Goal: Task Accomplishment & Management: Manage account settings

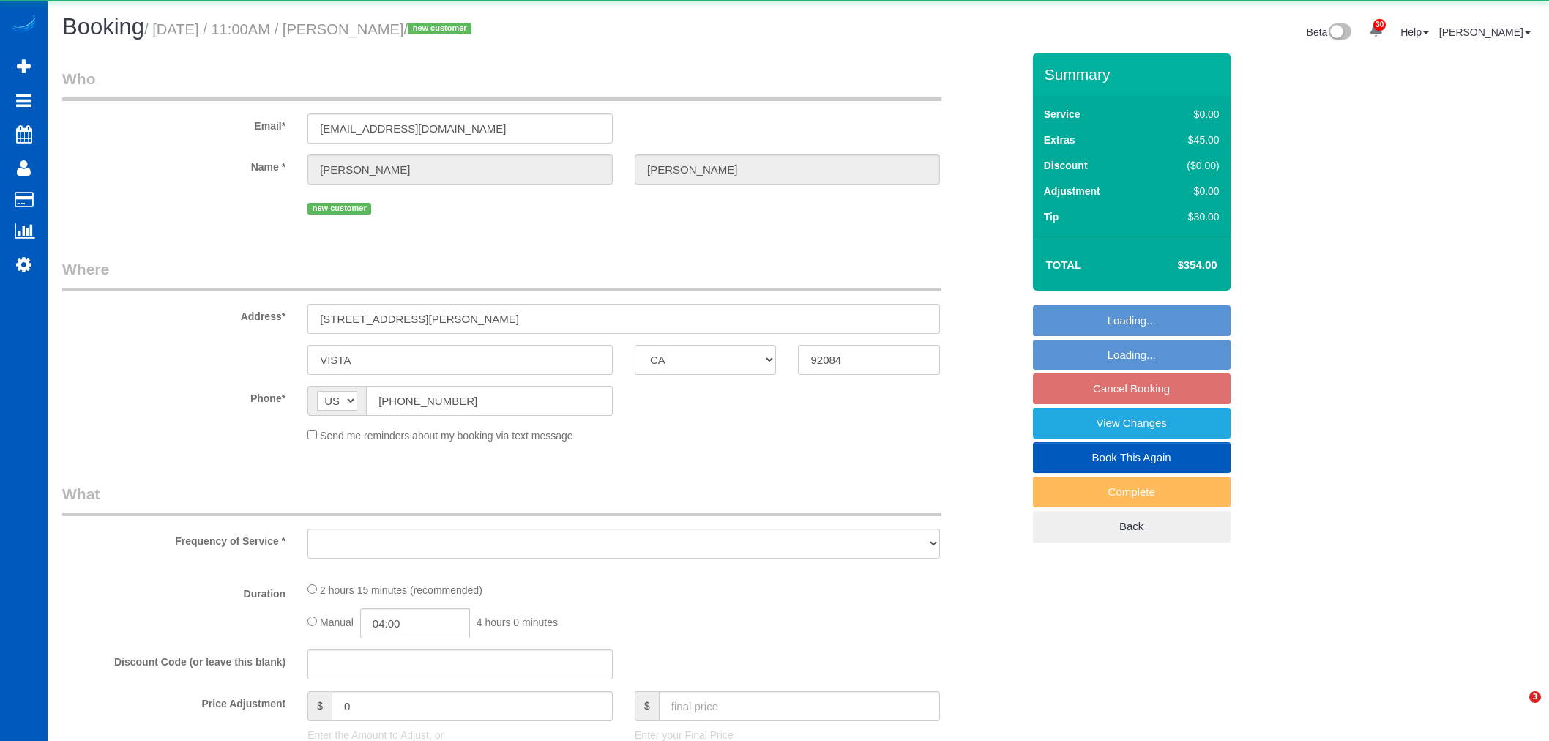
select select "CA"
select select "object:2584"
select select "string:fspay-f5571e58-0d13-44b0-b5be-1f50bf27c61b"
select select "199"
select select "1001"
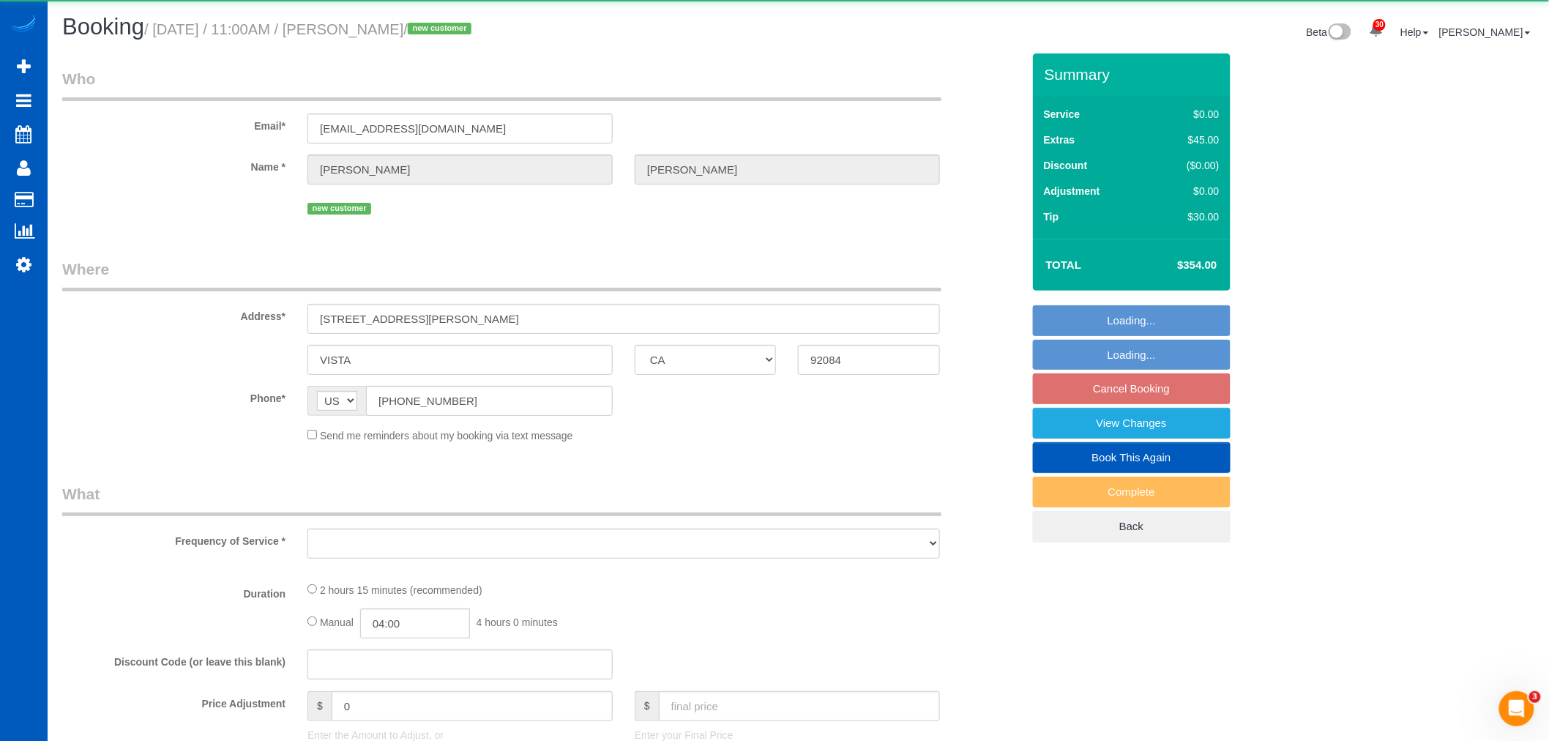
select select "2"
select select "number:8"
select select "object:2853"
select select "spot6"
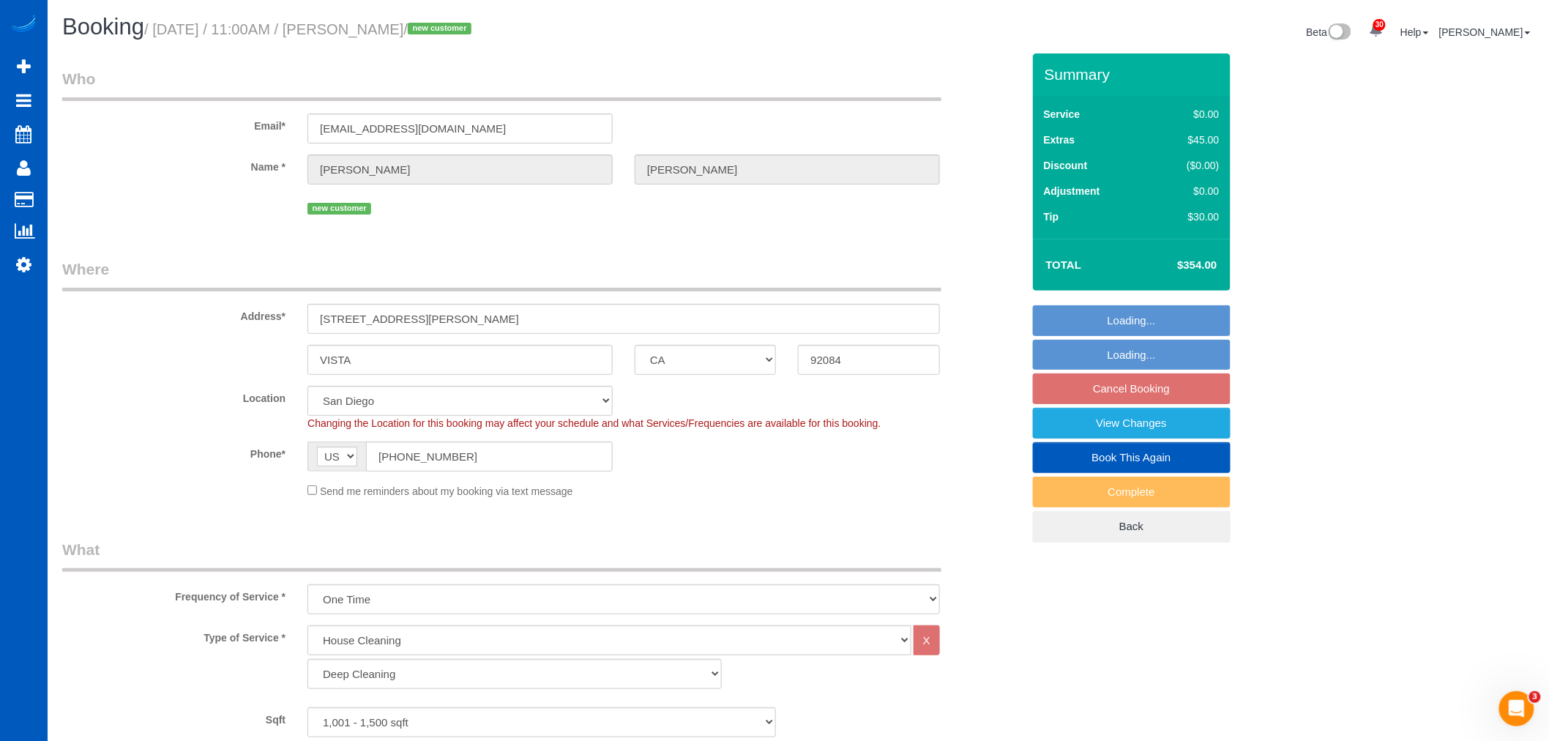
select select "1001"
select select "2"
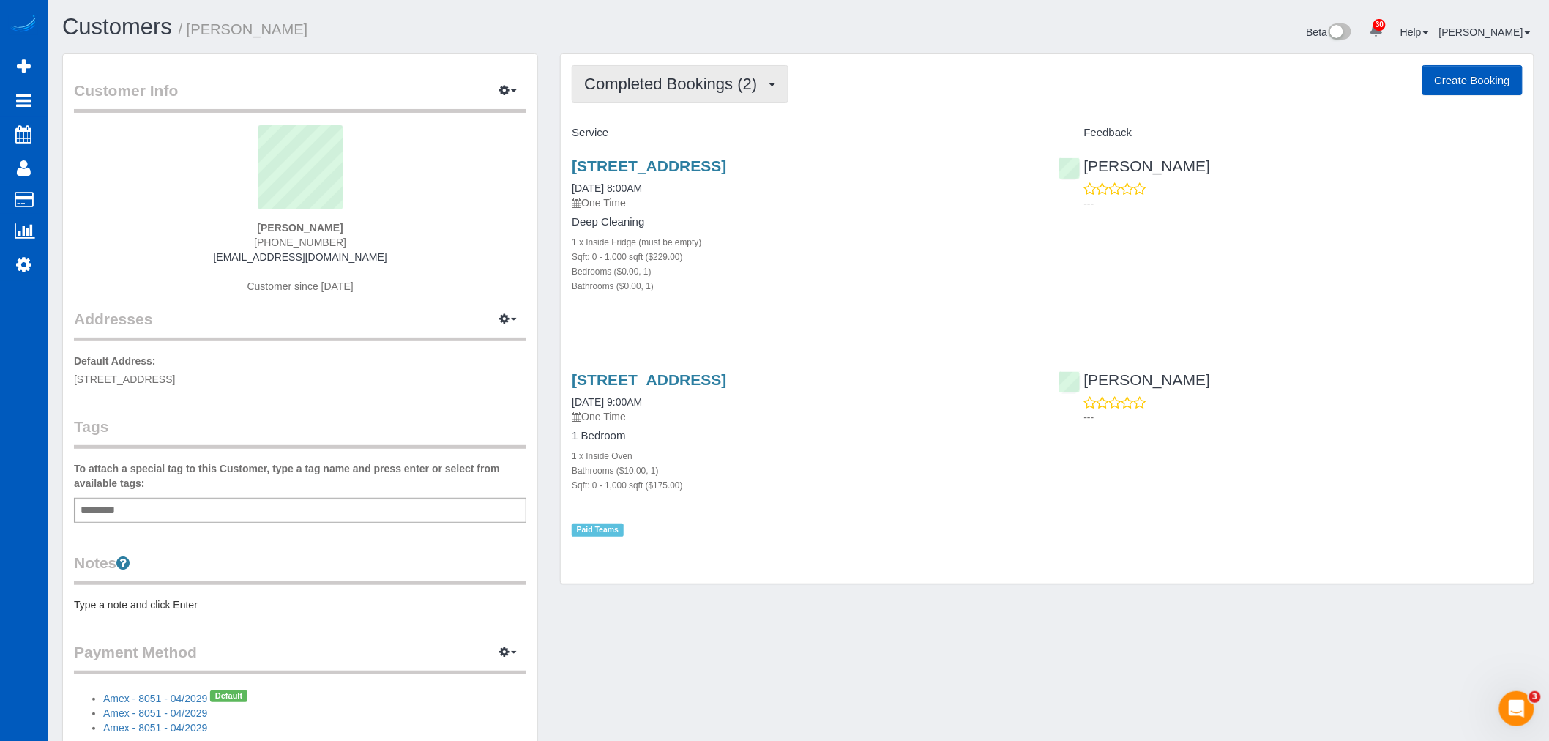
click at [743, 93] on button "Completed Bookings (2)" at bounding box center [680, 83] width 217 height 37
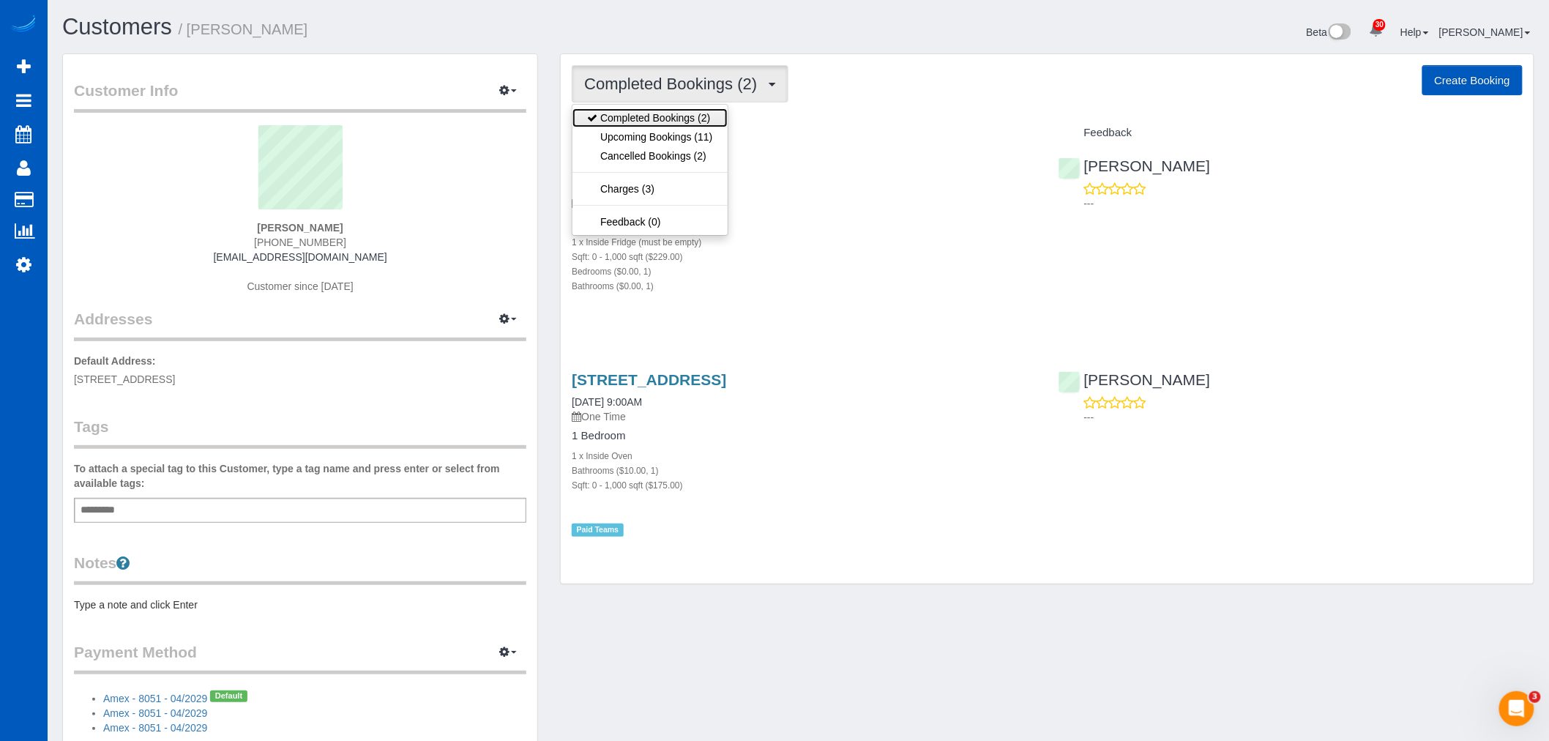
click at [706, 127] on link "Completed Bookings (2)" at bounding box center [649, 117] width 154 height 19
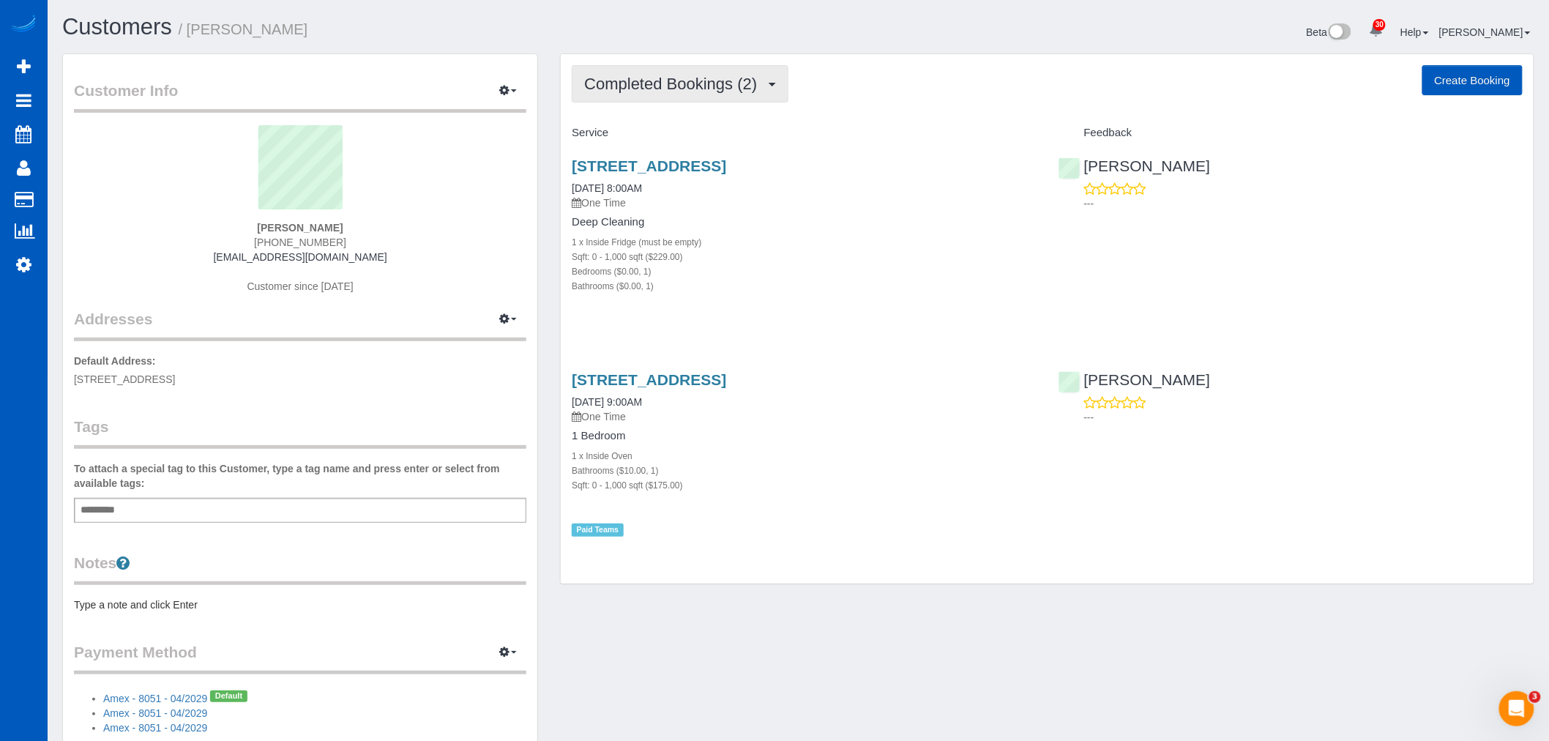
click at [699, 92] on span "Completed Bookings (2)" at bounding box center [674, 84] width 180 height 18
click at [666, 139] on link "Upcoming Bookings (11)" at bounding box center [649, 136] width 154 height 19
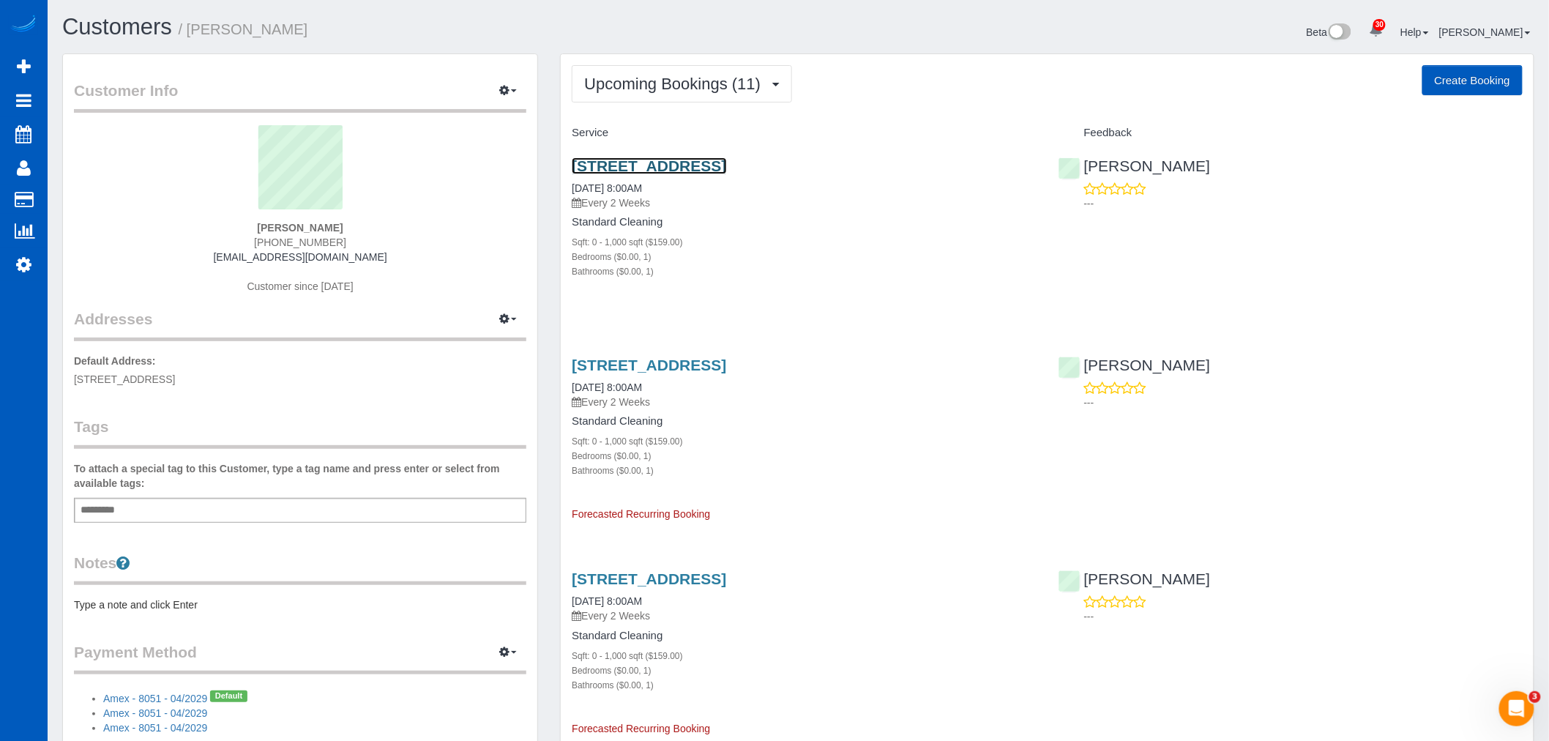
click at [641, 163] on link "211 N 103rd St, N 410, Seattle, WA 98133" at bounding box center [649, 165] width 154 height 17
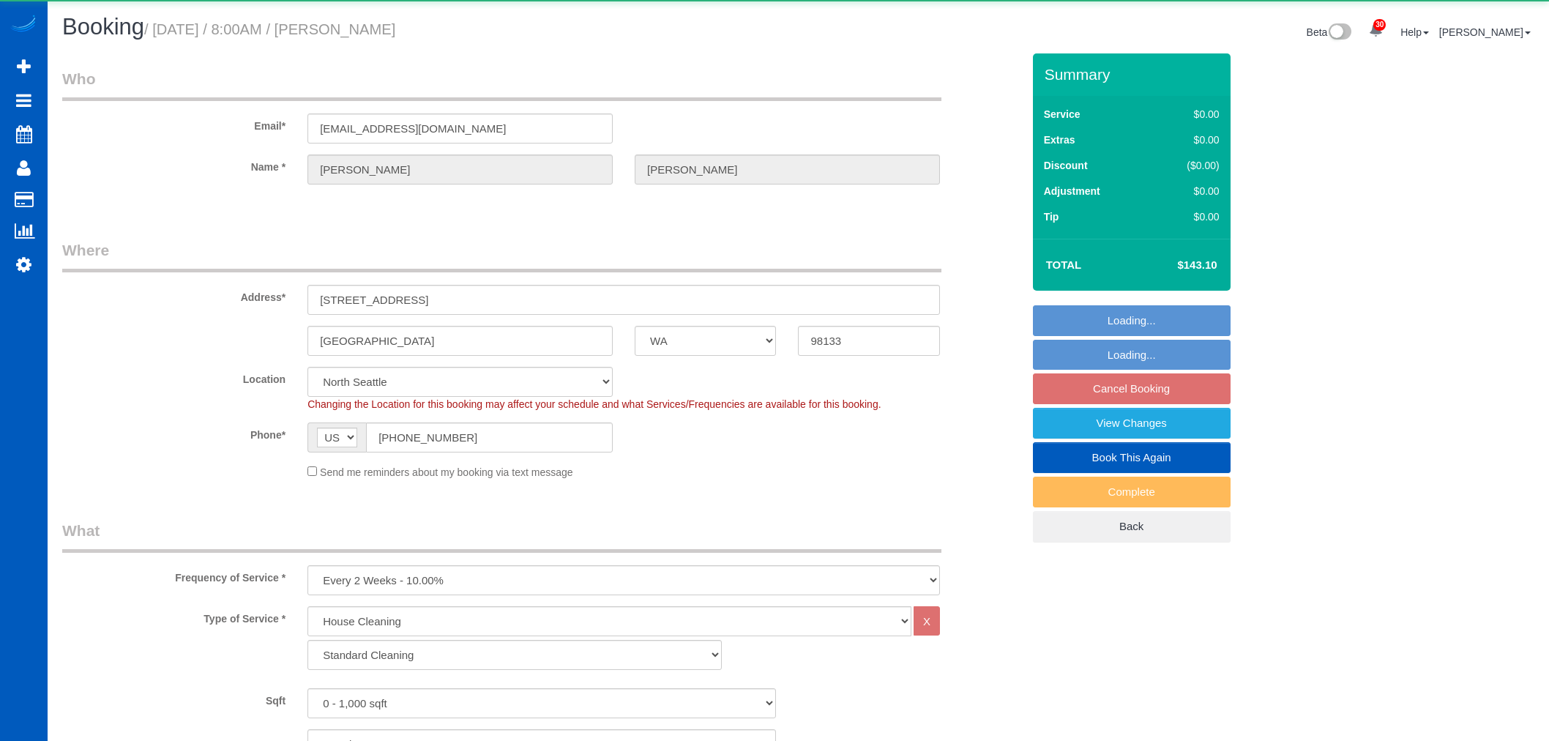
select select "WA"
select select "199"
select select "string:fspay-1bca7578-436d-449c-9602-61b4777402d1"
select select "number:8"
select select "object:1179"
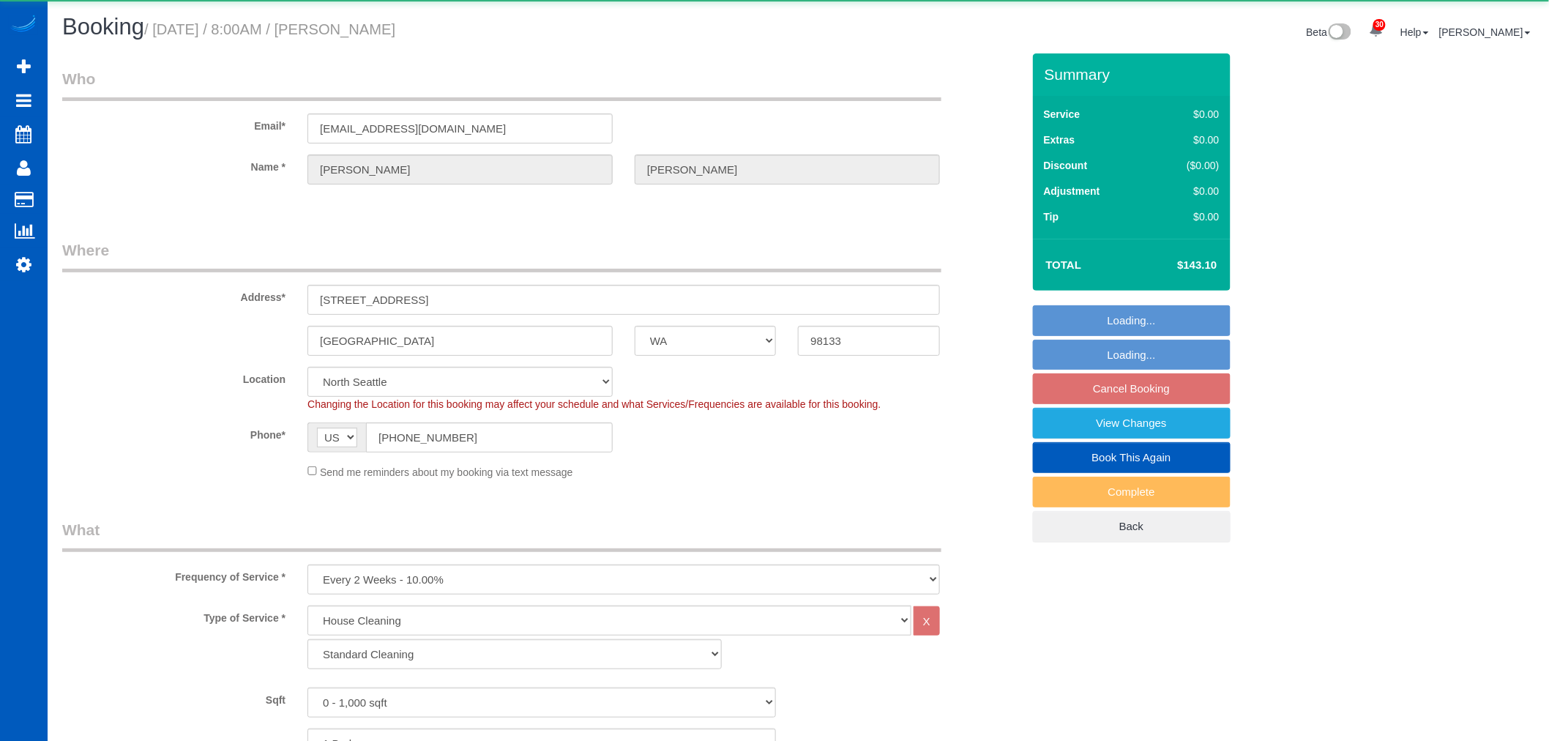
select select "spot1"
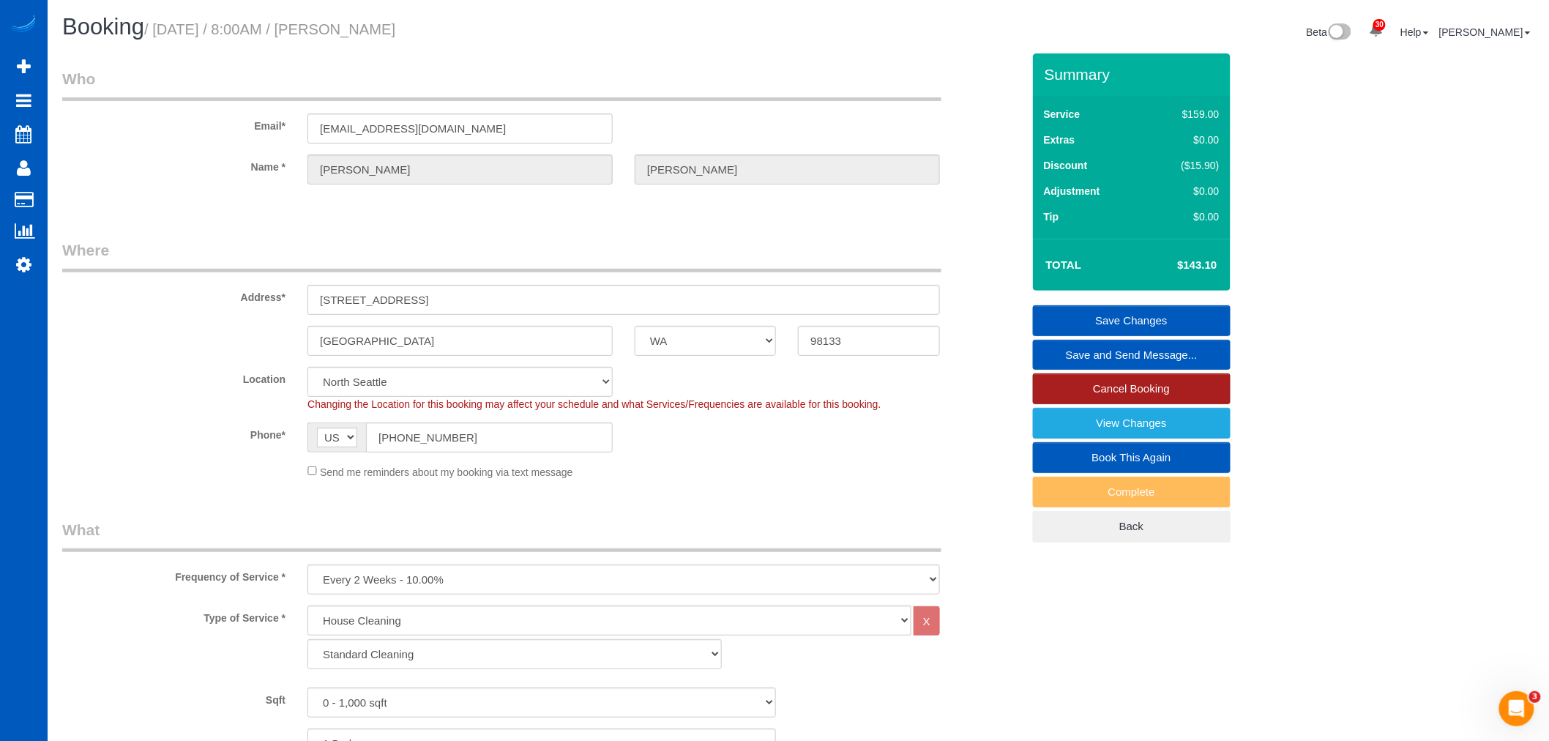
click at [1117, 398] on link "Cancel Booking" at bounding box center [1132, 388] width 198 height 31
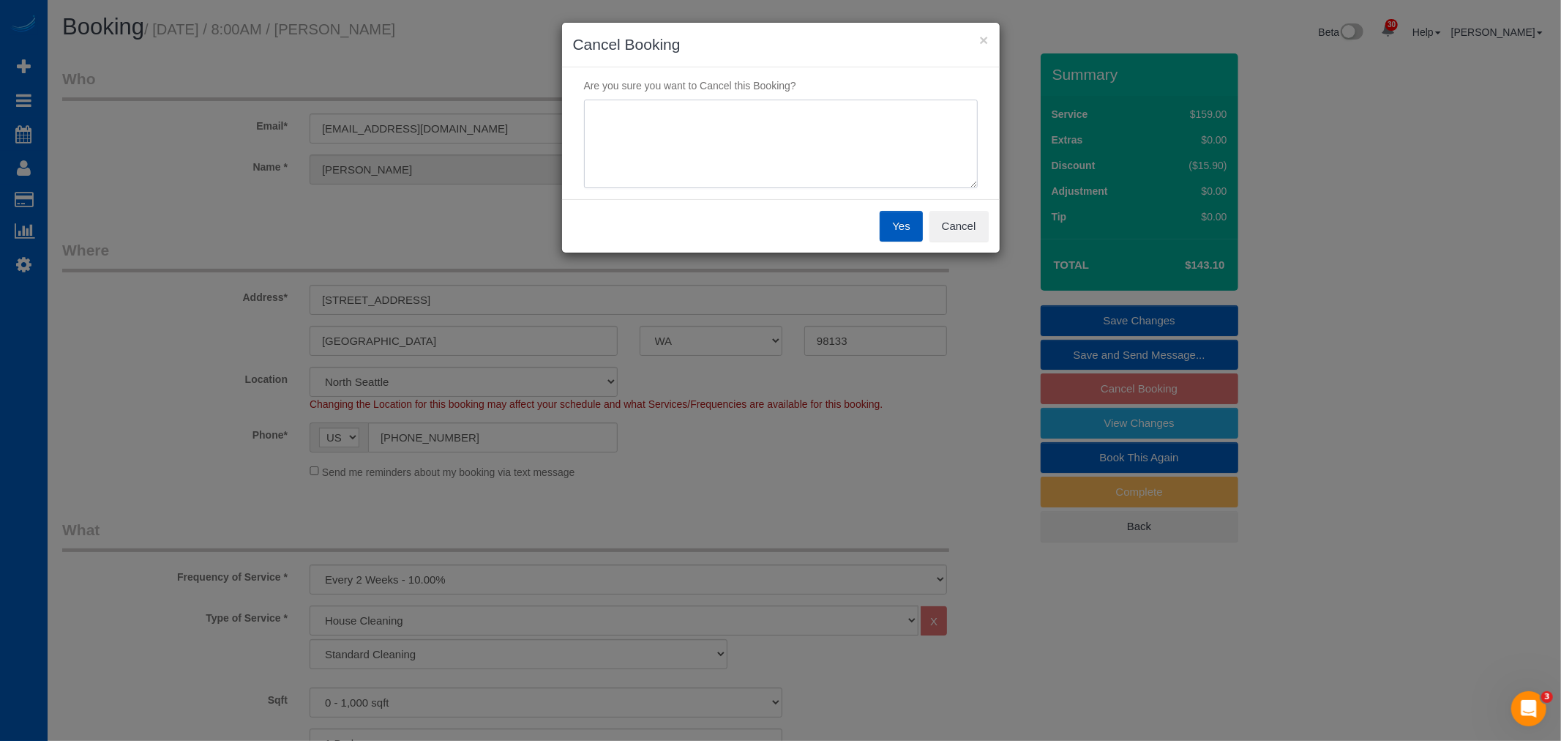
click at [662, 147] on textarea at bounding box center [781, 144] width 394 height 89
type textarea "Phone request"
click at [912, 233] on button "Yes" at bounding box center [901, 226] width 42 height 31
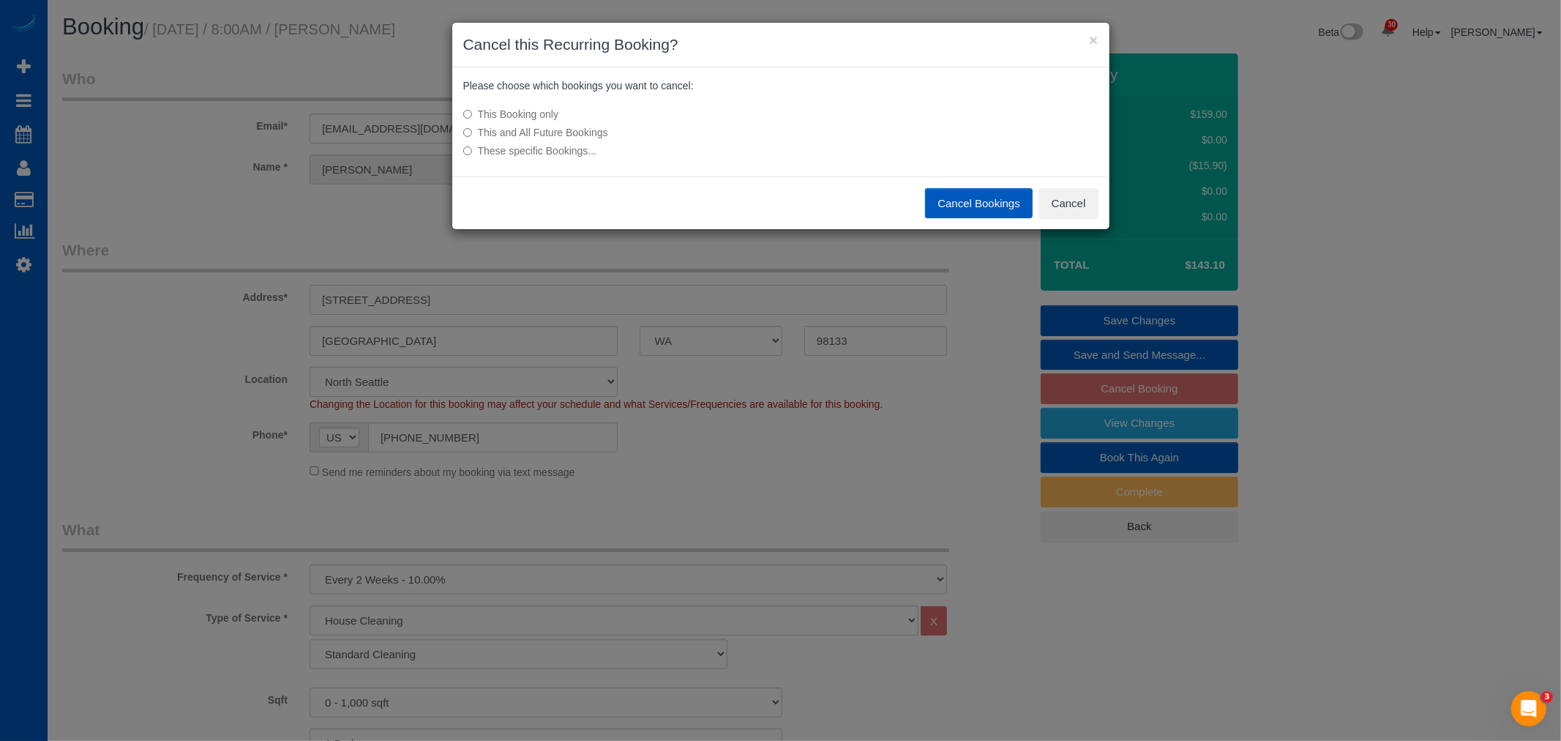
click at [946, 209] on button "Cancel Bookings" at bounding box center [979, 203] width 108 height 31
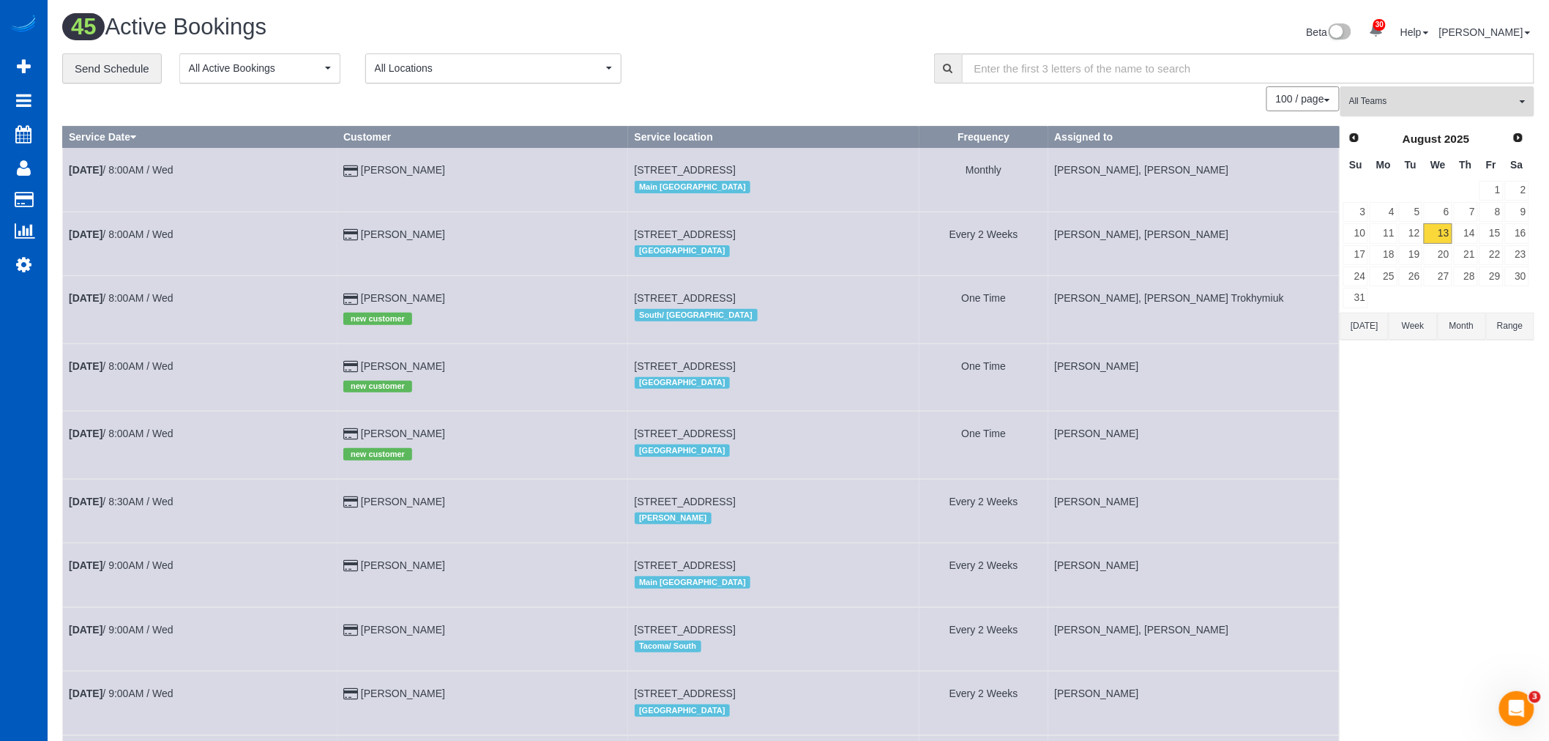
click at [1415, 104] on span "All Teams" at bounding box center [1432, 101] width 167 height 12
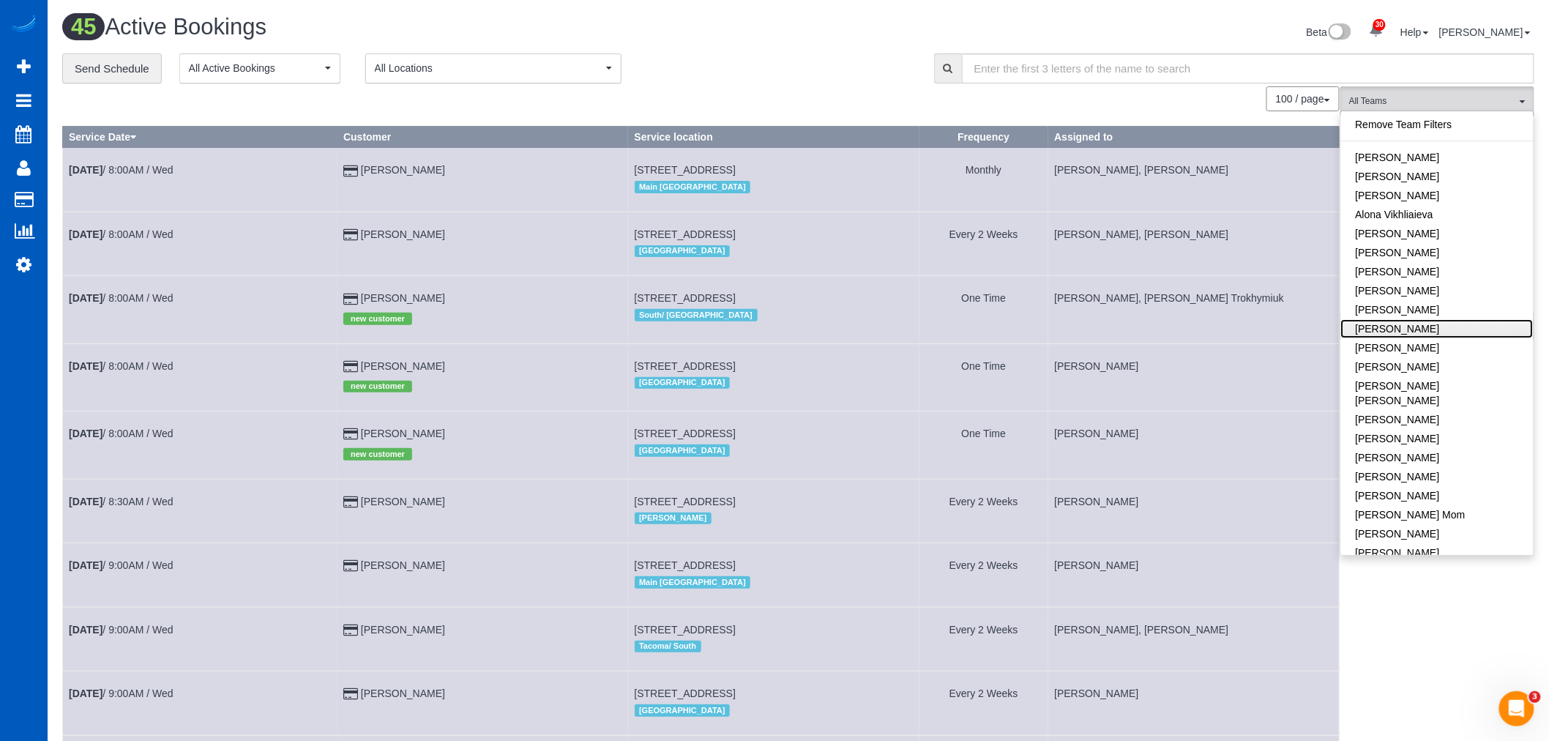
click at [1423, 334] on link "Anzhela Trokhymiuk" at bounding box center [1437, 328] width 193 height 19
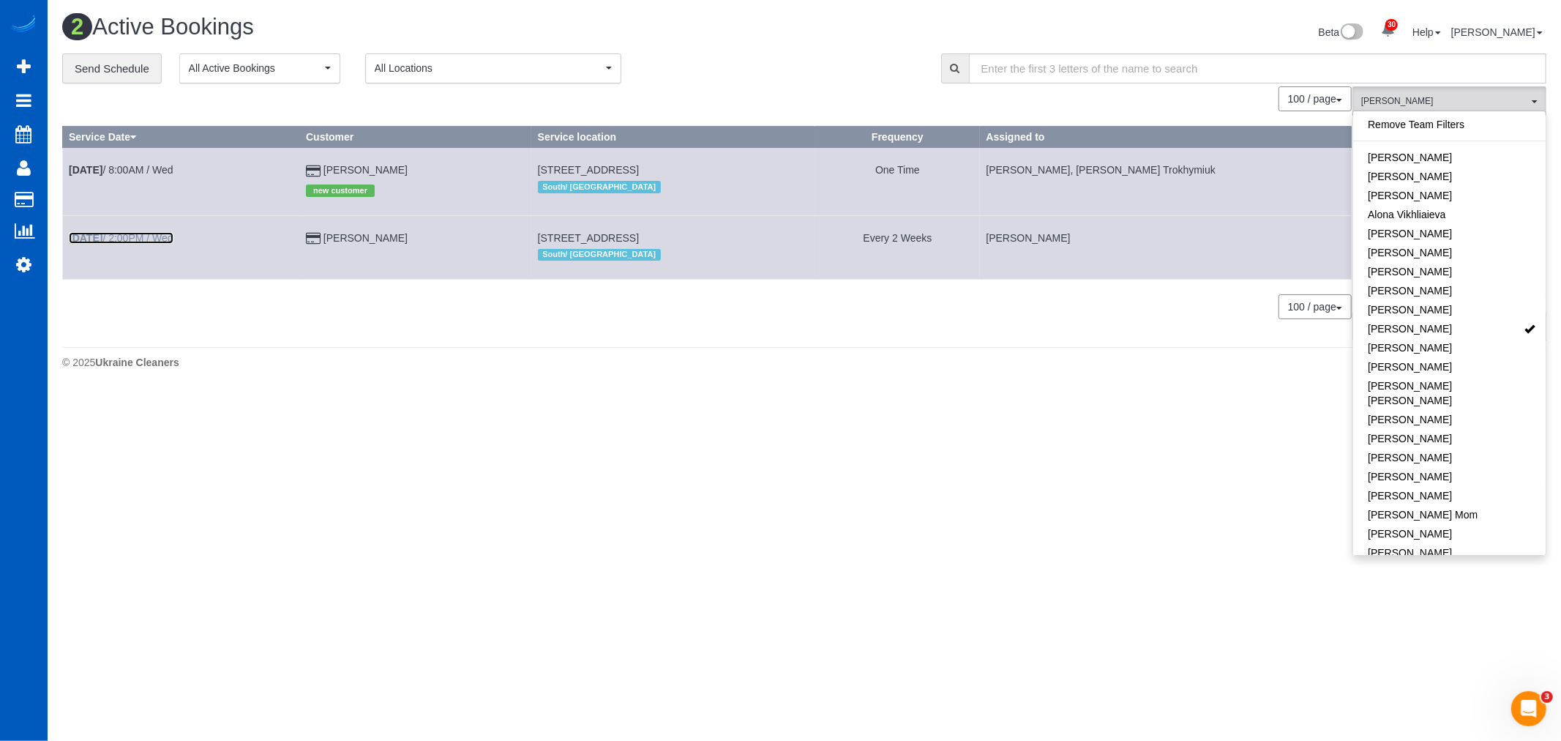
click at [152, 242] on link "[DATE] 2:00PM / Wed" at bounding box center [121, 238] width 105 height 12
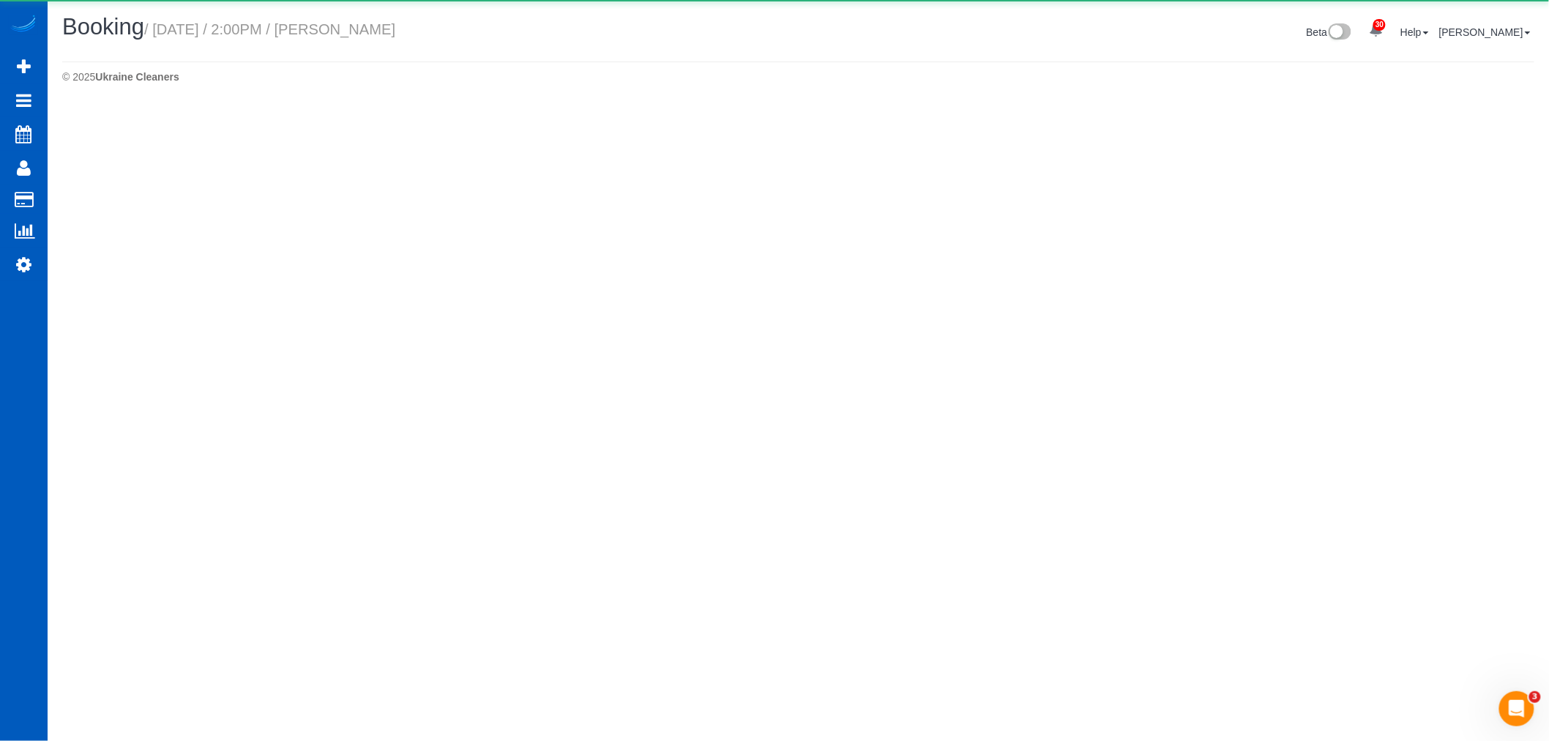
select select "WA"
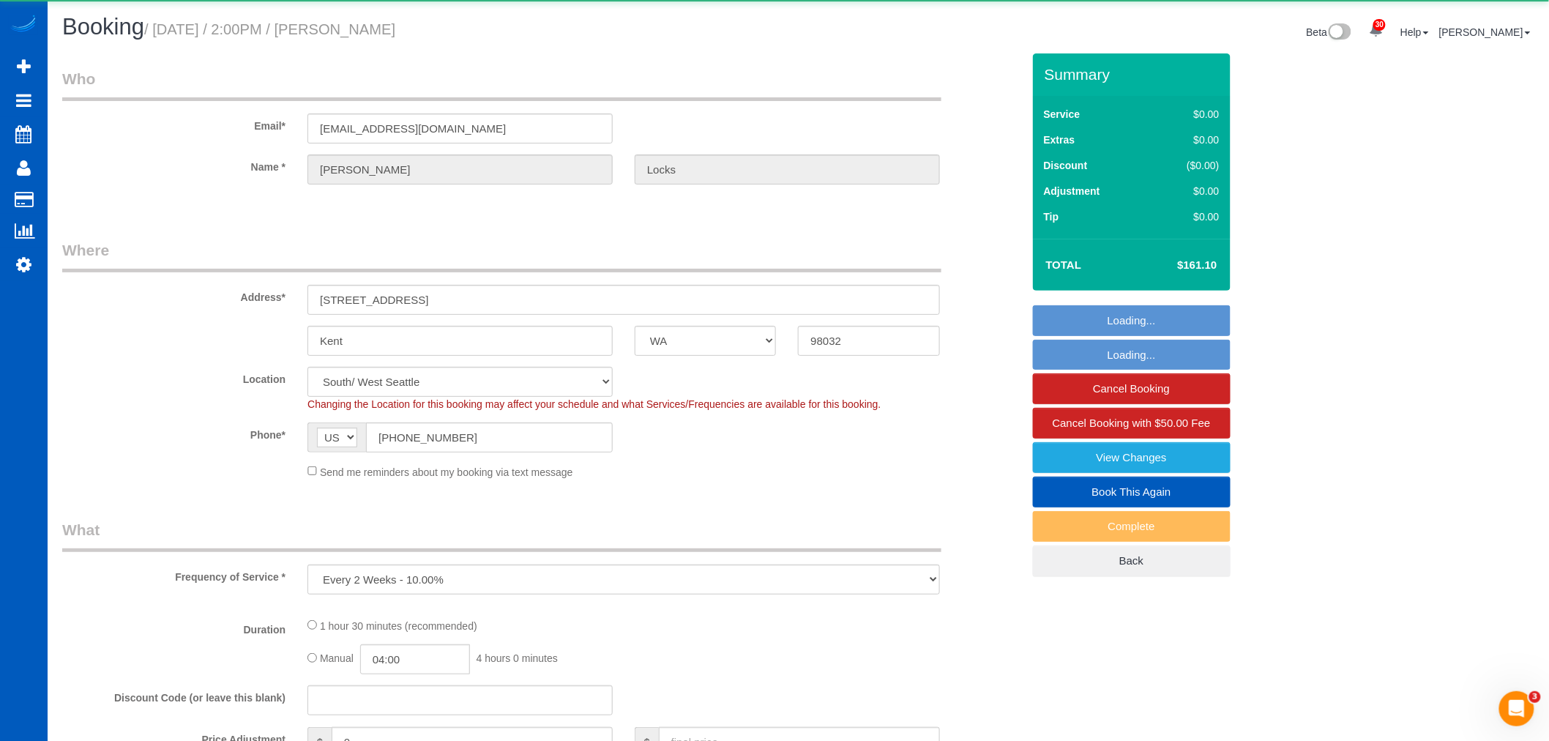
select select "199"
select select "1001"
select select "2"
select select "spot16"
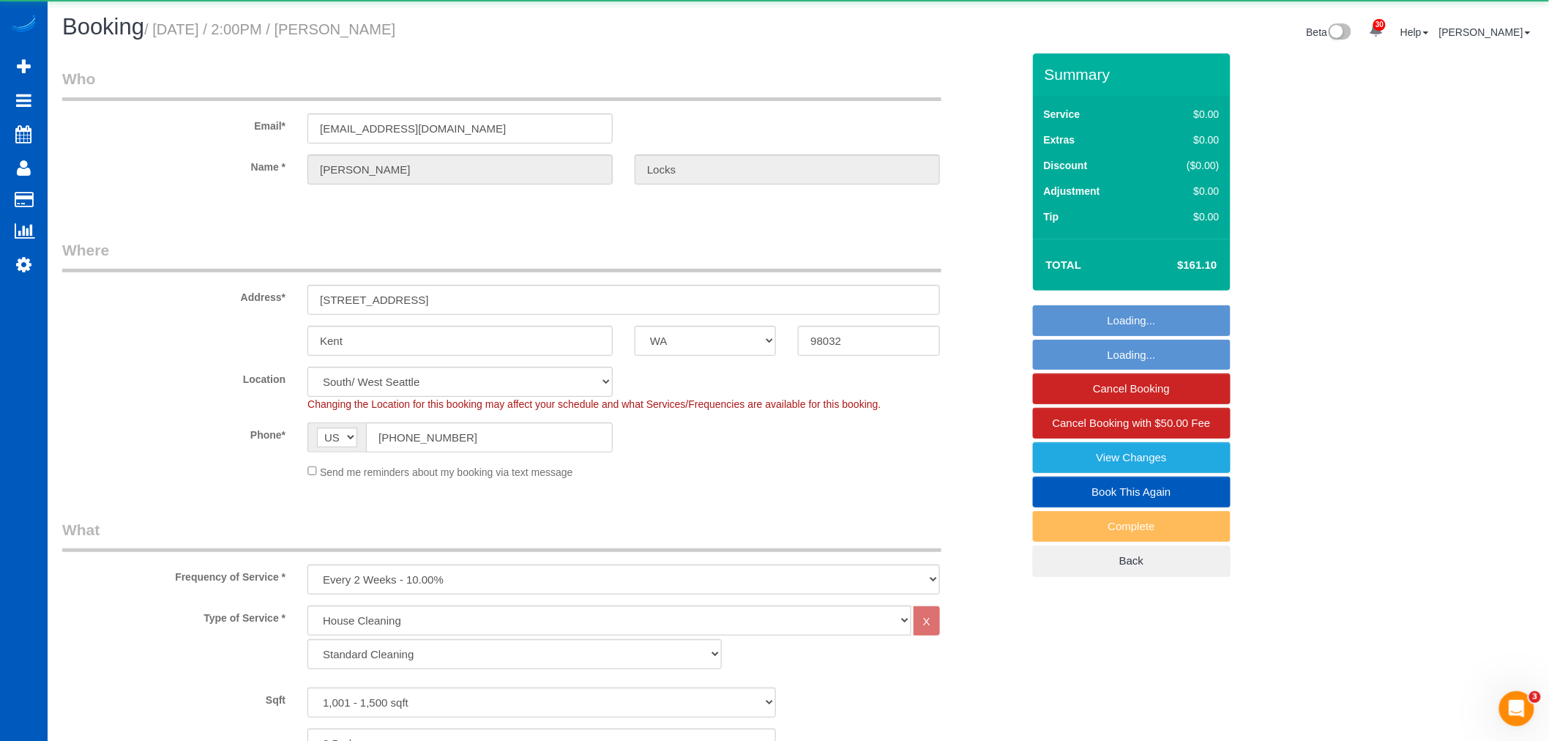
select select "object:2888"
select select "1001"
select select "2"
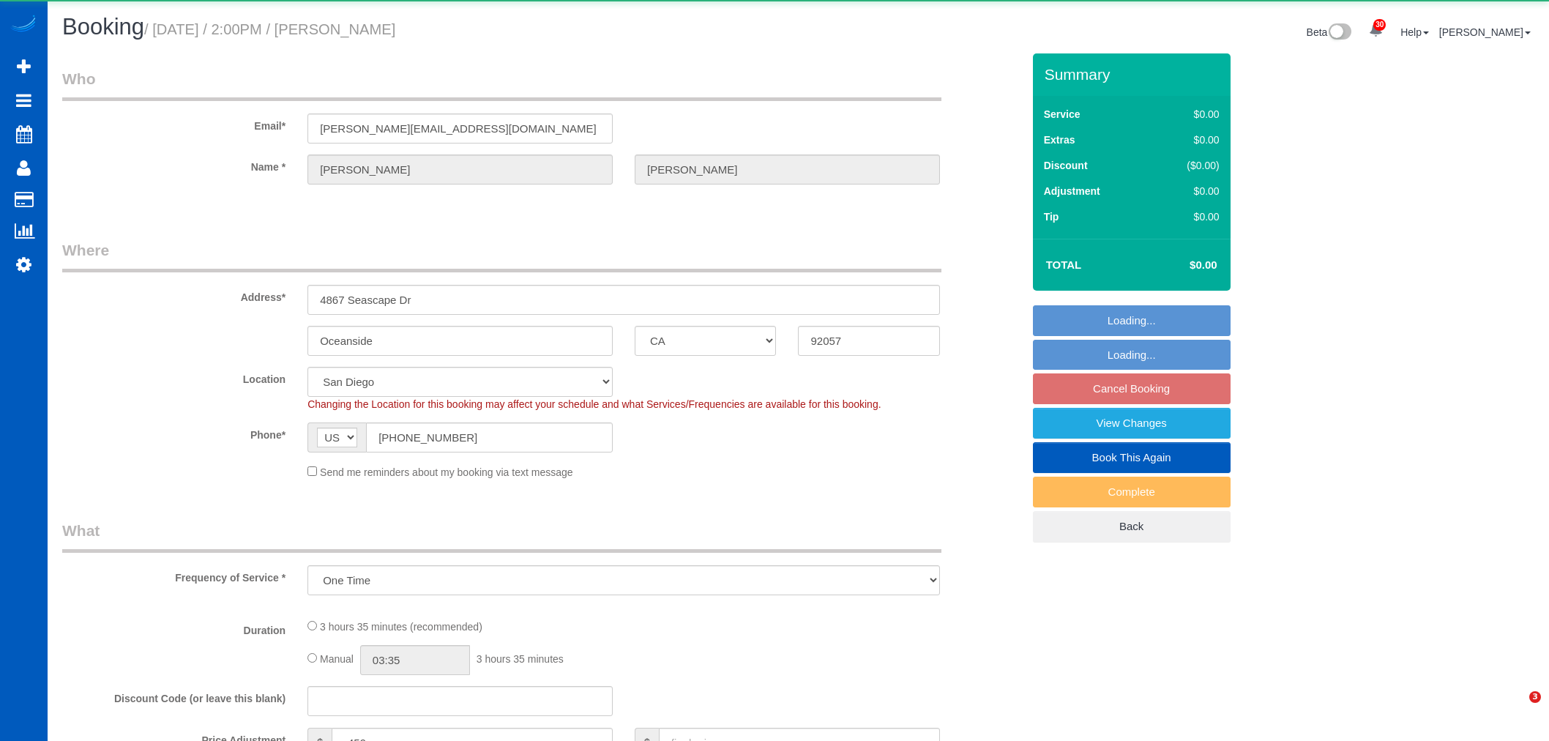
select select "CA"
select select "object:3057"
select select "199"
select select "1501"
select select "4"
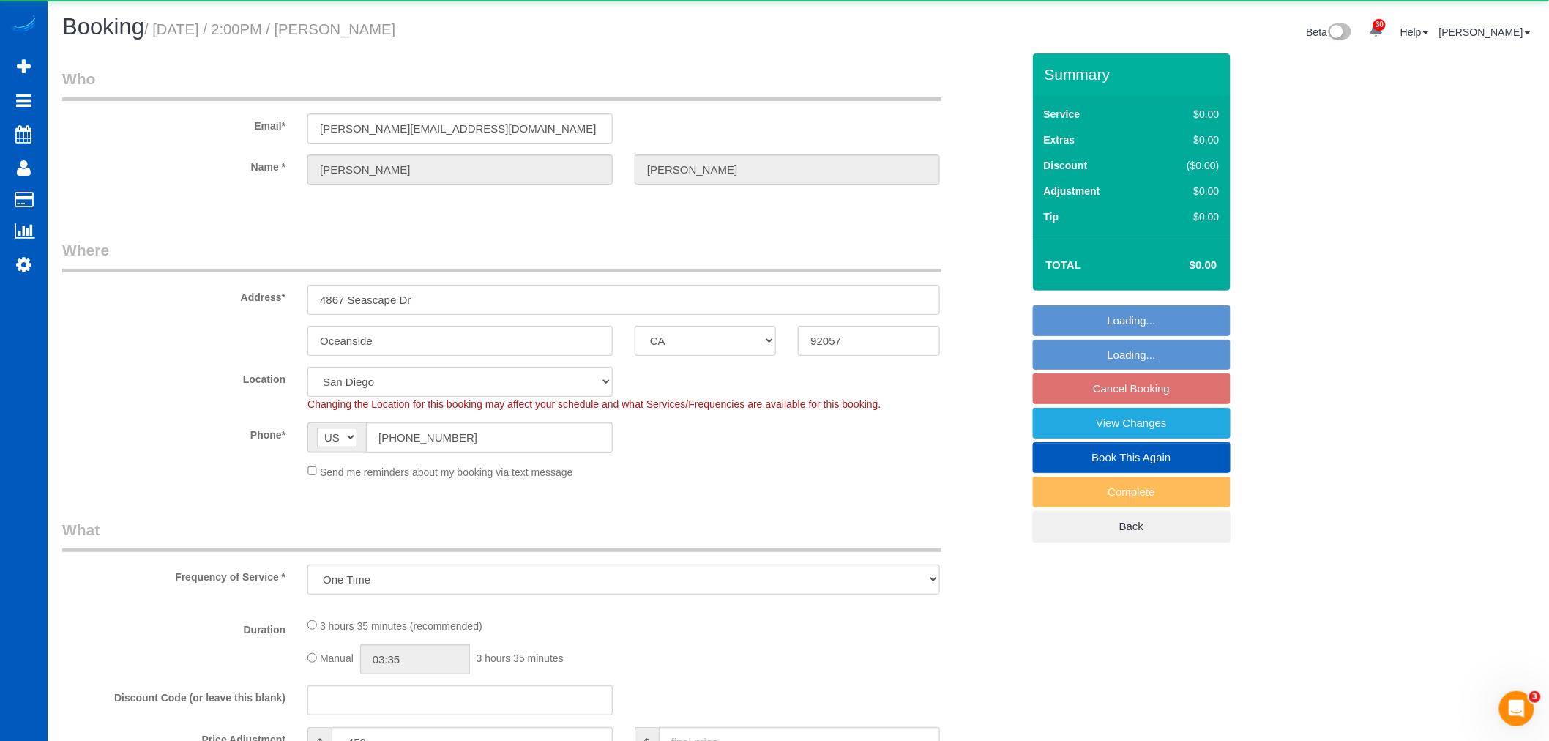
select select "3"
select select "spot6"
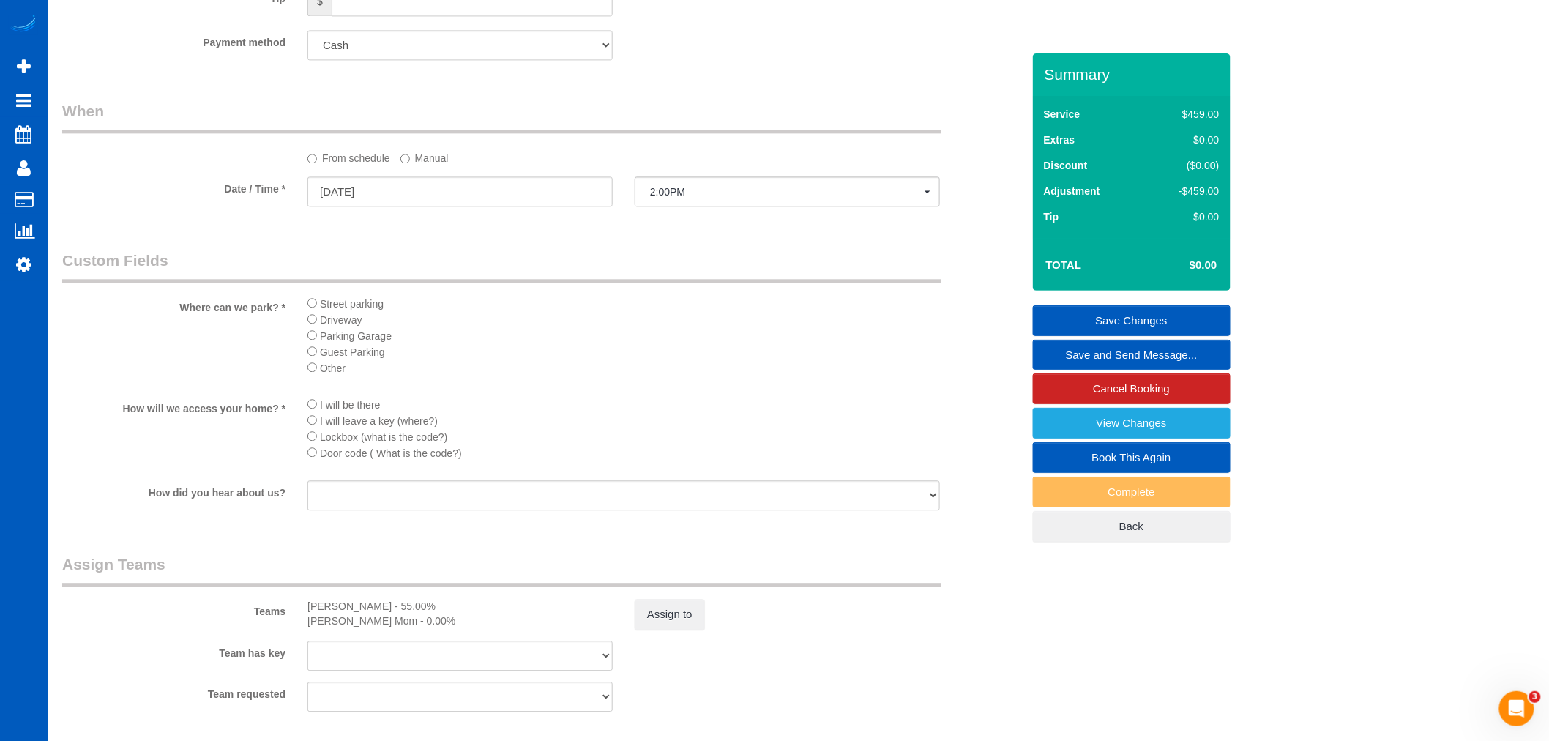
scroll to position [1301, 0]
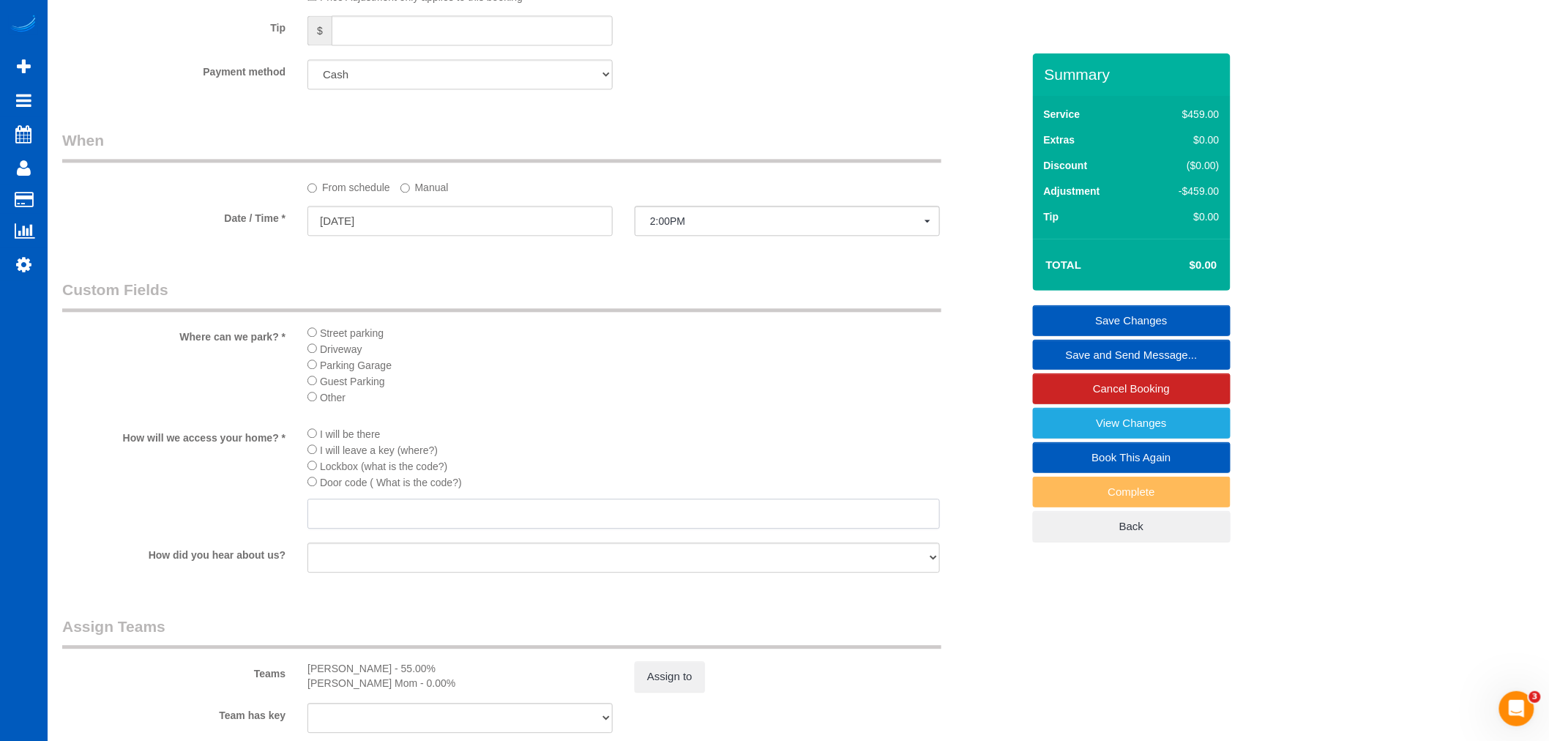
click at [346, 529] on input "text" at bounding box center [623, 513] width 632 height 30
paste input "54477 0695 3428"
type input "54477 0695 3428"
click at [1187, 308] on link "Save Changes" at bounding box center [1132, 320] width 198 height 31
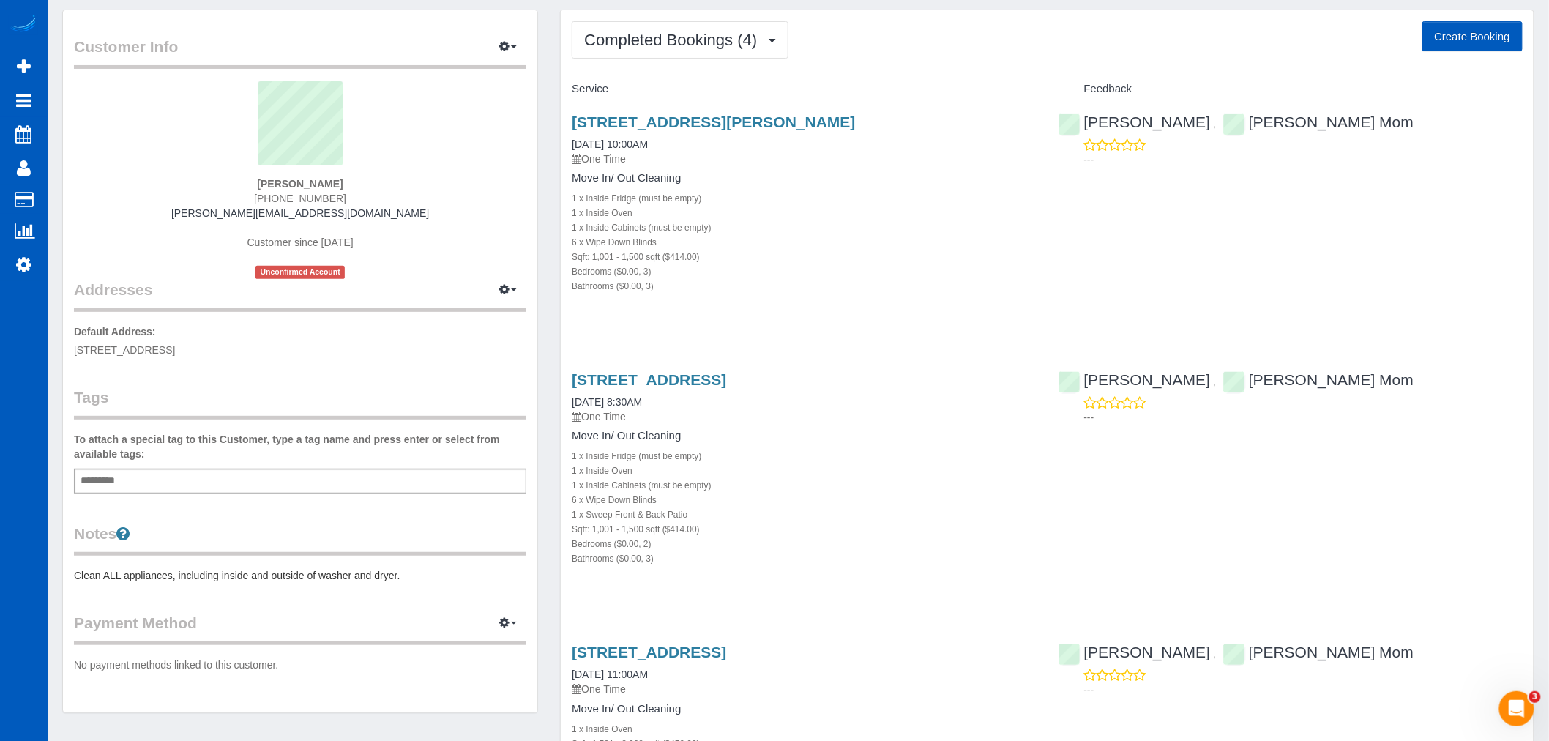
scroll to position [81, 0]
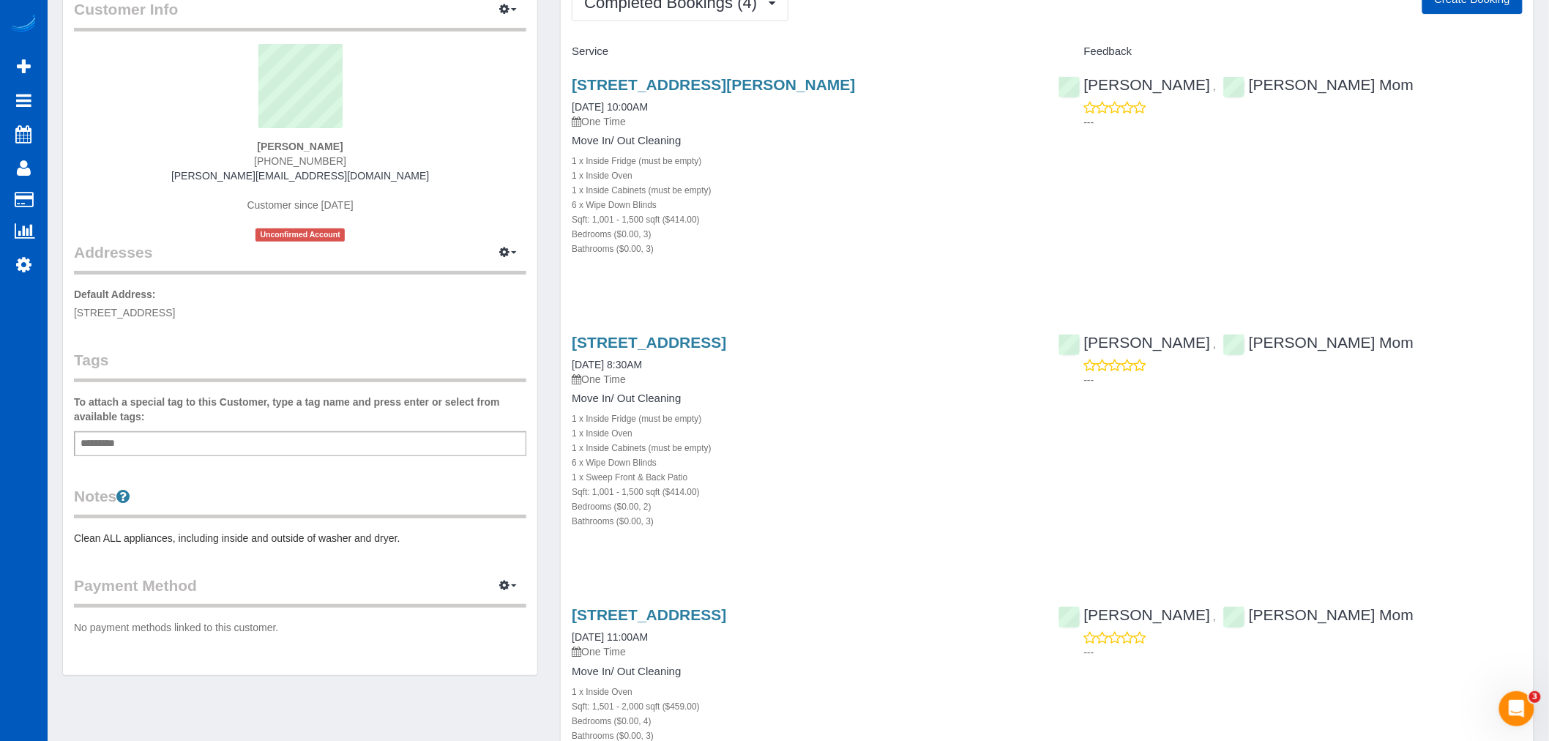
click at [137, 429] on div "To attach a special tag to this Customer, type a tag name and press enter or se…" at bounding box center [300, 425] width 452 height 61
click at [132, 443] on div "Add a tag" at bounding box center [300, 443] width 452 height 25
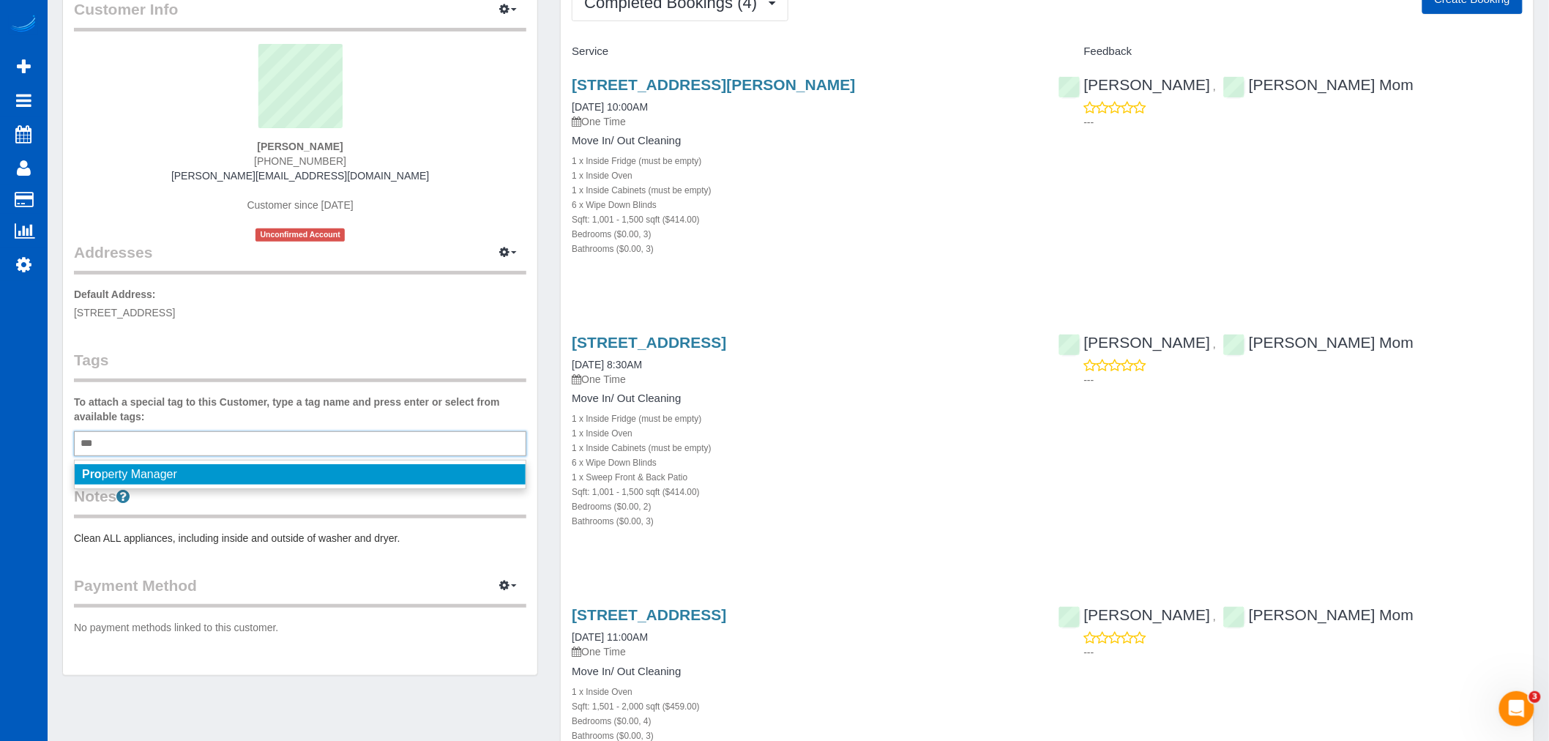
type input "***"
click at [160, 477] on span "Pro perty Manager" at bounding box center [129, 474] width 95 height 12
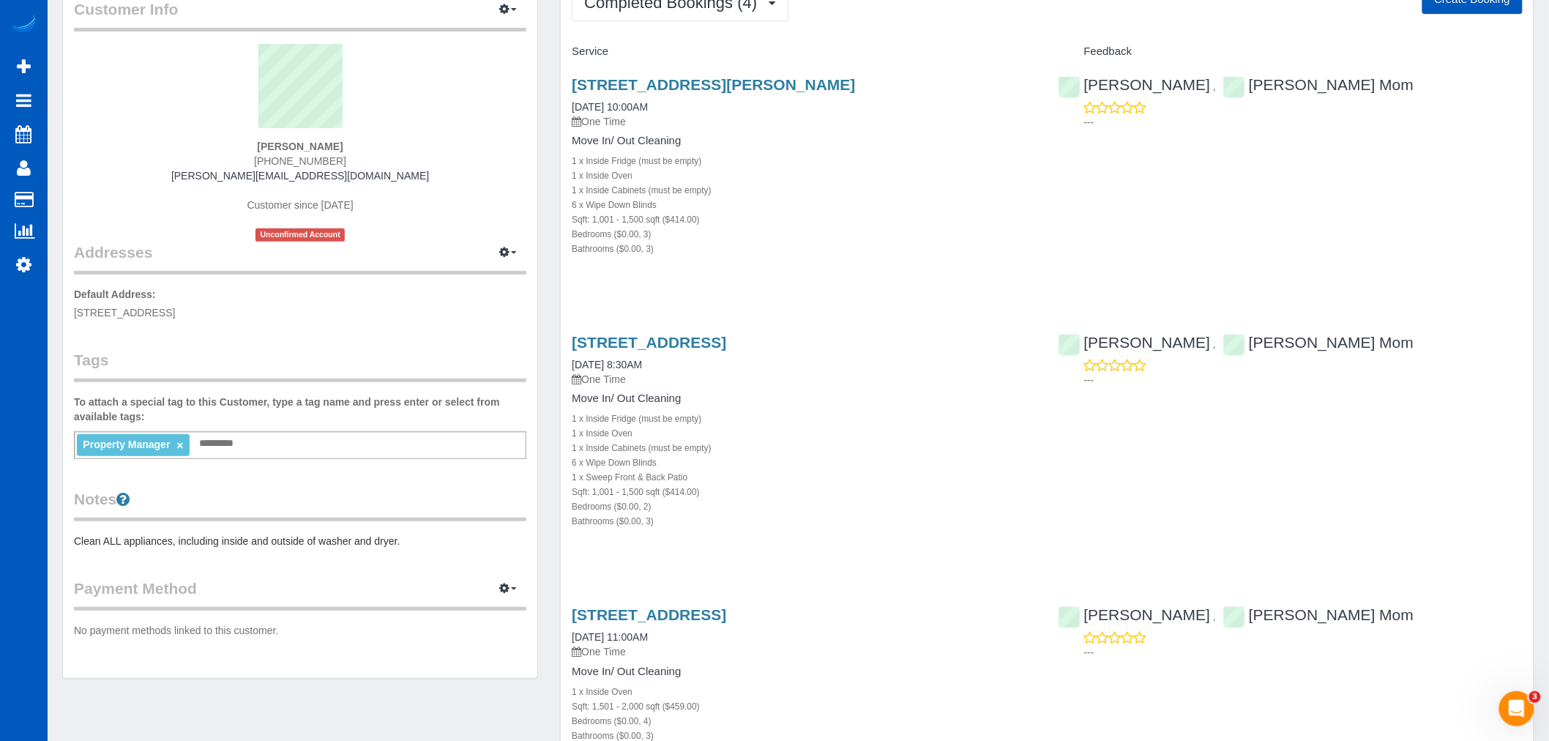
click at [423, 656] on div "Customer Info Edit Contact Info Send Message Email Preferences Special Sales Ta…" at bounding box center [300, 325] width 474 height 705
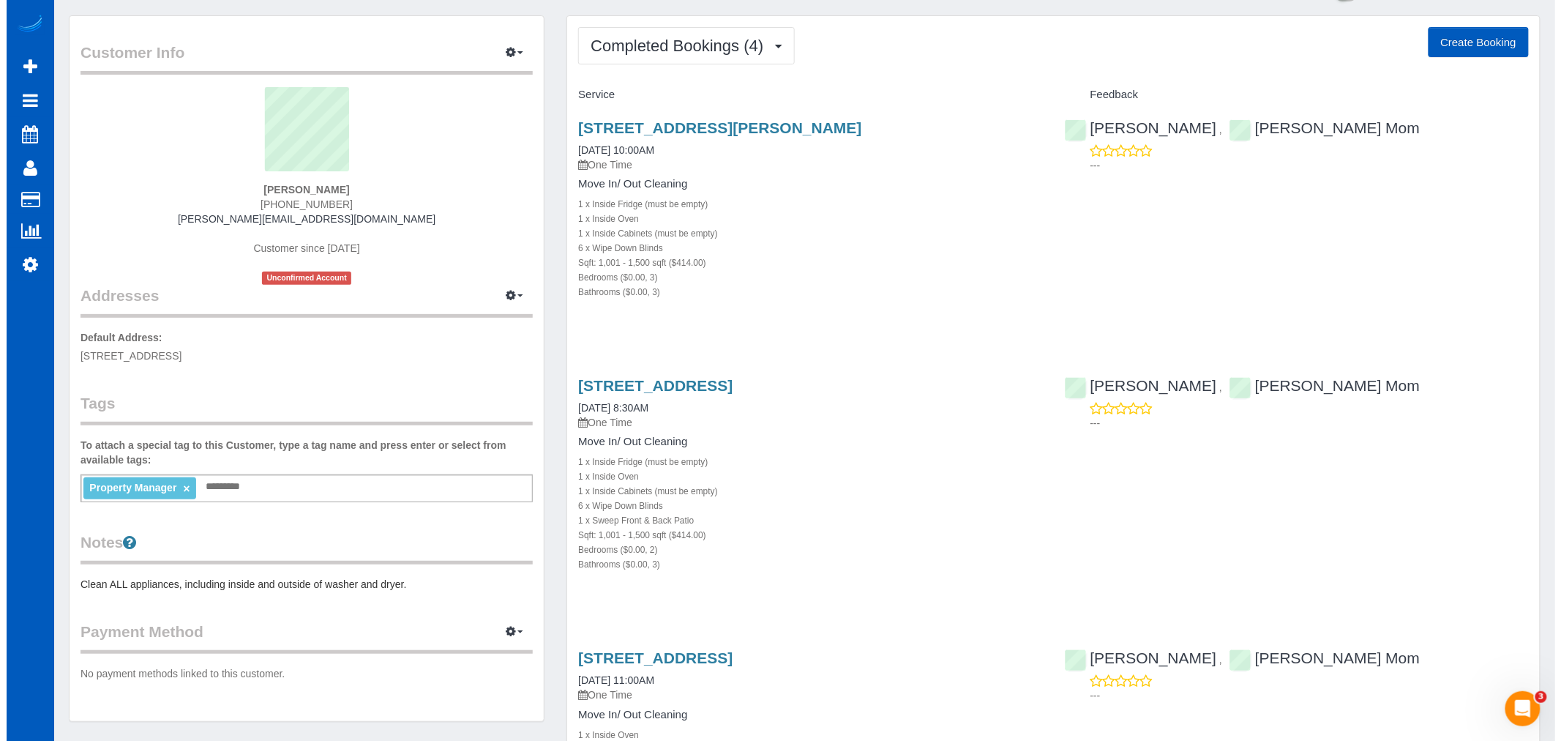
scroll to position [0, 0]
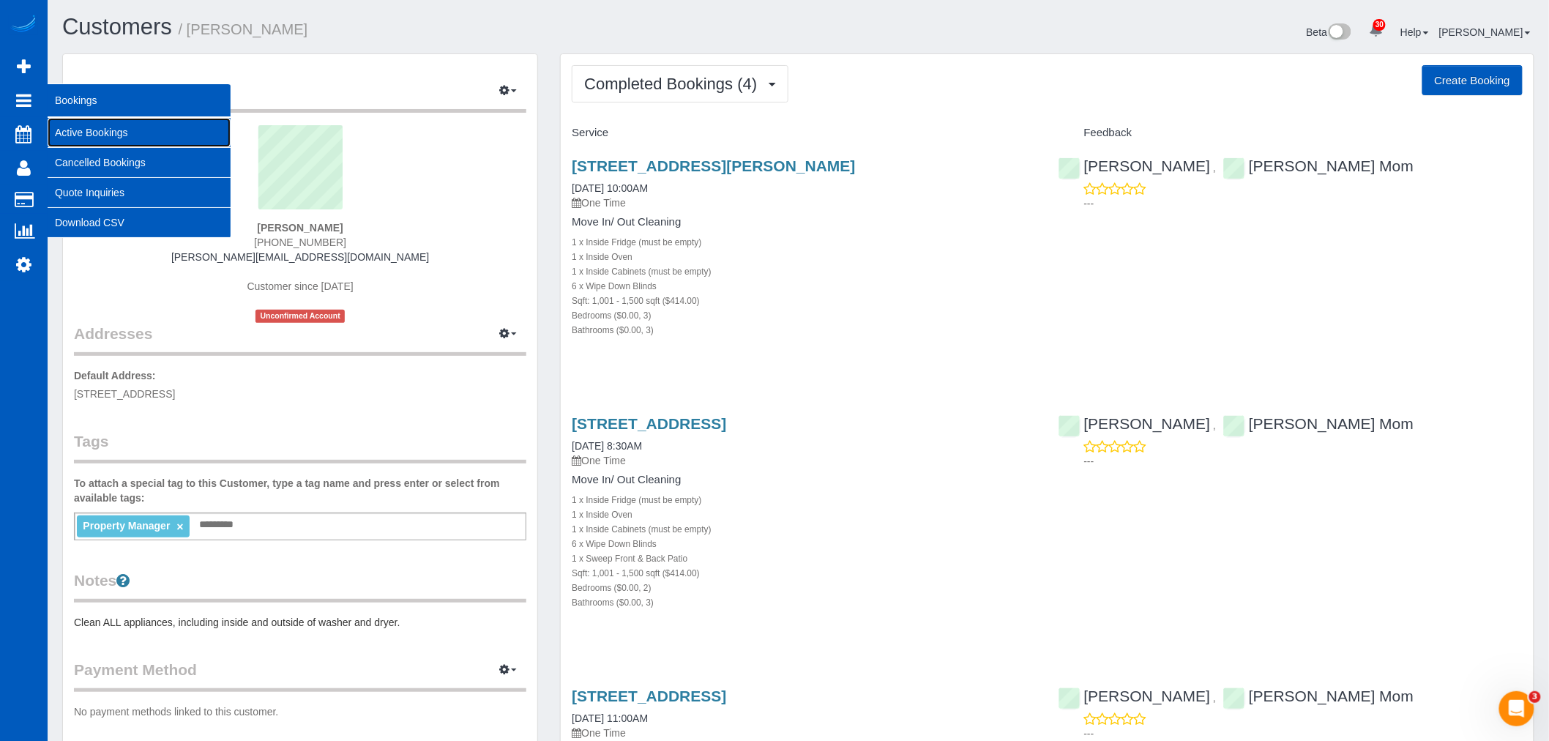
click at [115, 125] on link "Active Bookings" at bounding box center [139, 132] width 183 height 29
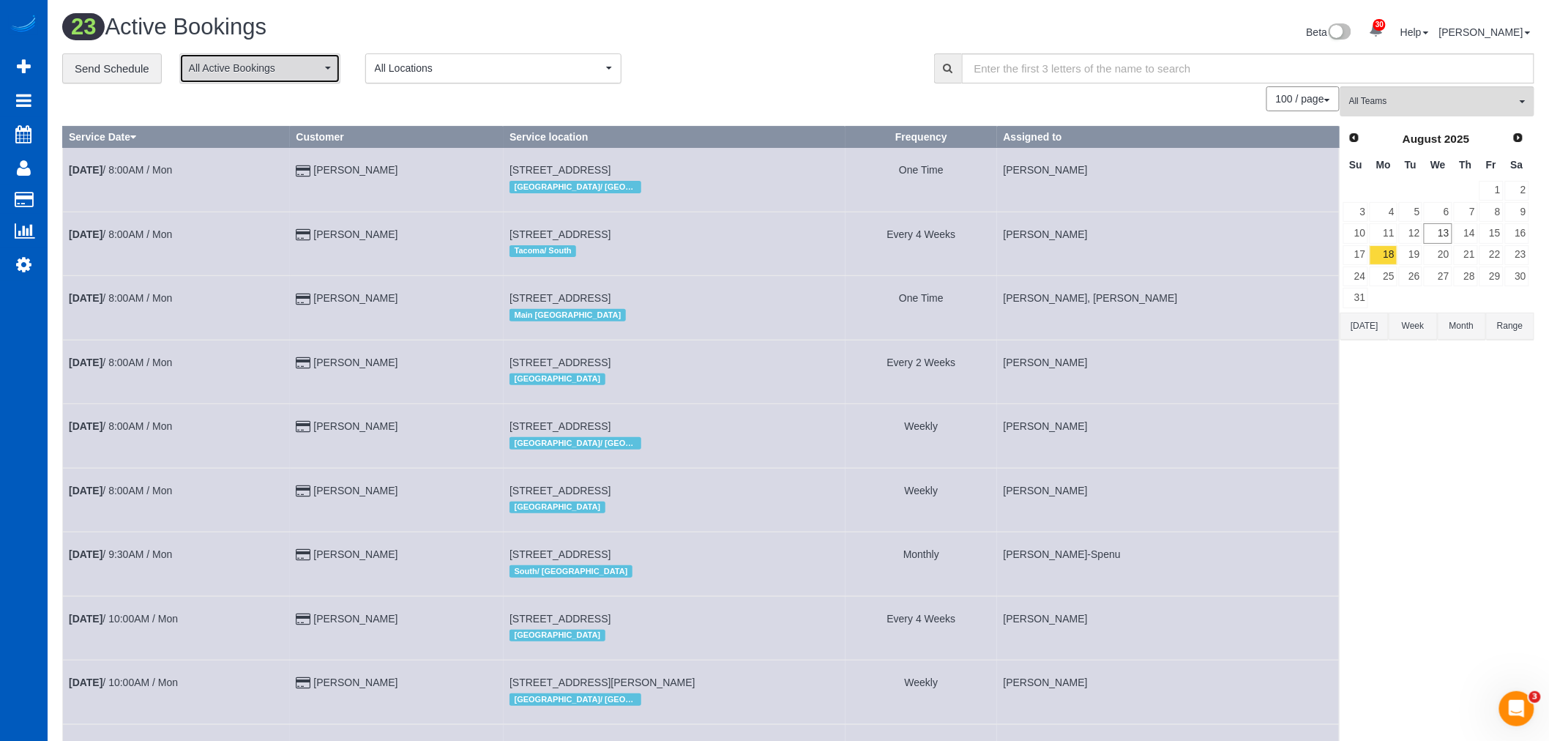
click at [269, 64] on span "All Active Bookings" at bounding box center [255, 68] width 132 height 15
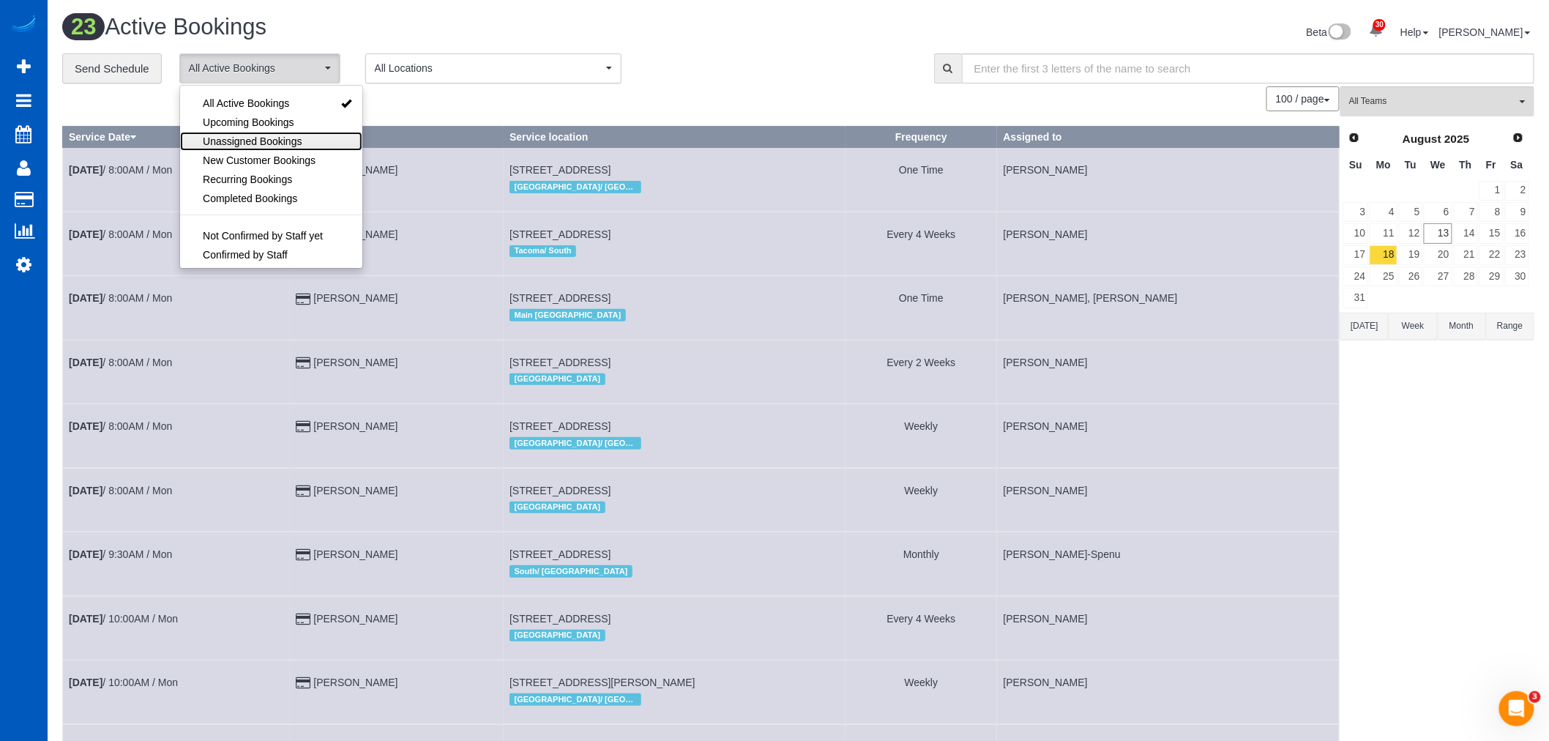
click at [274, 133] on link "Unassigned Bookings" at bounding box center [271, 141] width 182 height 19
select select "**********"
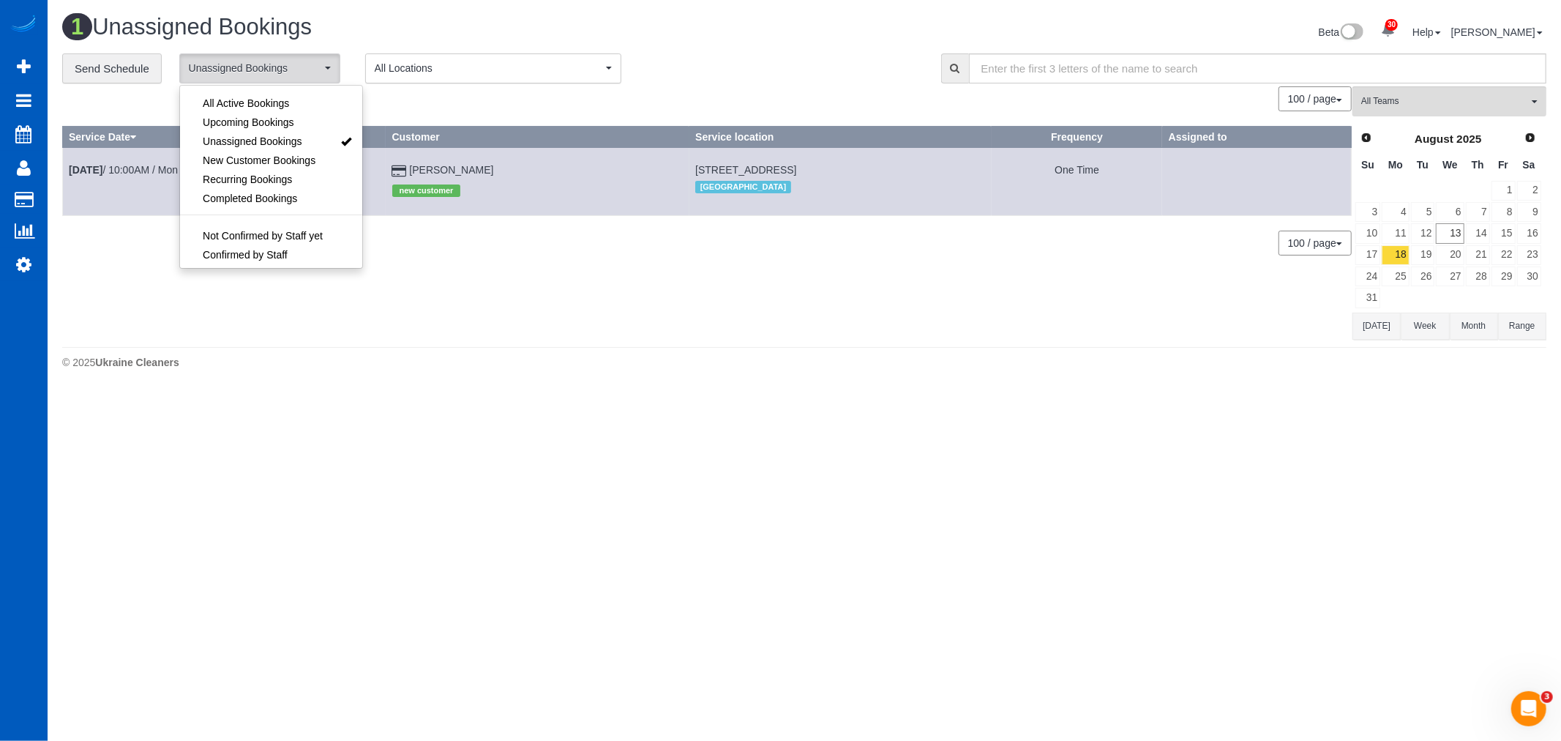
click at [692, 329] on div "0 Bookings found. We couldn't find any bookings that matched your search. Creat…" at bounding box center [707, 212] width 1291 height 253
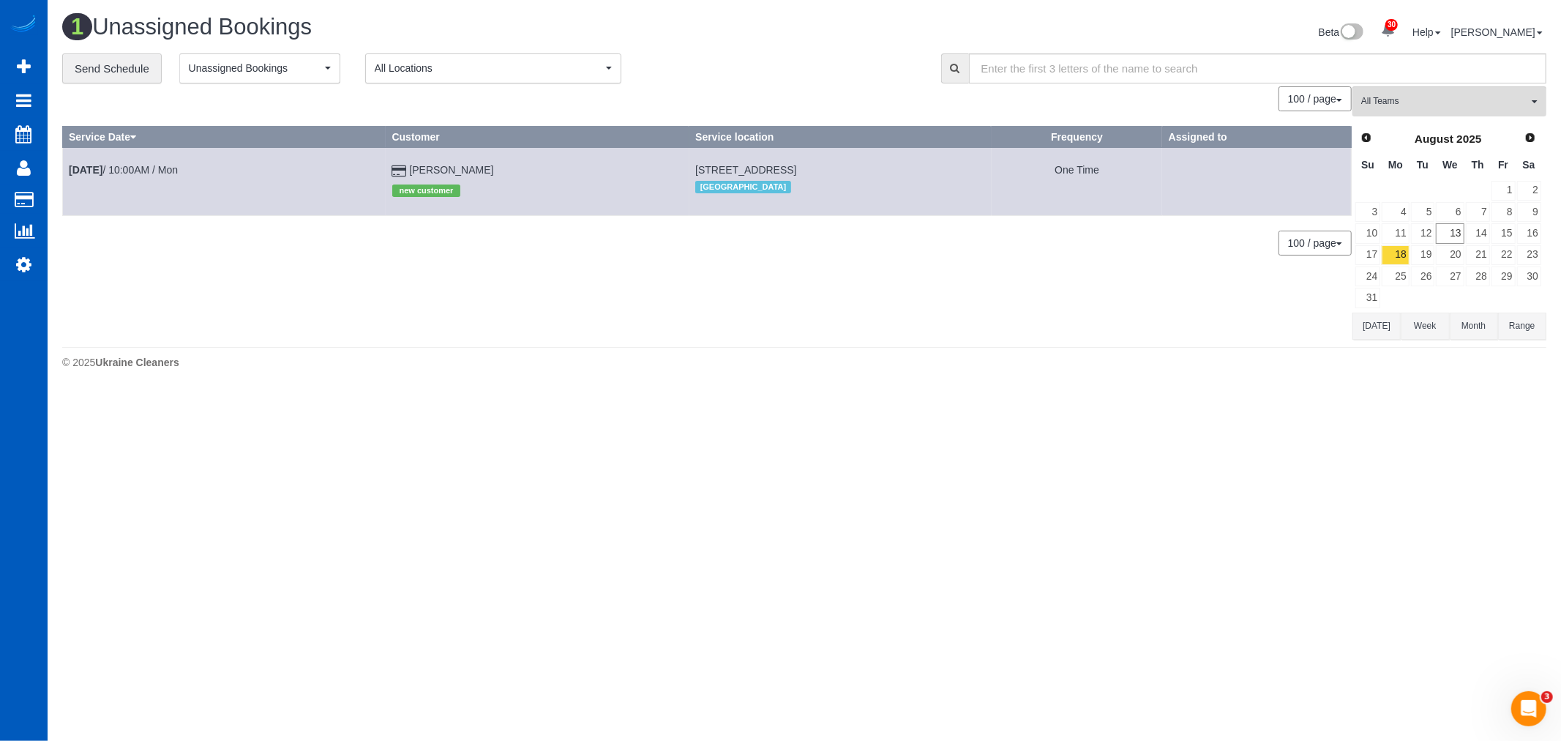
click at [103, 176] on td "Aug 18th / 10:00AM / Mon" at bounding box center [225, 181] width 324 height 67
click at [102, 166] on b "Aug 18th" at bounding box center [86, 170] width 34 height 12
select select "CO"
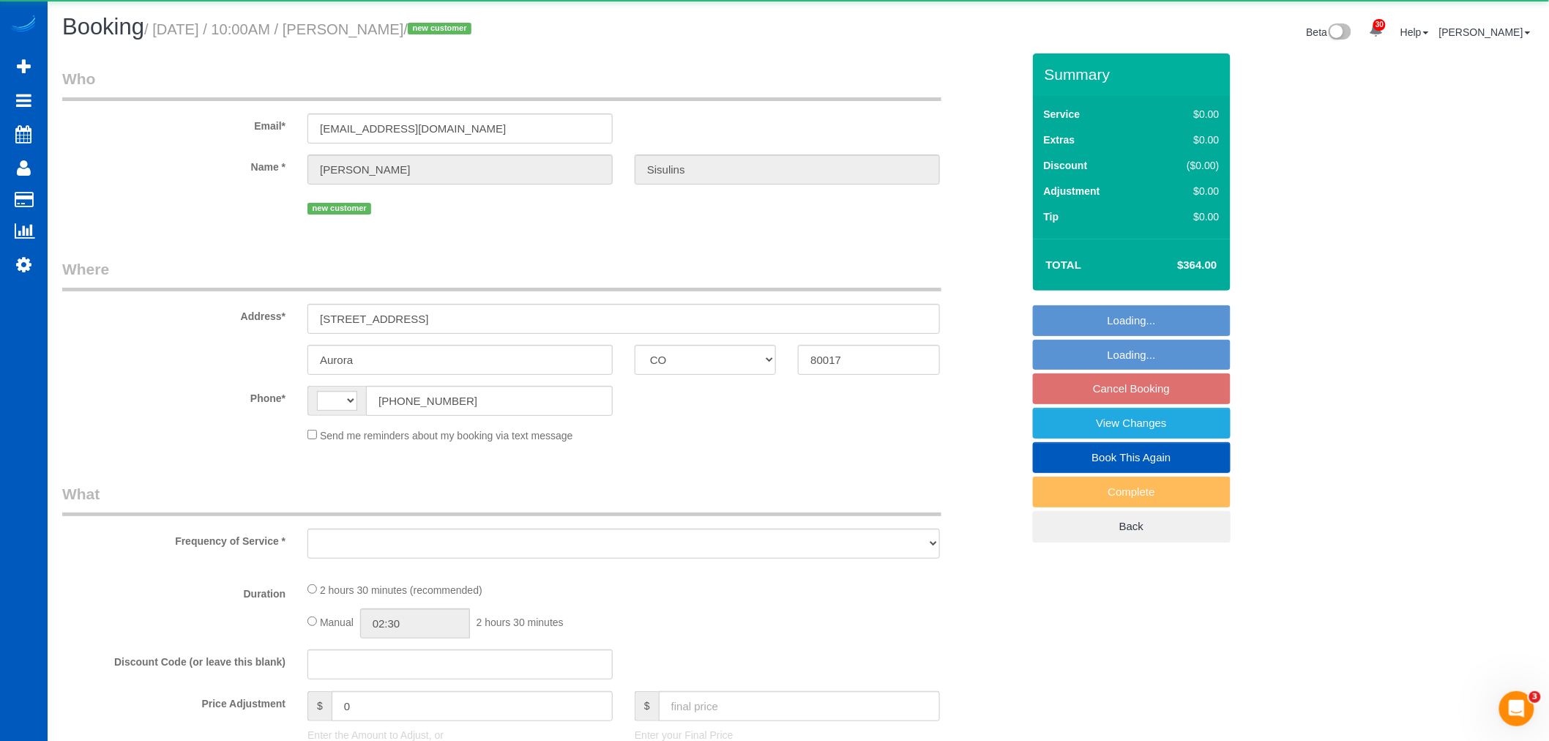
select select "string:[GEOGRAPHIC_DATA]"
select select "object:4200"
select select "string:fspay-593a59b7-ee82-4bb7-89aa-3bef5f0a7488"
select select "199"
select select "number:8"
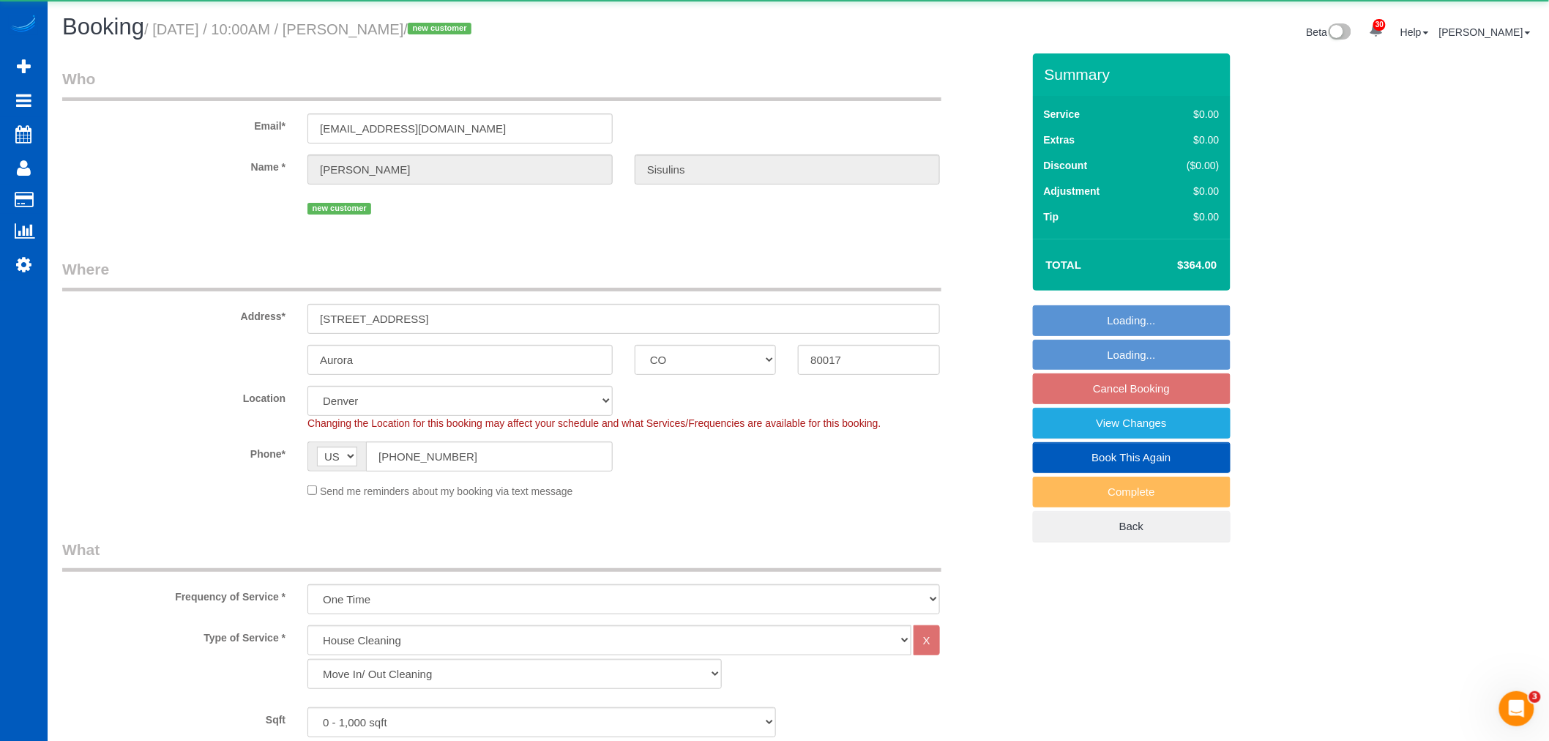
select select "object:4376"
select select "spot1"
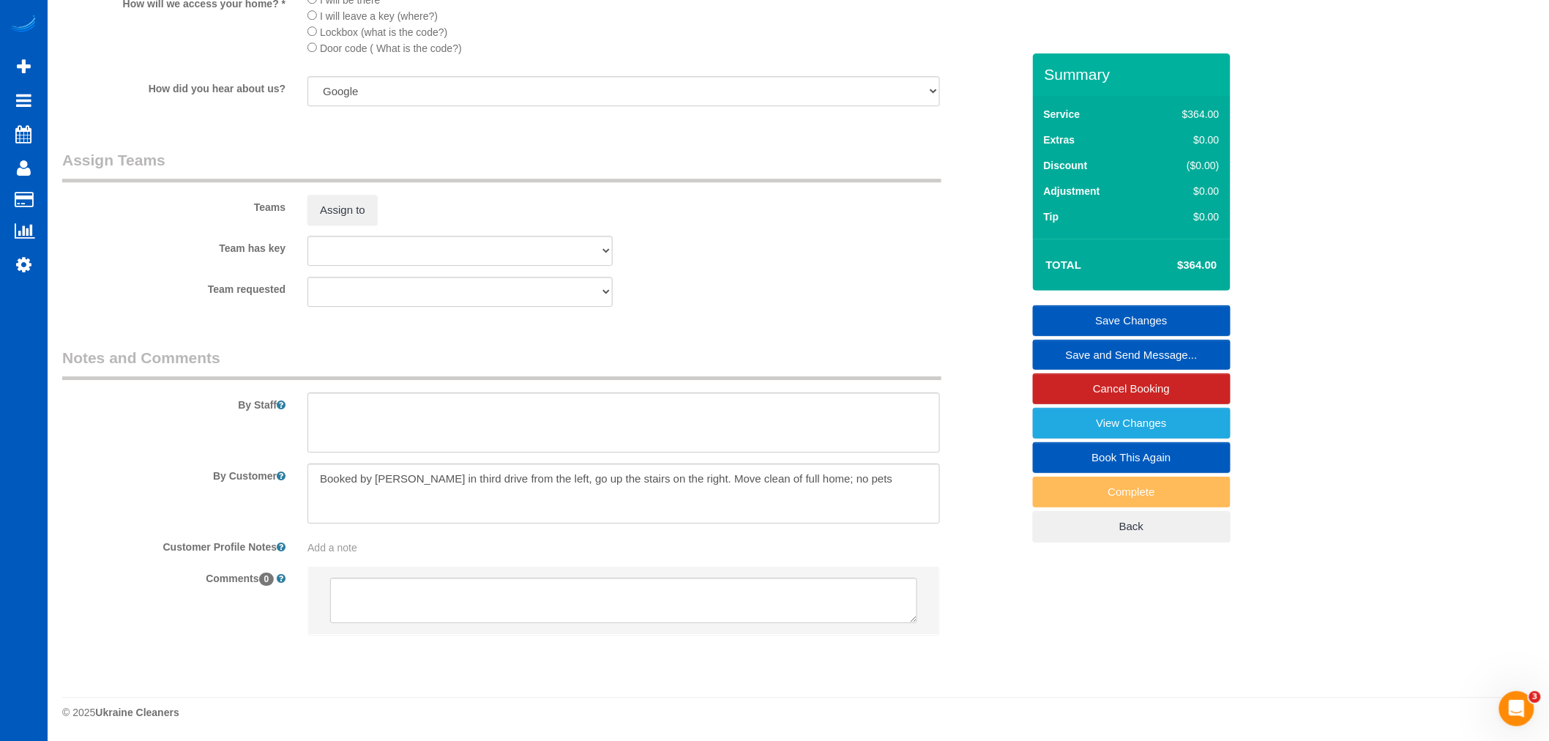
scroll to position [1777, 0]
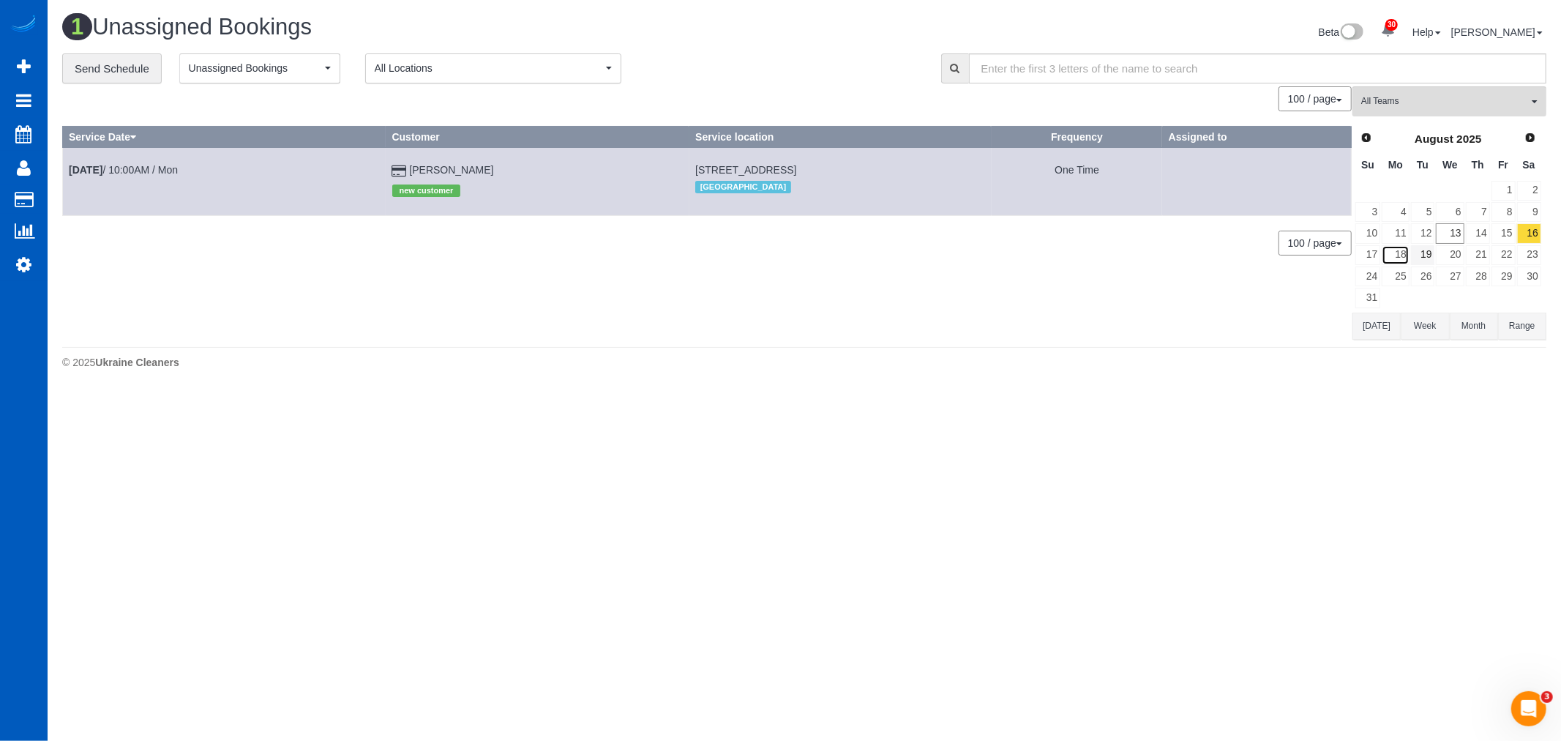
click at [1404, 250] on link "18" at bounding box center [1395, 255] width 27 height 20
click at [1398, 100] on span "All Teams" at bounding box center [1445, 101] width 167 height 12
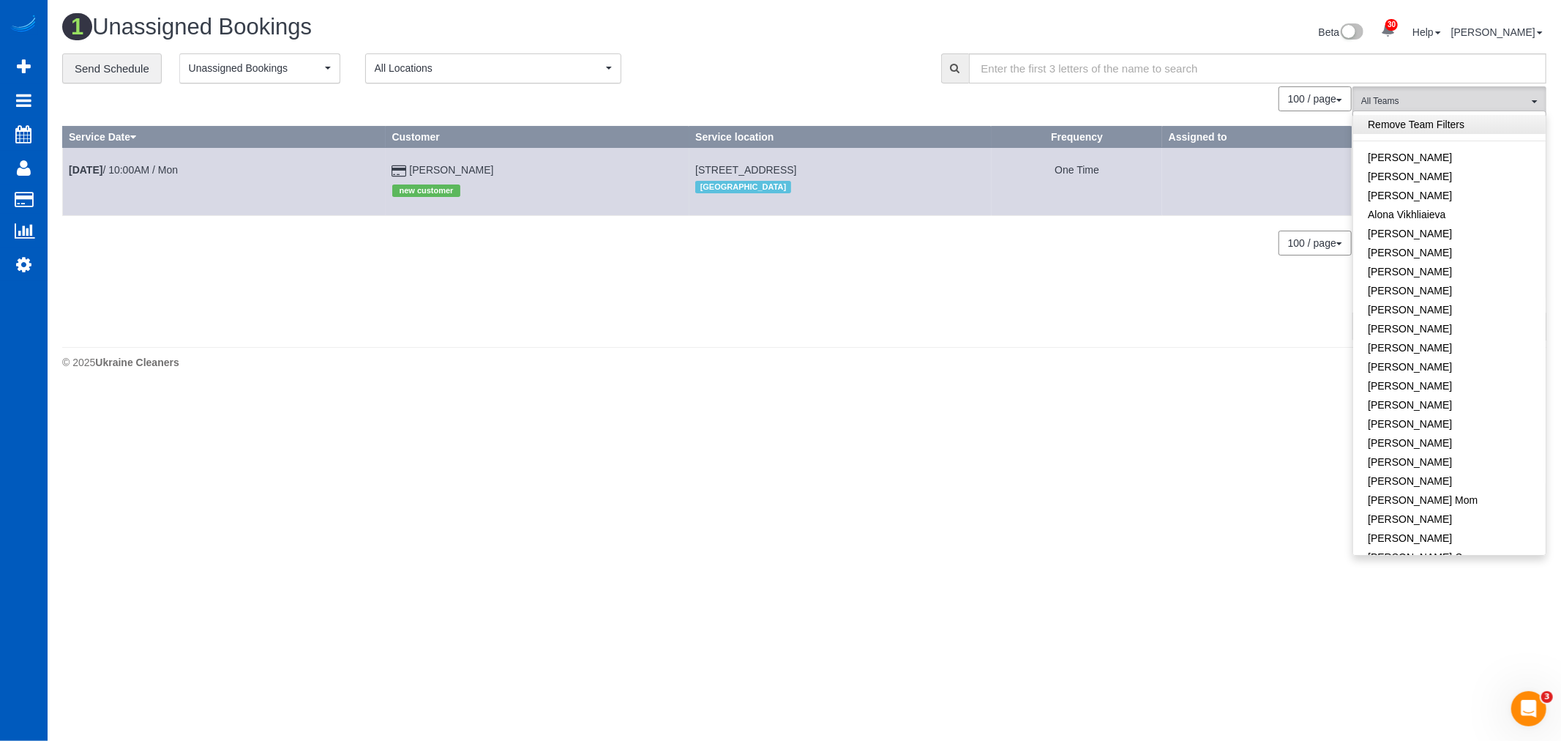
click at [1406, 119] on link "Remove Team Filters" at bounding box center [1449, 124] width 193 height 19
click at [287, 67] on span "Unassigned Bookings" at bounding box center [255, 68] width 132 height 15
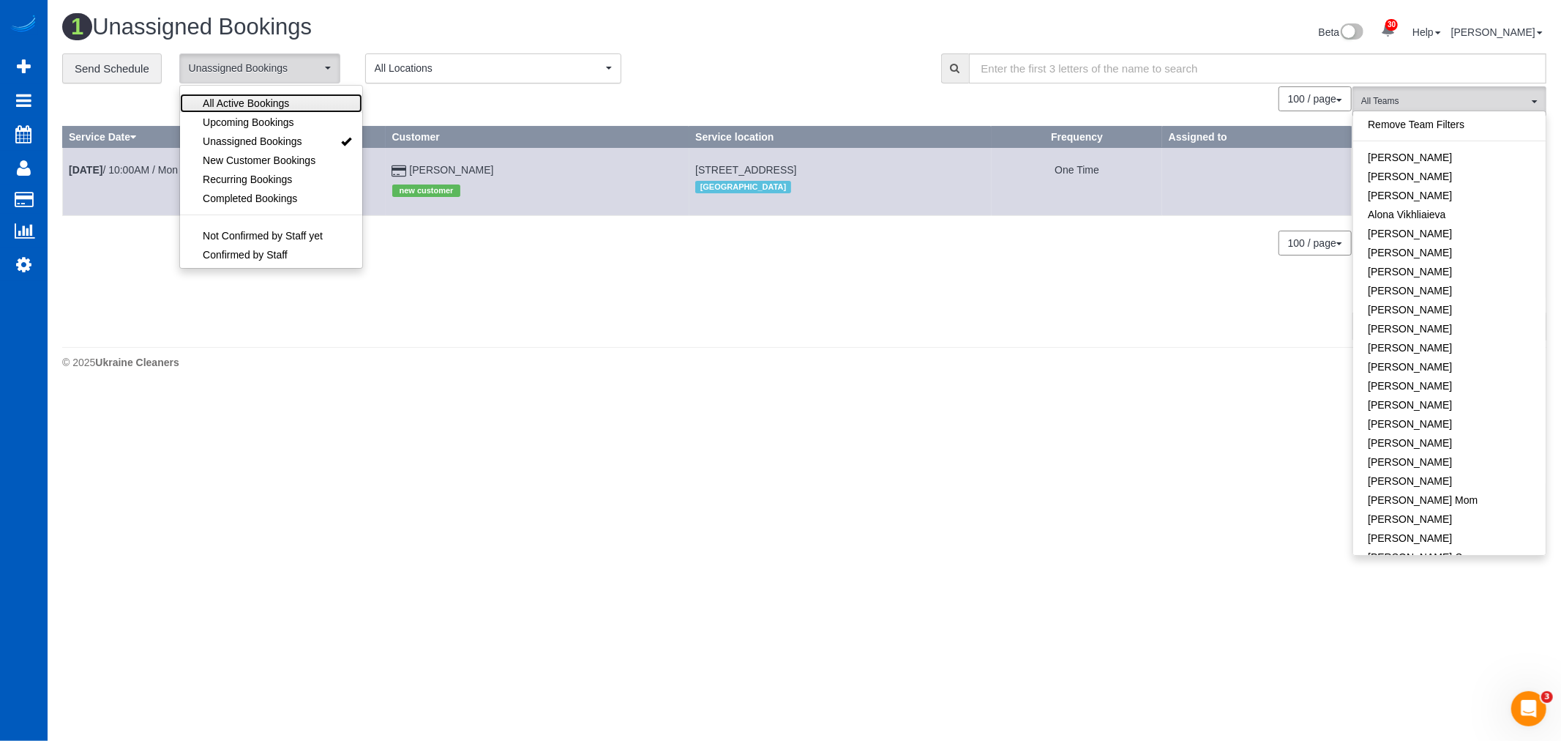
click at [272, 102] on span "All Active Bookings" at bounding box center [246, 103] width 86 height 15
select select "***"
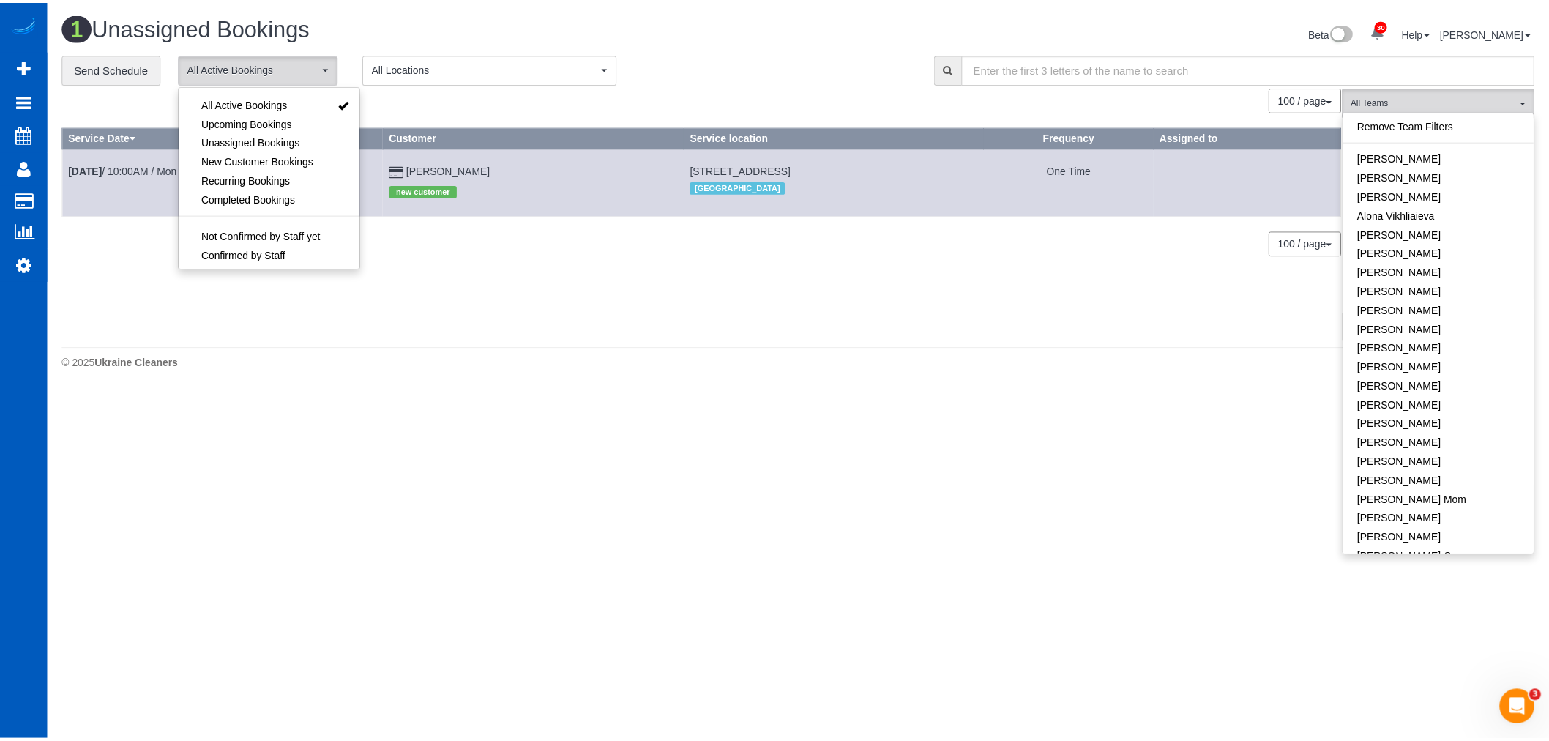
scroll to position [19, 0]
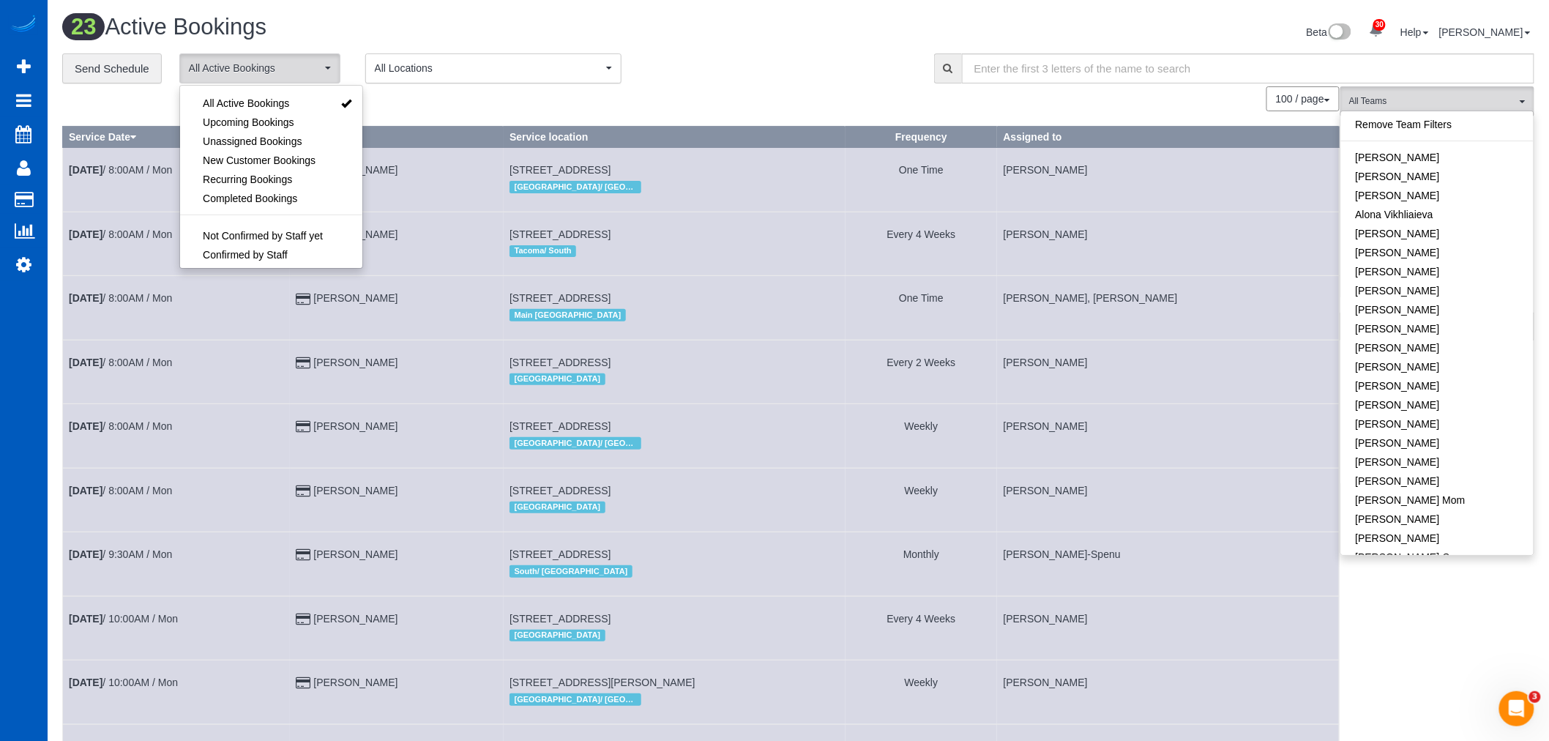
click at [457, 78] on button "All Locations" at bounding box center [493, 68] width 256 height 30
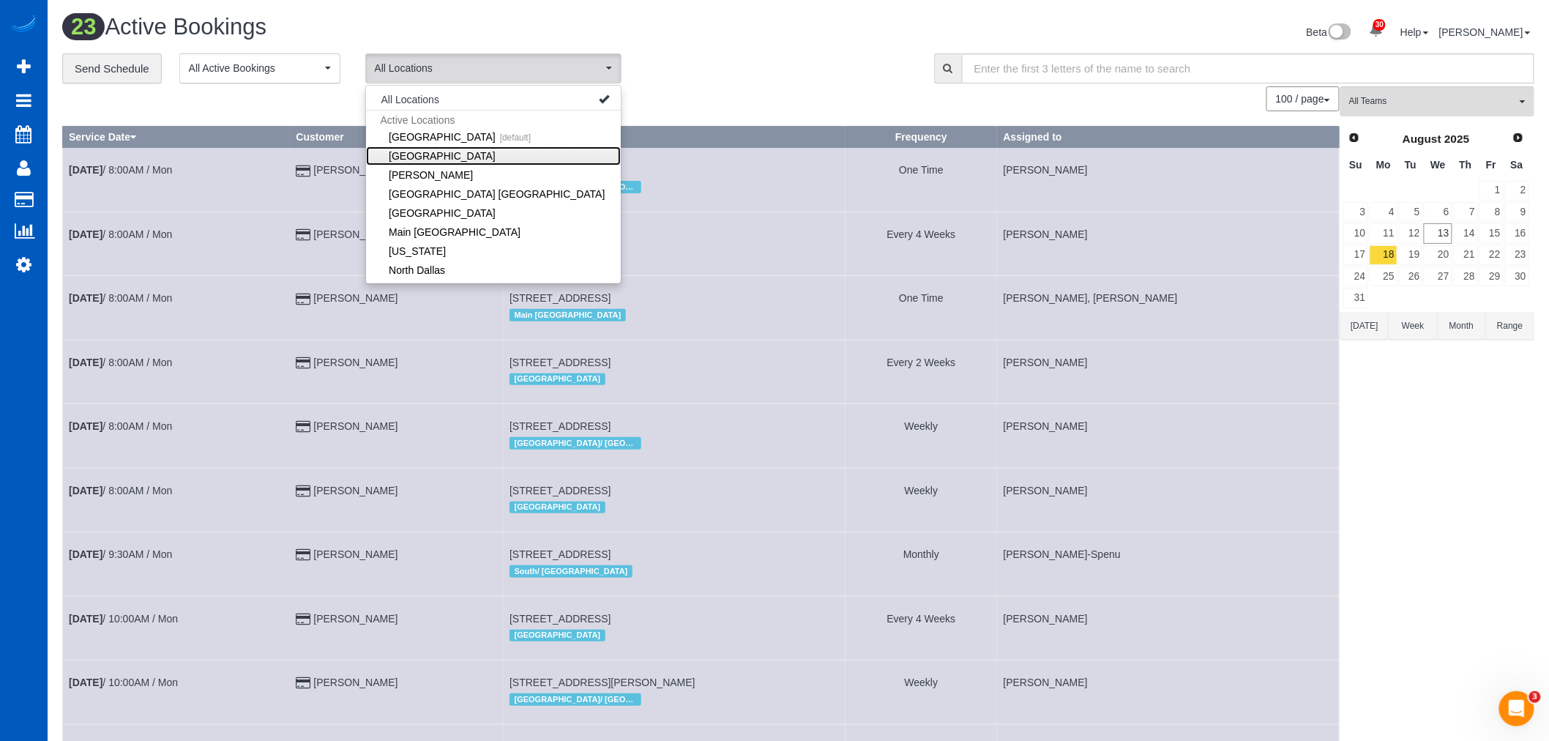
click at [488, 163] on link "[GEOGRAPHIC_DATA]" at bounding box center [493, 155] width 255 height 19
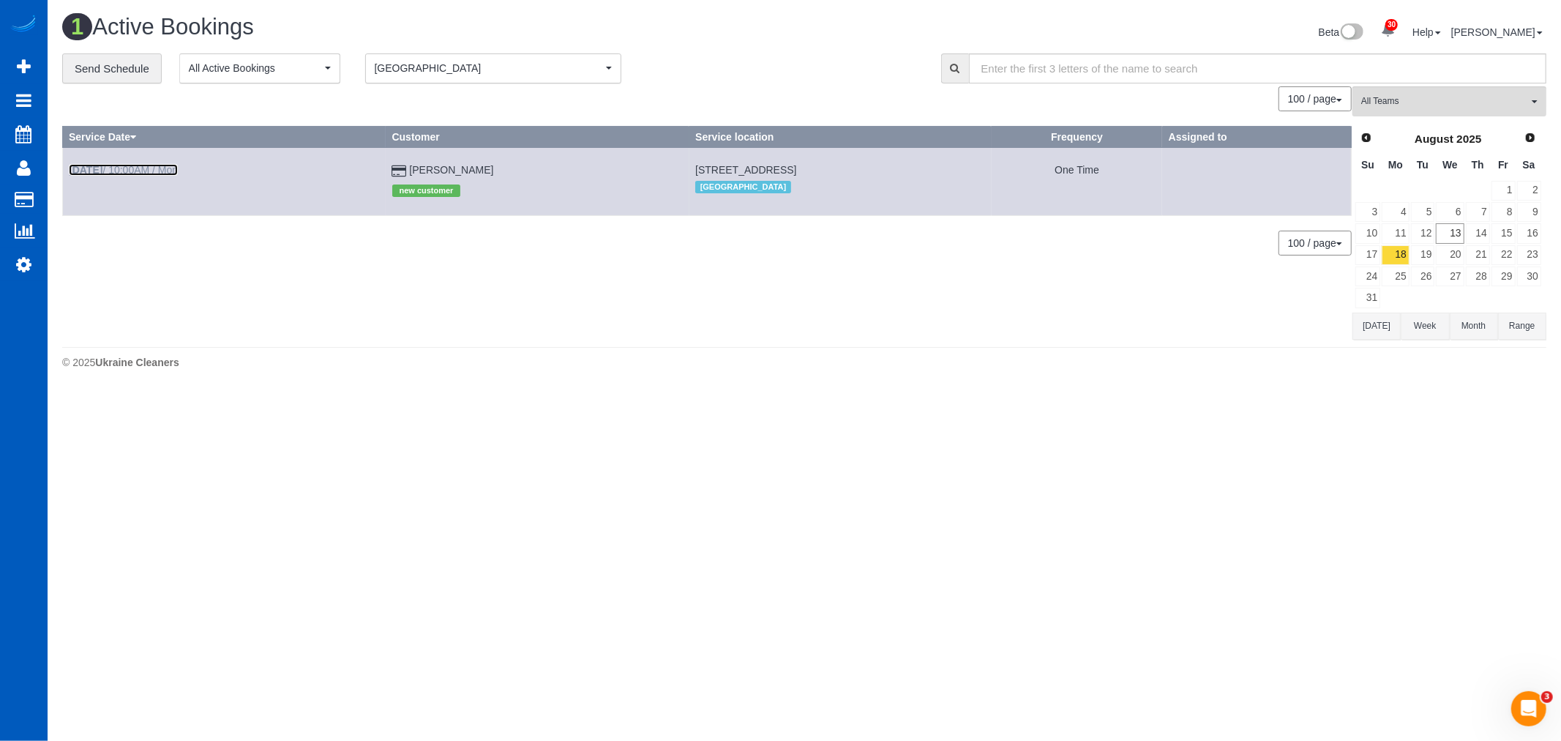
click at [141, 164] on link "Aug 18th / 10:00AM / Mon" at bounding box center [123, 170] width 109 height 12
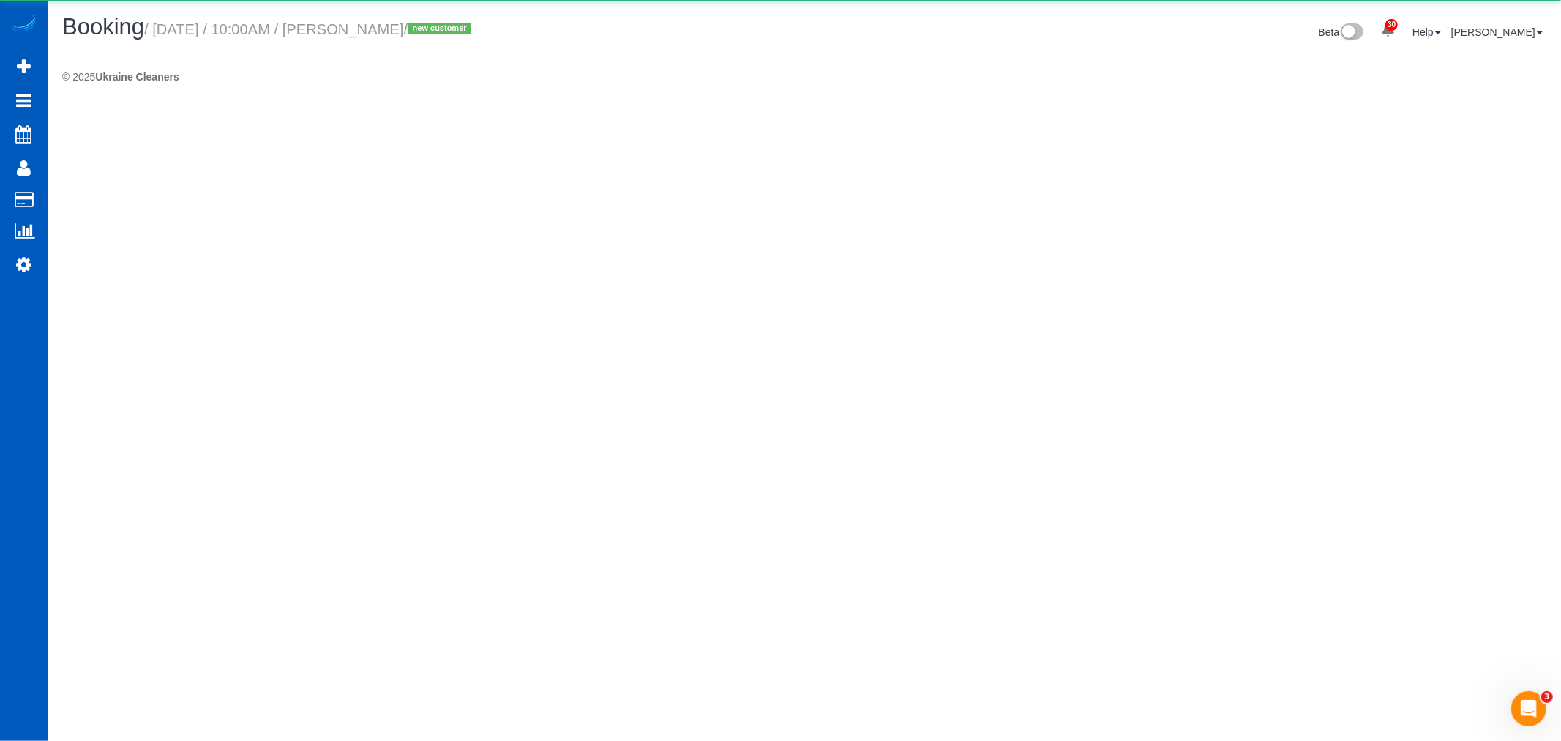
select select "CO"
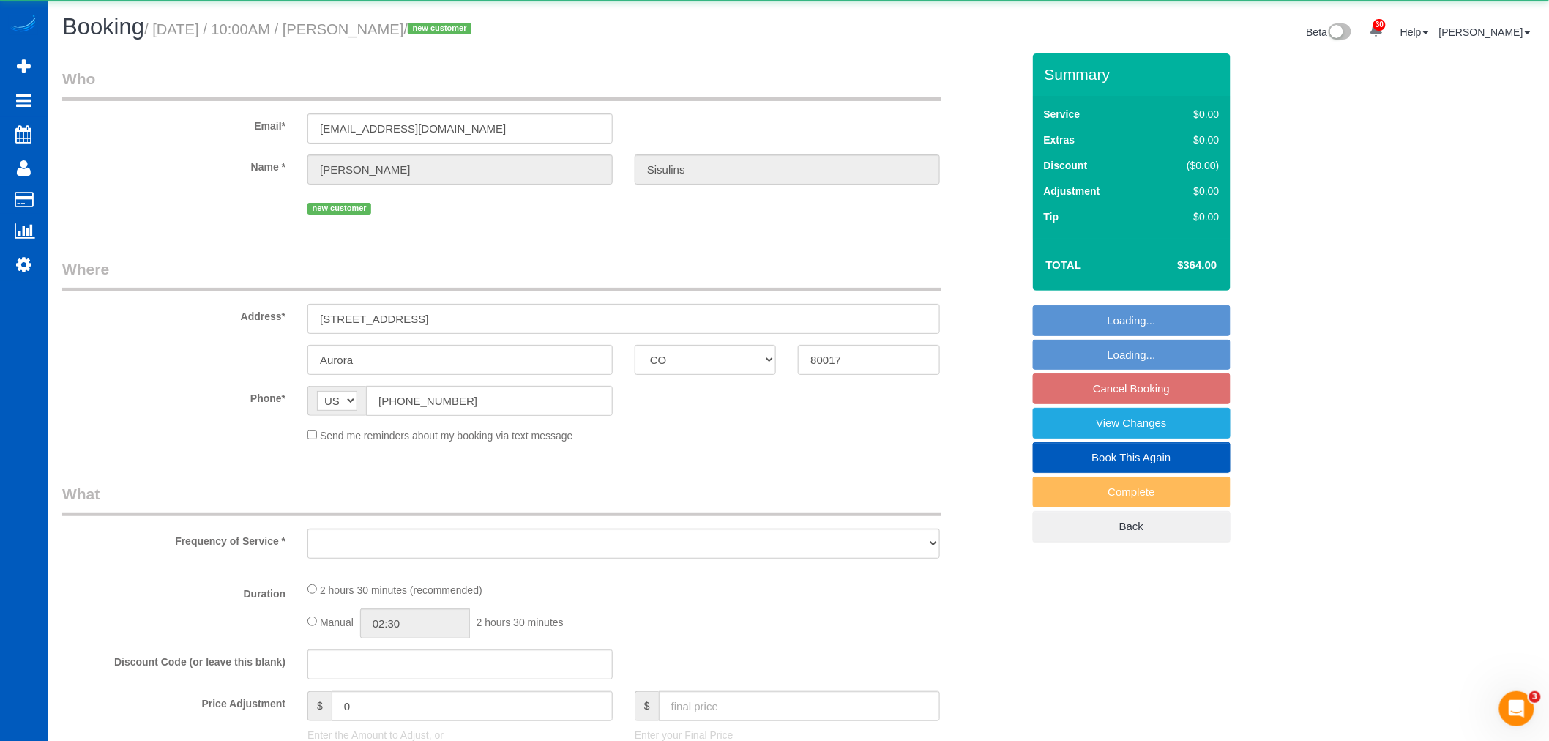
select select "object:5589"
select select "string:fspay-593a59b7-ee82-4bb7-89aa-3bef5f0a7488"
select select "199"
select select "number:8"
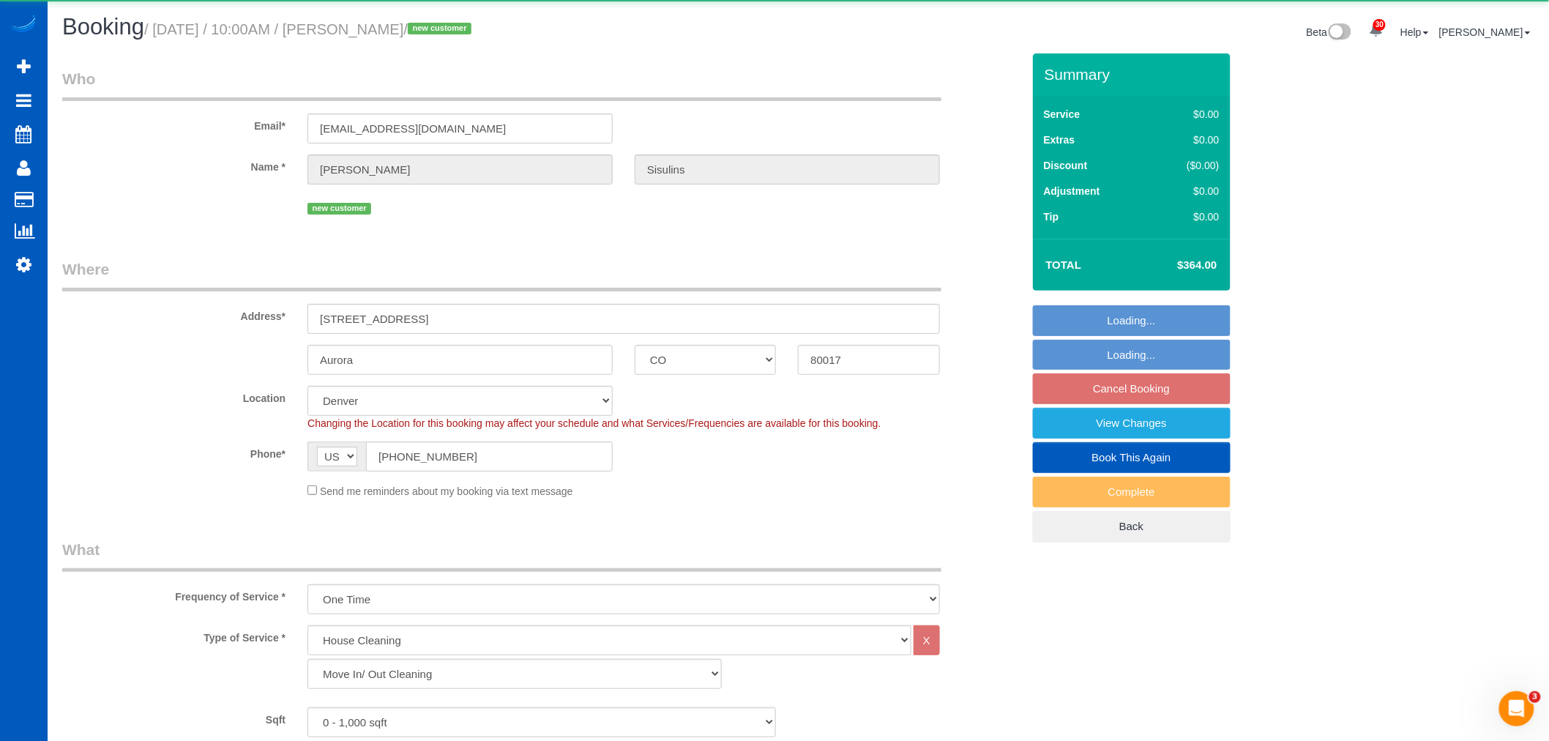
select select "object:5630"
select select "spot14"
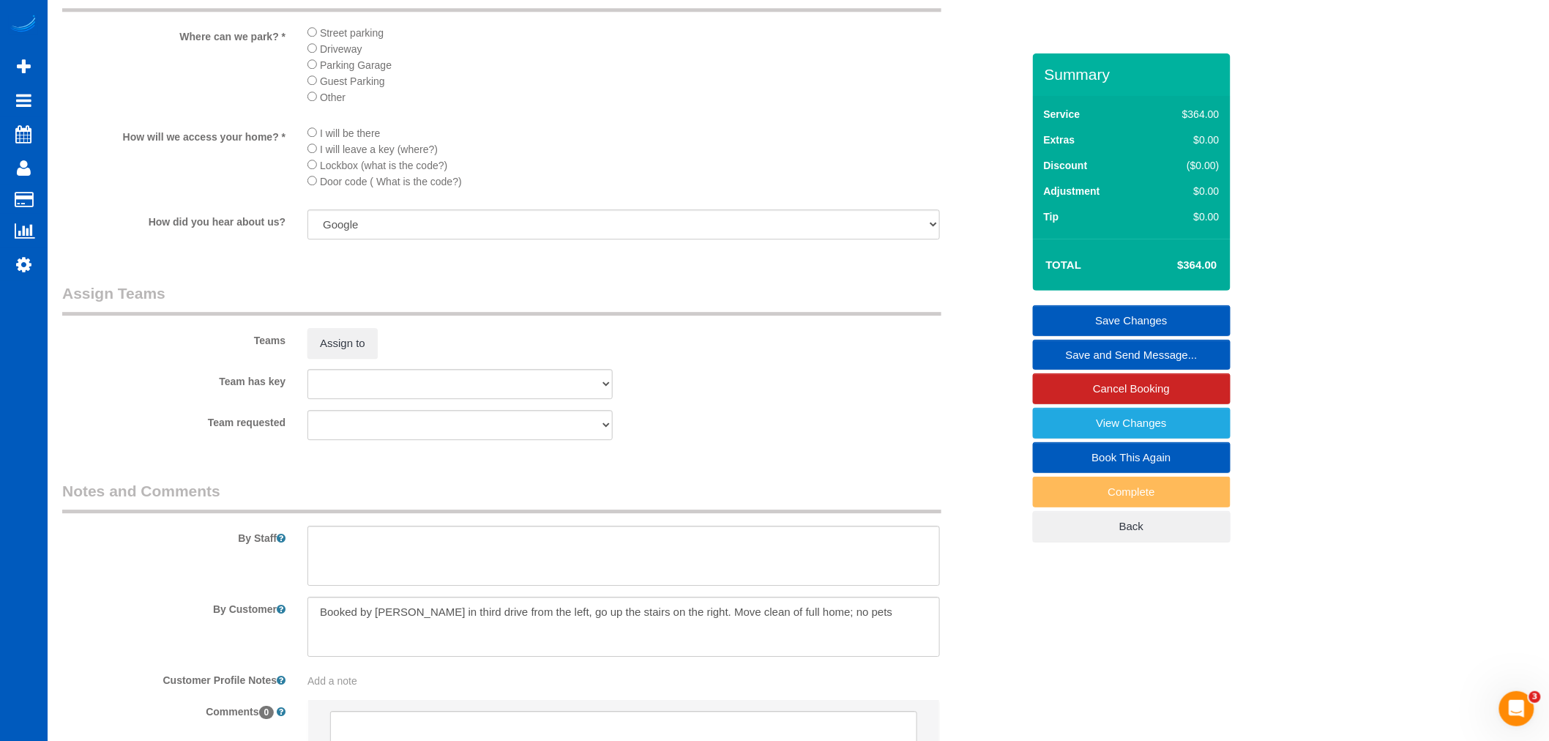
scroll to position [1627, 0]
click at [346, 353] on button "Assign to" at bounding box center [342, 337] width 70 height 31
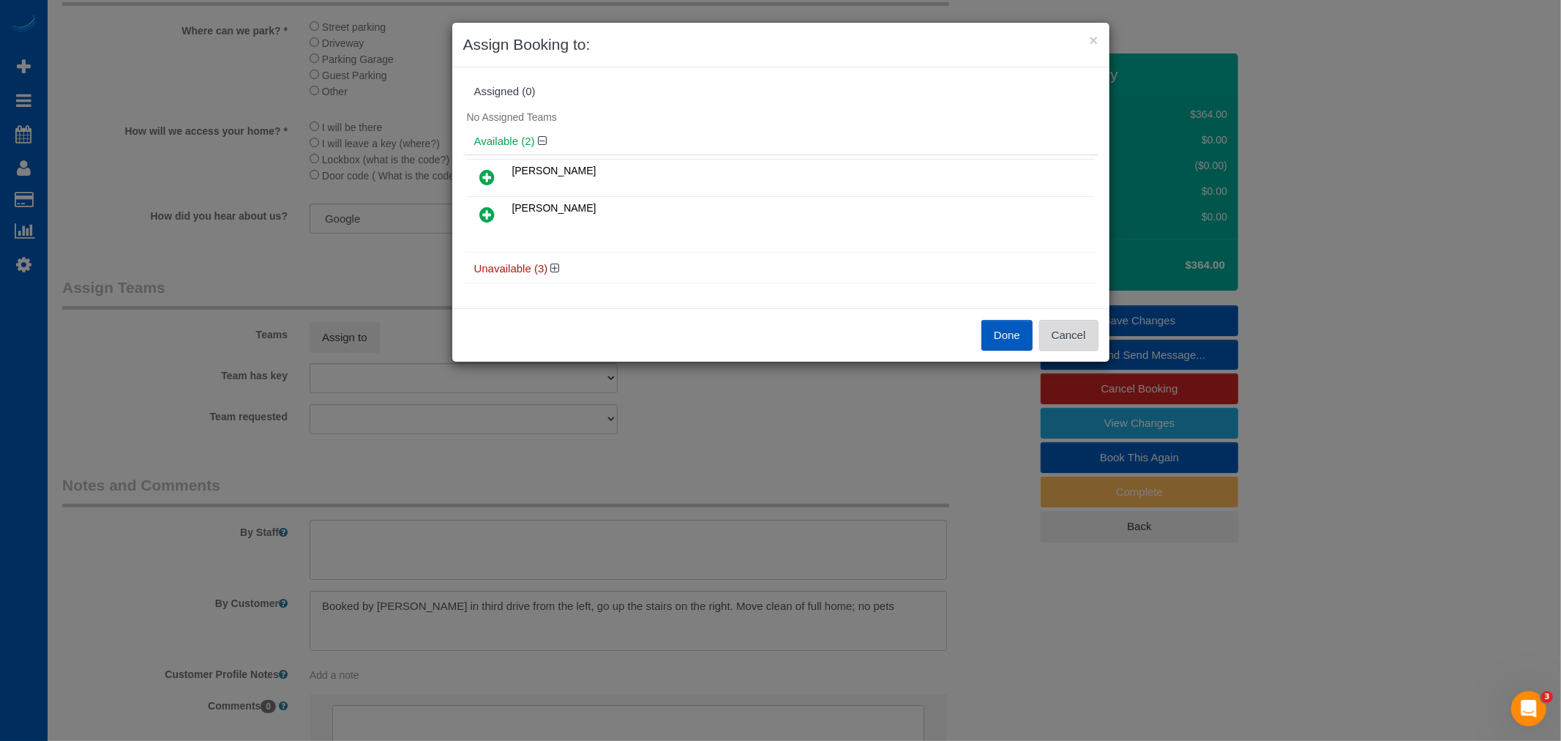
click at [1081, 330] on button "Cancel" at bounding box center [1068, 335] width 59 height 31
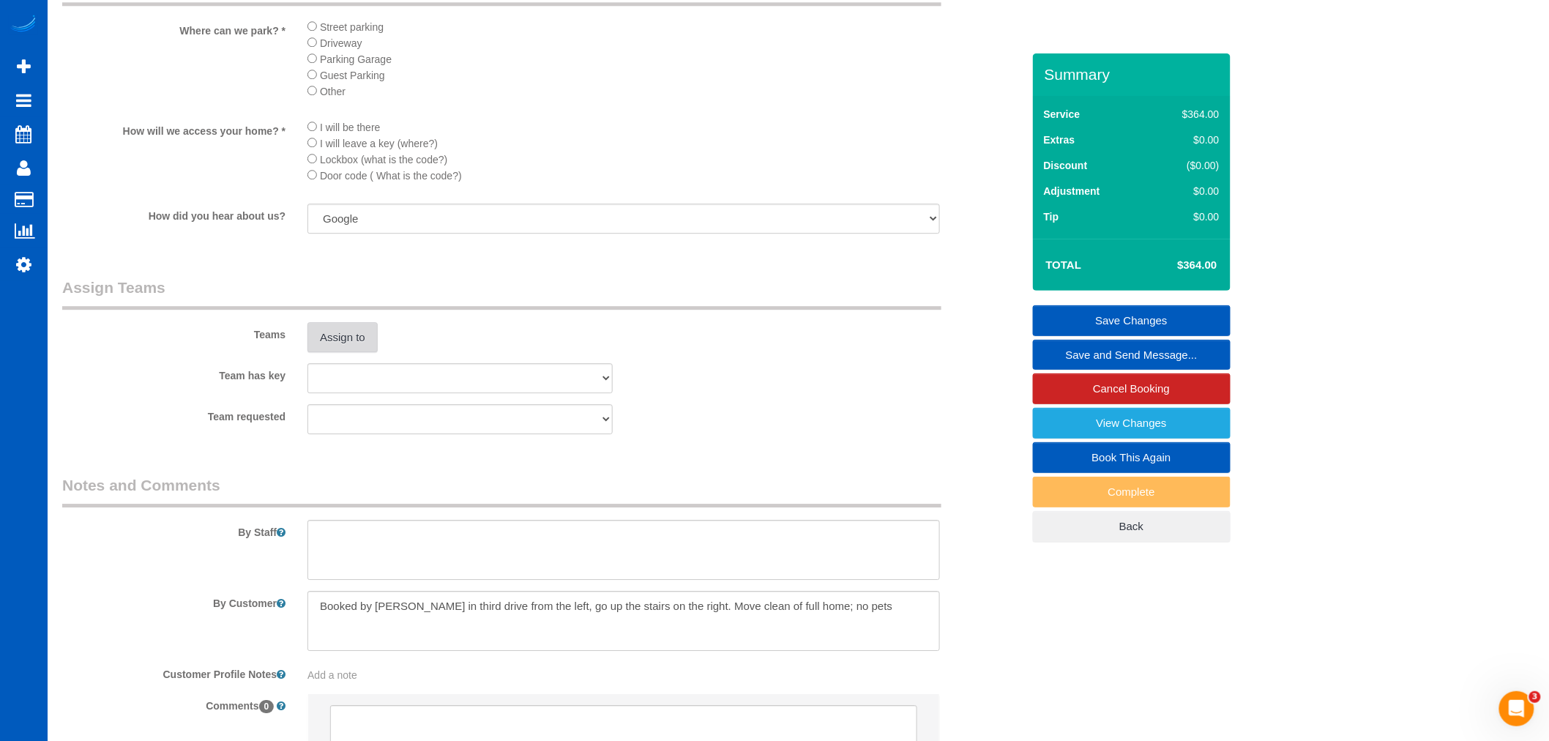
click at [333, 353] on button "Assign to" at bounding box center [342, 337] width 70 height 31
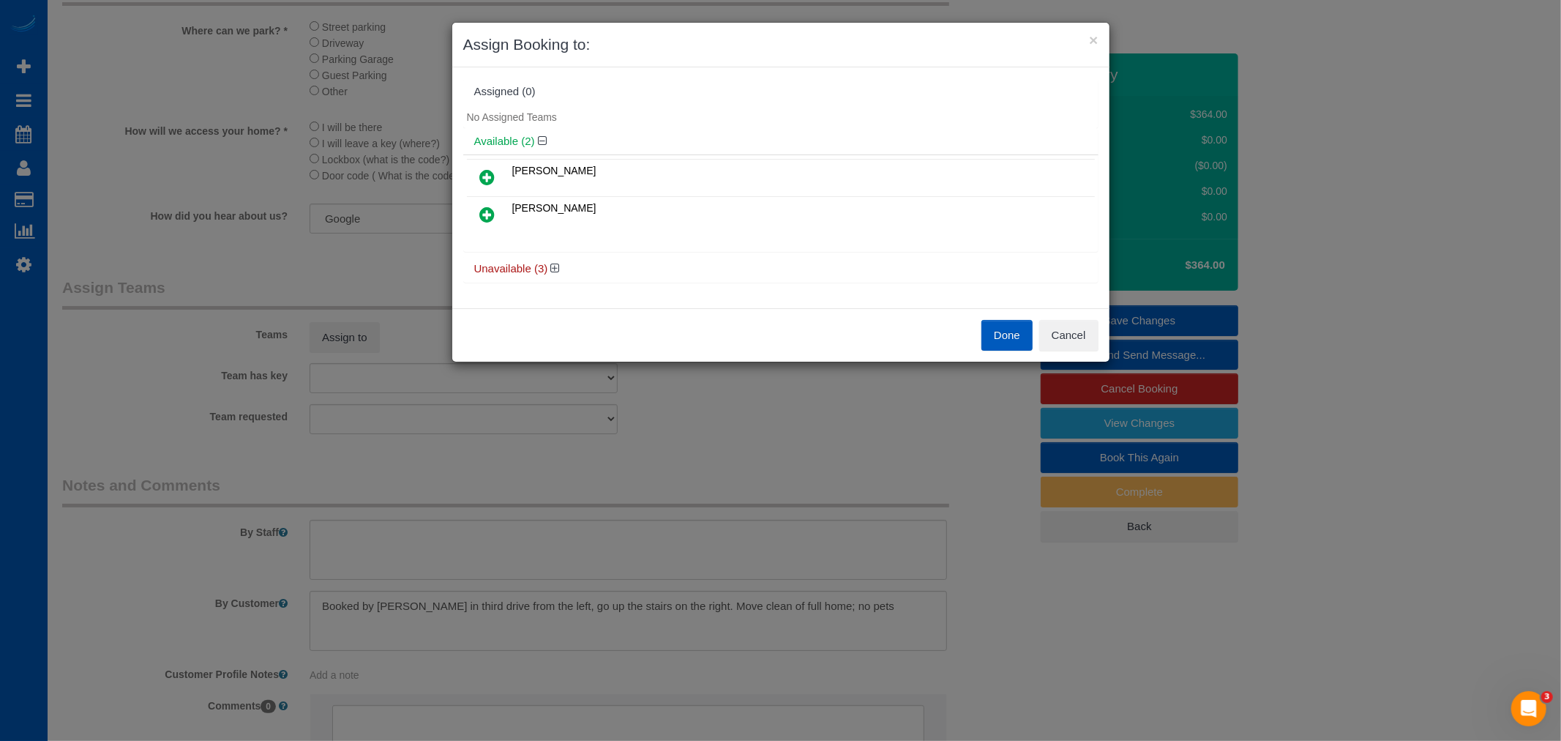
click at [495, 221] on link at bounding box center [488, 215] width 34 height 29
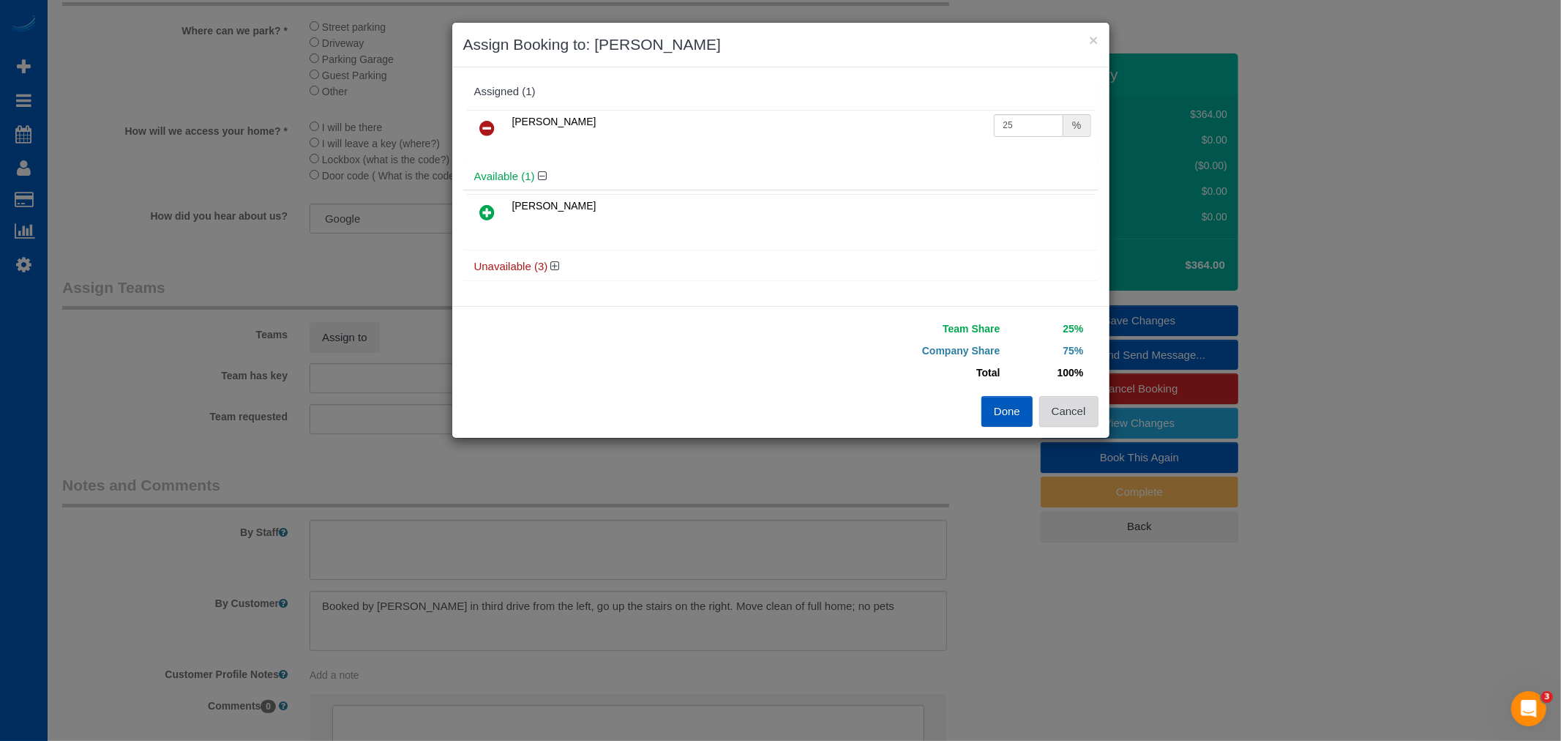
click at [1070, 404] on button "Cancel" at bounding box center [1068, 411] width 59 height 31
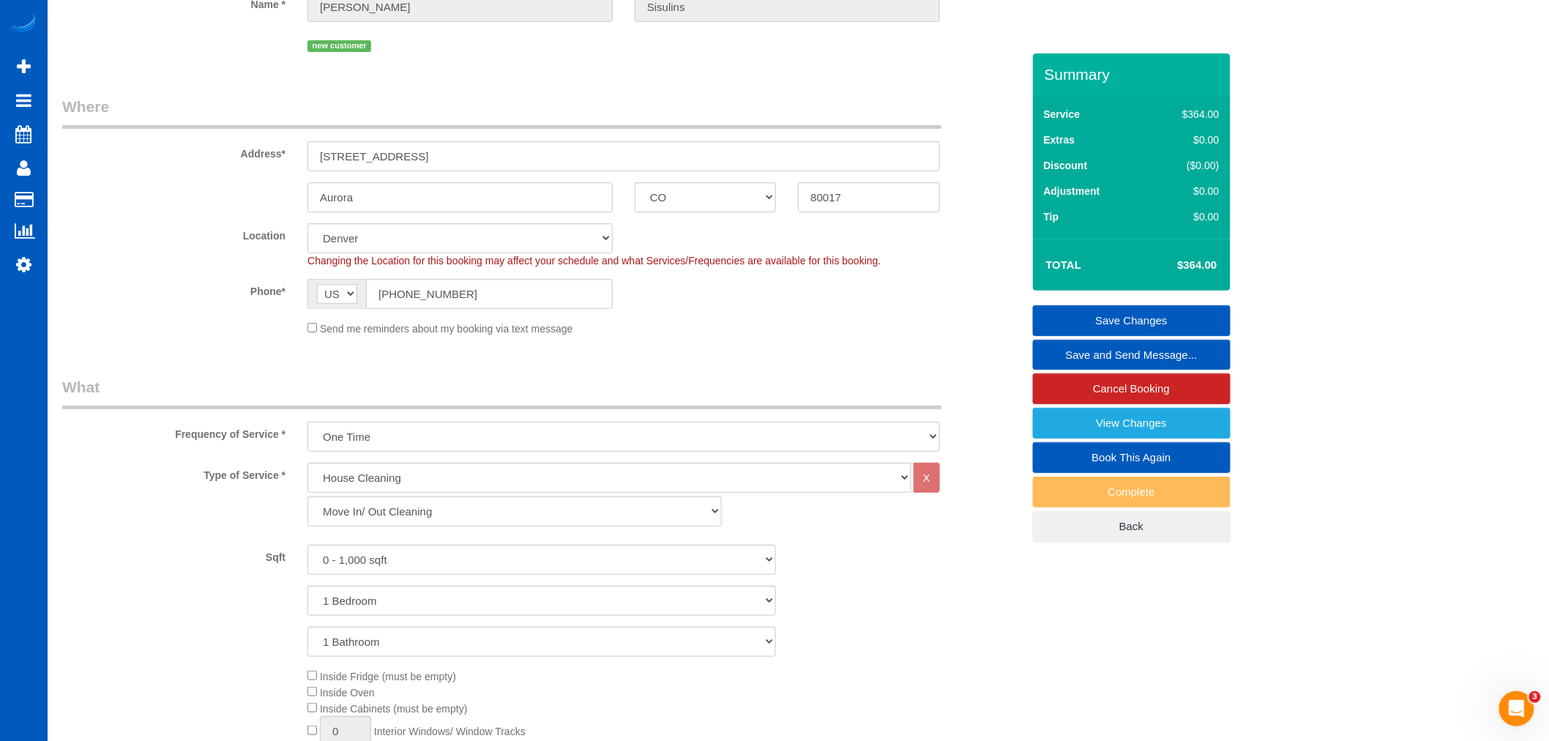
scroll to position [81, 0]
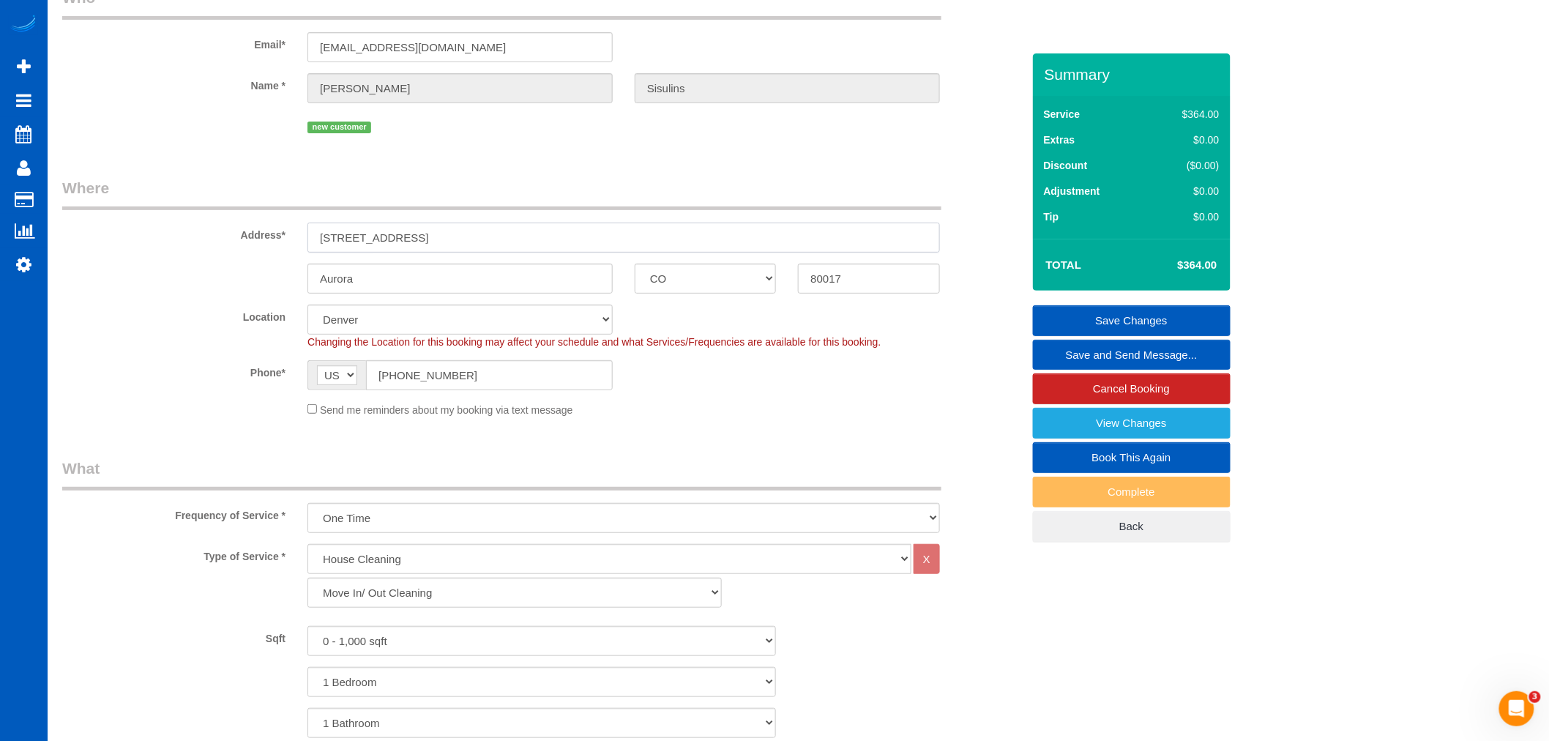
drag, startPoint x: 483, startPoint y: 243, endPoint x: 220, endPoint y: 200, distance: 267.0
click at [220, 200] on fieldset "Where Address* 1323 S Cathay Ct, APT 201 Aurora AK AL AR AZ CA CO CT DC DE FL G…" at bounding box center [542, 302] width 960 height 251
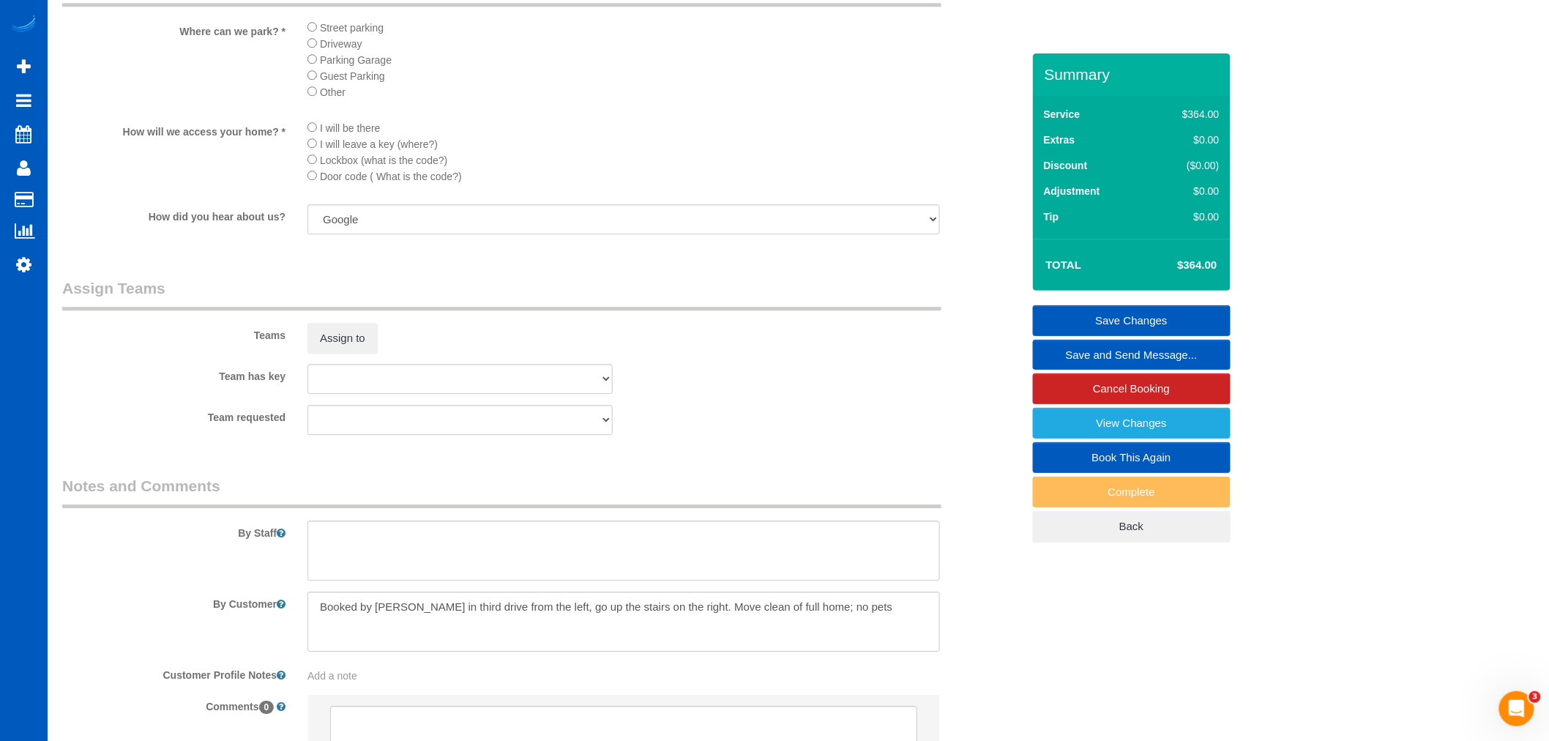
scroll to position [1627, 0]
click at [362, 353] on button "Assign to" at bounding box center [342, 337] width 70 height 31
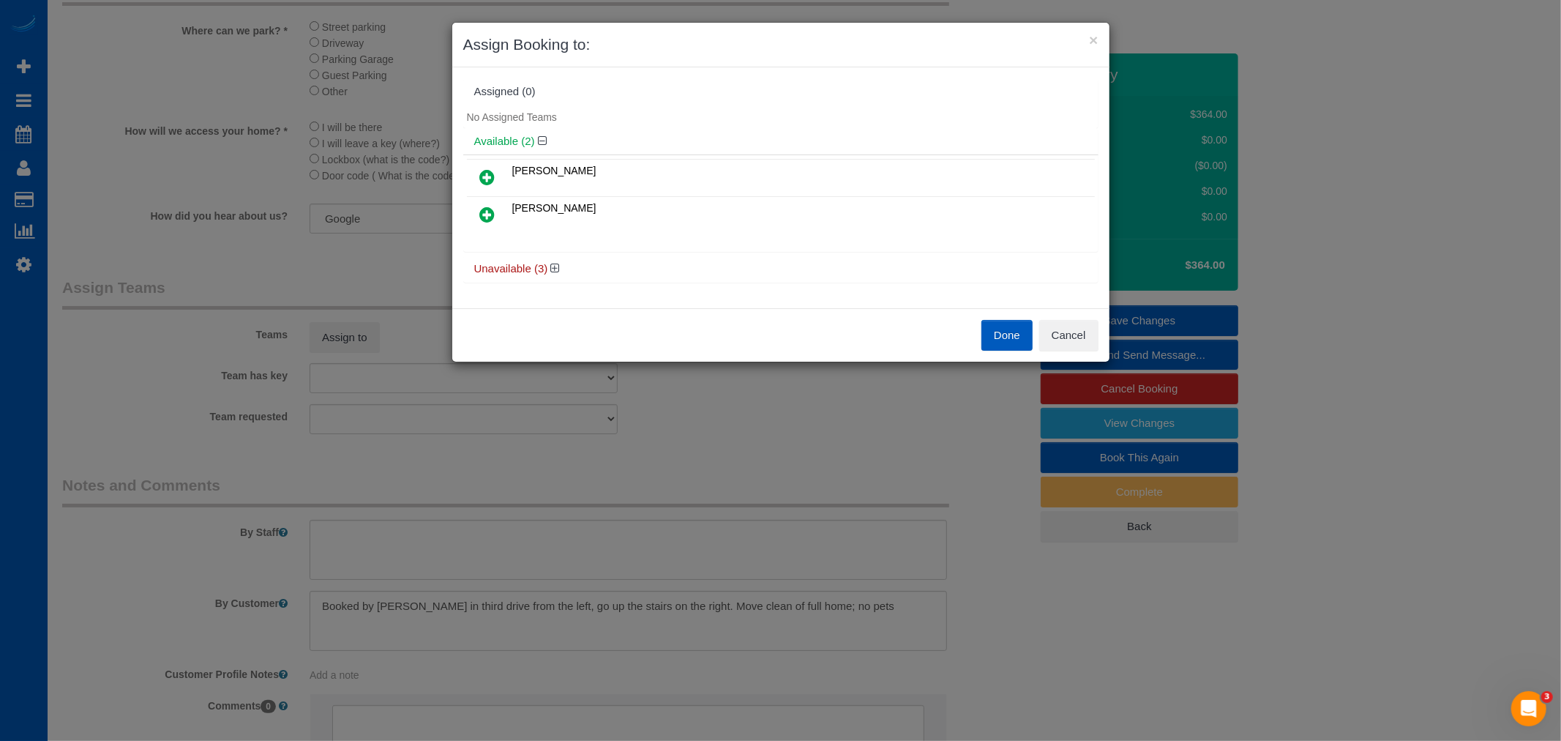
click at [483, 209] on icon at bounding box center [487, 215] width 15 height 18
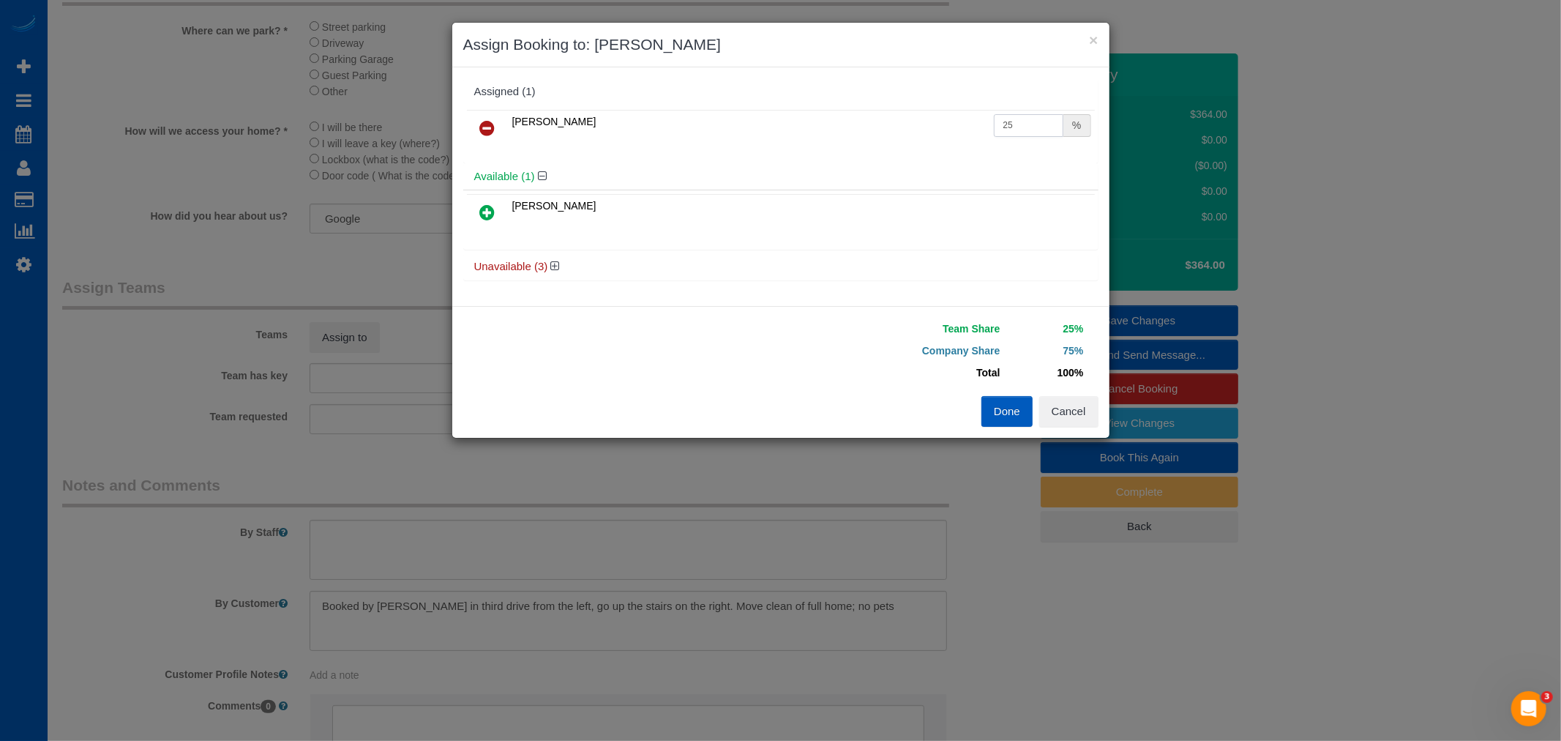
drag, startPoint x: 1033, startPoint y: 128, endPoint x: 843, endPoint y: 108, distance: 190.6
click at [843, 110] on table "Tamara Serdechna 25 %" at bounding box center [781, 128] width 628 height 37
type input "50"
click at [985, 397] on button "Done" at bounding box center [1007, 411] width 51 height 31
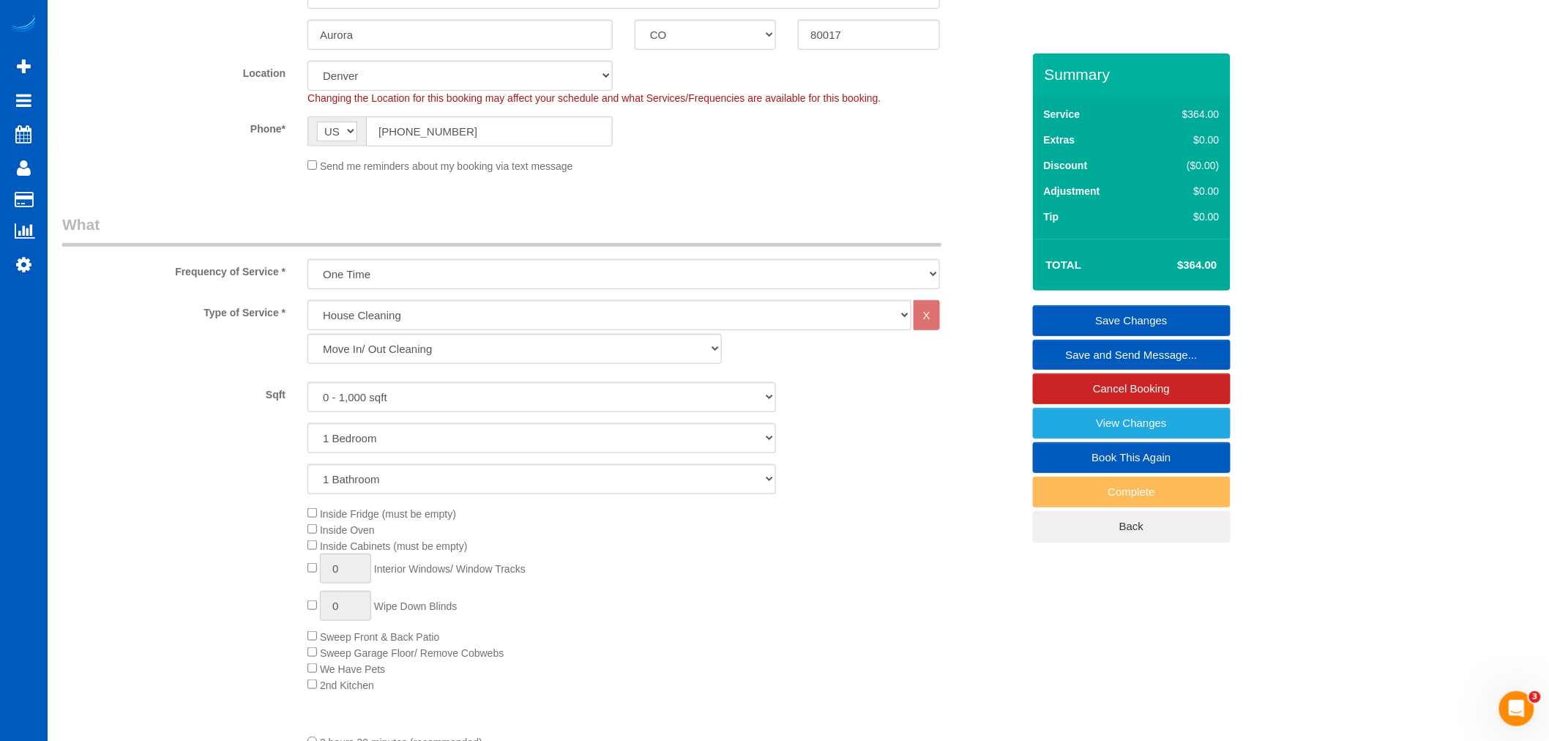
scroll to position [163, 0]
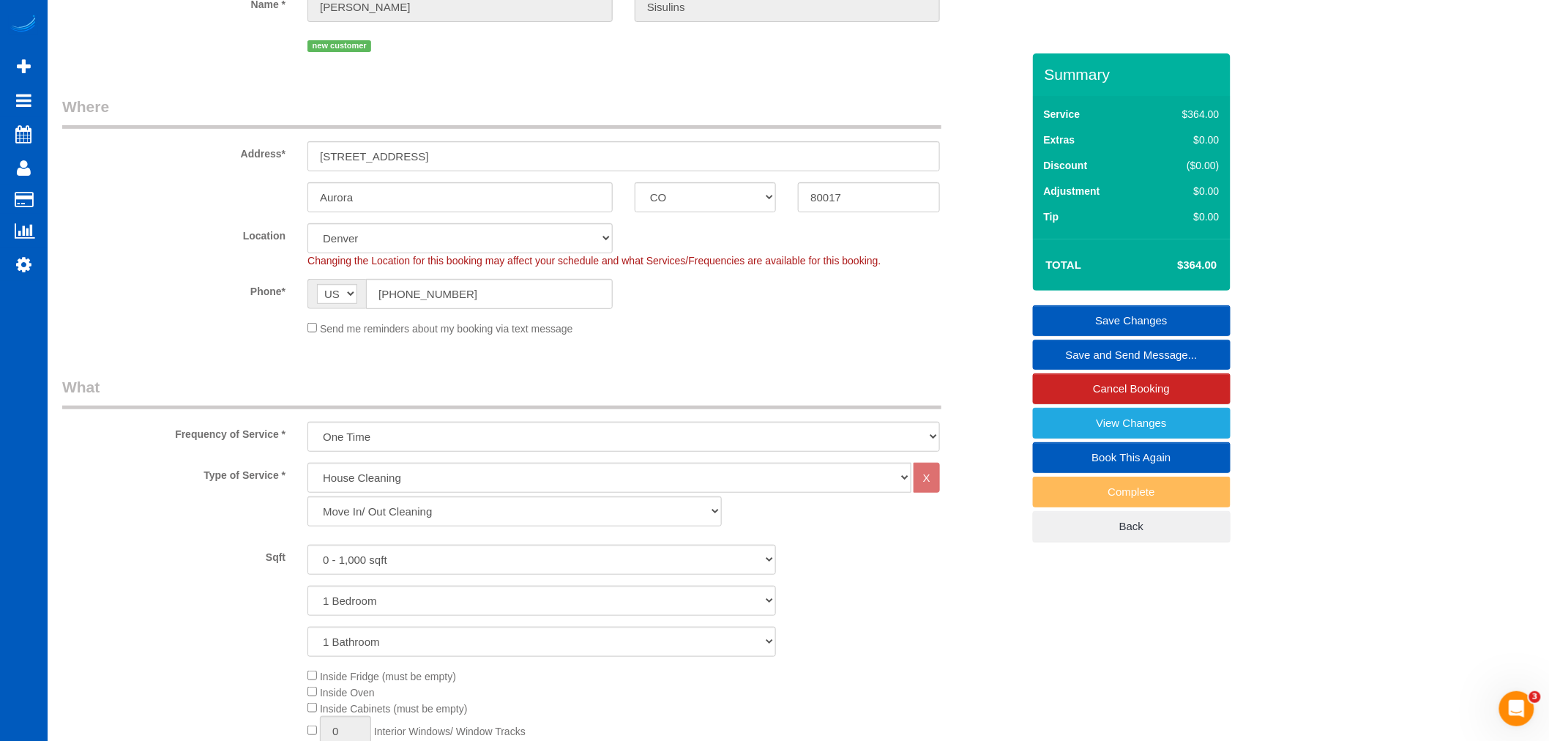
click at [1183, 319] on link "Save Changes" at bounding box center [1132, 320] width 198 height 31
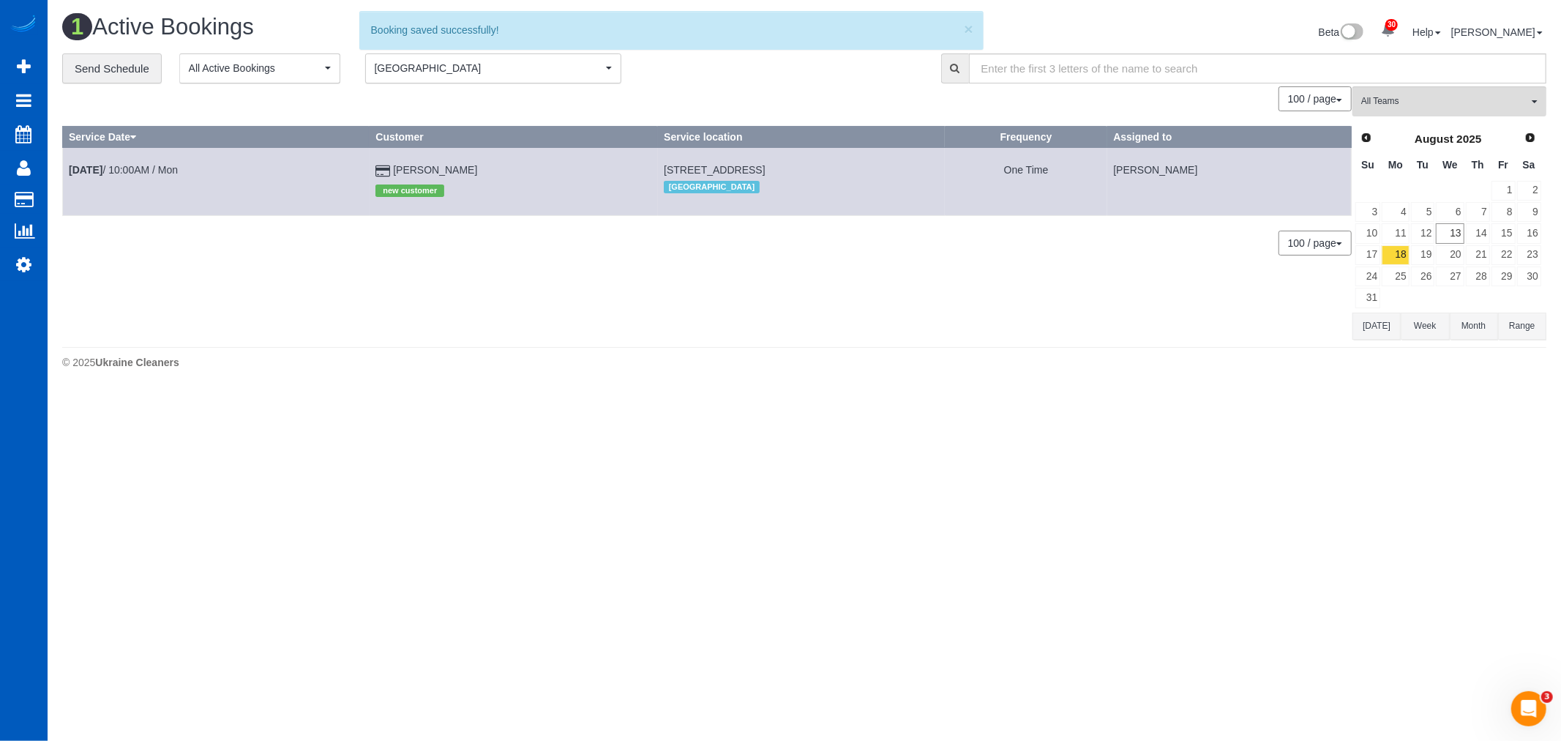
click at [127, 161] on td "Aug 18th / 10:00AM / Mon" at bounding box center [216, 181] width 307 height 67
click at [122, 162] on td "Aug 18th / 10:00AM / Mon" at bounding box center [216, 181] width 307 height 67
click at [122, 164] on link "Aug 18th / 10:00AM / Mon" at bounding box center [123, 170] width 109 height 12
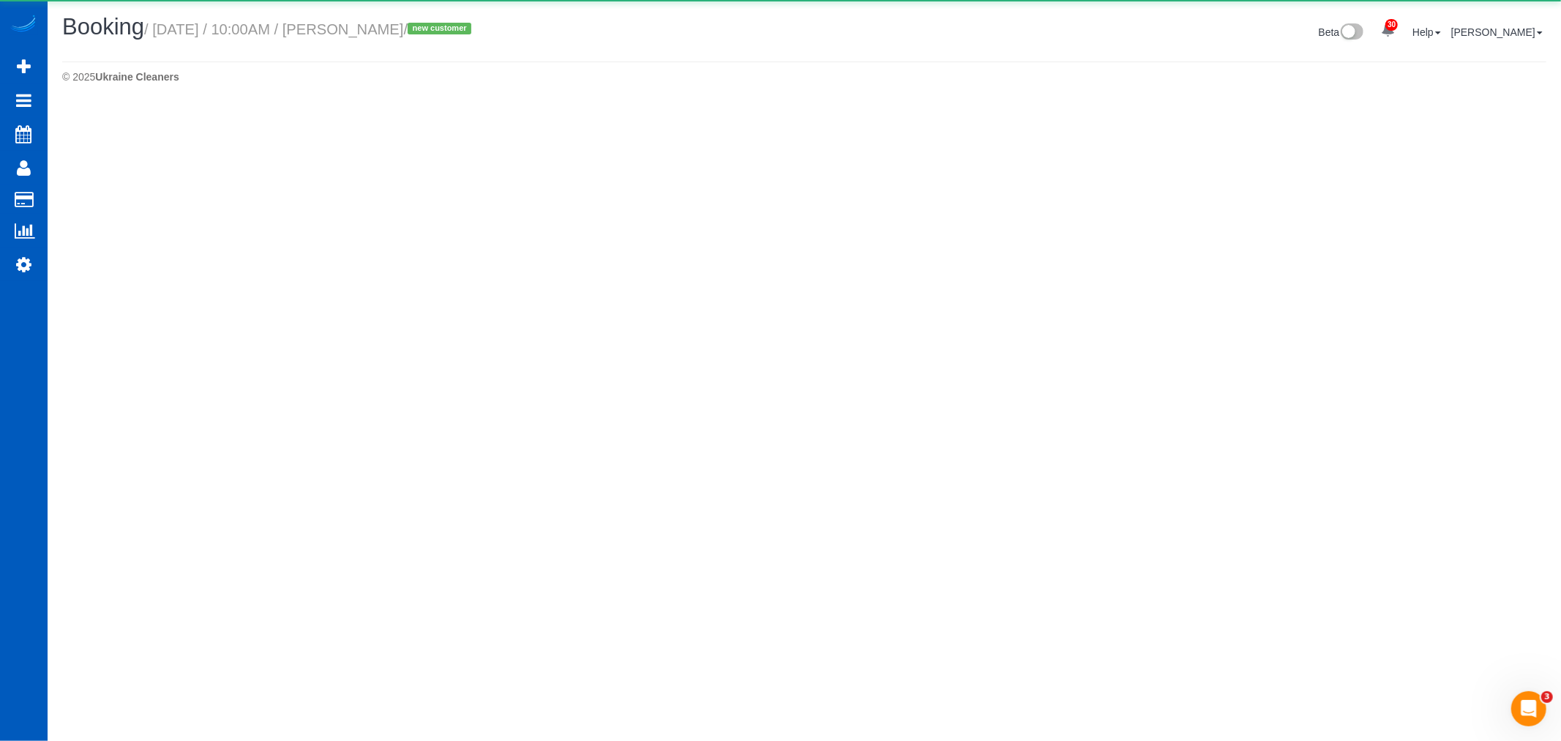
select select "CO"
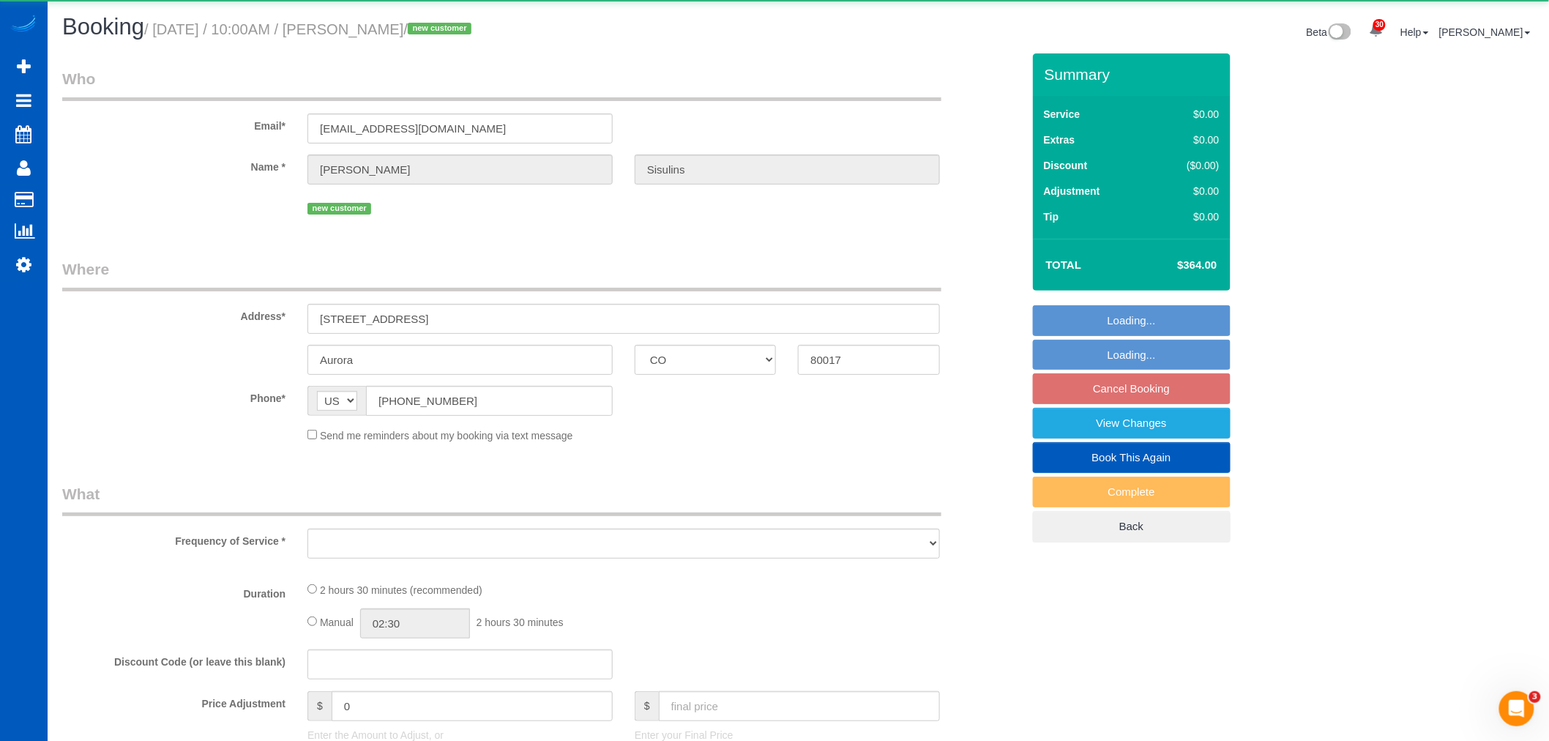
select select "string:fspay-593a59b7-ee82-4bb7-89aa-3bef5f0a7488"
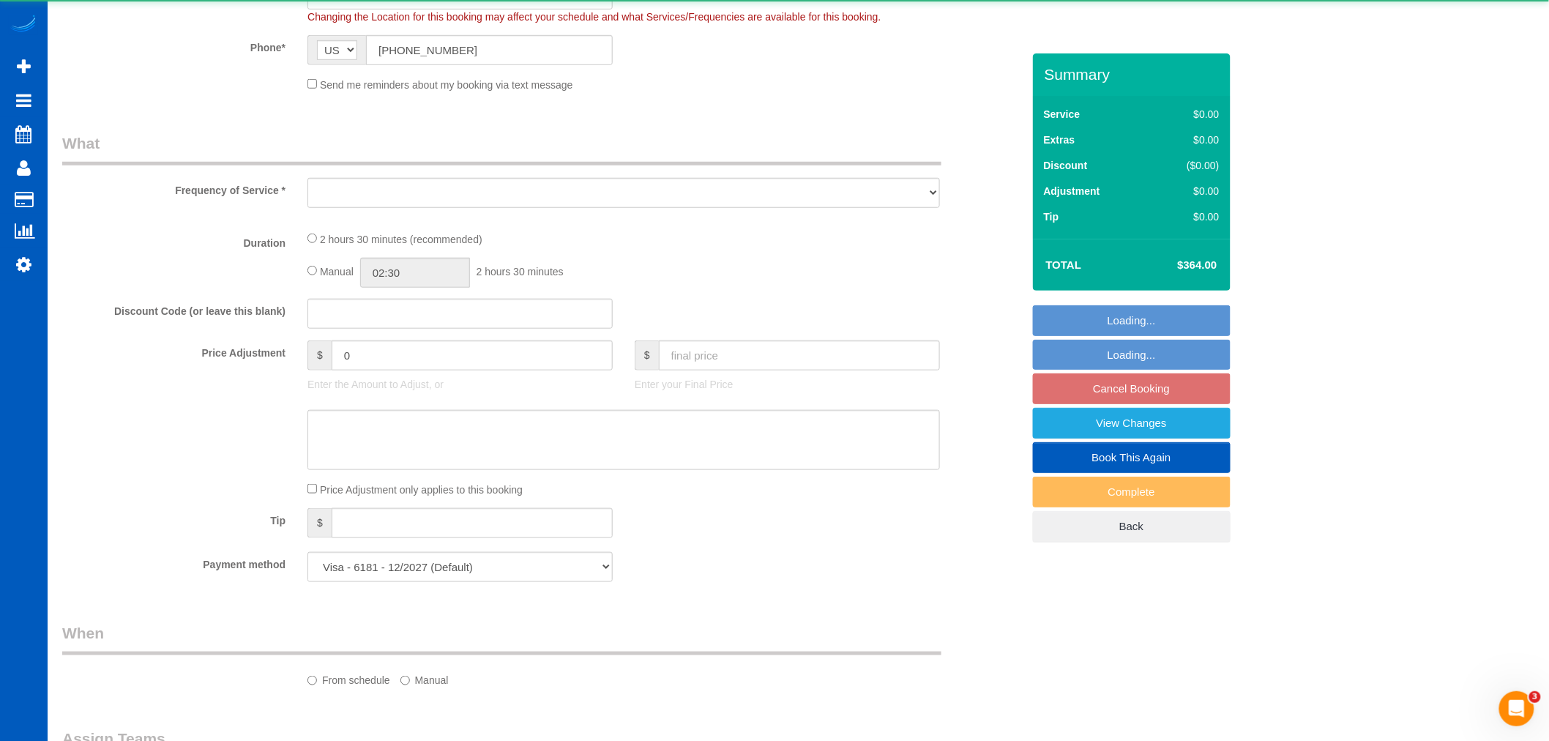
select select "object:7050"
select select "199"
select select "spot27"
select select "number:8"
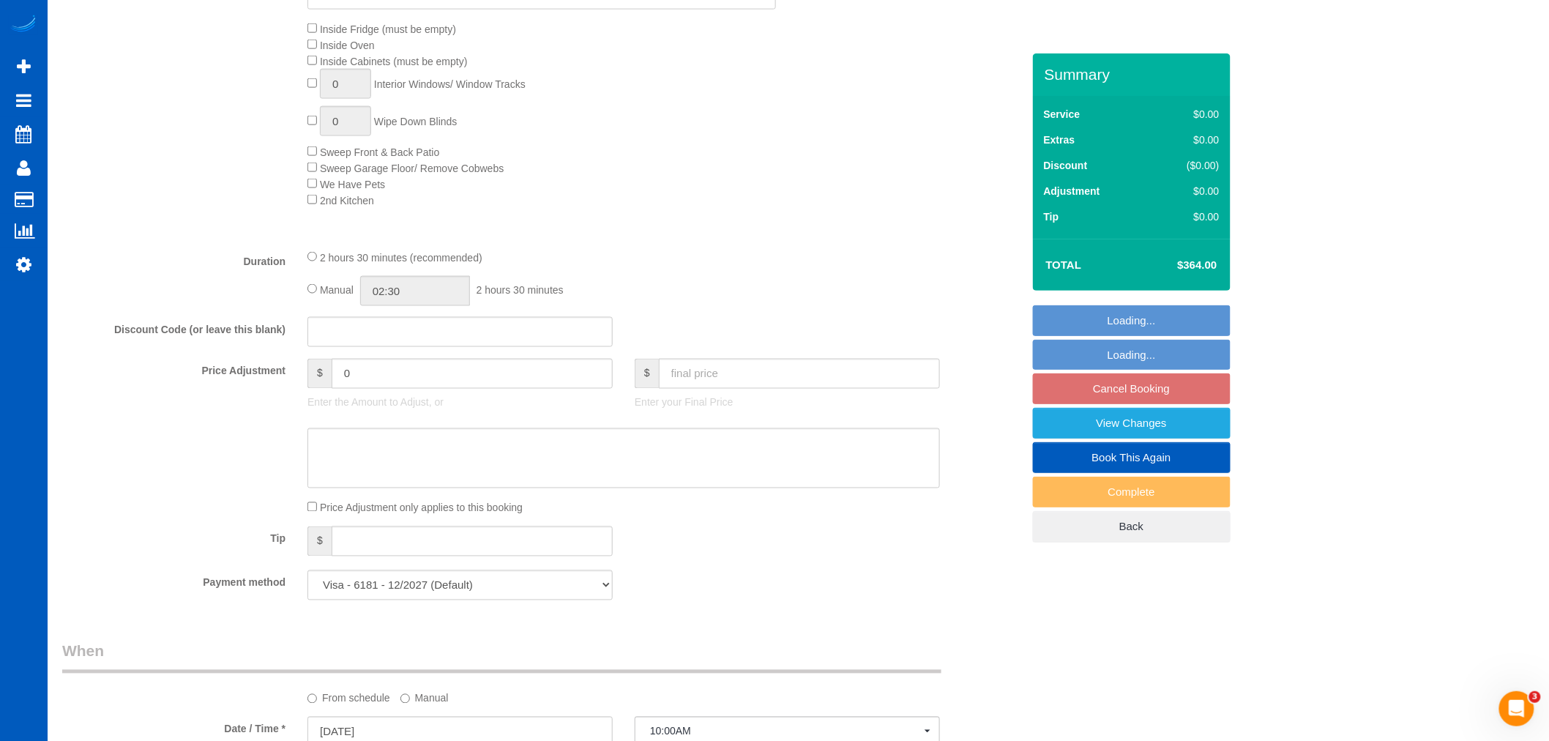
scroll to position [813, 0]
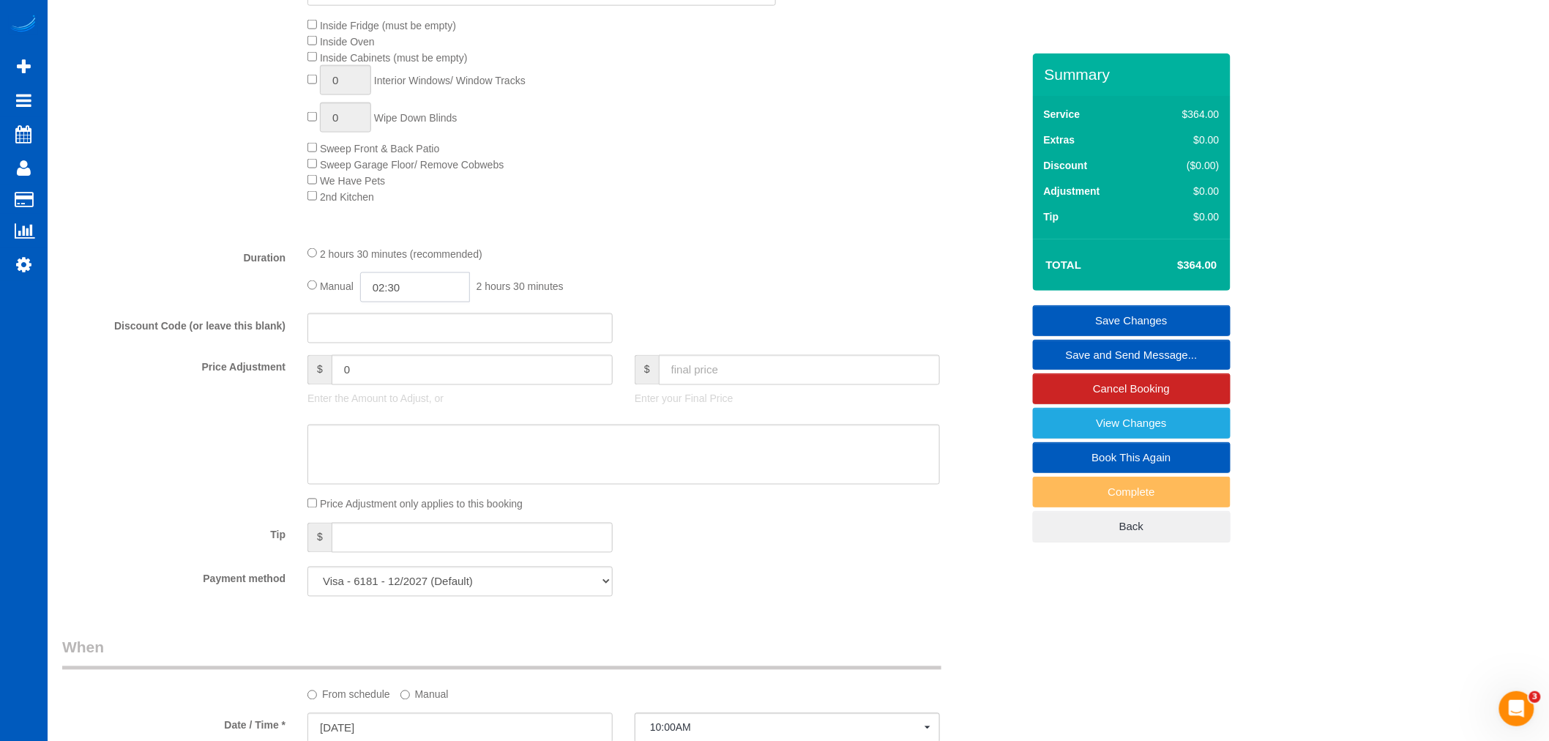
click at [411, 302] on input "02:30" at bounding box center [415, 287] width 110 height 30
type input "07:30"
click at [397, 372] on li "07:30" at bounding box center [399, 371] width 65 height 19
select select "spot40"
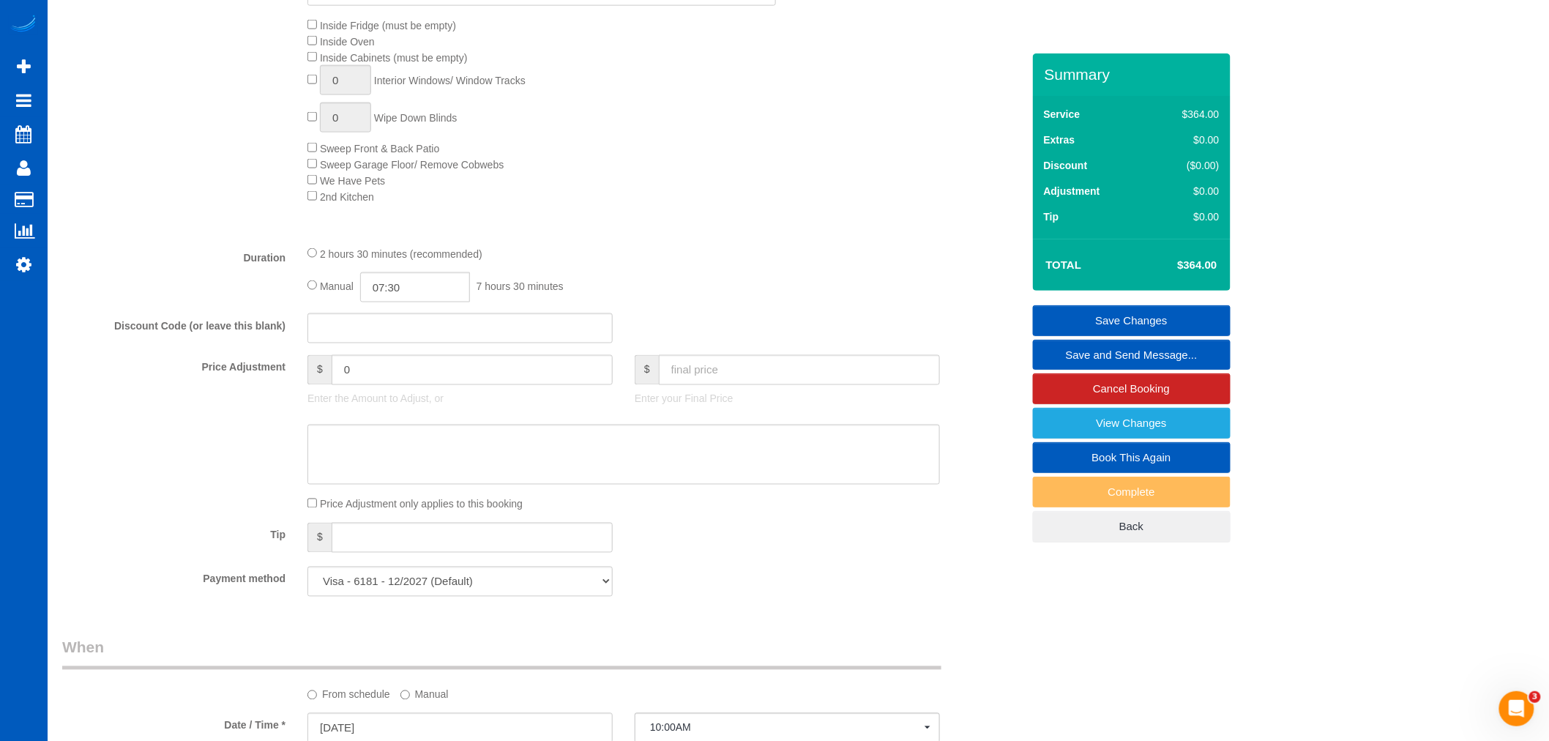
click at [610, 295] on div "Manual 07:30 7 hours 30 minutes" at bounding box center [623, 287] width 632 height 30
click at [1197, 313] on link "Save Changes" at bounding box center [1132, 320] width 198 height 31
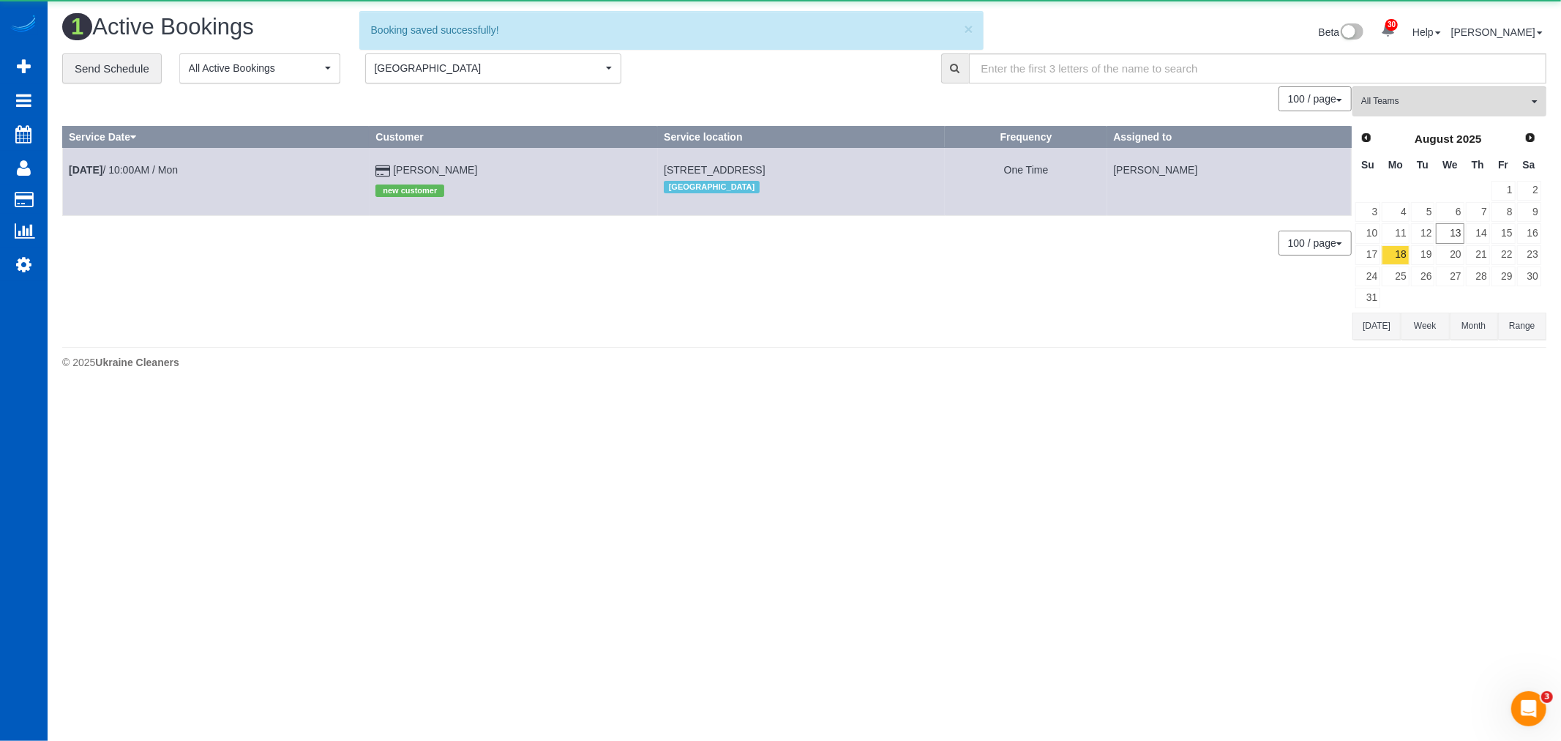
click at [981, 376] on footer "© 2025 Ukraine Cleaners" at bounding box center [804, 361] width 1484 height 29
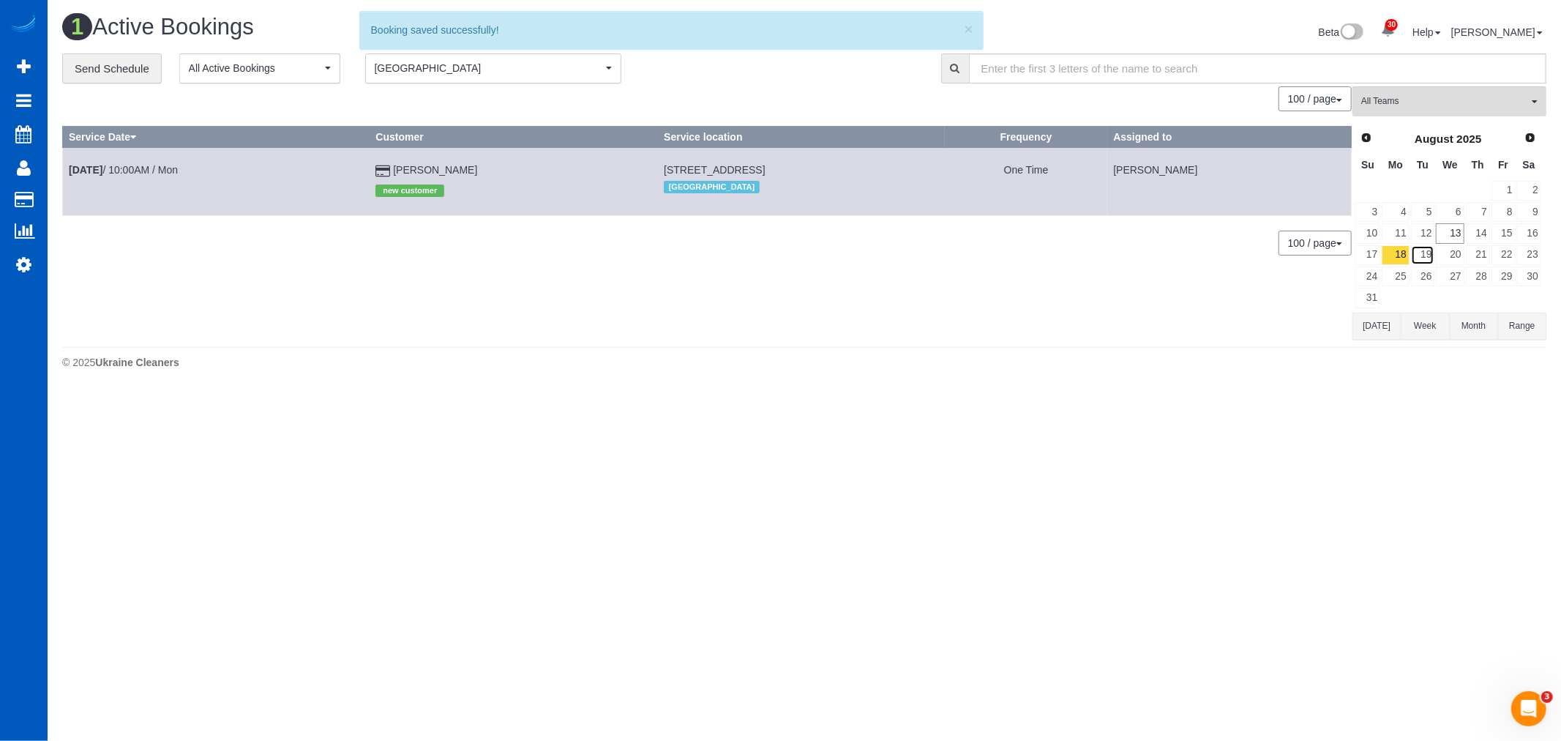
click at [1424, 261] on link "19" at bounding box center [1423, 255] width 24 height 20
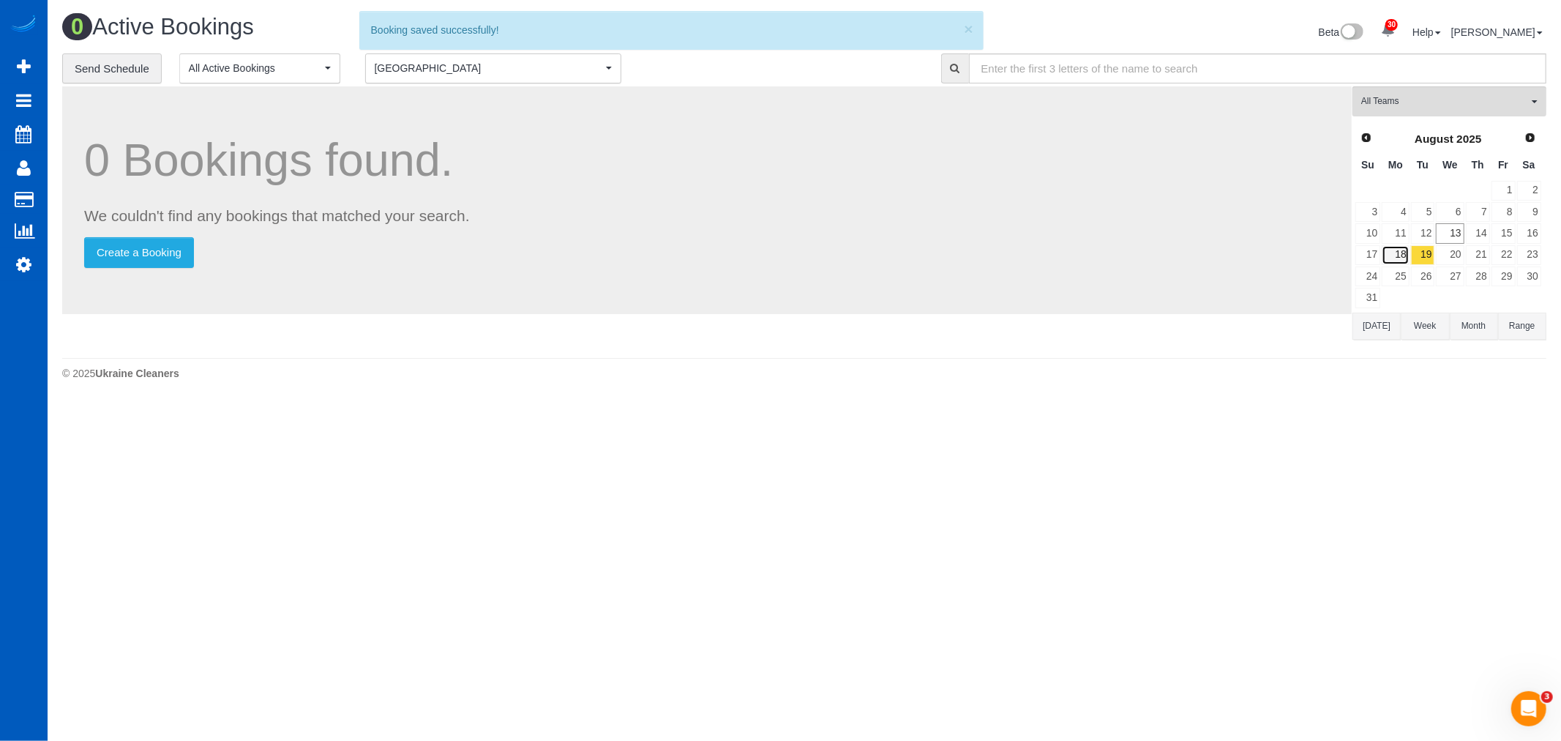
click at [1407, 253] on link "18" at bounding box center [1395, 255] width 27 height 20
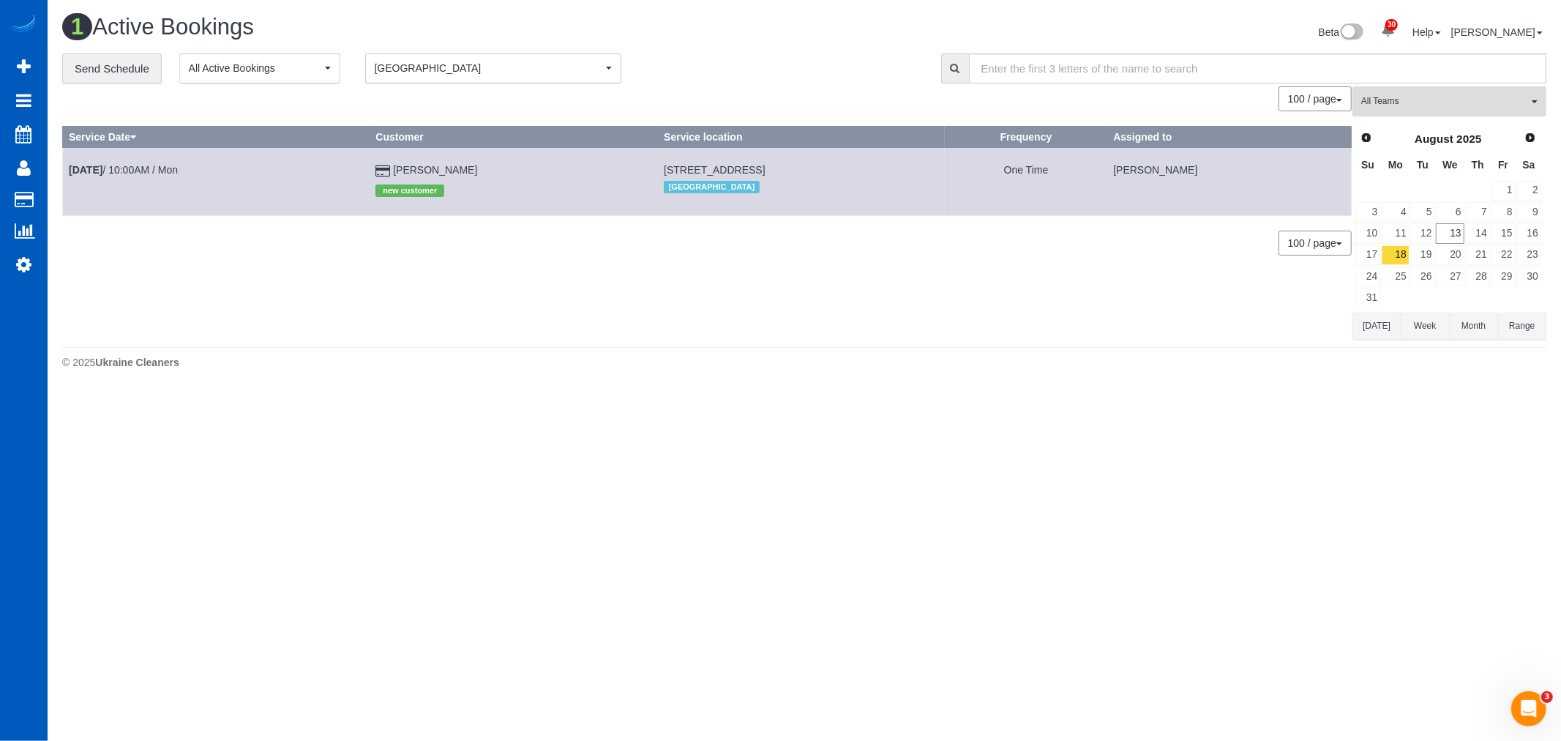
click at [1413, 108] on span "All Teams" at bounding box center [1445, 101] width 167 height 12
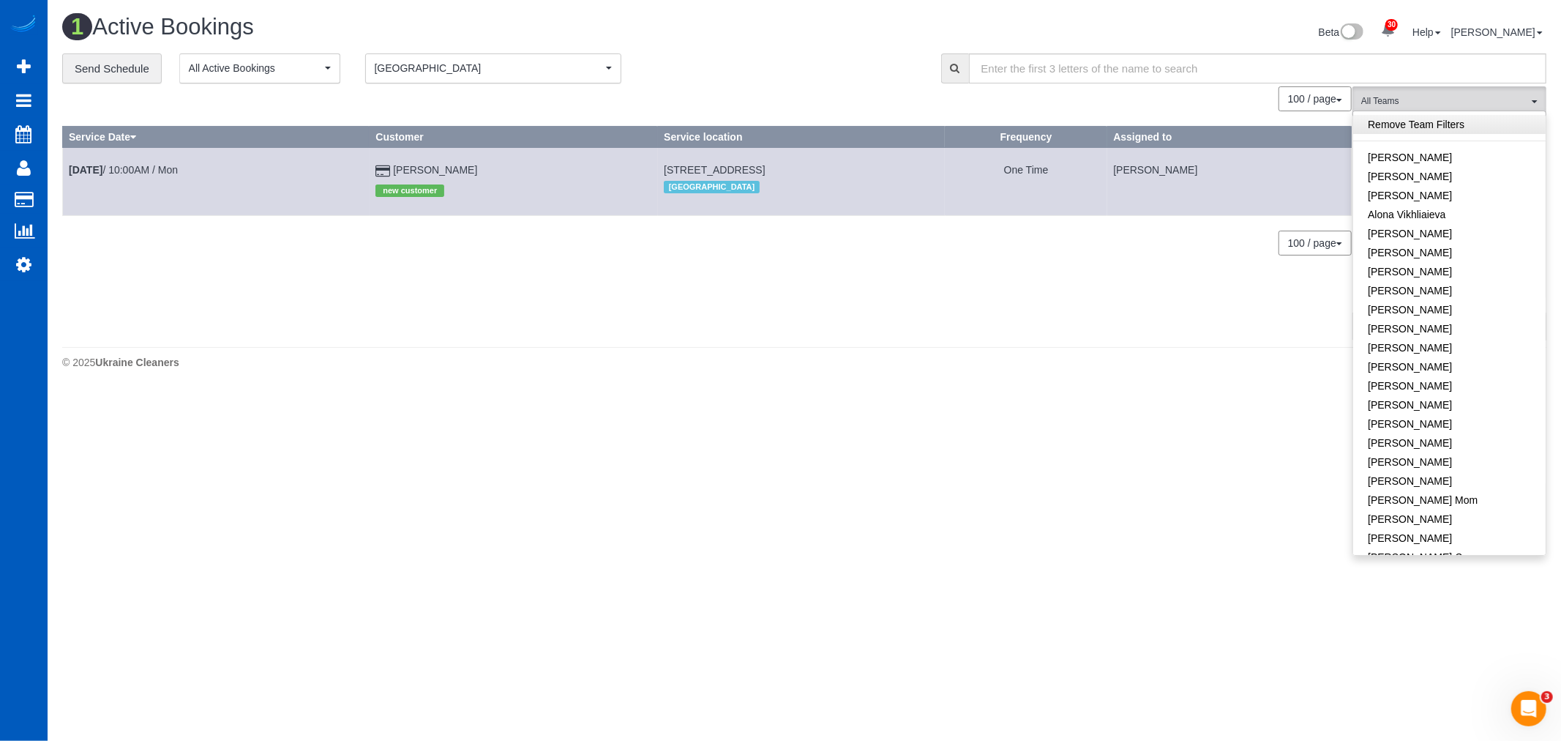
click at [1407, 122] on link "Remove Team Filters" at bounding box center [1449, 124] width 193 height 19
click at [491, 89] on div "100 / page 10 / page 20 / page 30 / page 40 / page 50 / page 100 / page" at bounding box center [707, 98] width 1290 height 25
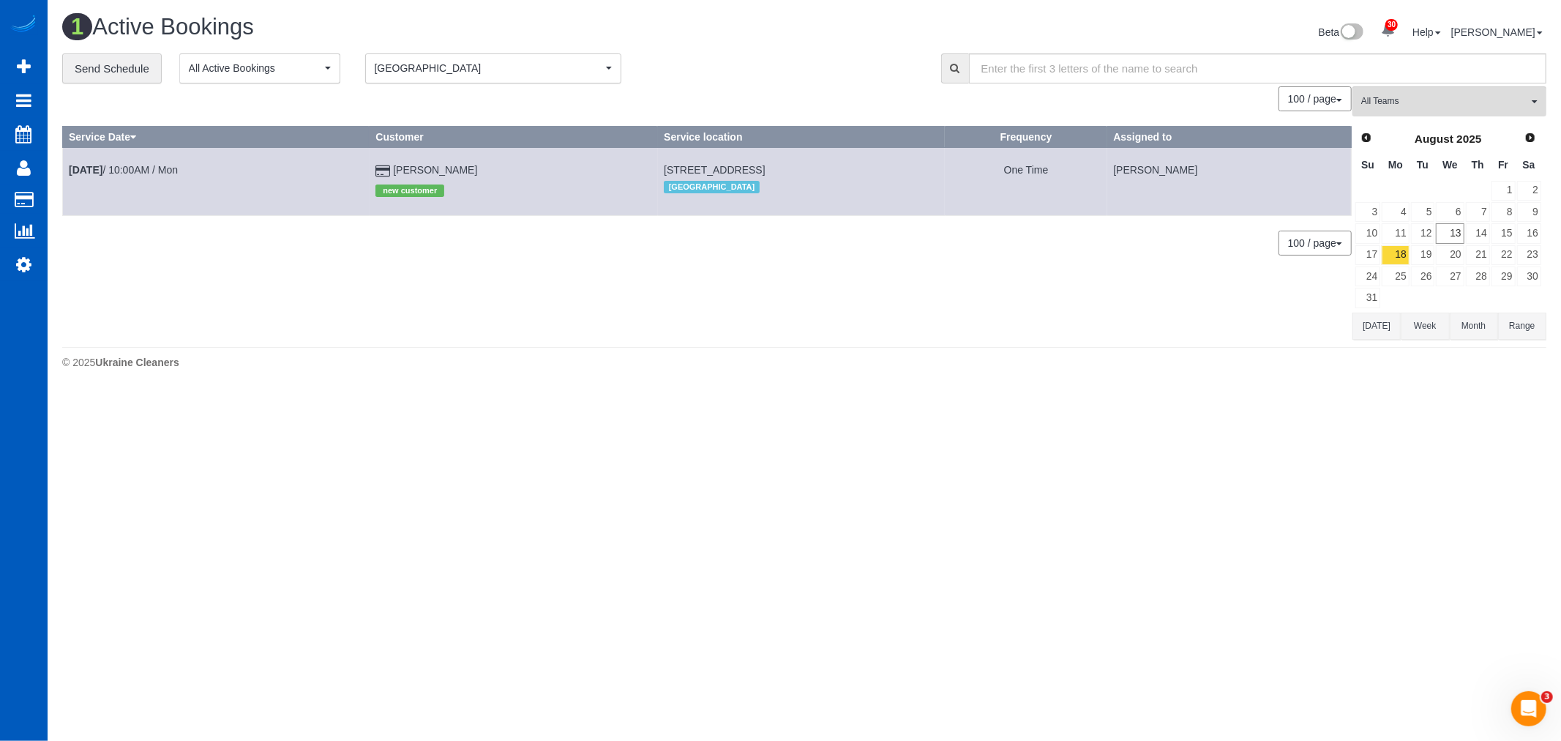
click at [491, 79] on button "Denver Denver" at bounding box center [493, 68] width 256 height 30
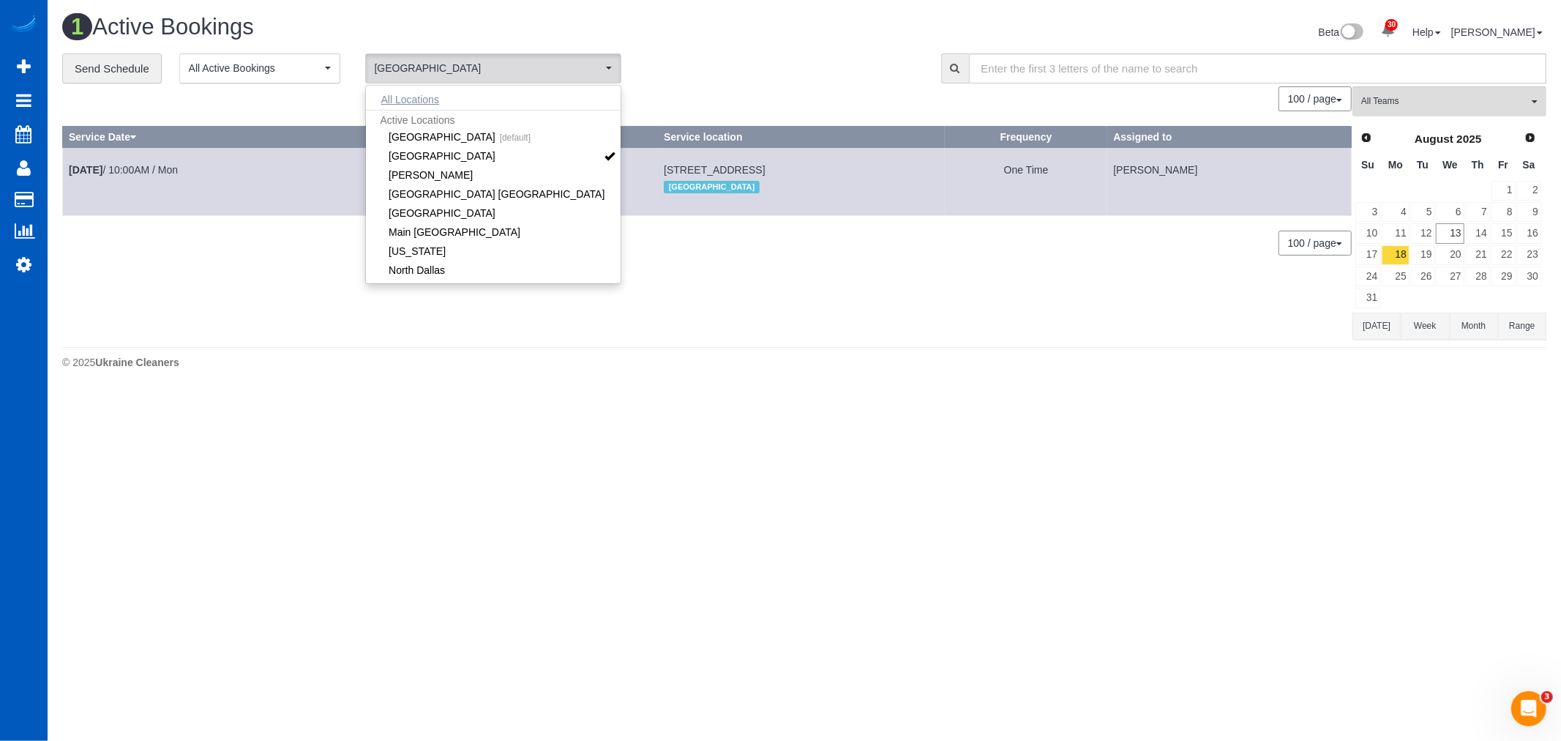
click at [398, 110] on button "All Locations" at bounding box center [410, 99] width 89 height 20
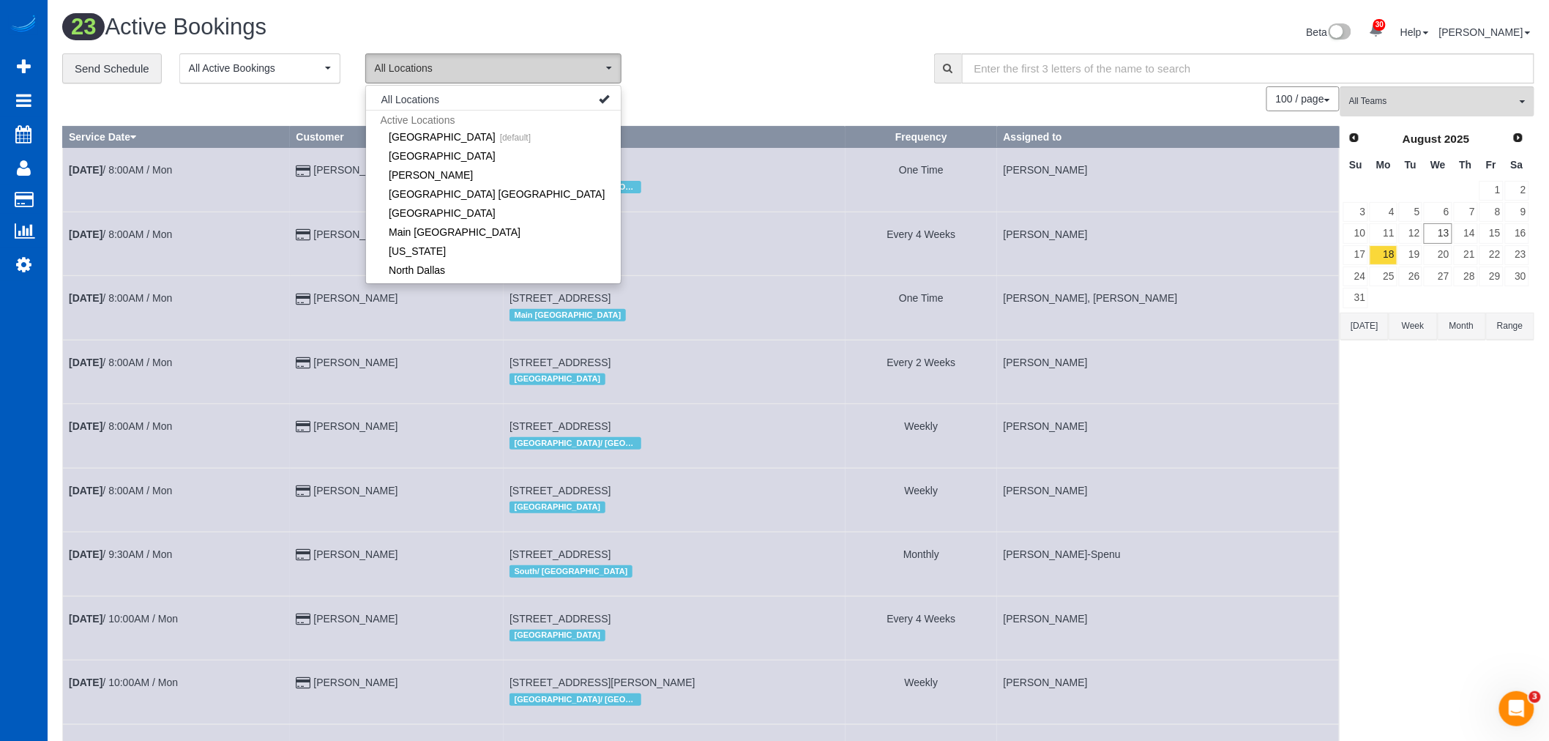
click at [467, 63] on span "All Locations" at bounding box center [489, 68] width 228 height 15
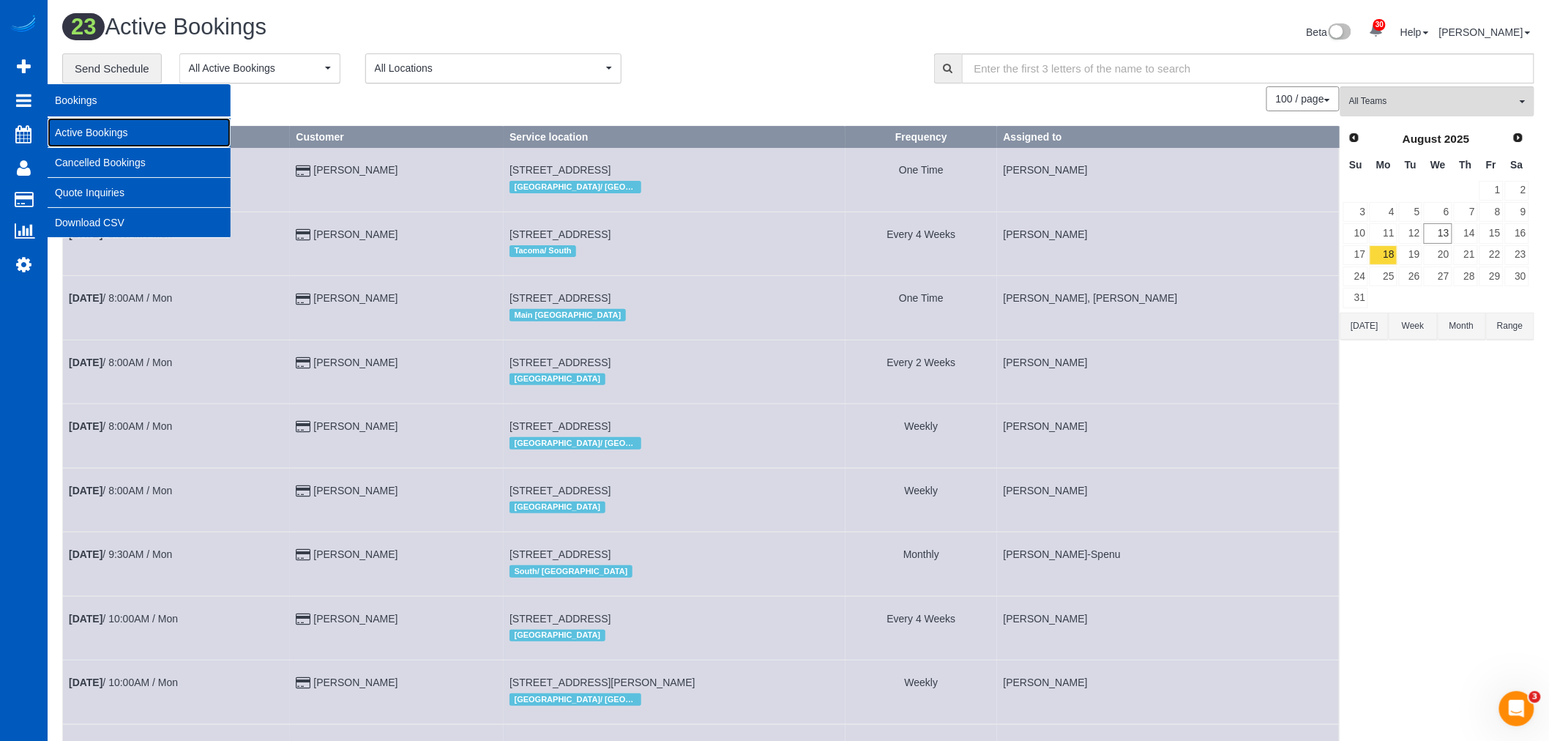
click at [77, 132] on link "Active Bookings" at bounding box center [139, 132] width 183 height 29
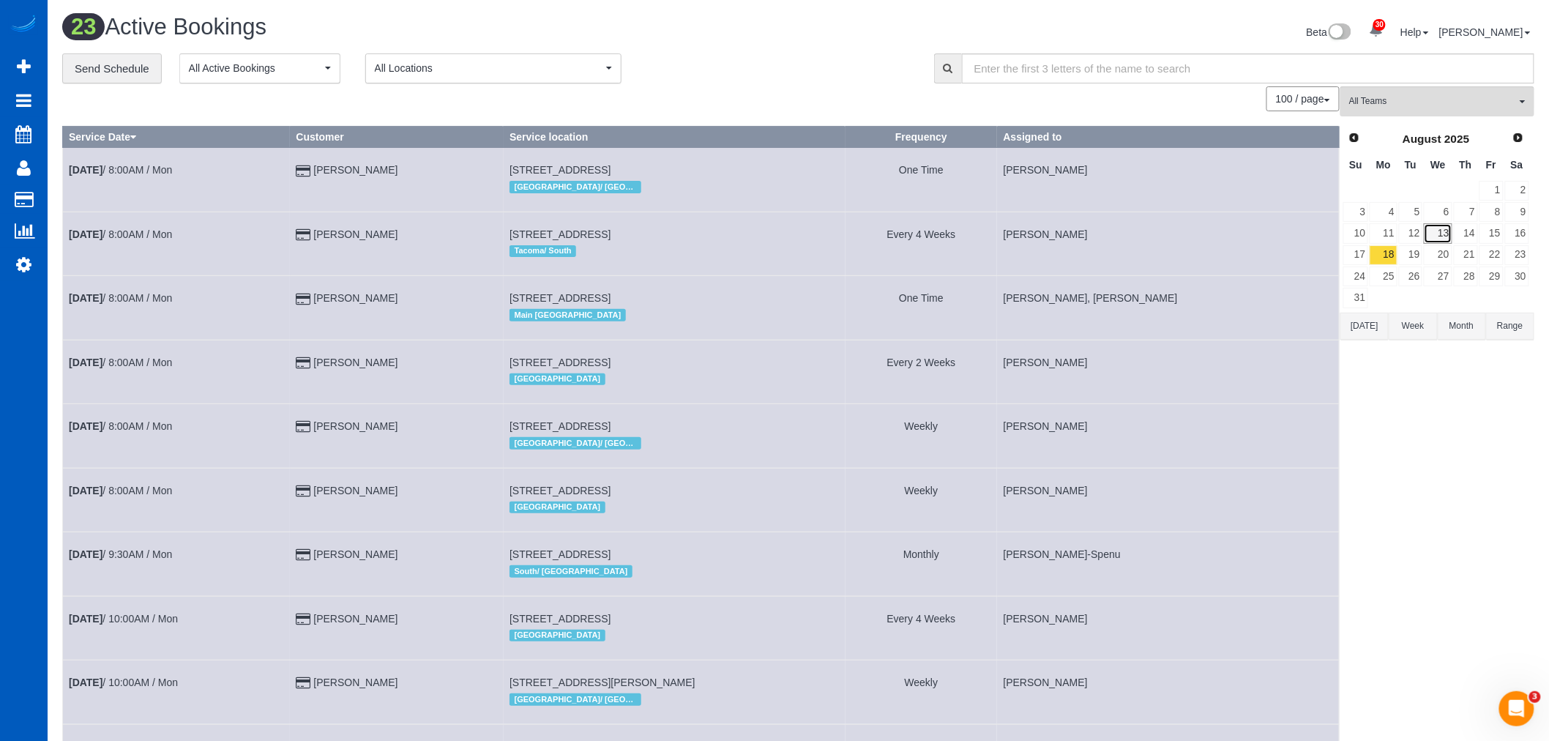
click at [1442, 229] on link "13" at bounding box center [1438, 233] width 28 height 20
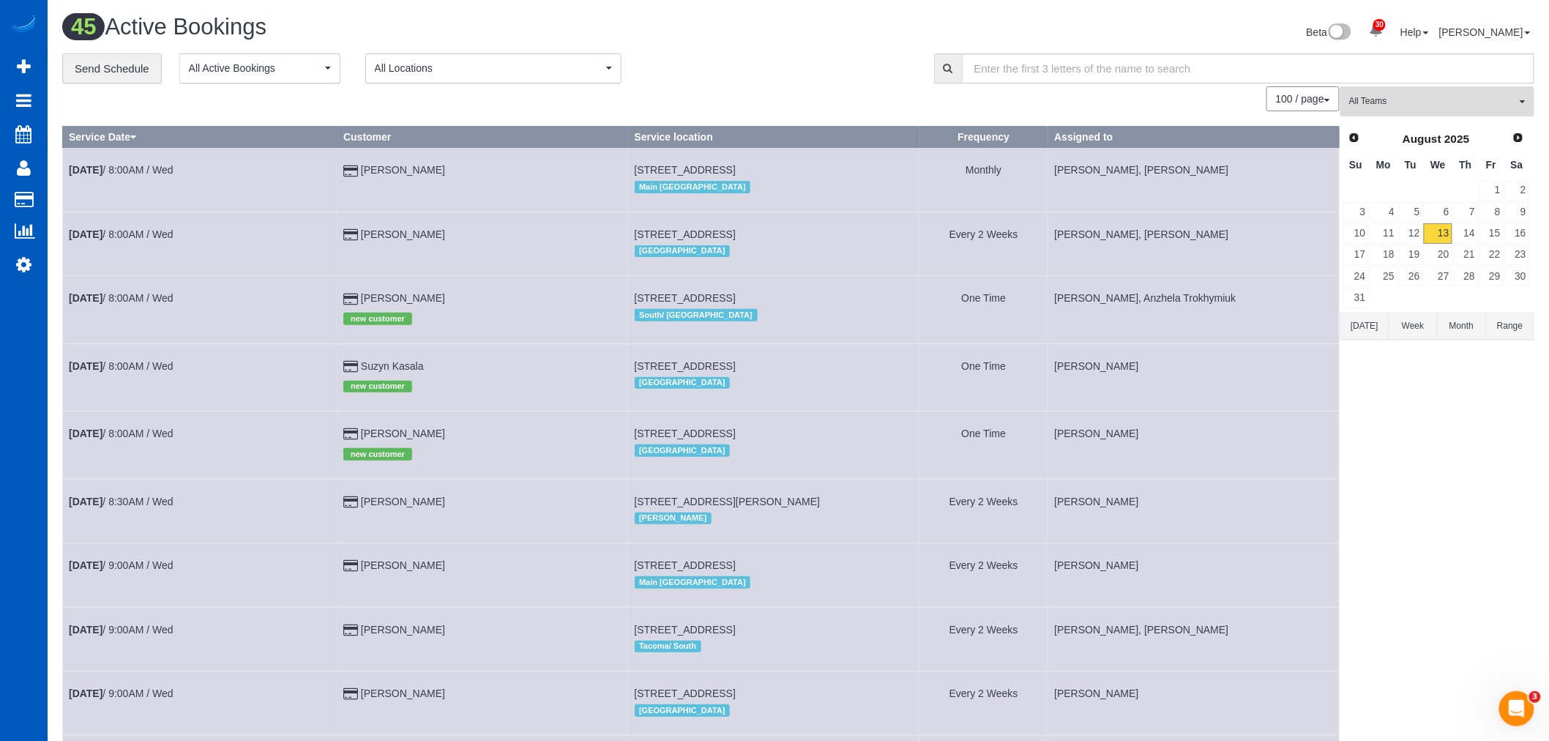
click at [1430, 111] on button "All Teams" at bounding box center [1437, 101] width 194 height 30
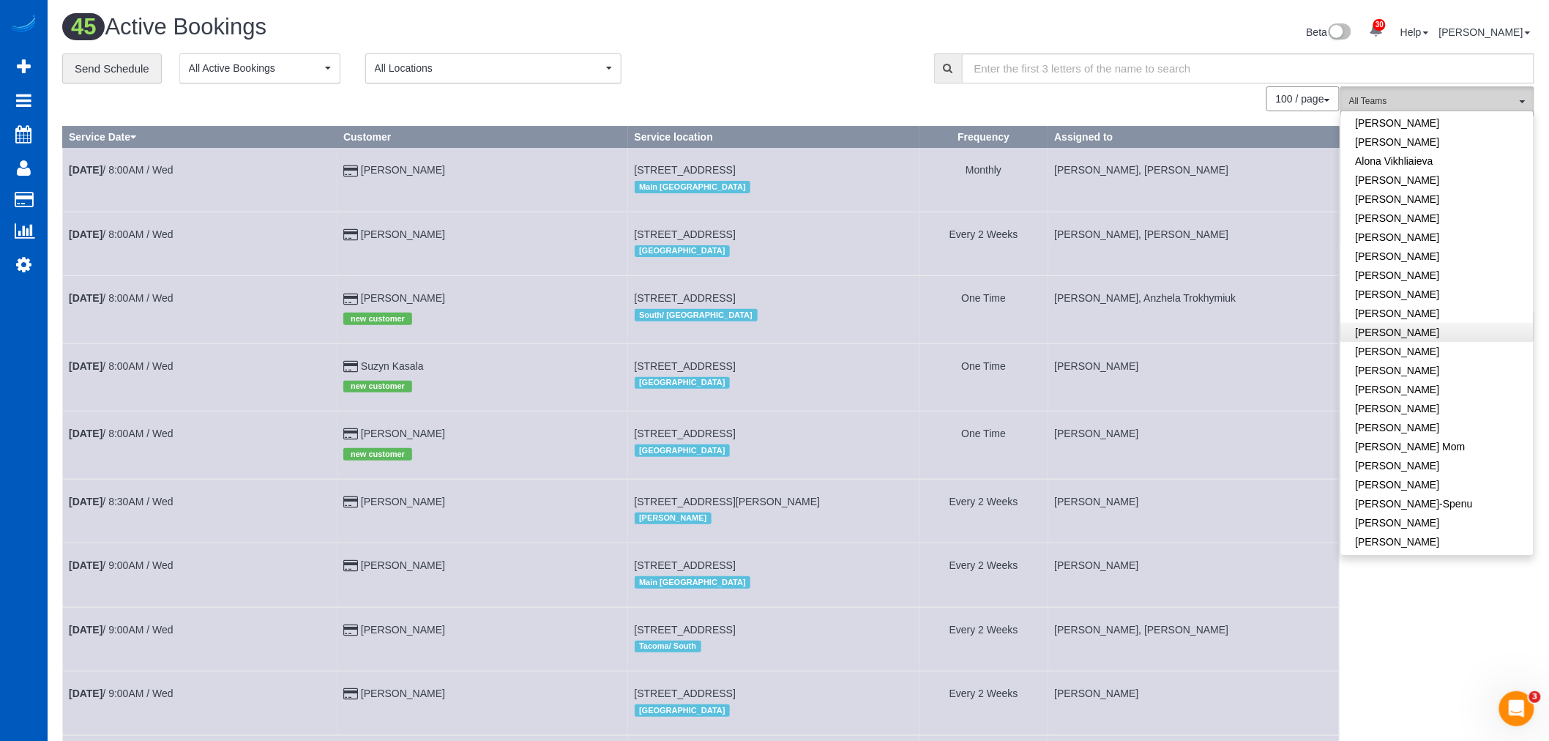
scroll to position [81, 0]
click at [1419, 441] on link "[PERSON_NAME]" at bounding box center [1437, 437] width 193 height 19
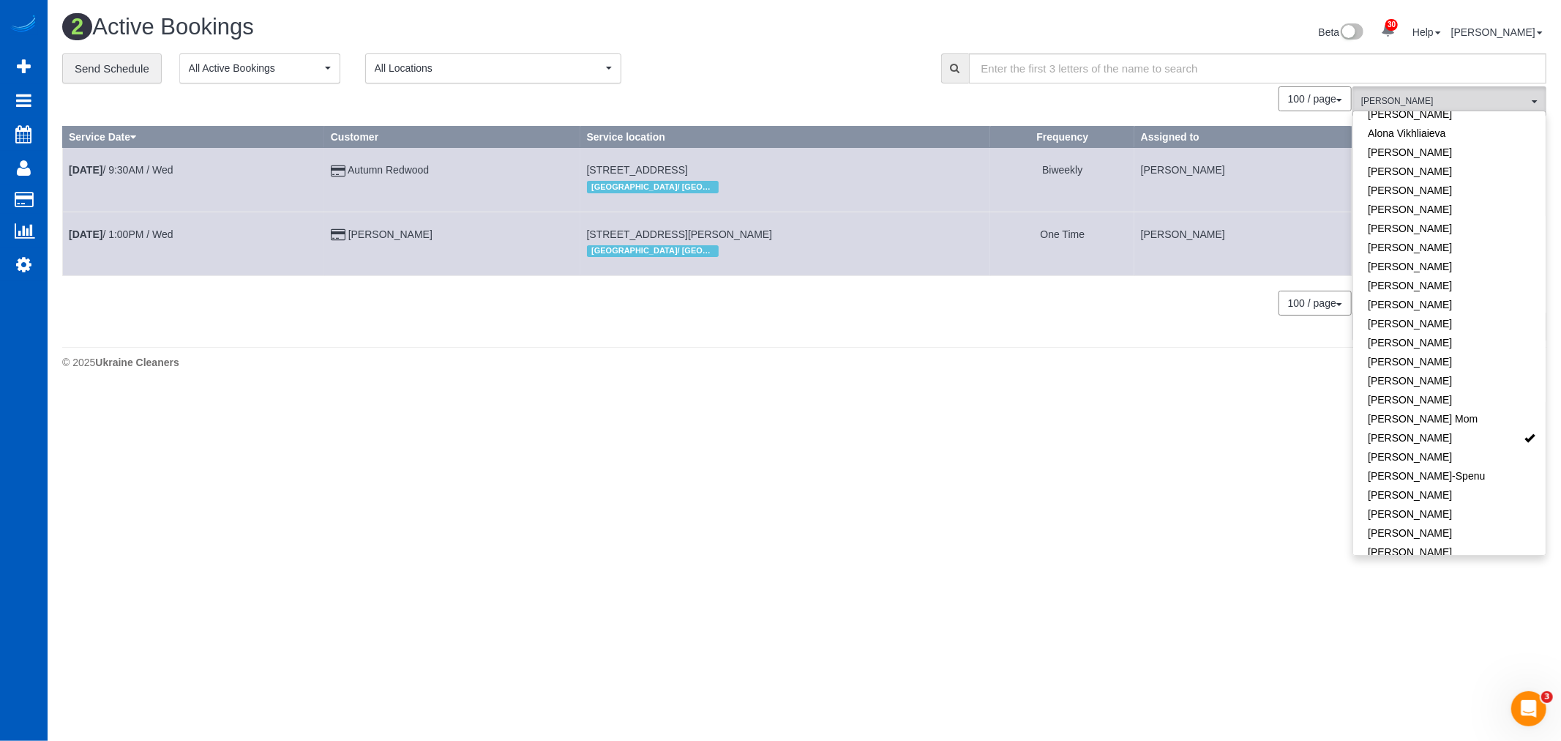
click at [414, 326] on div "0 Bookings found. We couldn't find any bookings that matched your search. Creat…" at bounding box center [707, 212] width 1291 height 253
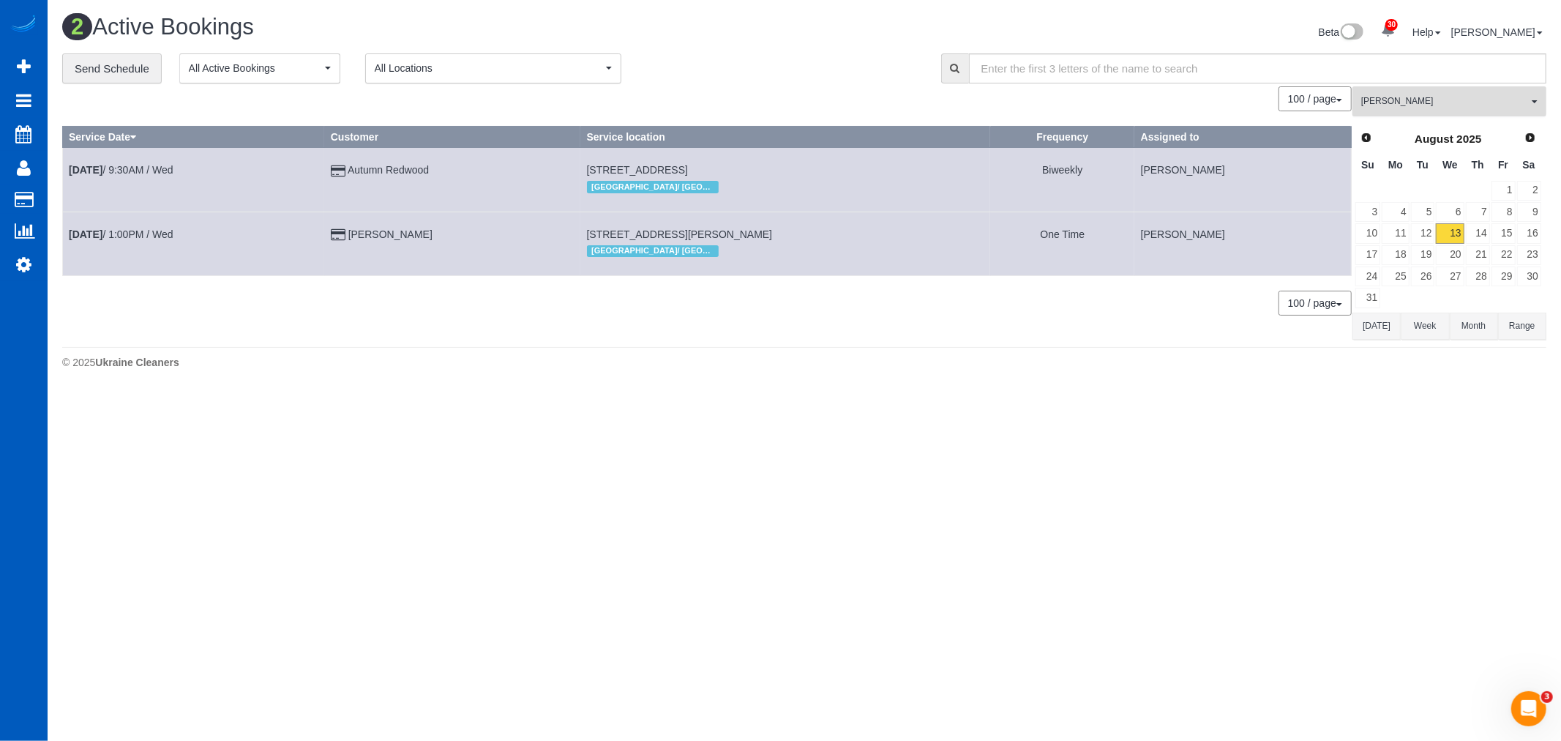
click at [1475, 100] on span "[PERSON_NAME]" at bounding box center [1445, 101] width 167 height 12
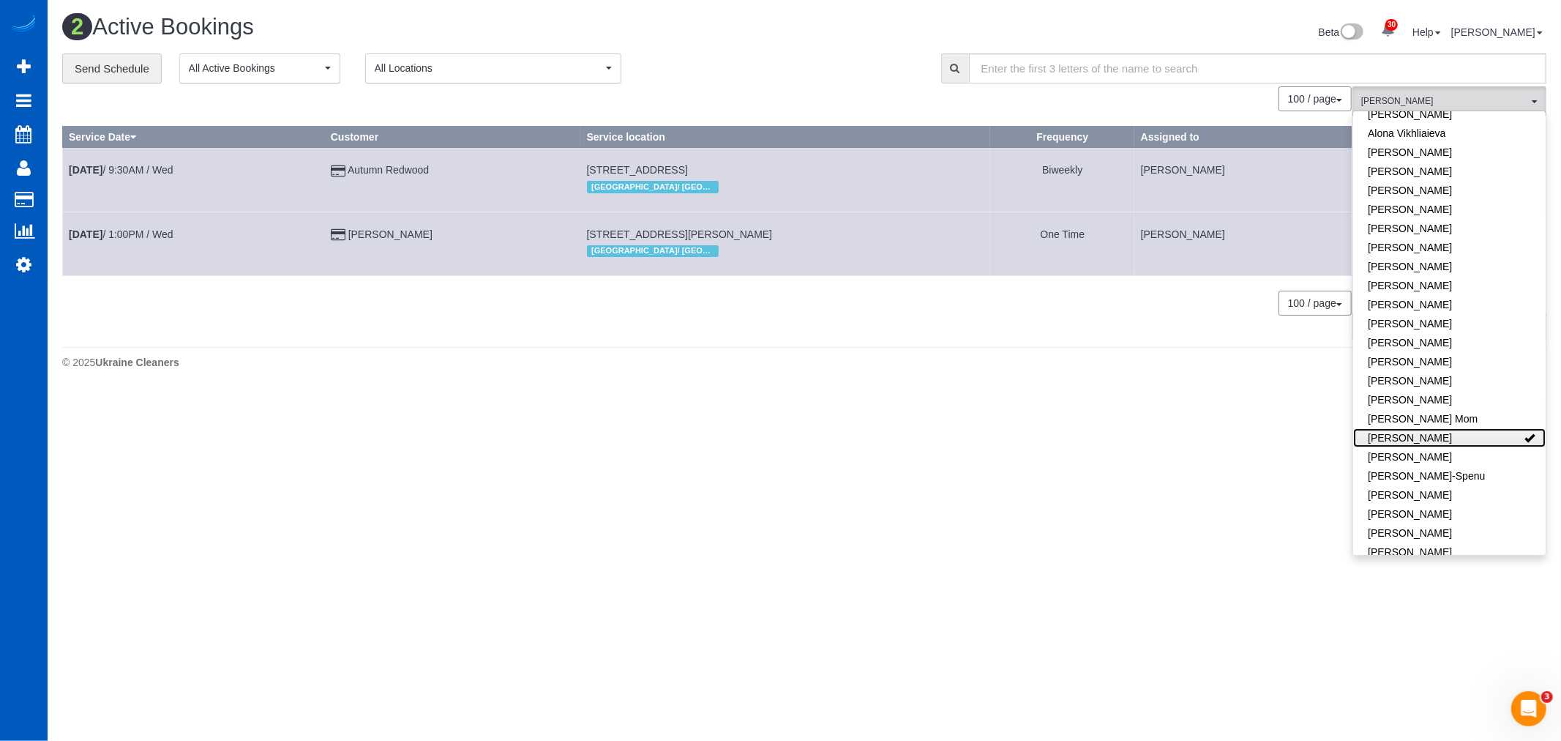
click at [1463, 440] on link "[PERSON_NAME]" at bounding box center [1449, 437] width 193 height 19
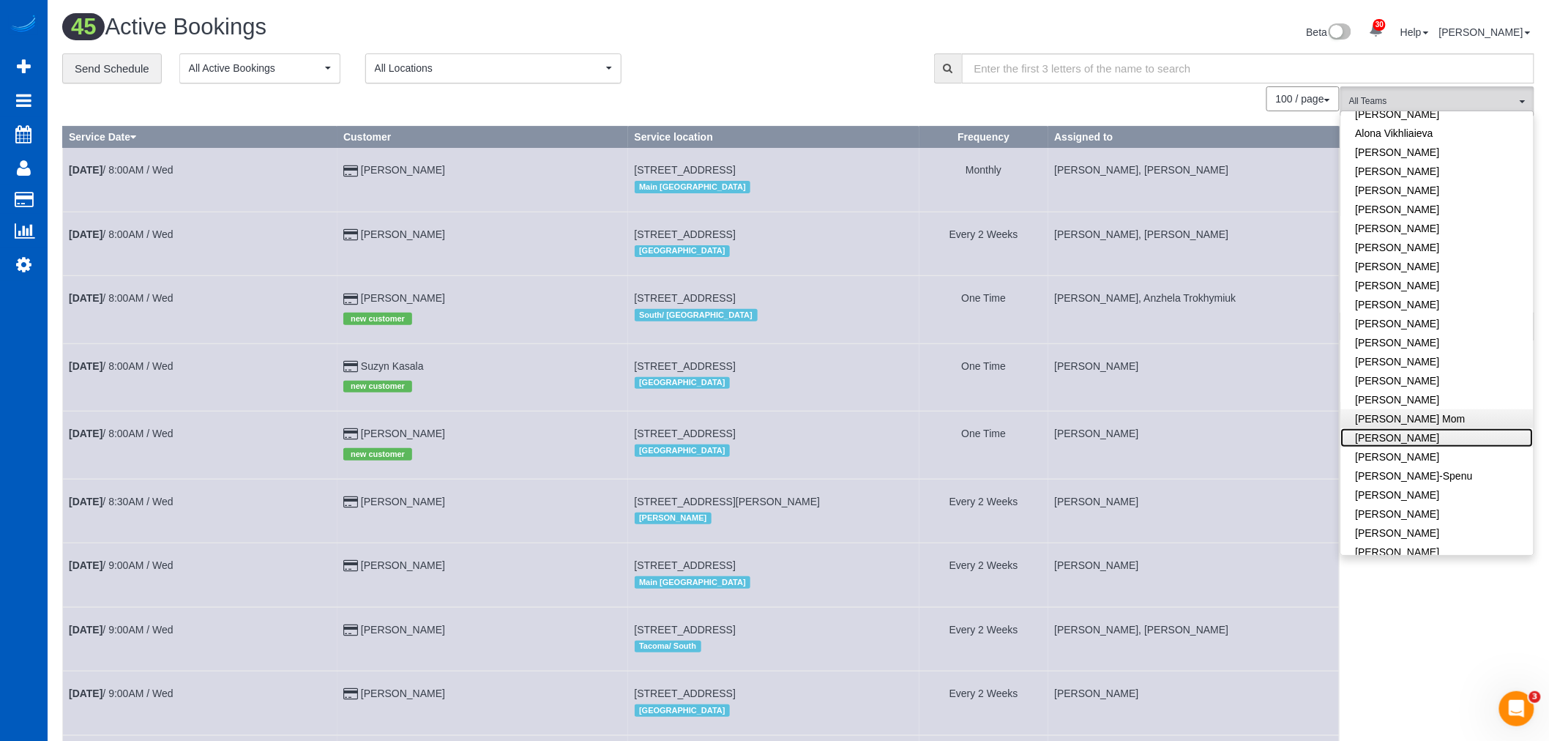
scroll to position [0, 0]
click at [1463, 91] on button "All Teams" at bounding box center [1437, 101] width 194 height 30
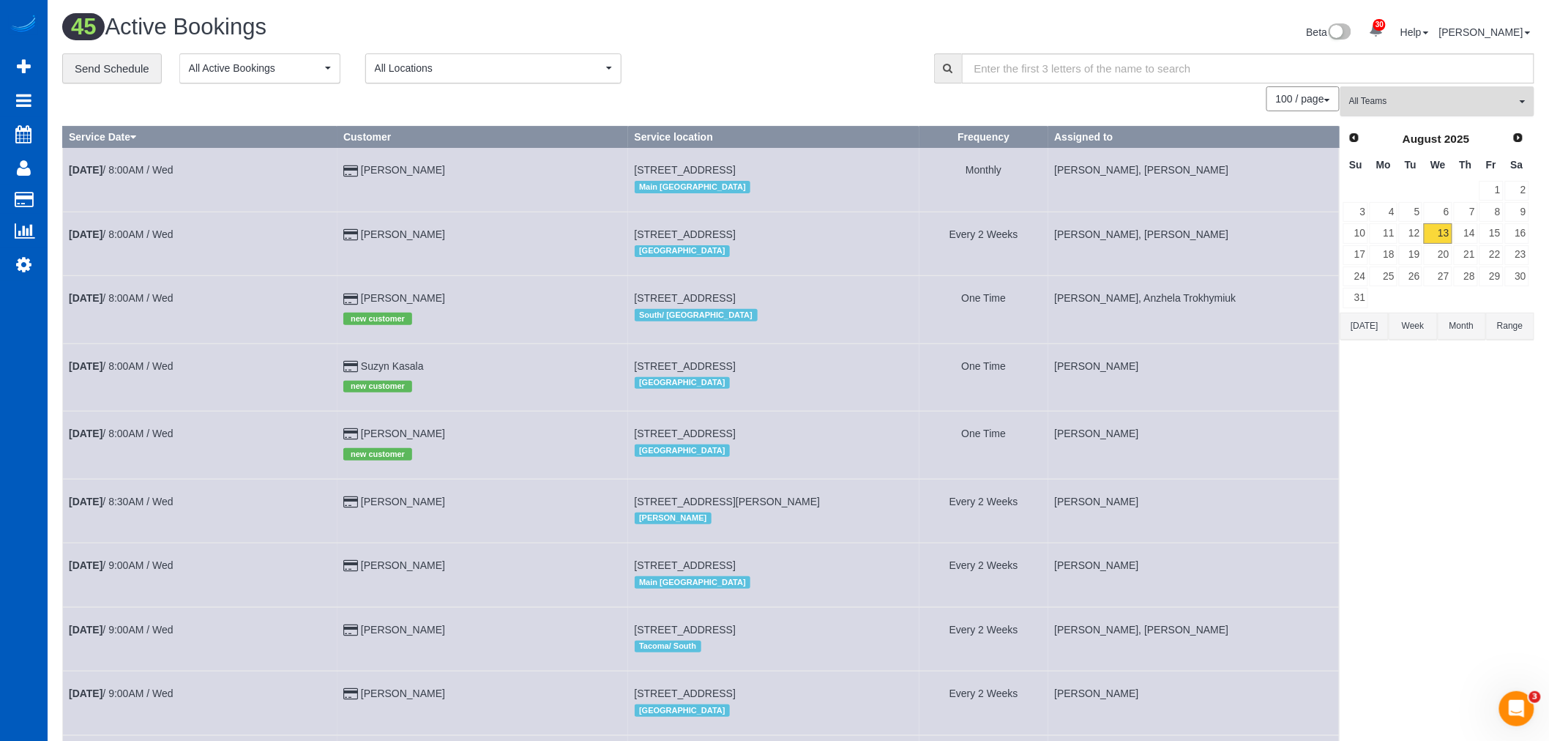
click at [1379, 108] on span "All Teams" at bounding box center [1432, 101] width 167 height 12
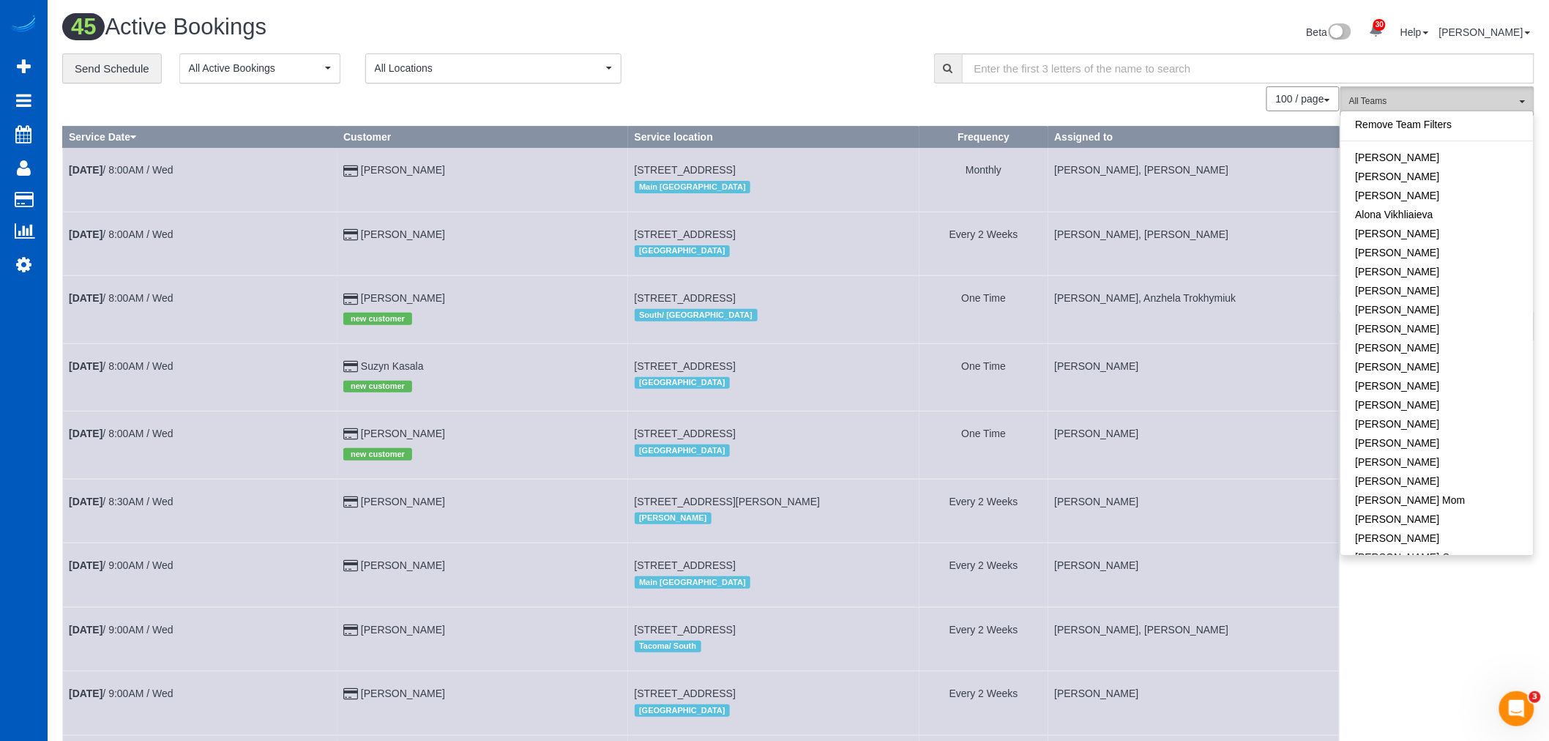
click at [1411, 92] on button "All Teams" at bounding box center [1437, 101] width 194 height 30
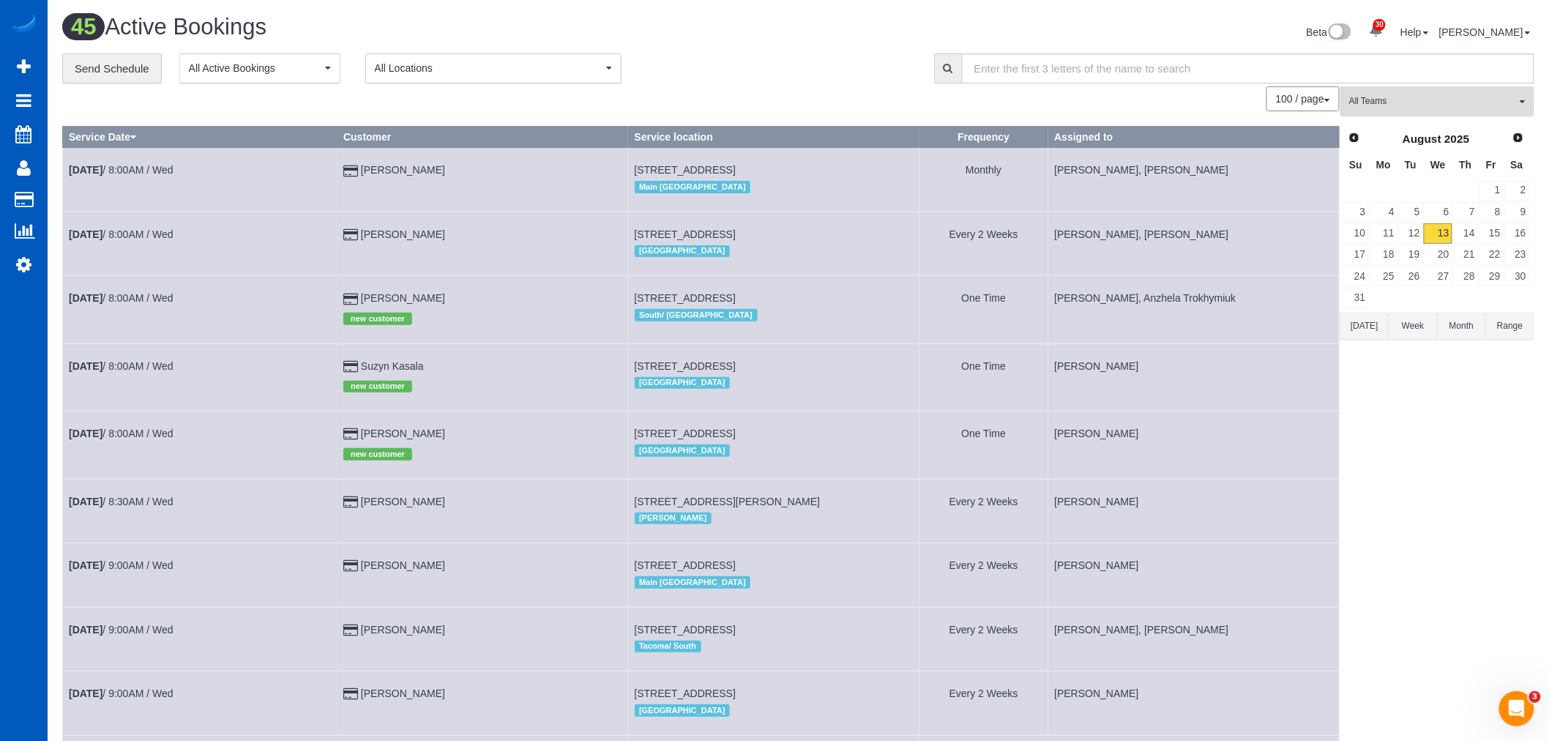
click at [1402, 104] on span "All Teams" at bounding box center [1432, 101] width 167 height 12
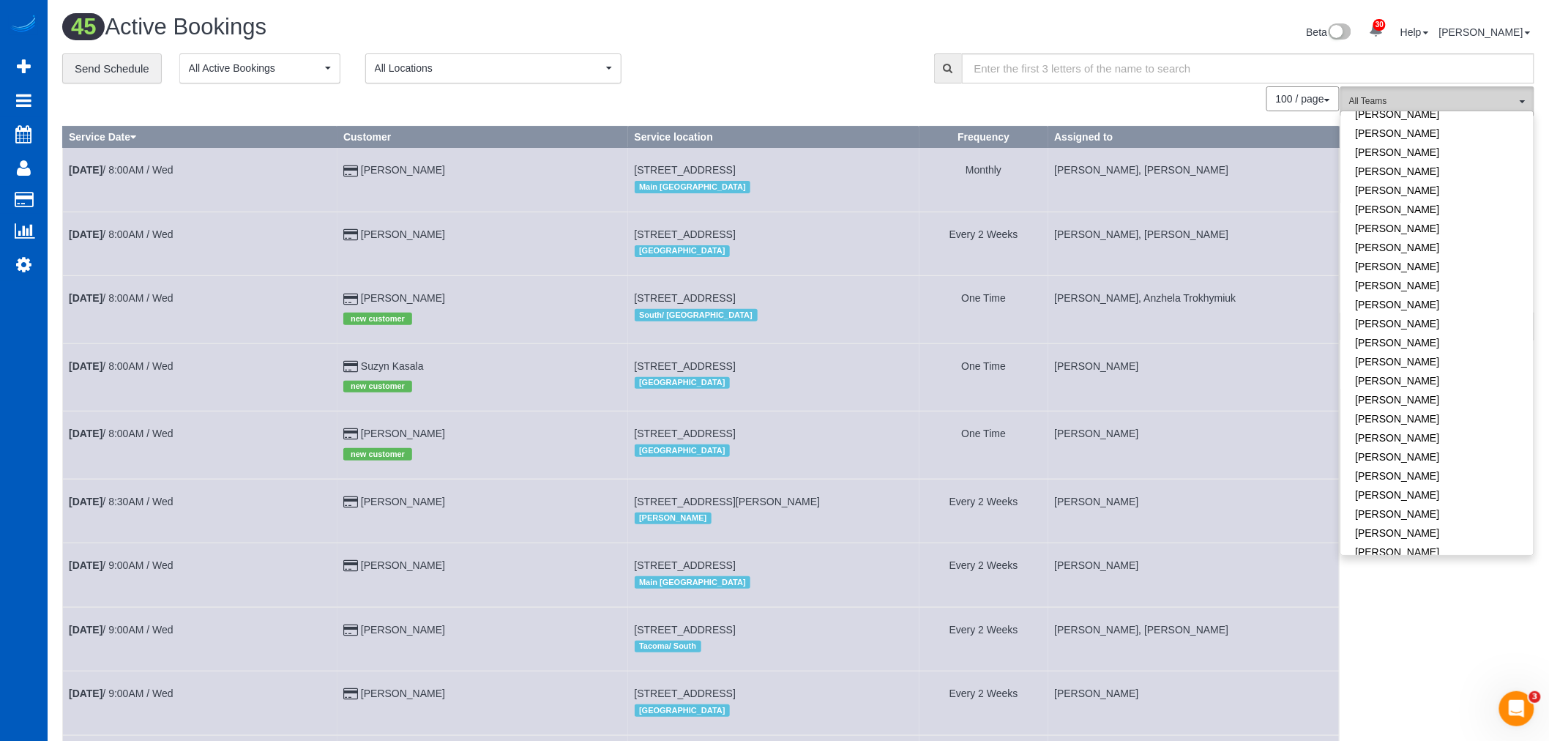
scroll to position [732, 0]
click at [1382, 452] on link "[PERSON_NAME]" at bounding box center [1437, 453] width 193 height 19
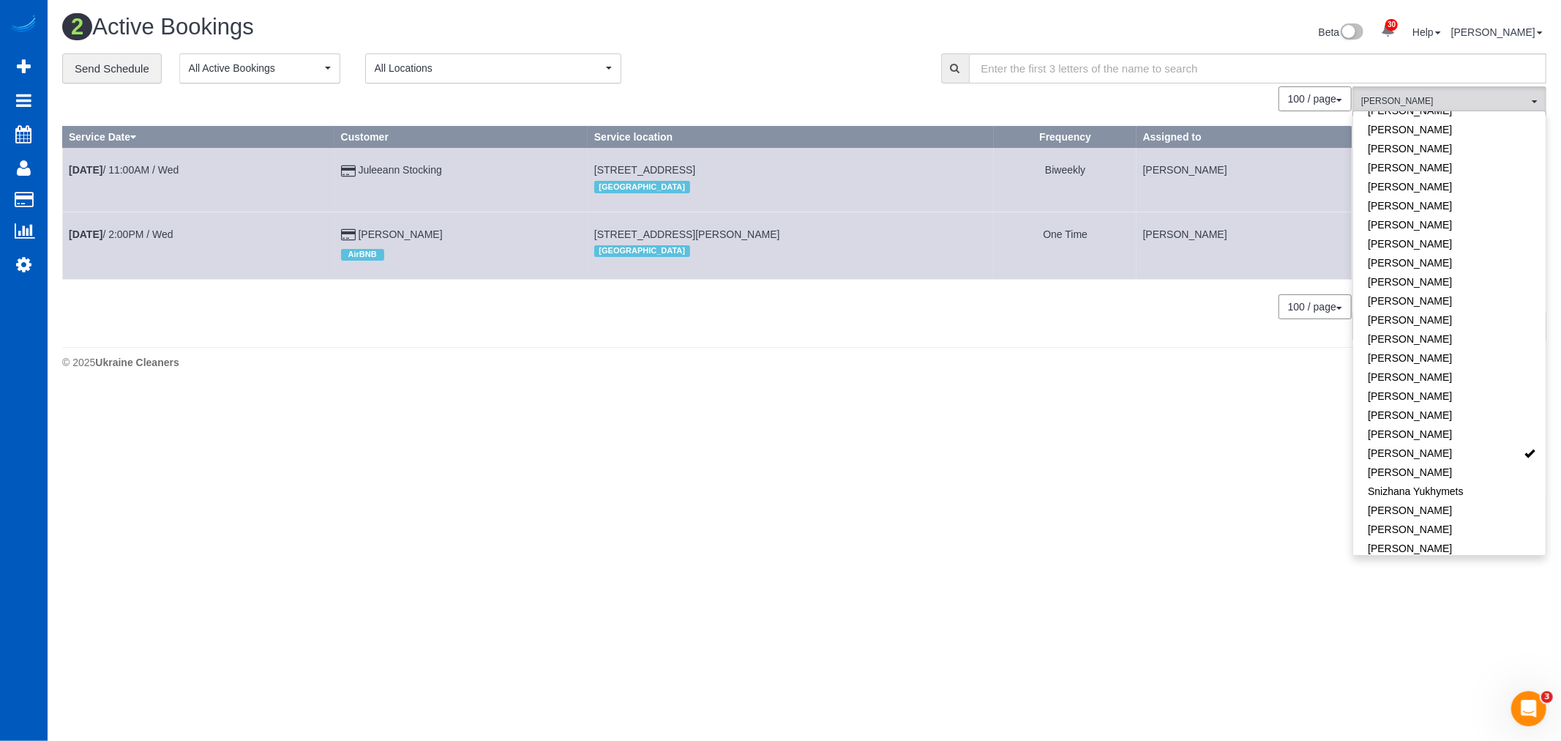
click at [712, 425] on body "30 Beta Your Notifications You have 0 alerts × You have 1 to charge for 08/11/2…" at bounding box center [780, 370] width 1561 height 741
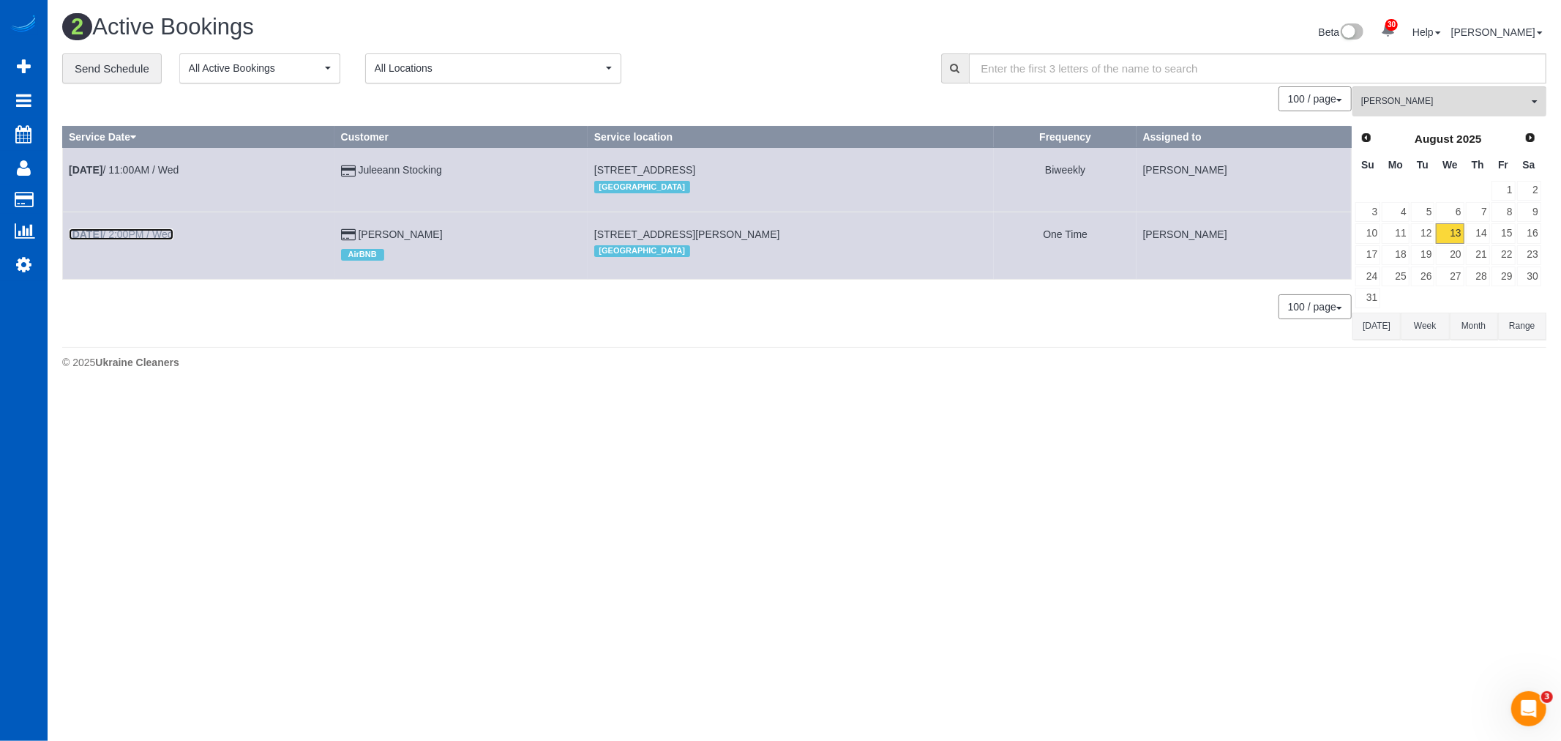
click at [128, 232] on link "Aug 13th / 2:00PM / Wed" at bounding box center [121, 234] width 105 height 12
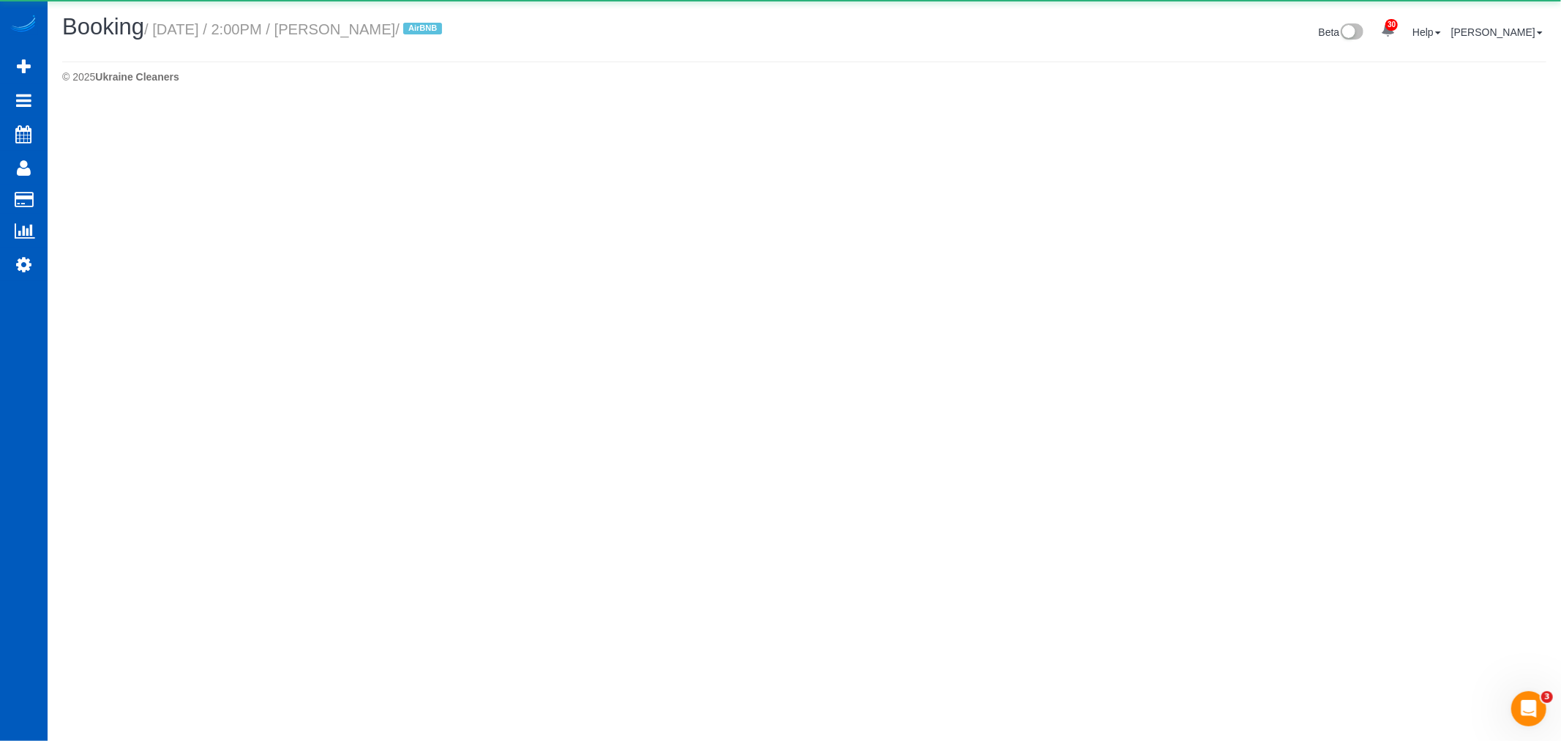
select select "WA"
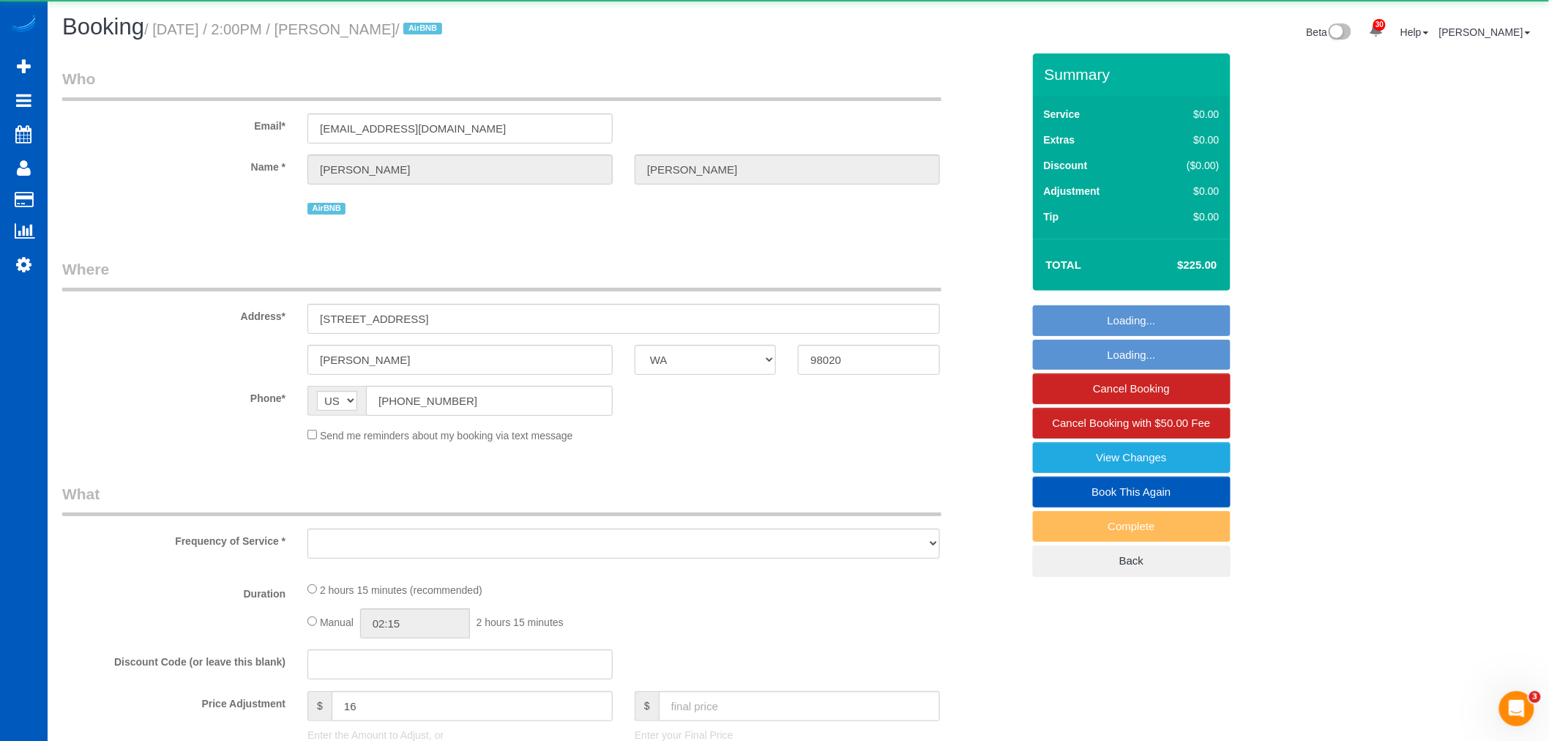
select select "object:10076"
select select "string:fspay-5441cce4-d2fe-40b9-bdc4-a64cefa5af6f"
select select "199"
select select "1501"
select select "3"
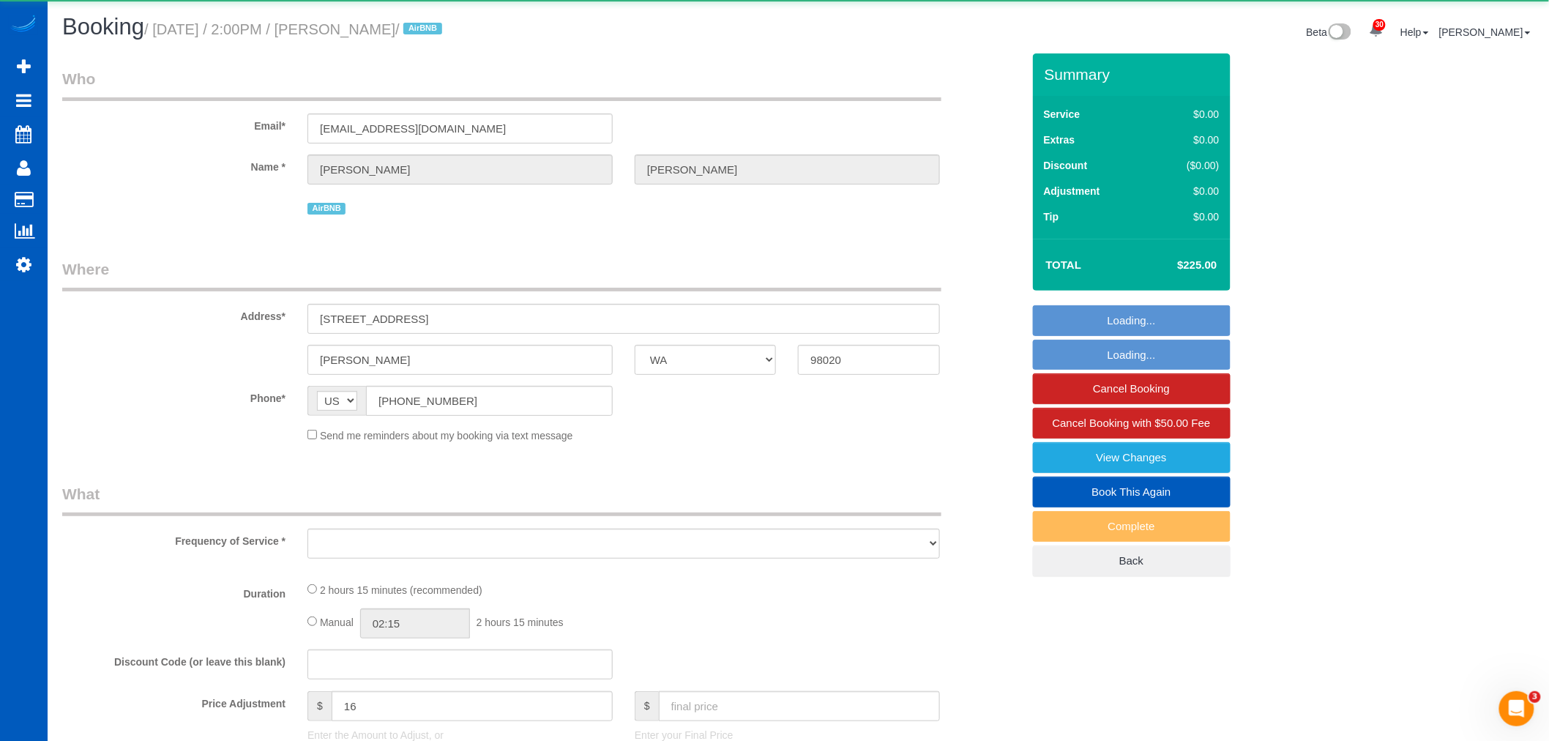
select select "3"
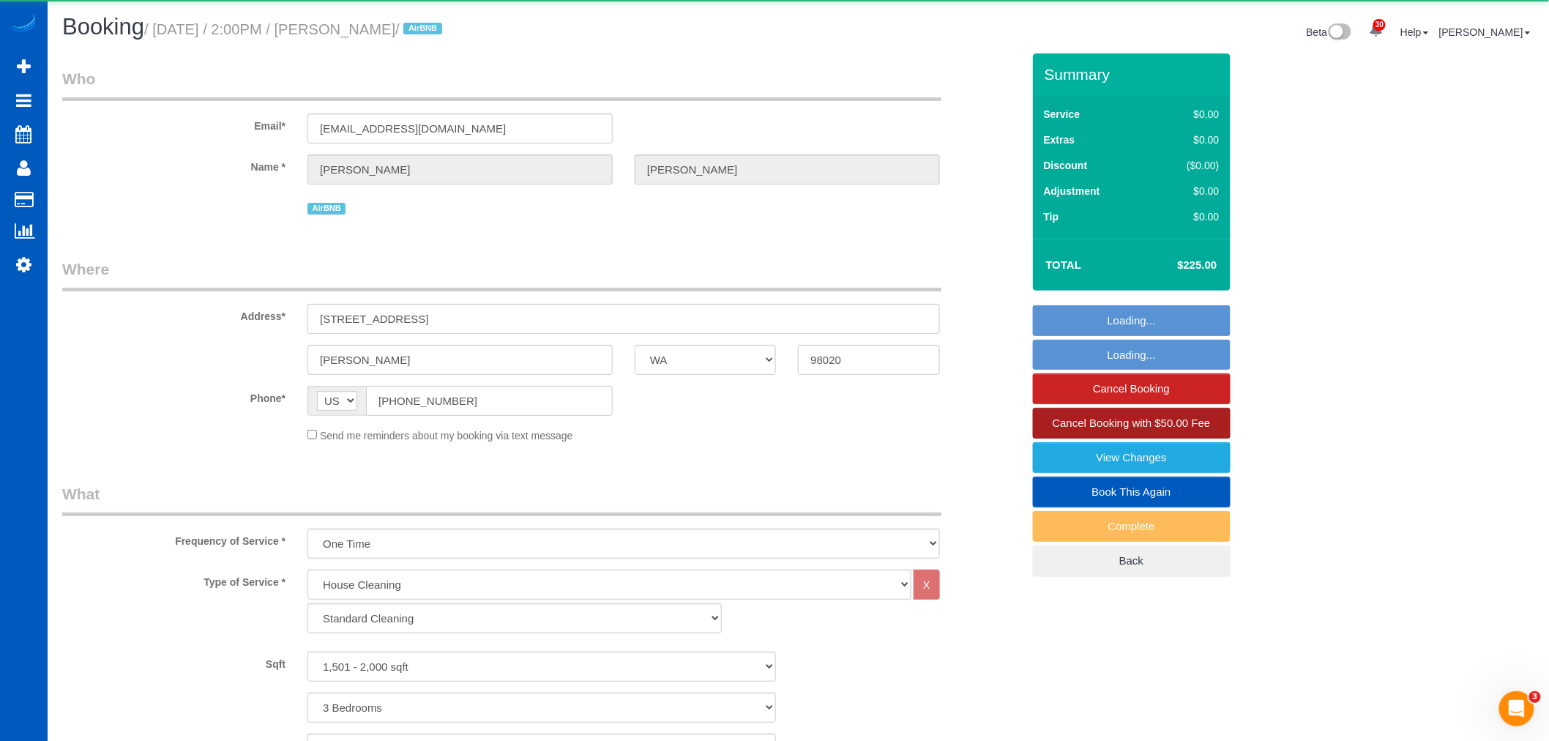
select select "object:10455"
select select "spot53"
select select "1501"
select select "3"
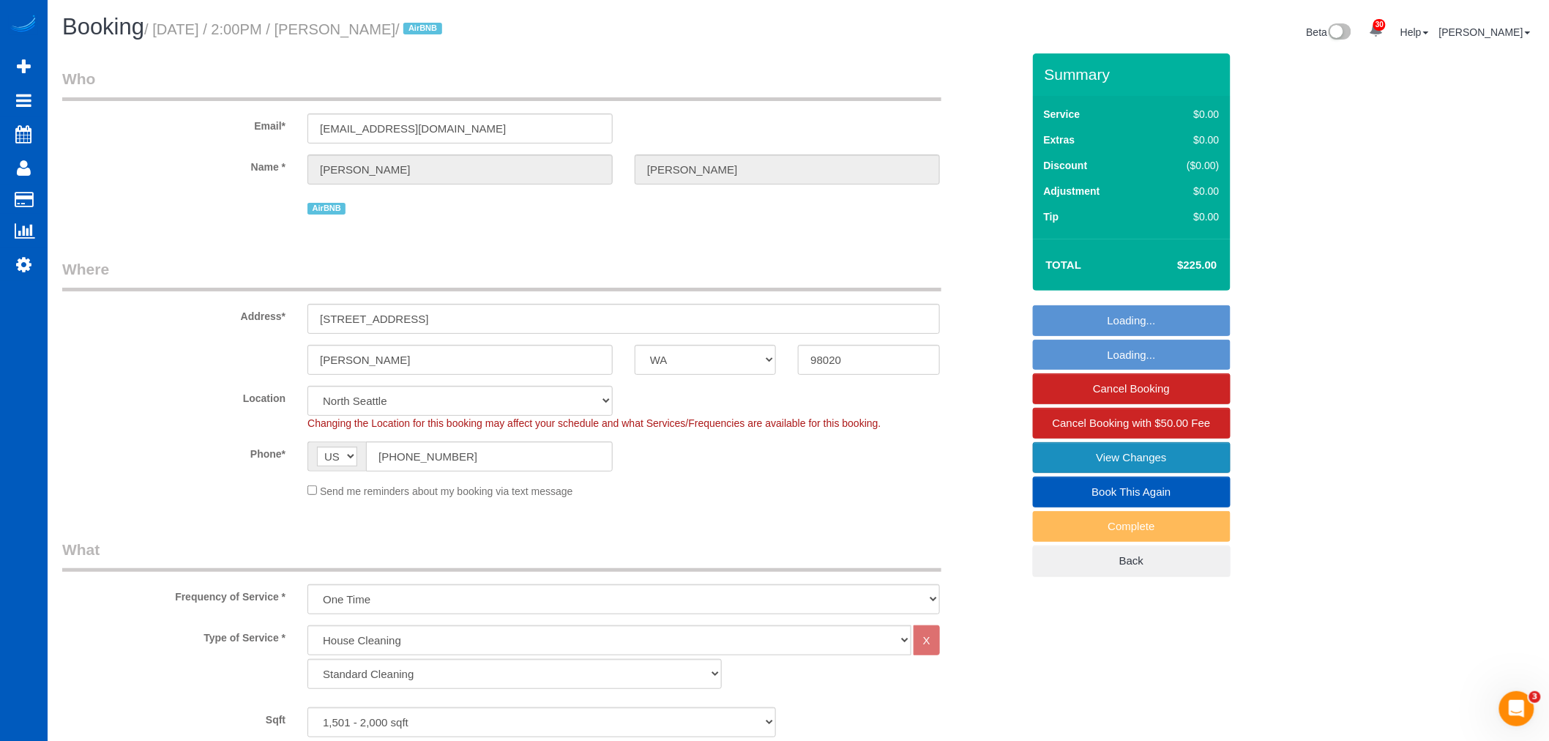
click at [1184, 457] on link "View Changes" at bounding box center [1132, 457] width 198 height 31
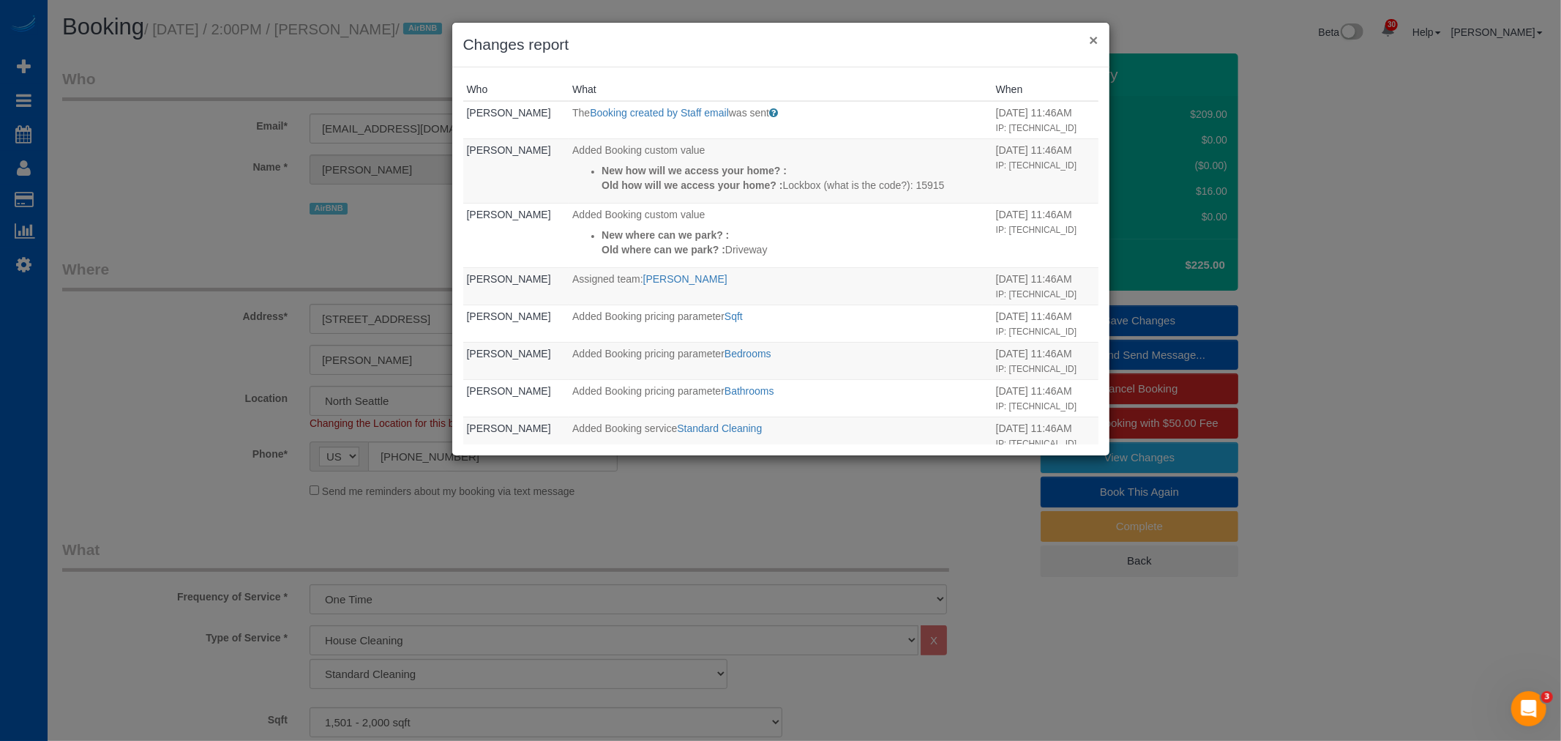
click at [1089, 32] on button "×" at bounding box center [1093, 39] width 9 height 15
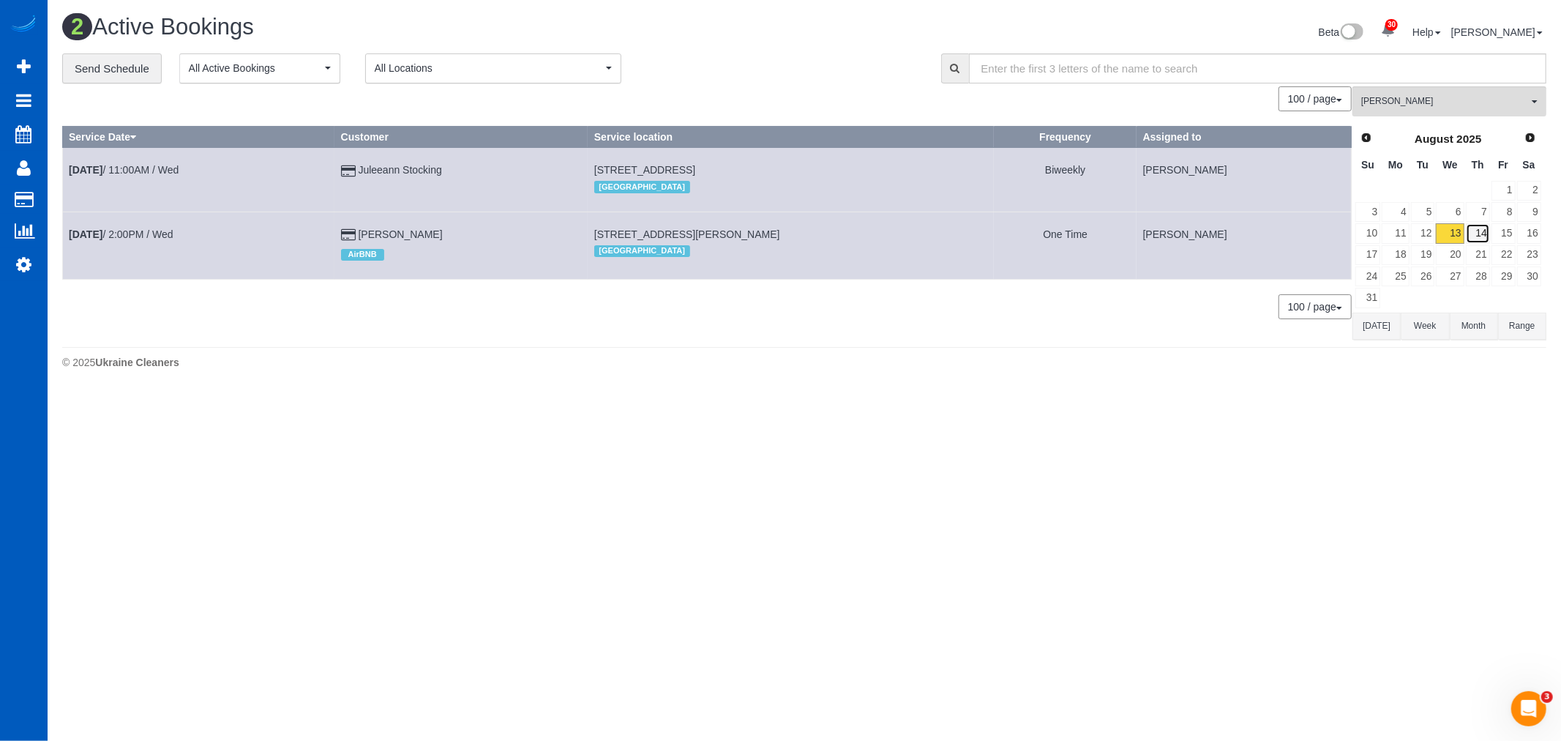
click at [1479, 228] on link "14" at bounding box center [1478, 233] width 24 height 20
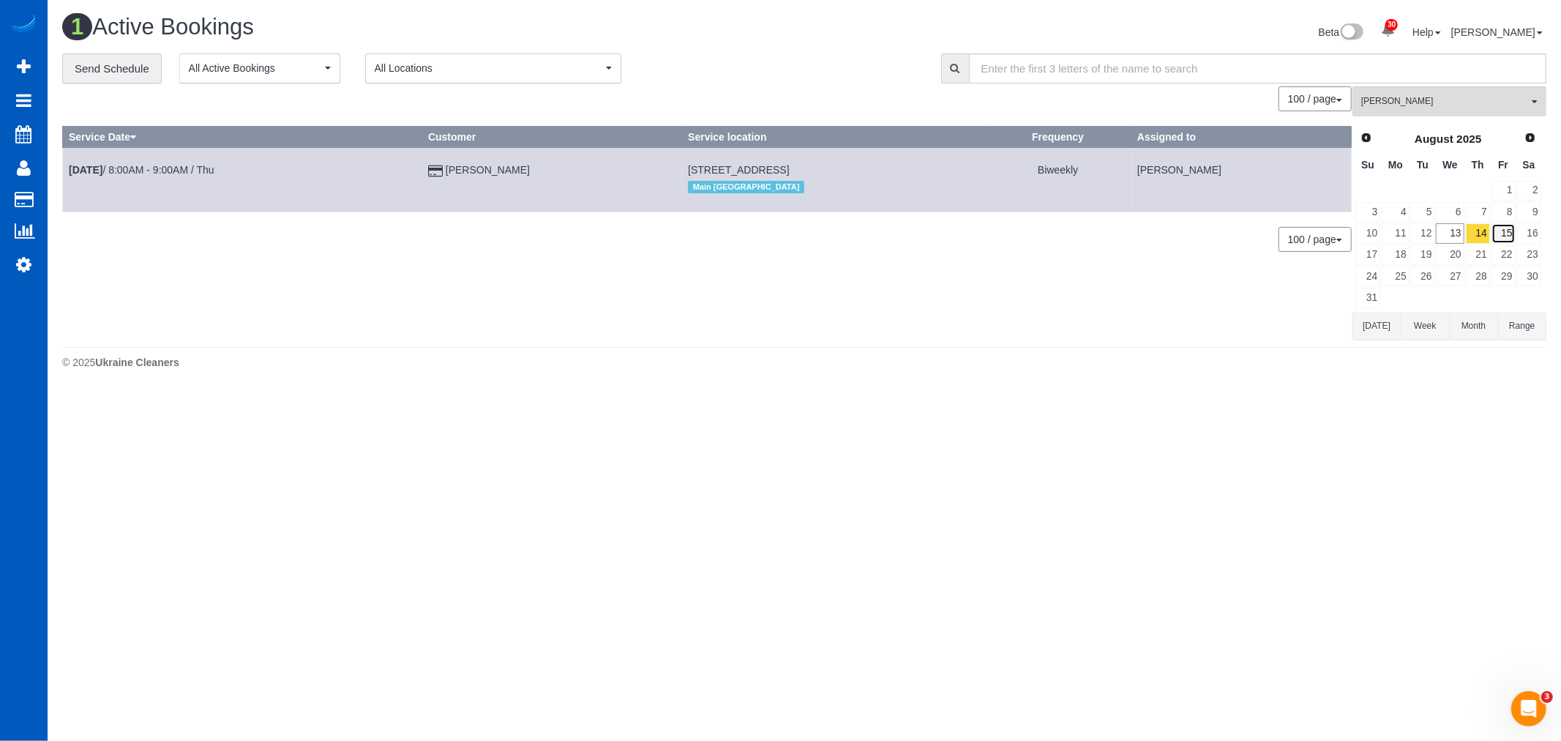
click at [1499, 242] on link "15" at bounding box center [1504, 233] width 24 height 20
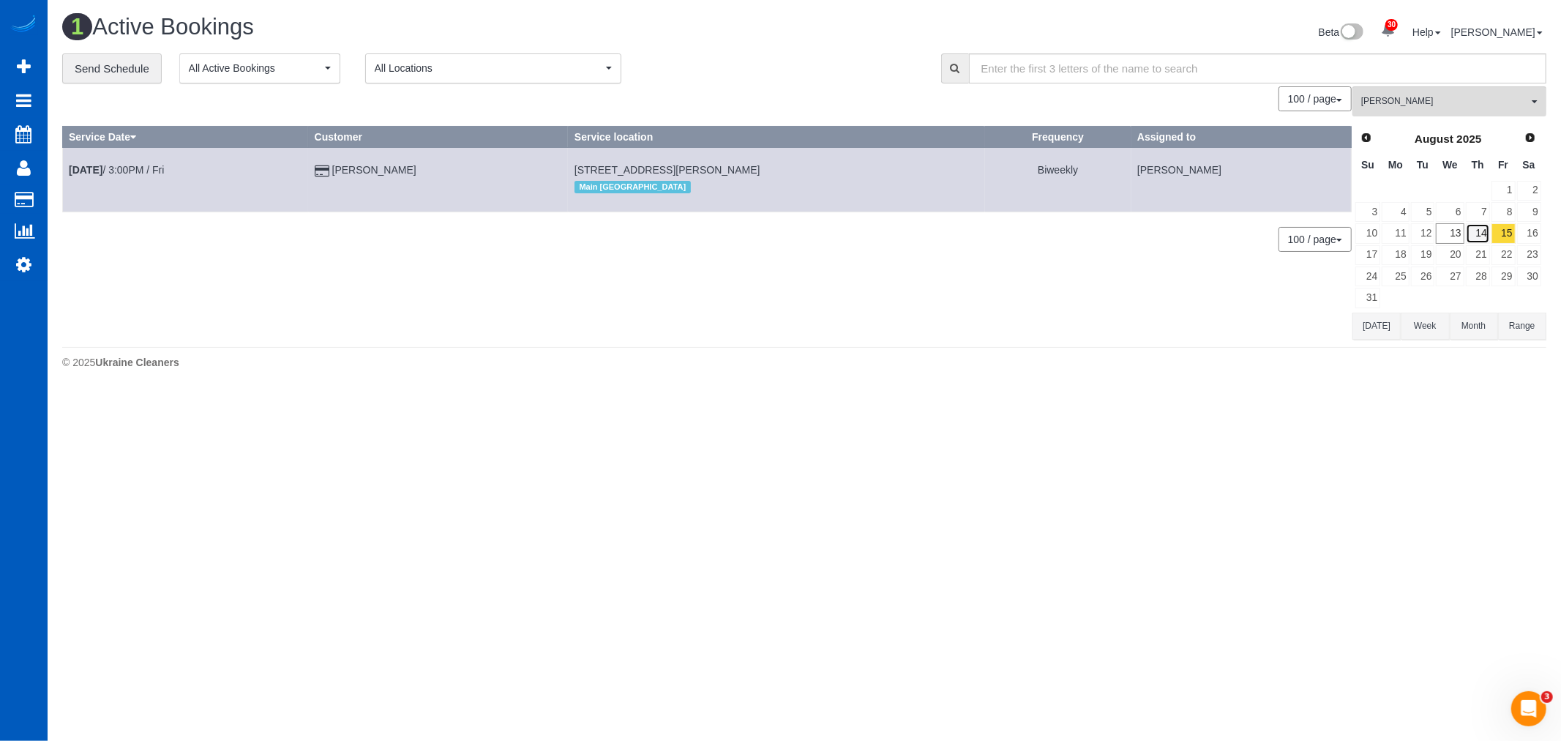
click at [1484, 237] on link "14" at bounding box center [1478, 233] width 24 height 20
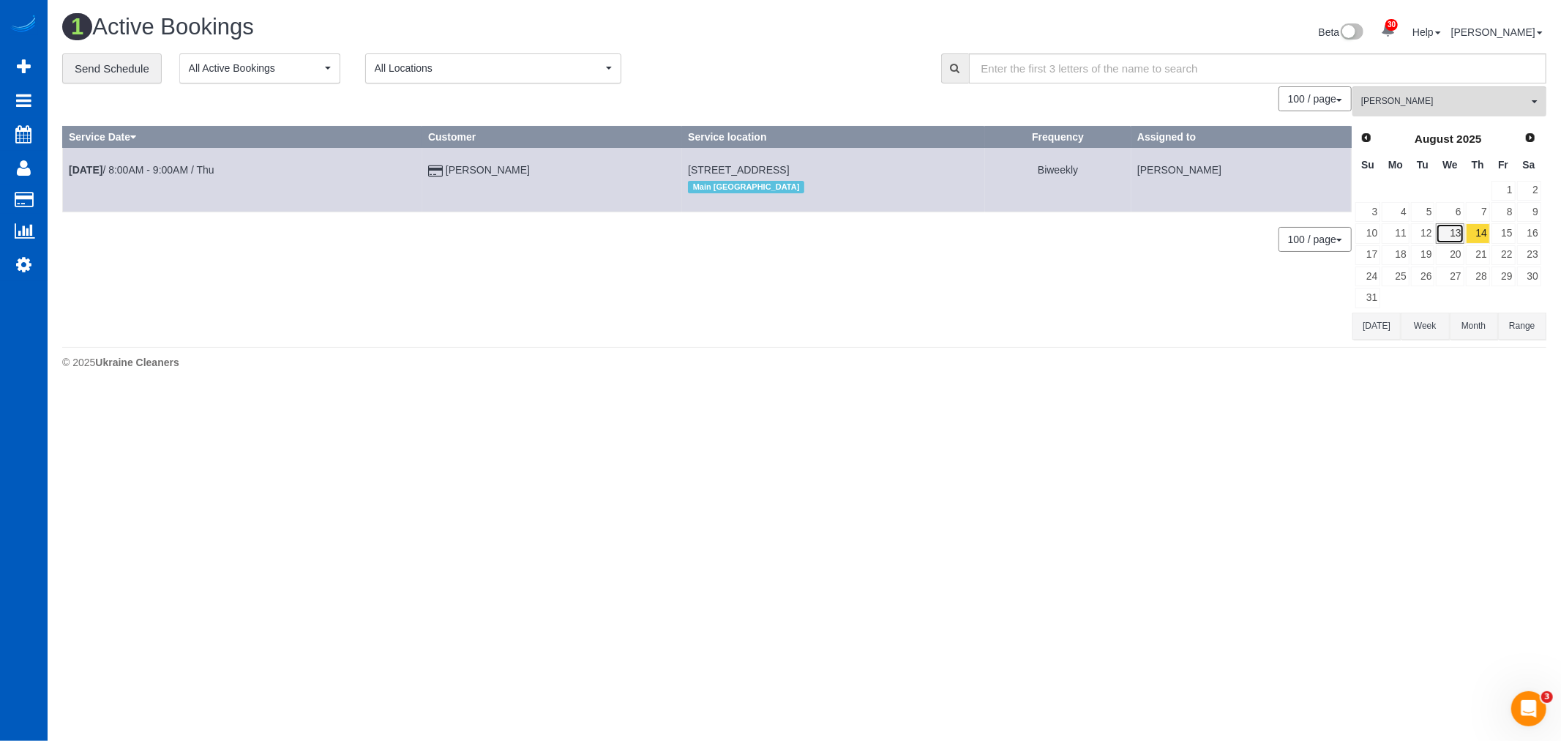
click at [1459, 236] on link "13" at bounding box center [1450, 233] width 28 height 20
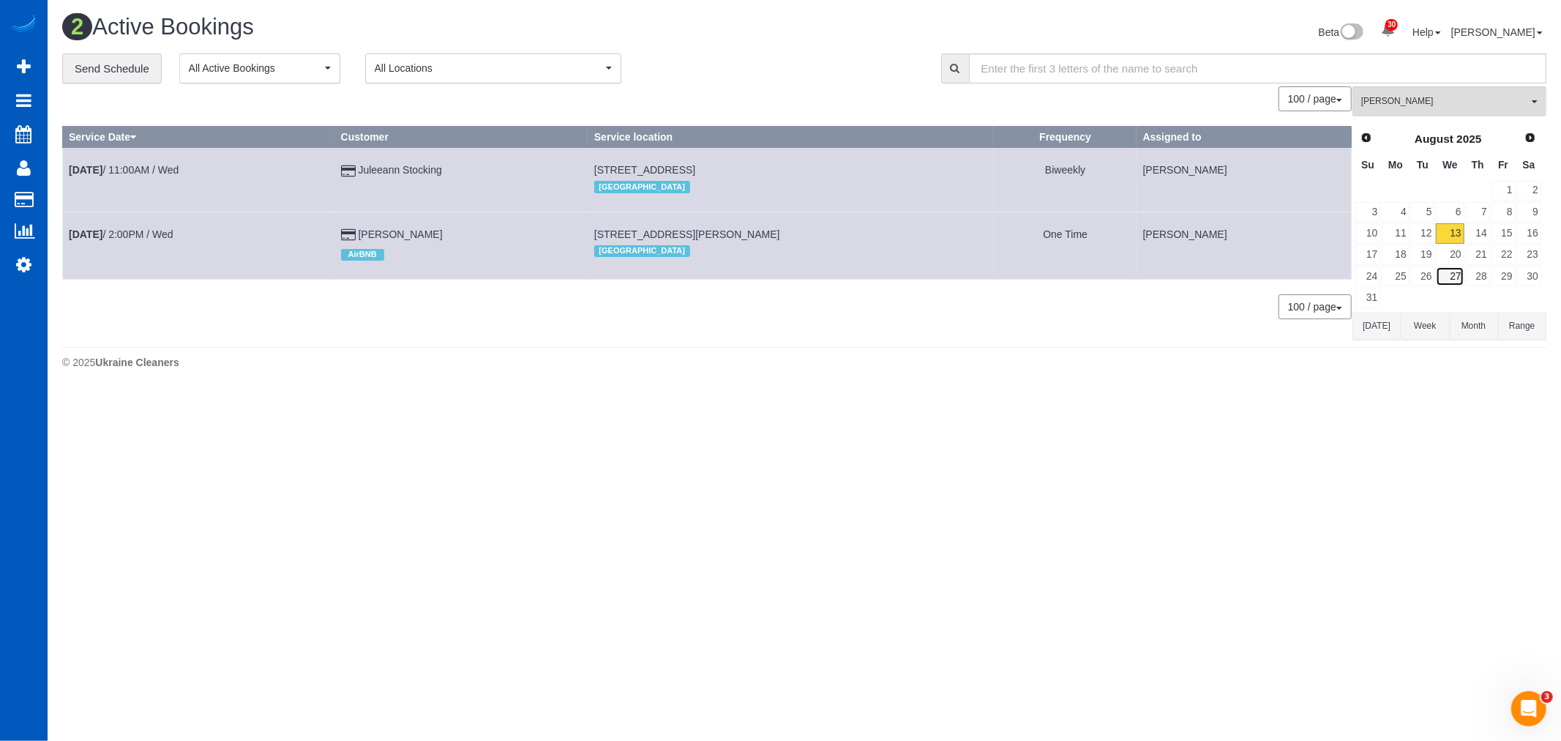
click at [1455, 279] on link "27" at bounding box center [1450, 276] width 28 height 20
click at [1415, 93] on button "Rymma Volkova All Teams" at bounding box center [1450, 101] width 194 height 30
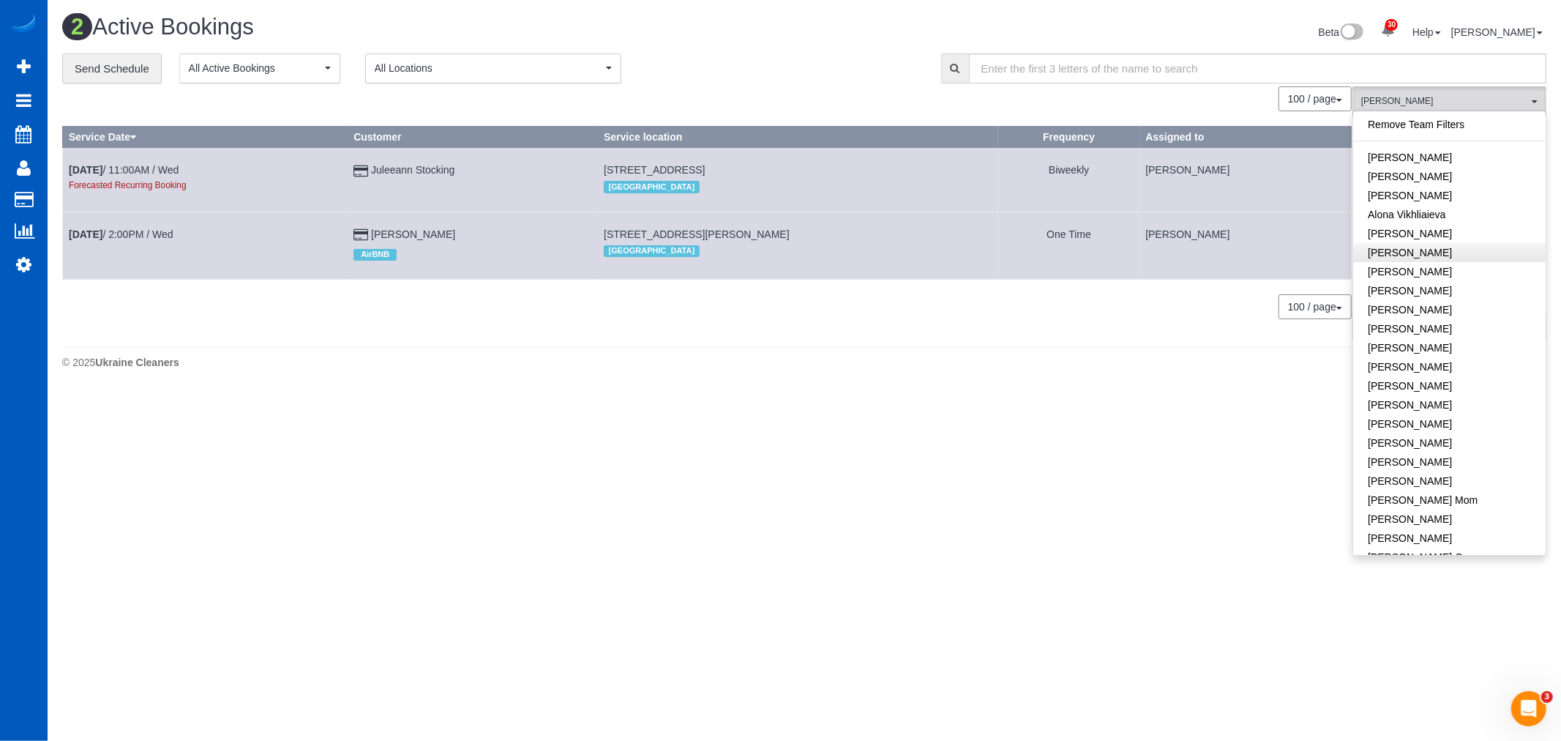
click at [1417, 125] on link "Remove Team Filters" at bounding box center [1449, 124] width 193 height 19
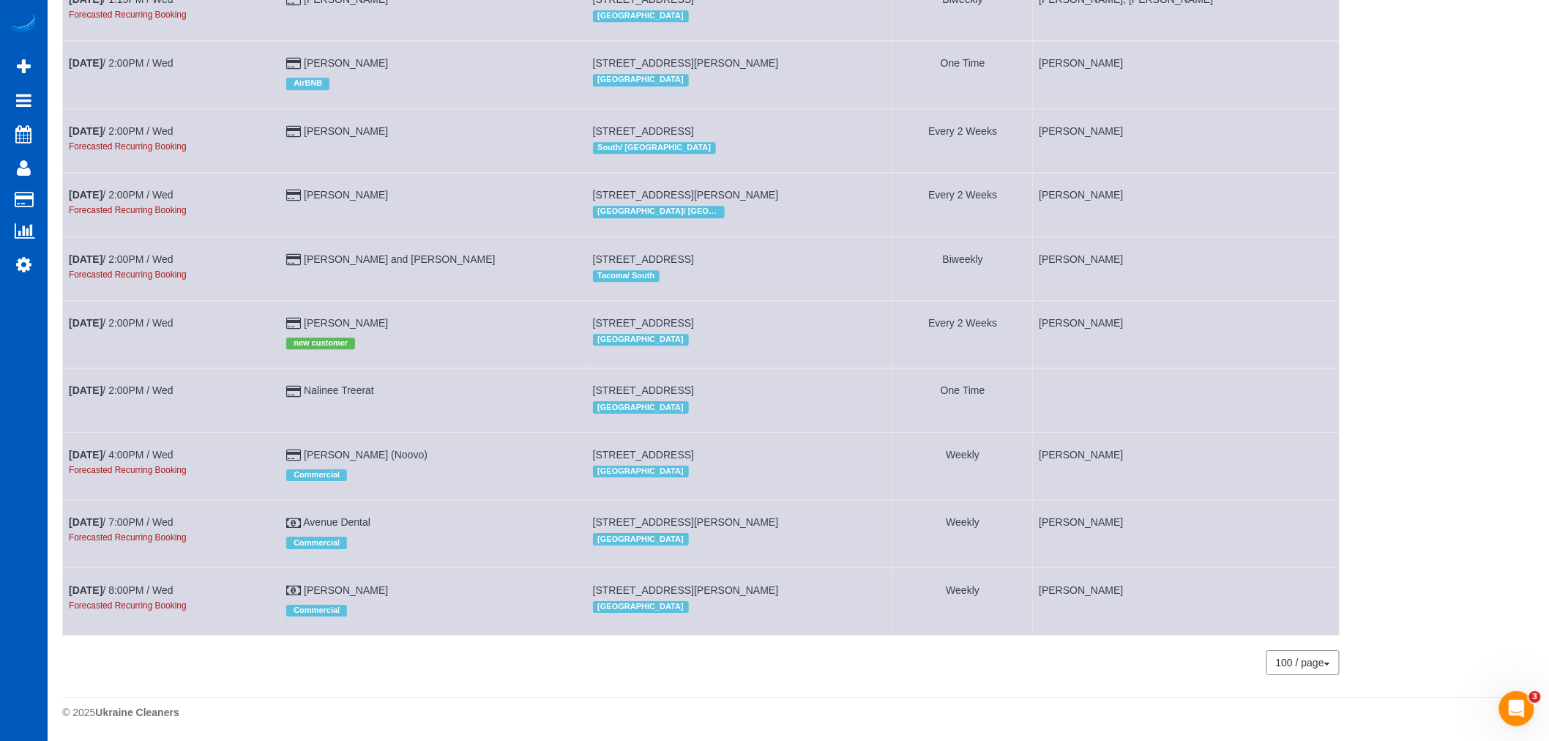
scroll to position [1699, 0]
click at [136, 385] on link "Aug 27th / 2:00PM / Wed" at bounding box center [121, 390] width 105 height 12
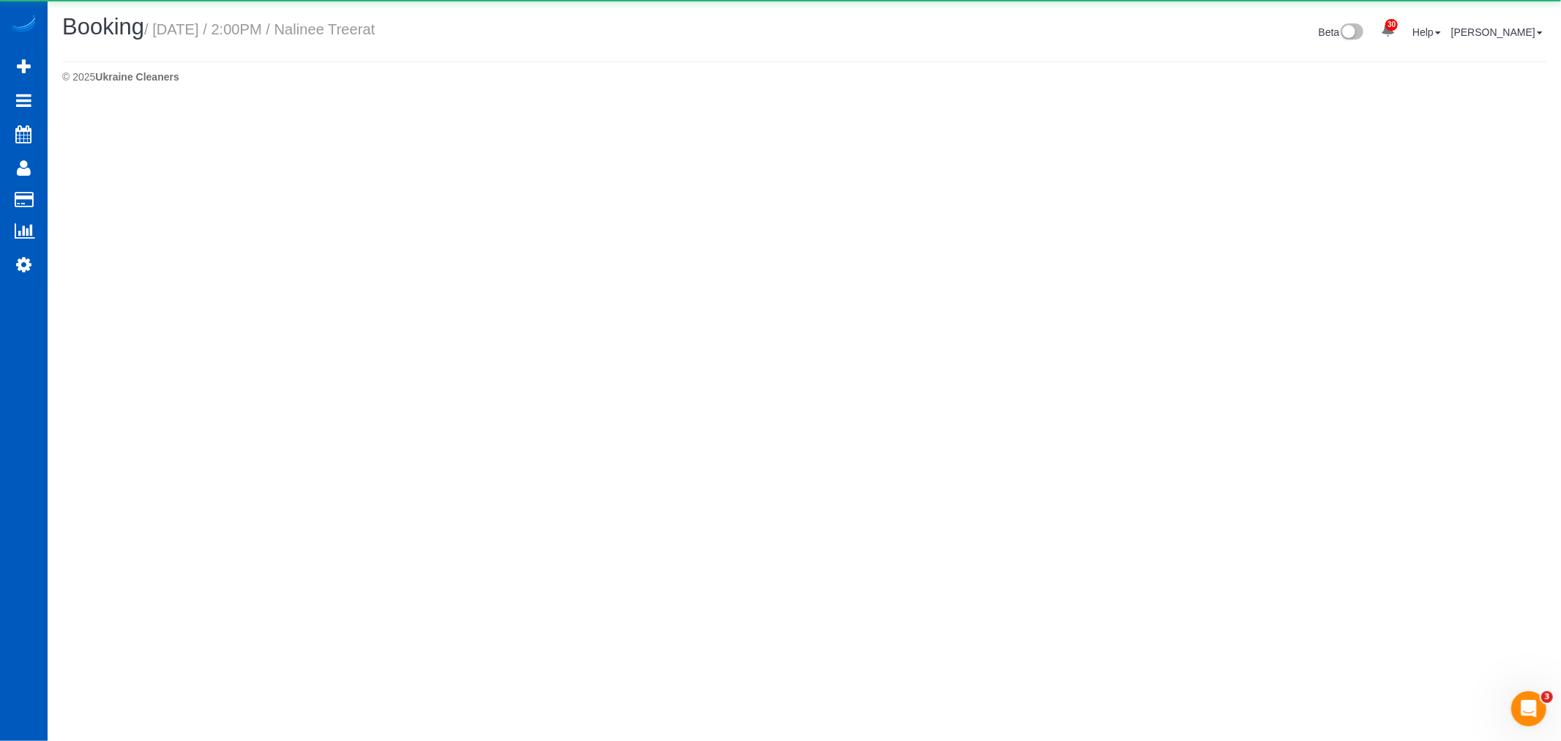
select select "WA"
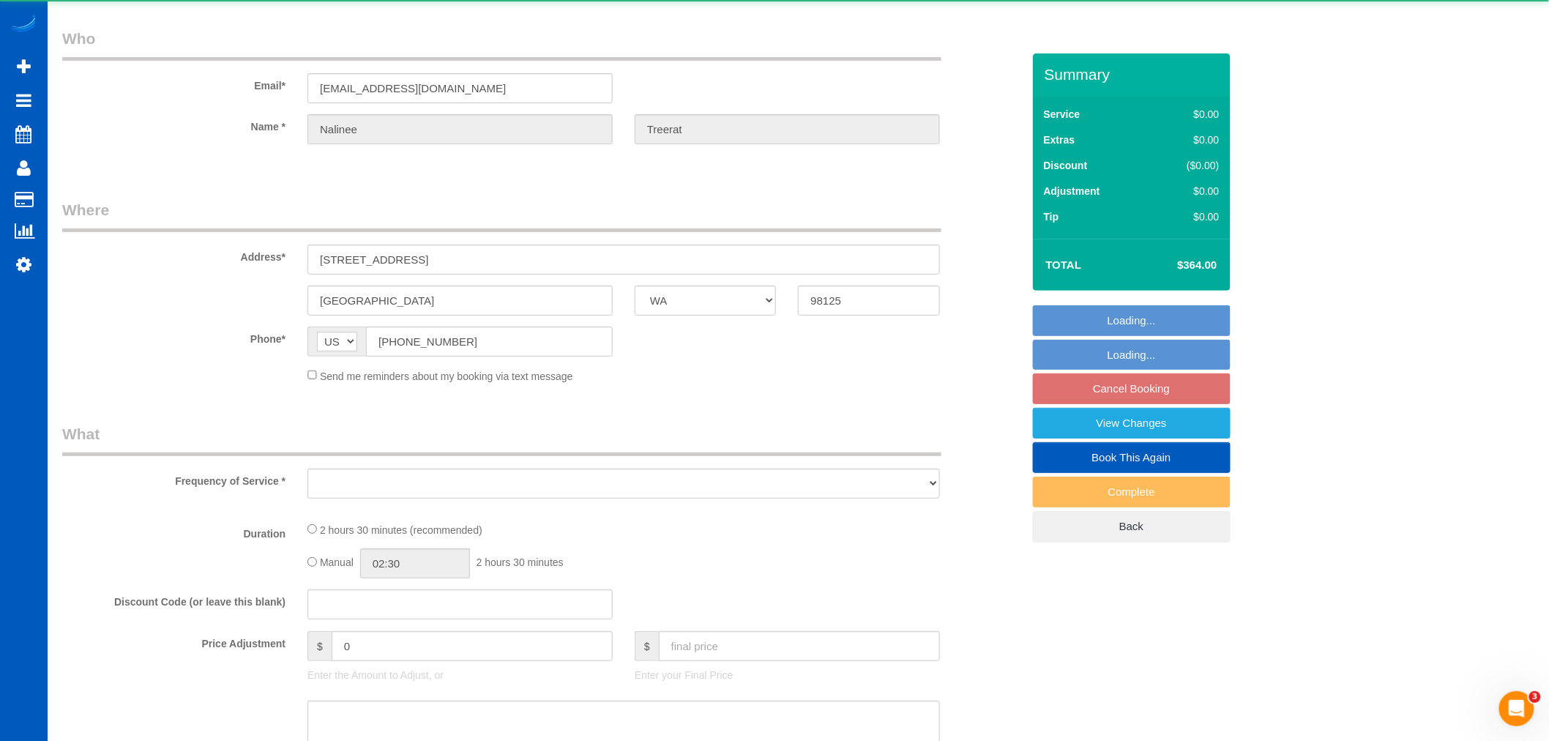
select select "object:12223"
select select "string:fspay-507ae0e4-763c-4e96-b34f-8608615c9e74"
select select "199"
select select "spot60"
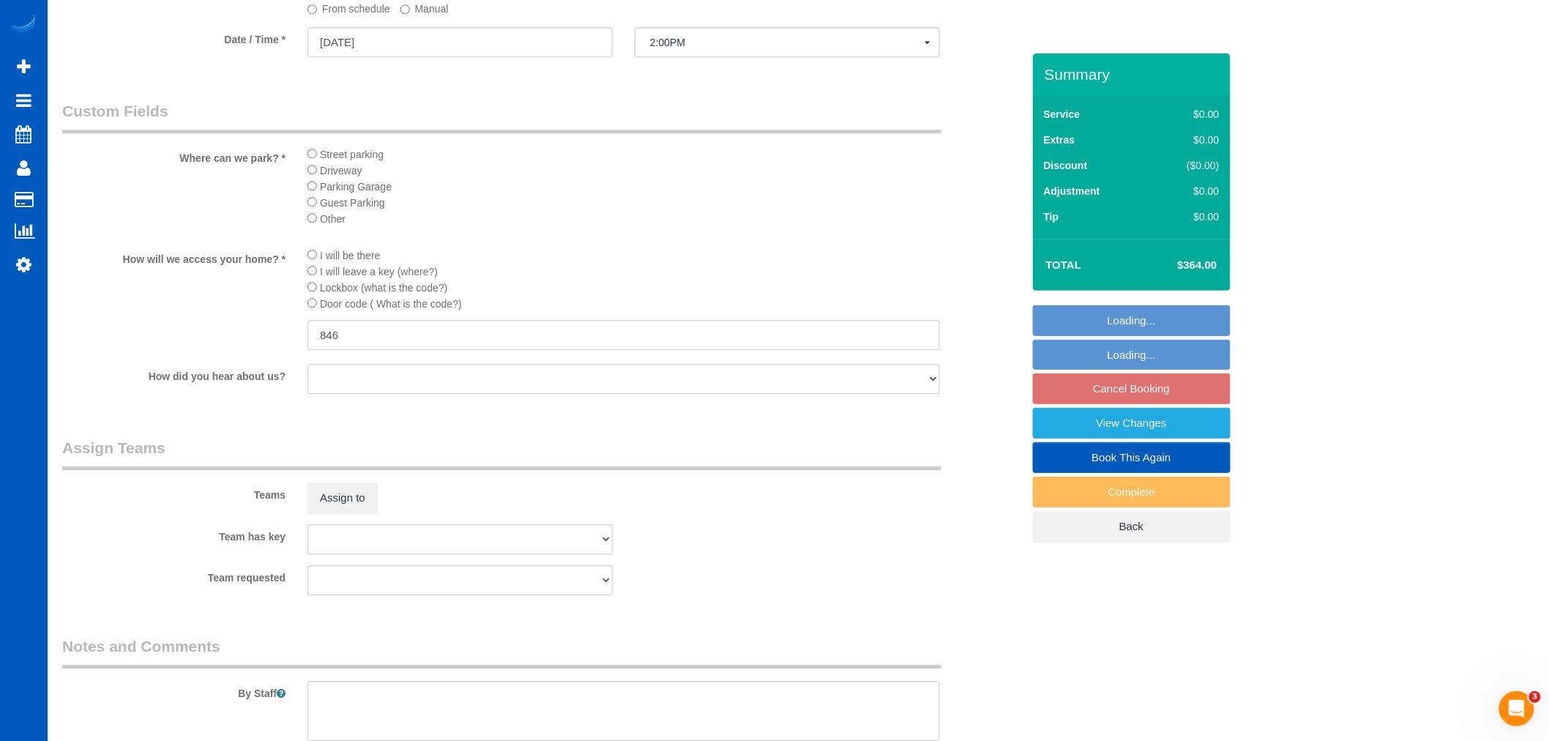
scroll to position [1708, 0]
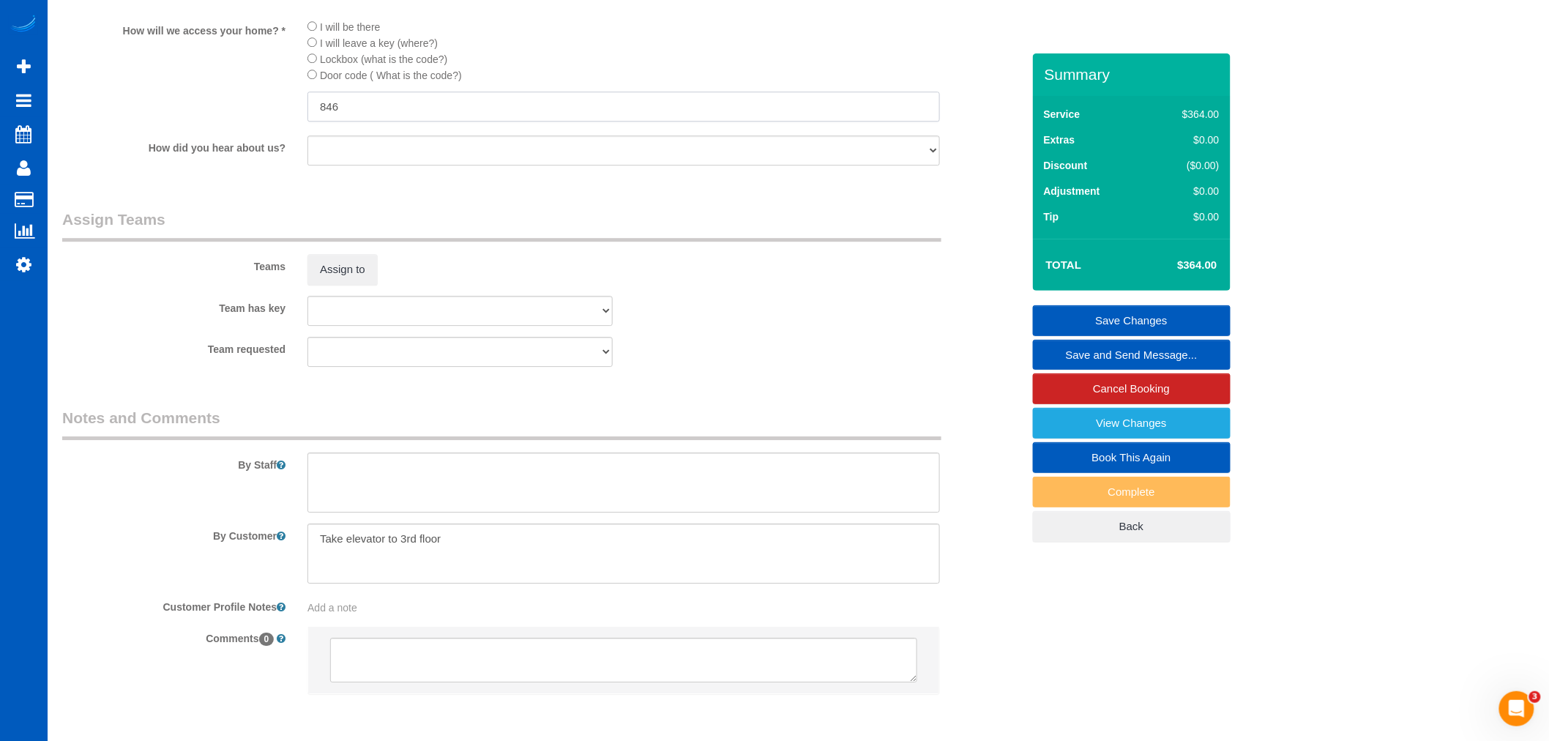
drag, startPoint x: 383, startPoint y: 140, endPoint x: 275, endPoint y: 119, distance: 110.4
click at [275, 119] on div "How will we access your home? * I will be there I will leave a key (where?) Loc…" at bounding box center [542, 71] width 982 height 106
type input "8228"
click at [308, 67] on li "Lockbox (what is the code?)" at bounding box center [623, 59] width 632 height 16
click at [318, 67] on li "Lockbox (what is the code?)" at bounding box center [623, 59] width 632 height 16
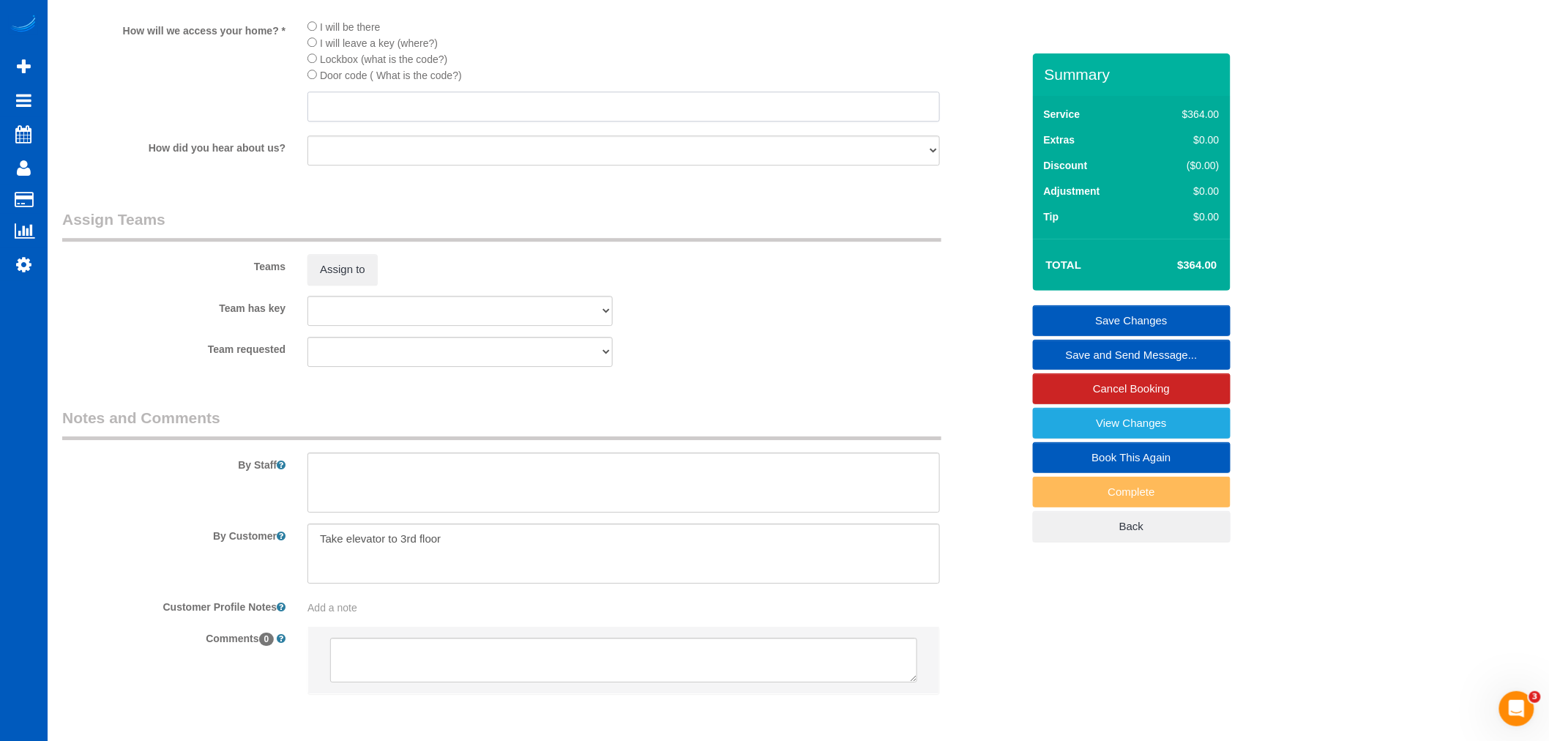
click at [354, 122] on input "text" at bounding box center [623, 107] width 632 height 30
type input "8228"
click at [1140, 326] on link "Save Changes" at bounding box center [1132, 320] width 198 height 31
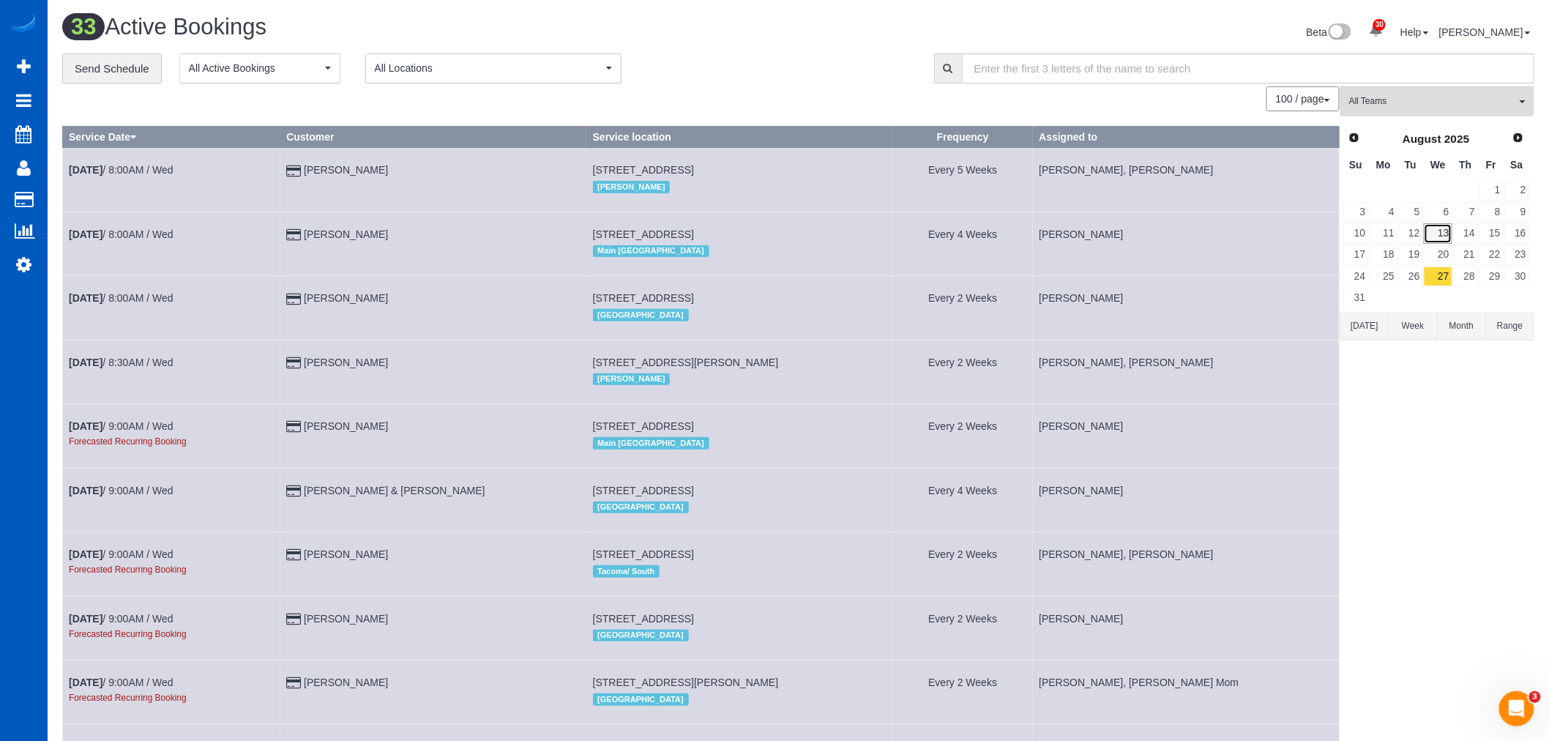
click at [1444, 239] on link "13" at bounding box center [1438, 233] width 28 height 20
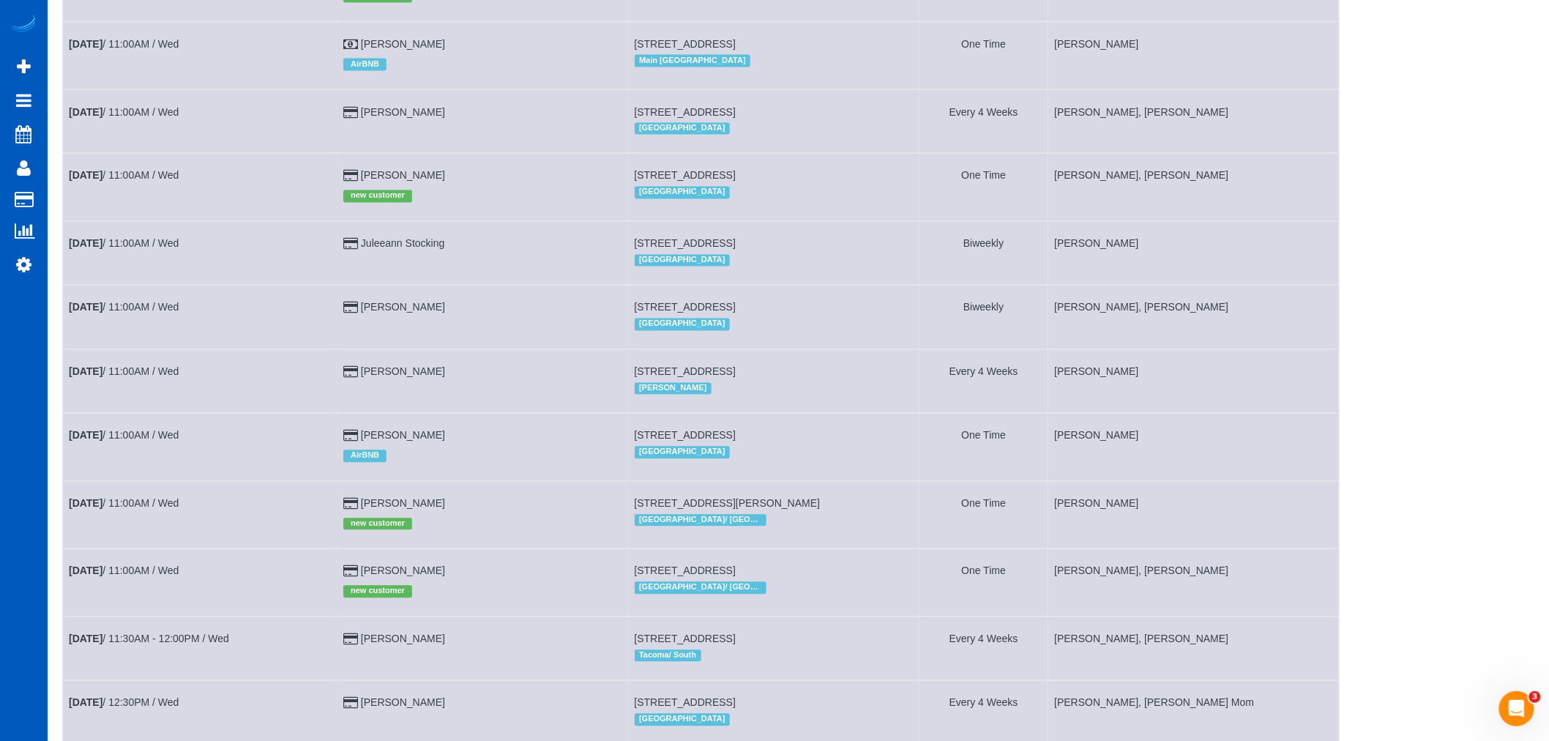
scroll to position [1057, 0]
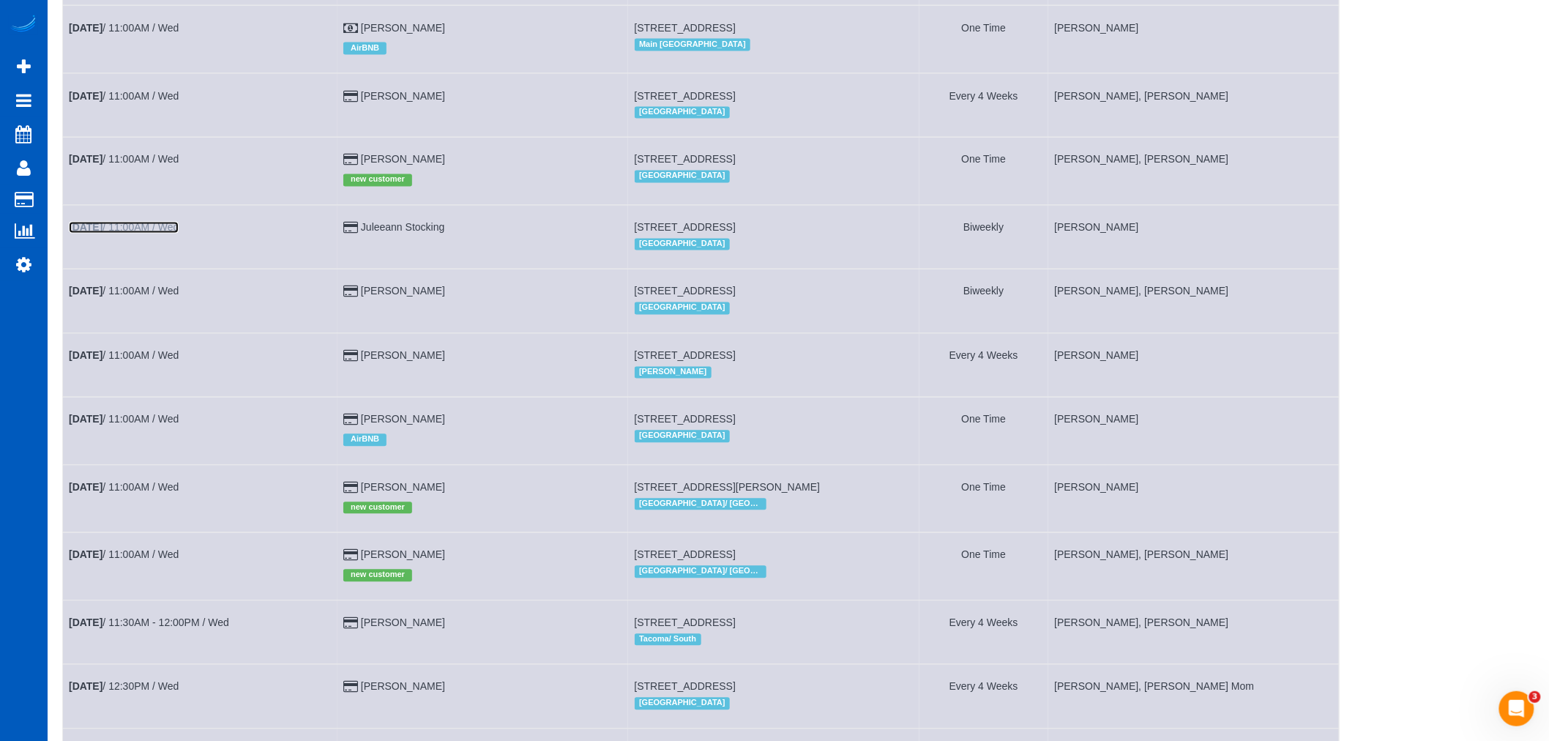
click at [135, 234] on link "Aug 13th / 11:00AM / Wed" at bounding box center [124, 228] width 110 height 12
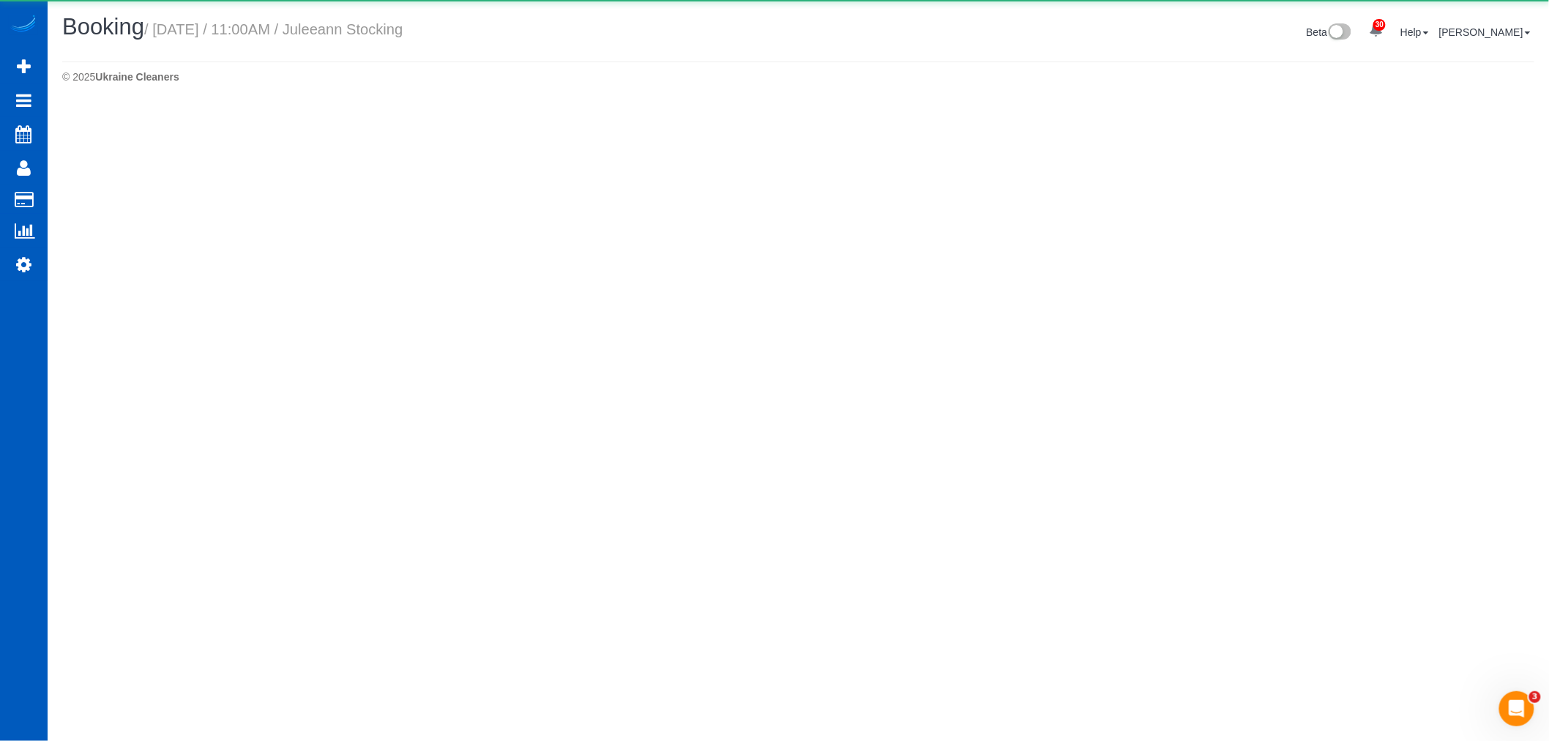
select select "WA"
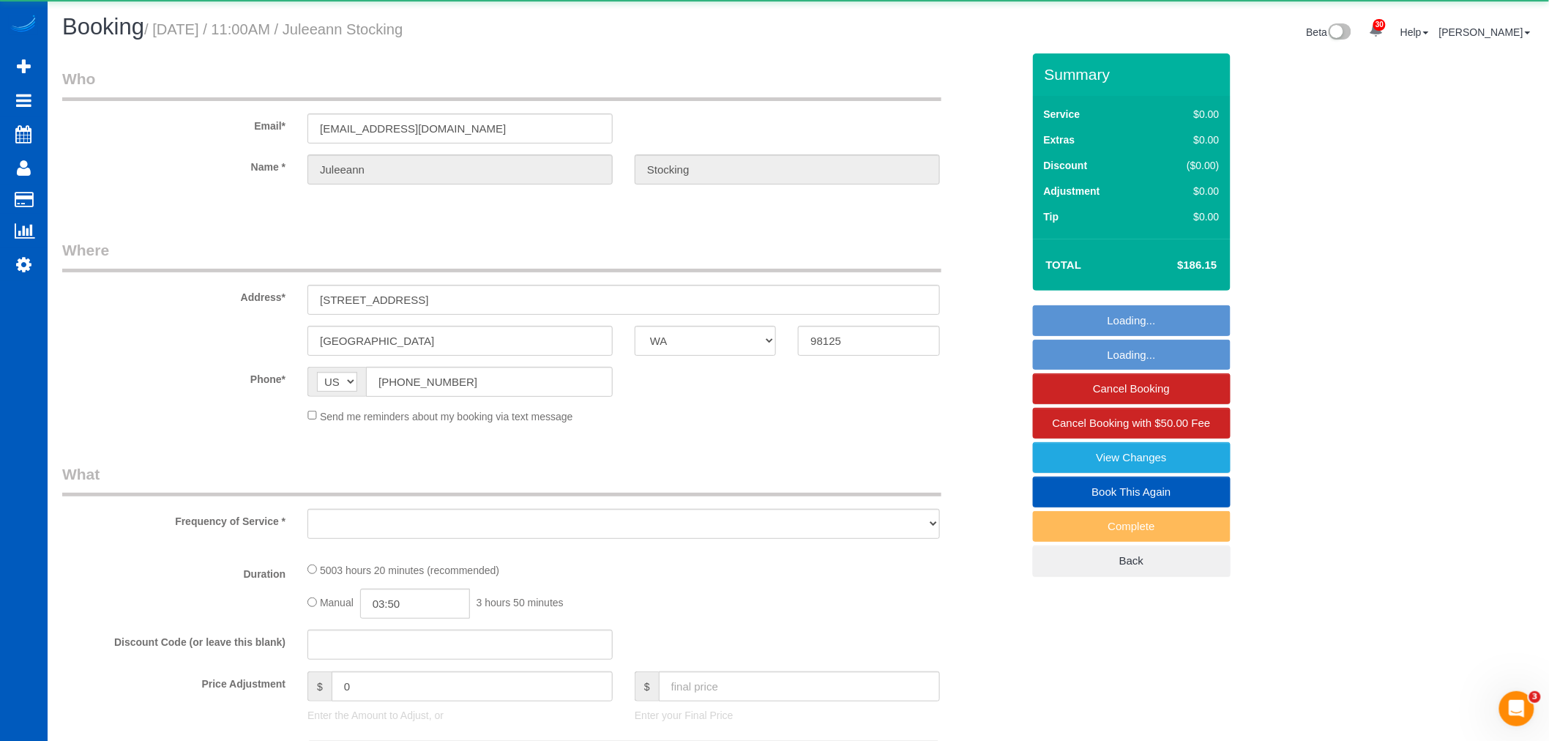
select select "object:14338"
select select "2001"
select select "2"
select select "spot74"
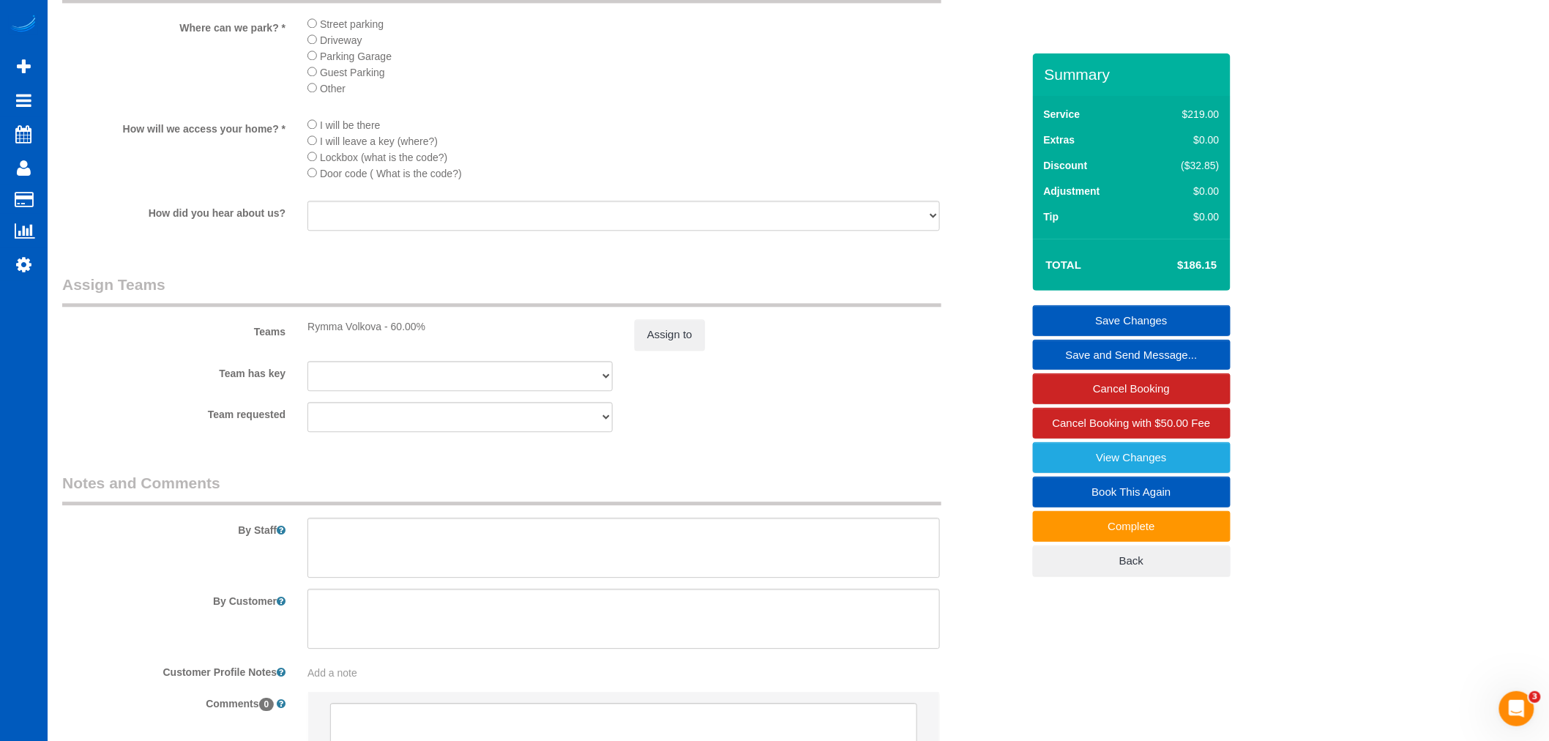
scroll to position [1520, 0]
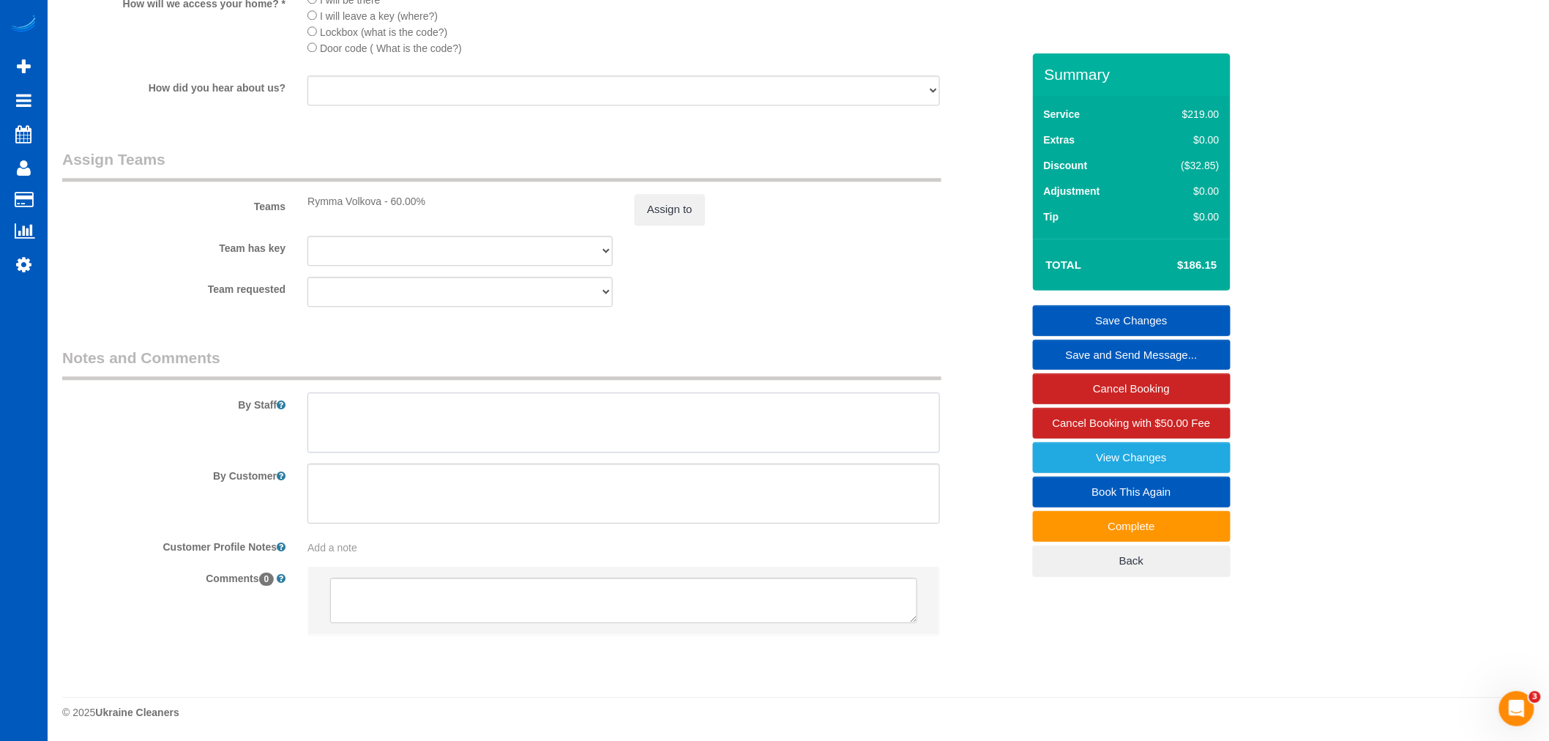
click at [429, 449] on textarea at bounding box center [623, 422] width 632 height 60
click at [630, 434] on textarea at bounding box center [623, 422] width 632 height 60
click at [641, 414] on textarea at bounding box center [623, 422] width 632 height 60
type textarea "For any scheduling questions text husband 206-354-1406"
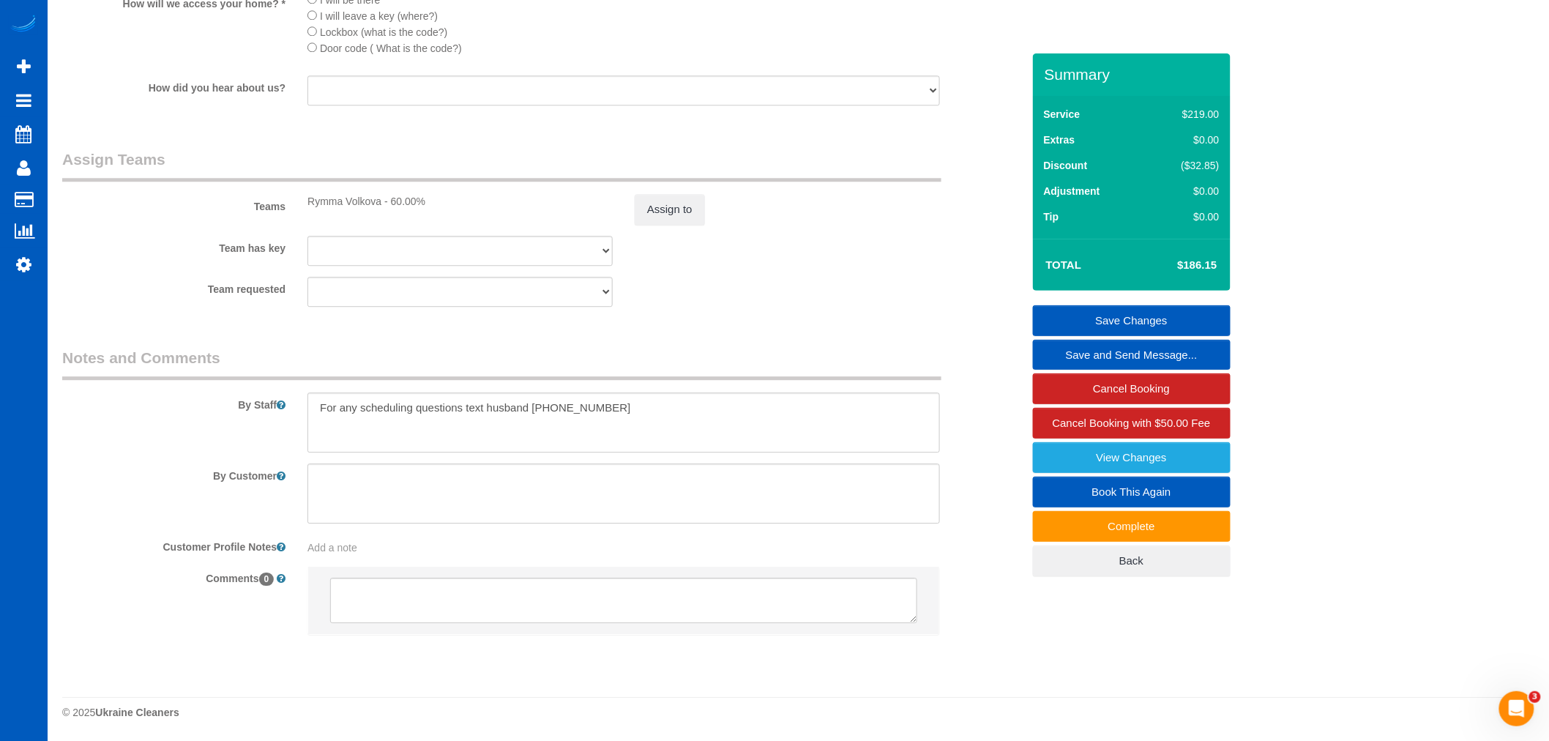
click at [1171, 324] on link "Save Changes" at bounding box center [1132, 320] width 198 height 31
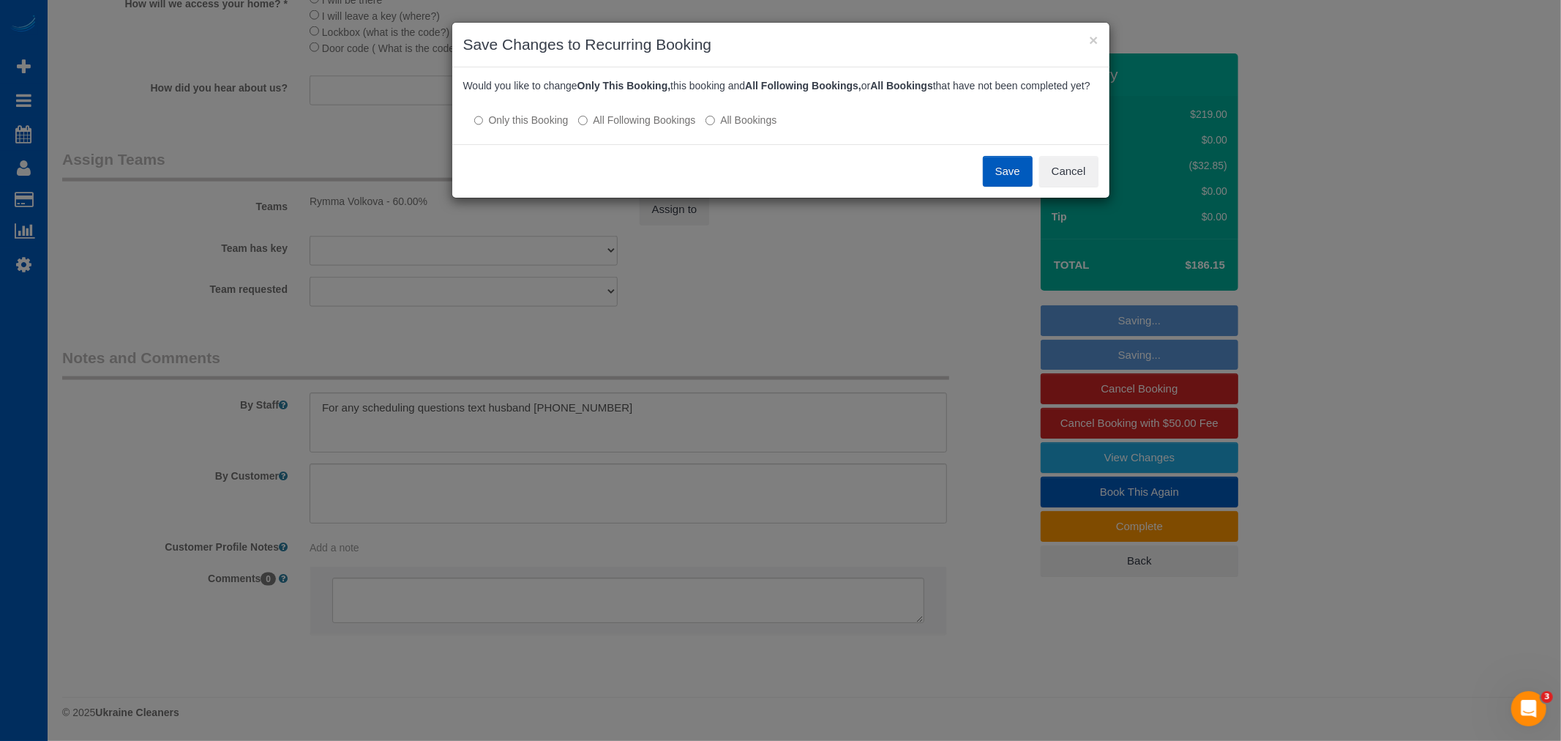
click at [608, 127] on label "All Following Bookings" at bounding box center [636, 120] width 117 height 15
click at [1006, 187] on button "Save" at bounding box center [1008, 171] width 50 height 31
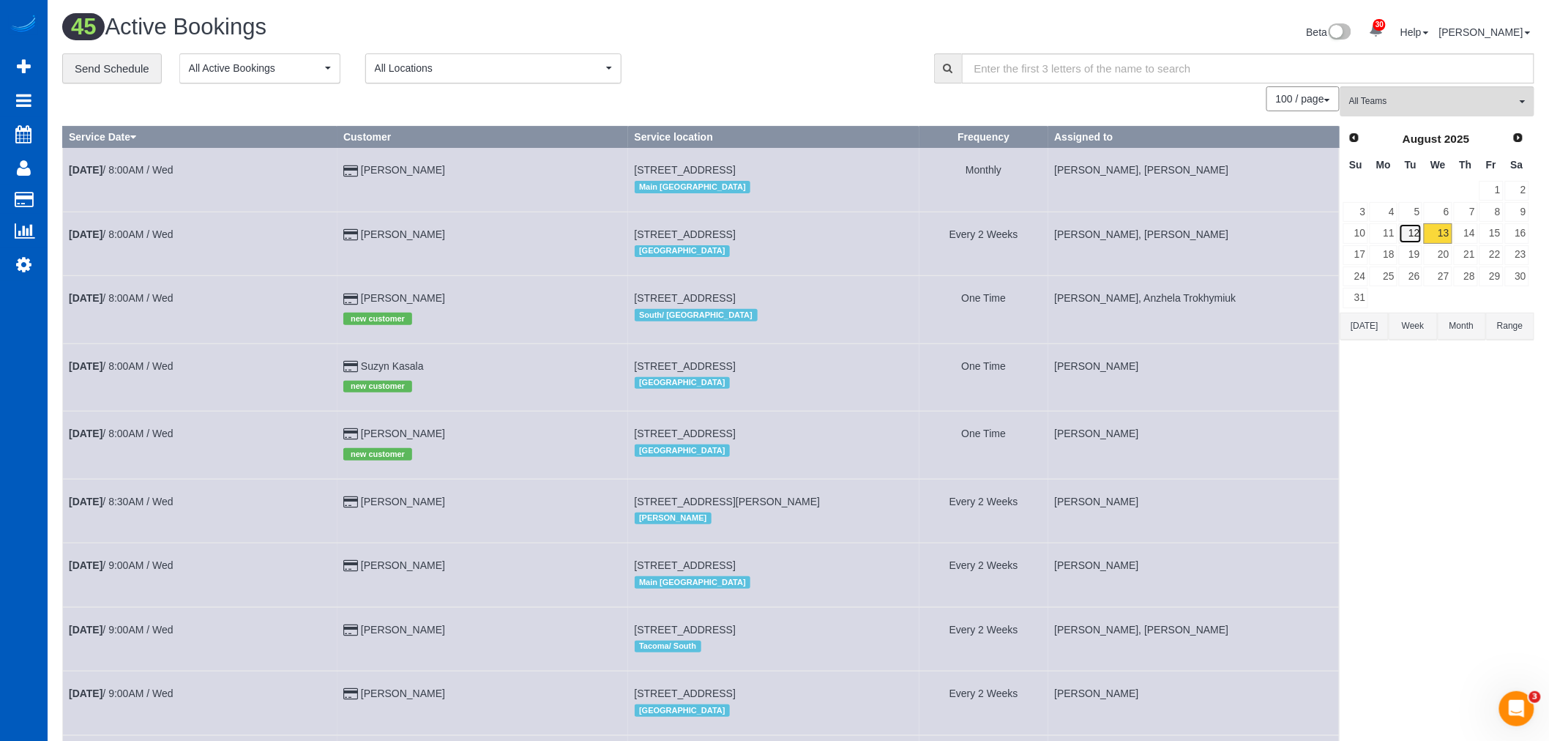
click at [1405, 236] on link "12" at bounding box center [1411, 233] width 24 height 20
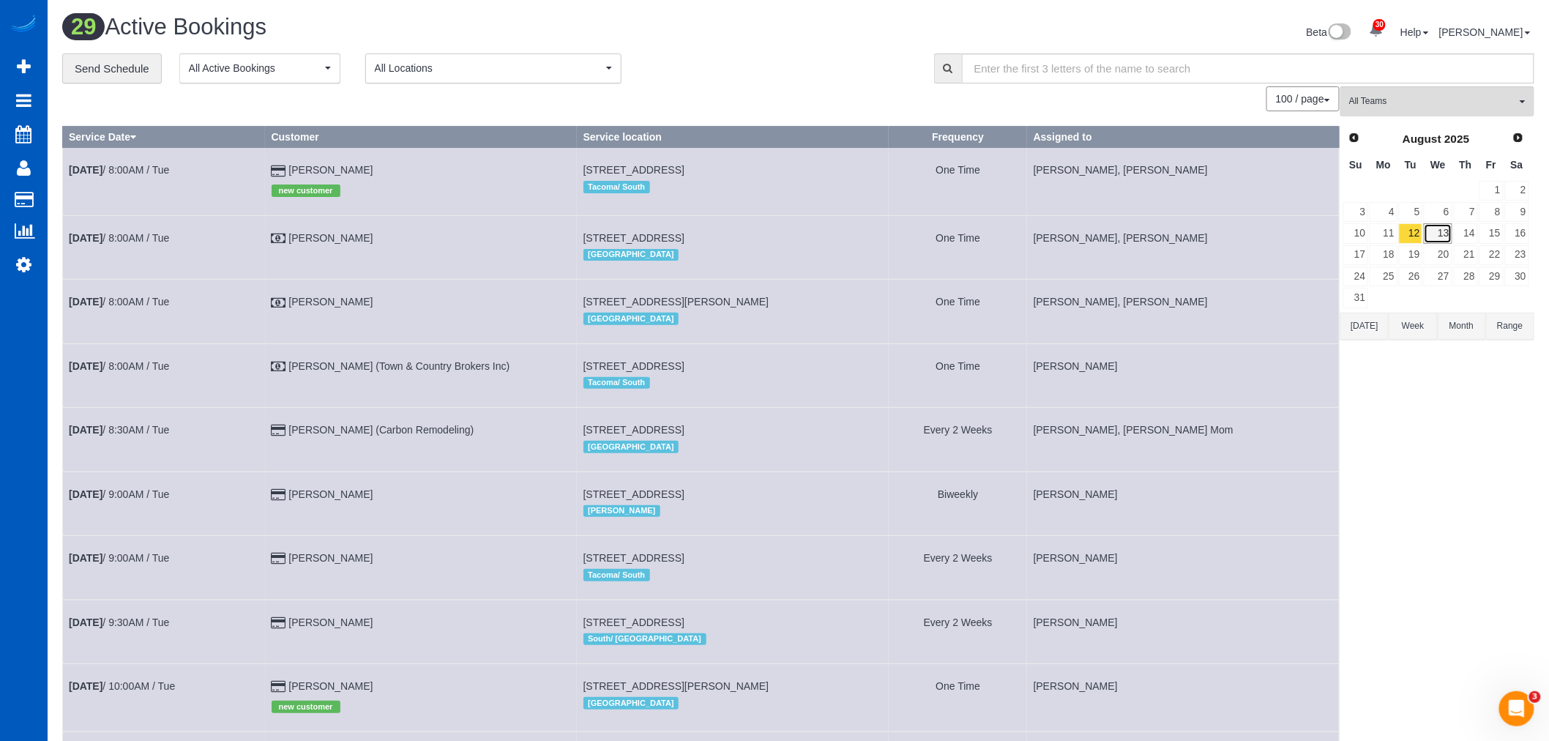
click at [1441, 236] on link "13" at bounding box center [1438, 233] width 28 height 20
click at [1415, 236] on link "12" at bounding box center [1411, 233] width 24 height 20
click at [1441, 233] on link "13" at bounding box center [1438, 233] width 28 height 20
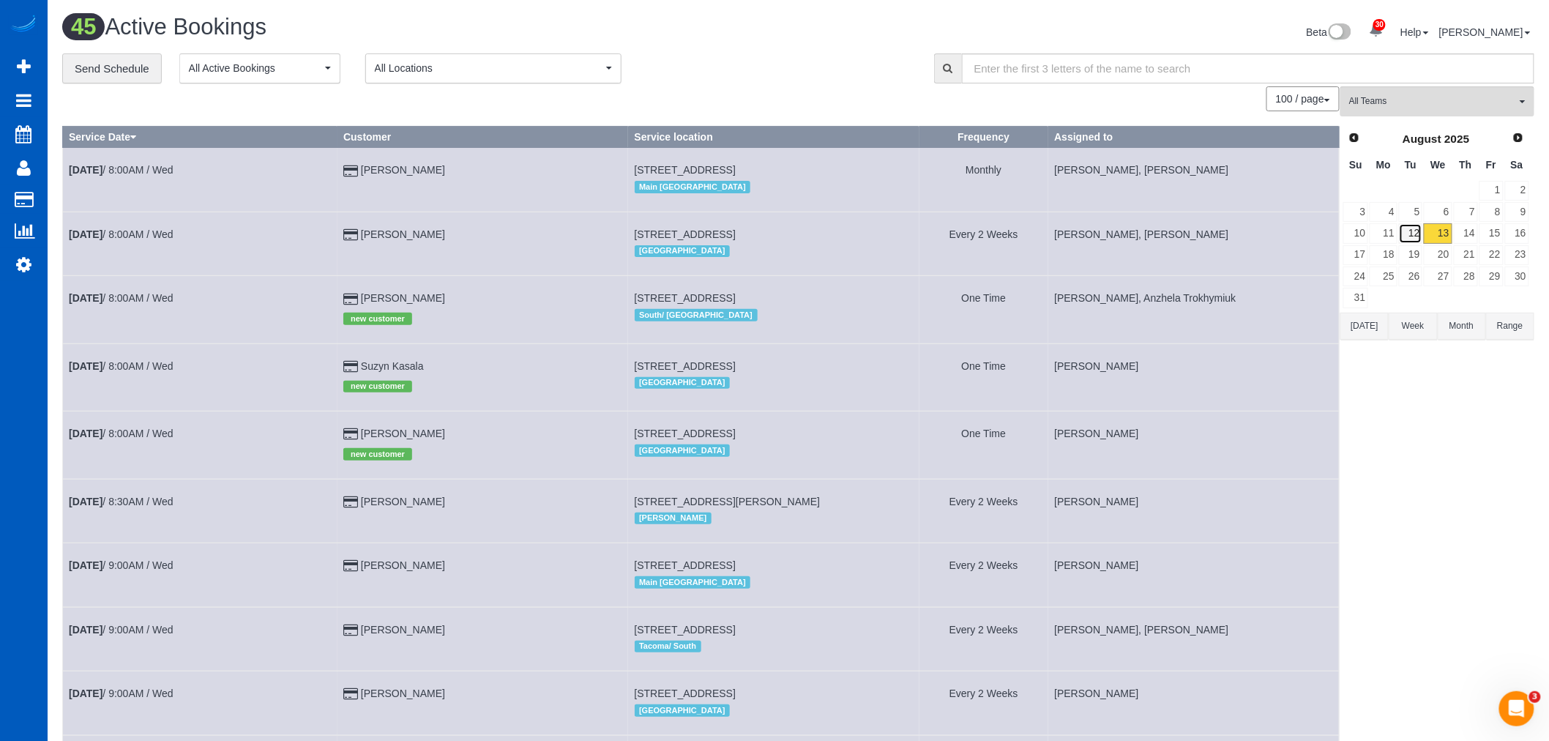
click at [1421, 236] on link "12" at bounding box center [1411, 233] width 24 height 20
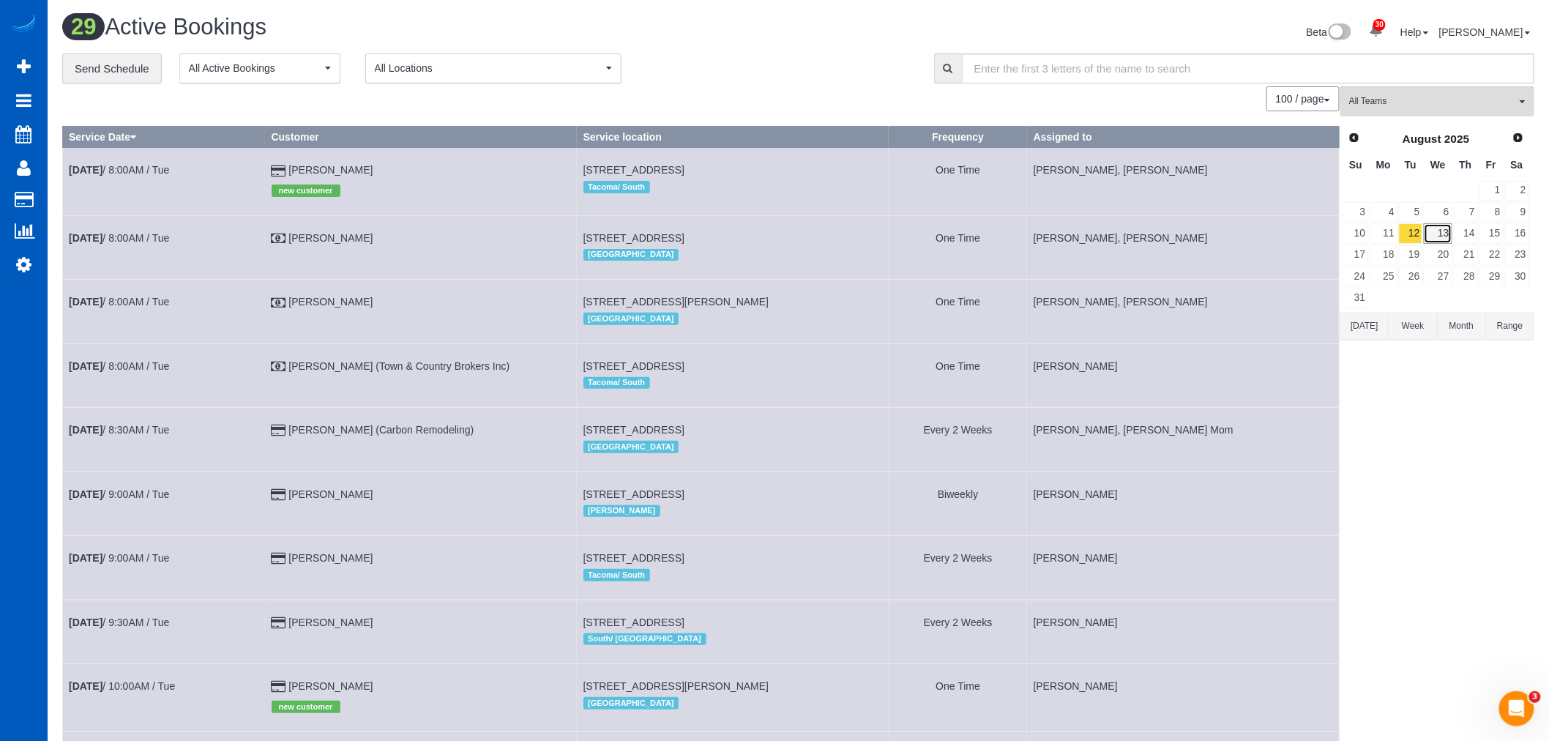
click at [1433, 236] on link "13" at bounding box center [1438, 233] width 28 height 20
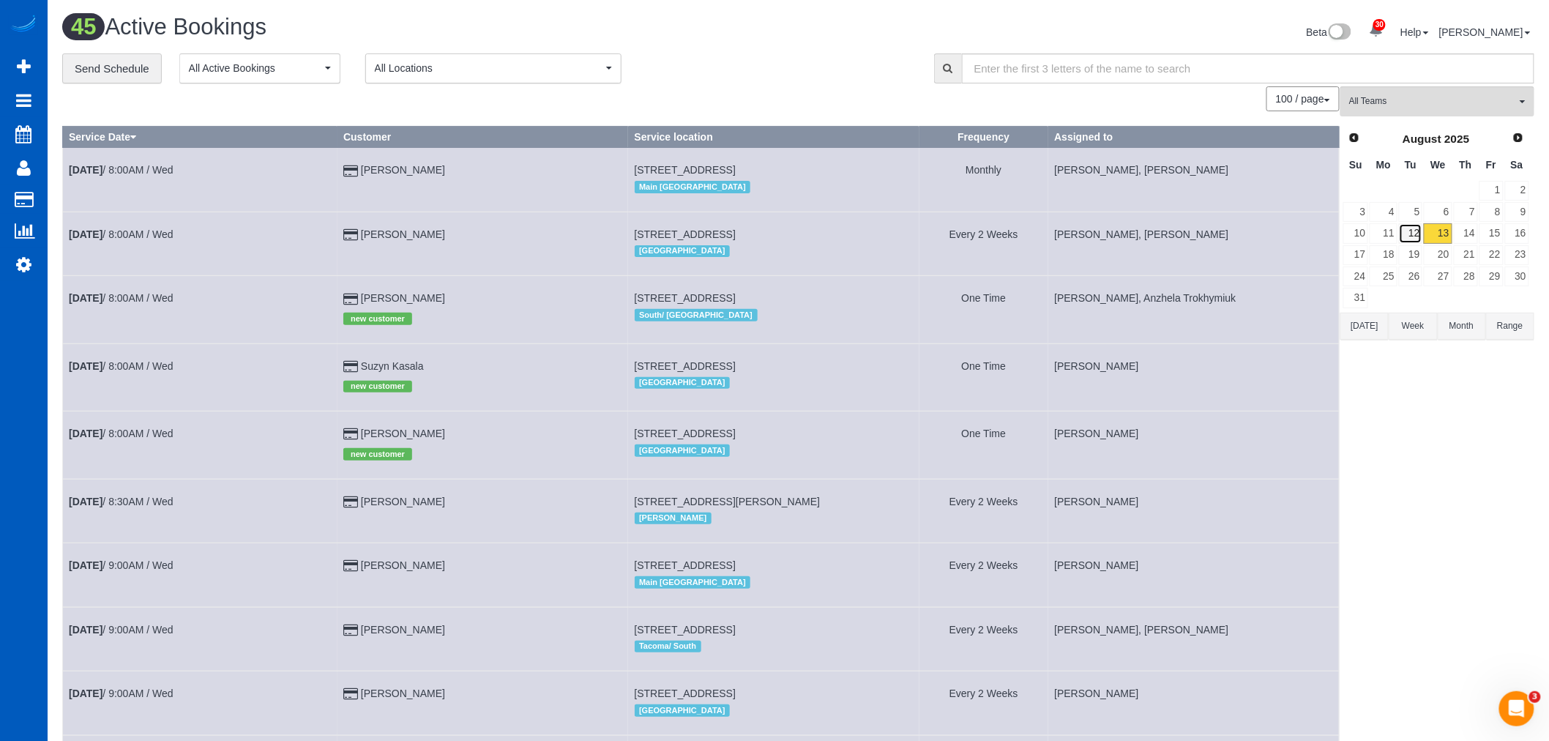
click at [1420, 239] on link "12" at bounding box center [1411, 233] width 24 height 20
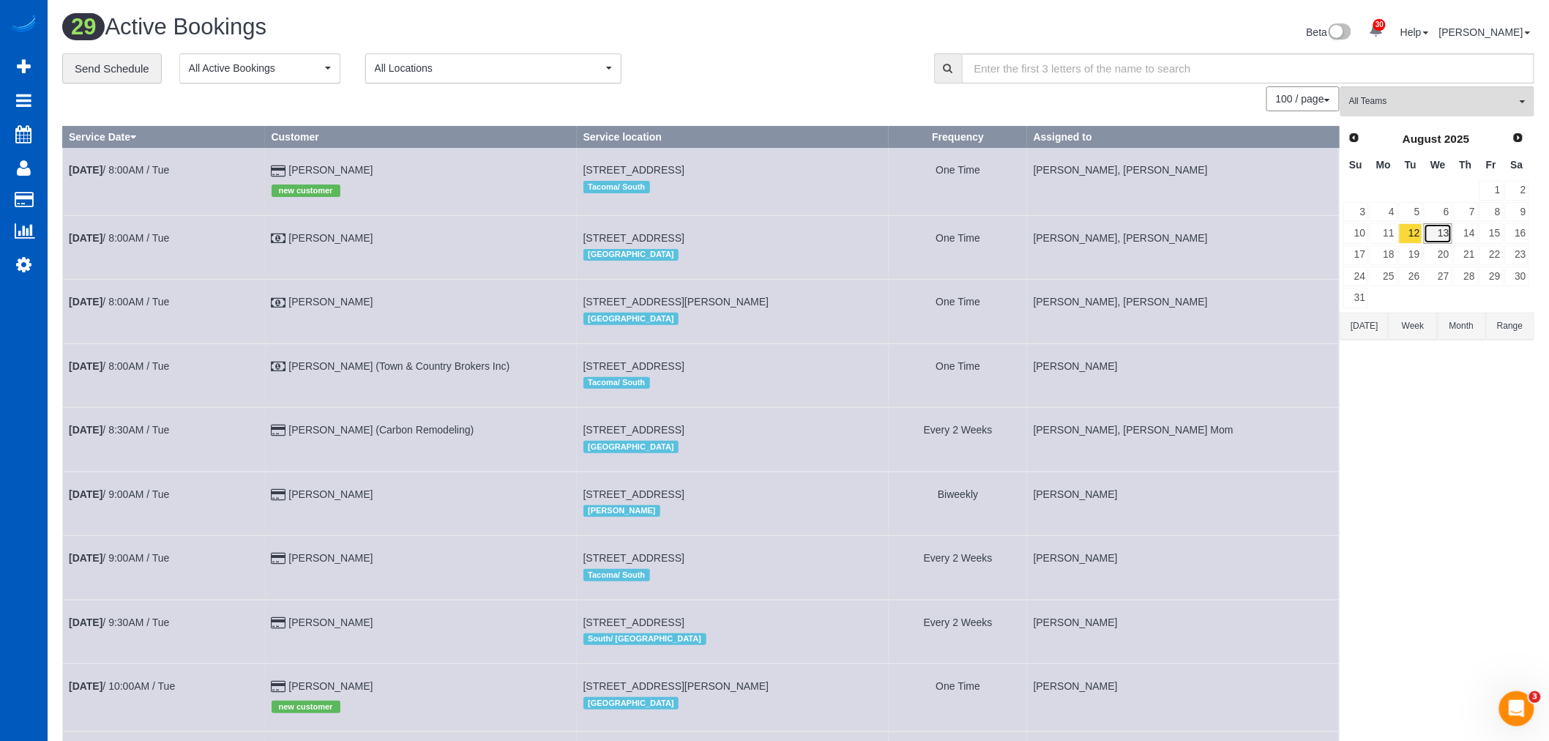
click at [1446, 239] on link "13" at bounding box center [1438, 233] width 28 height 20
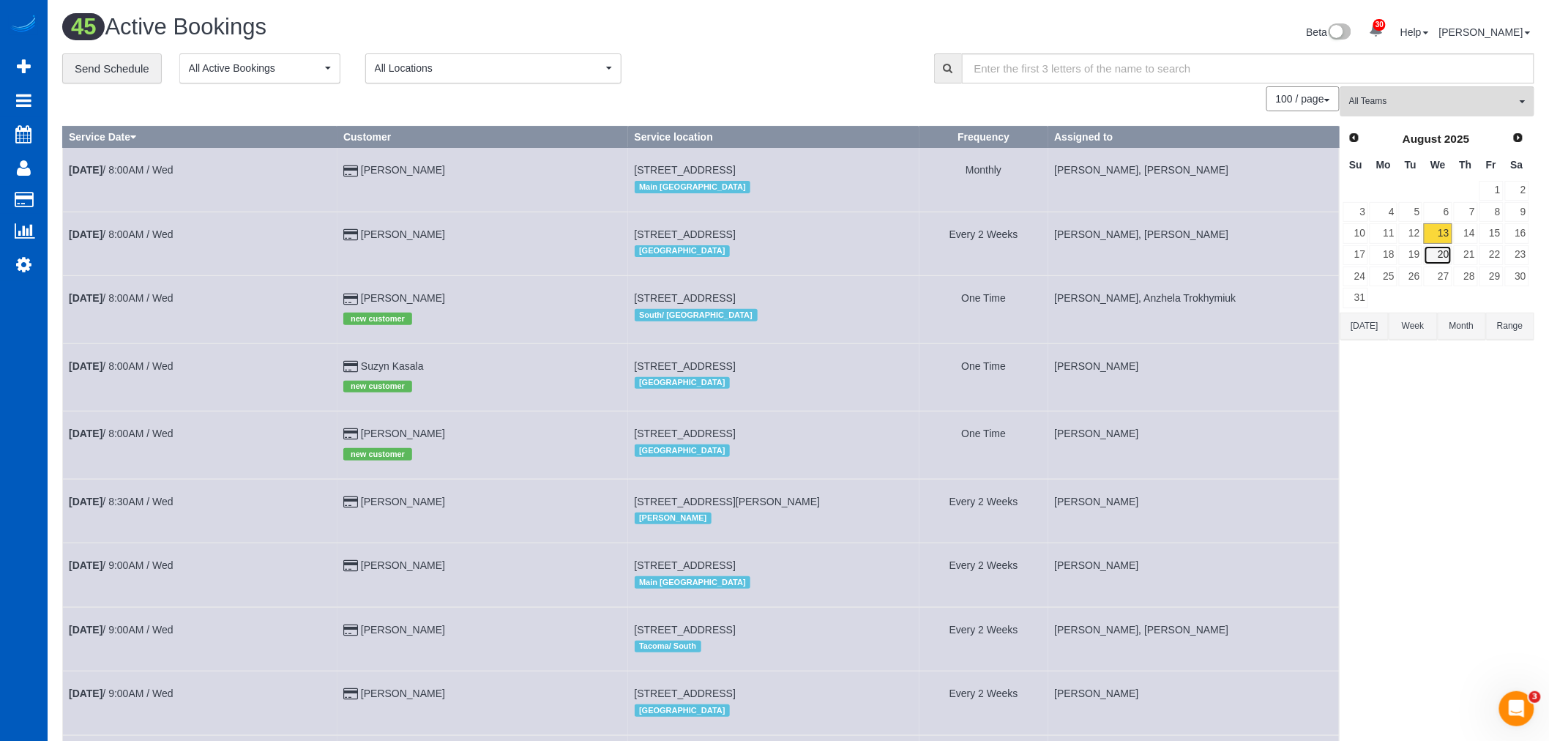
click at [1428, 258] on link "20" at bounding box center [1438, 255] width 28 height 20
click at [1444, 239] on link "13" at bounding box center [1438, 233] width 28 height 20
click at [1449, 258] on link "20" at bounding box center [1438, 255] width 28 height 20
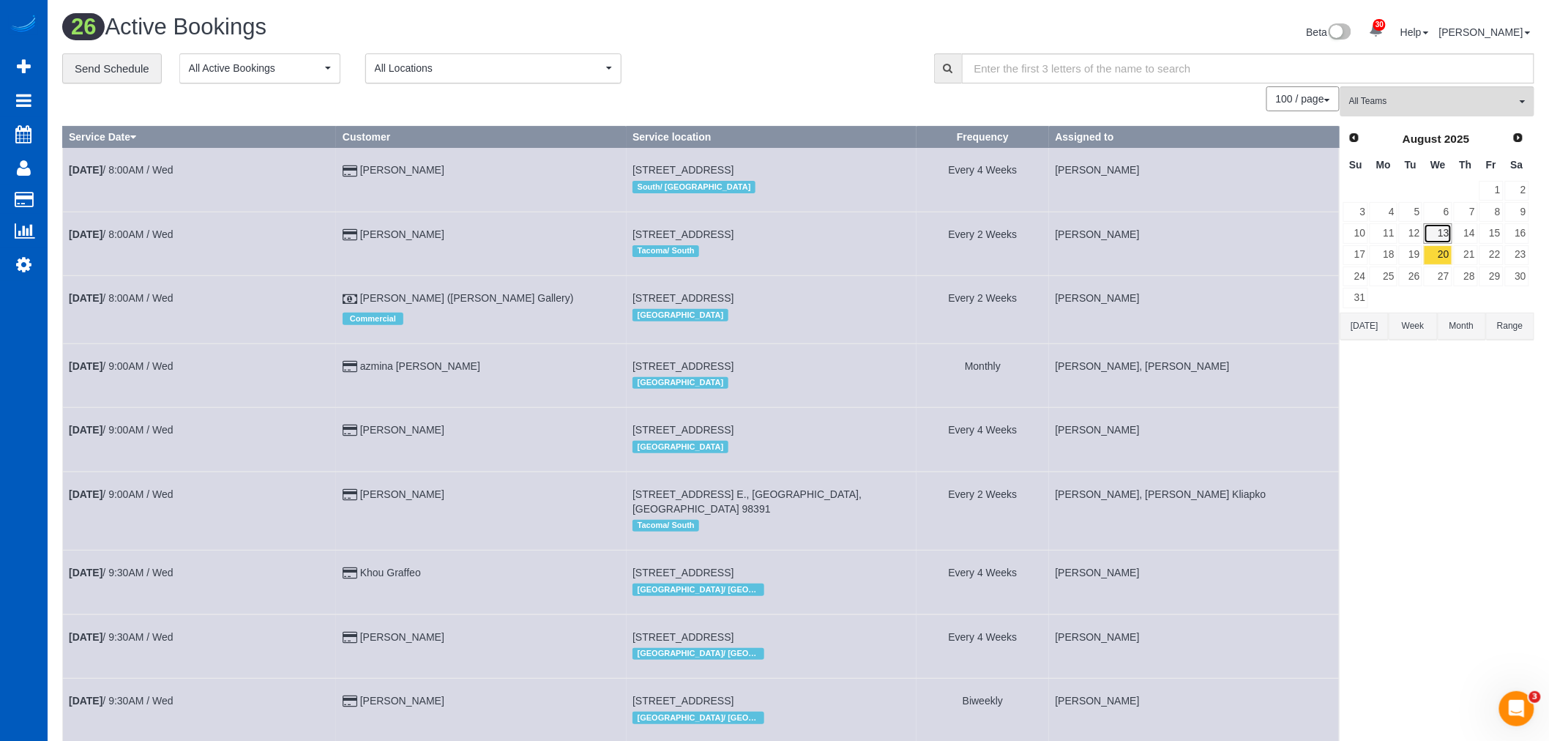
click at [1446, 239] on link "13" at bounding box center [1438, 233] width 28 height 20
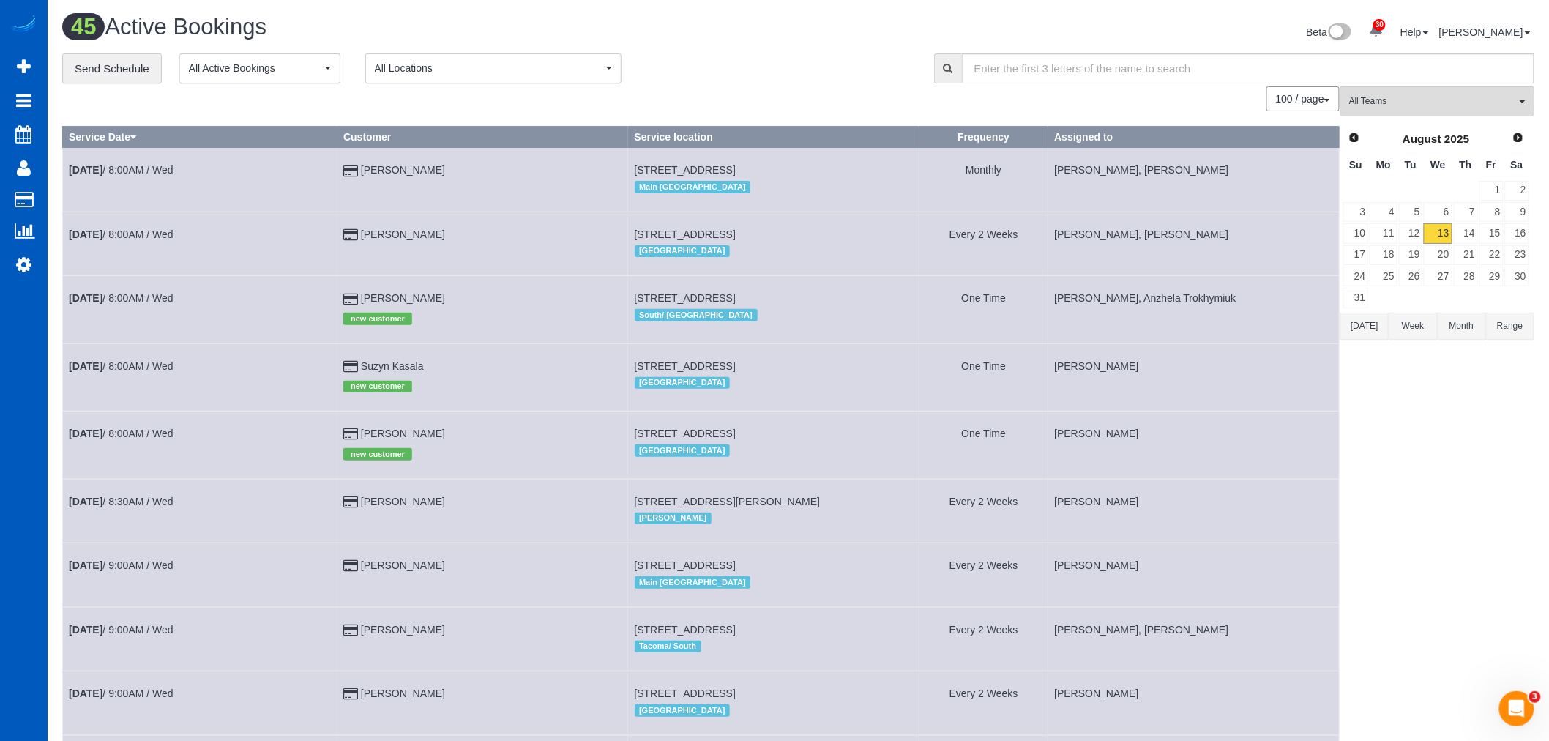
click at [1466, 245] on td "21" at bounding box center [1466, 254] width 26 height 21
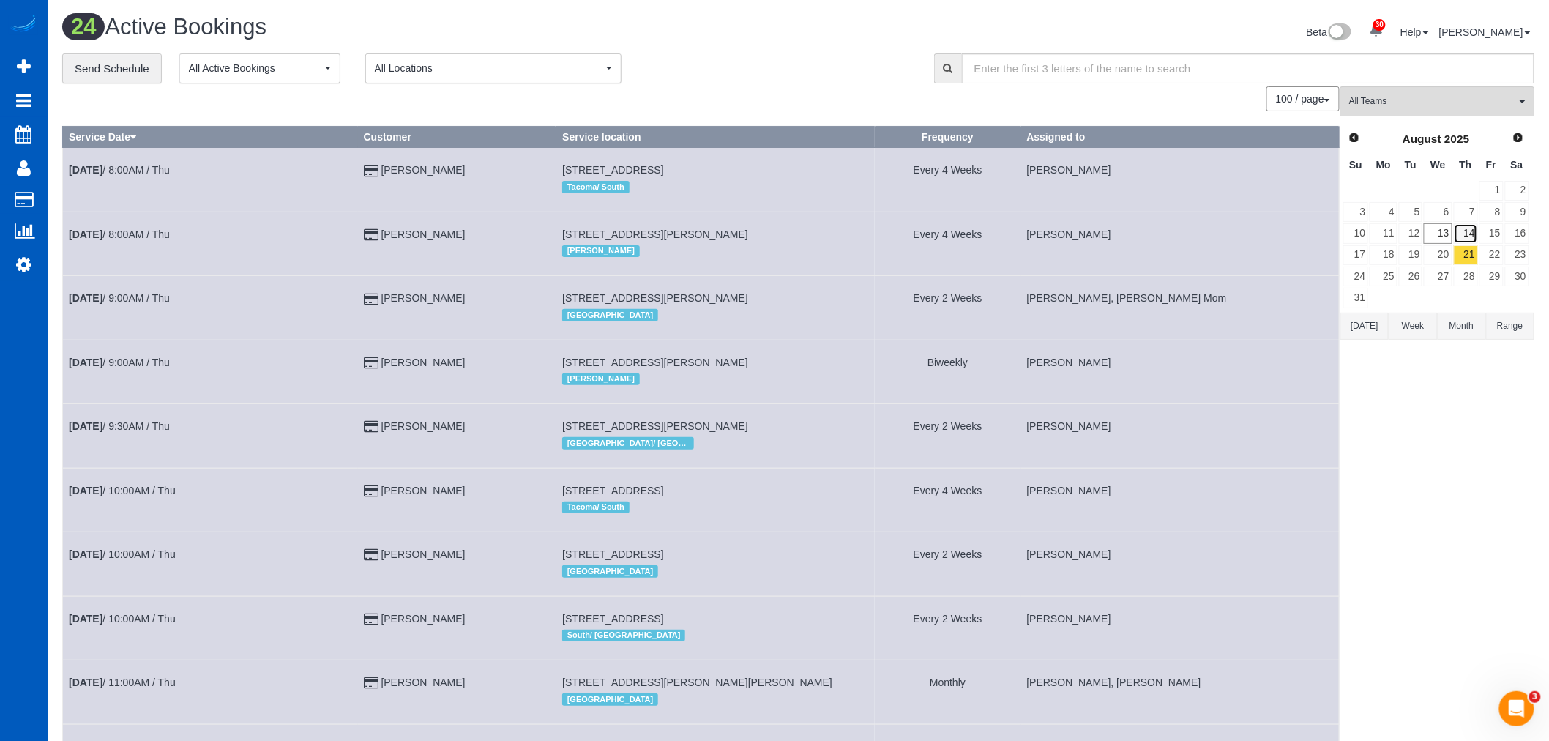
click at [1465, 239] on link "14" at bounding box center [1466, 233] width 24 height 20
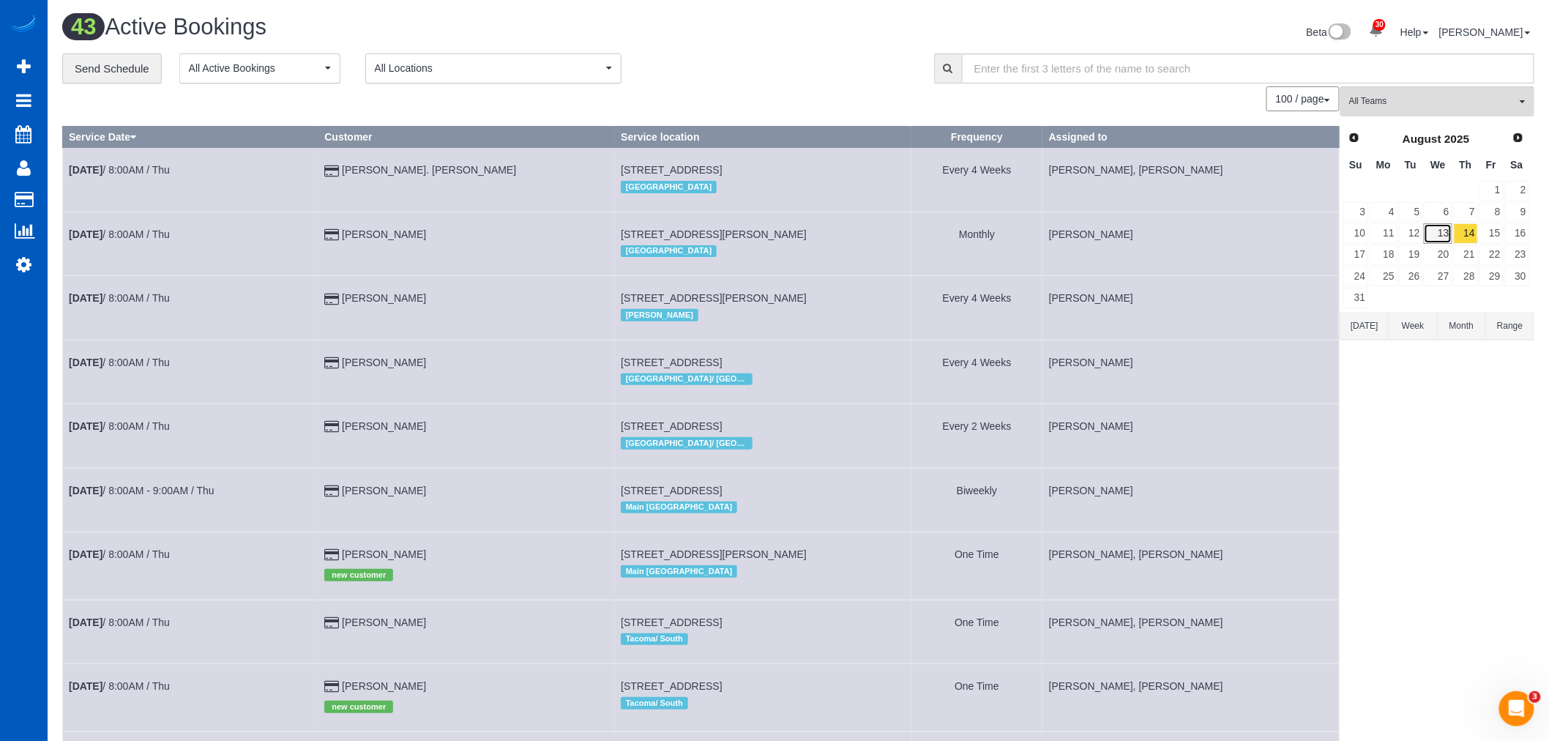
click at [1429, 233] on link "13" at bounding box center [1438, 233] width 28 height 20
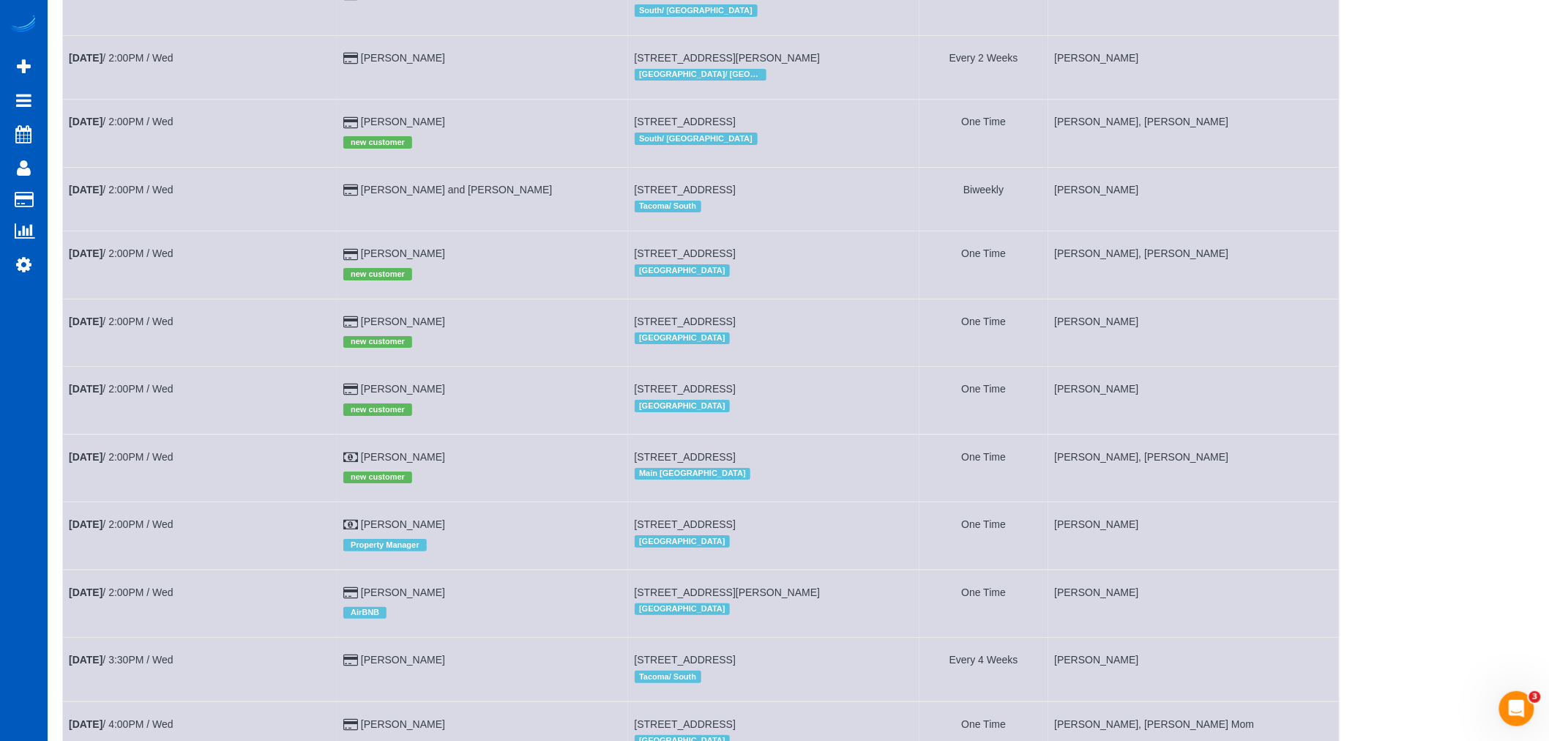
scroll to position [2042, 0]
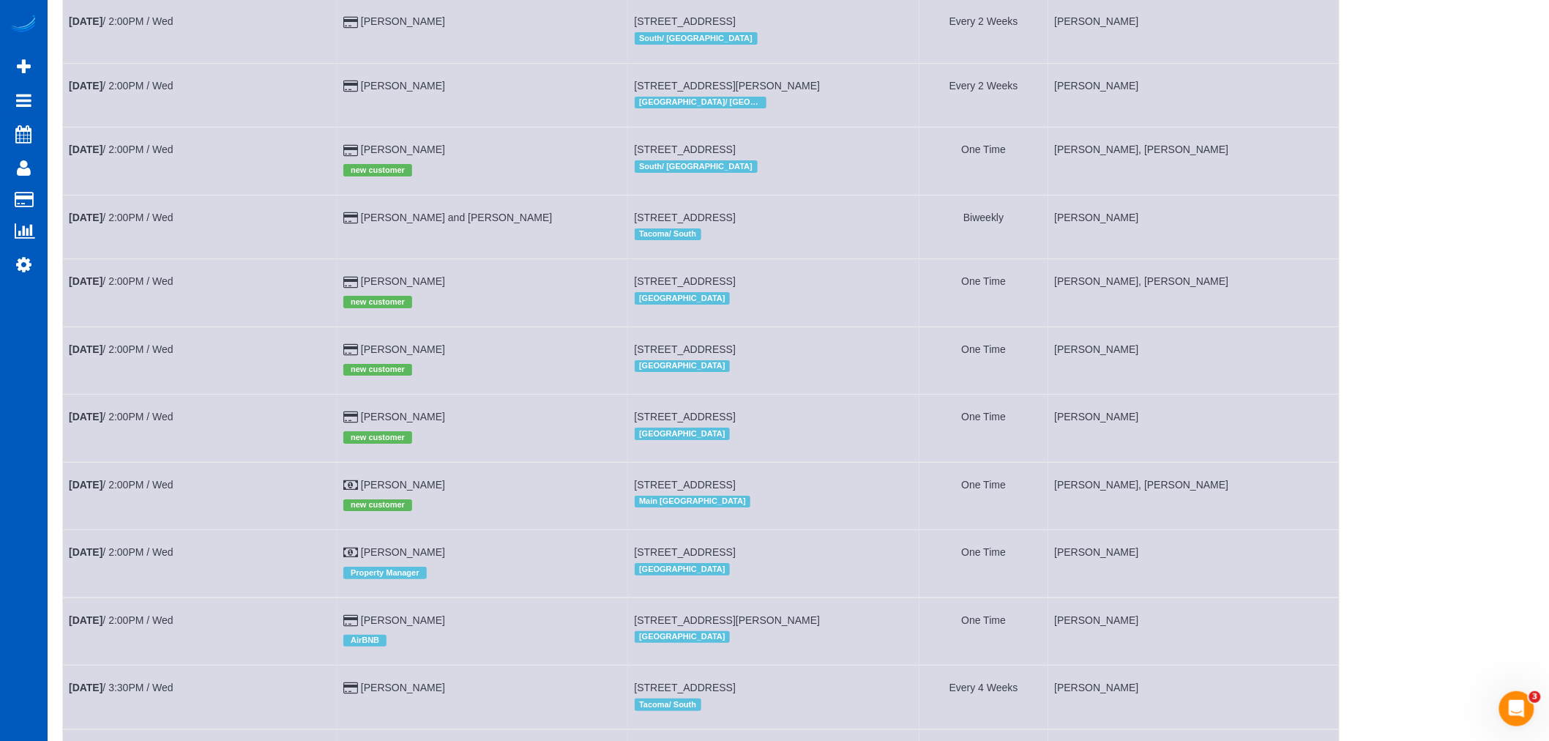
click at [130, 182] on td "Aug 13th / 2:00PM / Wed" at bounding box center [200, 160] width 275 height 67
click at [119, 155] on link "Aug 13th / 2:00PM / Wed" at bounding box center [121, 149] width 105 height 12
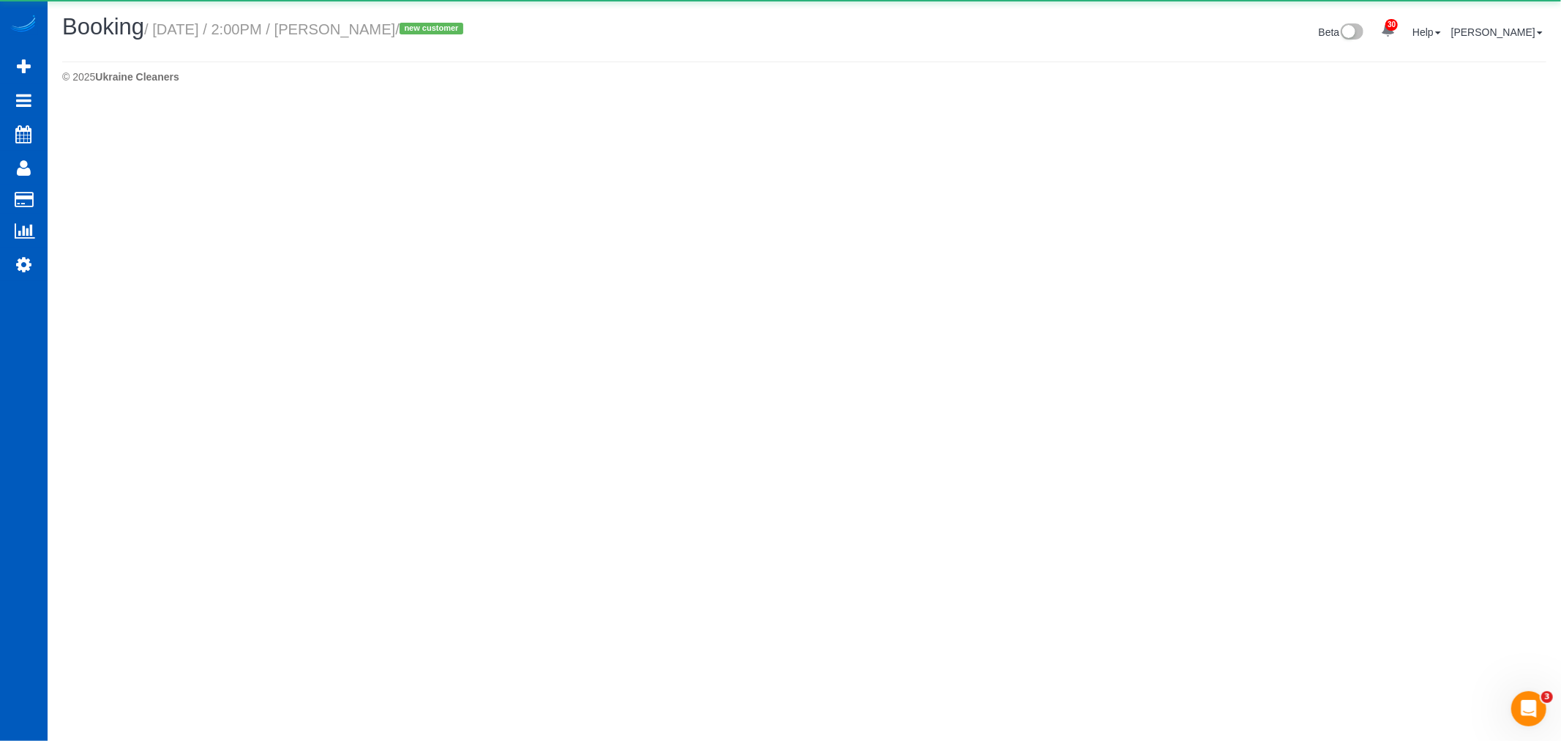
select select "WA"
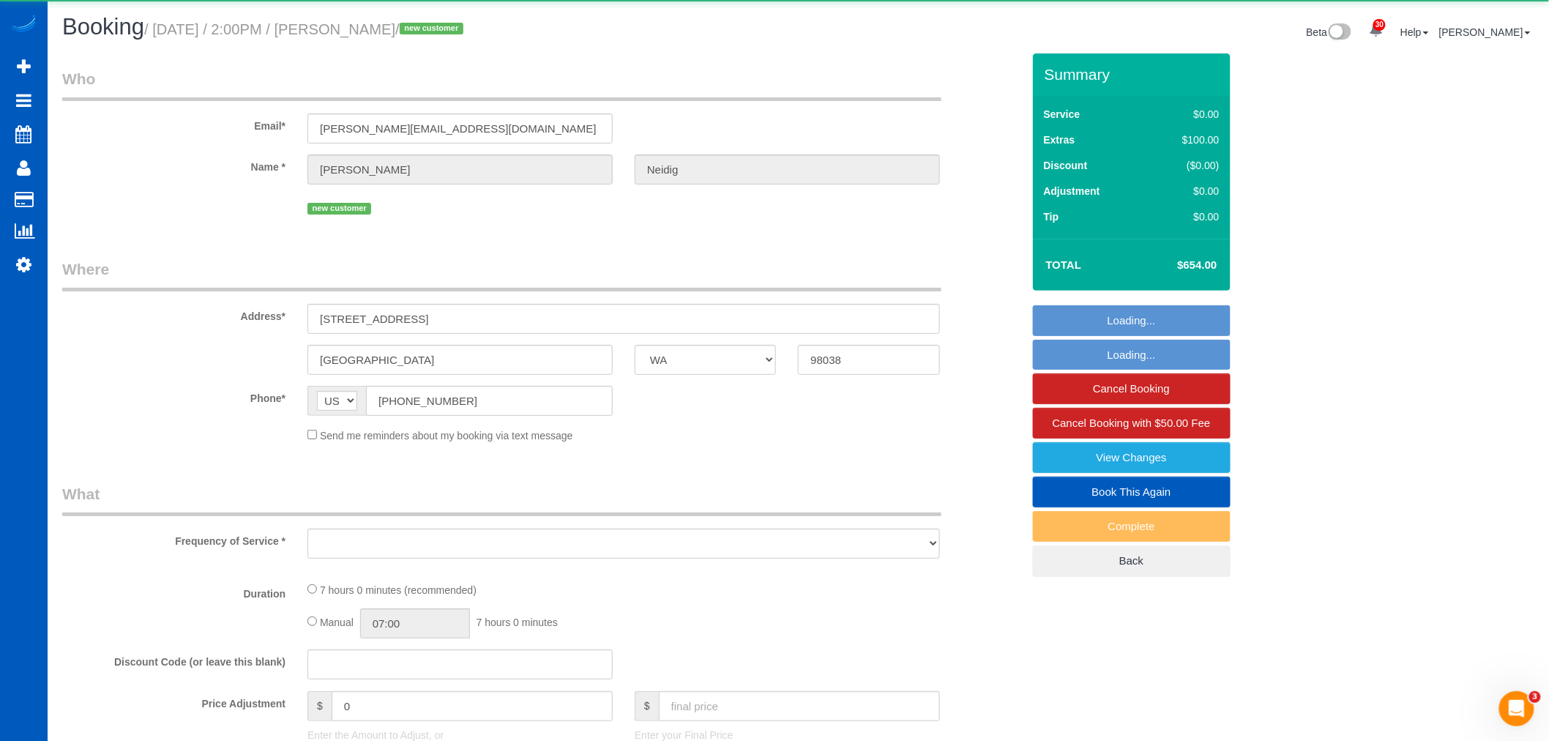
select select "object:23411"
select select "string:fspay-71ad4673-9368-47ba-951e-69fb44871d0a"
select select "199"
select select "2501"
select select "4"
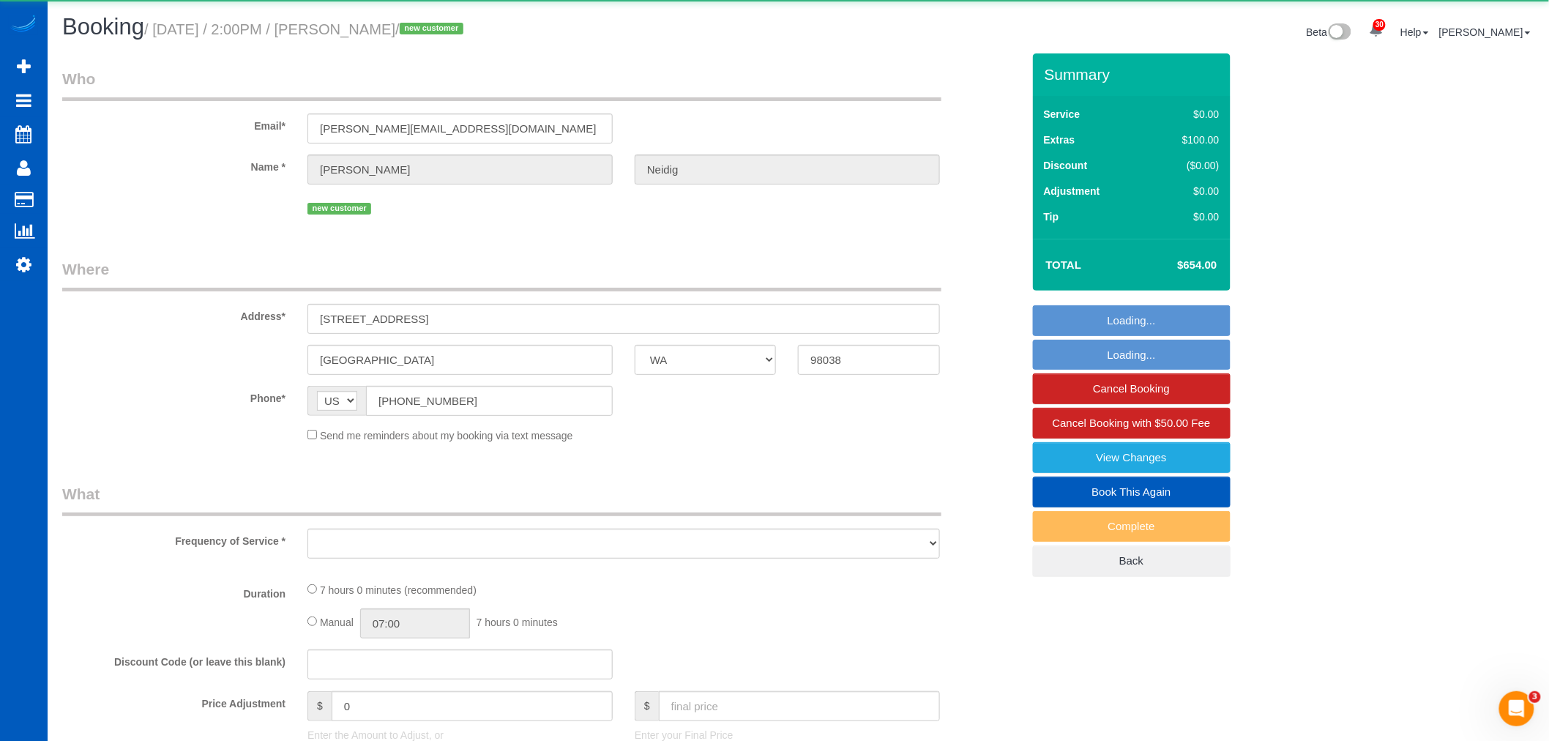
select select "3"
select select "spot81"
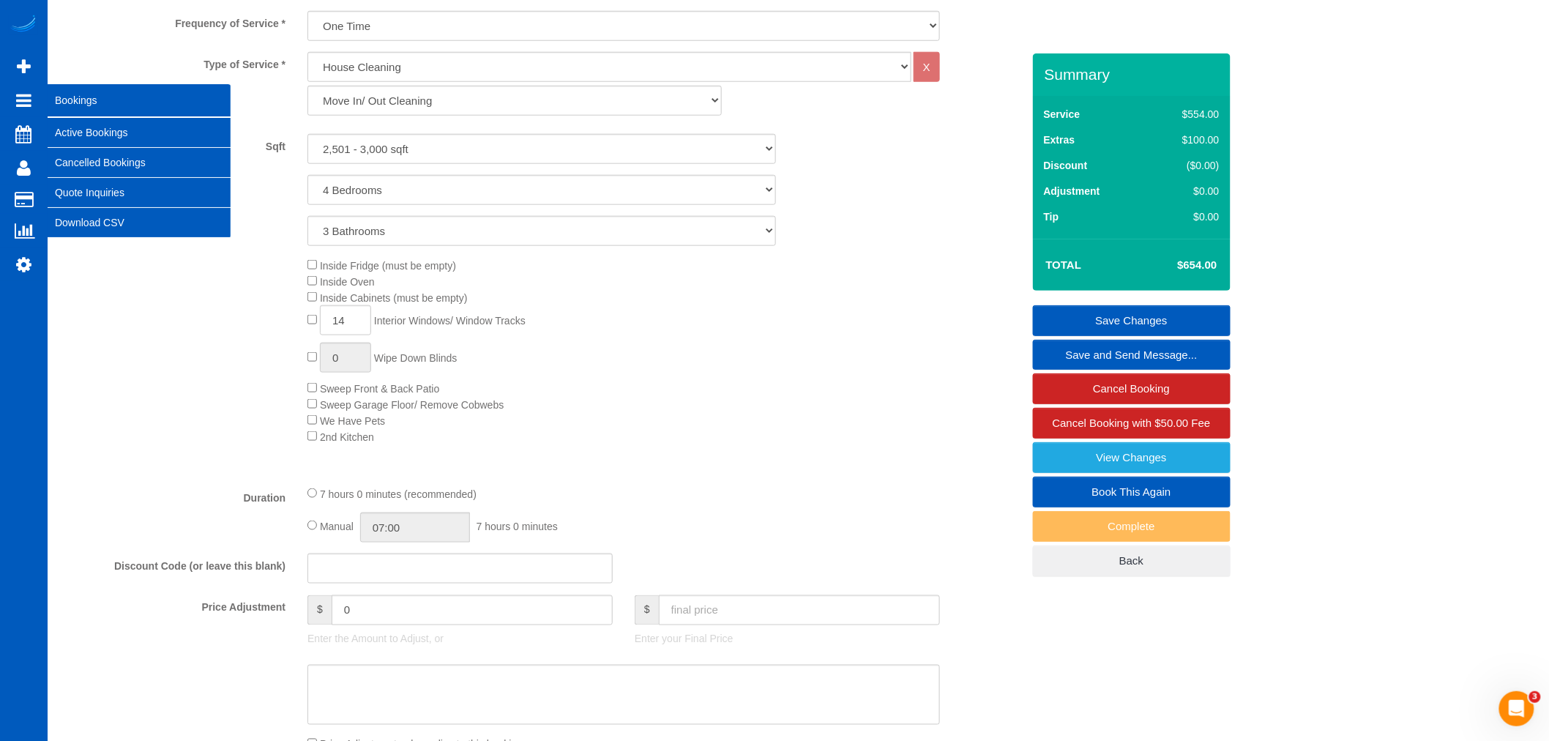
scroll to position [394, 0]
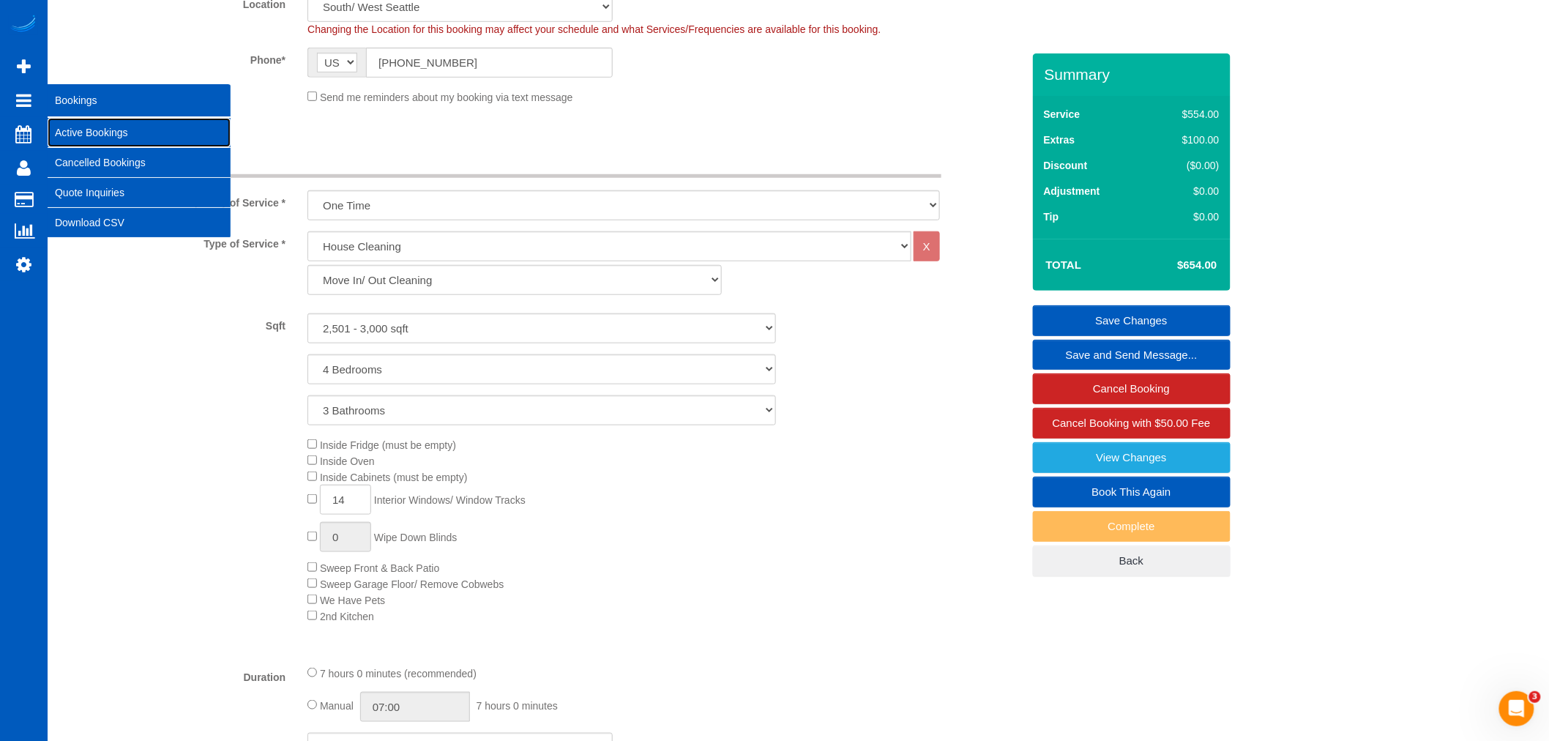
click at [79, 125] on link "Active Bookings" at bounding box center [139, 132] width 183 height 29
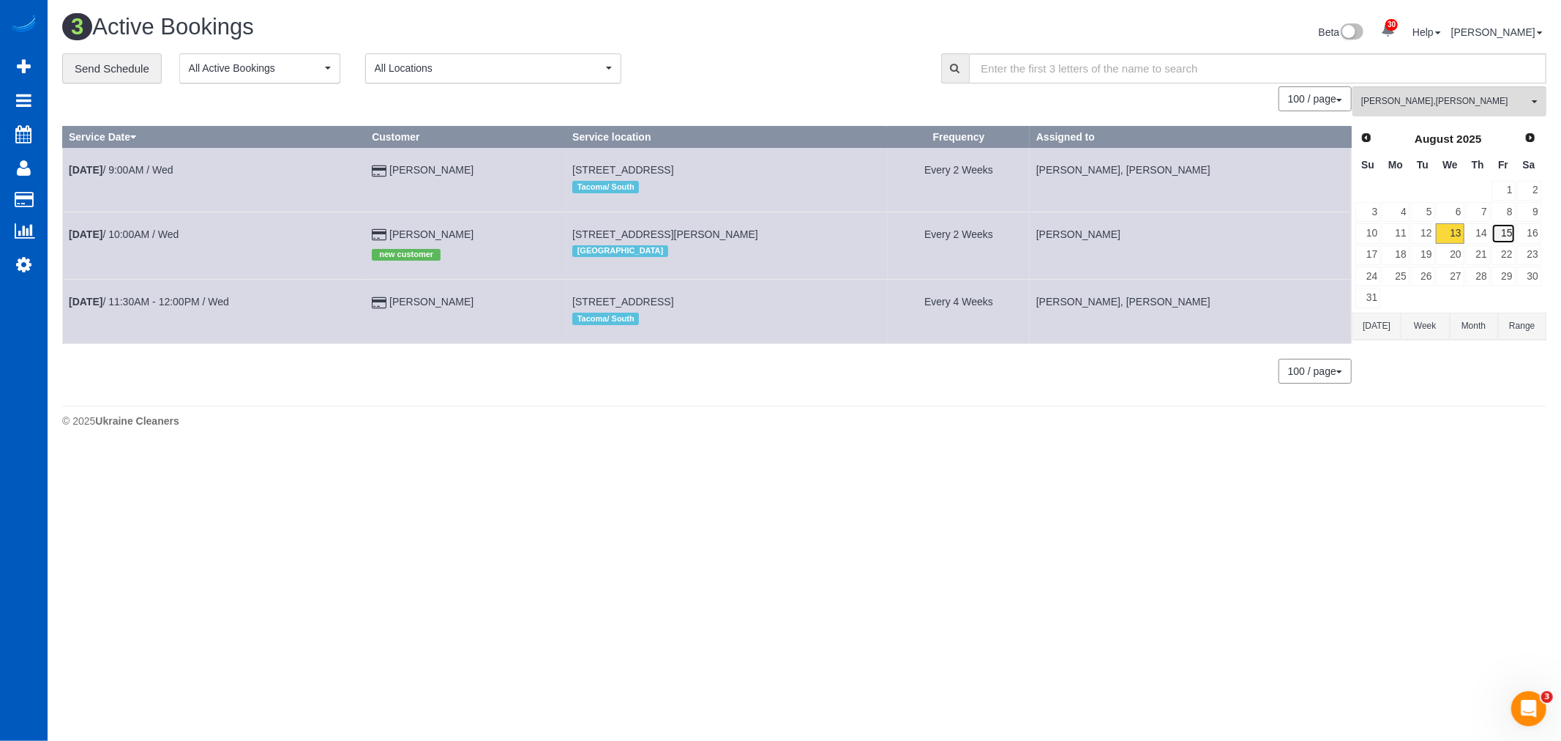
click at [1506, 239] on link "15" at bounding box center [1504, 233] width 24 height 20
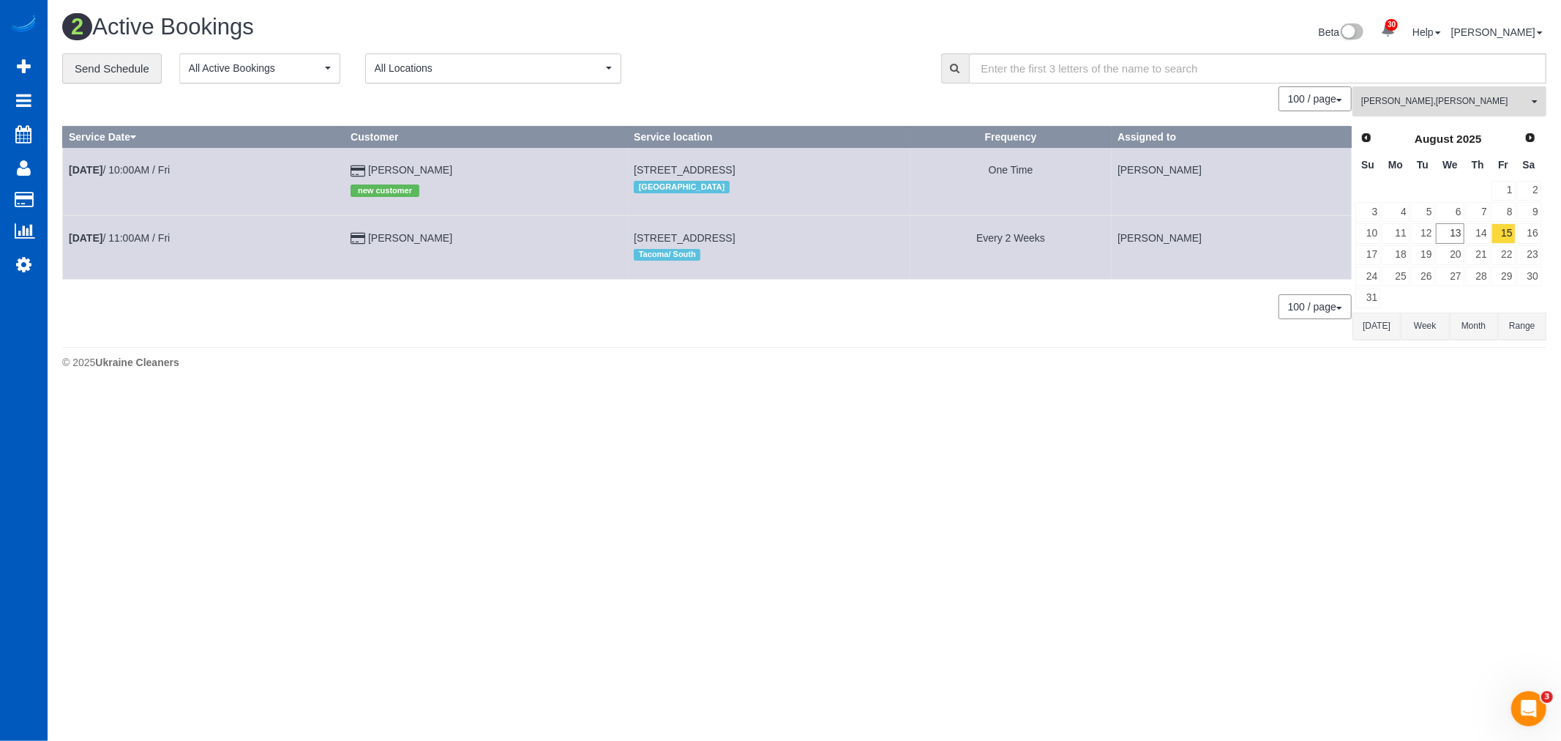
drag, startPoint x: 1452, startPoint y: 117, endPoint x: 1431, endPoint y: 129, distance: 24.2
click at [1452, 116] on button "Olha Dezhniuk , Tamara Serdechna All Teams" at bounding box center [1450, 101] width 194 height 30
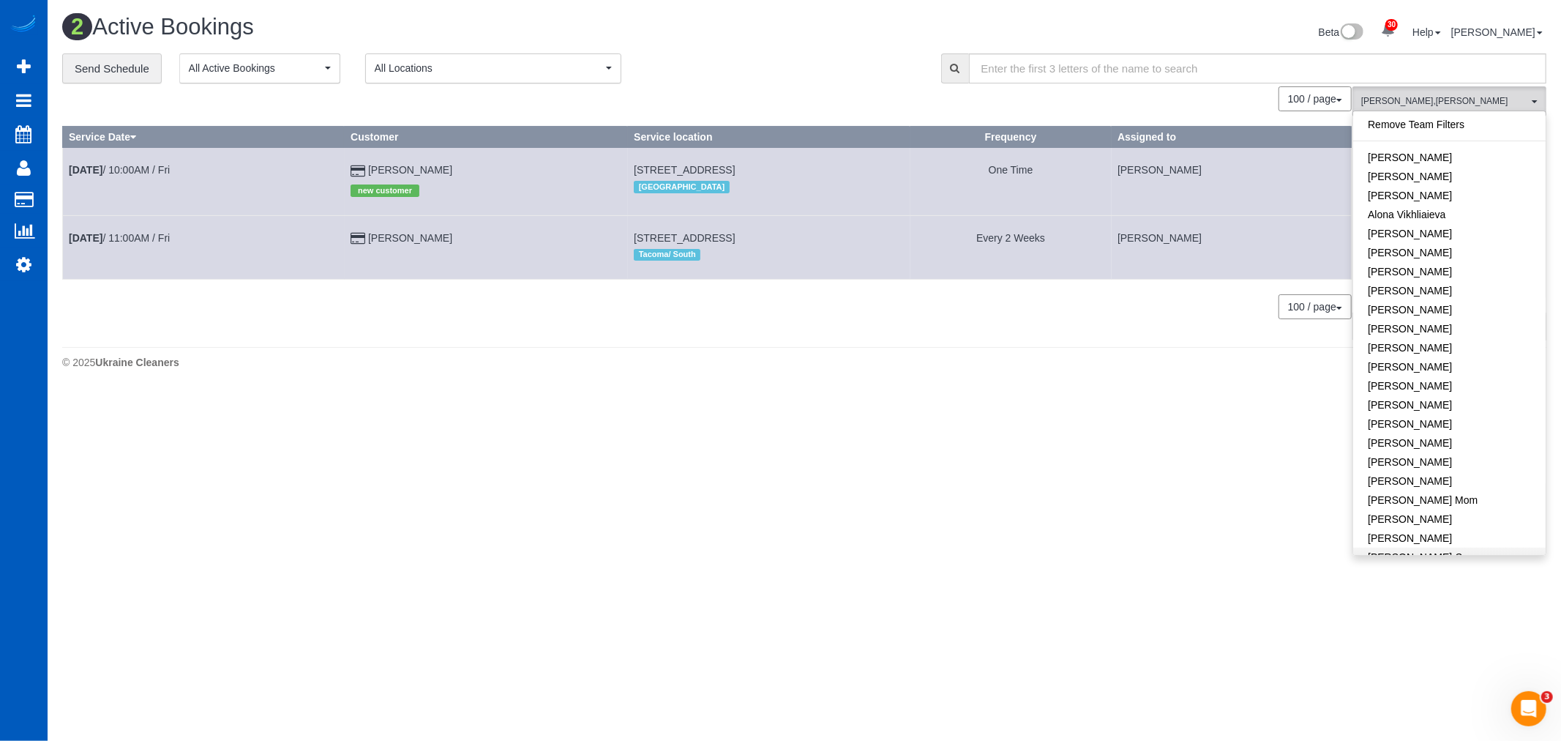
click at [1411, 132] on link "Remove Team Filters" at bounding box center [1449, 124] width 193 height 19
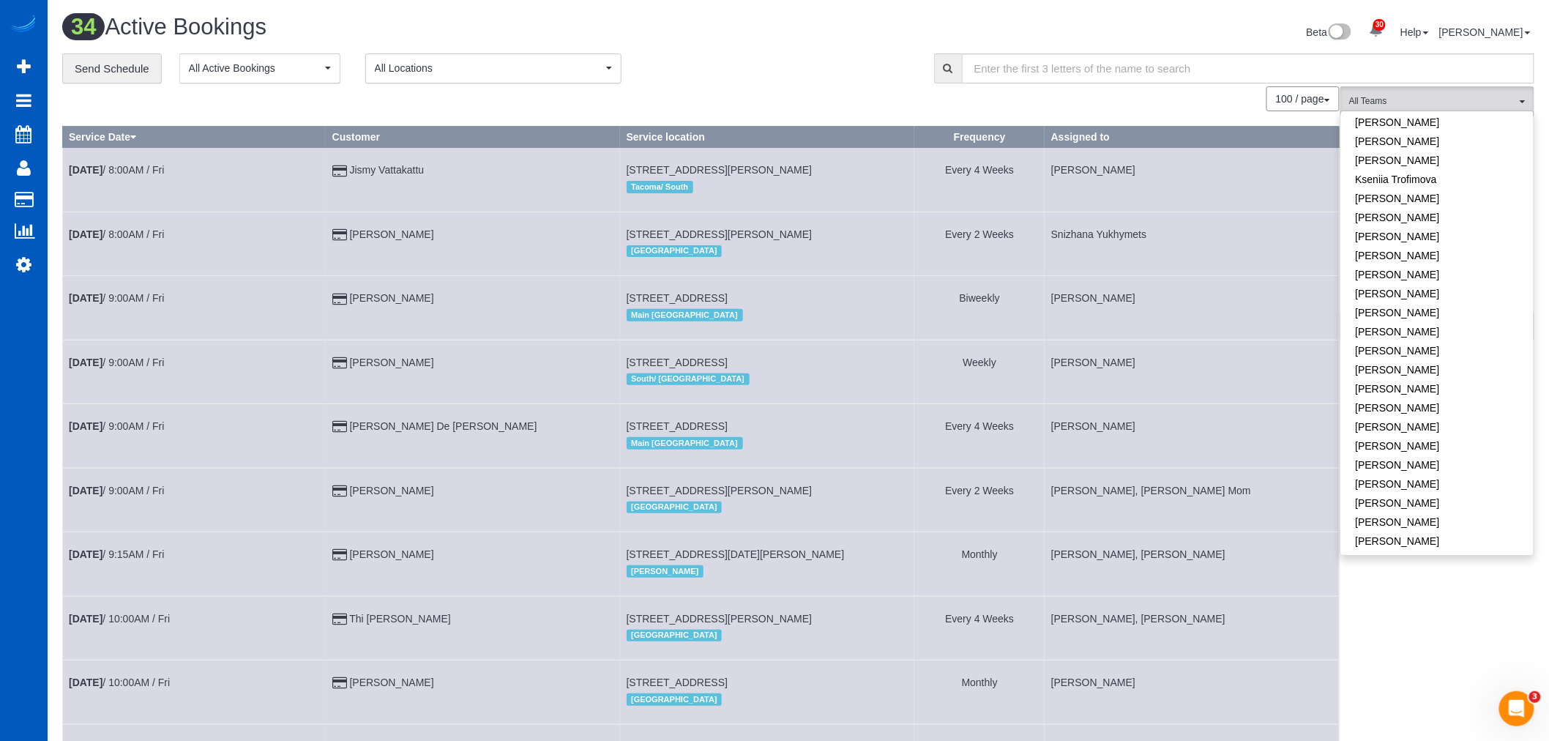
scroll to position [813, 0]
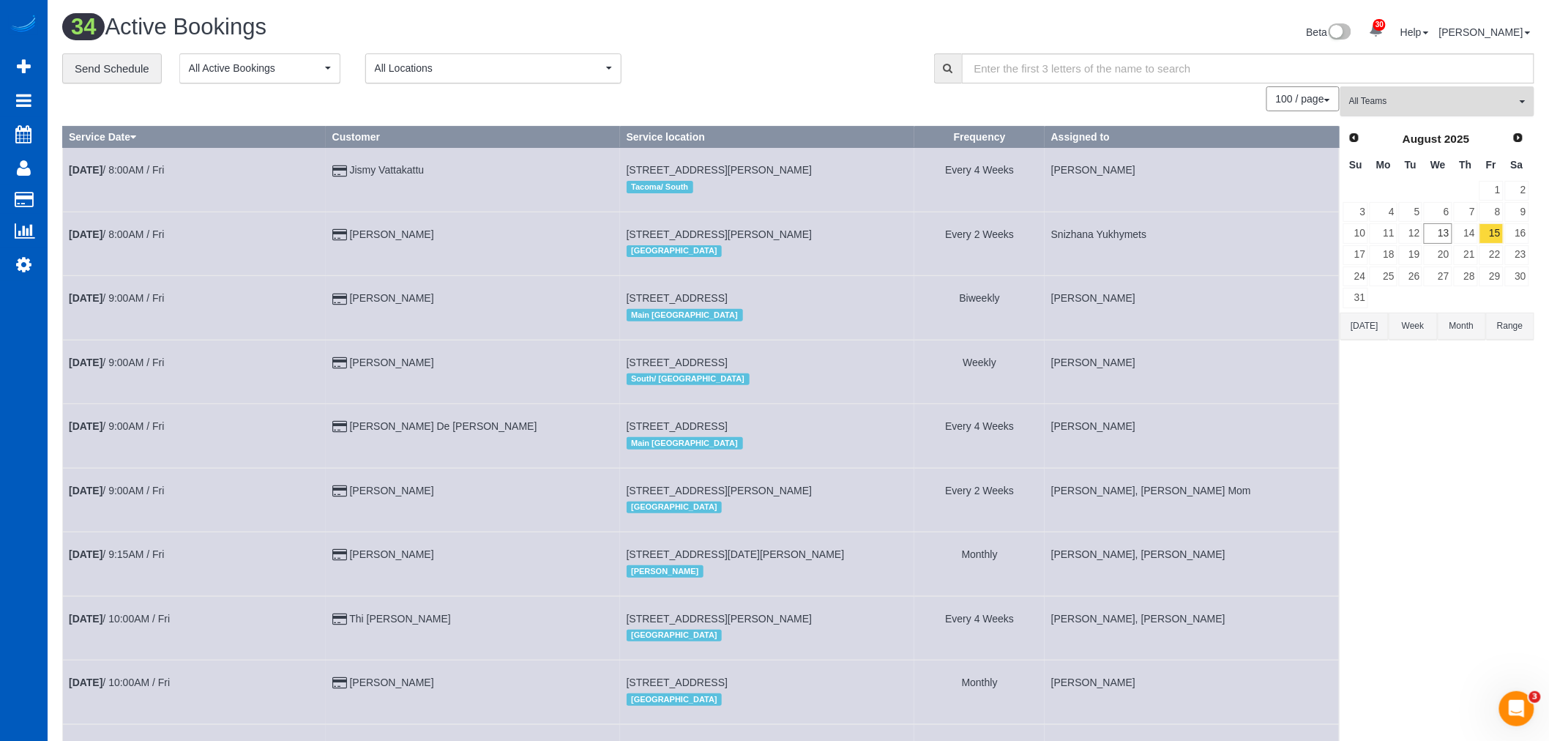
drag, startPoint x: 1480, startPoint y: 108, endPoint x: 1452, endPoint y: 236, distance: 131.2
click at [1479, 107] on span "All Teams" at bounding box center [1432, 101] width 167 height 12
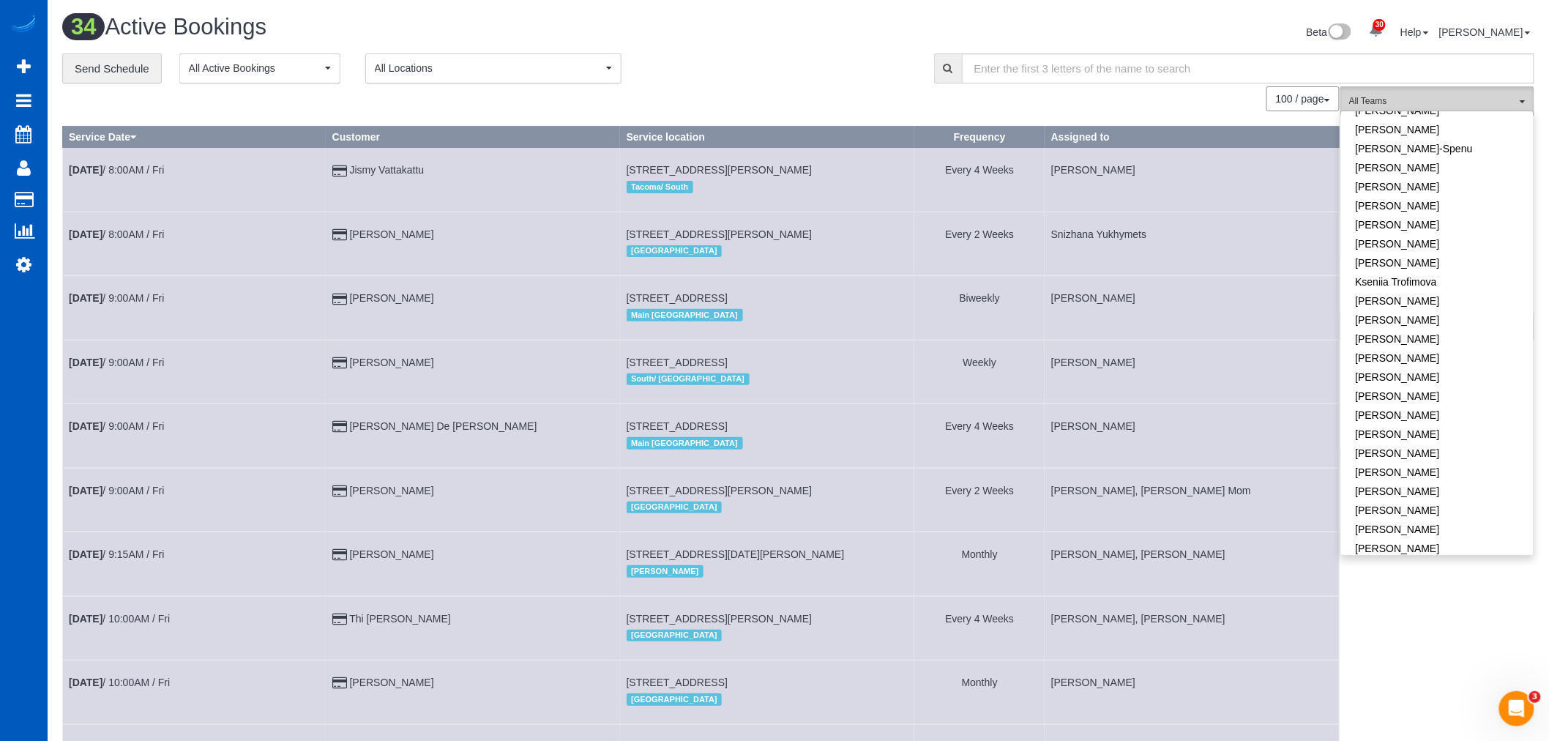
scroll to position [401, 0]
click at [1409, 385] on link "[PERSON_NAME]" at bounding box center [1437, 384] width 193 height 19
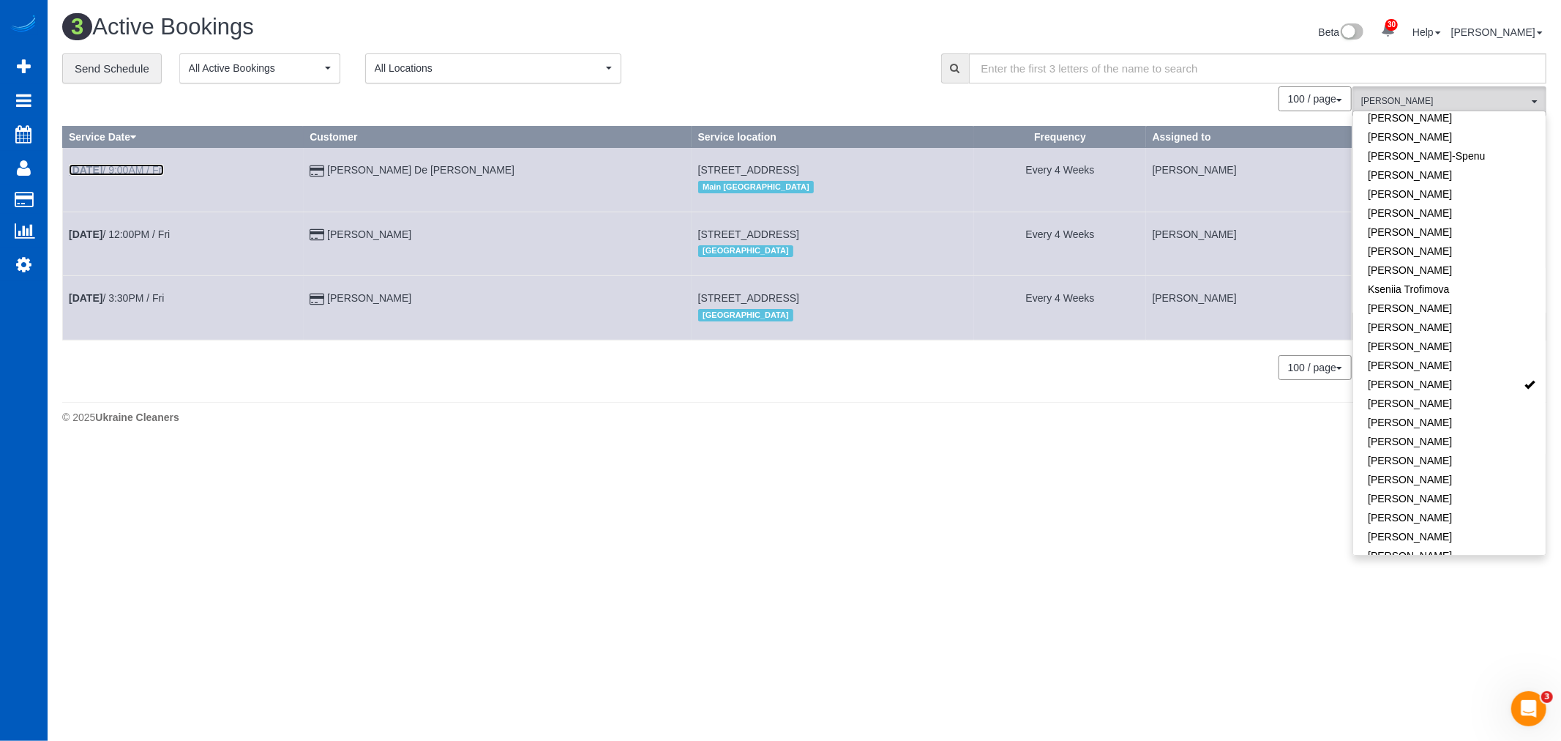
click at [117, 165] on link "Aug 15th / 9:00AM / Fri" at bounding box center [116, 170] width 95 height 12
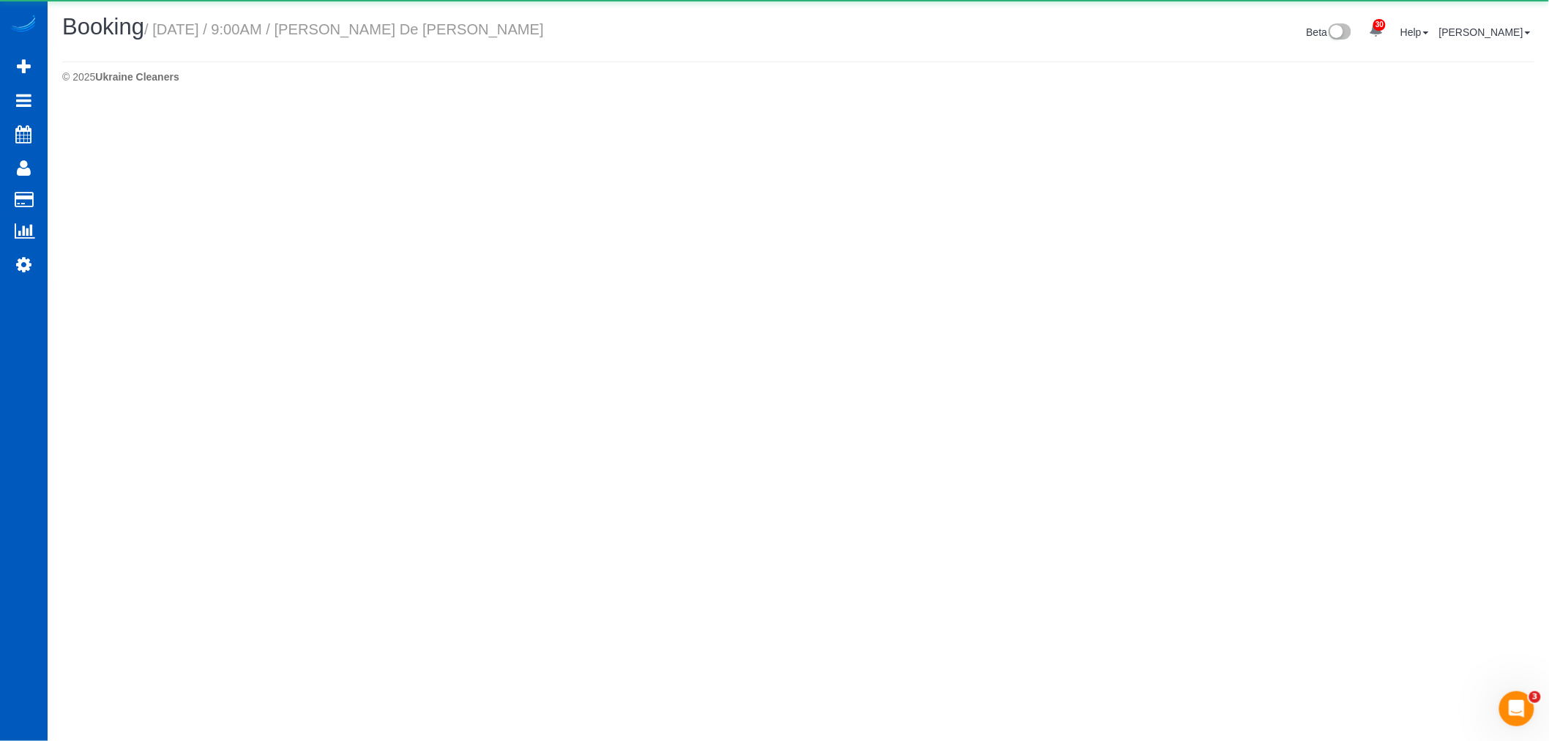
select select "WA"
select select "string:fspay"
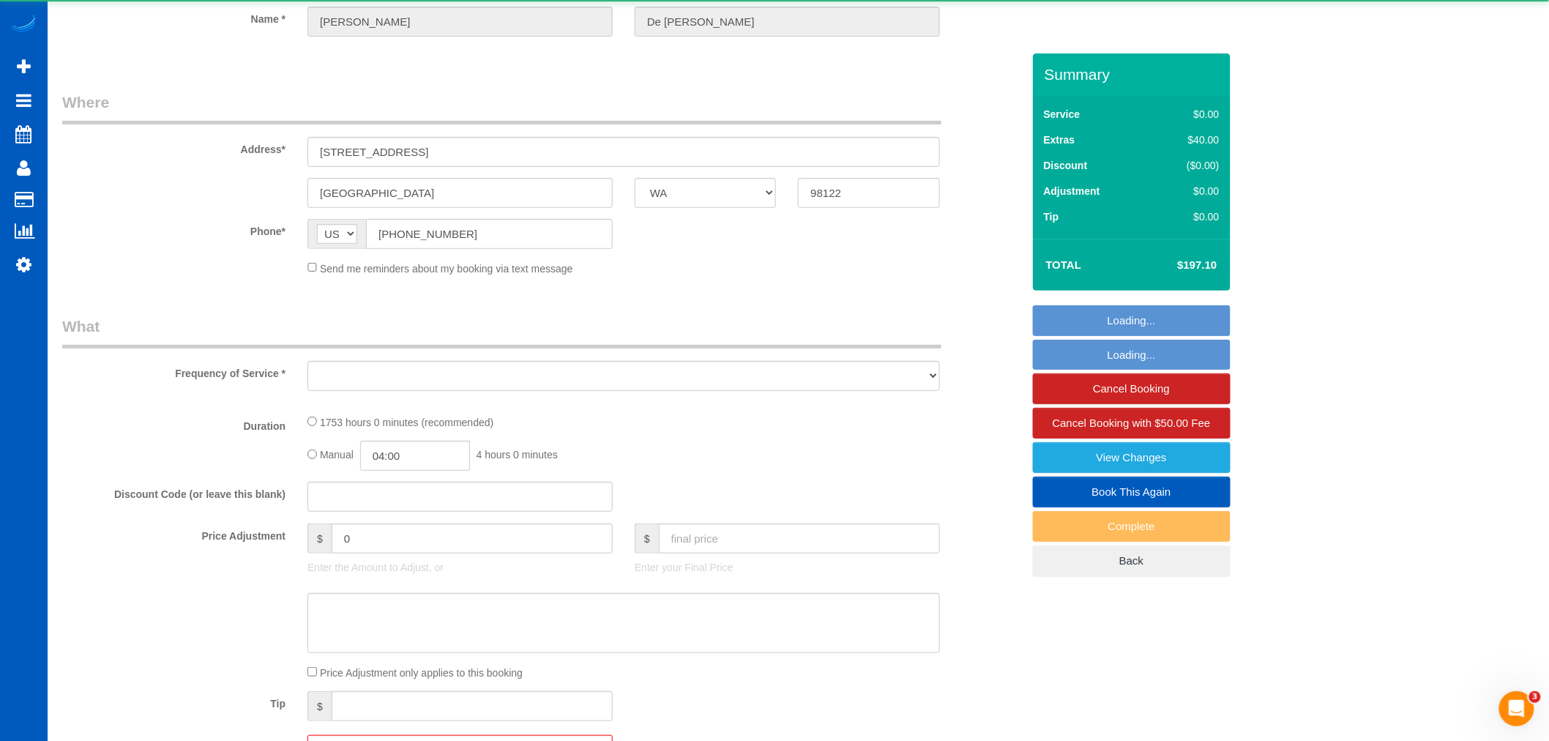
select select "object:25160"
select select "1001"
select select "2"
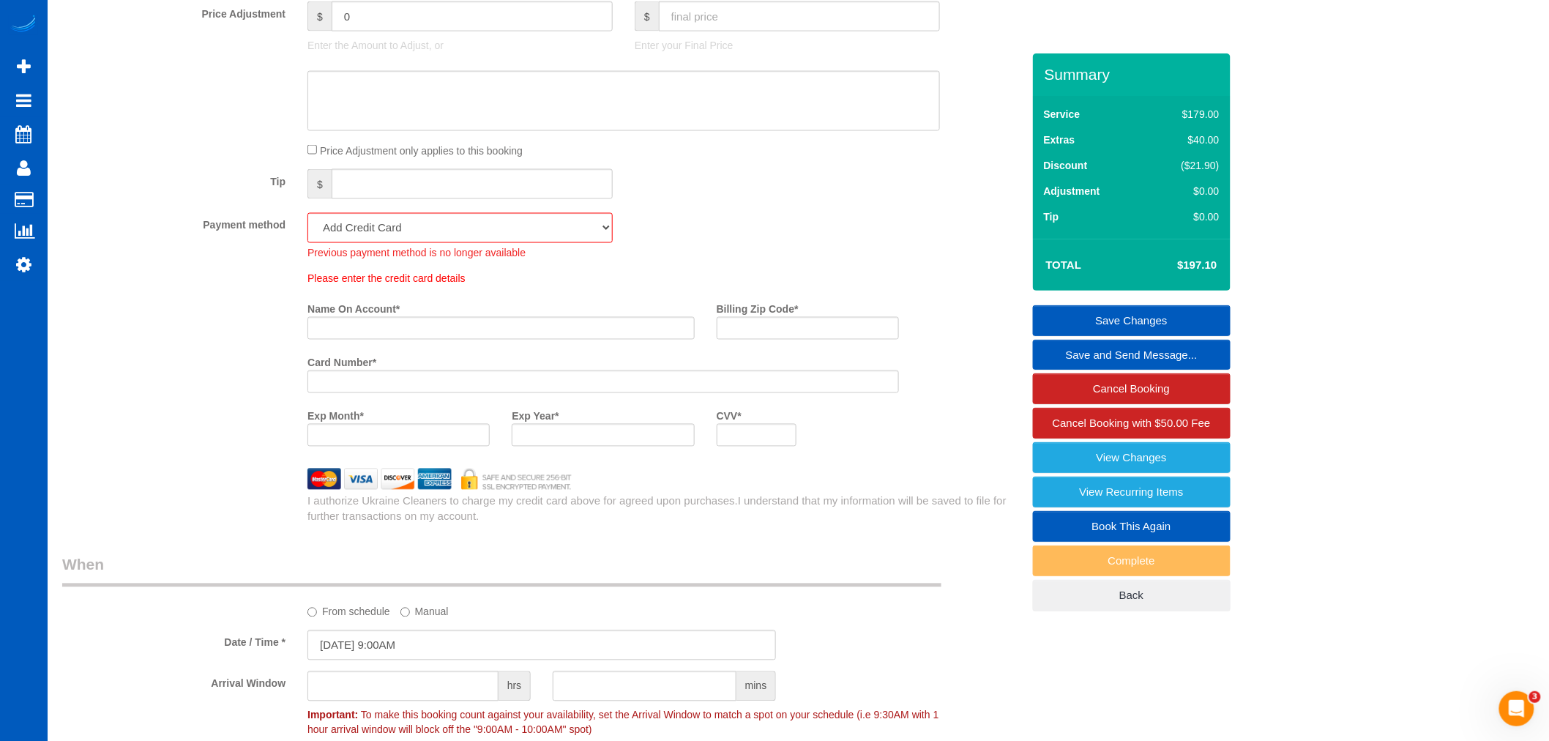
scroll to position [895, 0]
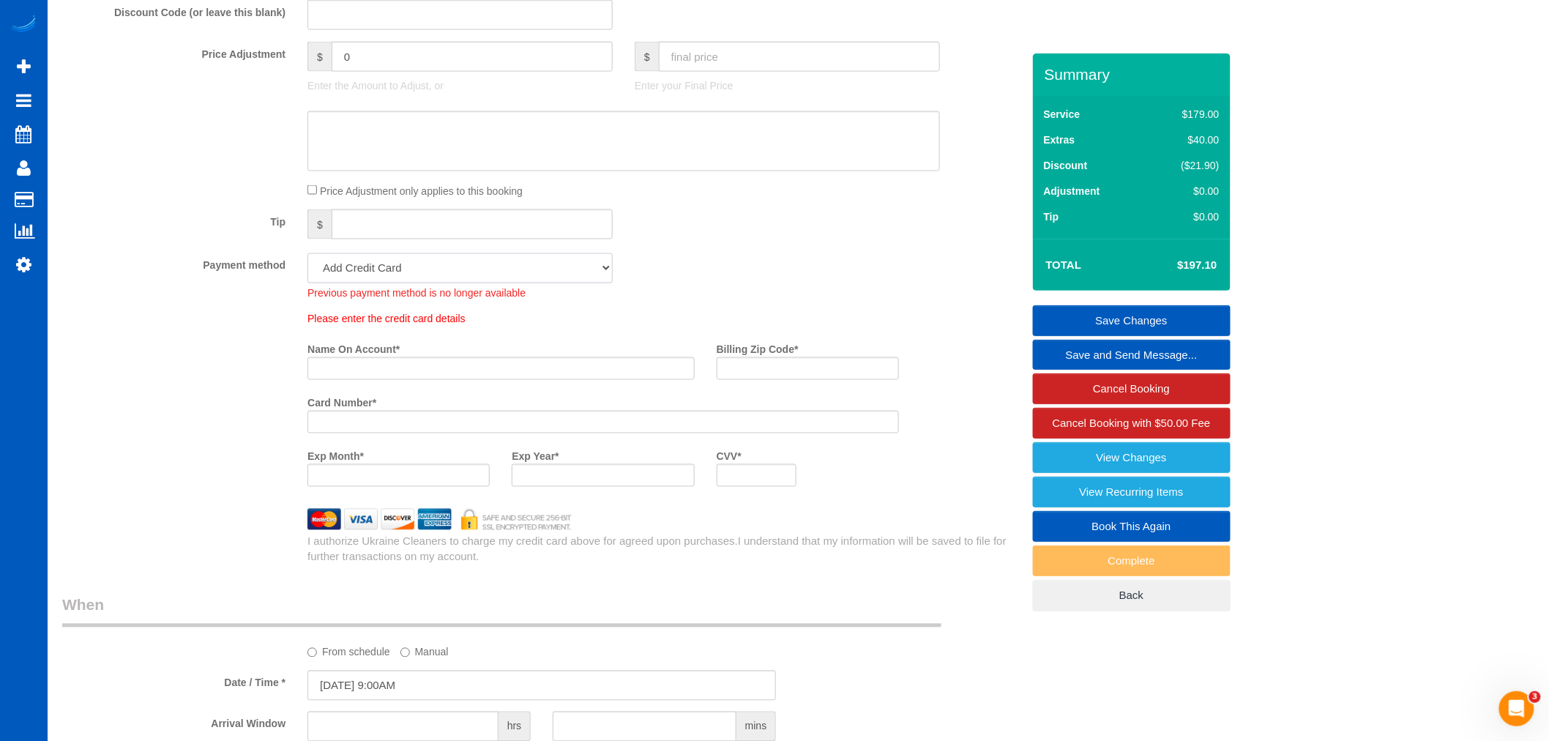
click at [479, 278] on select "Visa - 9053 - 02/2026 (Default) Add Credit Card ─────────────── Cash Check Payp…" at bounding box center [459, 268] width 305 height 30
select select "string:fspay-5972ca2d-633e-47cb-84cc-108ca23dd2c8"
click at [307, 258] on select "Visa - 9053 - 02/2026 (Default) Add Credit Card ─────────────── Cash Check Payp…" at bounding box center [459, 268] width 305 height 30
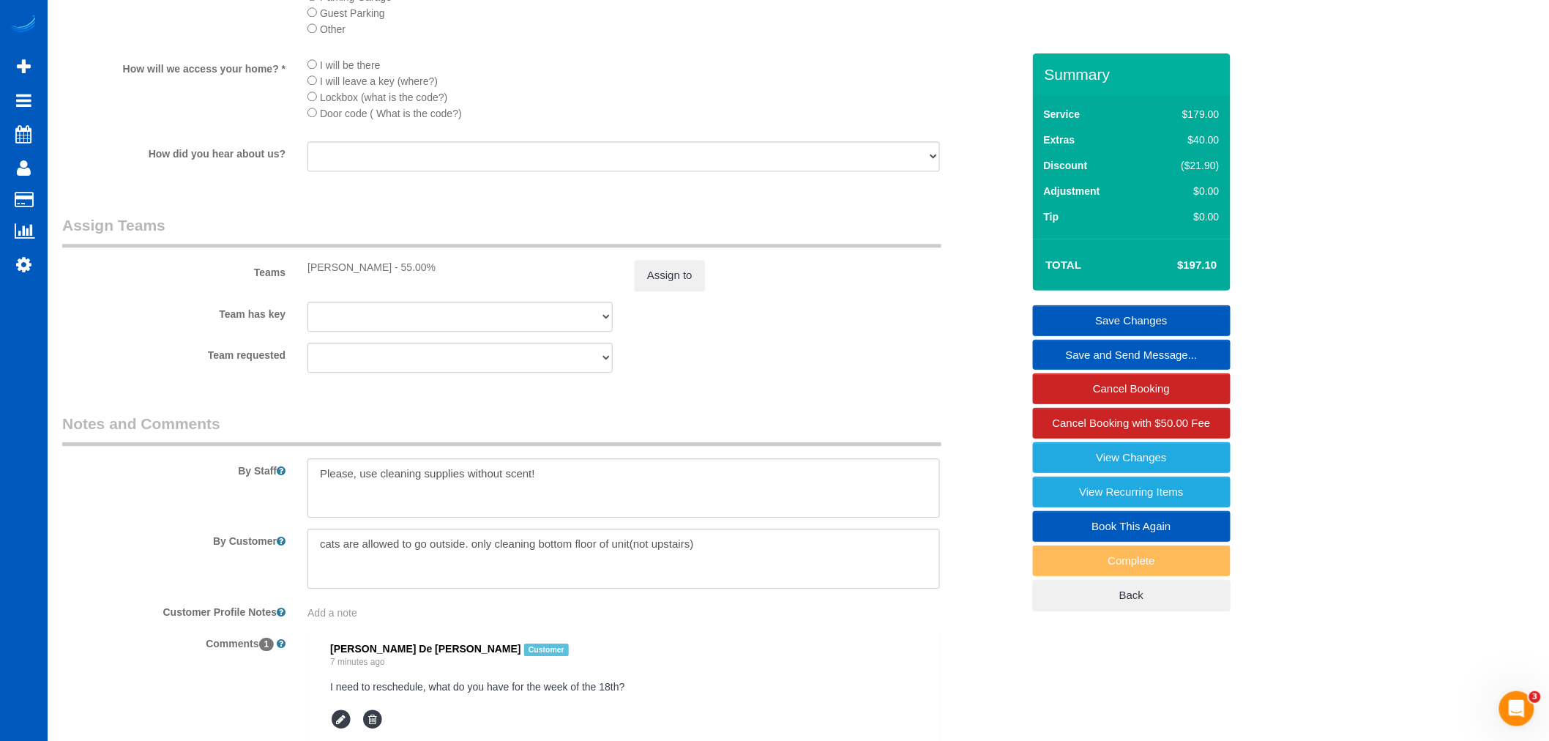
scroll to position [1726, 0]
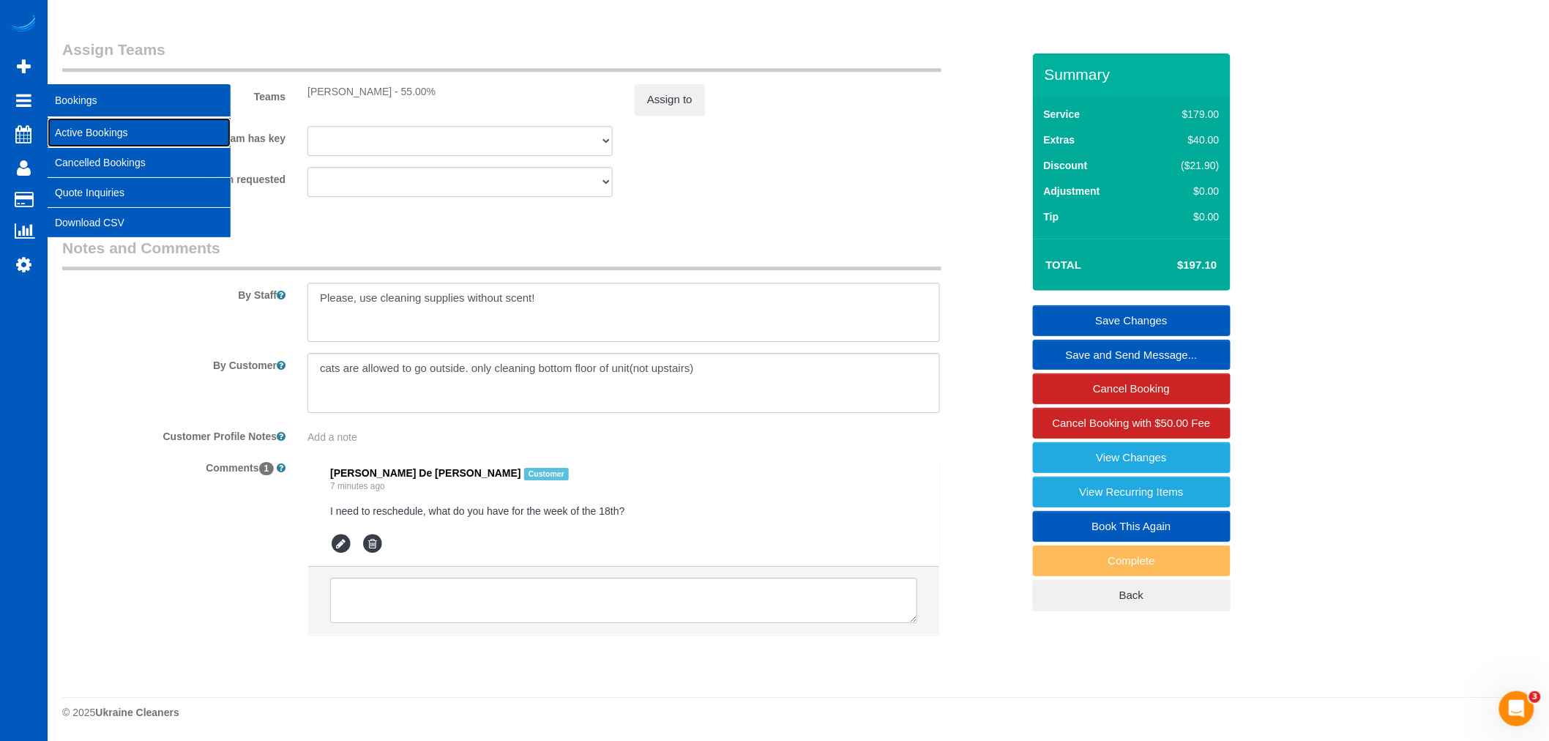
click at [106, 130] on link "Active Bookings" at bounding box center [139, 132] width 183 height 29
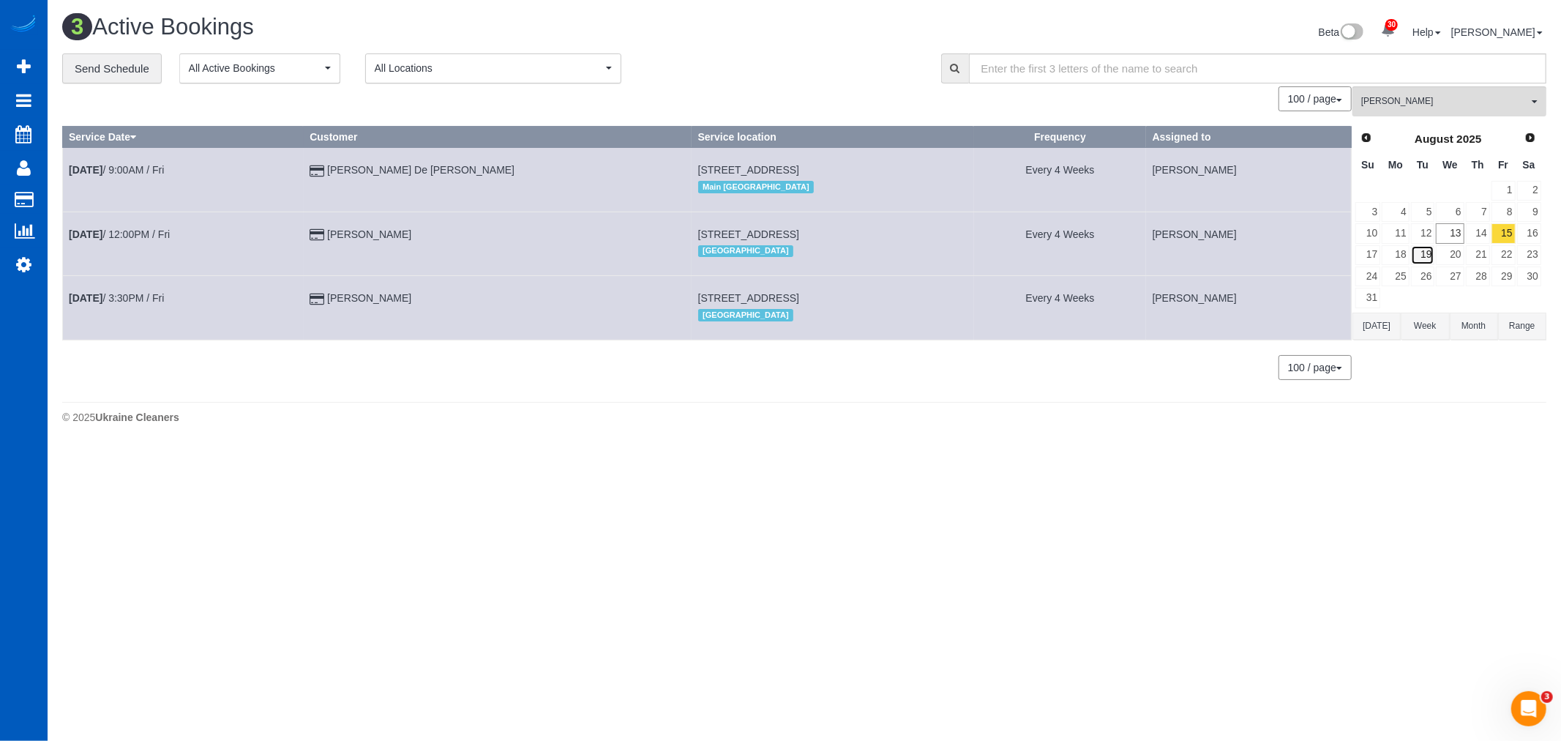
click at [1426, 258] on link "19" at bounding box center [1423, 255] width 24 height 20
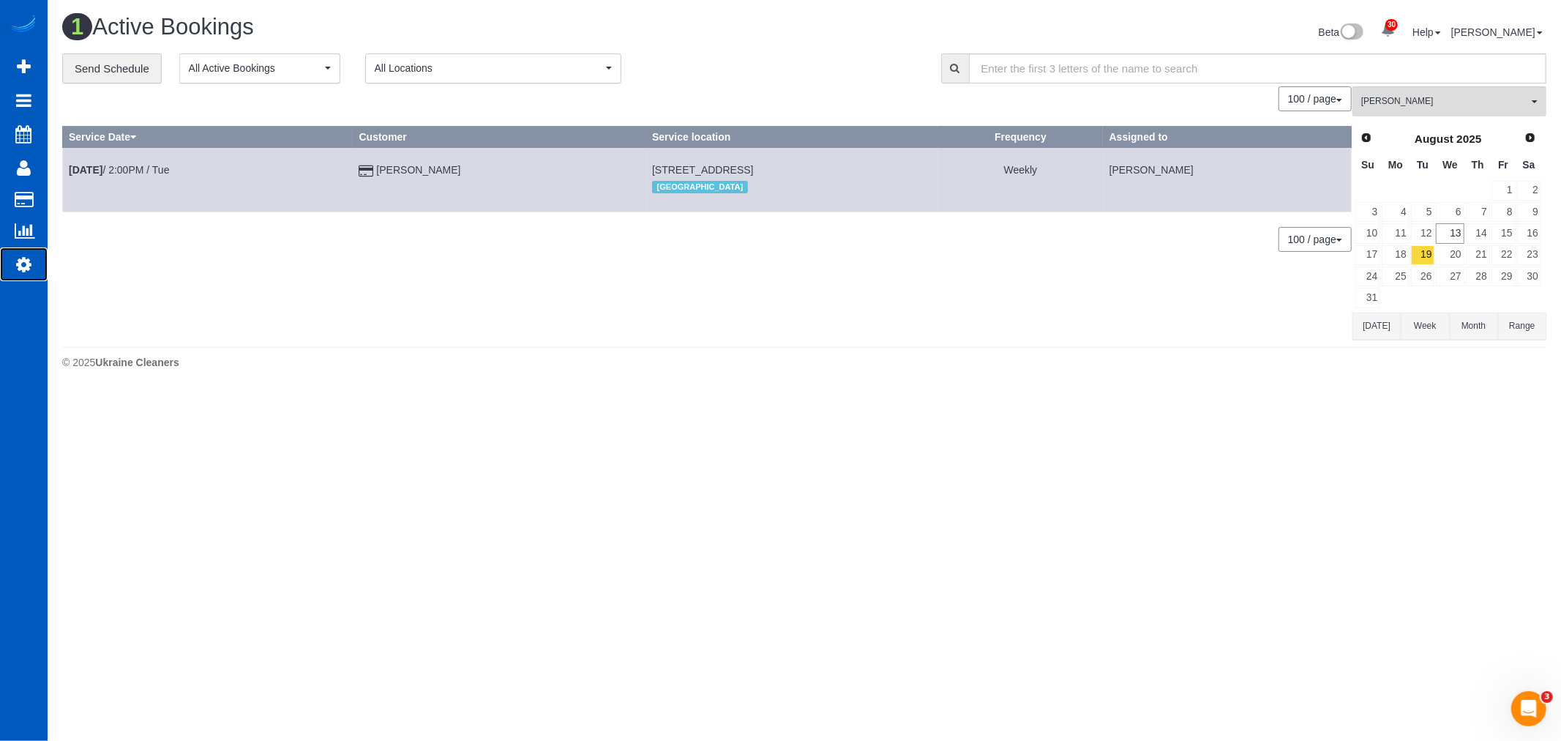
click at [28, 266] on icon at bounding box center [23, 264] width 15 height 18
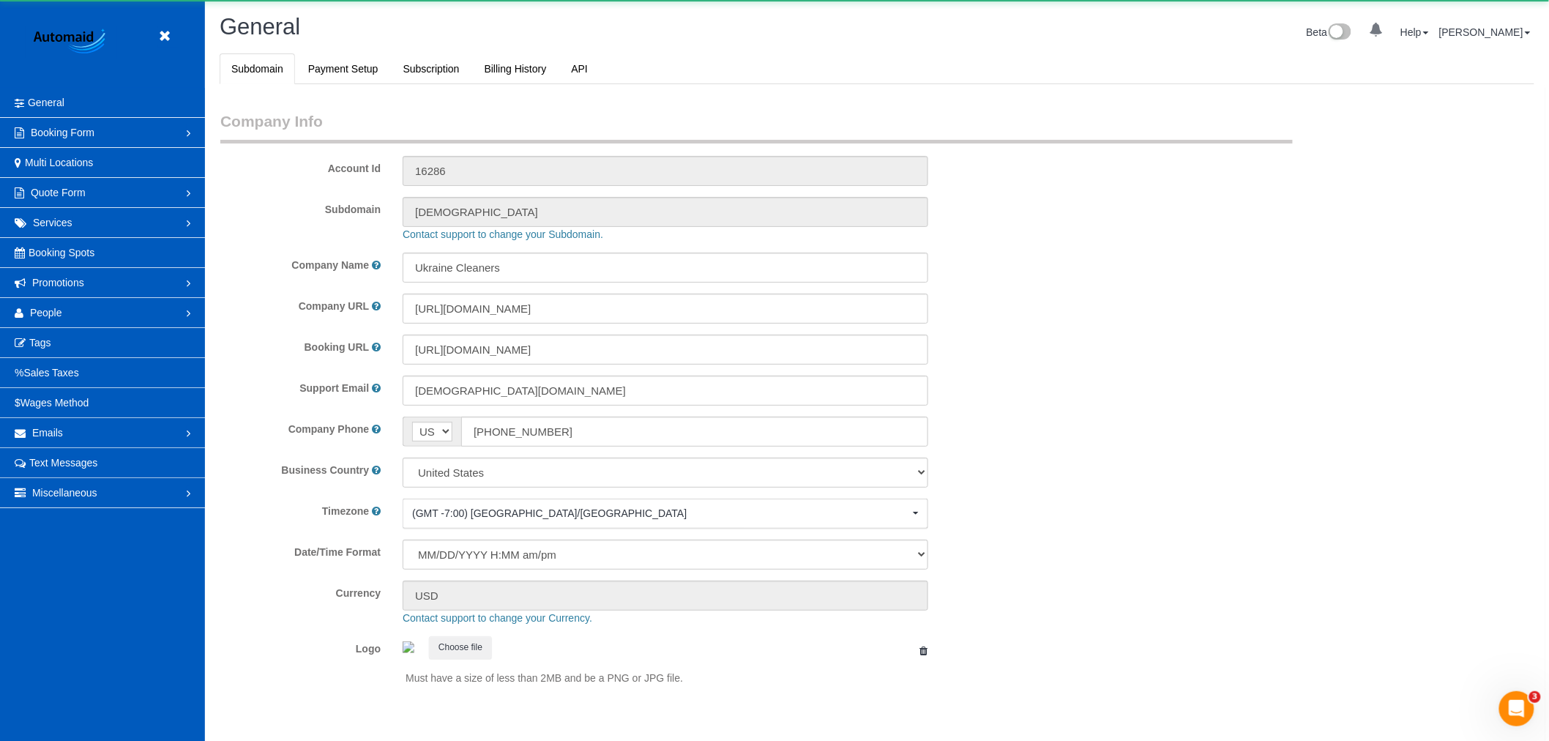
select select "1"
click at [50, 301] on link "People" at bounding box center [102, 312] width 205 height 29
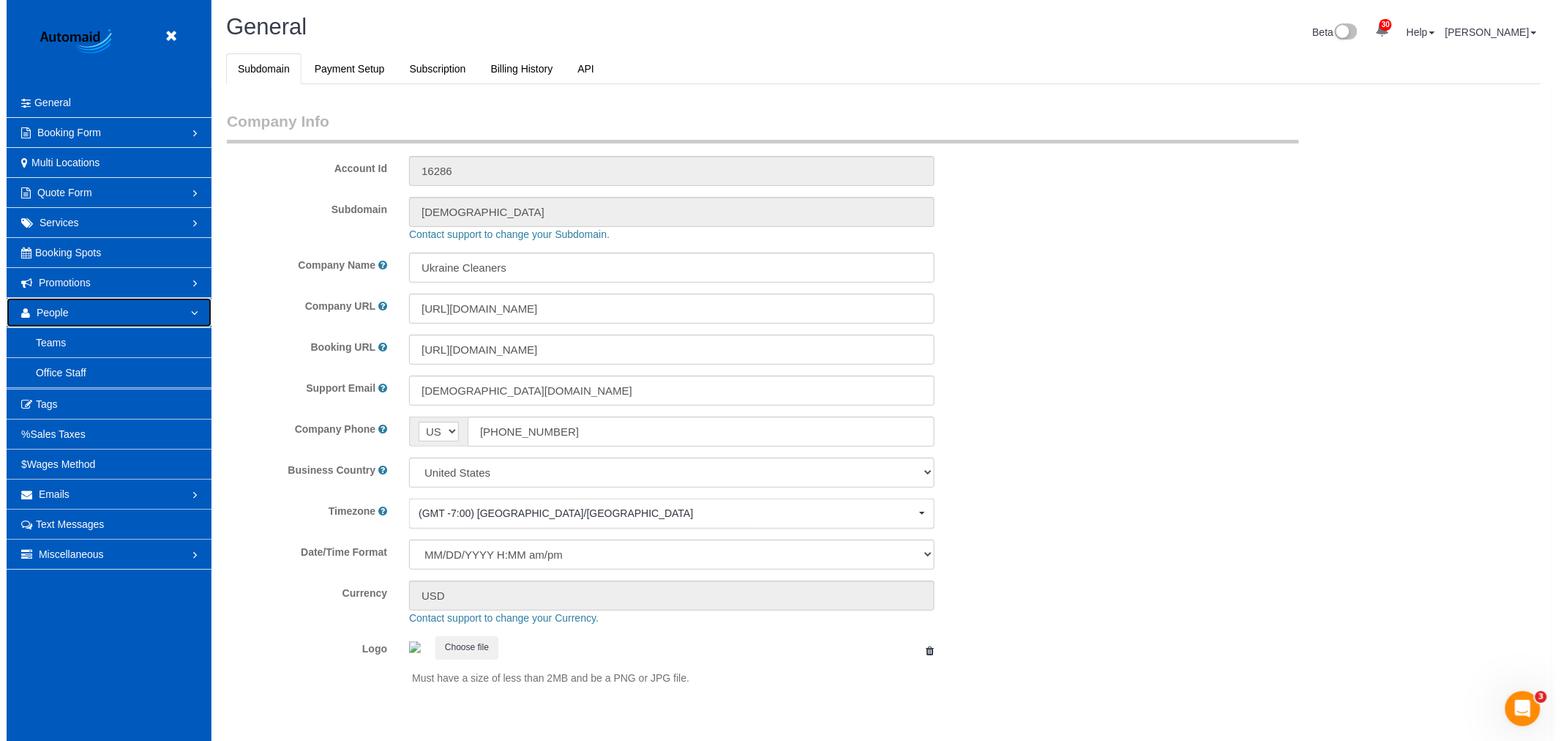
scroll to position [0, 0]
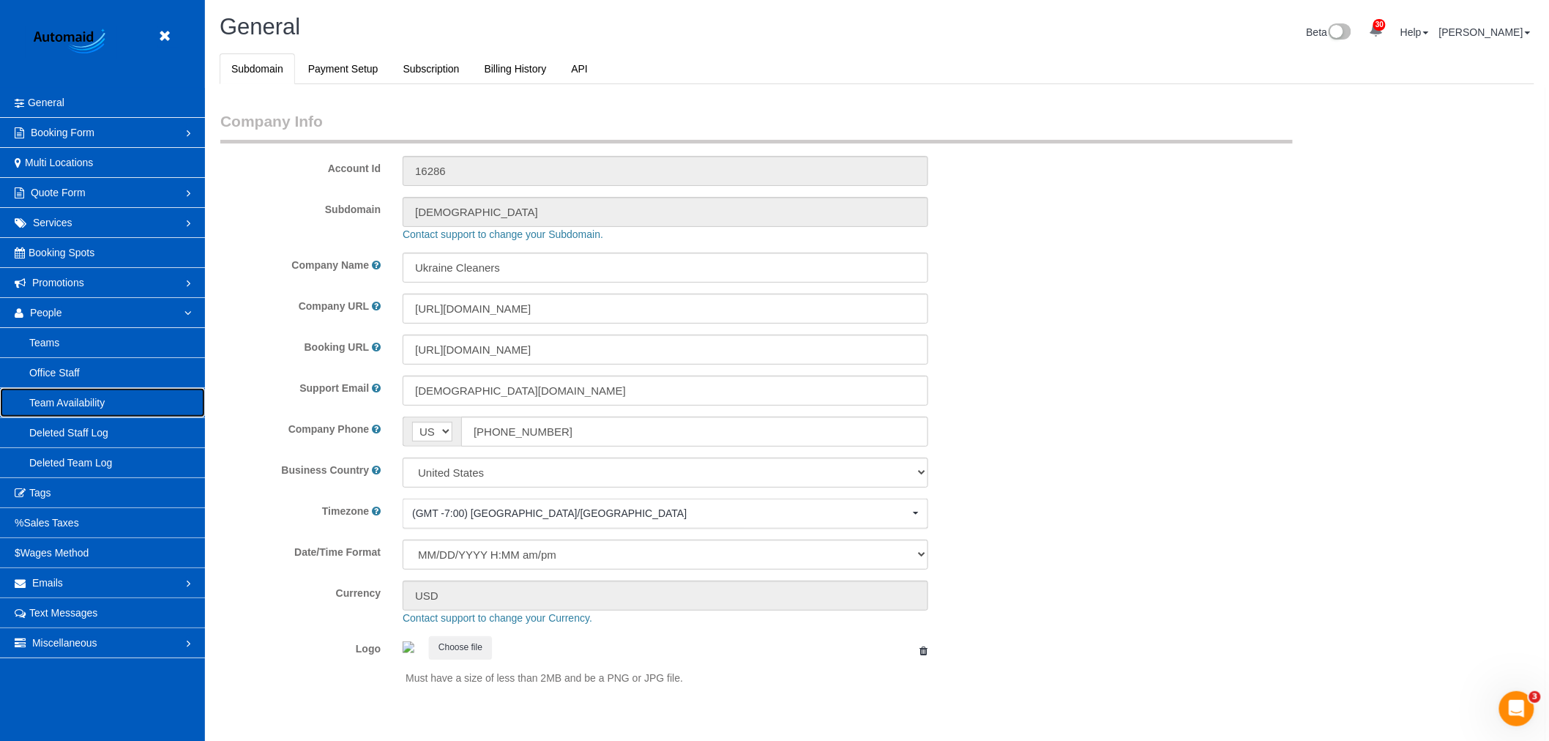
click at [78, 399] on link "Team Availability" at bounding box center [102, 402] width 205 height 29
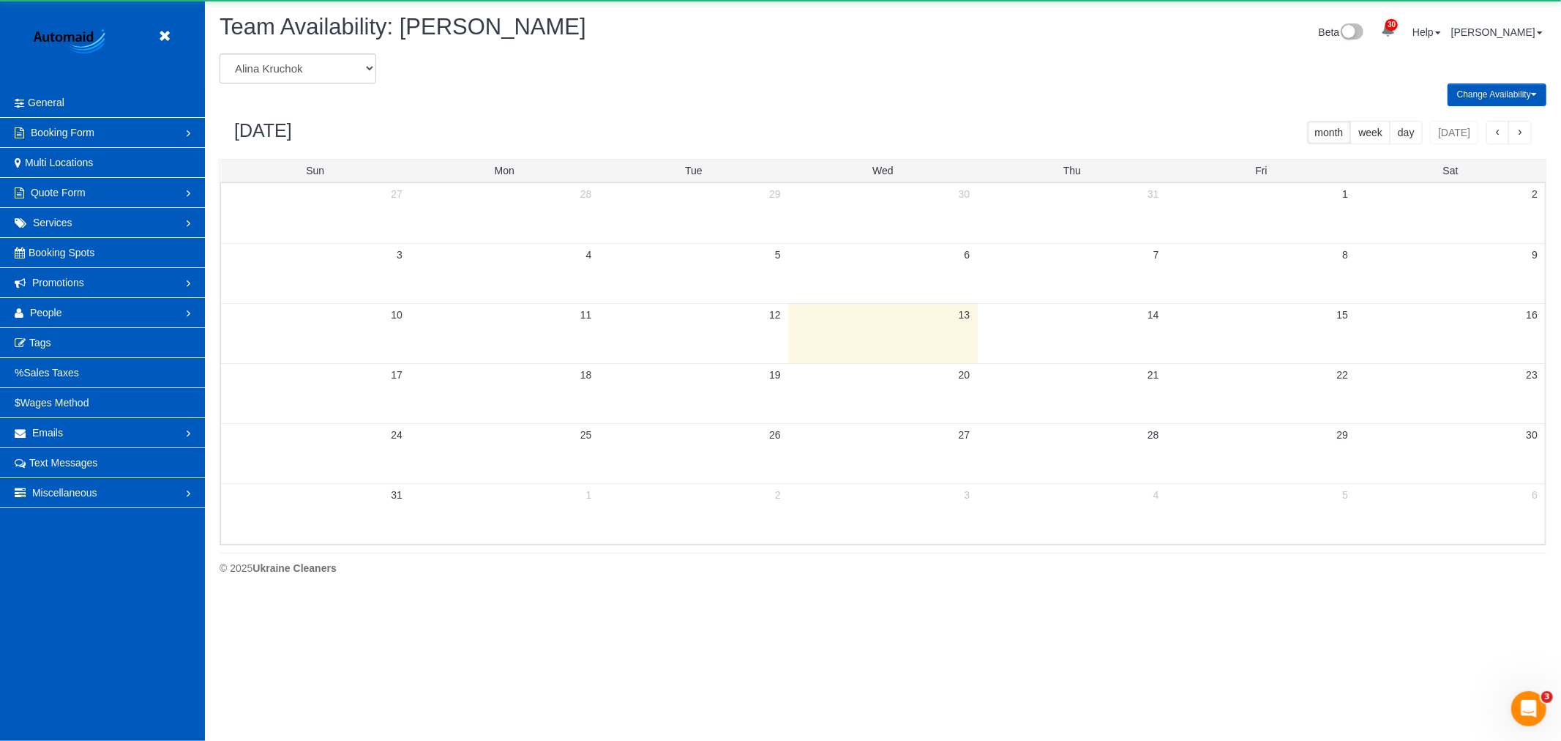
scroll to position [597, 1561]
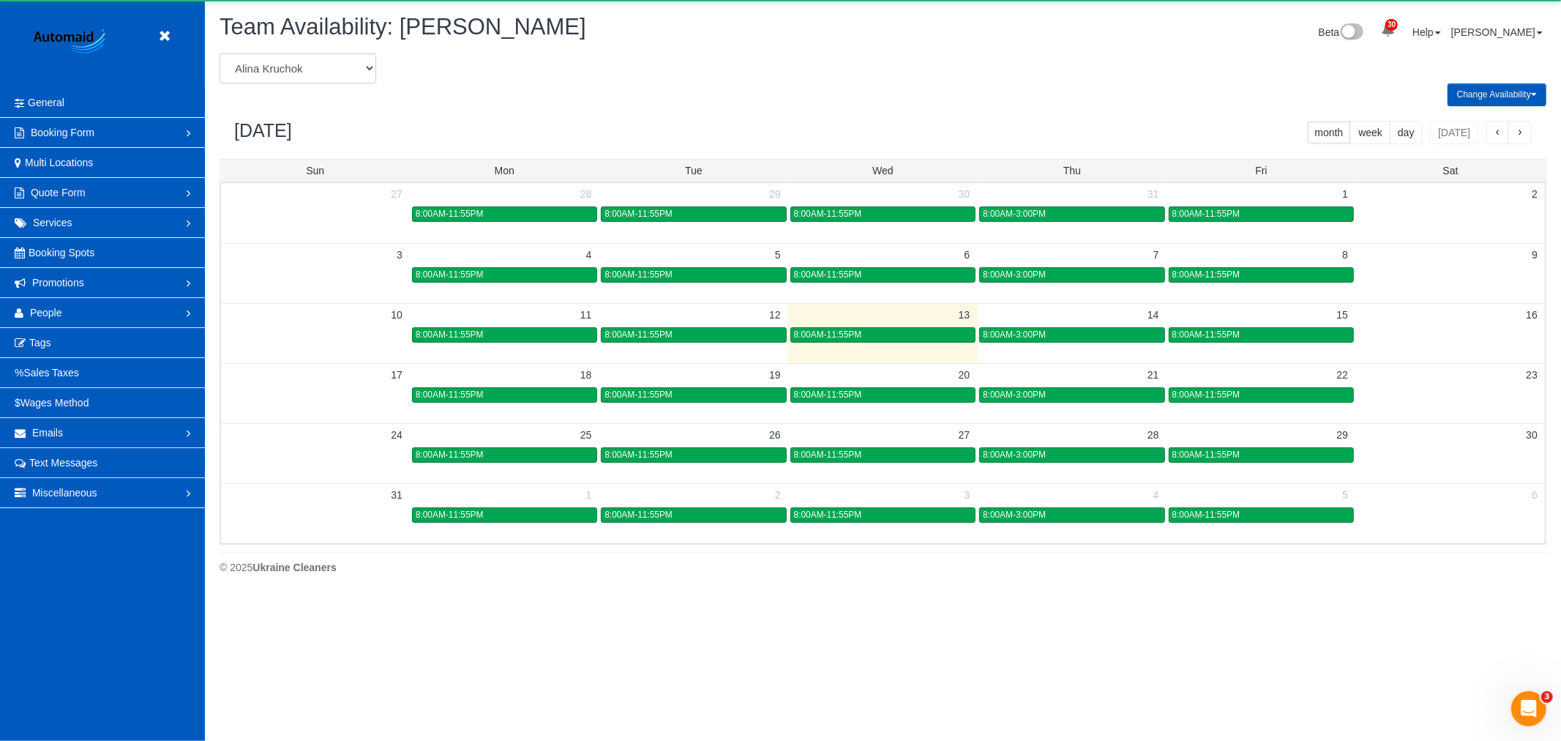
drag, startPoint x: 346, startPoint y: 67, endPoint x: 346, endPoint y: 76, distance: 8.8
click at [346, 67] on select "Alina Kruchok Alona Kulish Alona Tarasiuk Alona Vikhliaieva Anastasiia Demchenk…" at bounding box center [298, 68] width 157 height 30
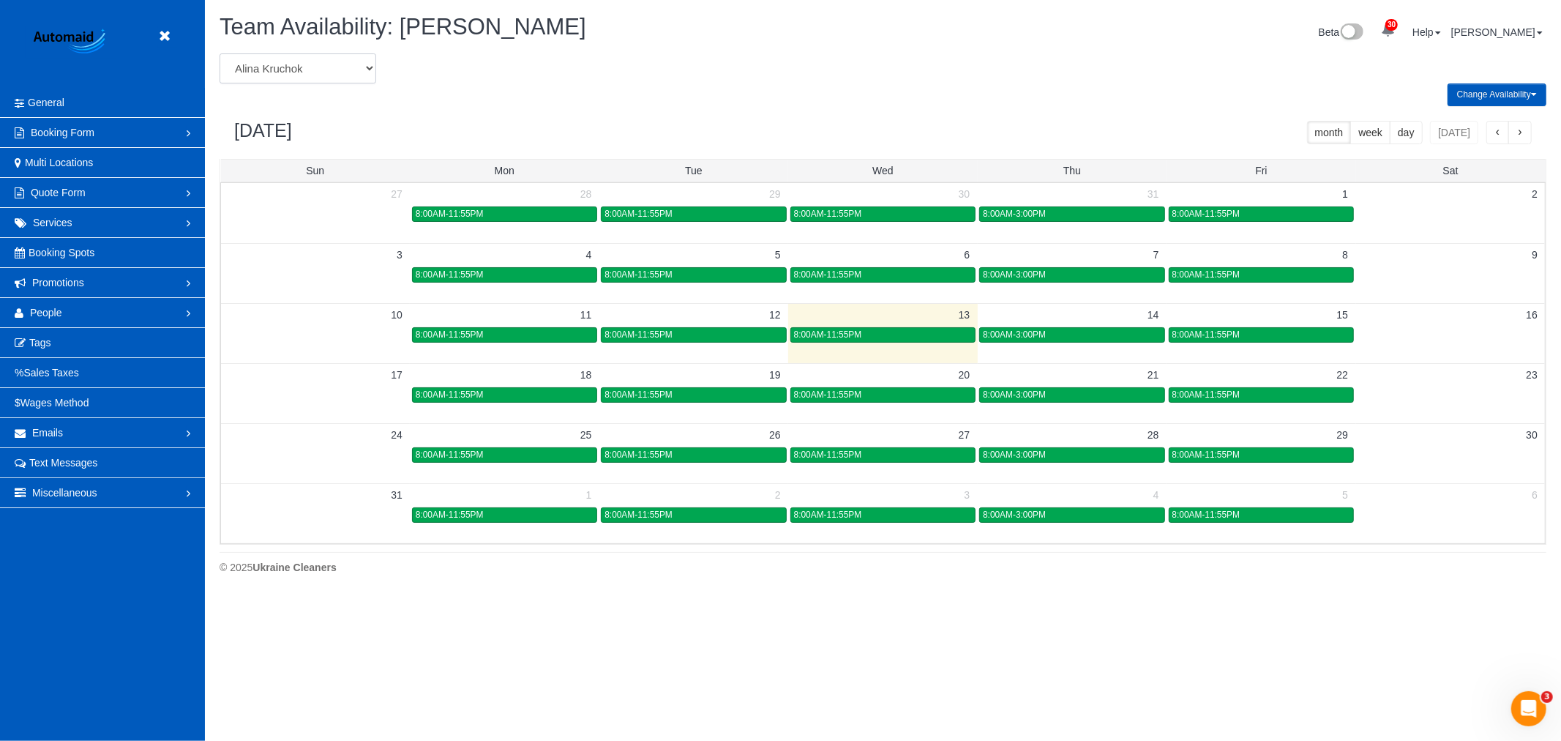
select select "number:1110"
click at [220, 54] on select "Alina Kruchok Alona Kulish Alona Tarasiuk Alona Vikhliaieva Anastasiia Demchenk…" at bounding box center [298, 68] width 157 height 30
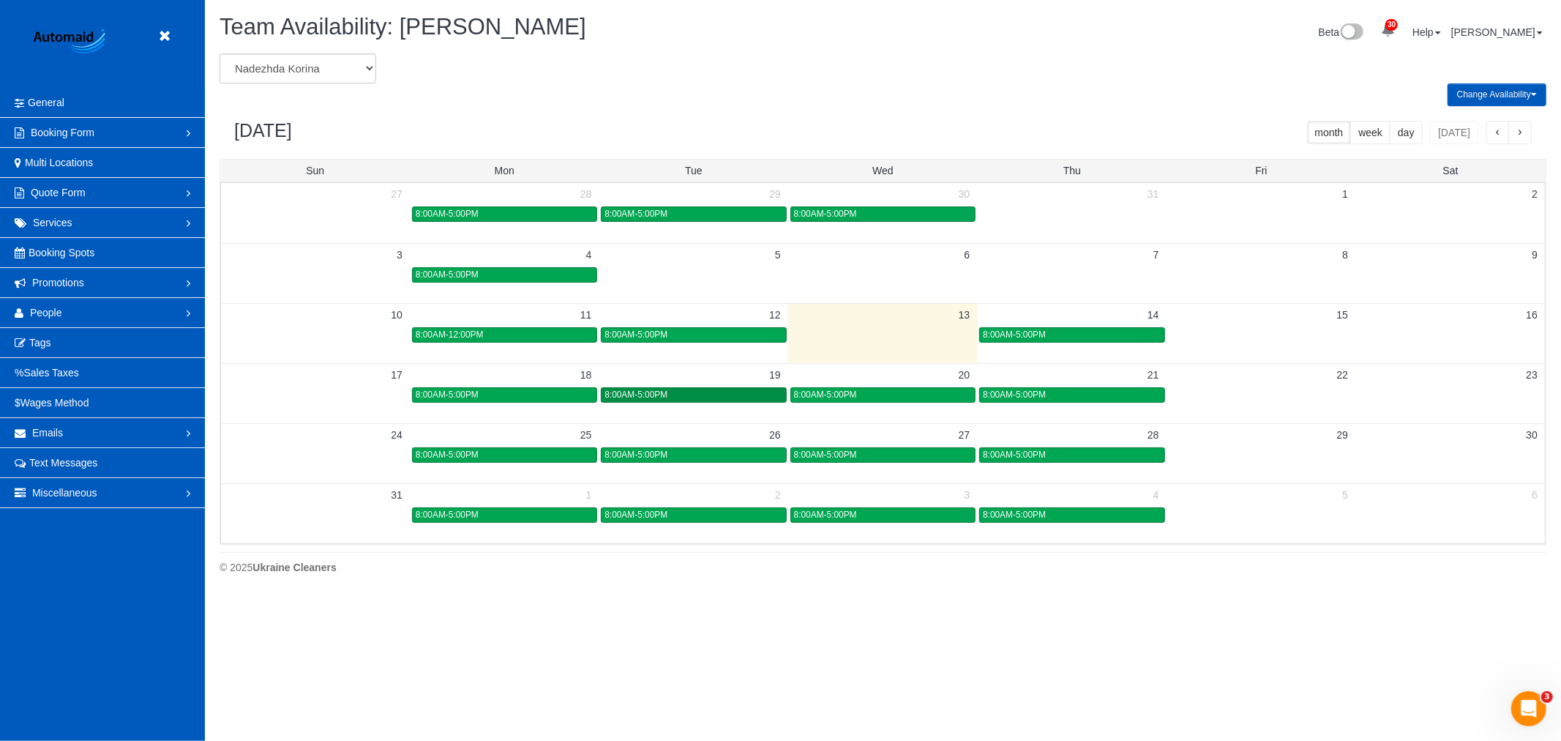
click at [714, 400] on div "8:00AM-5:00PM" at bounding box center [694, 394] width 178 height 11
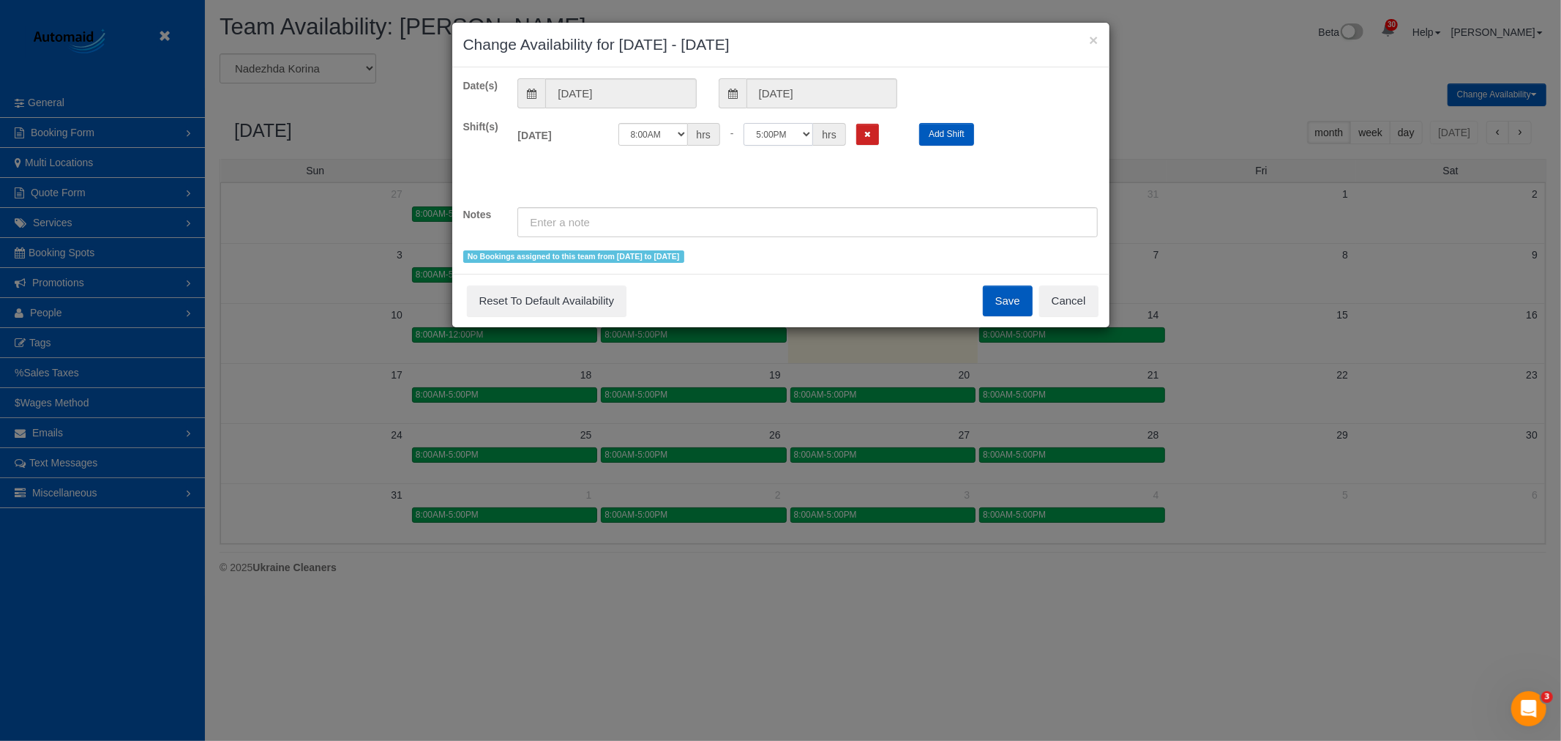
click at [807, 141] on select "12:00AM 12:05AM 12:10AM 12:15AM 12:20AM 12:25AM 12:30AM 12:35AM 12:40AM 12:45AM…" at bounding box center [779, 134] width 70 height 23
select select "string:11:00"
click at [744, 123] on select "12:00AM 12:05AM 12:10AM 12:15AM 12:20AM 12:25AM 12:30AM 12:35AM 12:40AM 12:45AM…" at bounding box center [779, 134] width 70 height 23
click at [1000, 305] on button "Save" at bounding box center [1008, 300] width 50 height 31
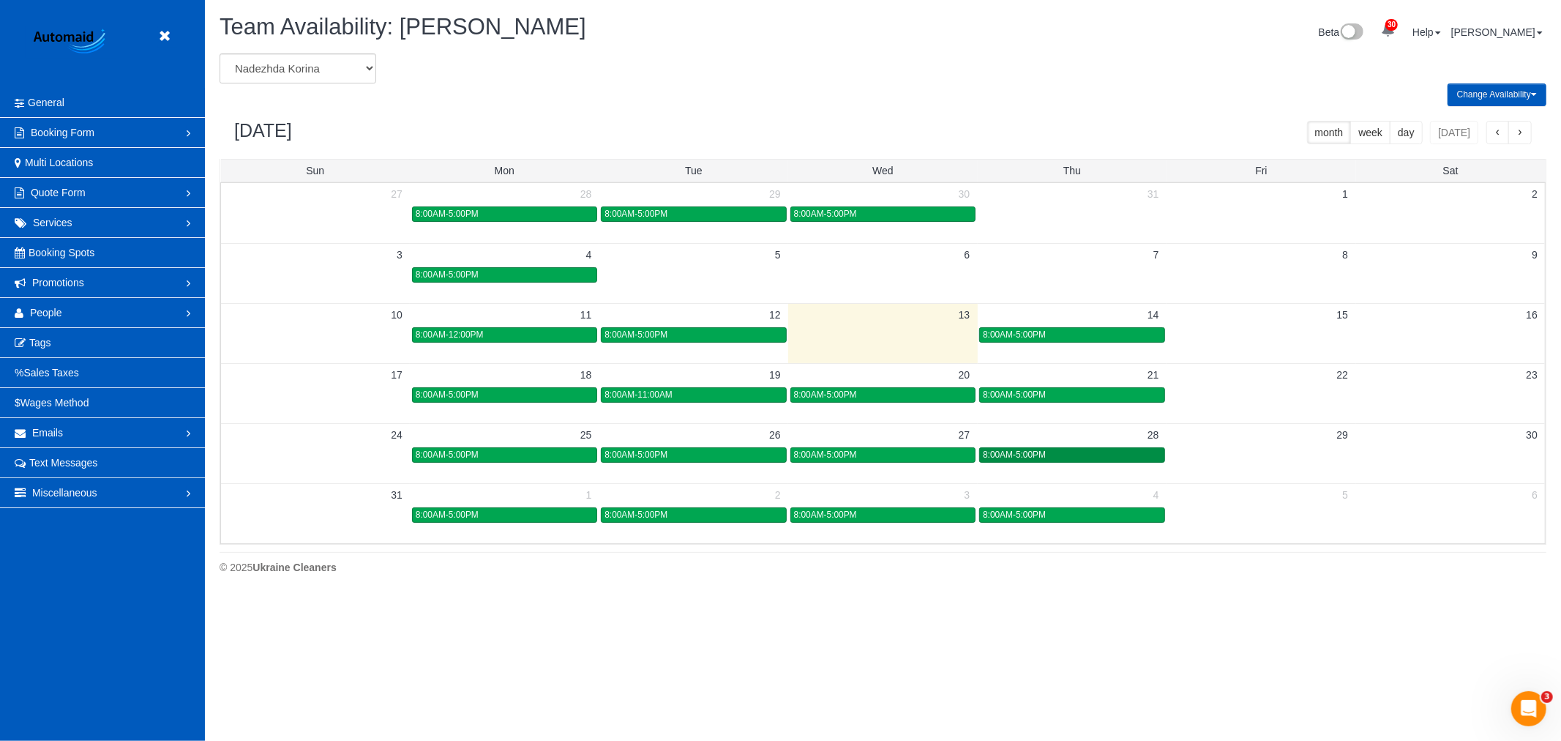
click at [1135, 455] on div "8:00AM-5:00PM" at bounding box center [1072, 454] width 178 height 11
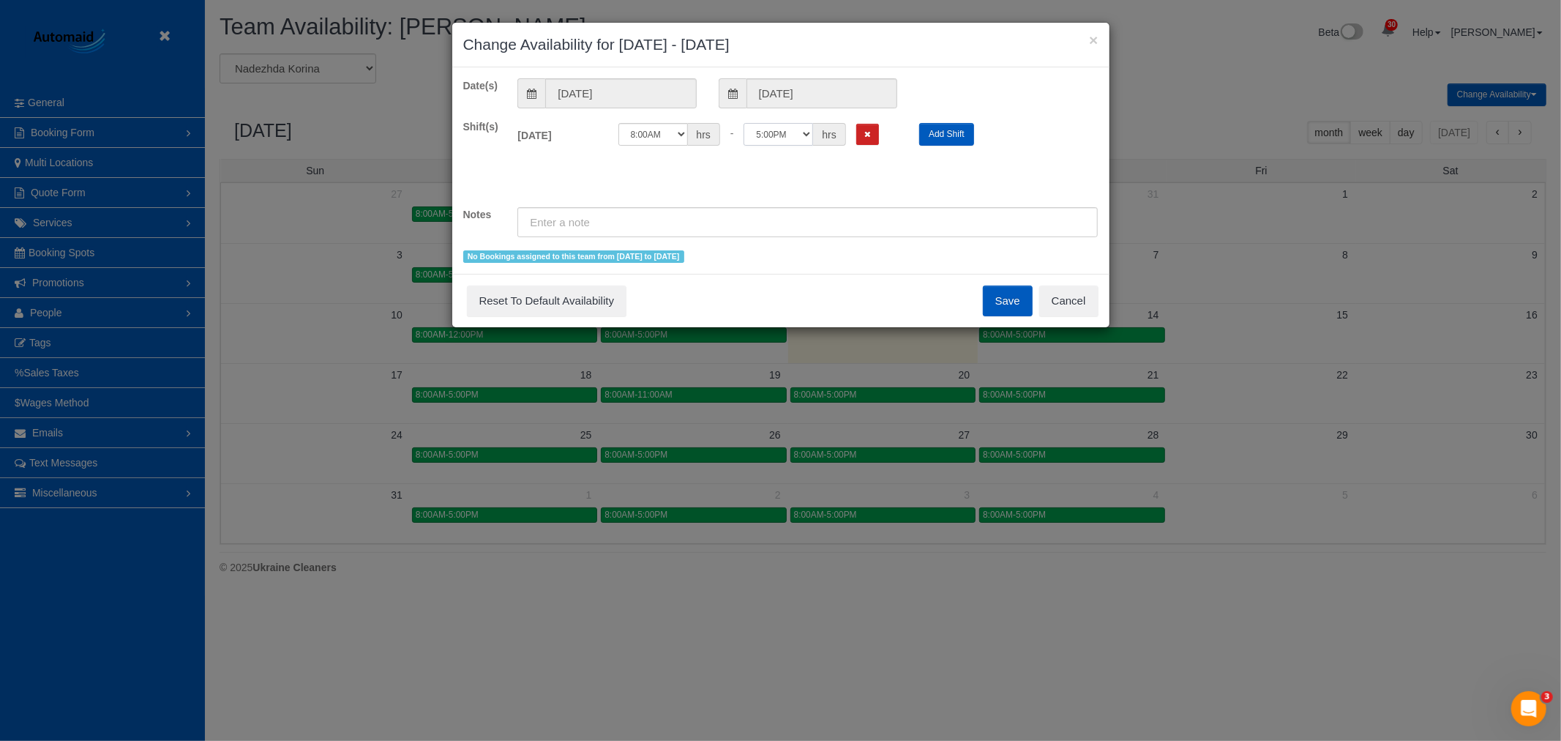
click at [778, 135] on select "12:00AM 12:05AM 12:10AM 12:15AM 12:20AM 12:25AM 12:30AM 12:35AM 12:40AM 12:45AM…" at bounding box center [779, 134] width 70 height 23
select select "string:13:00"
click at [744, 123] on select "12:00AM 12:05AM 12:10AM 12:15AM 12:20AM 12:25AM 12:30AM 12:35AM 12:40AM 12:45AM…" at bounding box center [779, 134] width 70 height 23
click at [1001, 302] on button "Save" at bounding box center [1008, 300] width 50 height 31
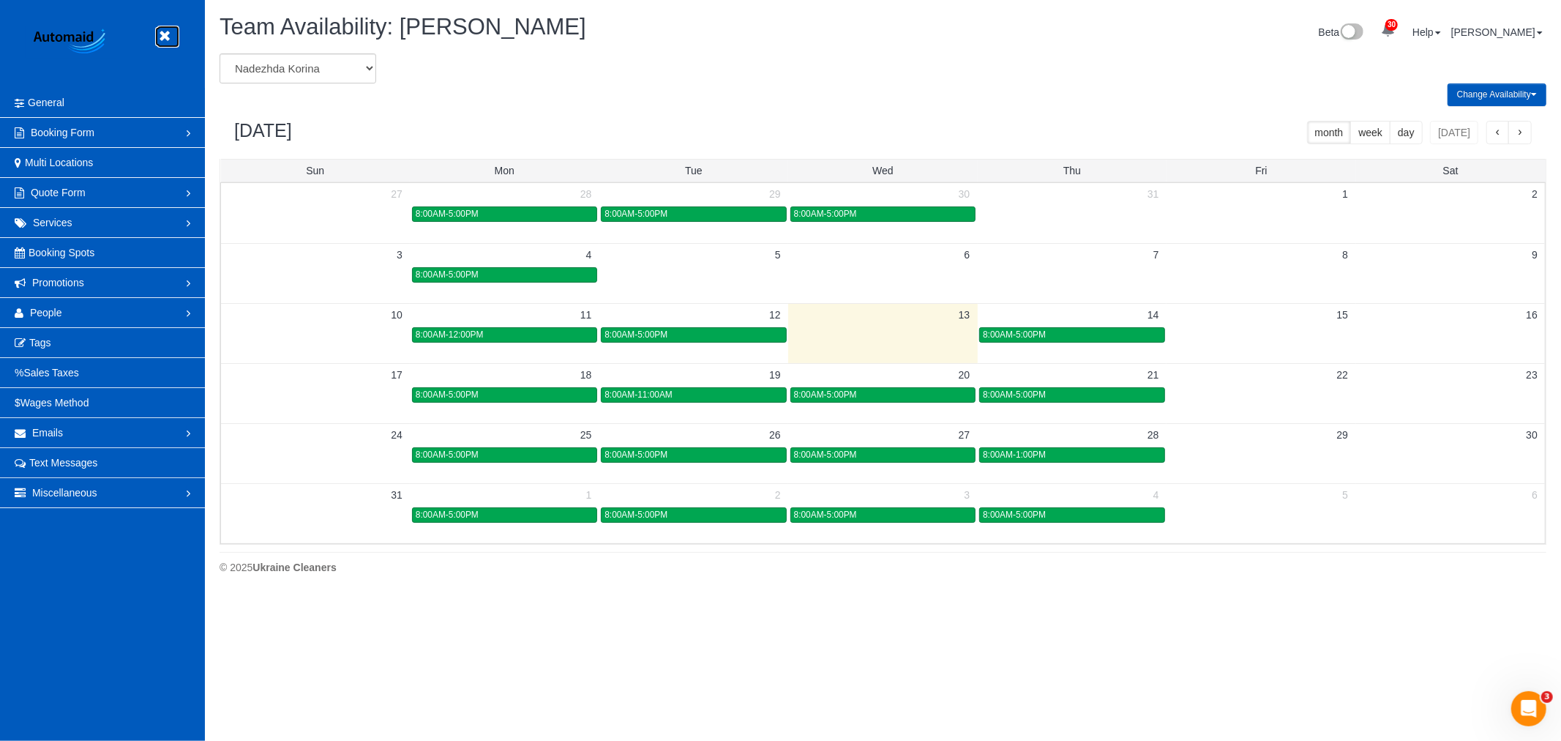
click at [168, 39] on icon at bounding box center [164, 36] width 18 height 18
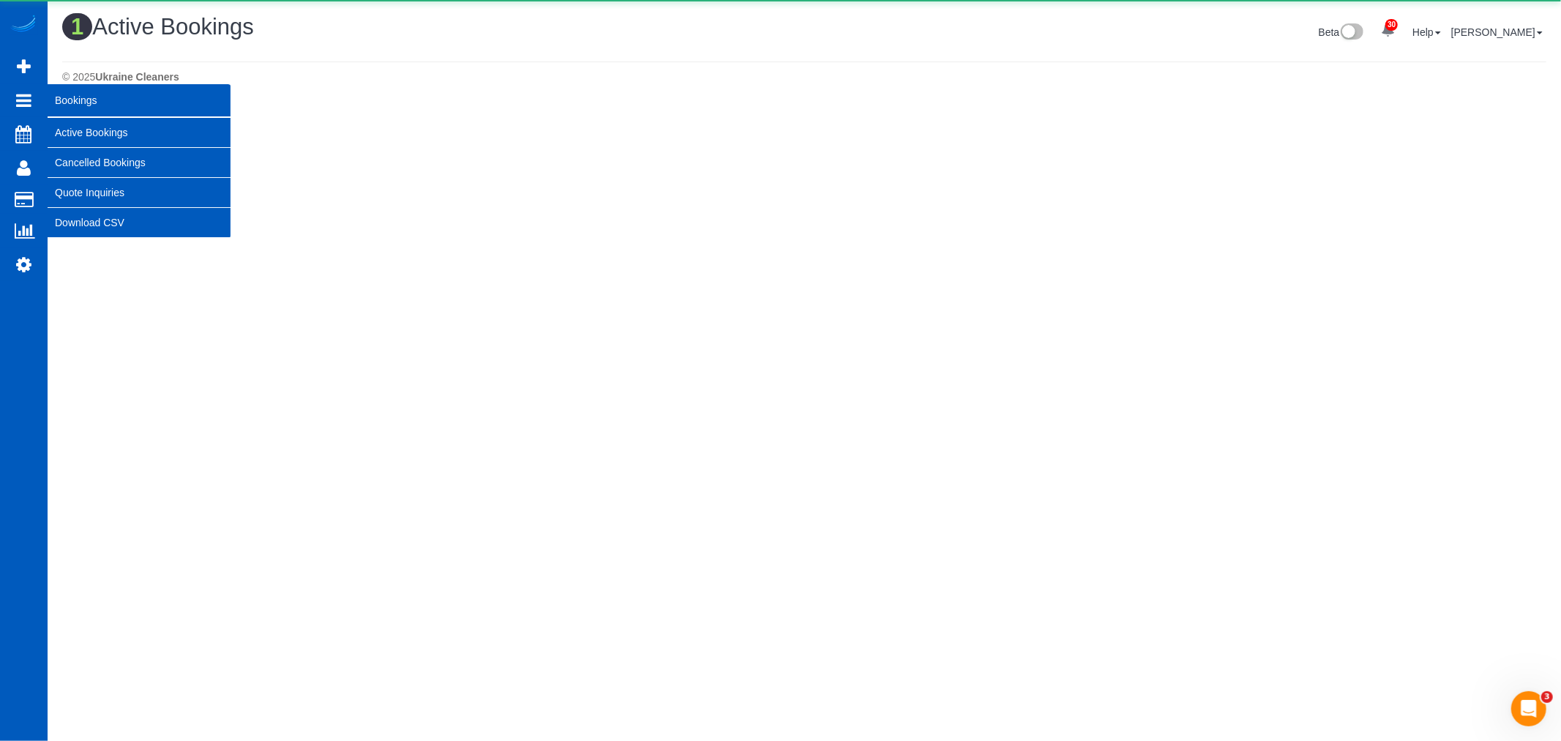
scroll to position [392, 1561]
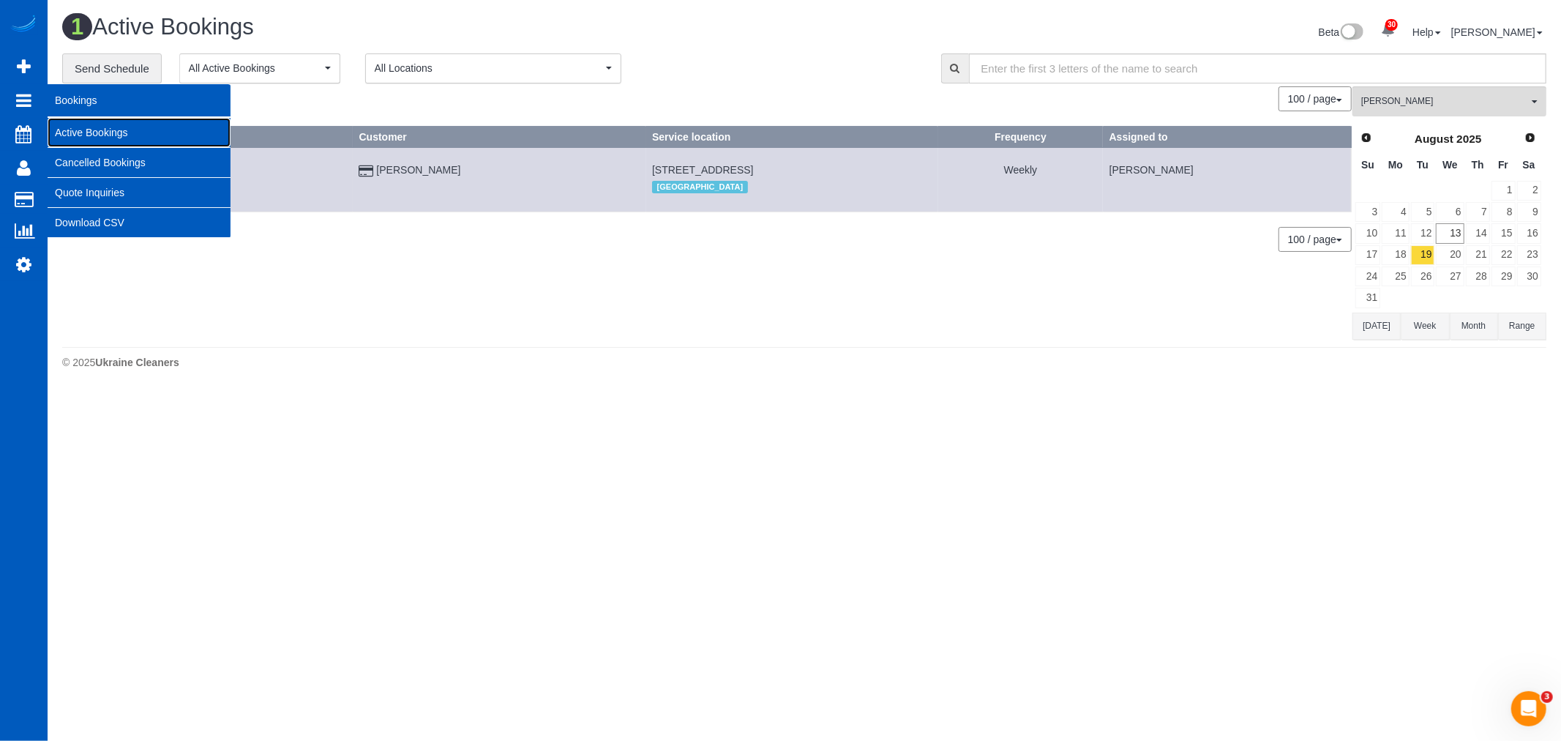
click at [86, 122] on link "Active Bookings" at bounding box center [139, 132] width 183 height 29
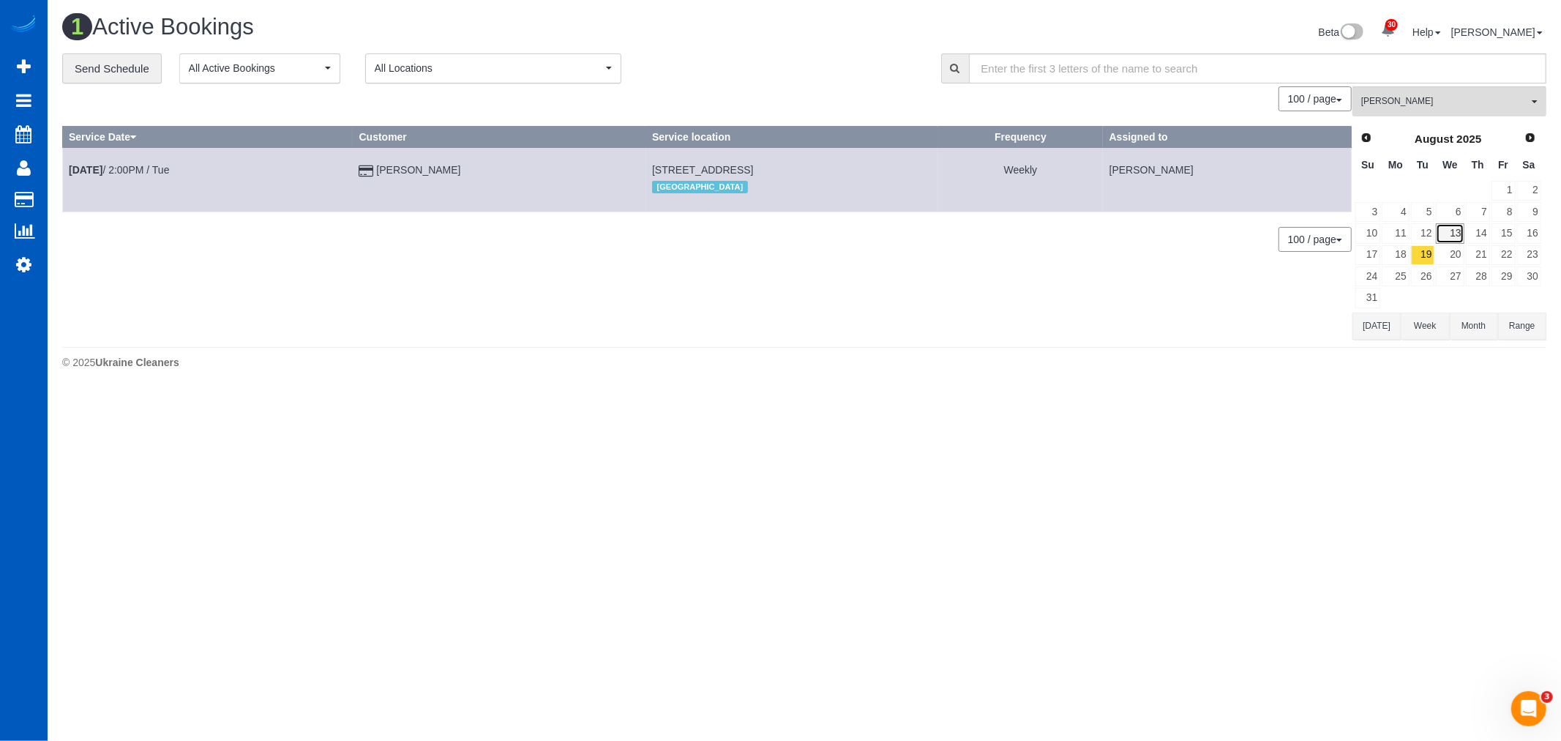
click at [1441, 239] on link "13" at bounding box center [1450, 233] width 28 height 20
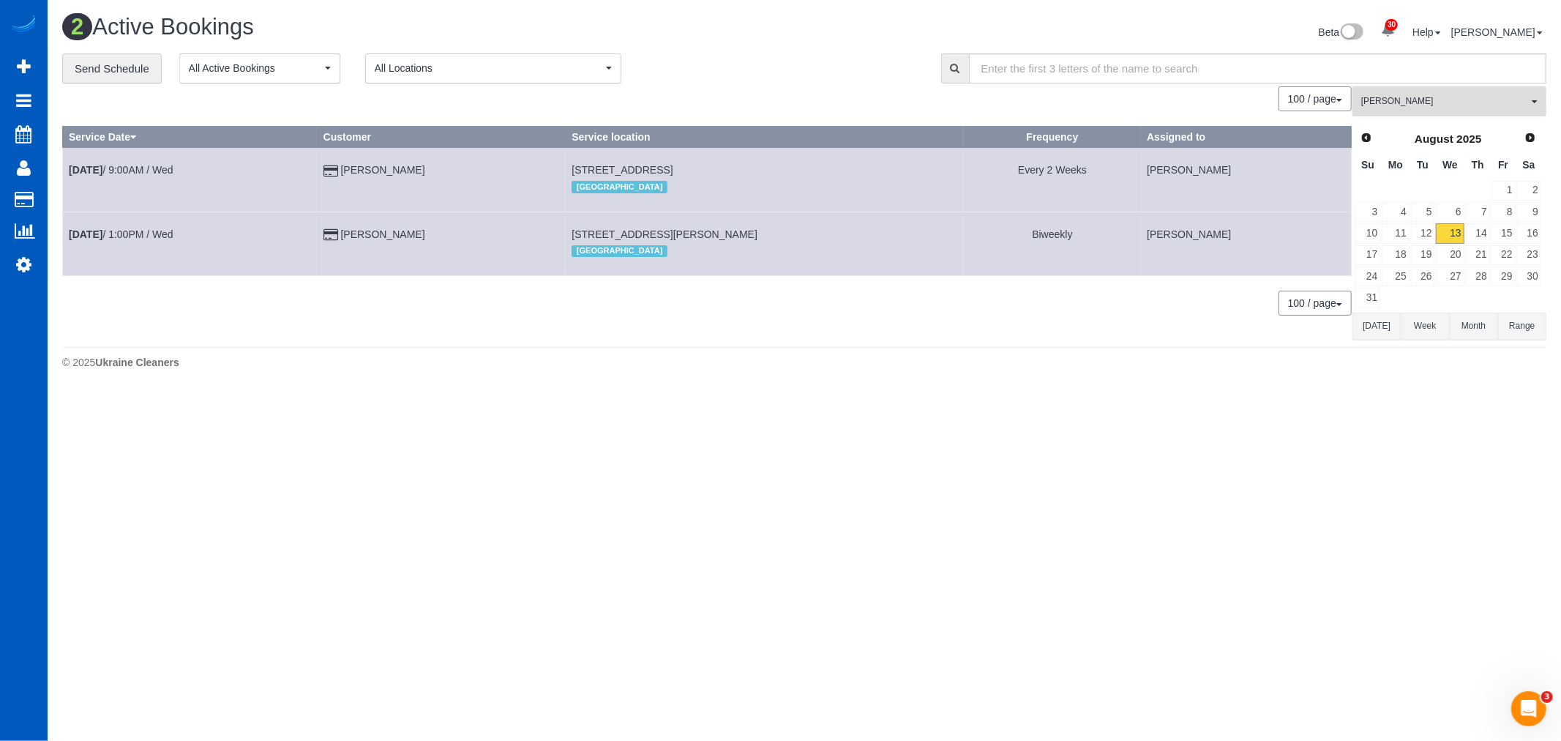
click at [1454, 106] on span "[PERSON_NAME]" at bounding box center [1445, 101] width 167 height 12
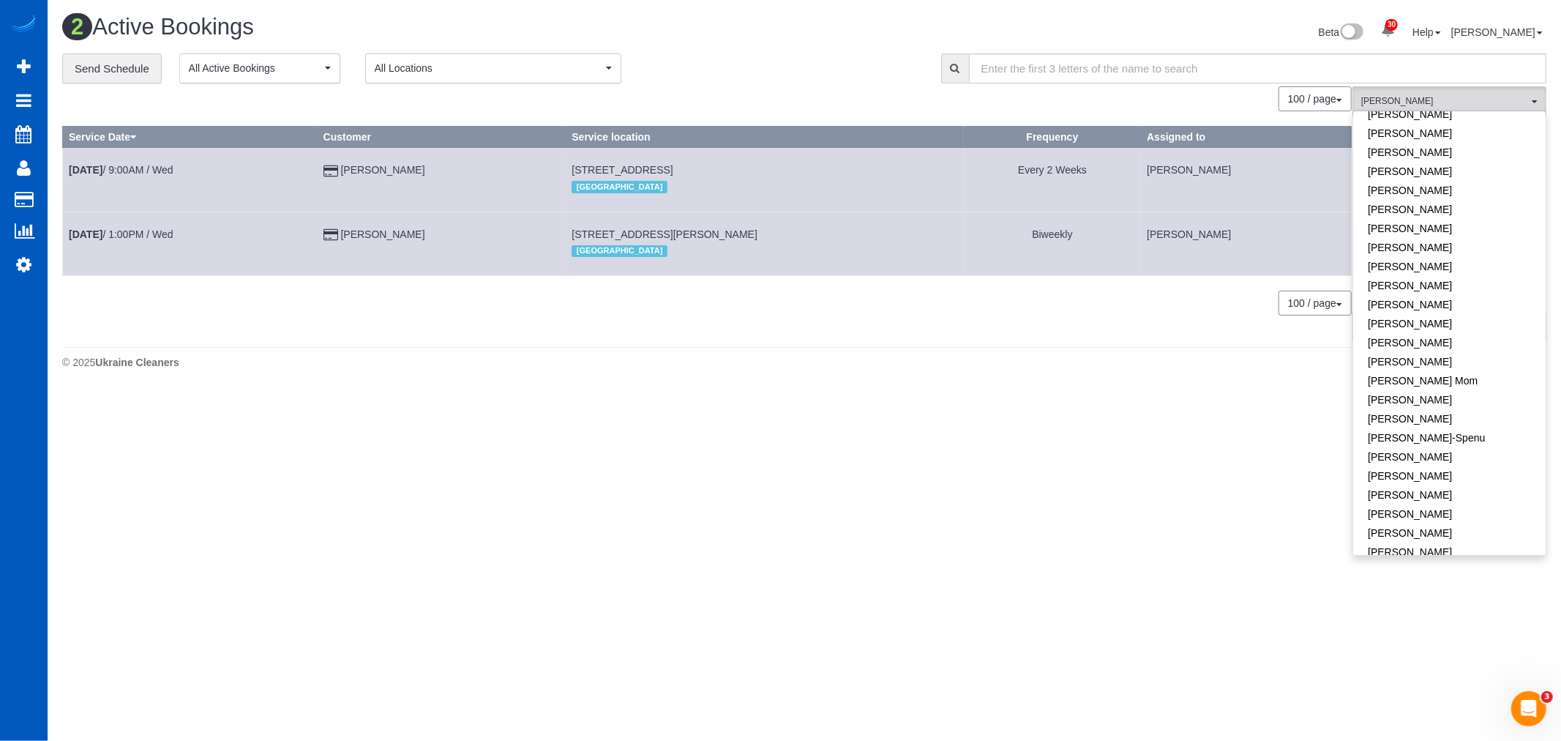
scroll to position [0, 0]
click at [1407, 101] on span "[PERSON_NAME]" at bounding box center [1445, 101] width 167 height 12
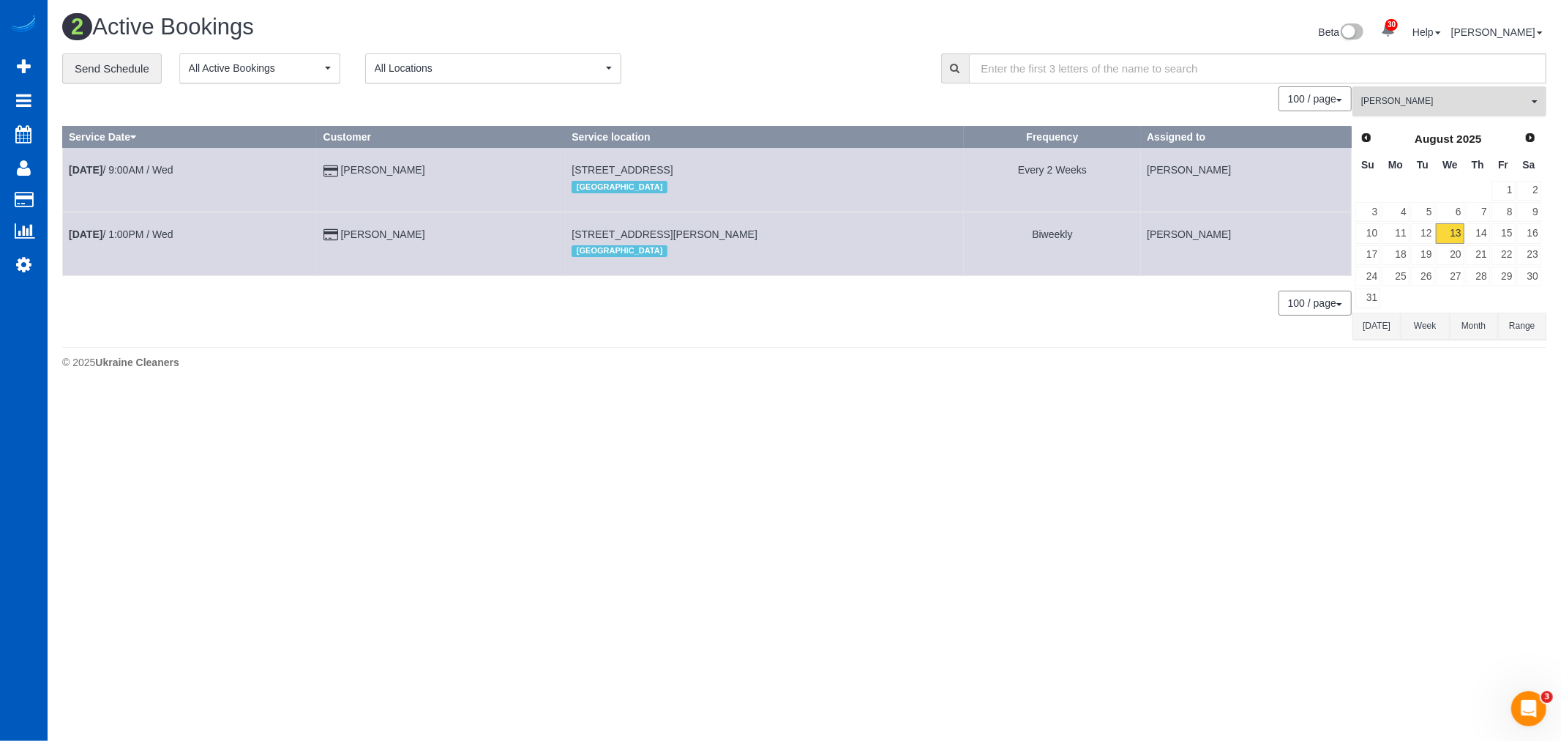
click at [1402, 111] on button "Milena Kasianchyk All Teams" at bounding box center [1450, 101] width 194 height 30
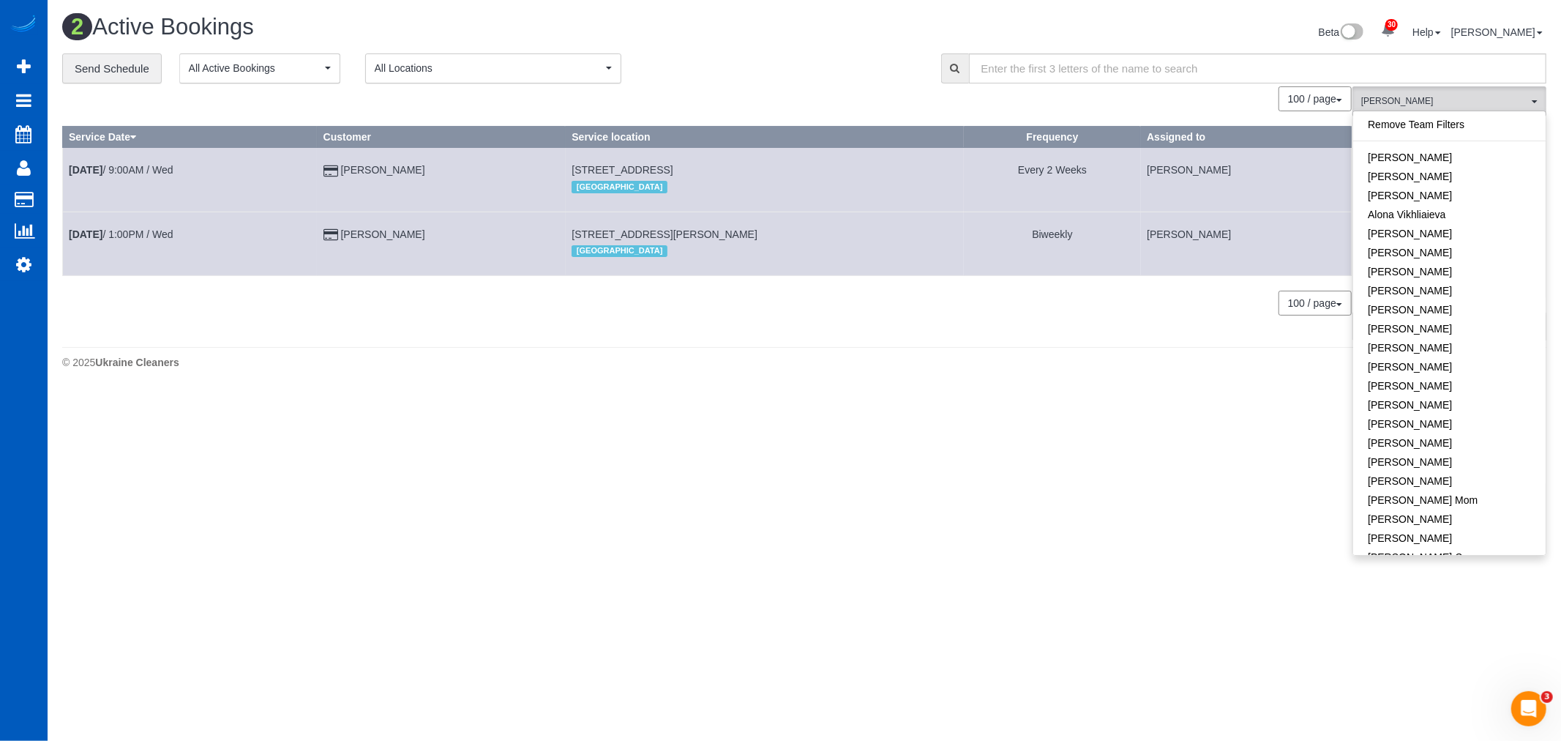
scroll to position [451, 0]
click at [1405, 122] on link "[PERSON_NAME]" at bounding box center [1449, 125] width 193 height 19
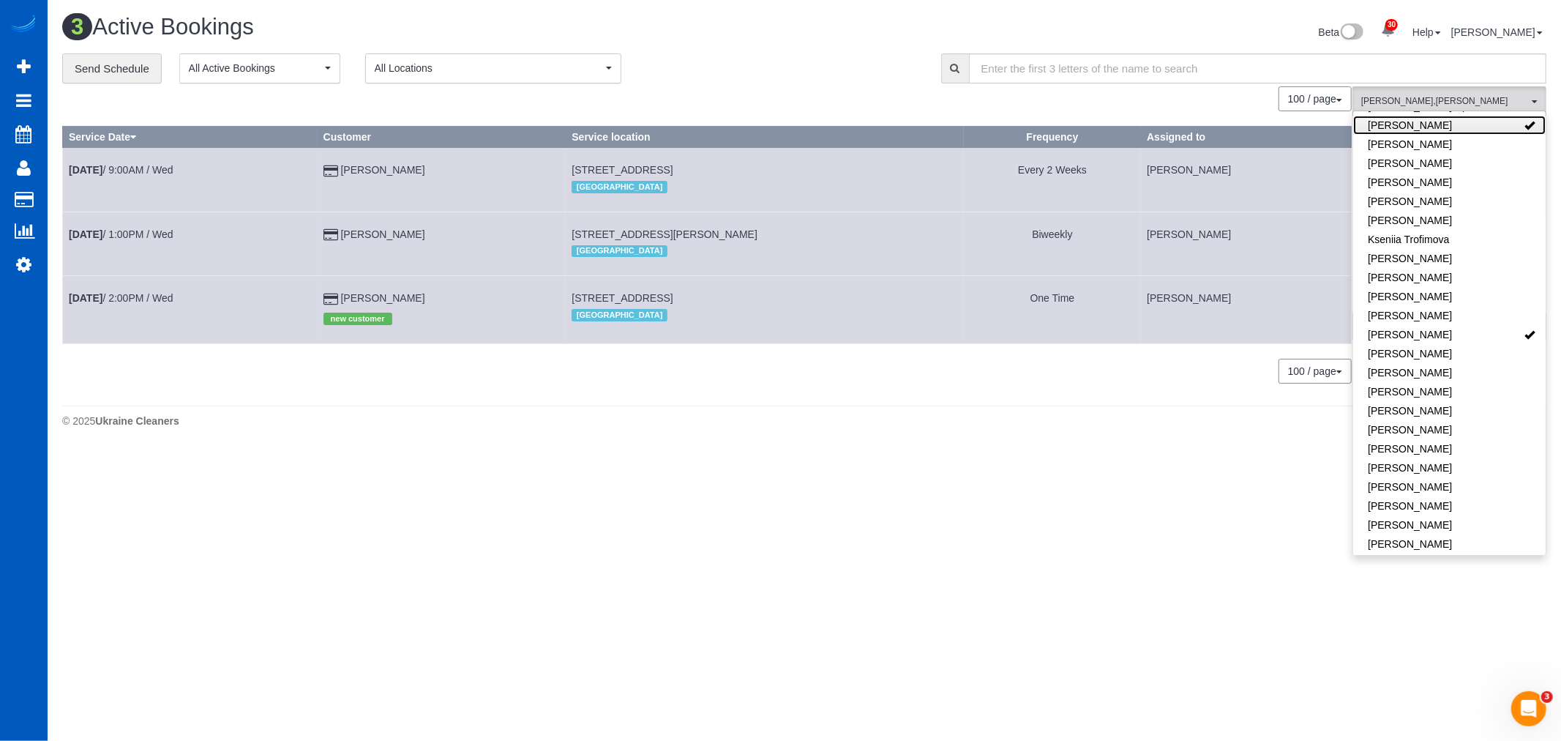
click at [1407, 119] on link "[PERSON_NAME]" at bounding box center [1449, 125] width 193 height 19
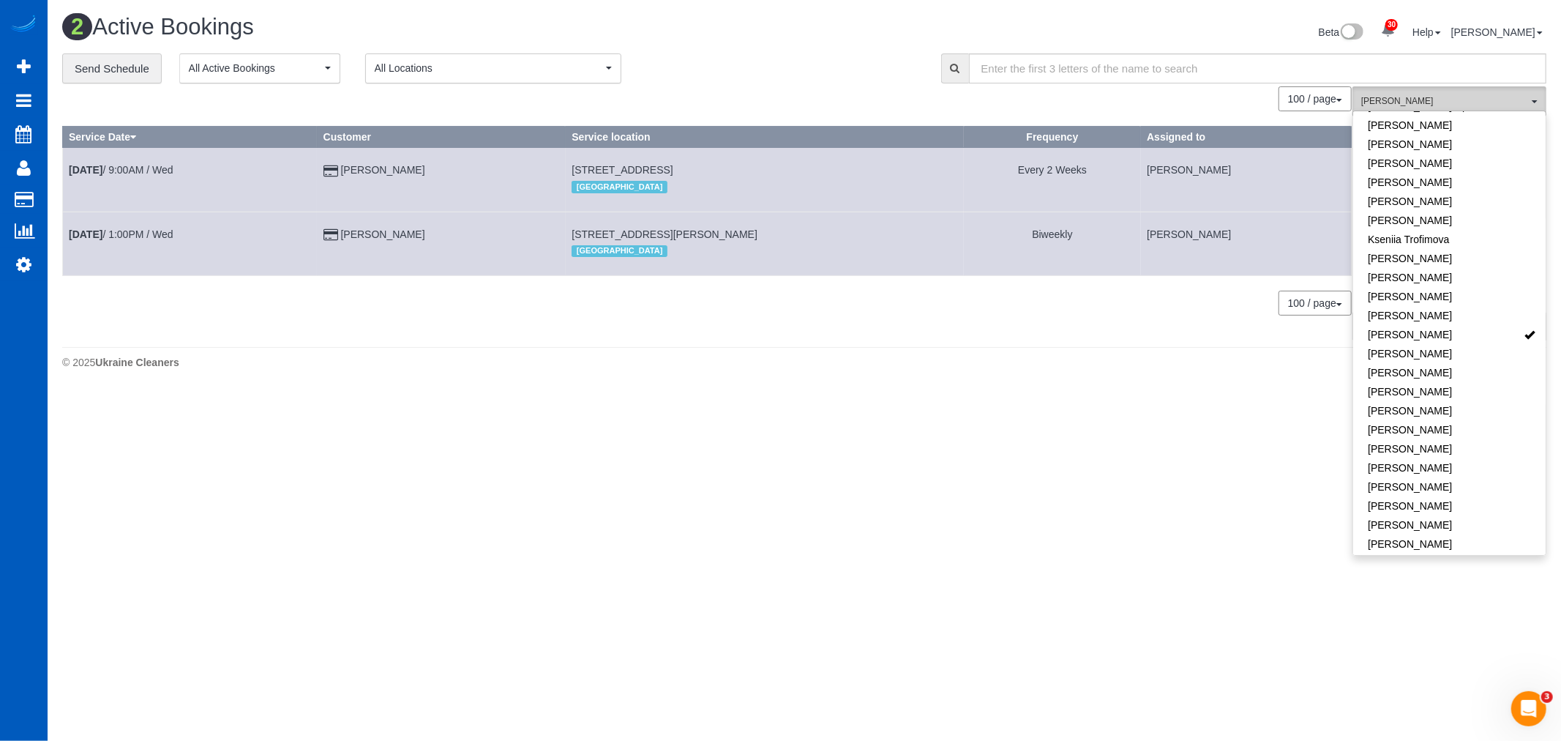
click at [1416, 93] on button "Milena Kasianchyk All Teams" at bounding box center [1450, 101] width 194 height 30
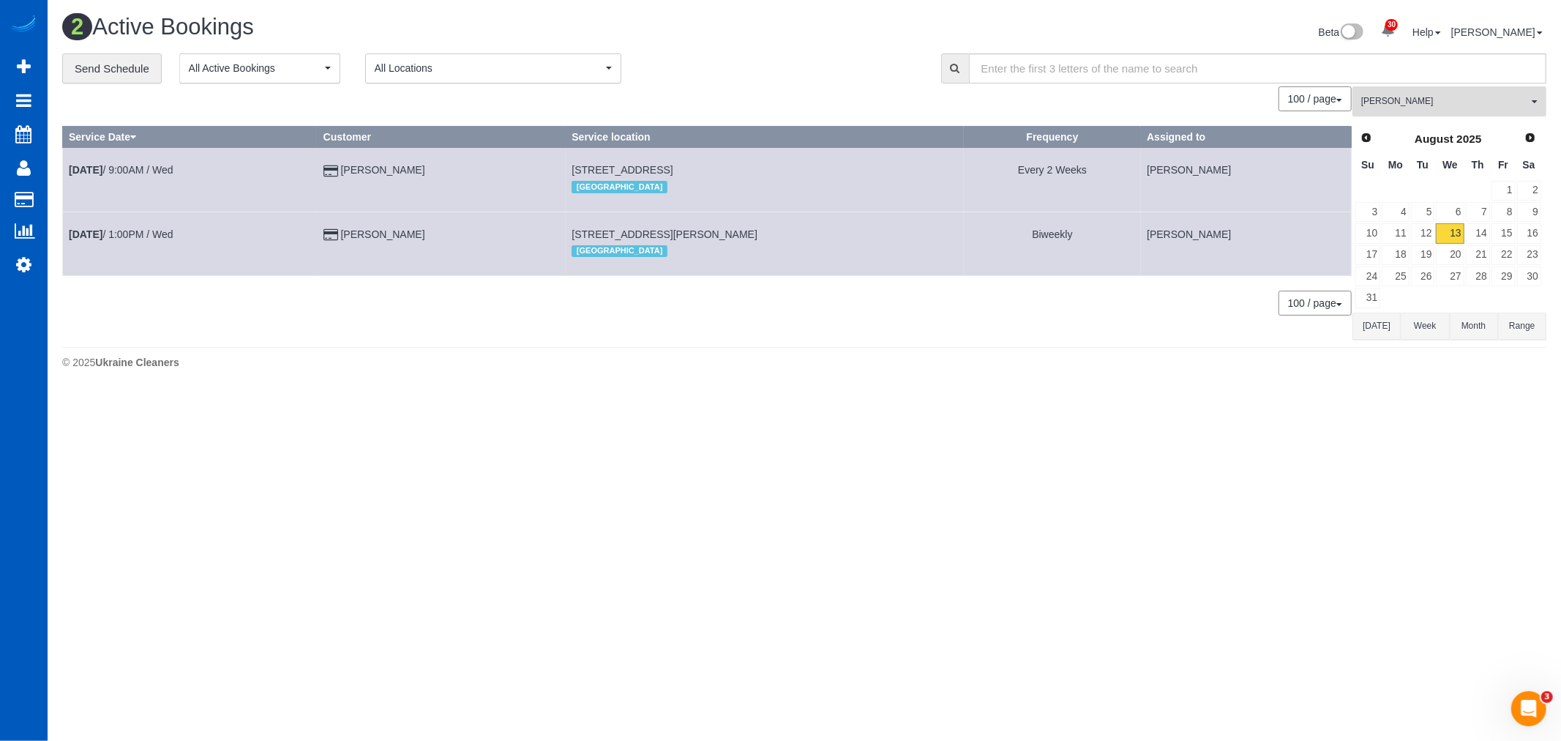
click at [1433, 113] on button "Milena Kasianchyk All Teams" at bounding box center [1450, 101] width 194 height 30
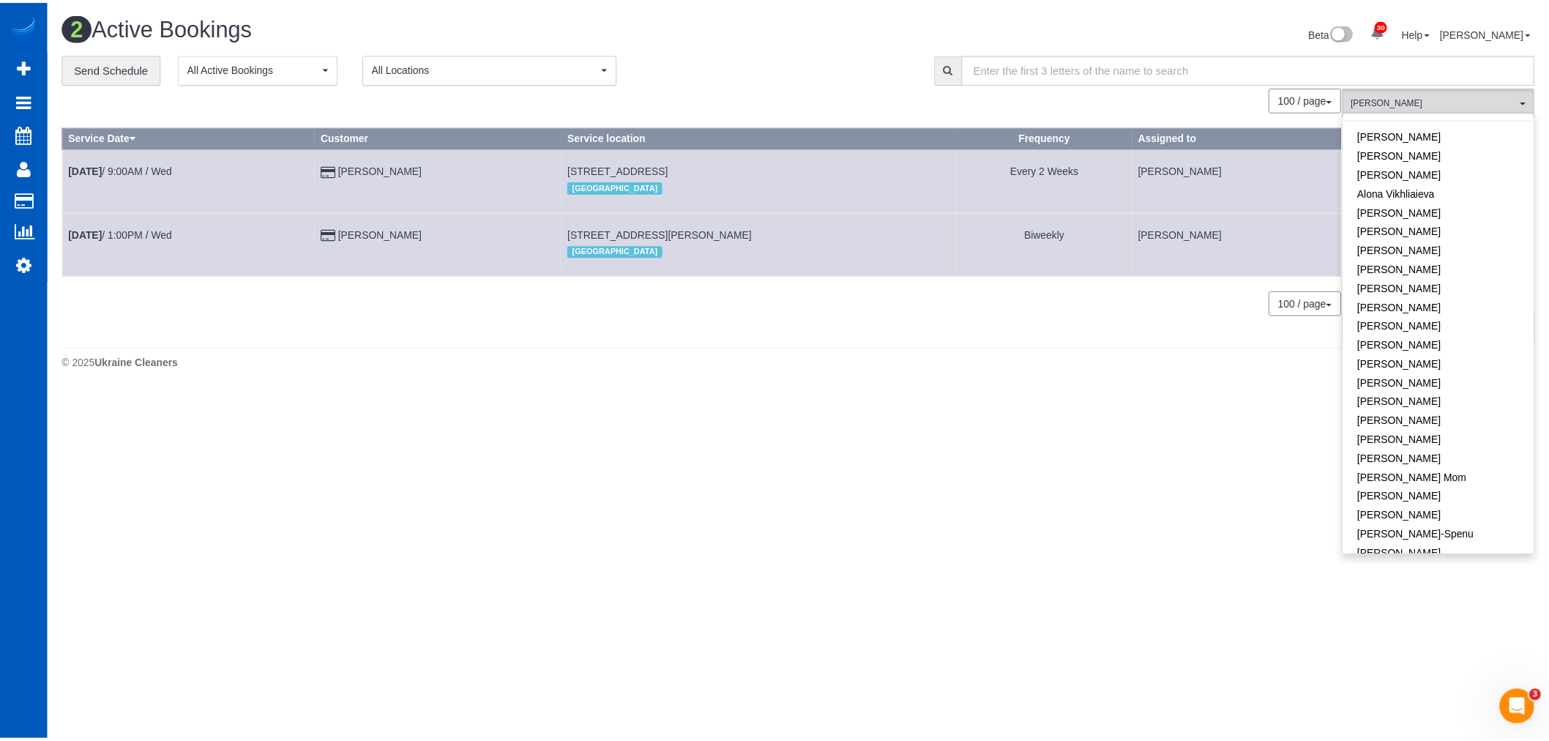
scroll to position [0, 0]
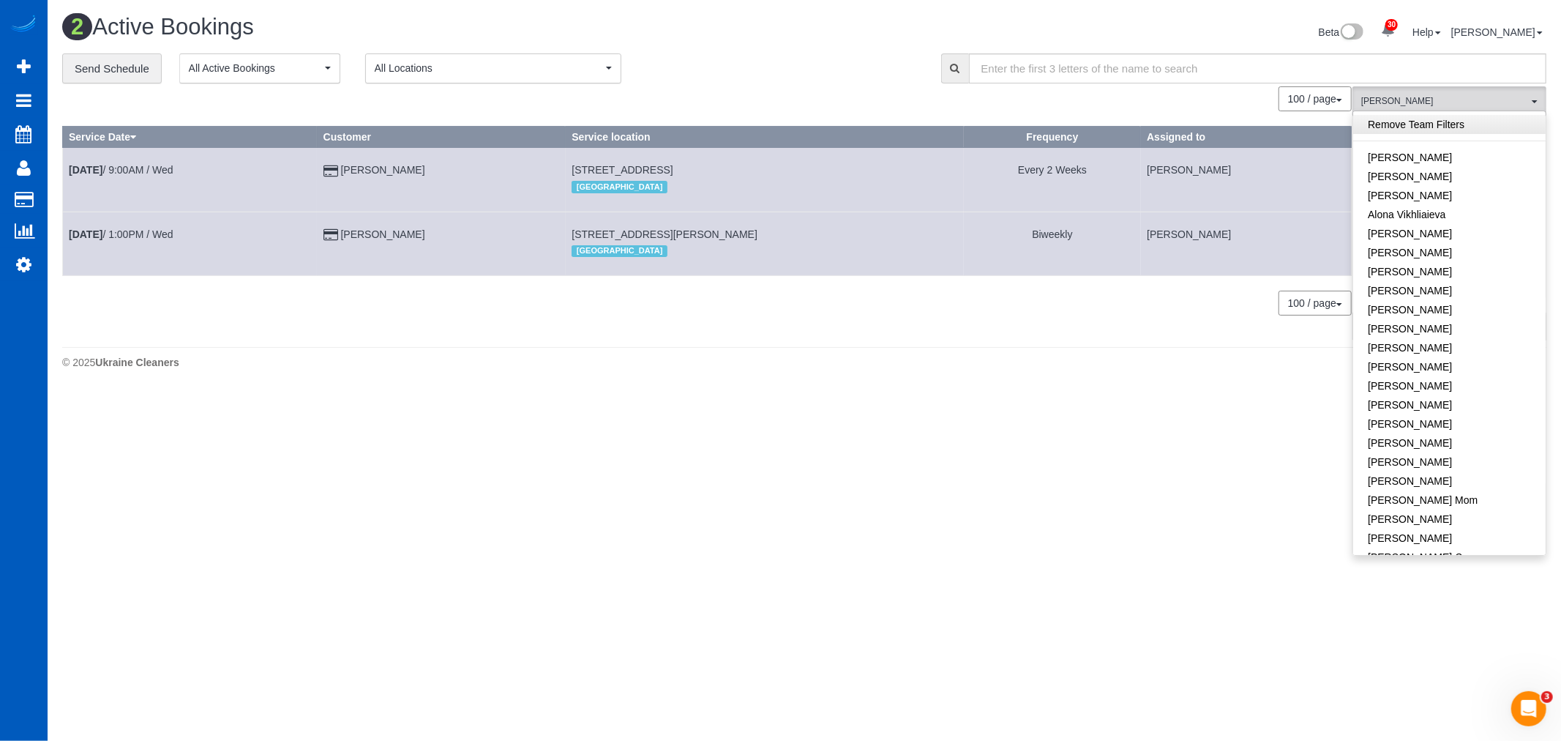
click at [1395, 127] on link "Remove Team Filters" at bounding box center [1449, 124] width 193 height 19
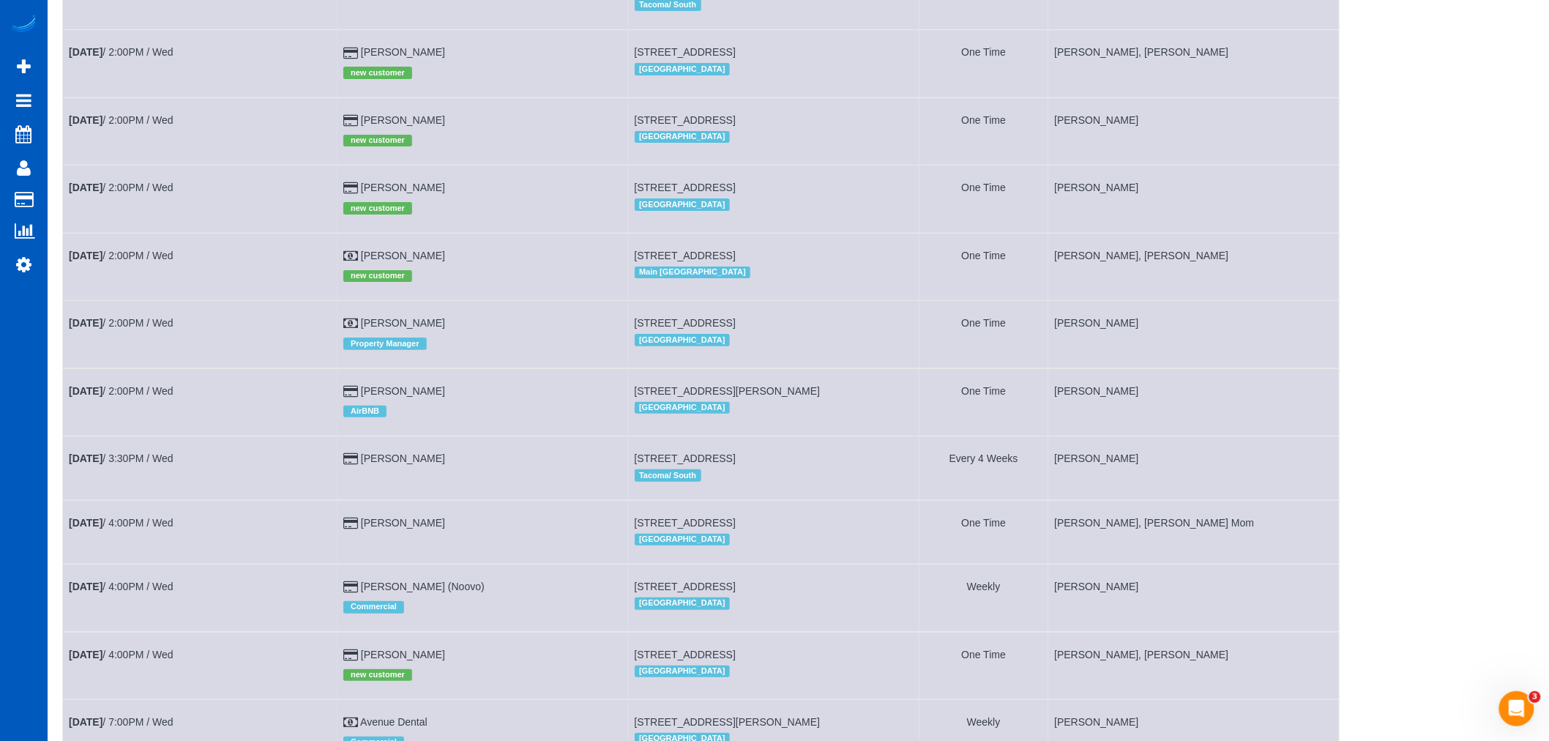
scroll to position [2277, 0]
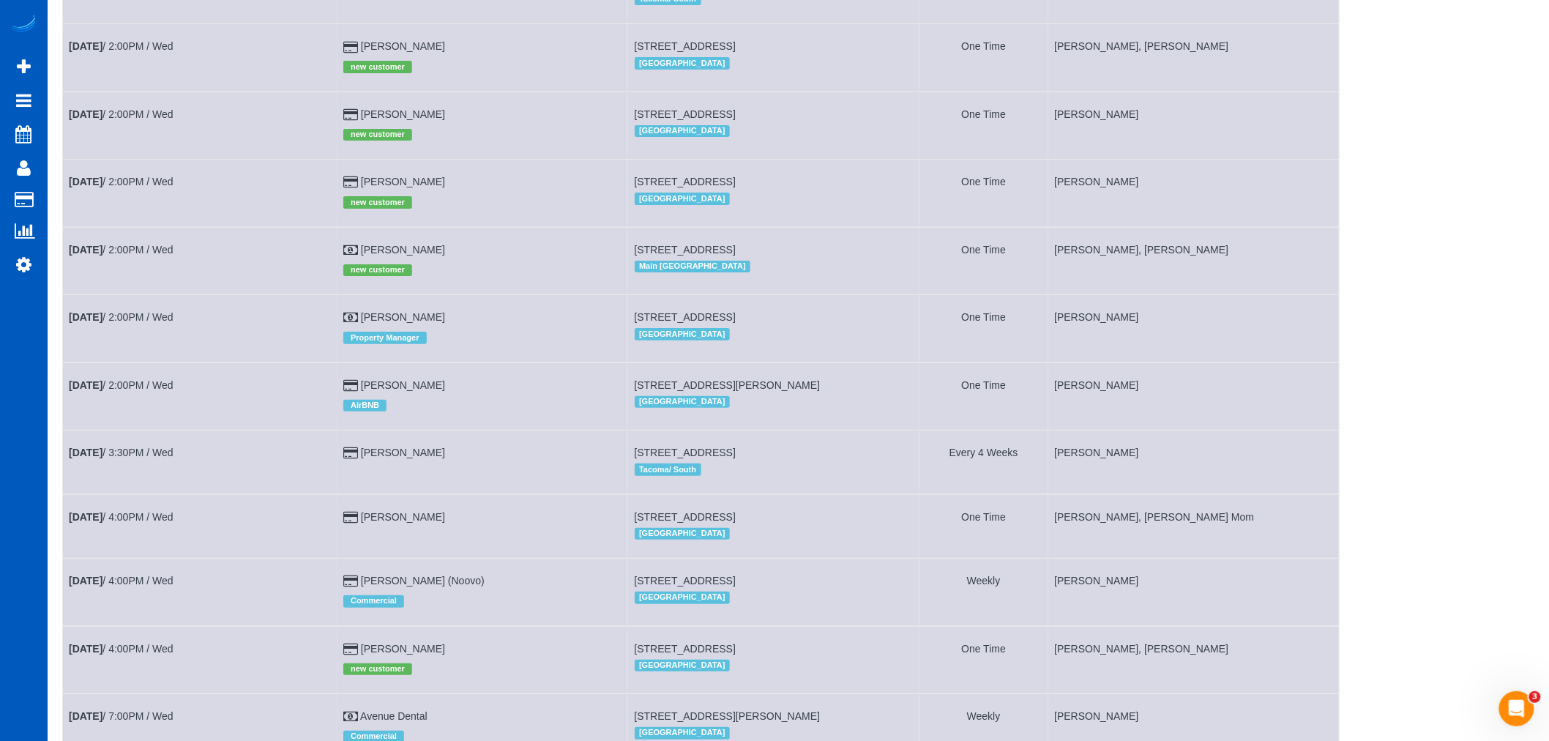
click at [147, 288] on td "Aug 13th / 2:00PM / Wed" at bounding box center [200, 260] width 275 height 67
click at [145, 255] on link "Aug 13th / 2:00PM / Wed" at bounding box center [121, 250] width 105 height 12
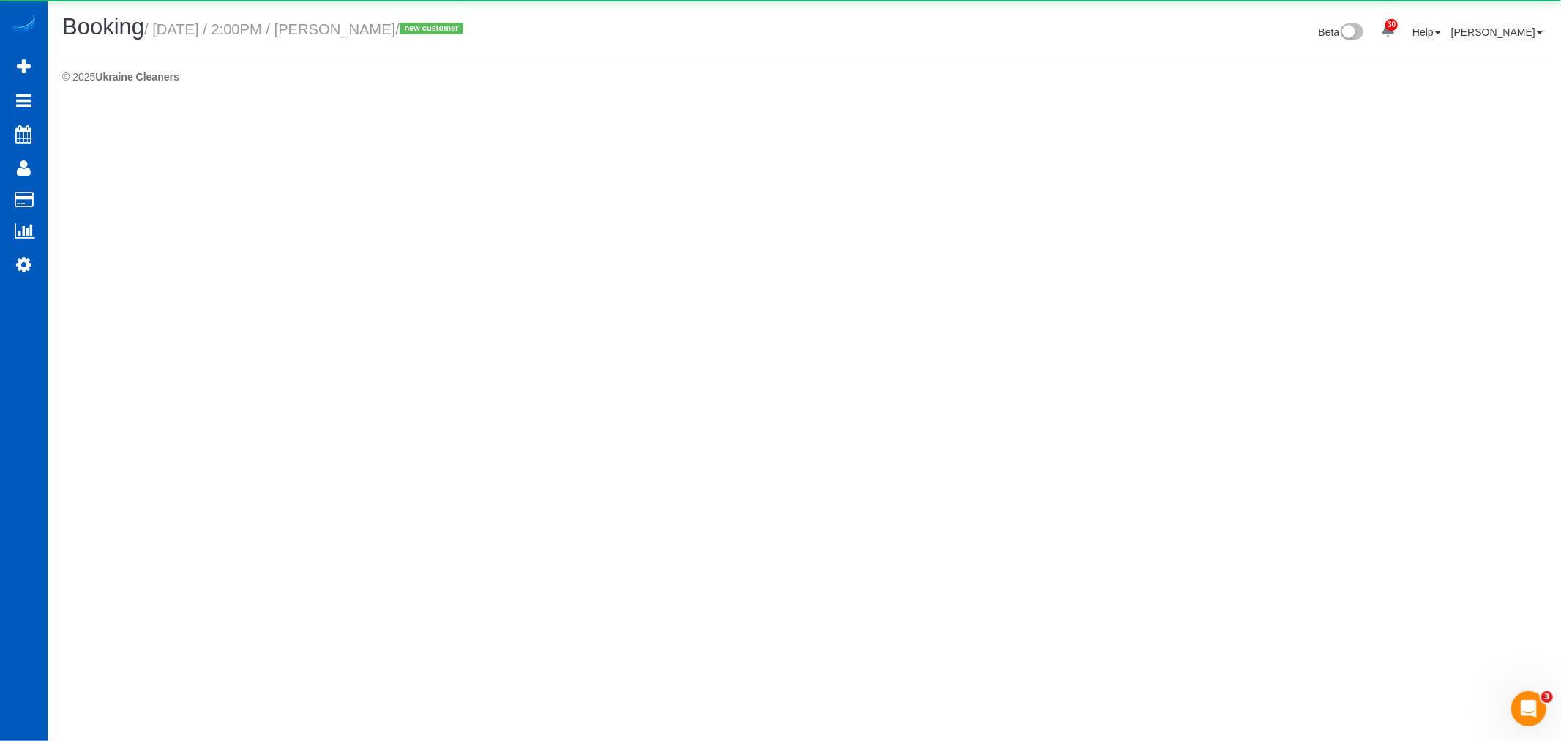
select select "WA"
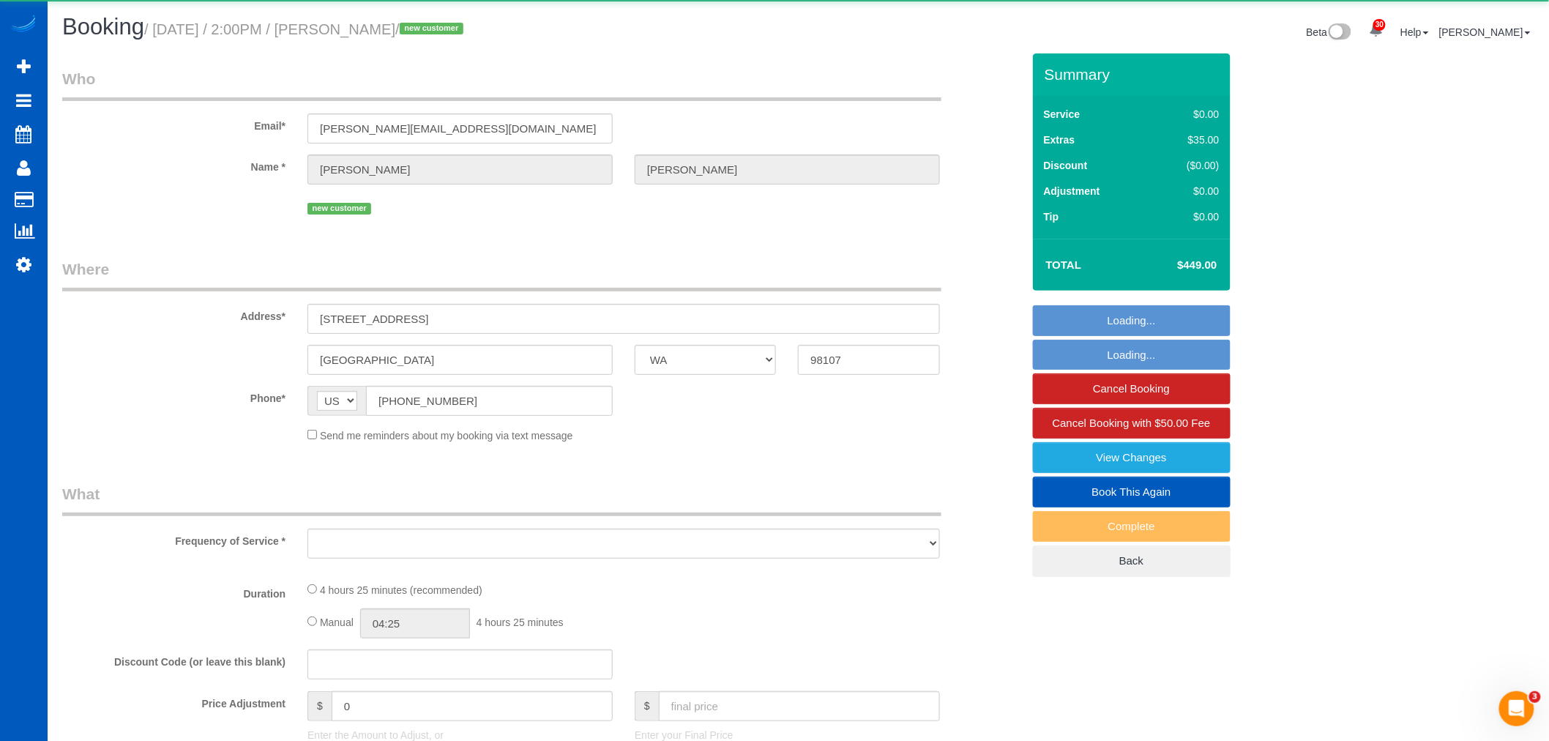
select select "object:29213"
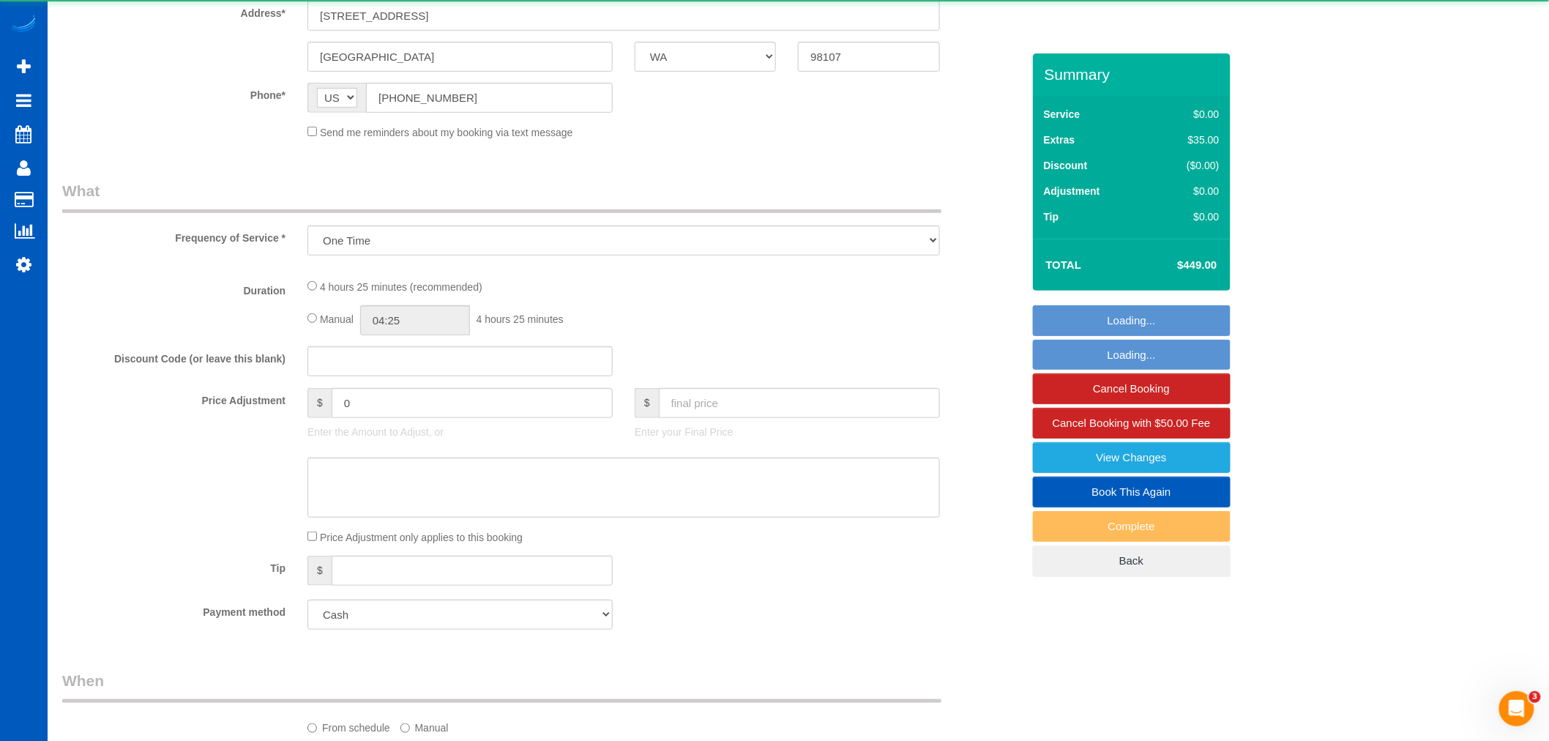
select select "199"
select select "1001"
select select "2"
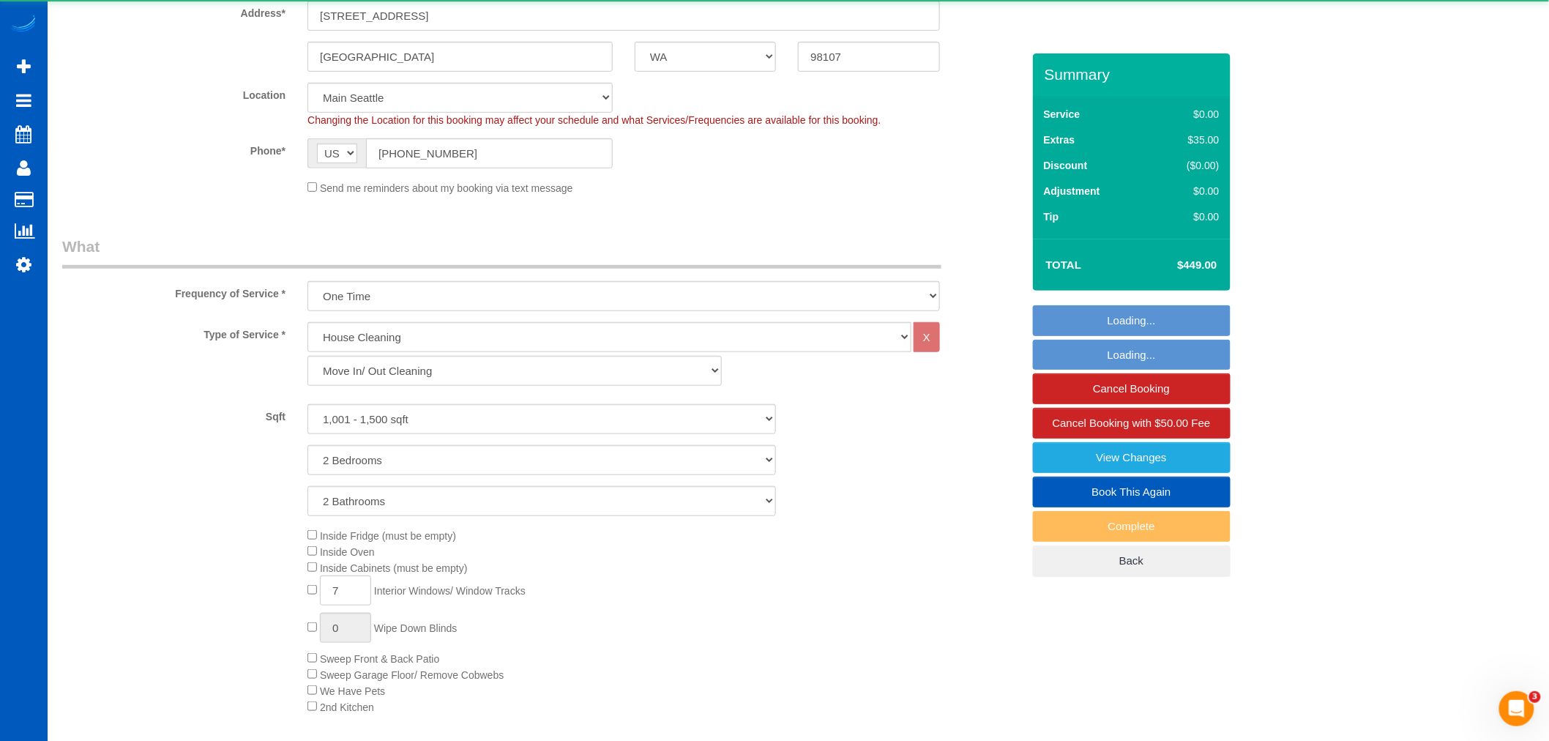
scroll to position [488, 0]
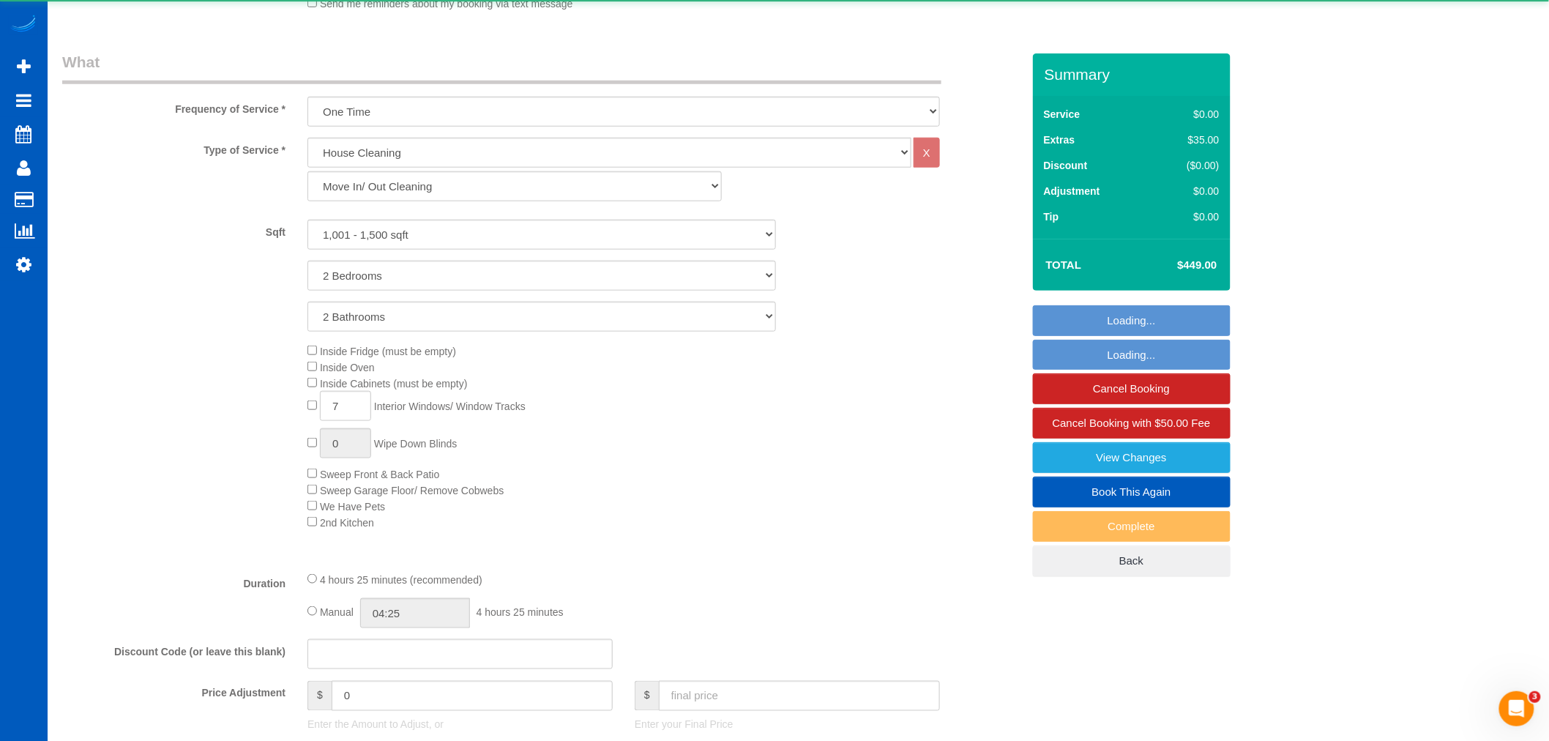
select select "object:29563"
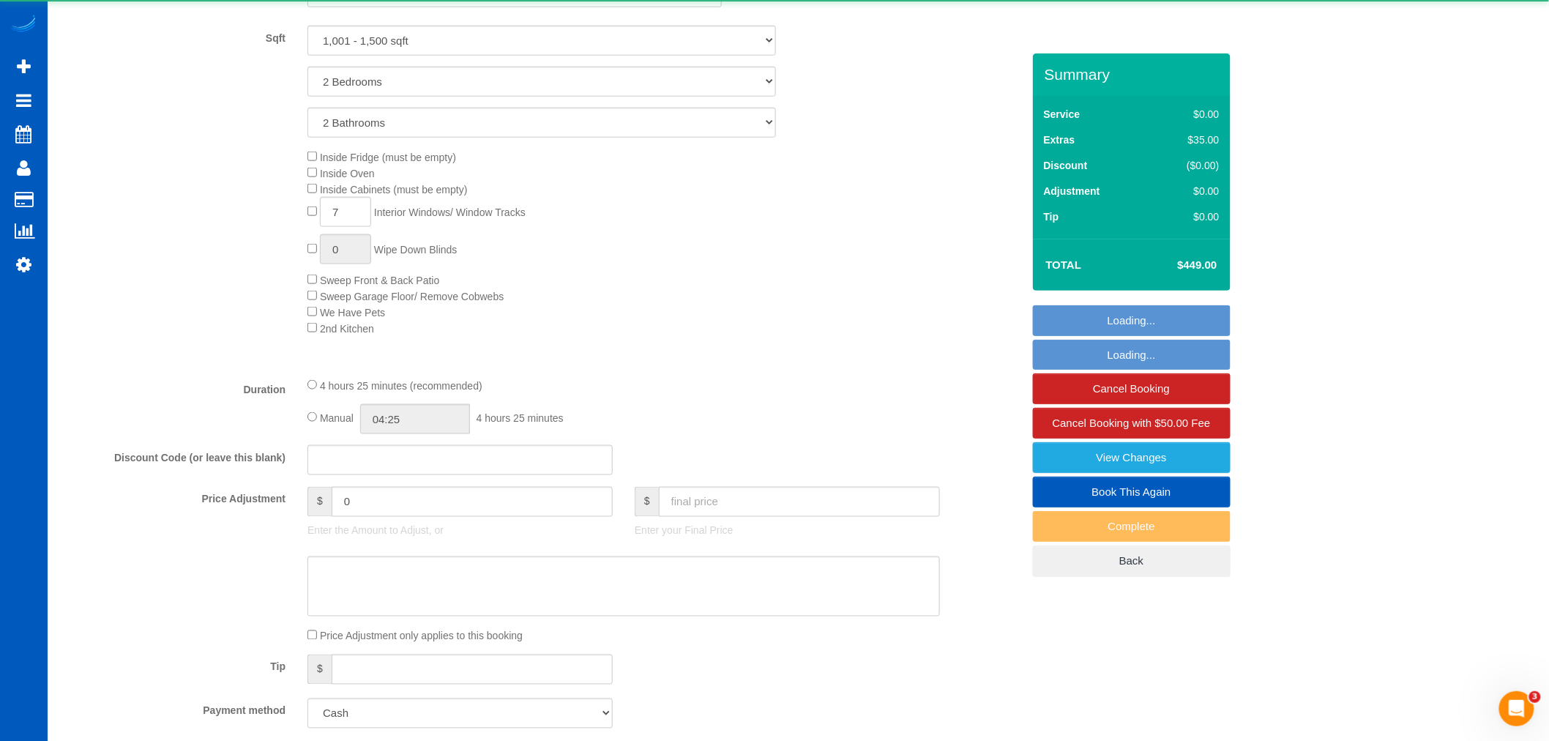
select select "spot101"
select select "1001"
select select "2"
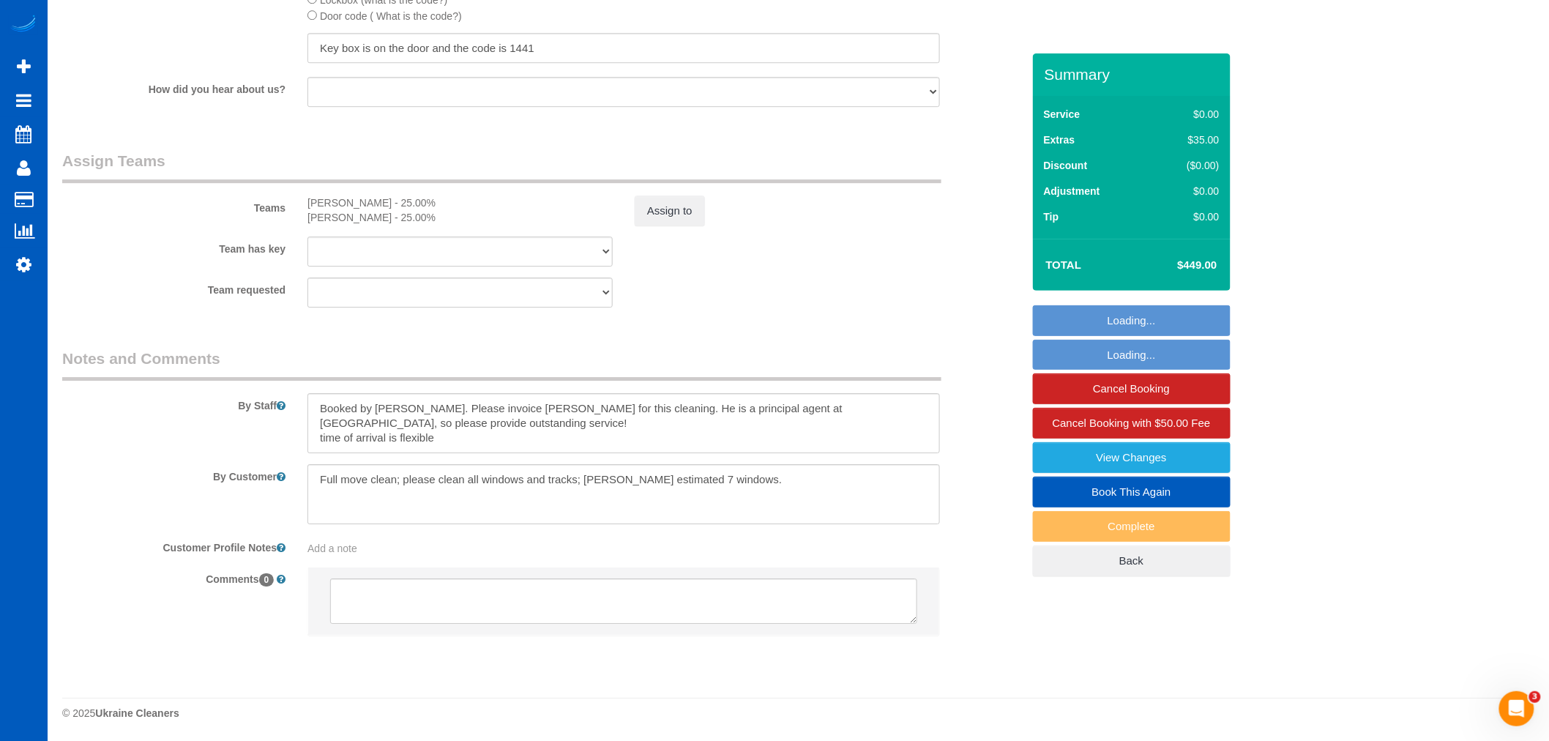
scroll to position [1810, 0]
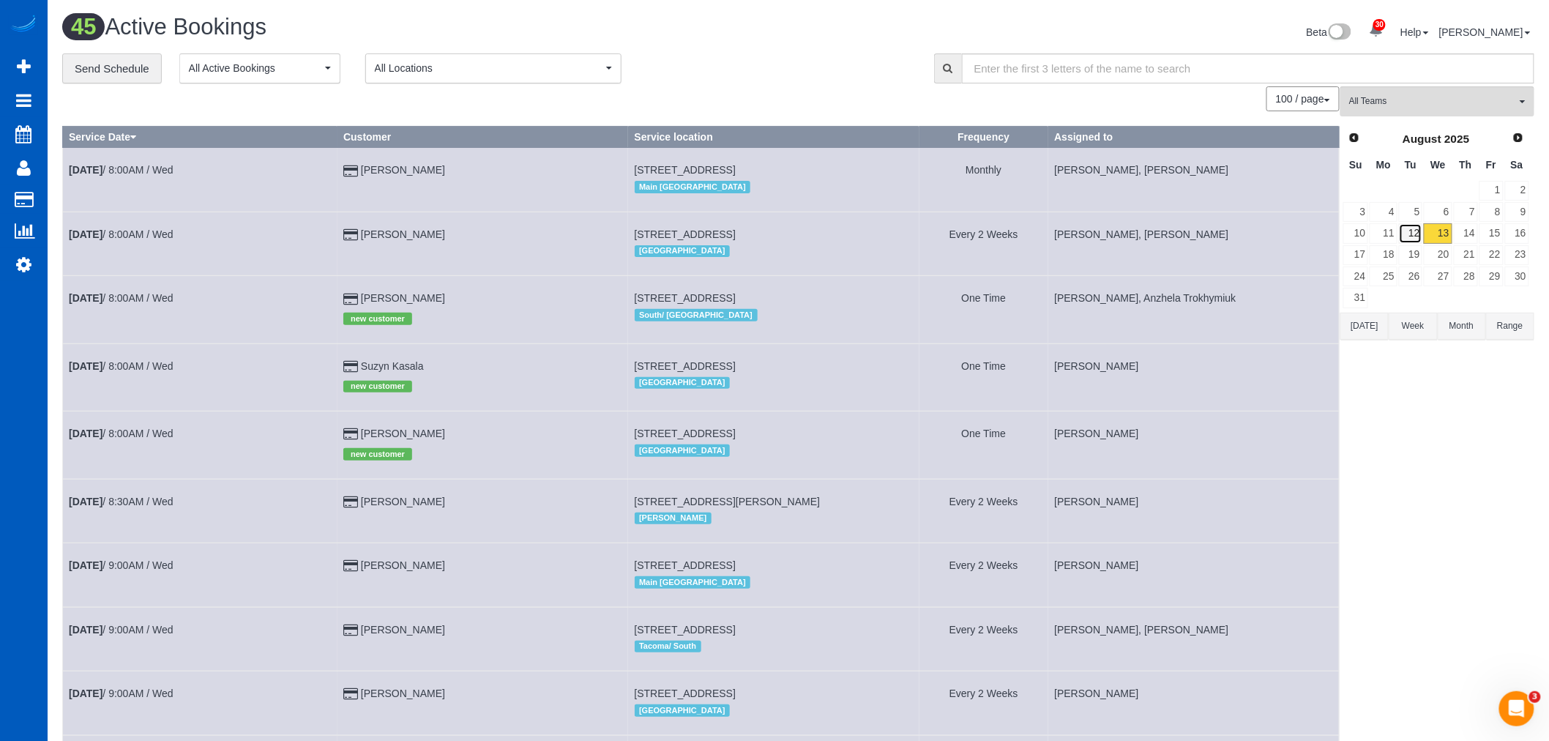
click at [1411, 234] on link "12" at bounding box center [1411, 233] width 24 height 20
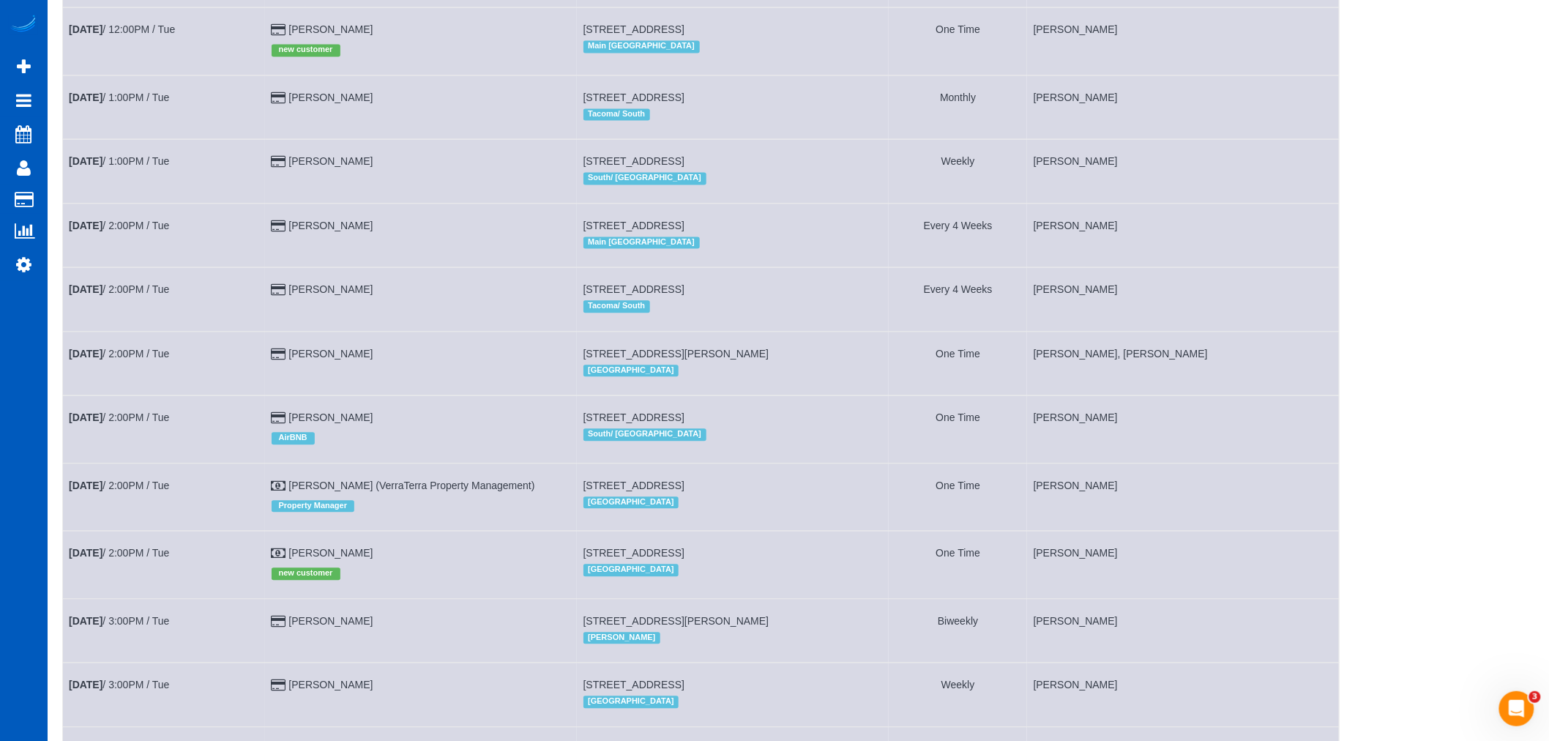
scroll to position [1438, 0]
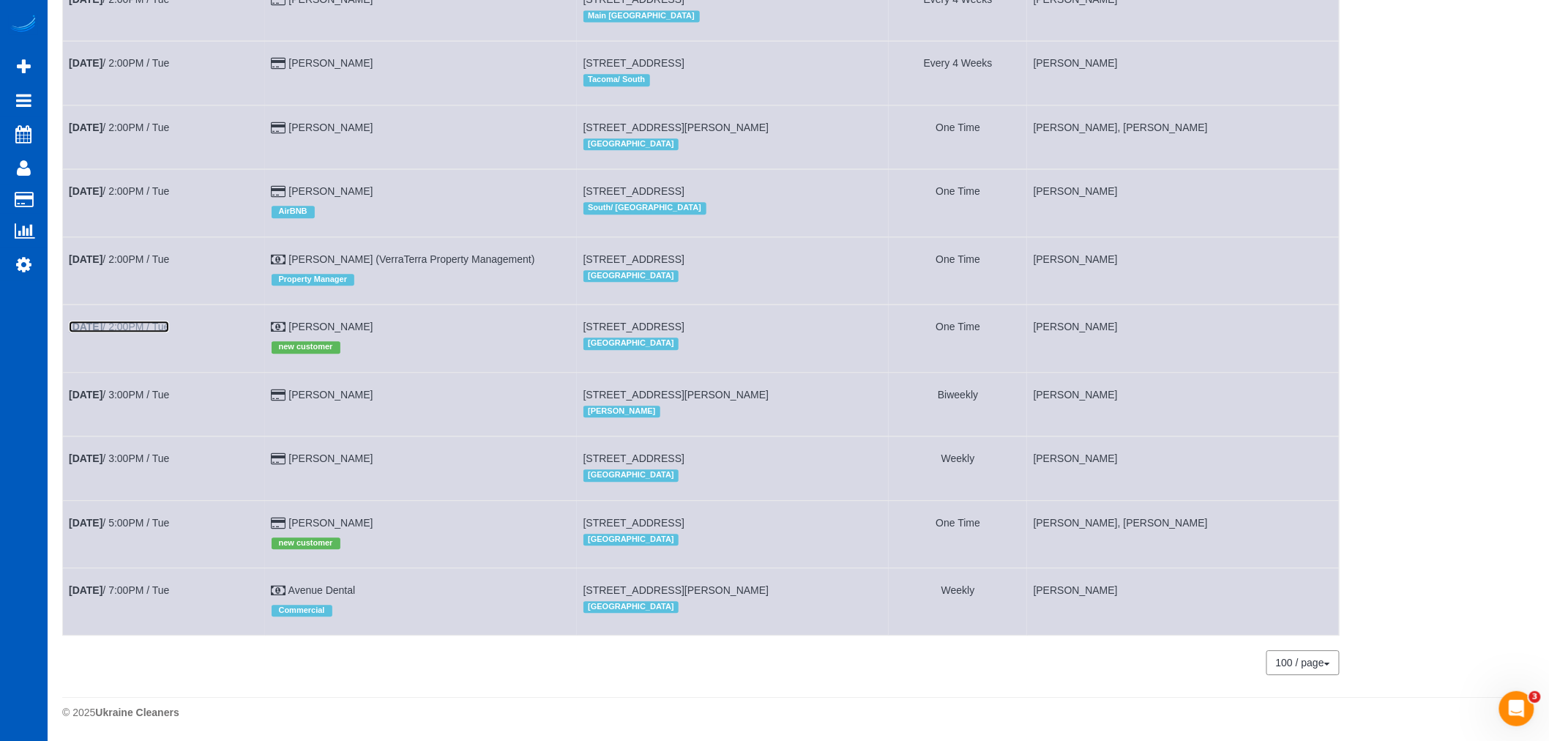
click at [143, 321] on link "Aug 12th / 2:00PM / Tue" at bounding box center [119, 327] width 100 height 12
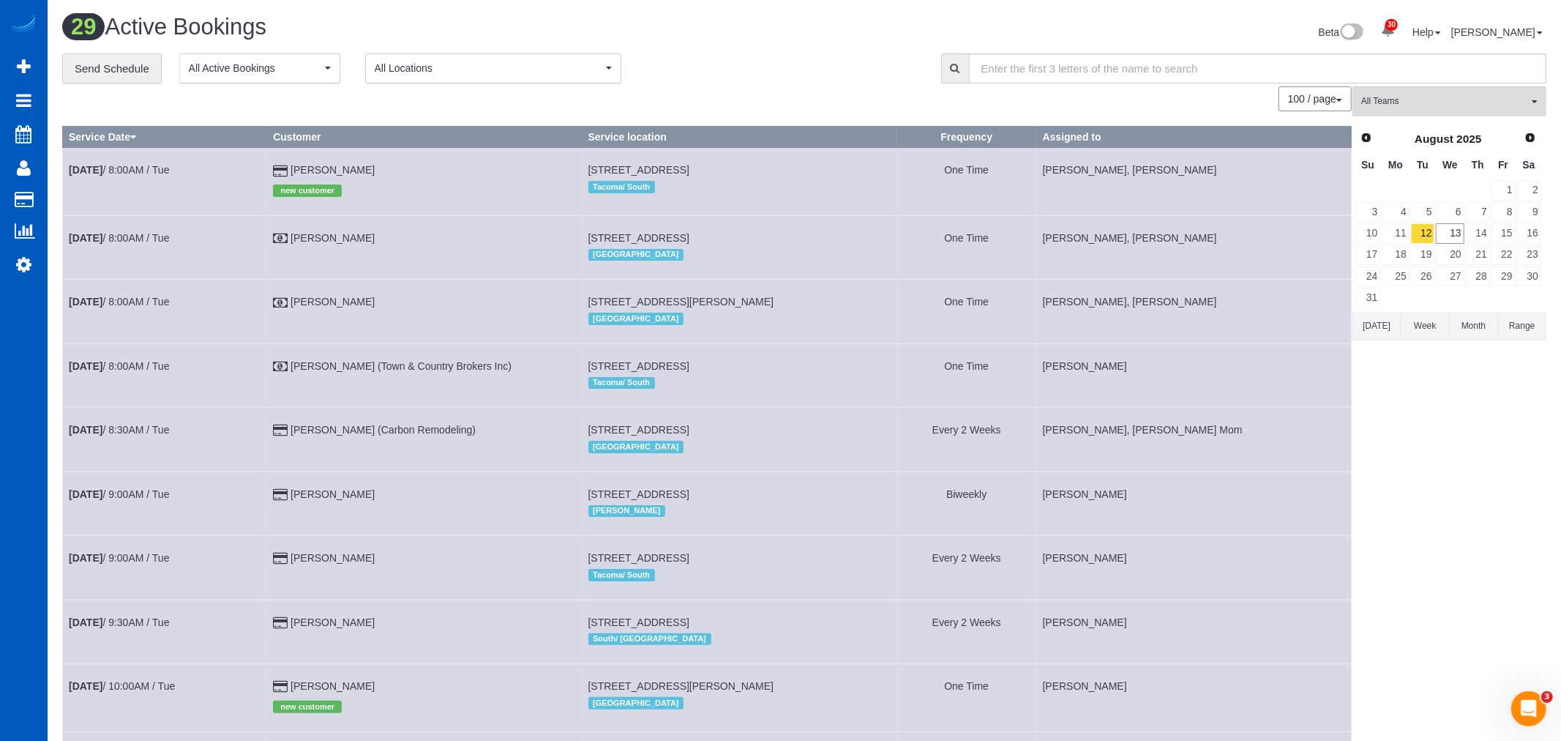
select select "WA"
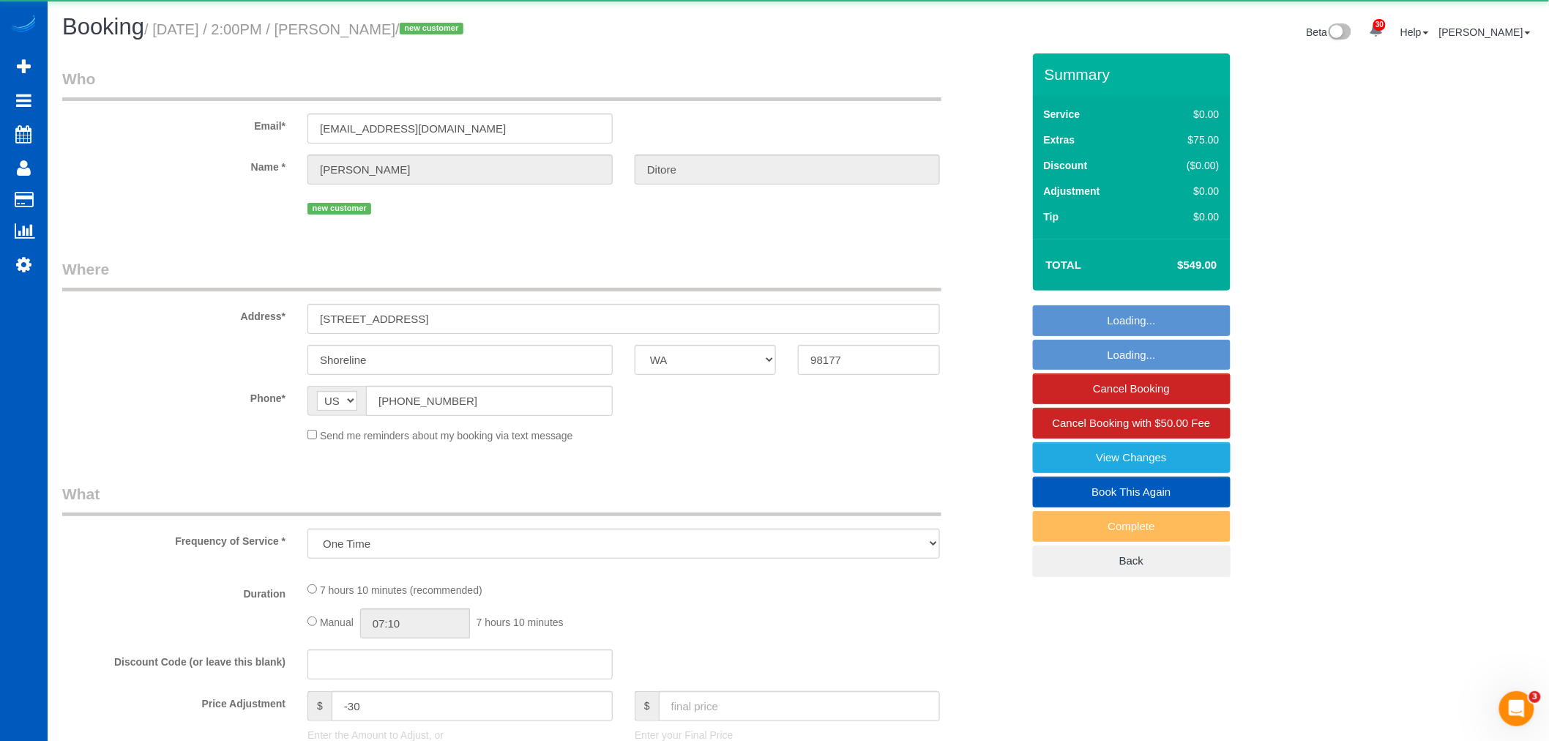
select select "object:31596"
select select "199"
select select "2001"
select select "5"
select select "3"
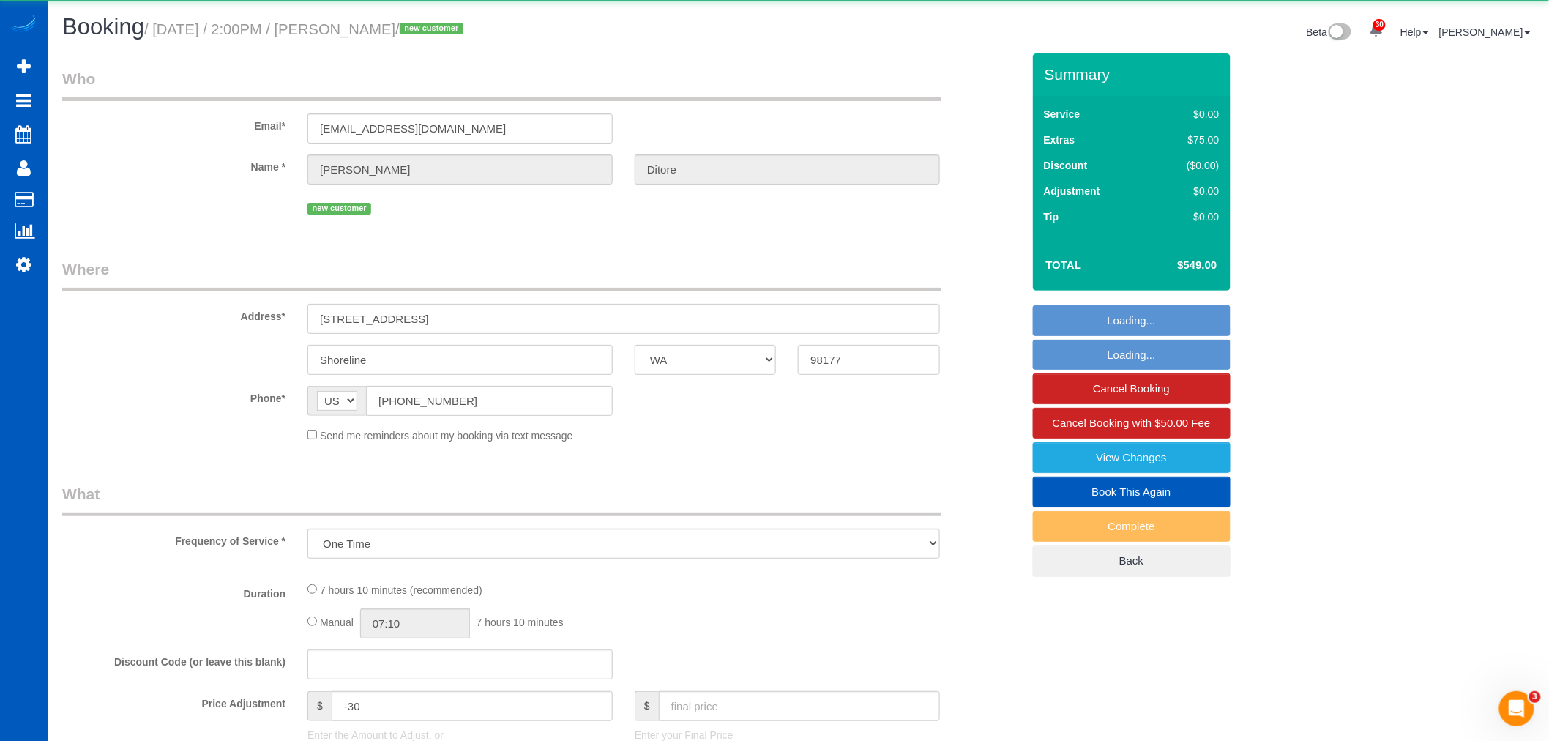
select select "spot108"
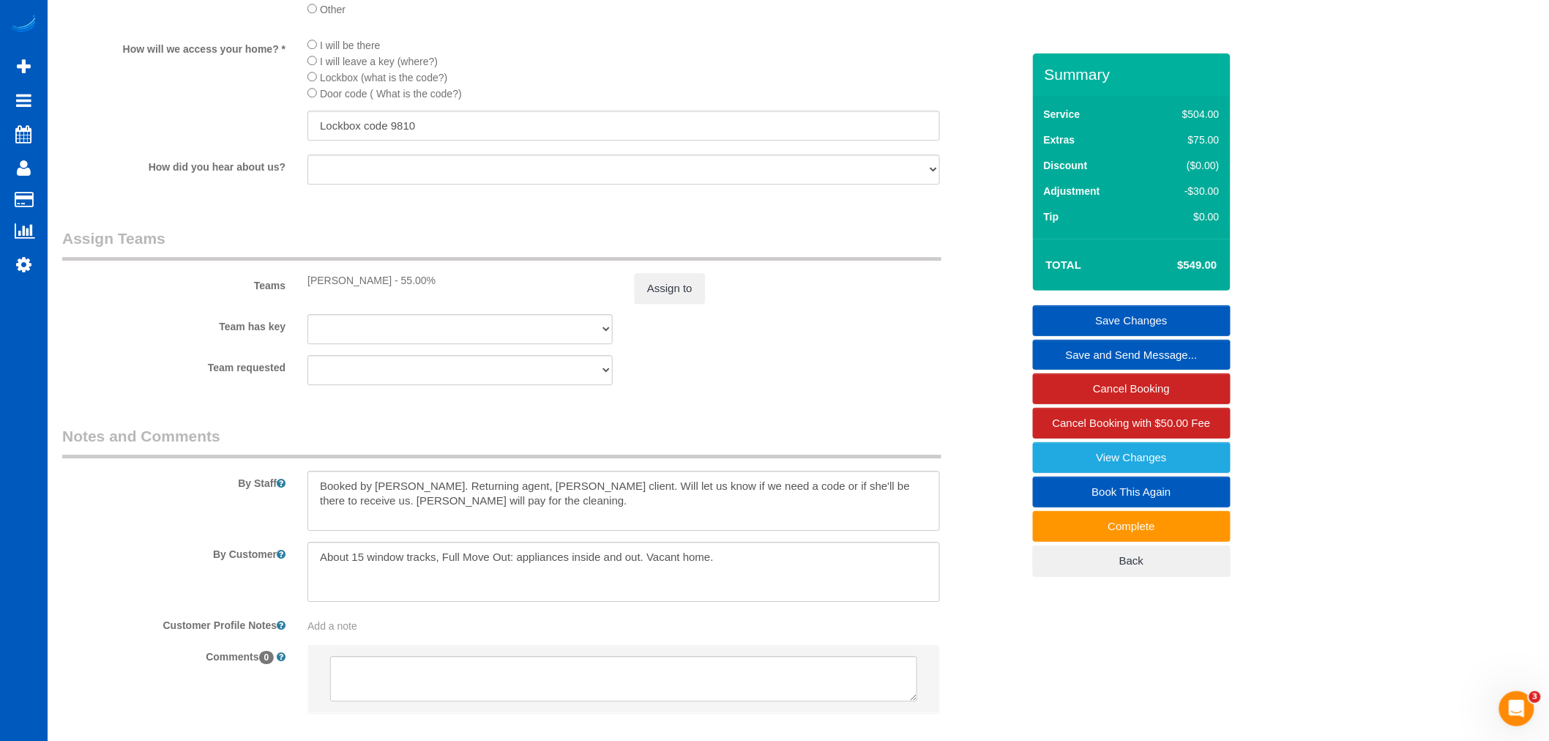
scroll to position [1810, 0]
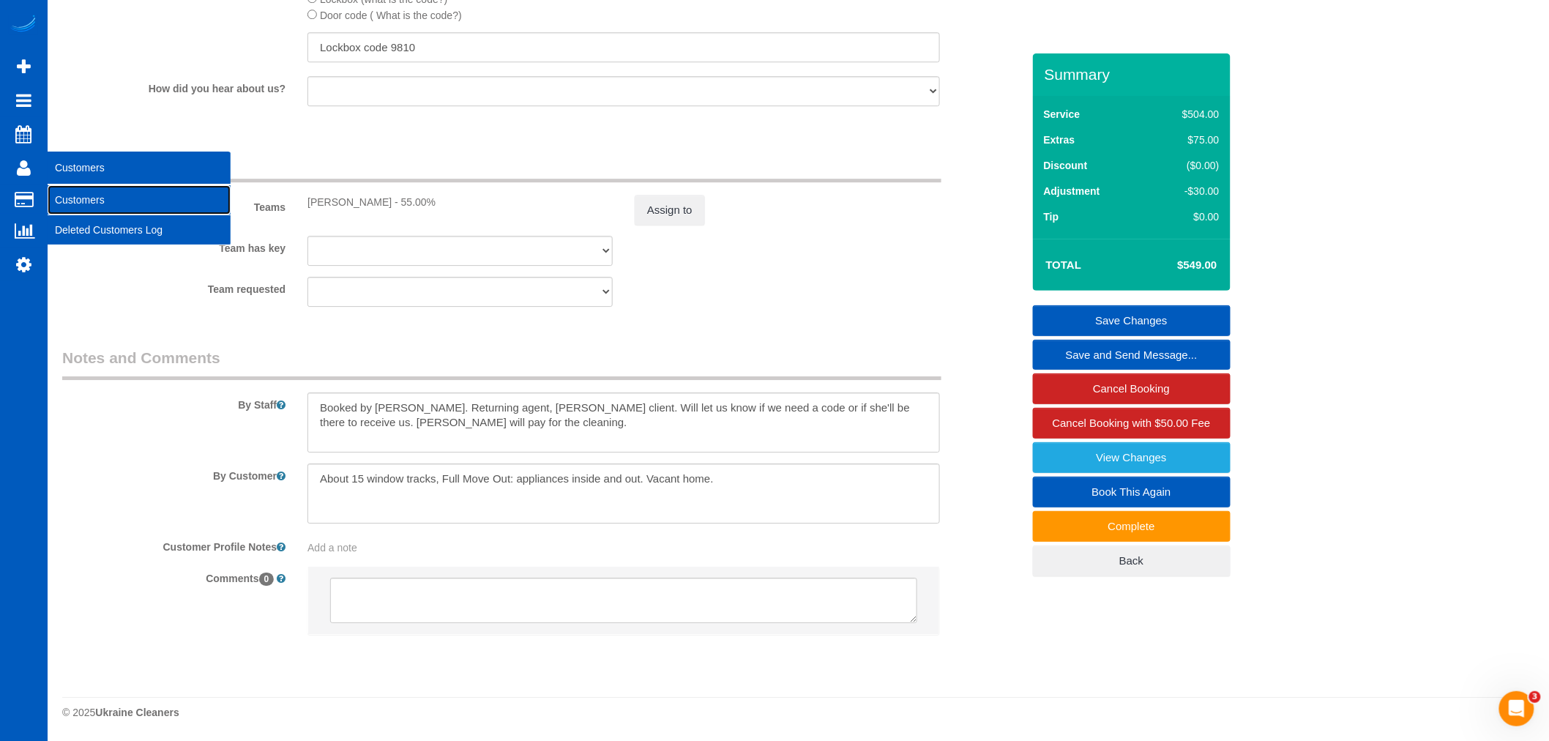
click at [88, 193] on link "Customers" at bounding box center [139, 199] width 183 height 29
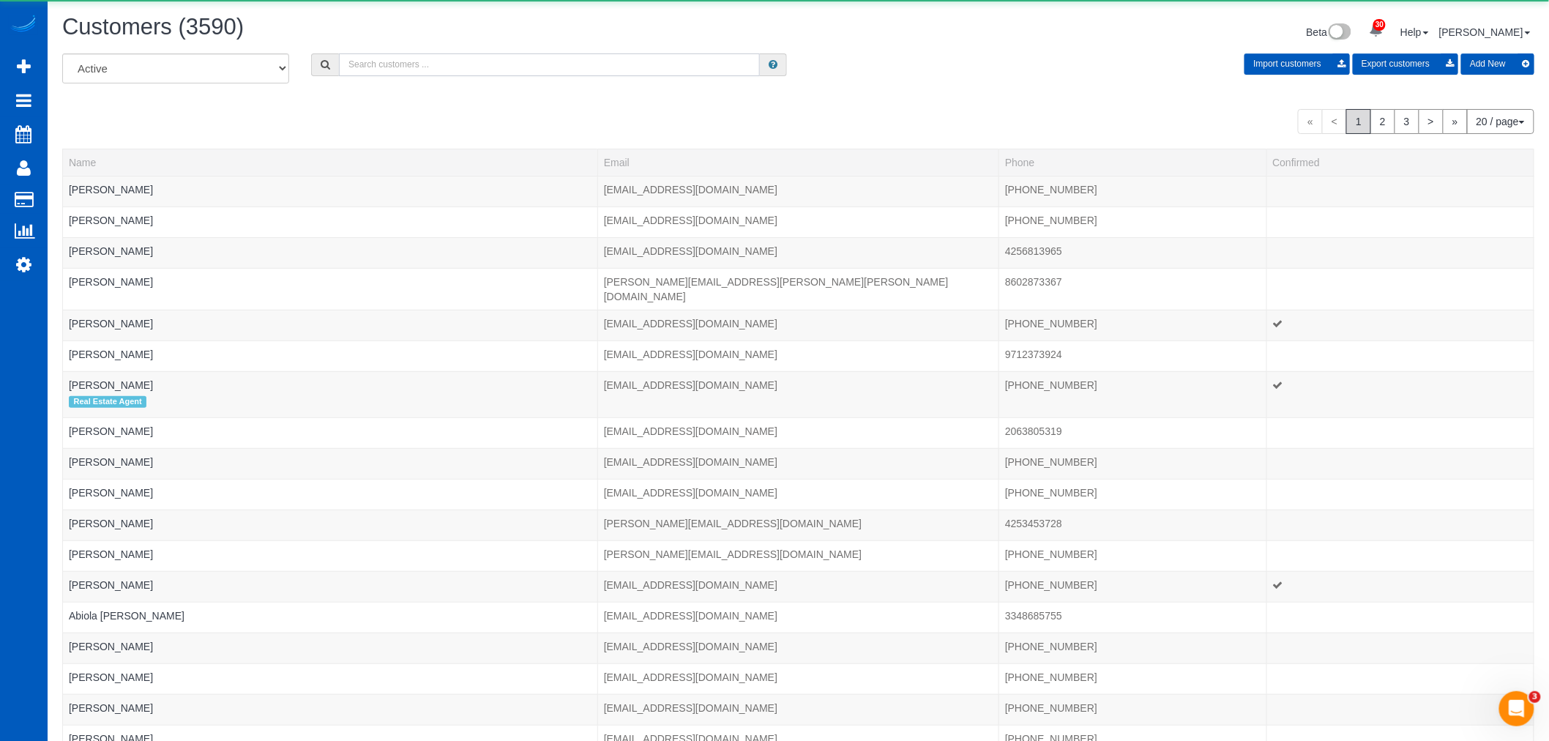
click at [470, 64] on input "text" at bounding box center [549, 64] width 421 height 23
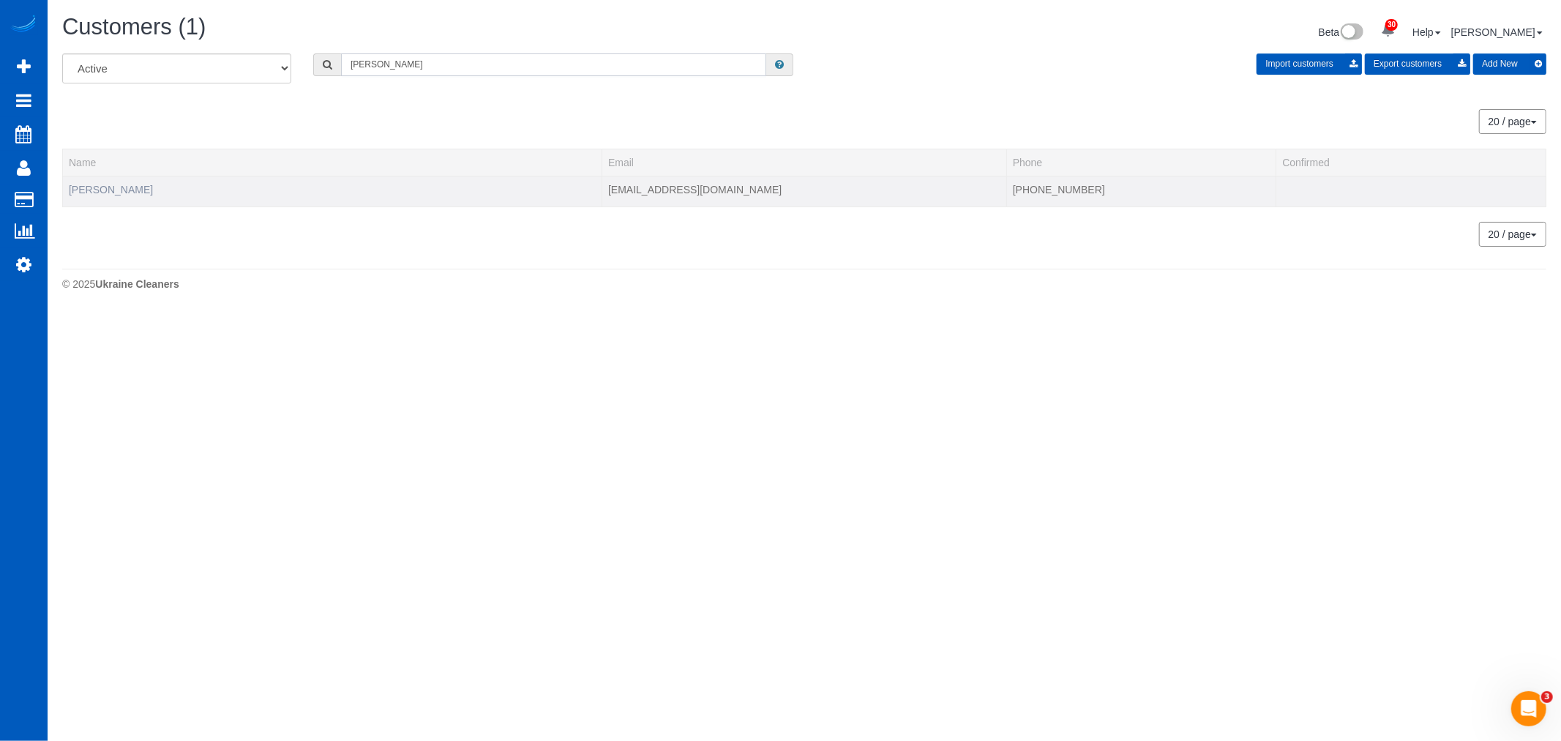
type input "ana ramirez"
click at [100, 193] on link "Ana Ramirez" at bounding box center [111, 190] width 84 height 12
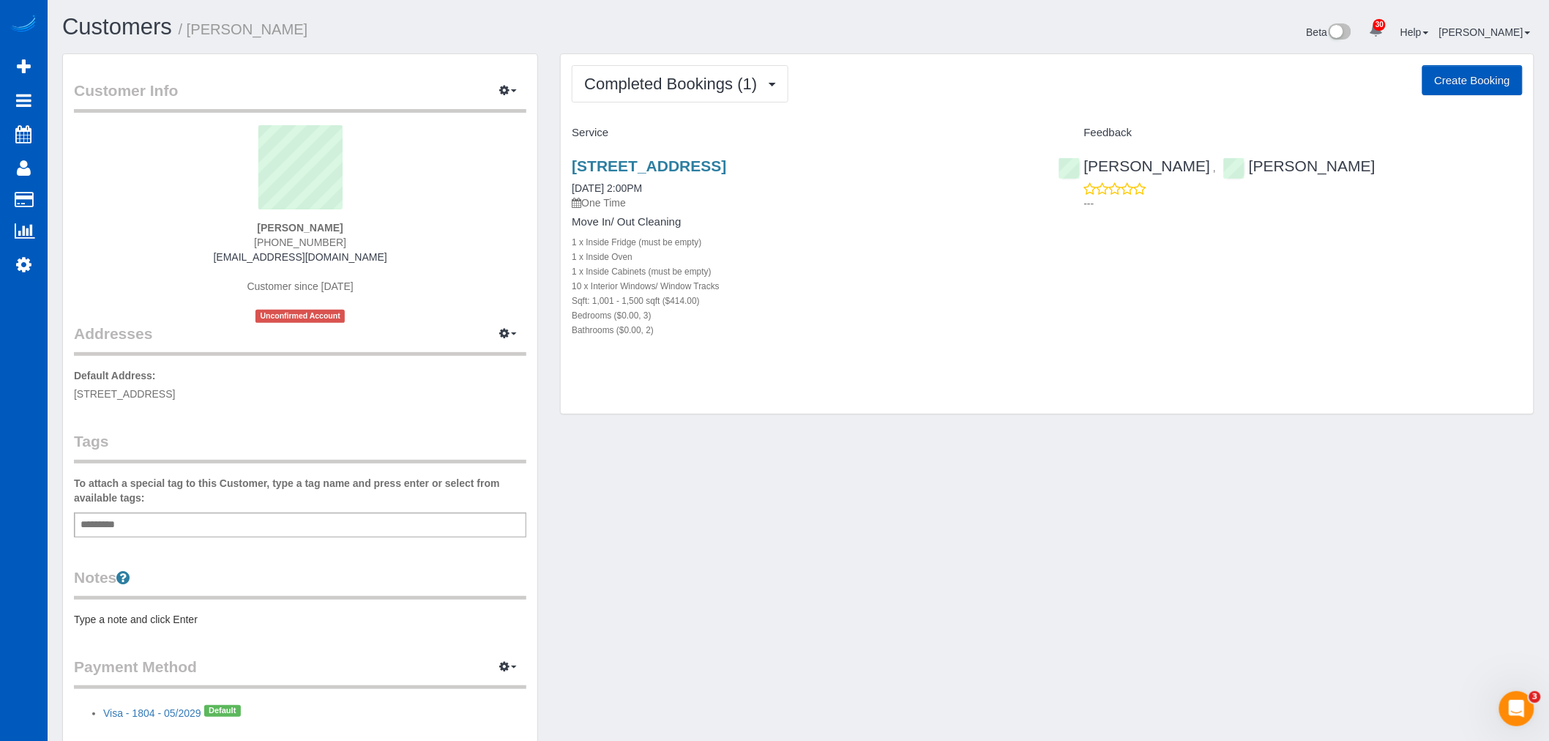
click at [200, 516] on div "Add a tag" at bounding box center [300, 524] width 452 height 25
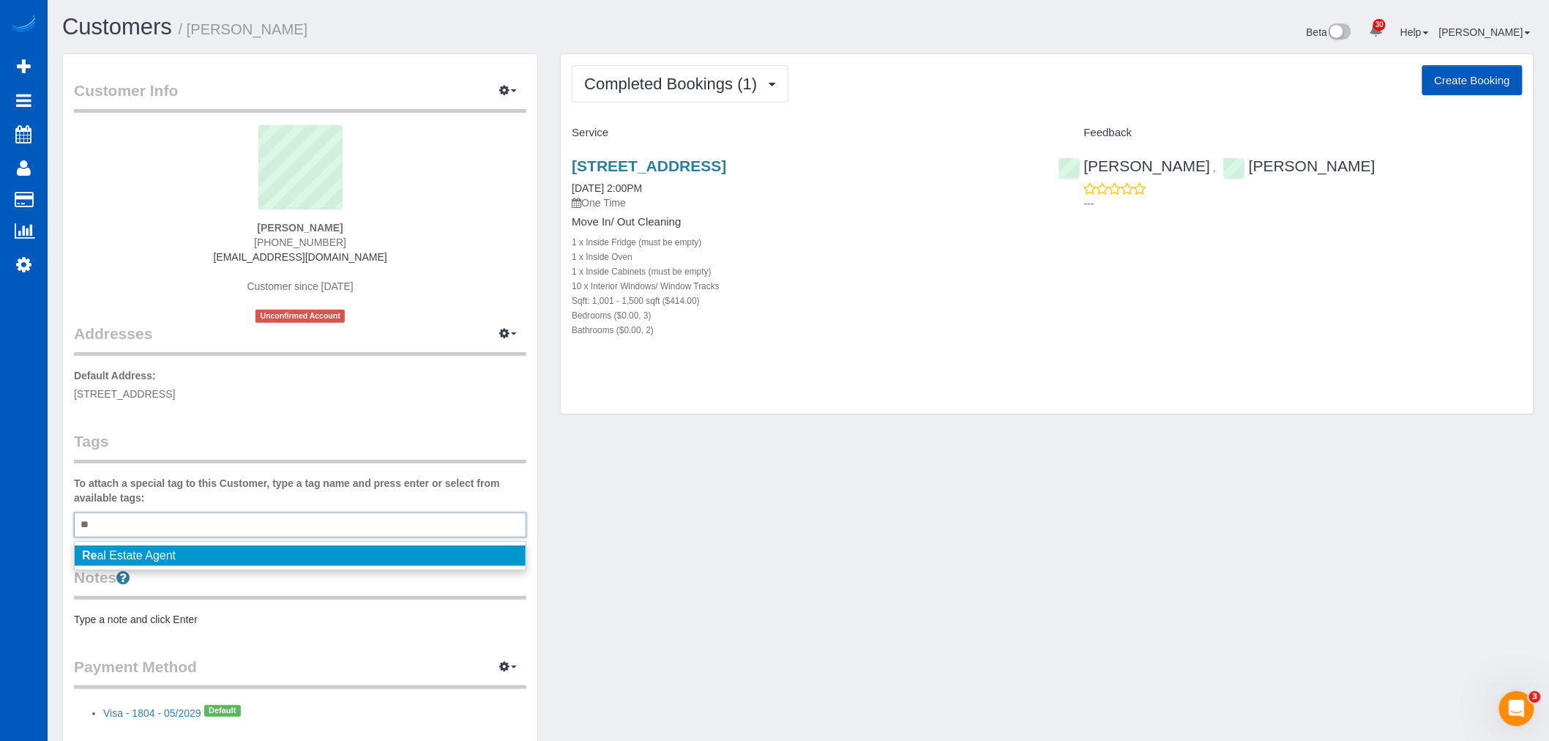
type input "**"
click at [201, 554] on li "Re al Estate Agent" at bounding box center [300, 555] width 451 height 20
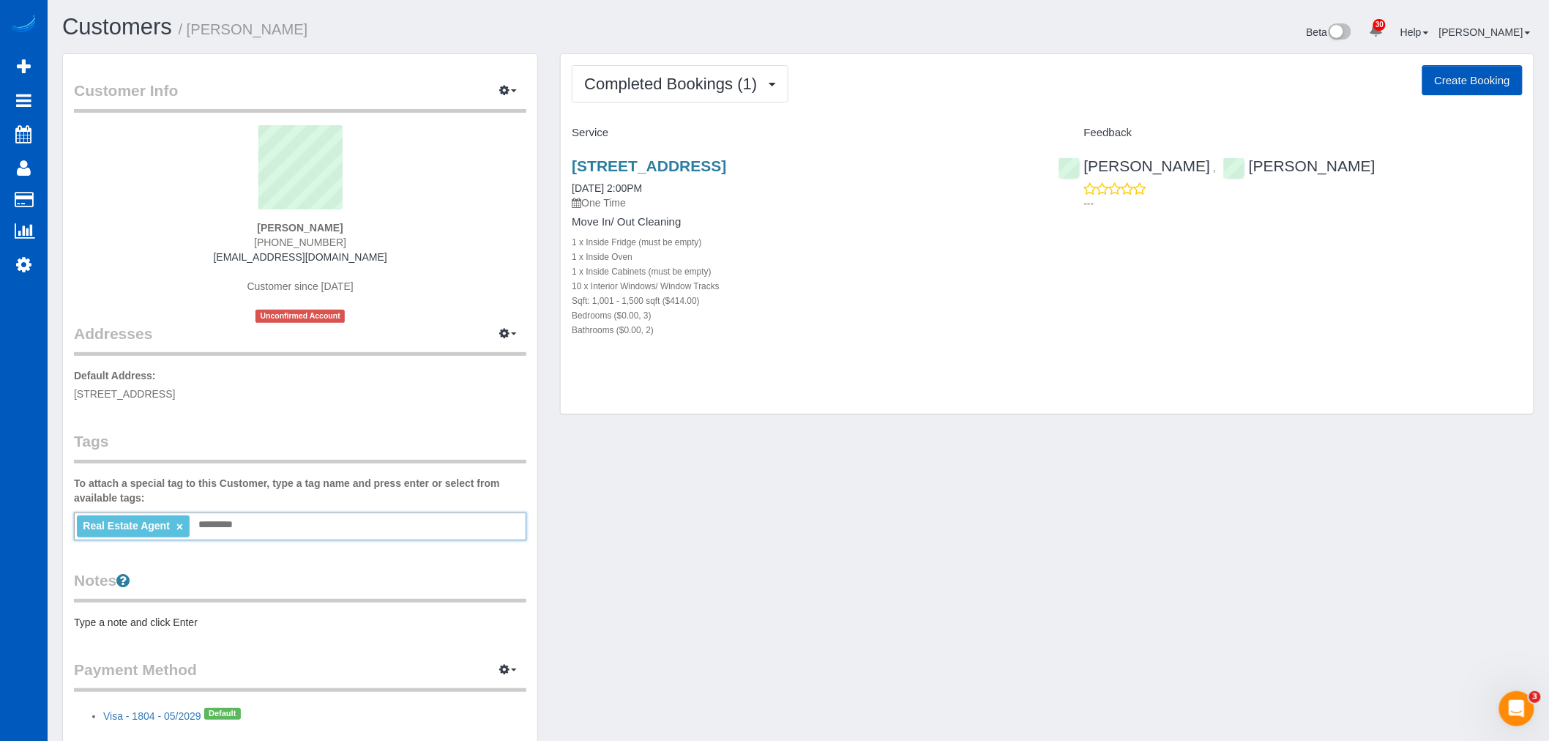
click at [1480, 74] on button "Create Booking" at bounding box center [1472, 80] width 100 height 31
select select "WA"
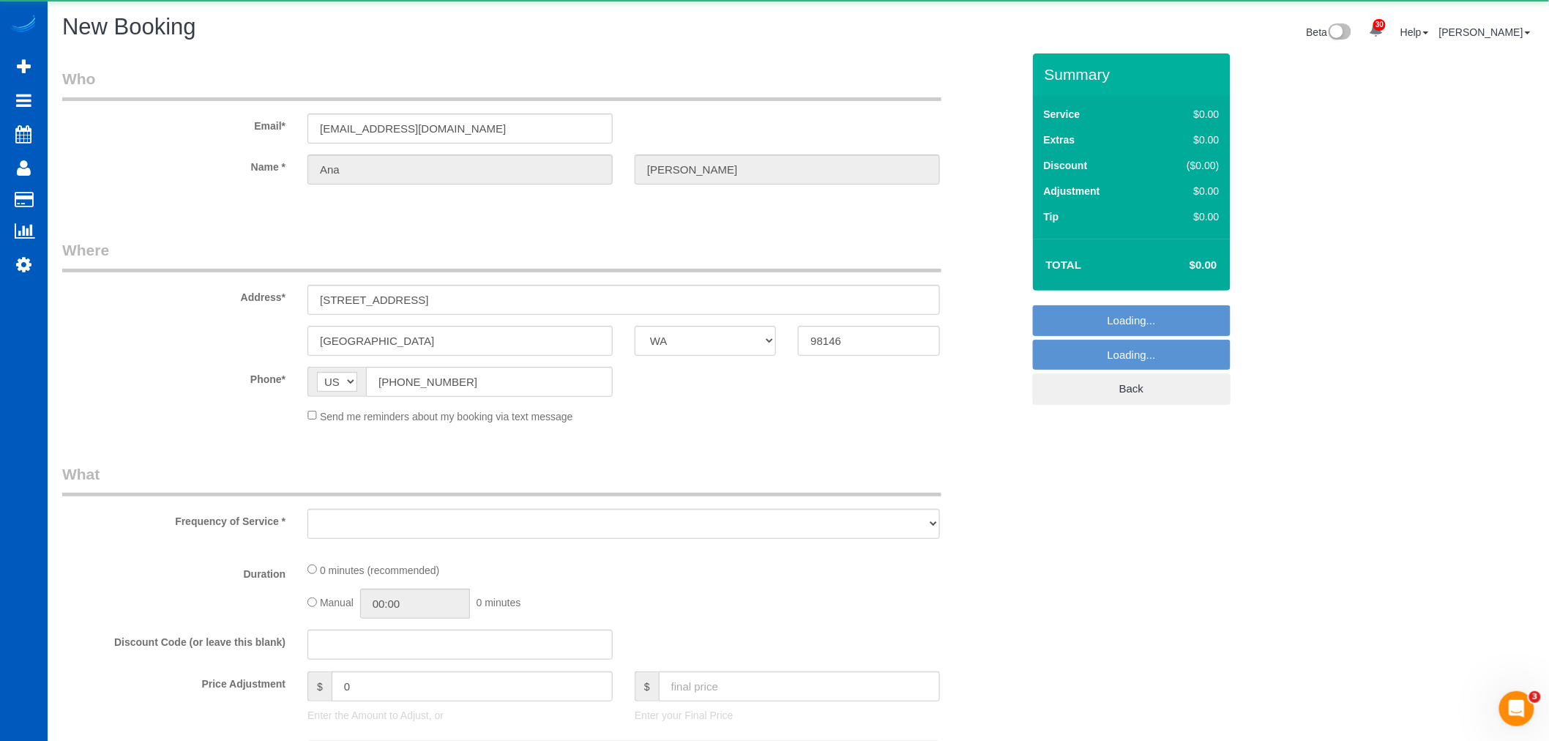
select select "object:32586"
select select "string:fspay-d60fa662-d44f-445c-9a41-93be94b7a7cb"
select select "199"
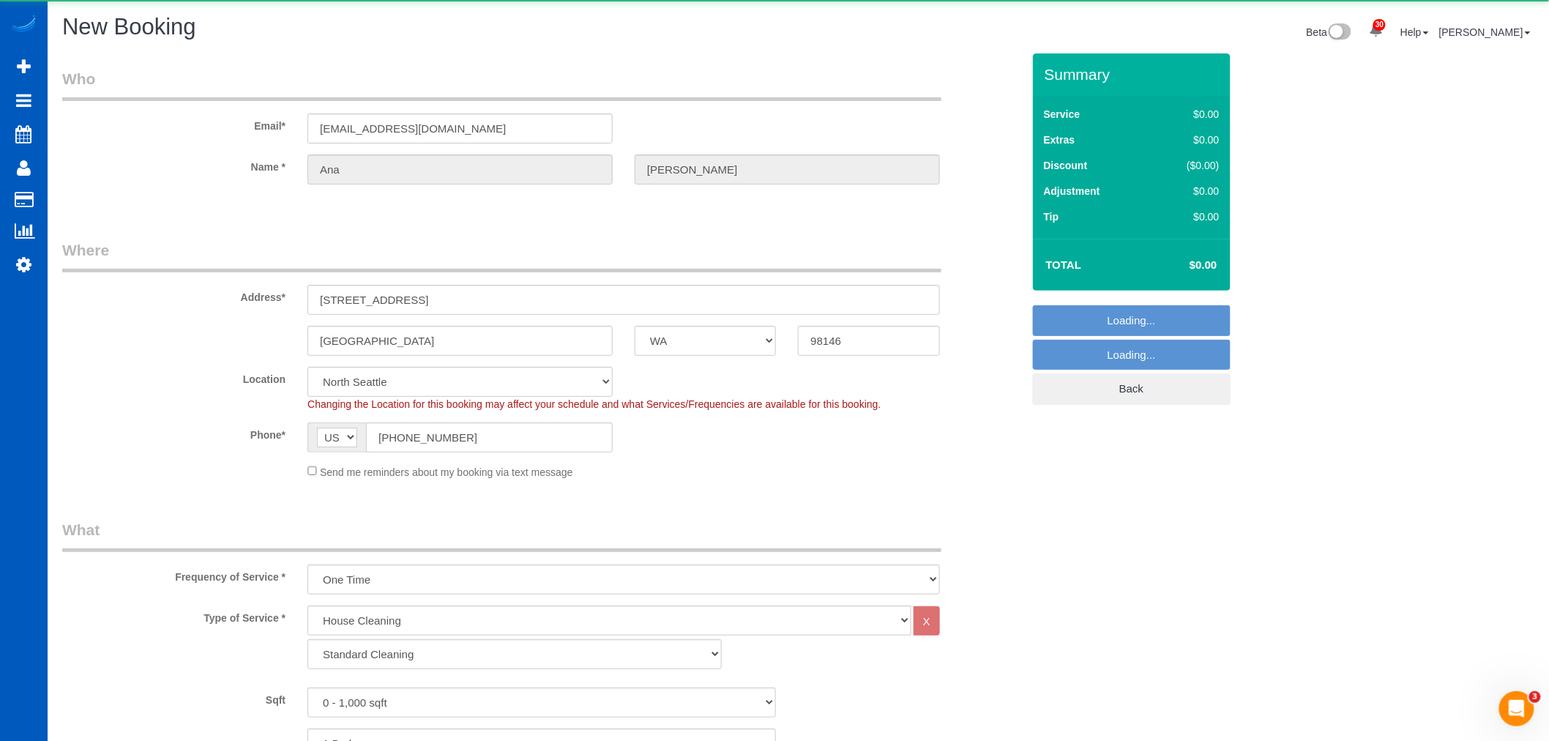
select select "object:32856"
select select "8"
select select "object:32950"
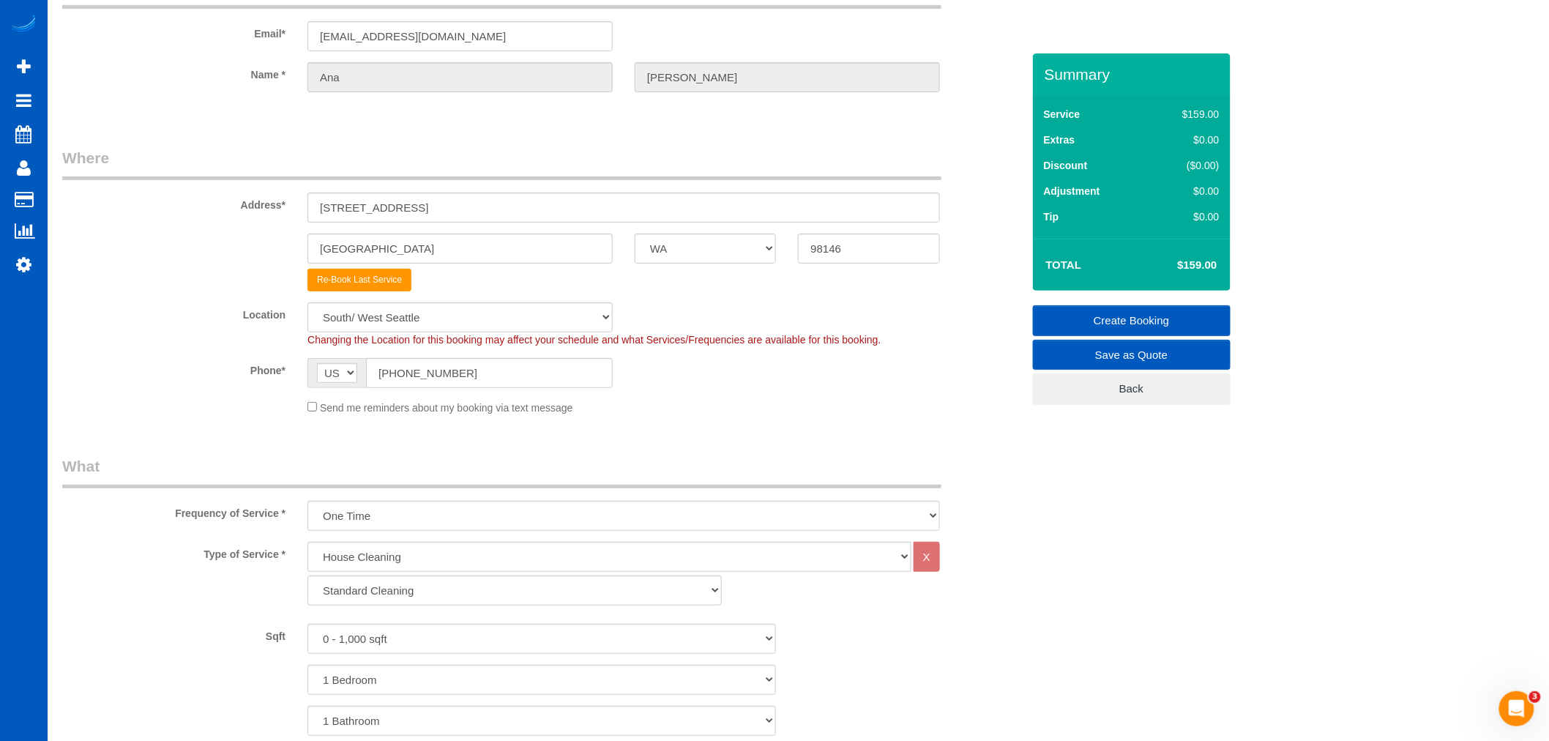
scroll to position [22, 0]
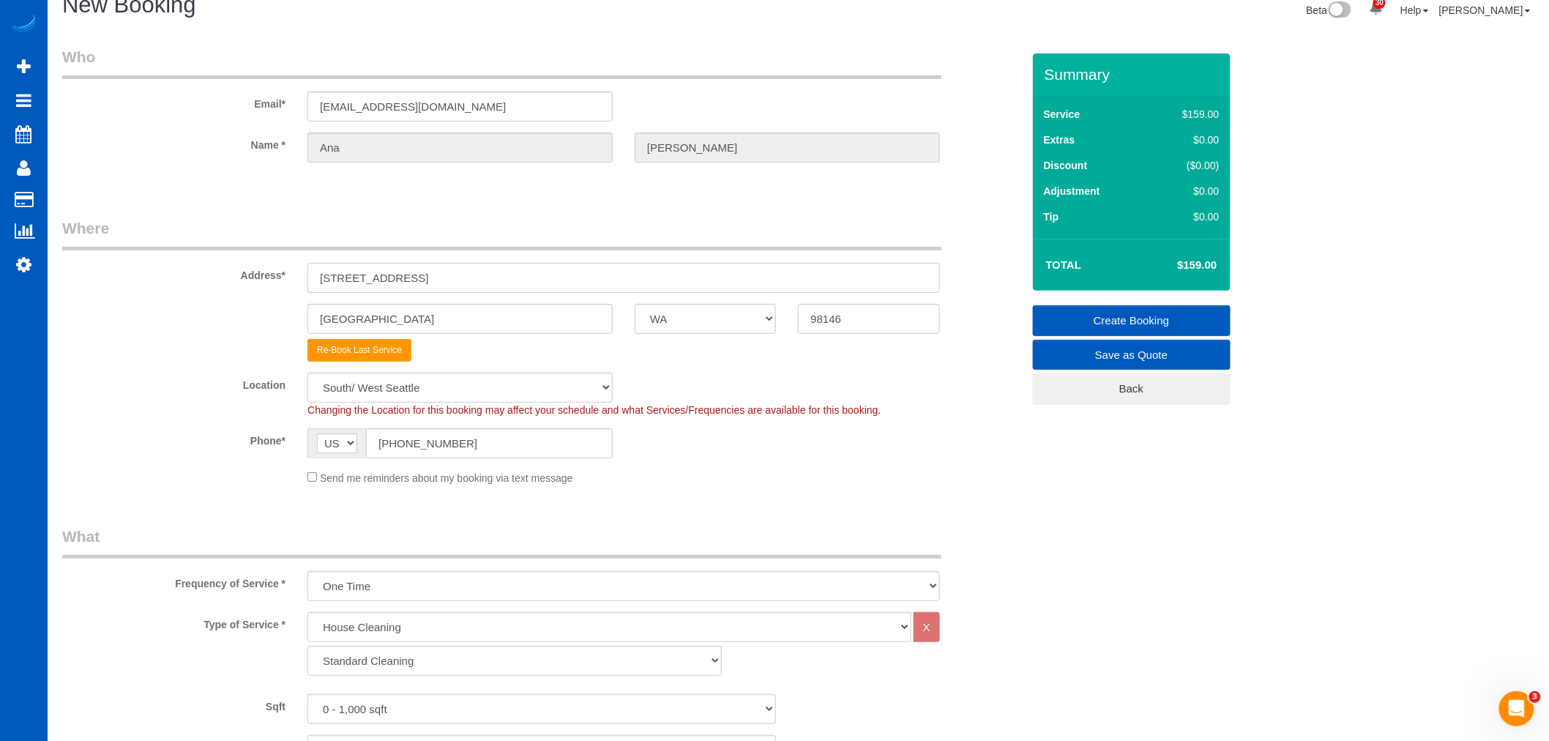
drag, startPoint x: 498, startPoint y: 280, endPoint x: 206, endPoint y: 280, distance: 292.1
click at [206, 280] on div "Address* 11020 16 ave SW #100" at bounding box center [542, 254] width 982 height 75
paste input "th Ave SW, Seattle, WA 98146"
click at [484, 281] on input "11020 16th Ave SW, Seattle, WA 98146" at bounding box center [623, 278] width 632 height 30
drag, startPoint x: 848, startPoint y: 322, endPoint x: 728, endPoint y: 299, distance: 122.3
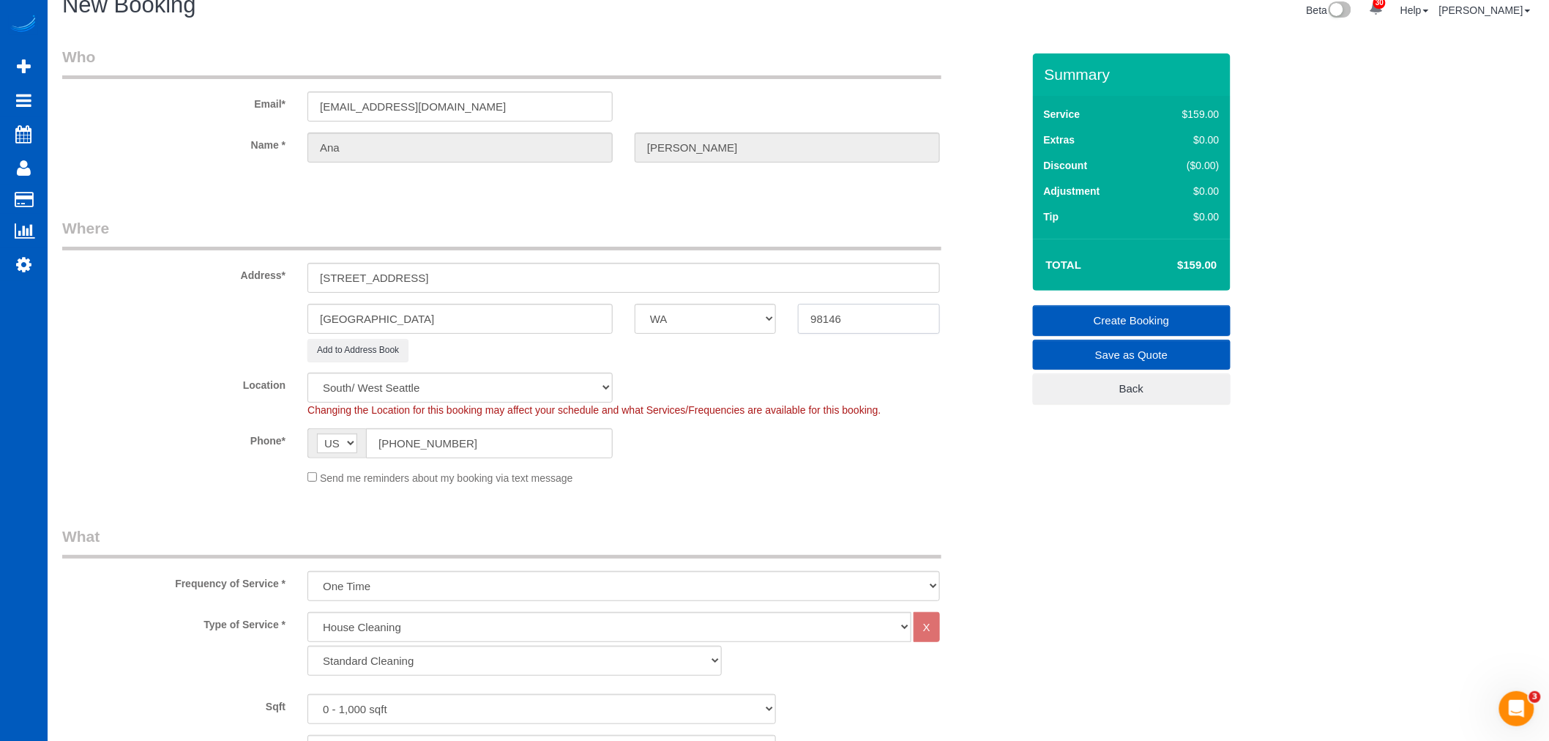
click at [728, 299] on sui-booking-address "Address* 11020 16th Ave SW, Seattle, WA Seattle AK AL AR AZ CA CO CT DC DE FL G…" at bounding box center [542, 289] width 960 height 144
drag, startPoint x: 455, startPoint y: 275, endPoint x: 423, endPoint y: 280, distance: 31.9
click at [423, 280] on input "11020 16th Ave SW, Seattle, WA" at bounding box center [623, 278] width 632 height 30
drag, startPoint x: 379, startPoint y: 324, endPoint x: 279, endPoint y: 323, distance: 100.3
click at [279, 323] on div "Seattle AK AL AR AZ CA CO CT DC DE FL GA HI IA ID IL IN KS KY LA MA MD ME MI MN…" at bounding box center [542, 319] width 982 height 30
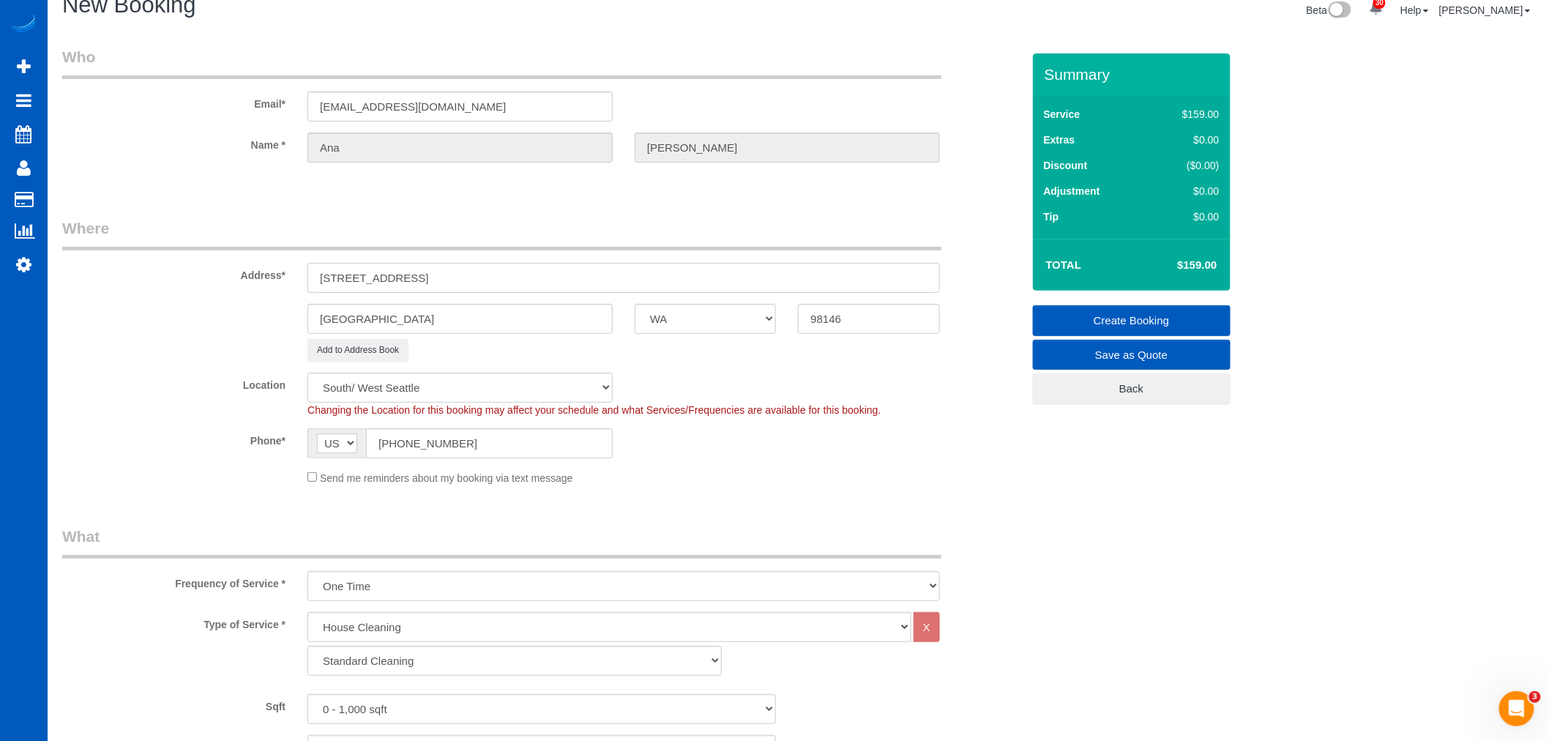
click at [525, 283] on input "11020 16th Ave SW, Seattle, WA" at bounding box center [623, 278] width 632 height 30
drag, startPoint x: 418, startPoint y: 279, endPoint x: 554, endPoint y: 282, distance: 136.2
click at [554, 282] on input "11020 16th Ave SW, Seattle, WA" at bounding box center [623, 278] width 632 height 30
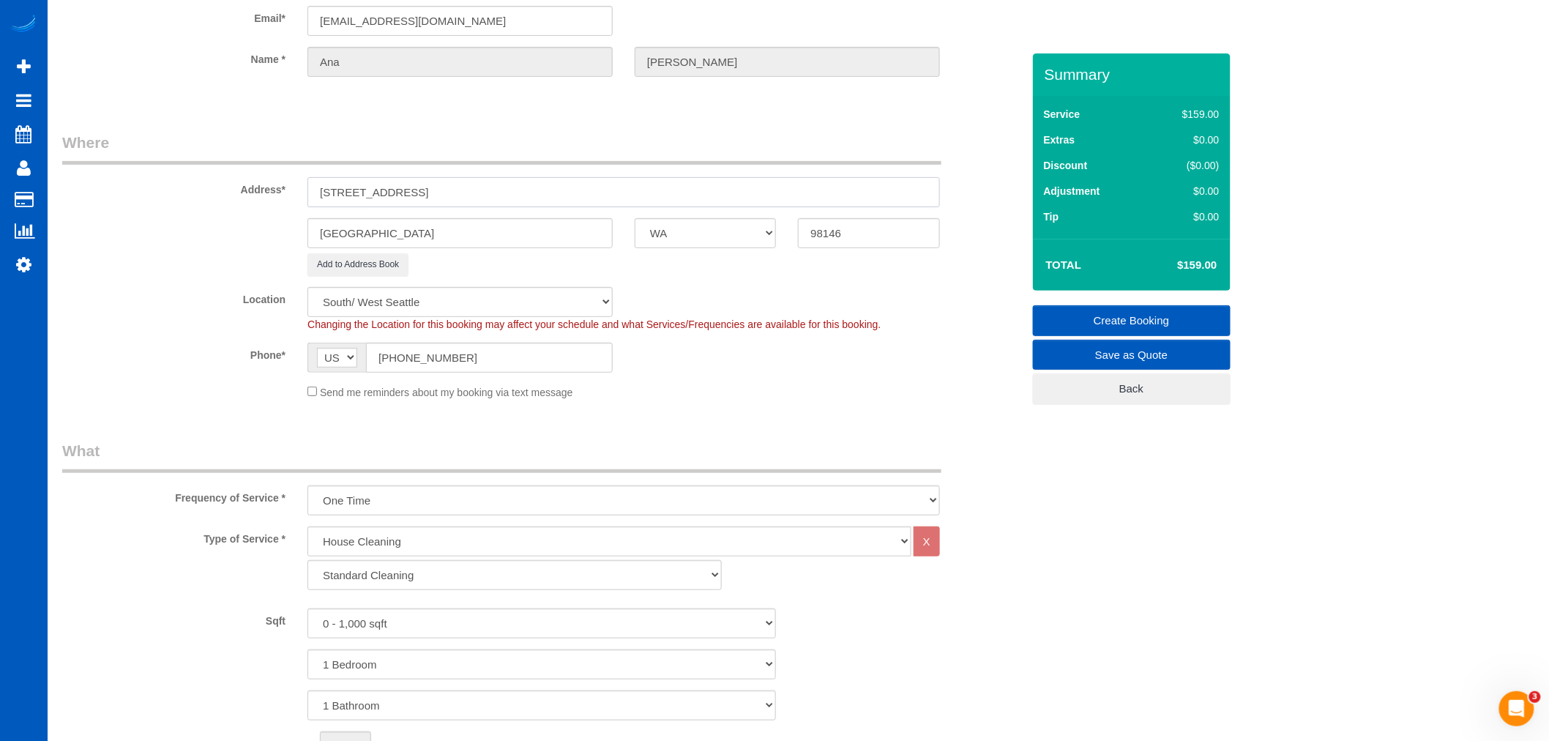
scroll to position [184, 0]
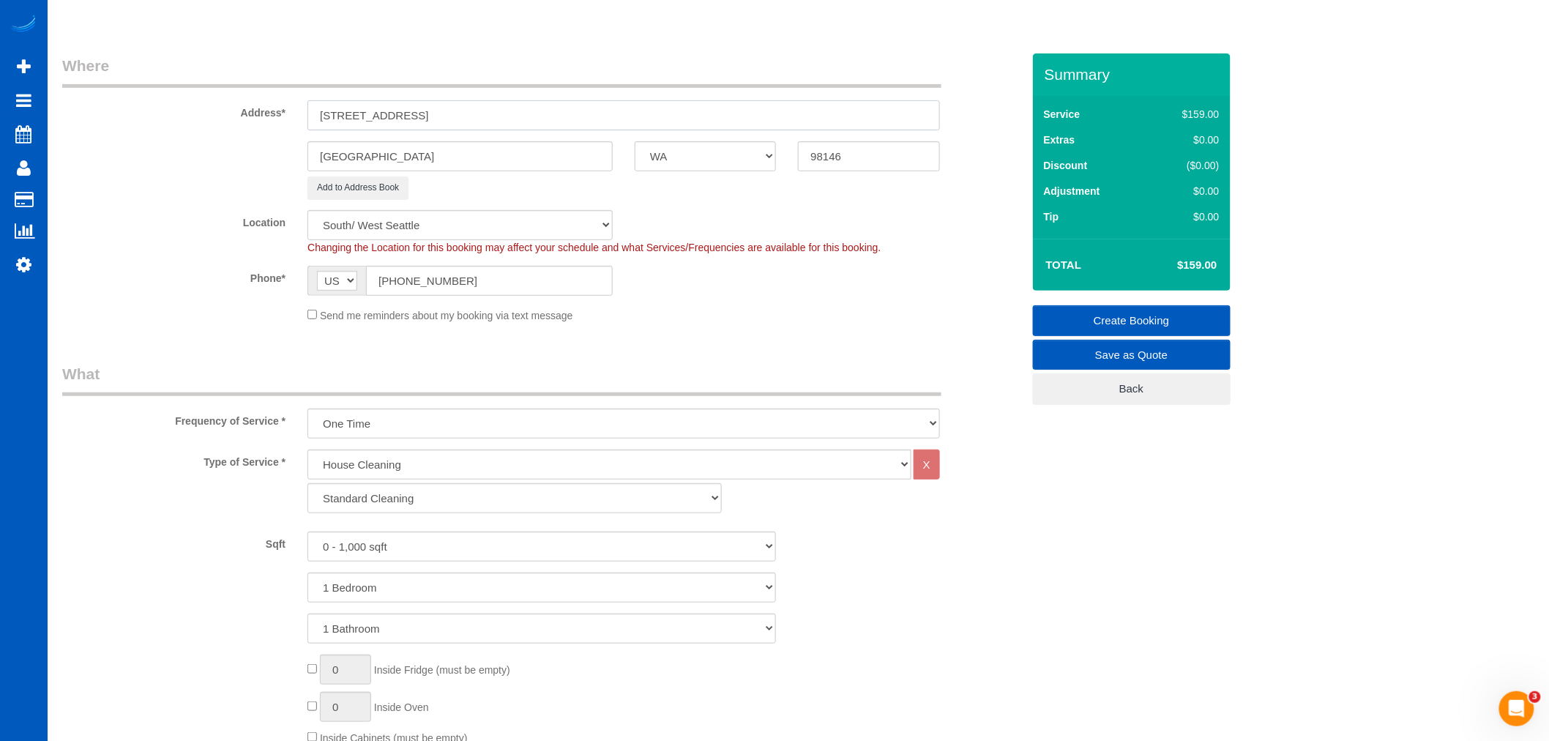
drag, startPoint x: 510, startPoint y: 124, endPoint x: 326, endPoint y: 99, distance: 185.5
click at [326, 99] on div "Address* 11020 16th Ave SW, Unit #105" at bounding box center [542, 92] width 982 height 75
click at [514, 120] on input "11020 16th Ave SW, Unit #105" at bounding box center [623, 115] width 632 height 30
drag, startPoint x: 514, startPoint y: 119, endPoint x: 231, endPoint y: 113, distance: 283.4
click at [231, 113] on div "Address* 11020 16th Ave SW, Unit #105" at bounding box center [542, 92] width 982 height 75
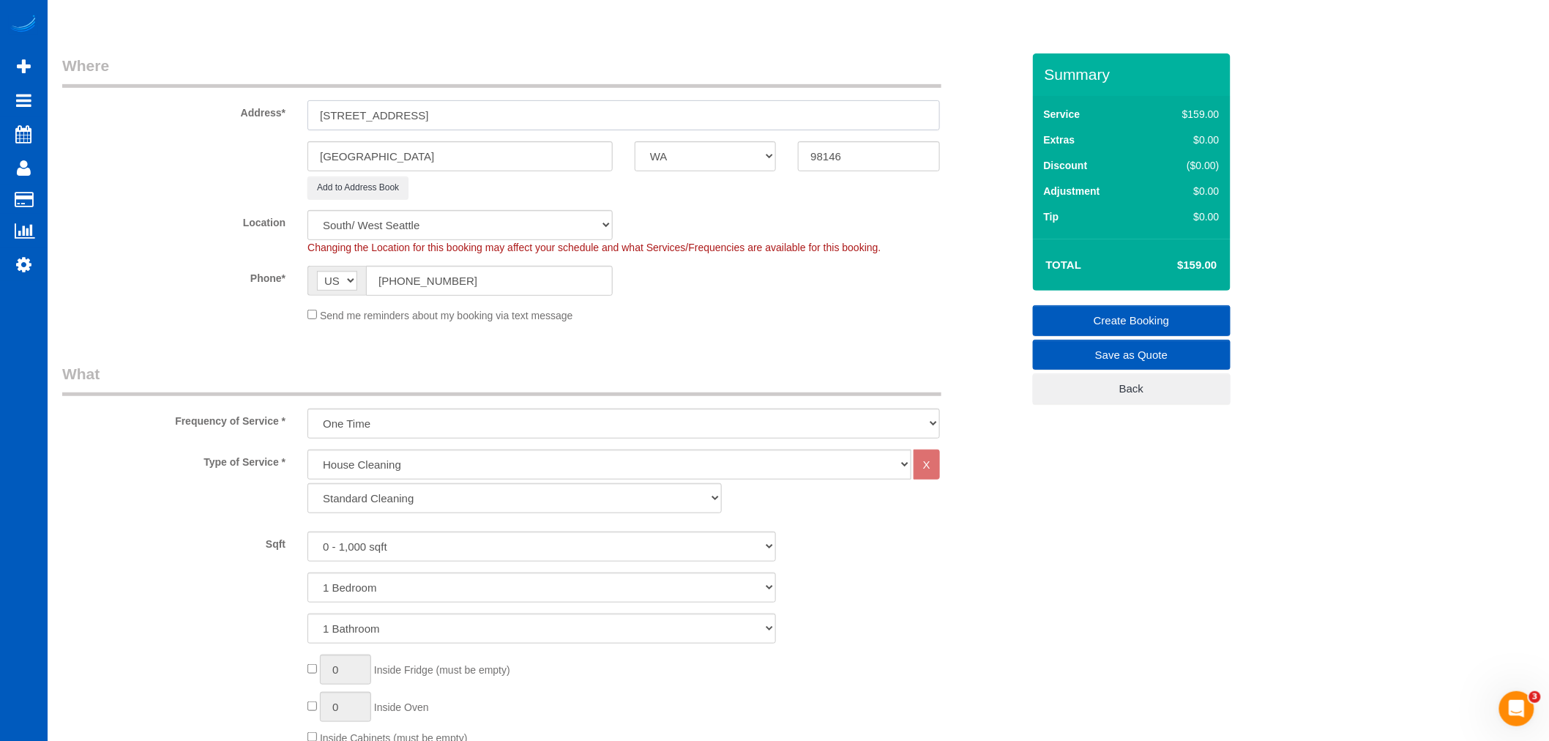
type input "11020 16th Ave SW, Unit #105"
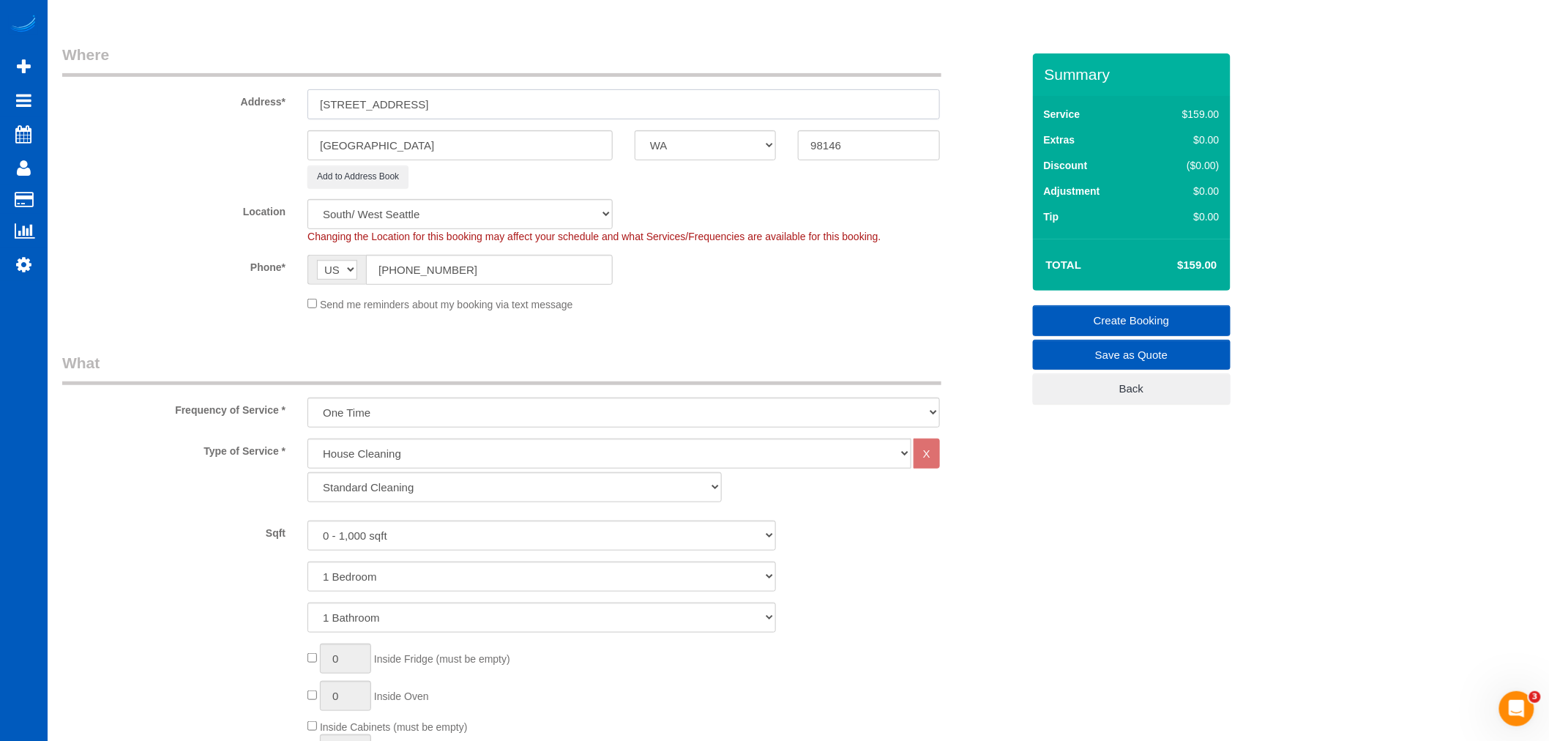
scroll to position [347, 0]
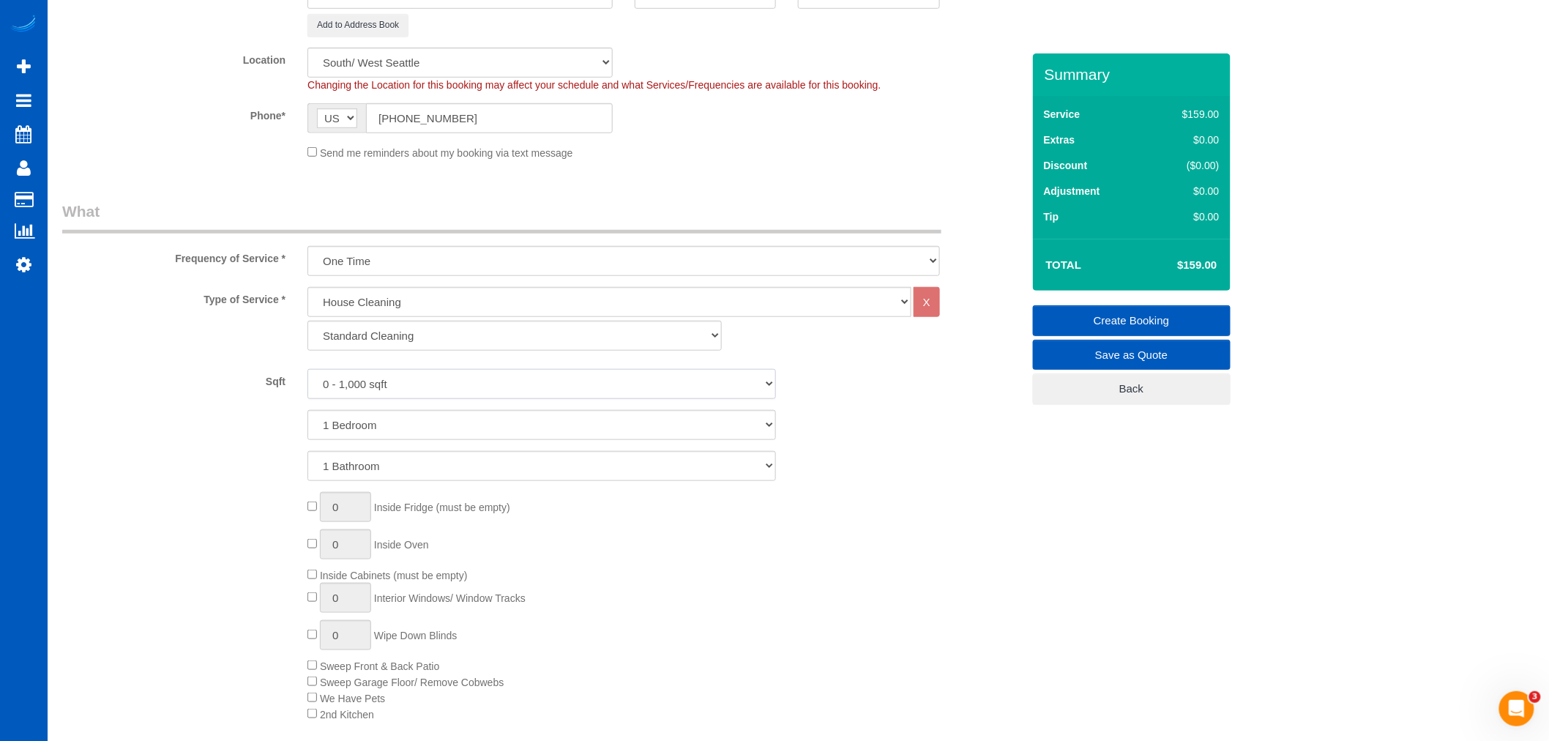
click at [400, 382] on select "0 - 1,000 sqft 1,001 - 1,500 sqft 1,501 - 2,000 sqft 2,001 - 2,500 sqft 2,501 -…" at bounding box center [541, 384] width 468 height 30
click at [389, 422] on select "1 Bedroom 2 Bedrooms 3 Bedrooms 4 Bedrooms 5 Bedrooms 6 Bedrooms 7 Bedrooms" at bounding box center [541, 425] width 468 height 30
select select "2"
click at [307, 411] on select "1 Bedroom 2 Bedrooms 3 Bedrooms 4 Bedrooms 5 Bedrooms 6 Bedrooms 7 Bedrooms" at bounding box center [541, 425] width 468 height 30
click at [365, 471] on select "1 Bathroom 2 Bathrooms 3 Bathrooms 4 Bathrooms 5 Bathrooms 6 Bathrooms 7 Bathro…" at bounding box center [541, 466] width 468 height 30
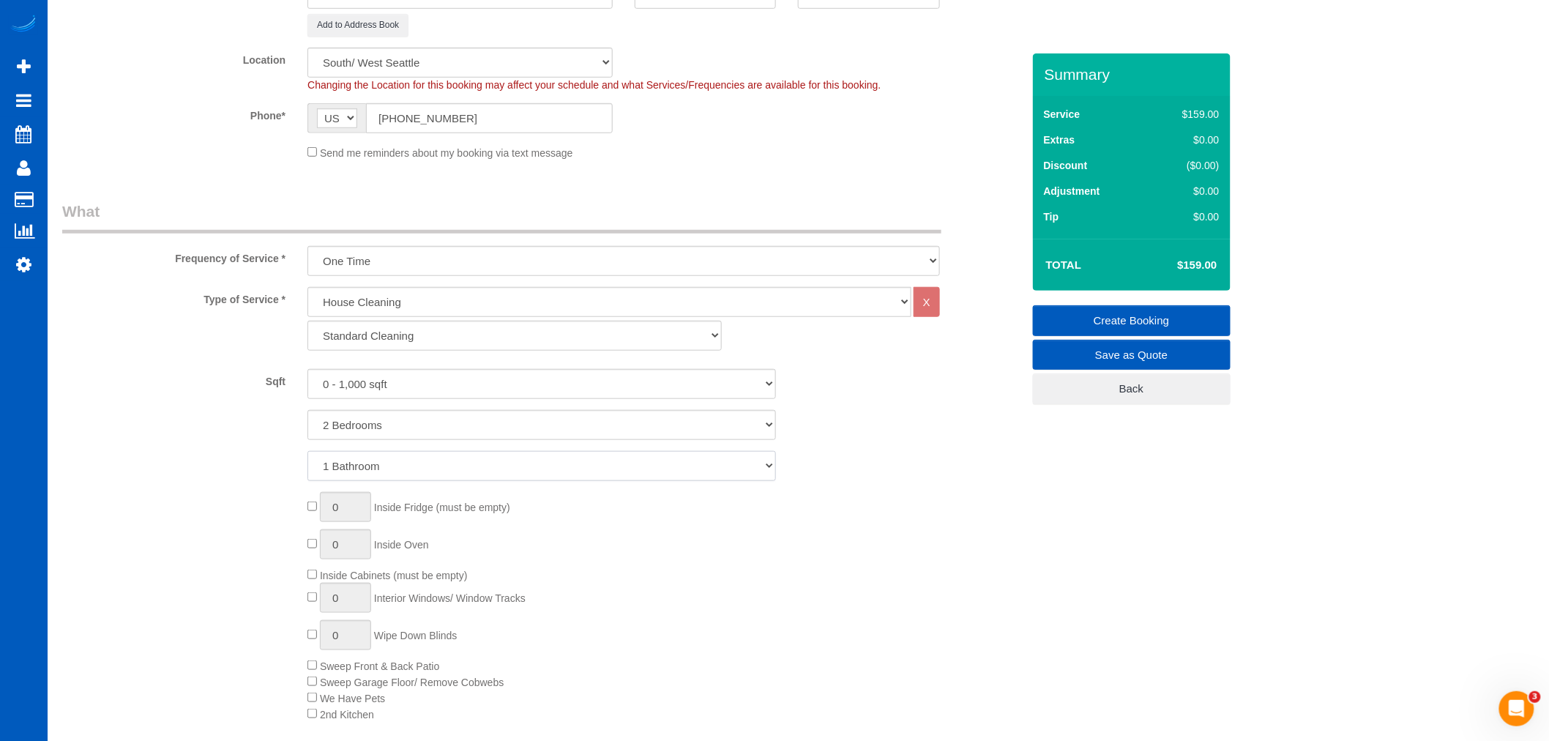
select select "2"
click at [307, 452] on select "1 Bathroom 2 Bathrooms 3 Bathrooms 4 Bathrooms 5 Bathrooms 6 Bathrooms 7 Bathro…" at bounding box center [541, 466] width 468 height 30
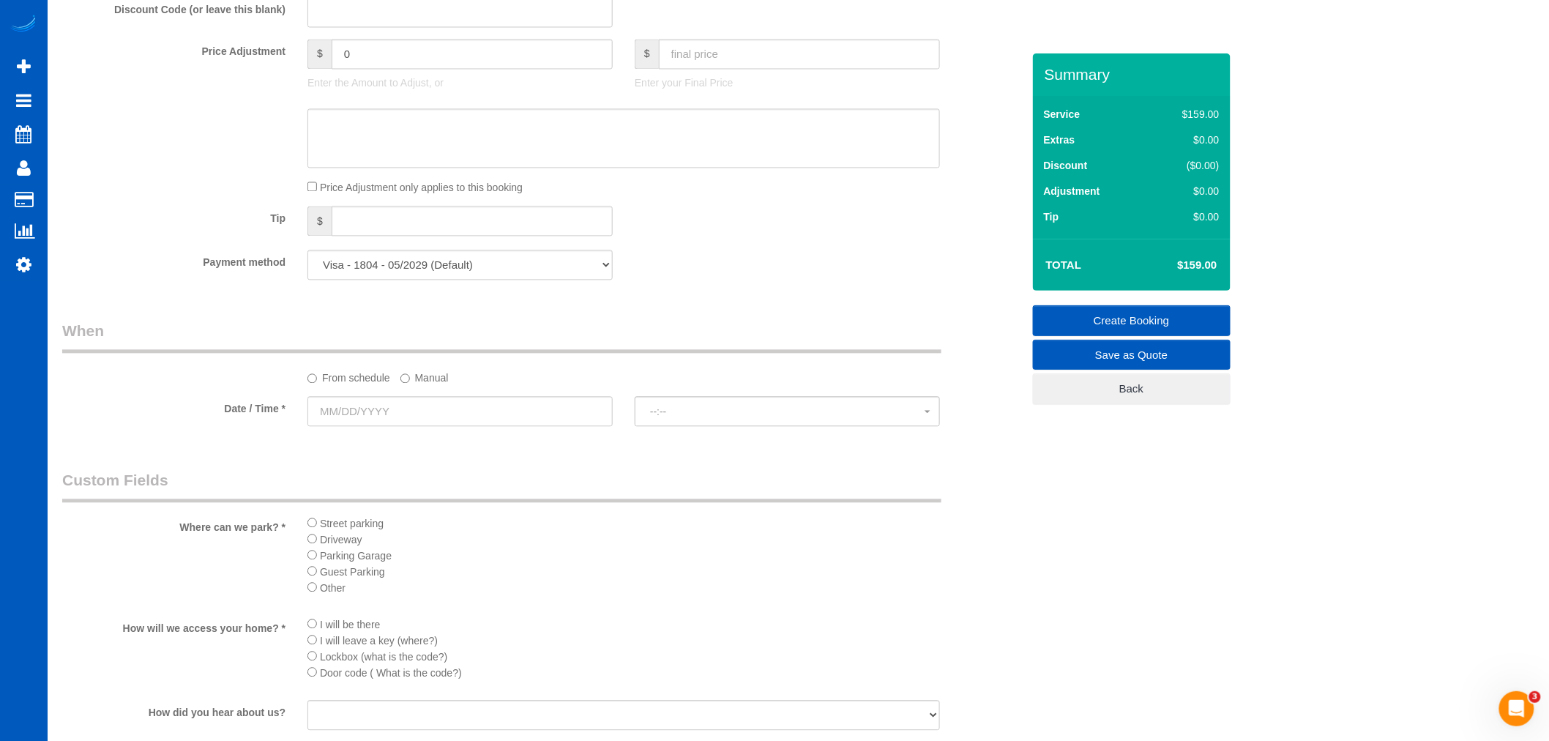
scroll to position [1323, 0]
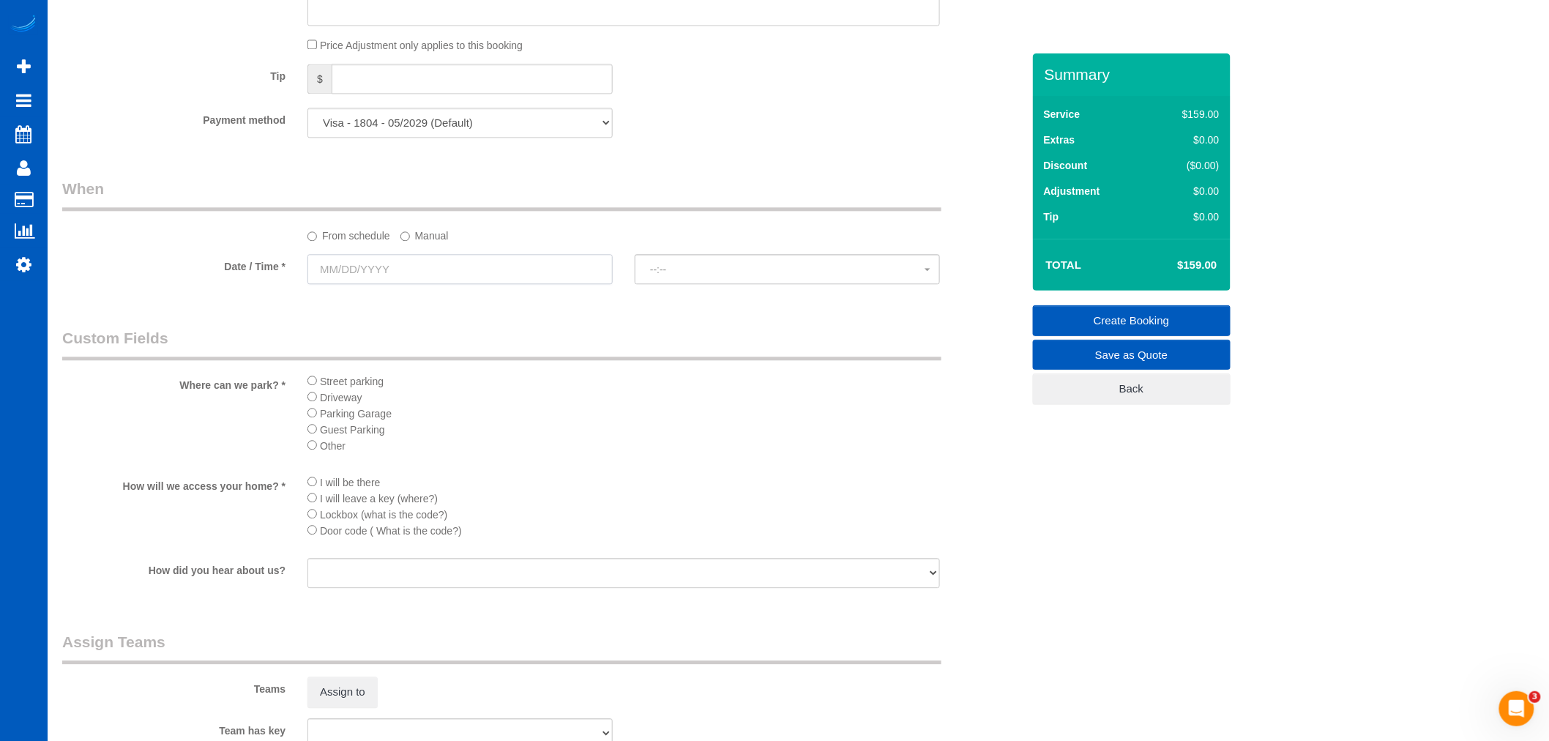
click at [353, 273] on input "text" at bounding box center [459, 269] width 305 height 30
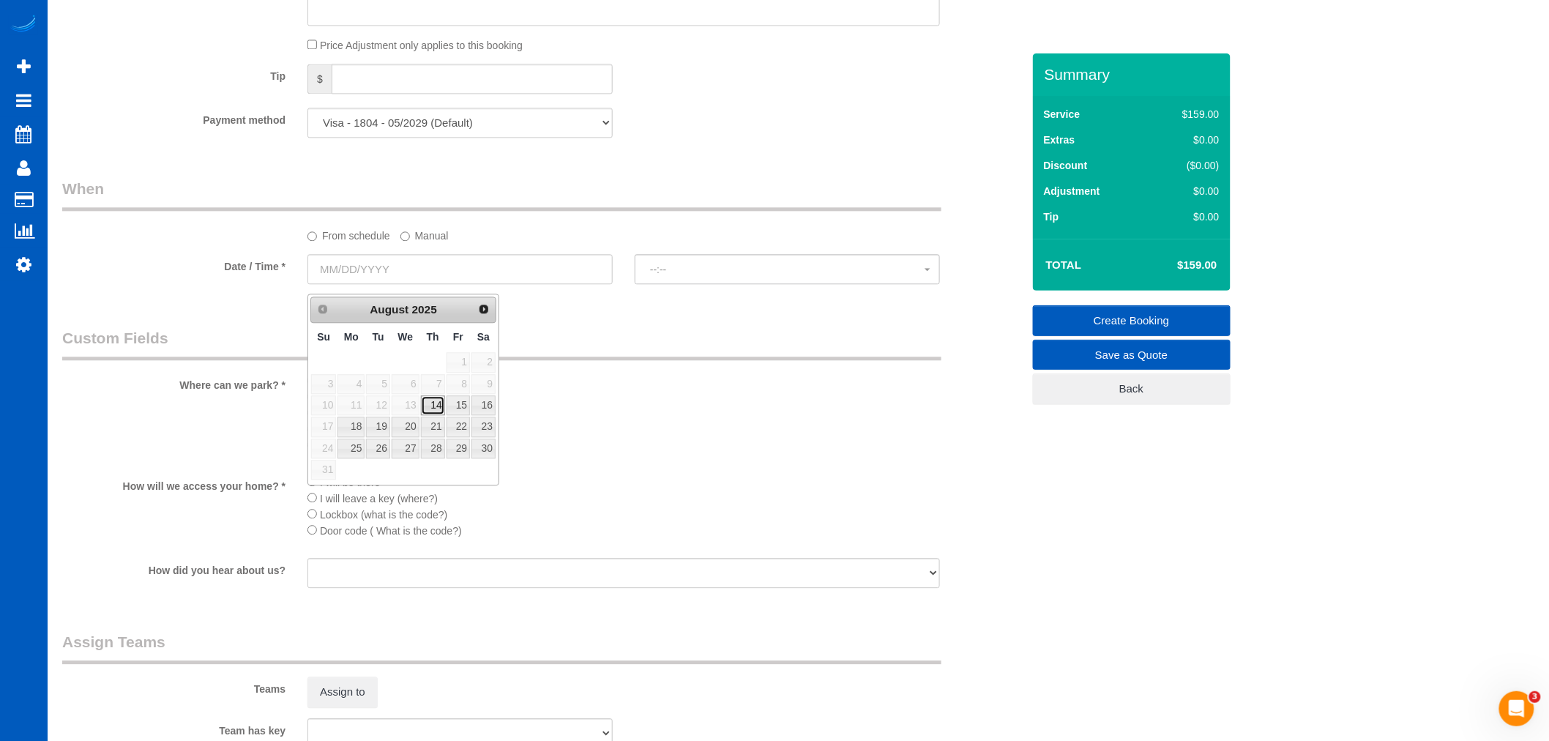
click at [433, 400] on link "14" at bounding box center [433, 405] width 24 height 20
type input "08/14/2025"
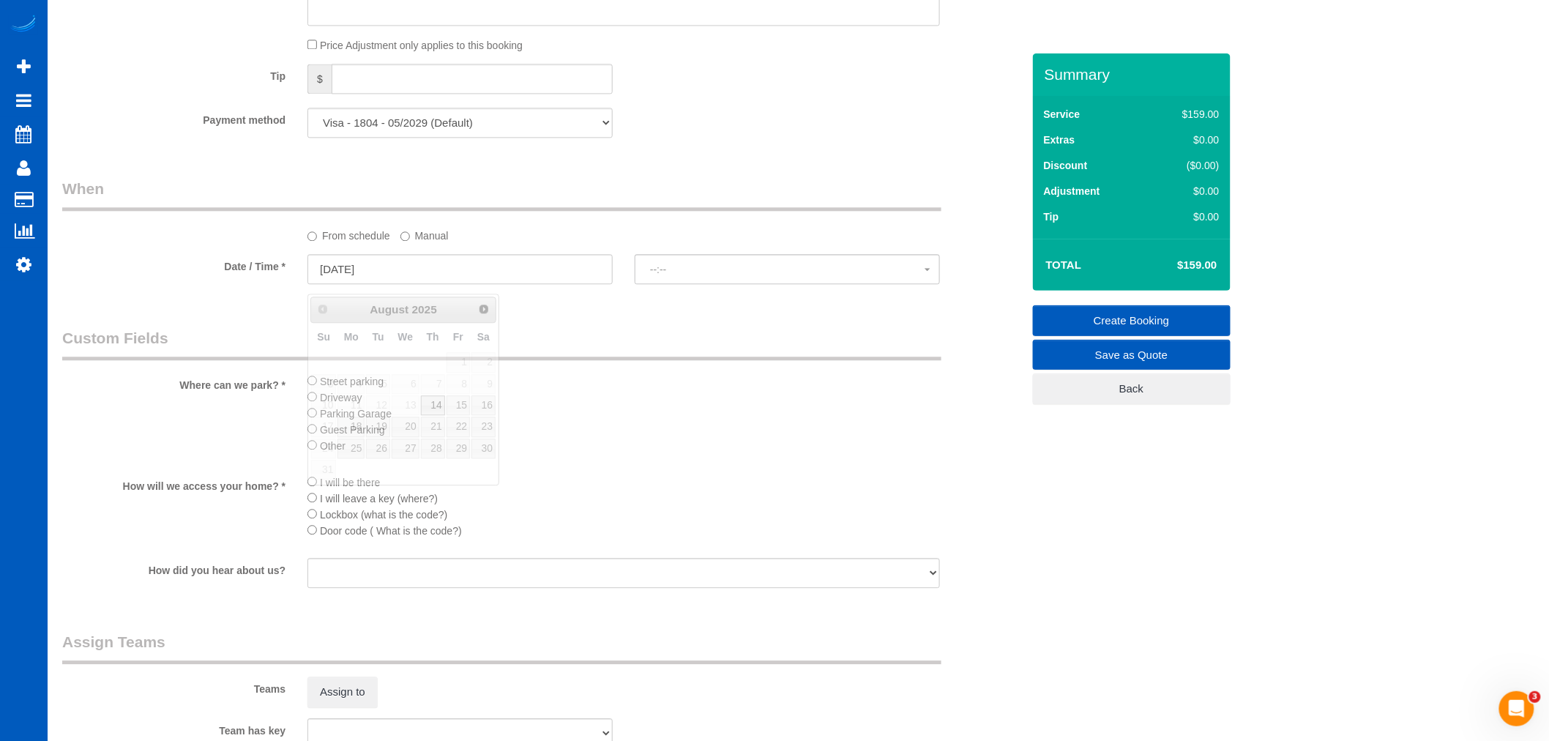
select select "spot115"
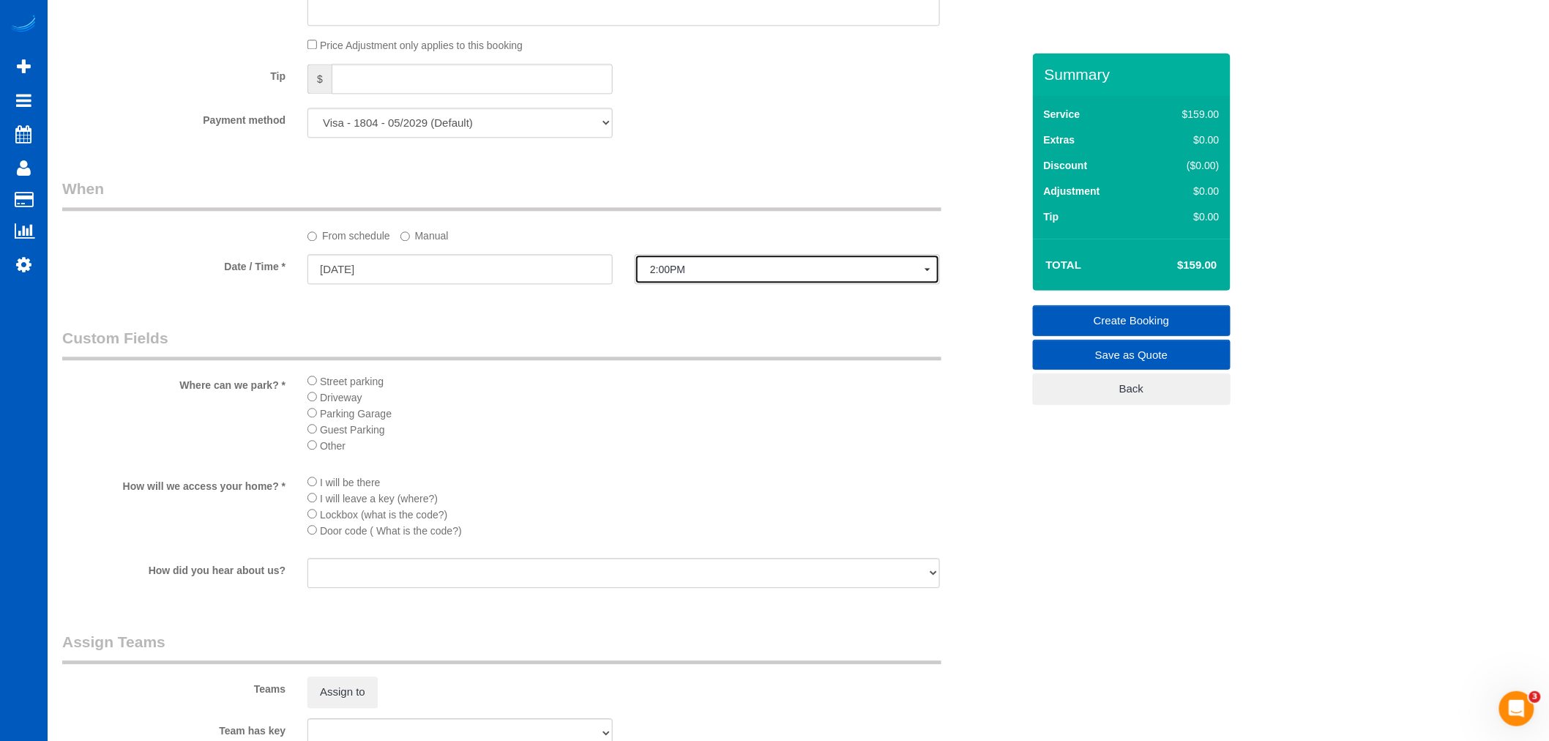
click at [703, 275] on span "2:00PM" at bounding box center [787, 270] width 275 height 12
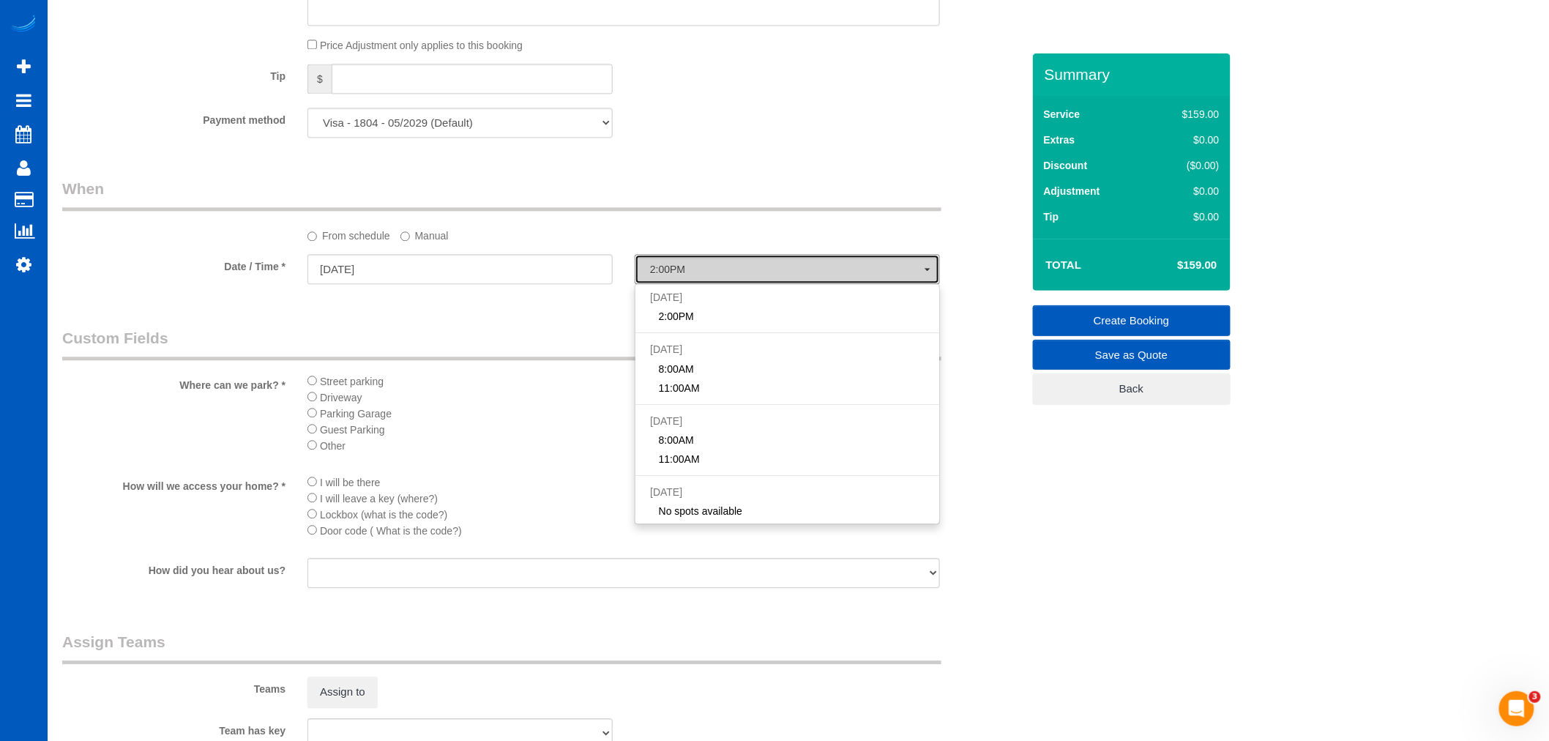
click at [703, 275] on span "2:00PM" at bounding box center [787, 270] width 275 height 12
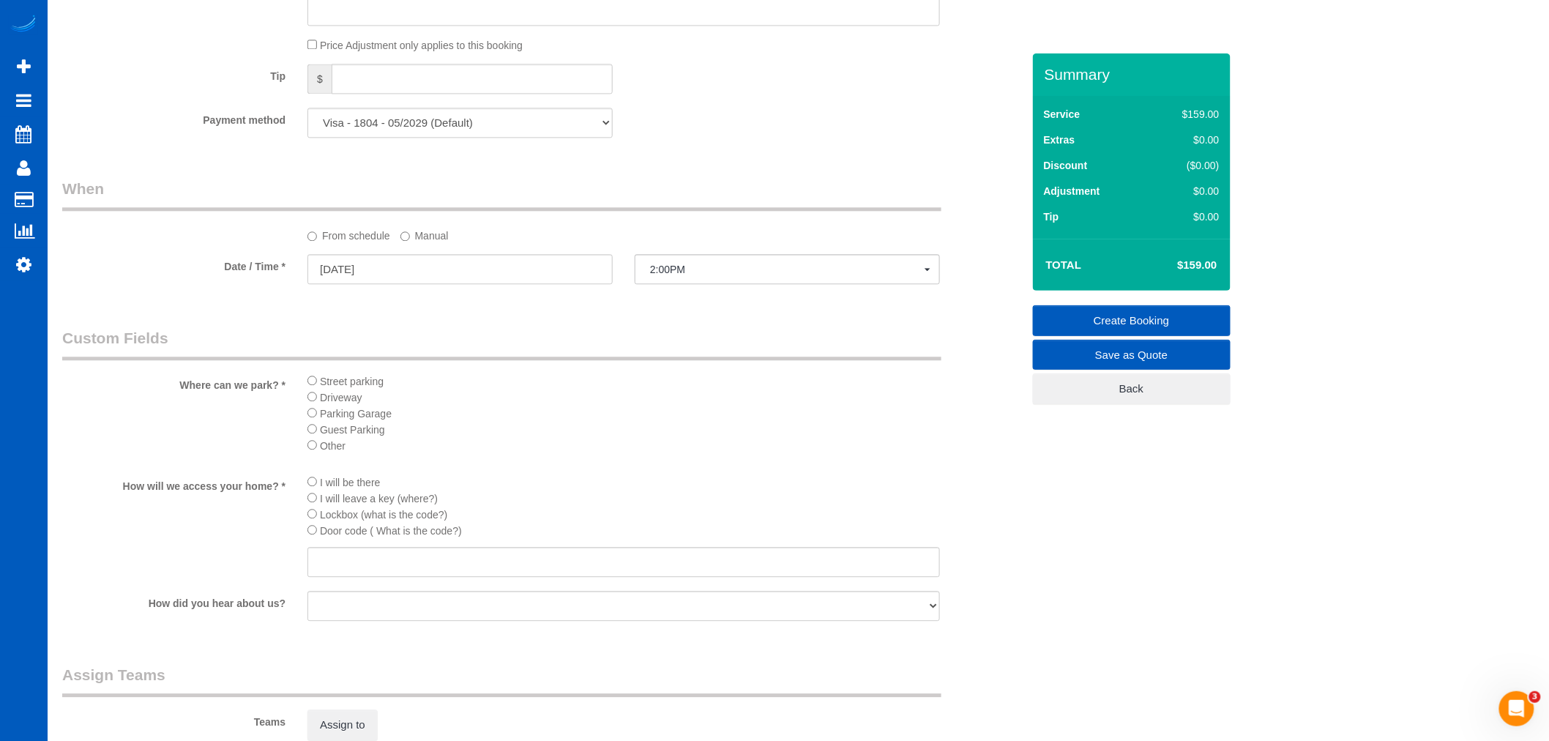
click at [342, 561] on div "I will be there I will leave a key (where?) Lockbox (what is the code?) Door co…" at bounding box center [623, 527] width 632 height 106
click at [334, 577] on input "text" at bounding box center [623, 562] width 632 height 30
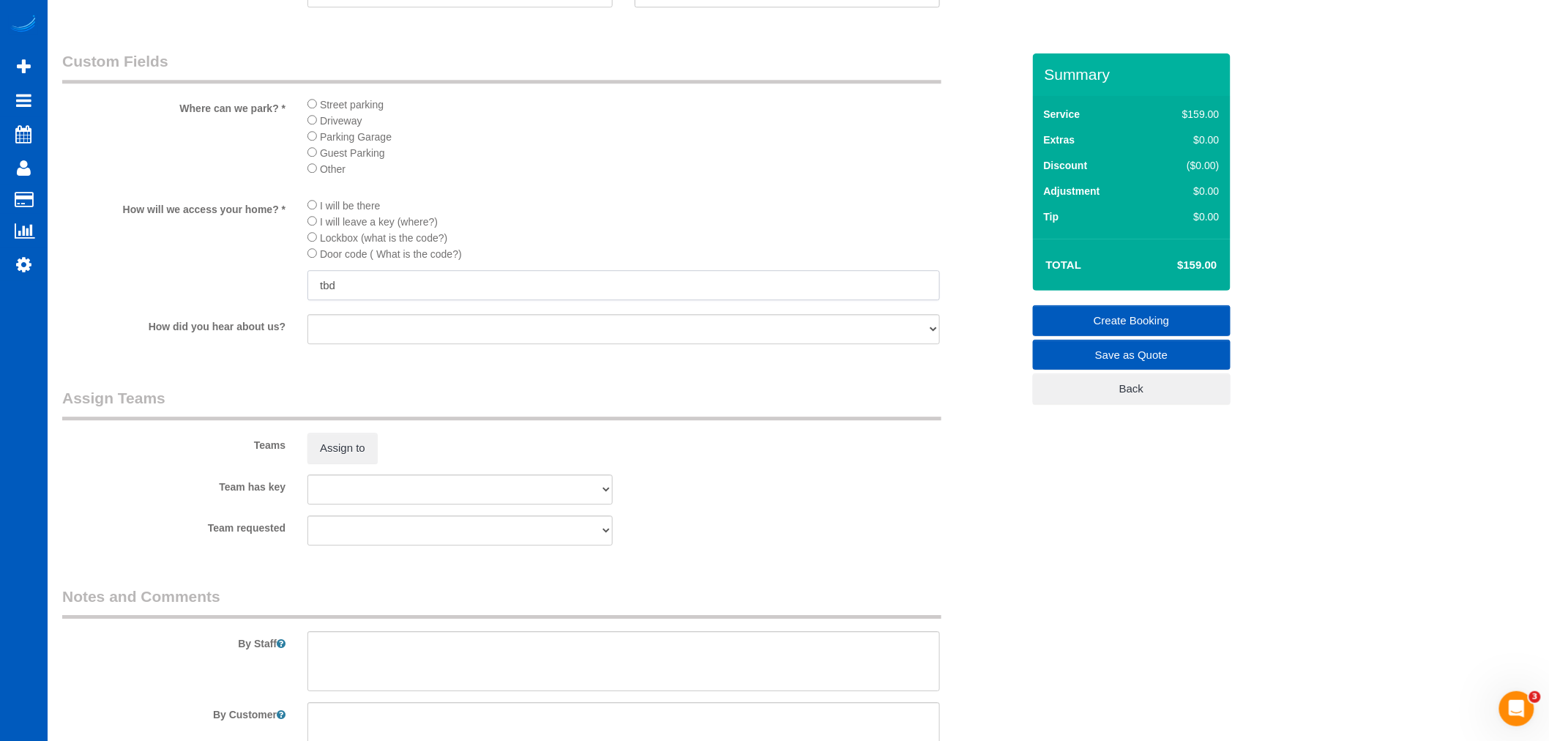
scroll to position [1648, 0]
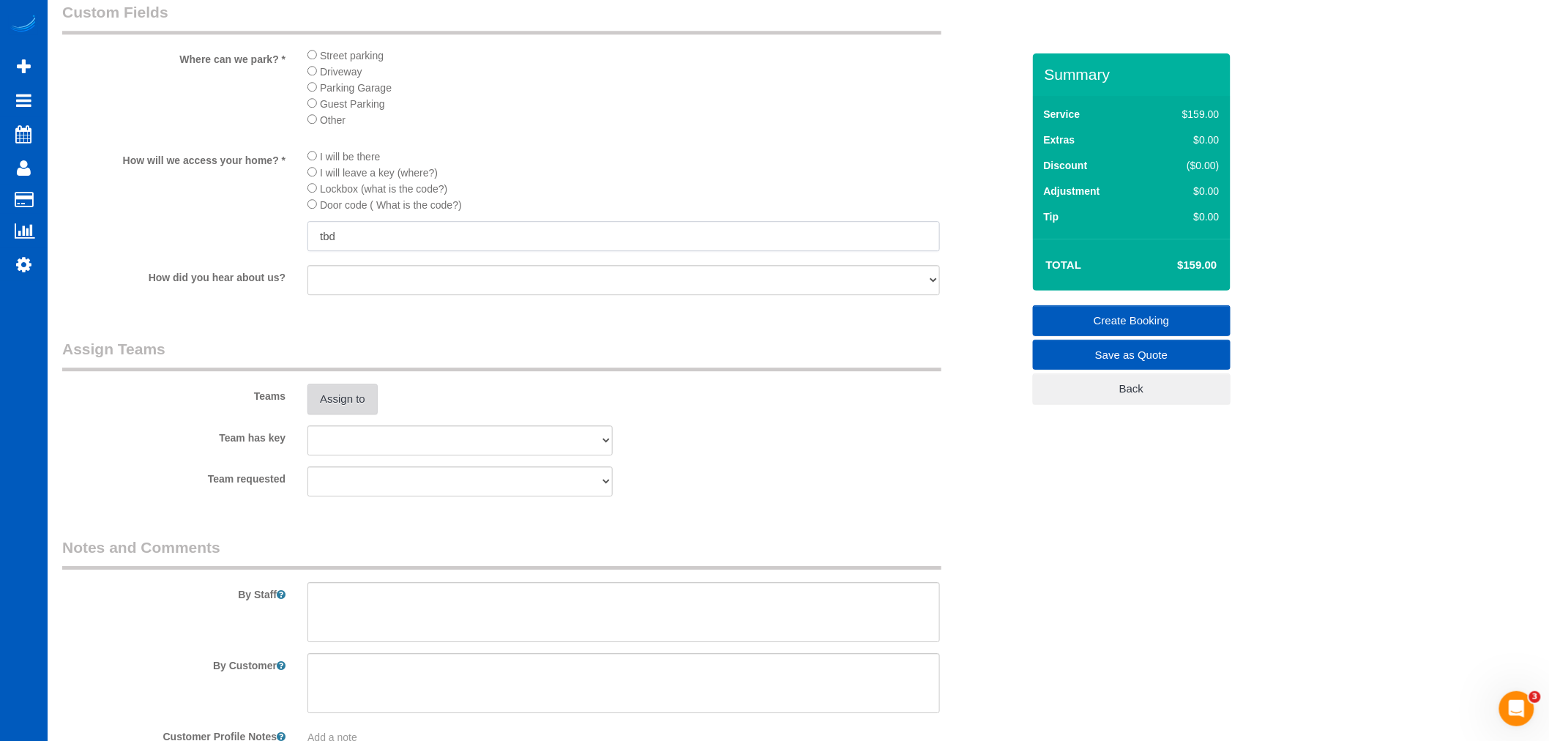
type input "tbd"
click at [359, 414] on button "Assign to" at bounding box center [342, 399] width 70 height 31
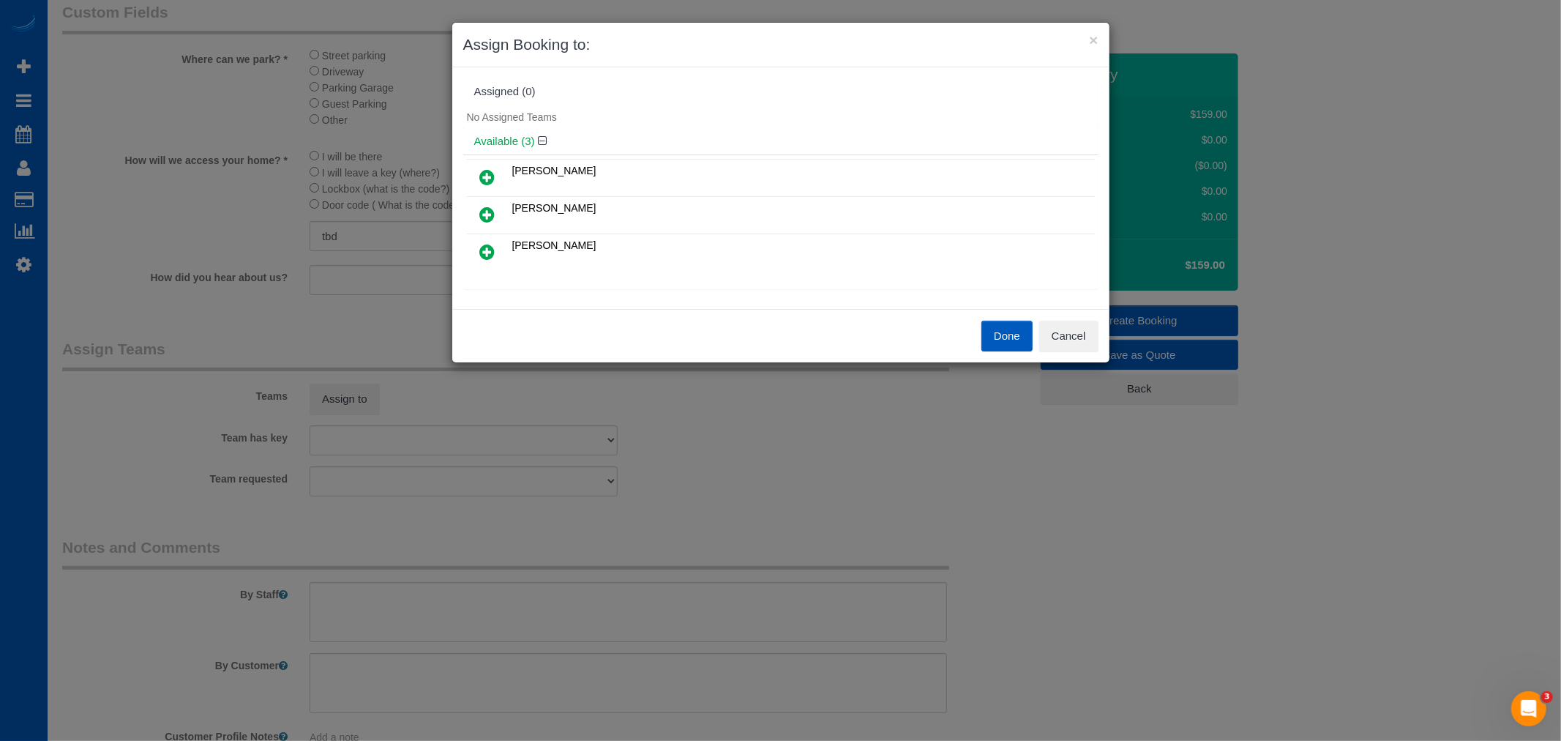
click at [493, 240] on link at bounding box center [488, 252] width 34 height 29
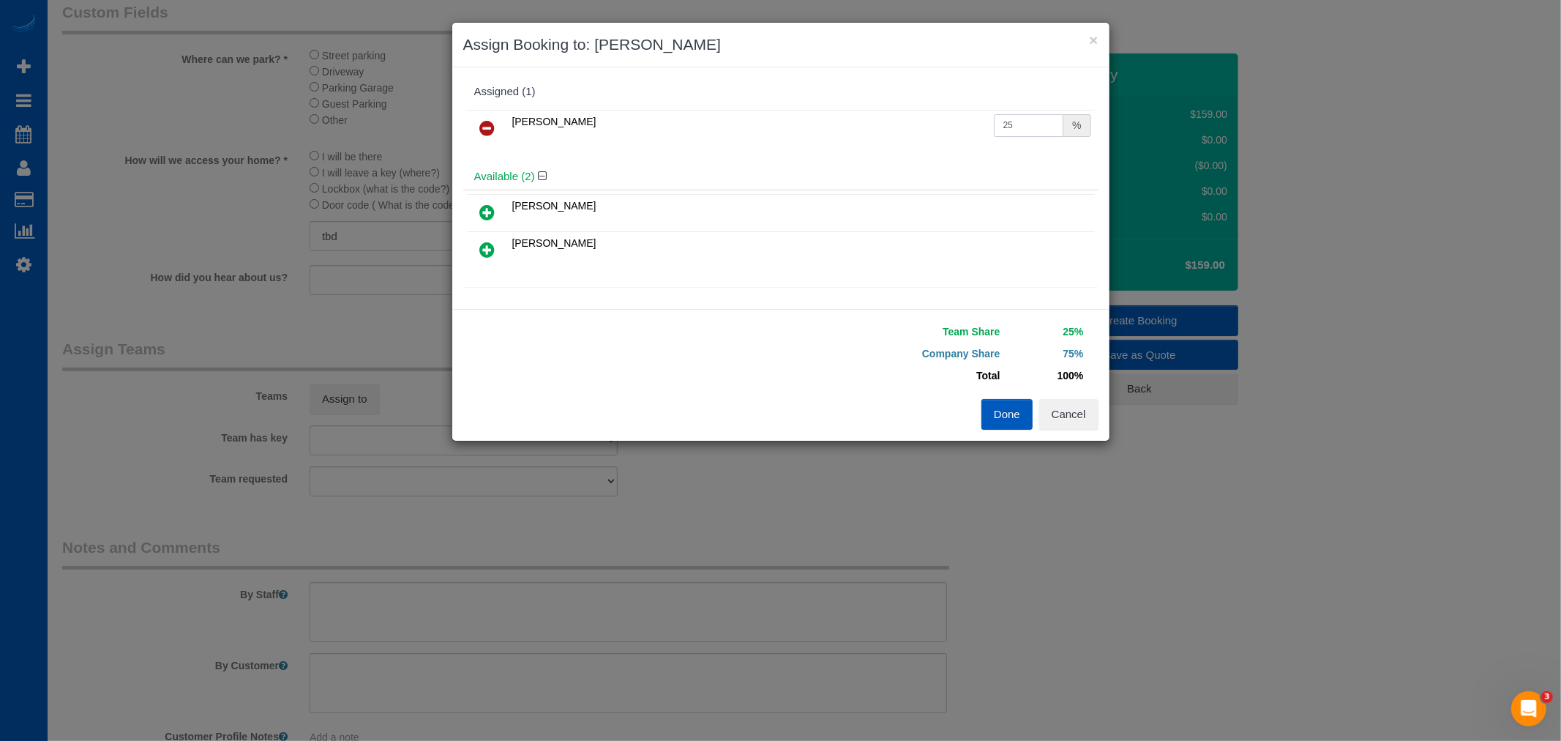
drag, startPoint x: 1031, startPoint y: 134, endPoint x: 908, endPoint y: 128, distance: 122.4
click at [908, 128] on tr "Olena Datsyk 25 %" at bounding box center [781, 128] width 628 height 37
type input "50"
click at [1003, 416] on button "Done" at bounding box center [1007, 414] width 51 height 31
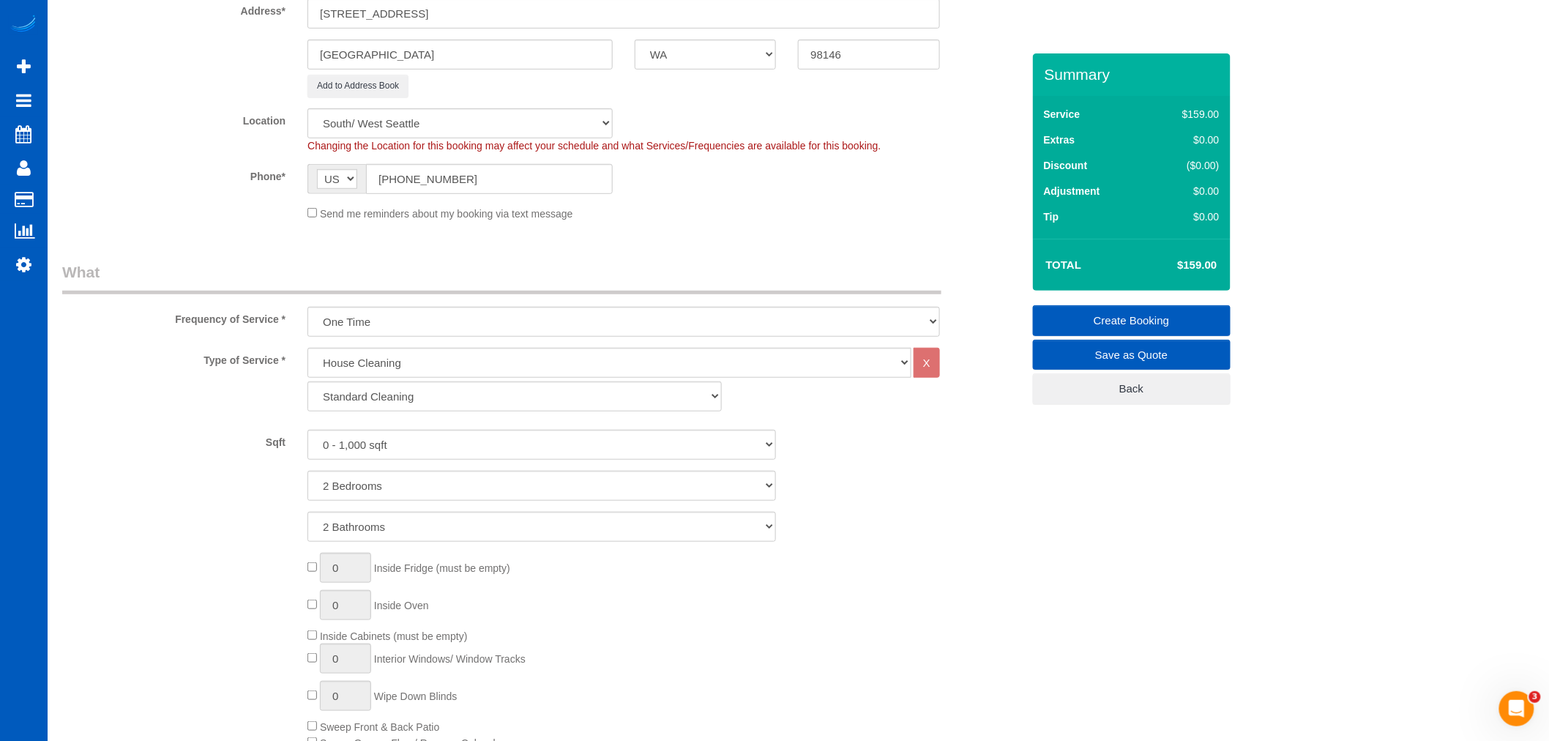
scroll to position [266, 0]
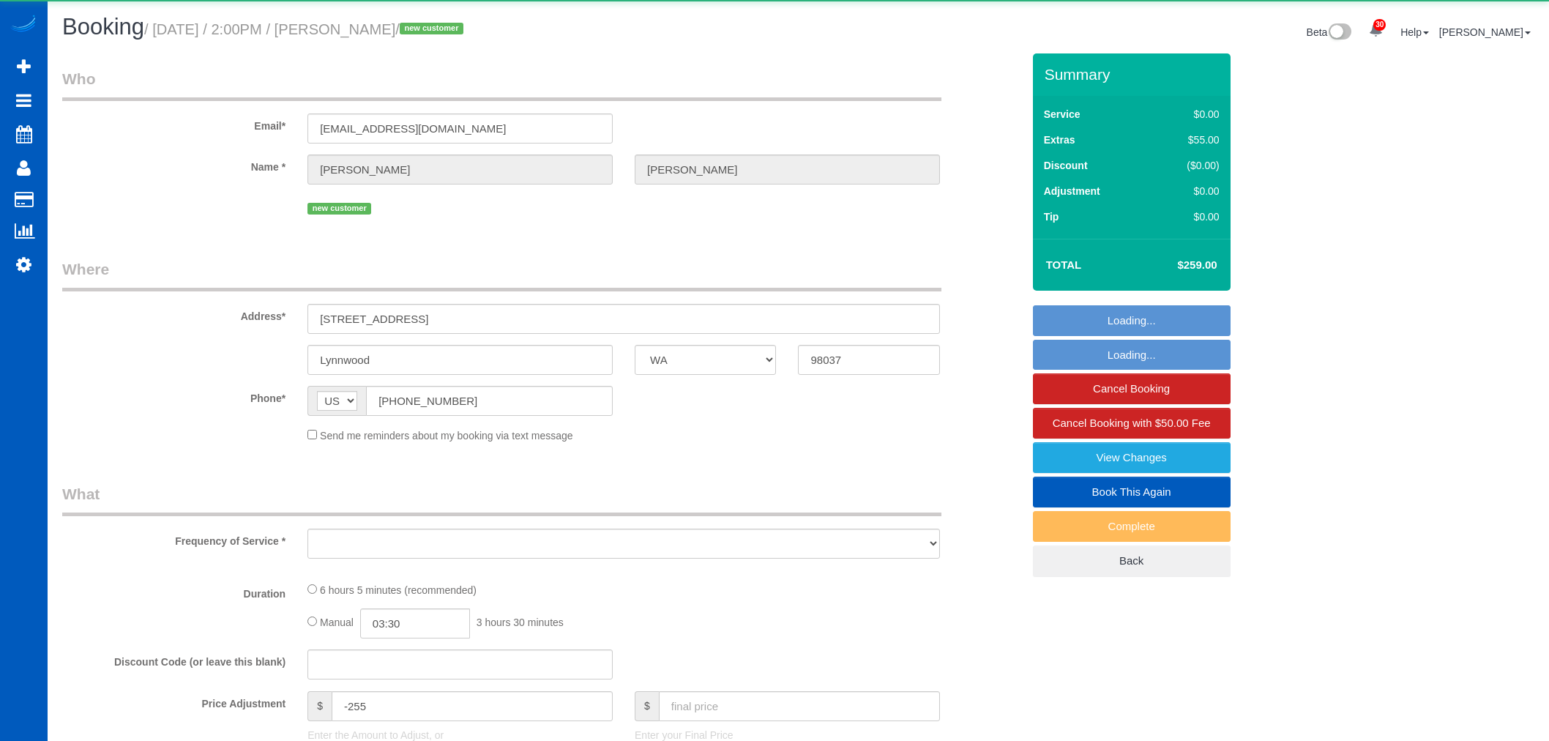
select select "WA"
select select "object:1281"
select select "199"
select select "1501"
select select "3"
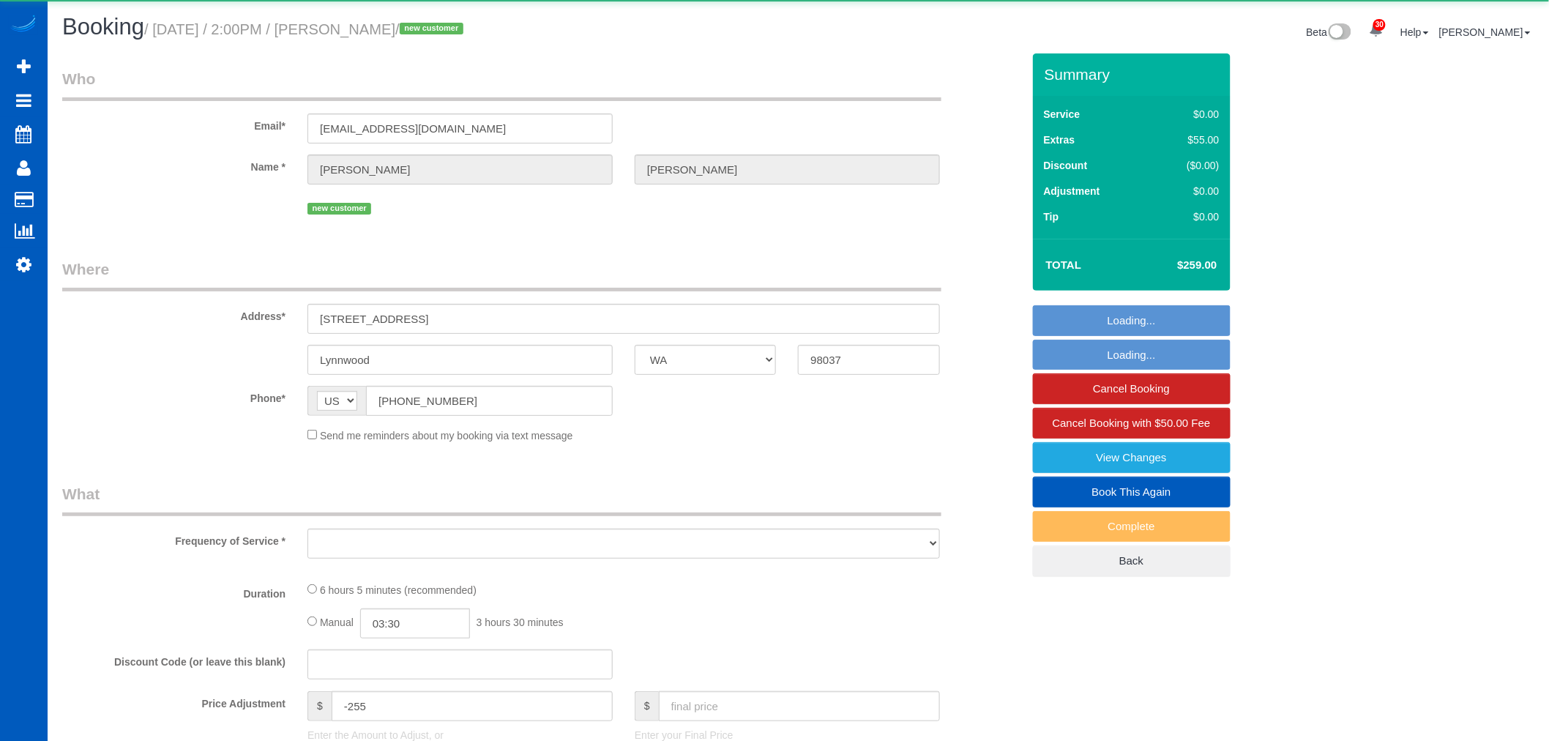
select select "4"
select select "spot1"
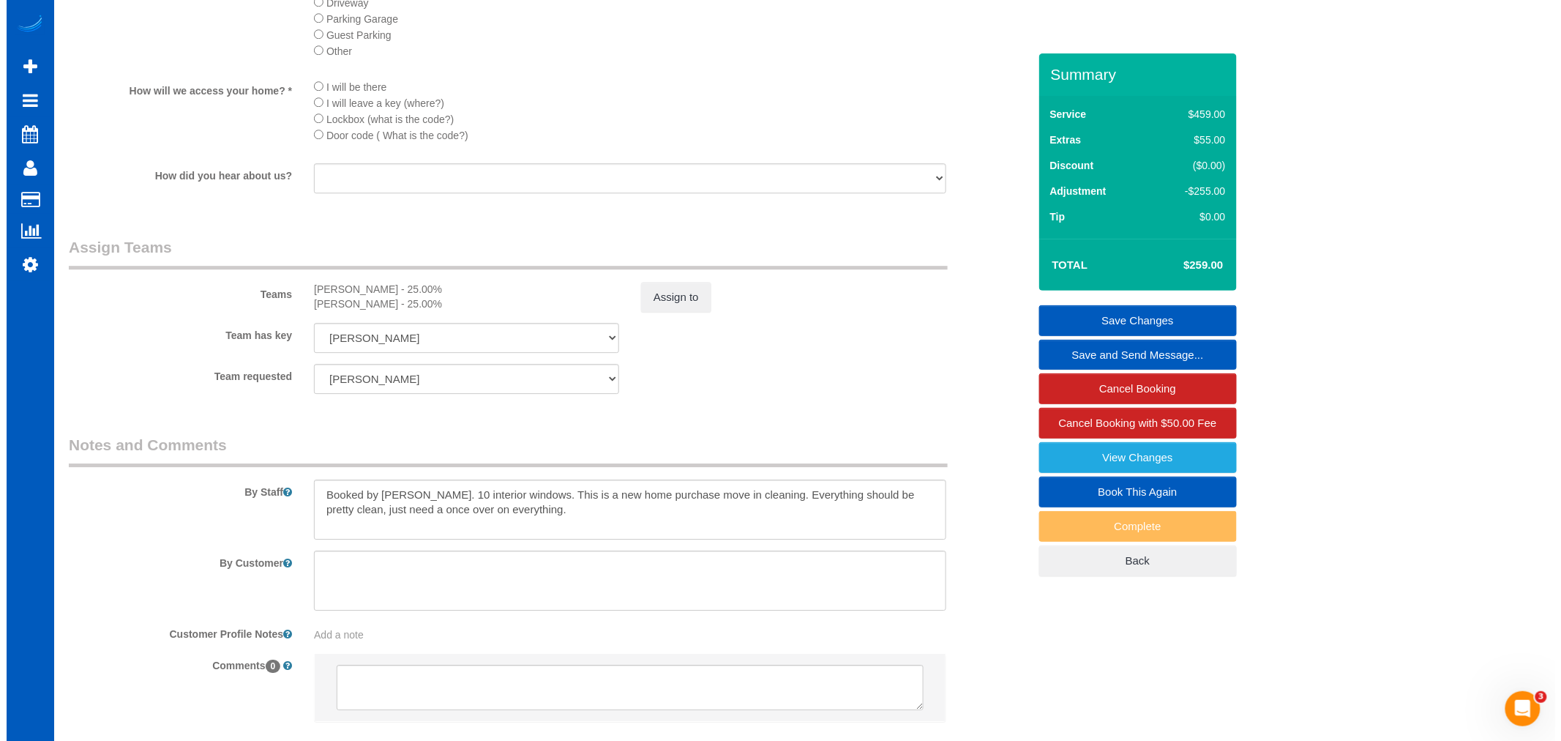
scroll to position [1708, 0]
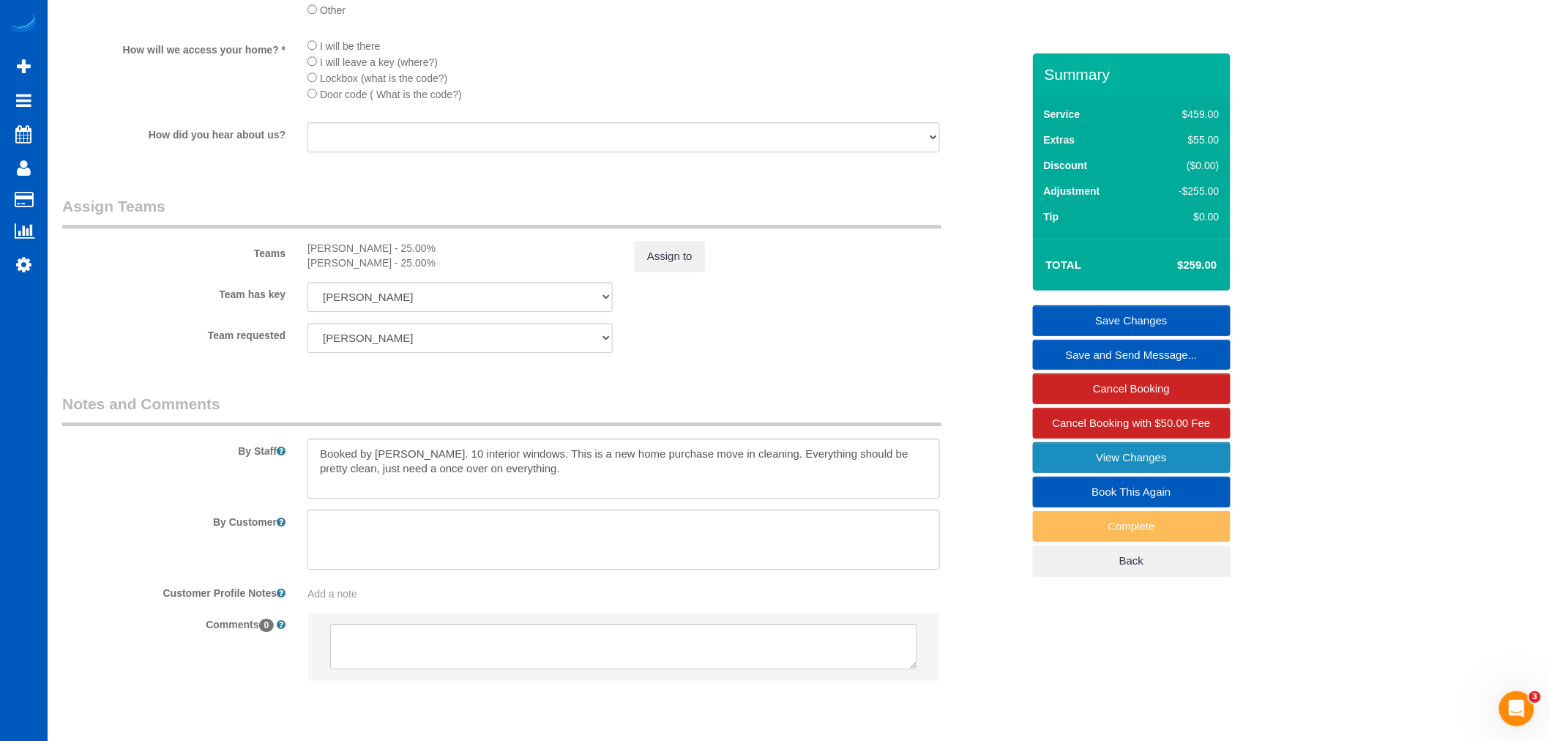
click at [1187, 447] on link "View Changes" at bounding box center [1132, 457] width 198 height 31
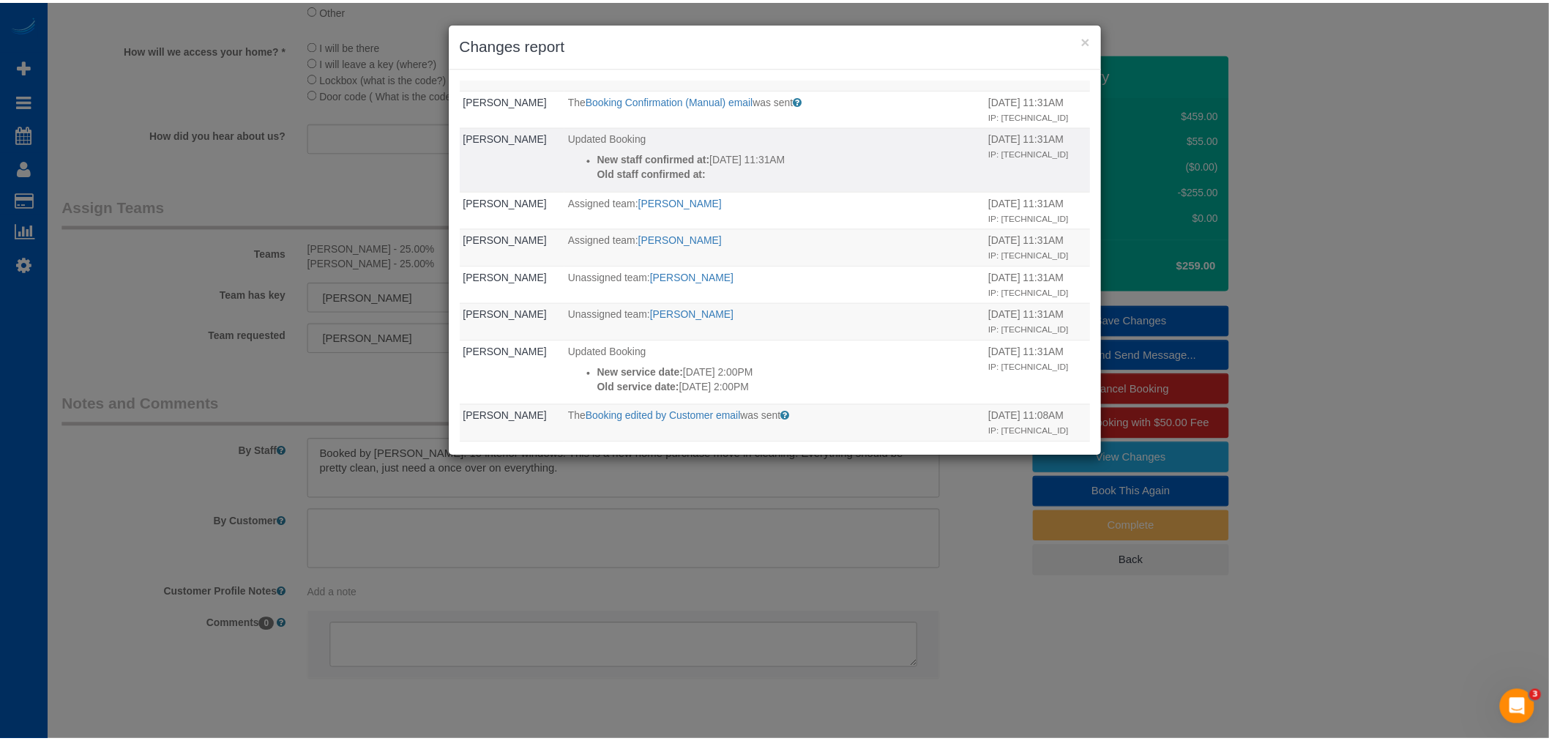
scroll to position [0, 0]
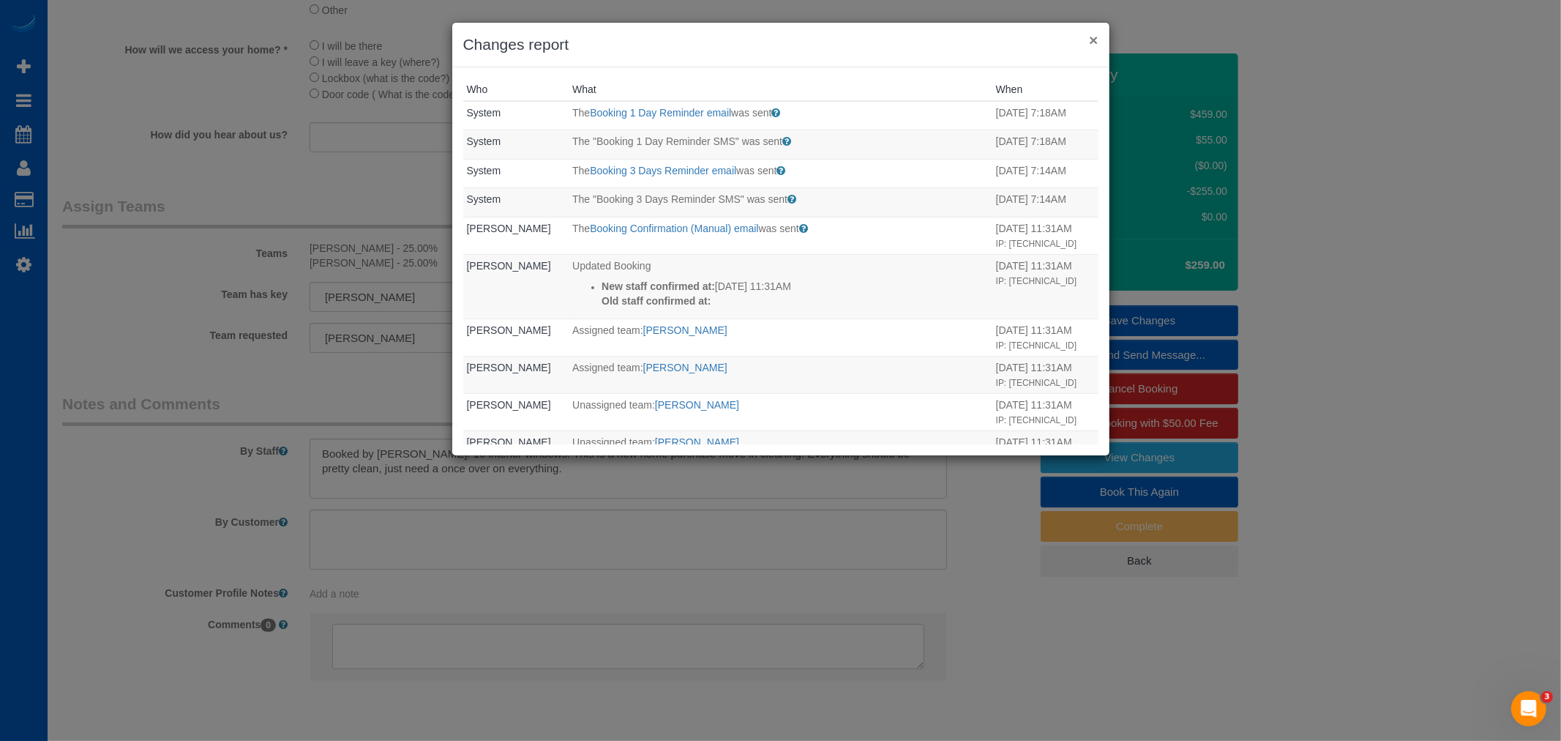
click at [1093, 38] on button "×" at bounding box center [1093, 39] width 9 height 15
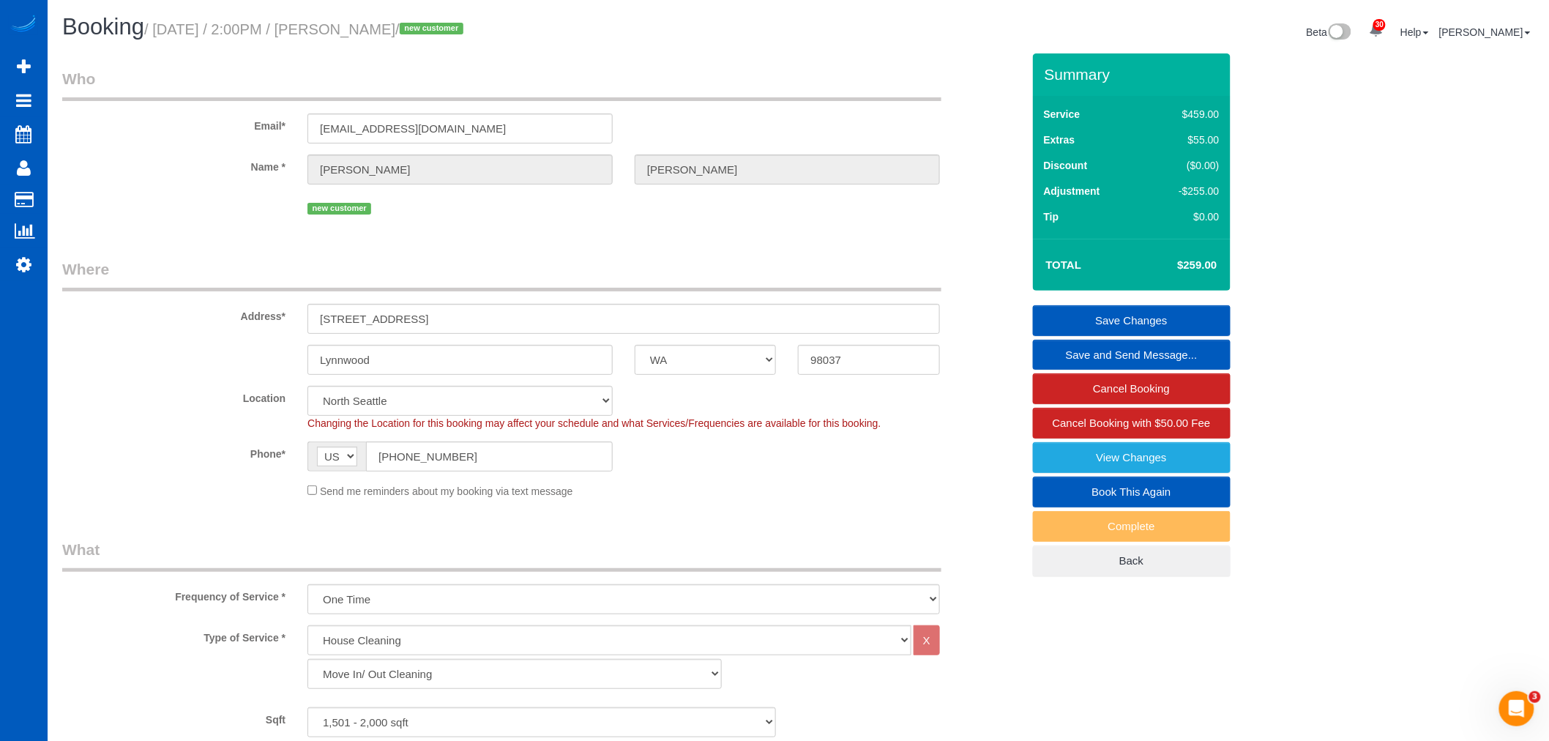
drag, startPoint x: 344, startPoint y: 26, endPoint x: 422, endPoint y: 34, distance: 77.9
click at [422, 34] on small "/ August 13, 2025 / 2:00PM / Simran Deol / new customer" at bounding box center [306, 29] width 324 height 16
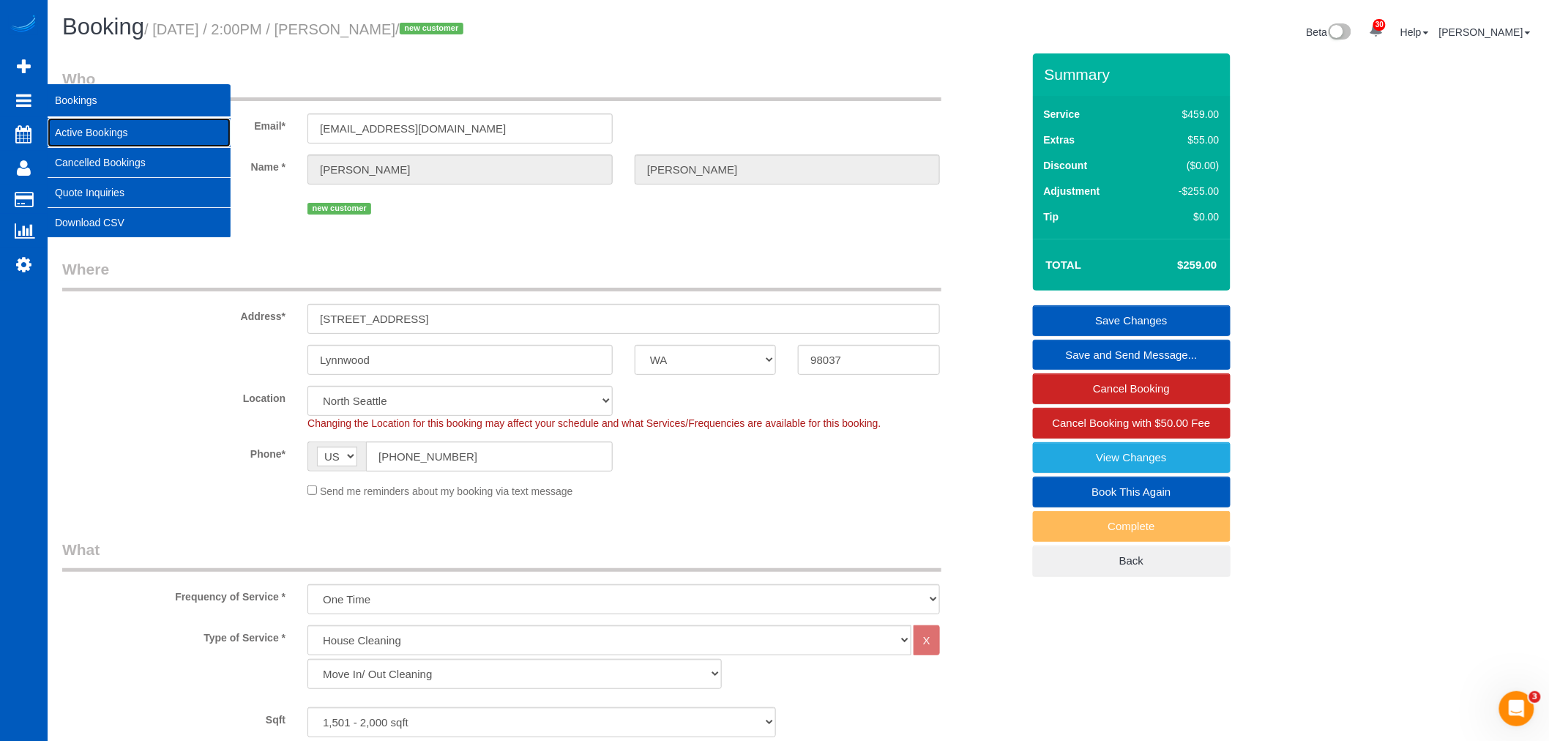
click at [108, 135] on link "Active Bookings" at bounding box center [139, 132] width 183 height 29
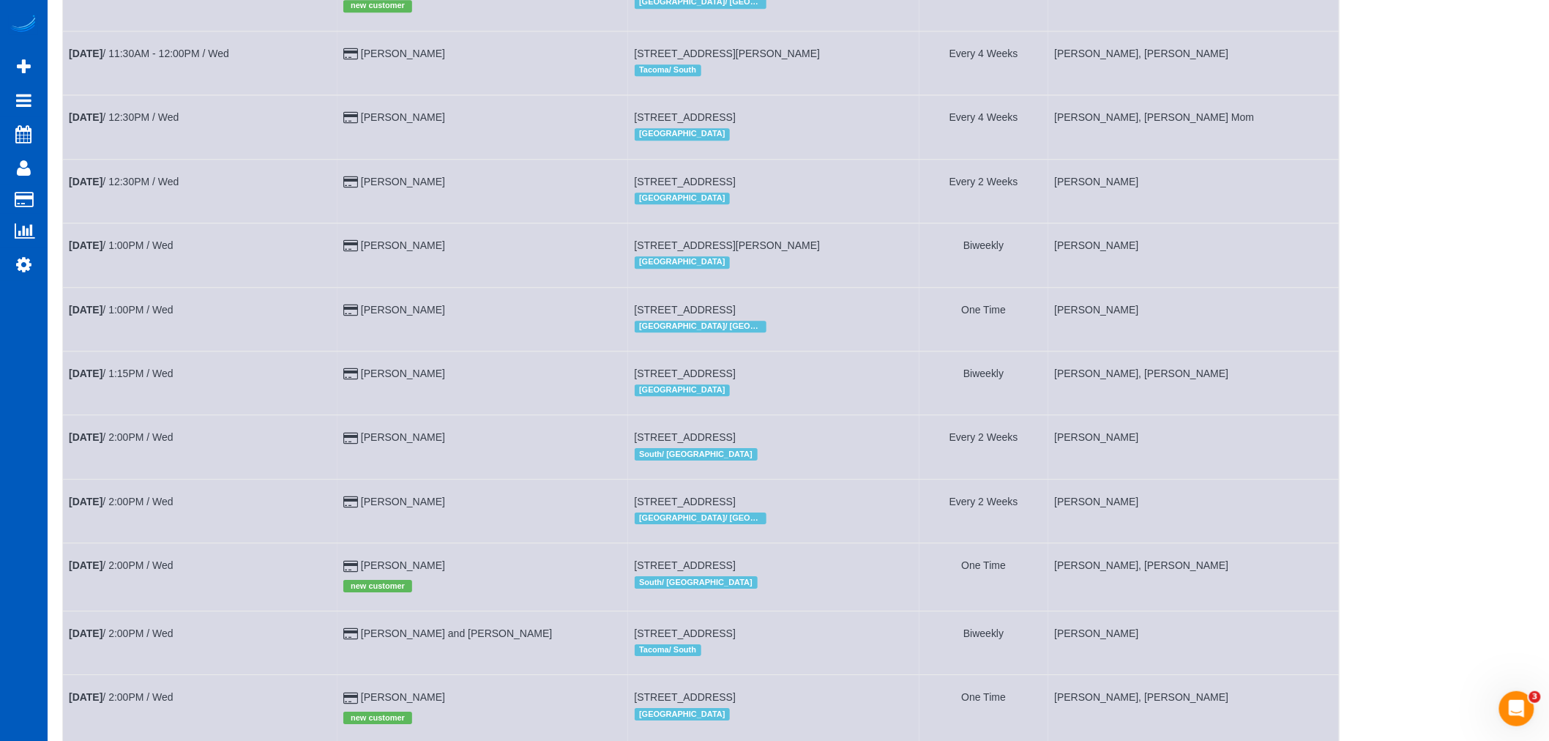
scroll to position [1870, 0]
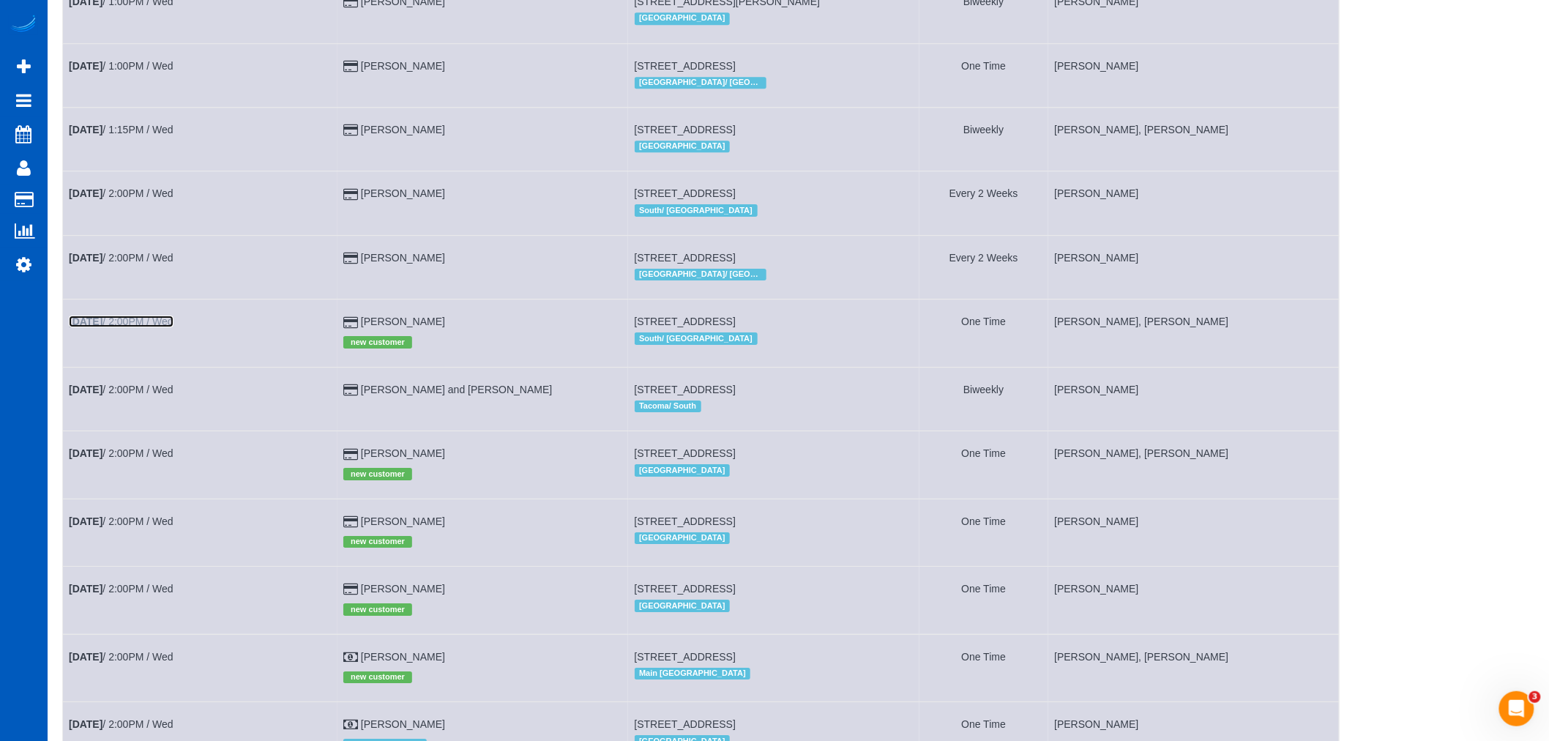
click at [149, 327] on link "Aug 13th / 2:00PM / Wed" at bounding box center [121, 321] width 105 height 12
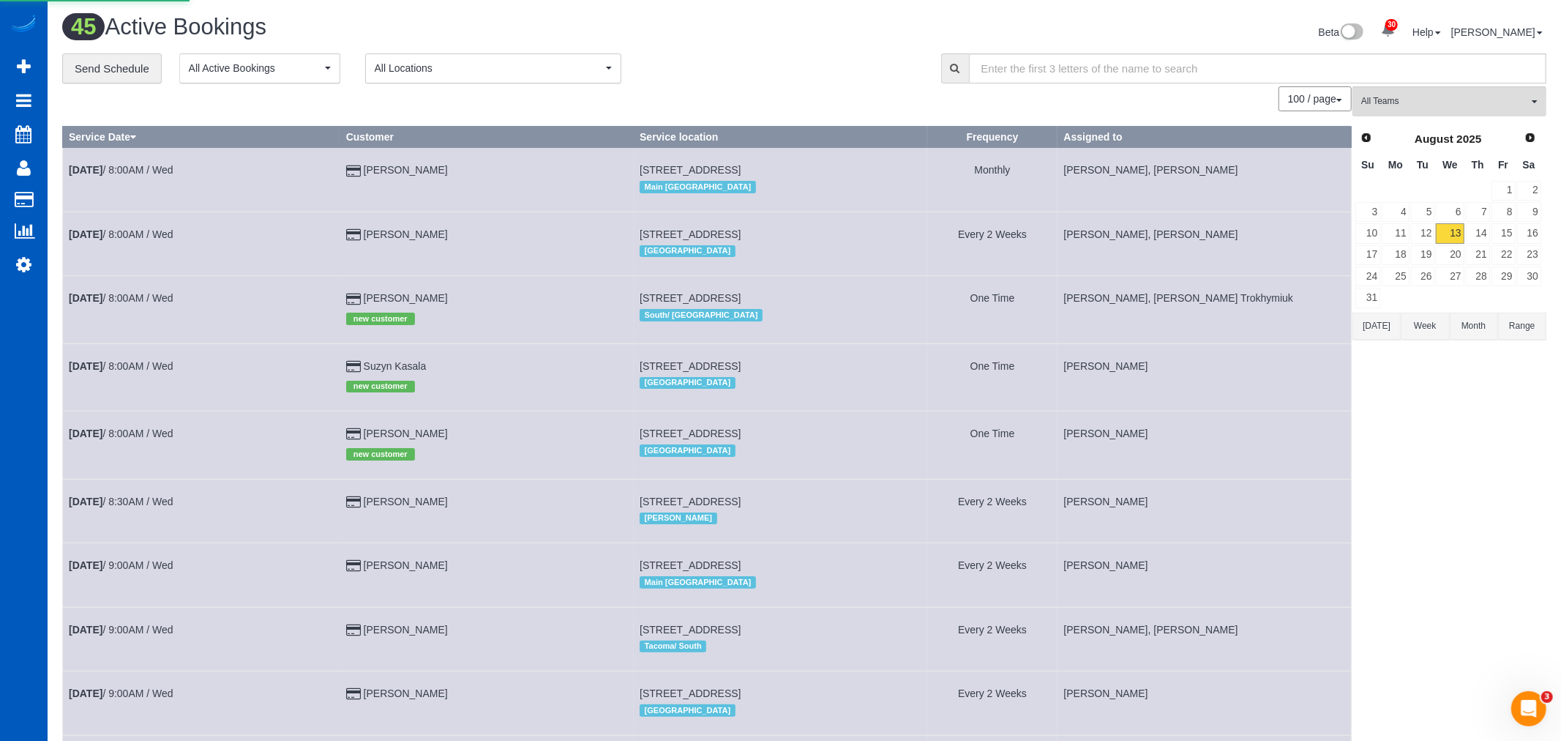
select select "WA"
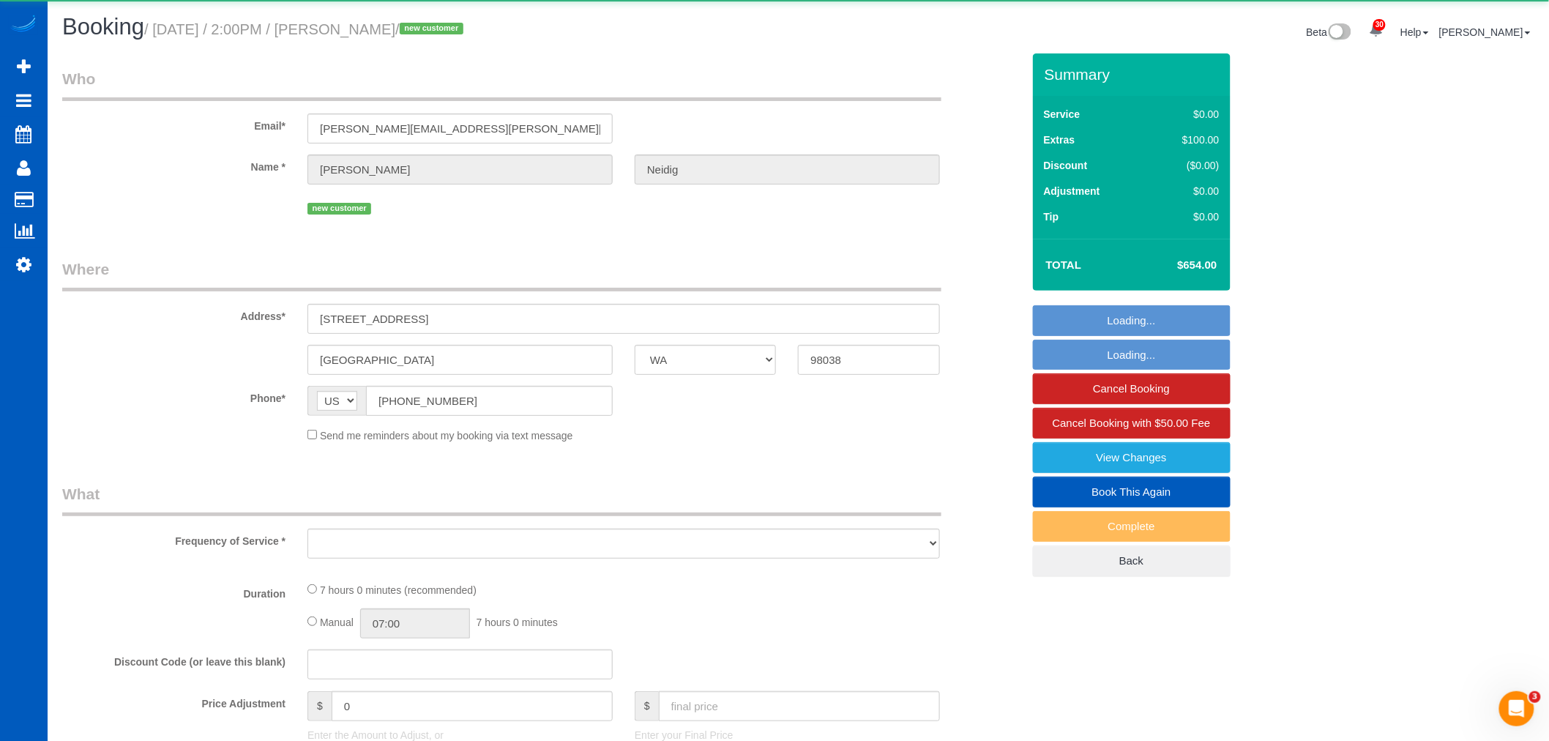
select select "object:3427"
select select "string:fspay-71ad4673-9368-47ba-951e-69fb44871d0a"
select select "199"
select select "2501"
select select "4"
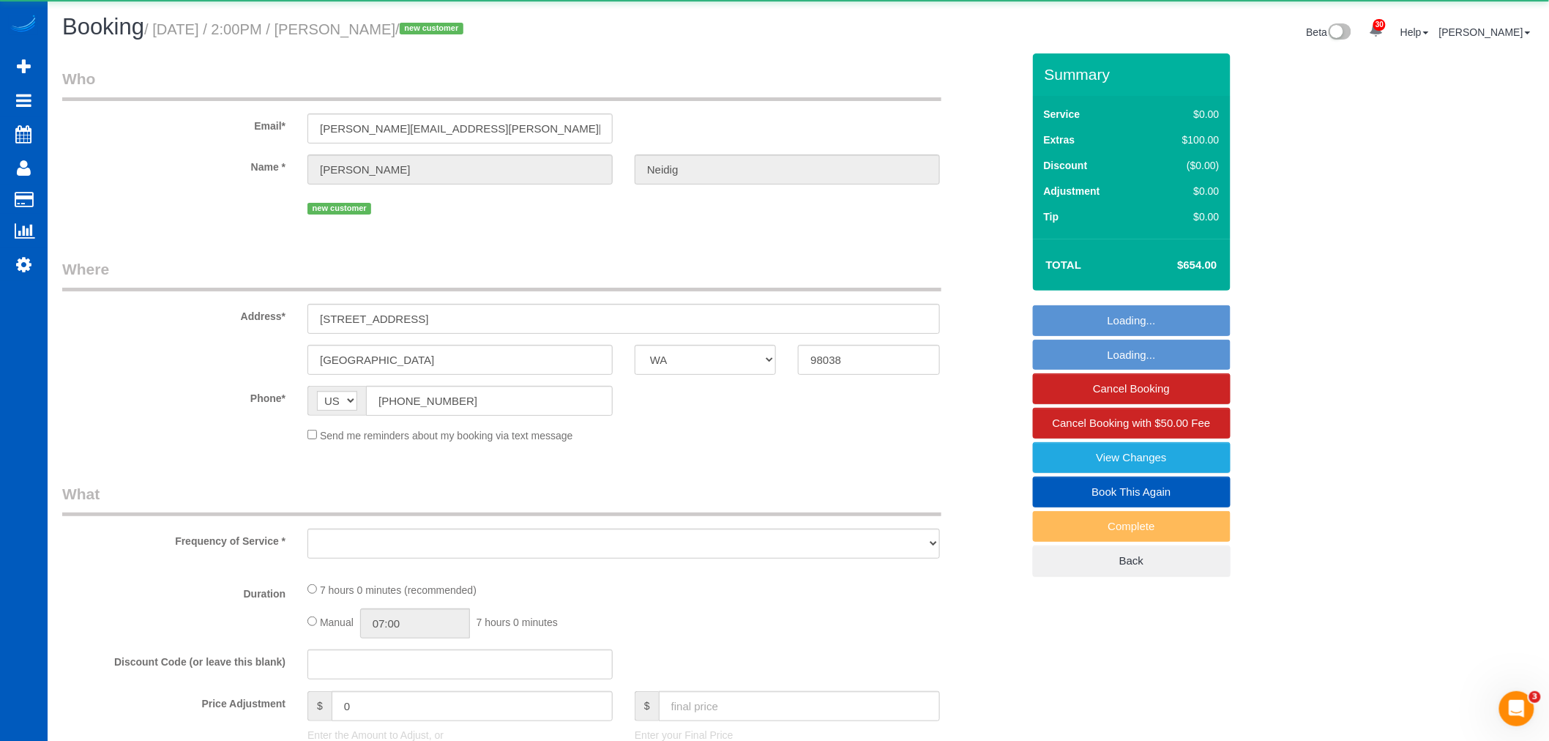
select select "3"
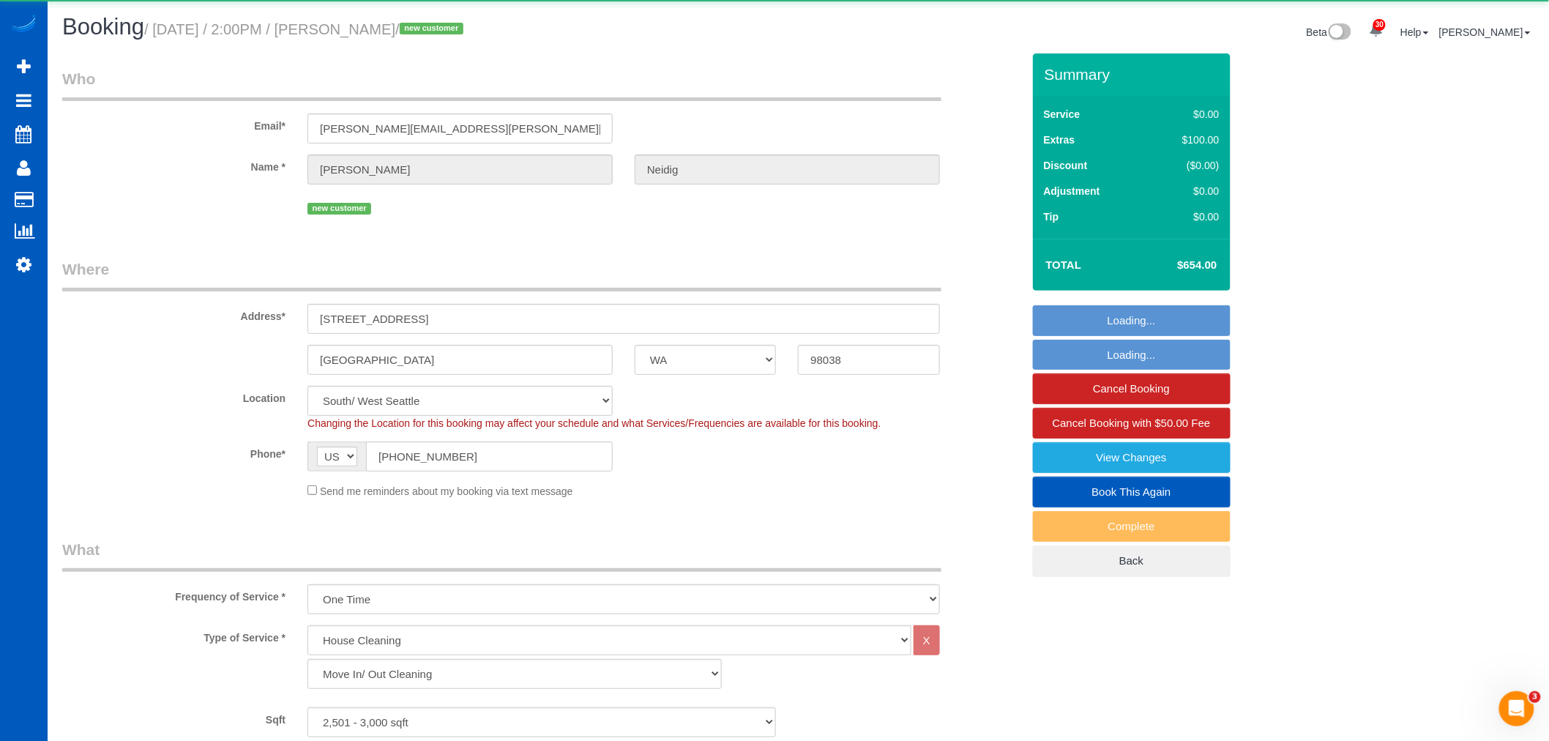
select select "object:3674"
select select "spot8"
select select "2501"
select select "4"
select select "3"
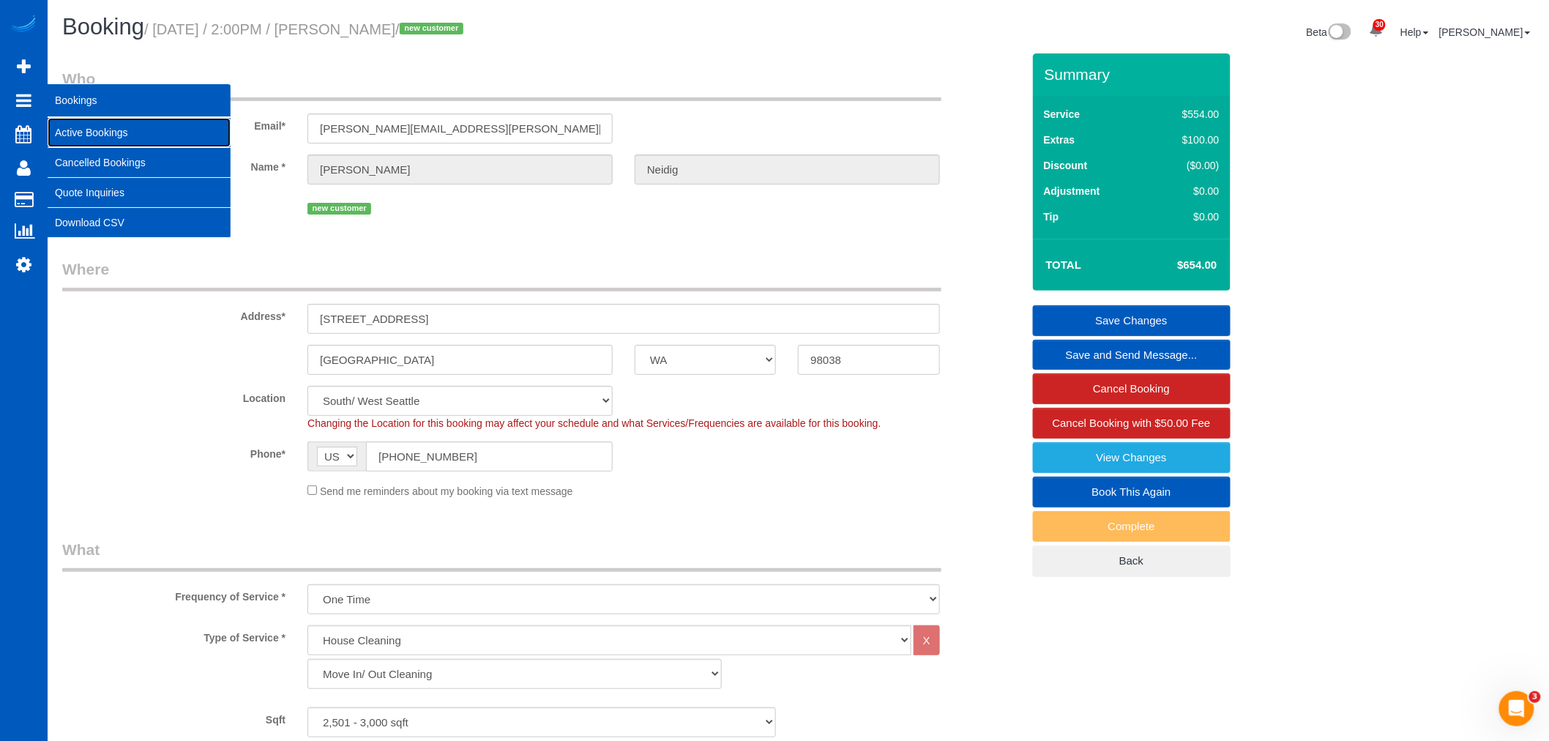
click at [83, 128] on link "Active Bookings" at bounding box center [139, 132] width 183 height 29
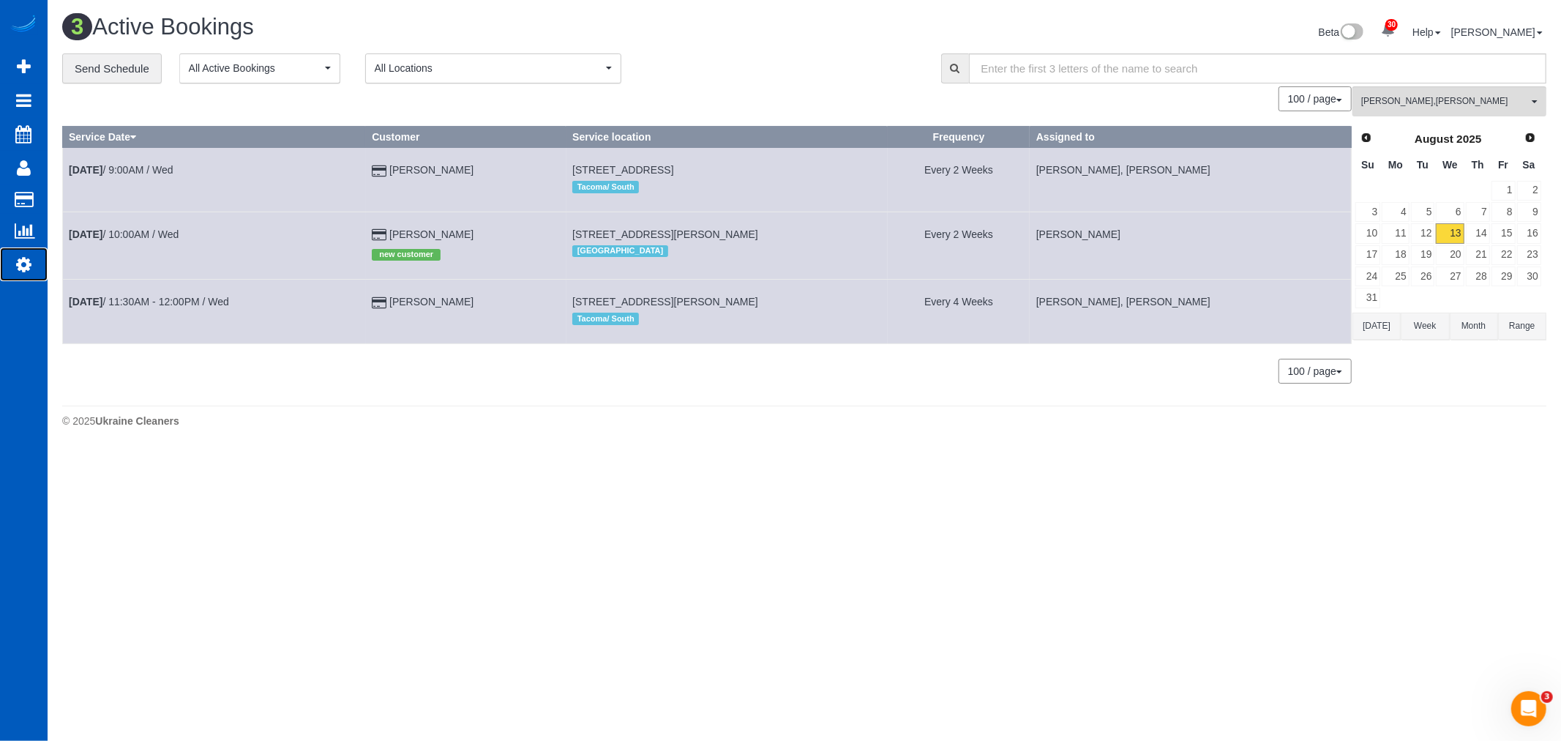
click at [28, 269] on icon at bounding box center [23, 264] width 15 height 18
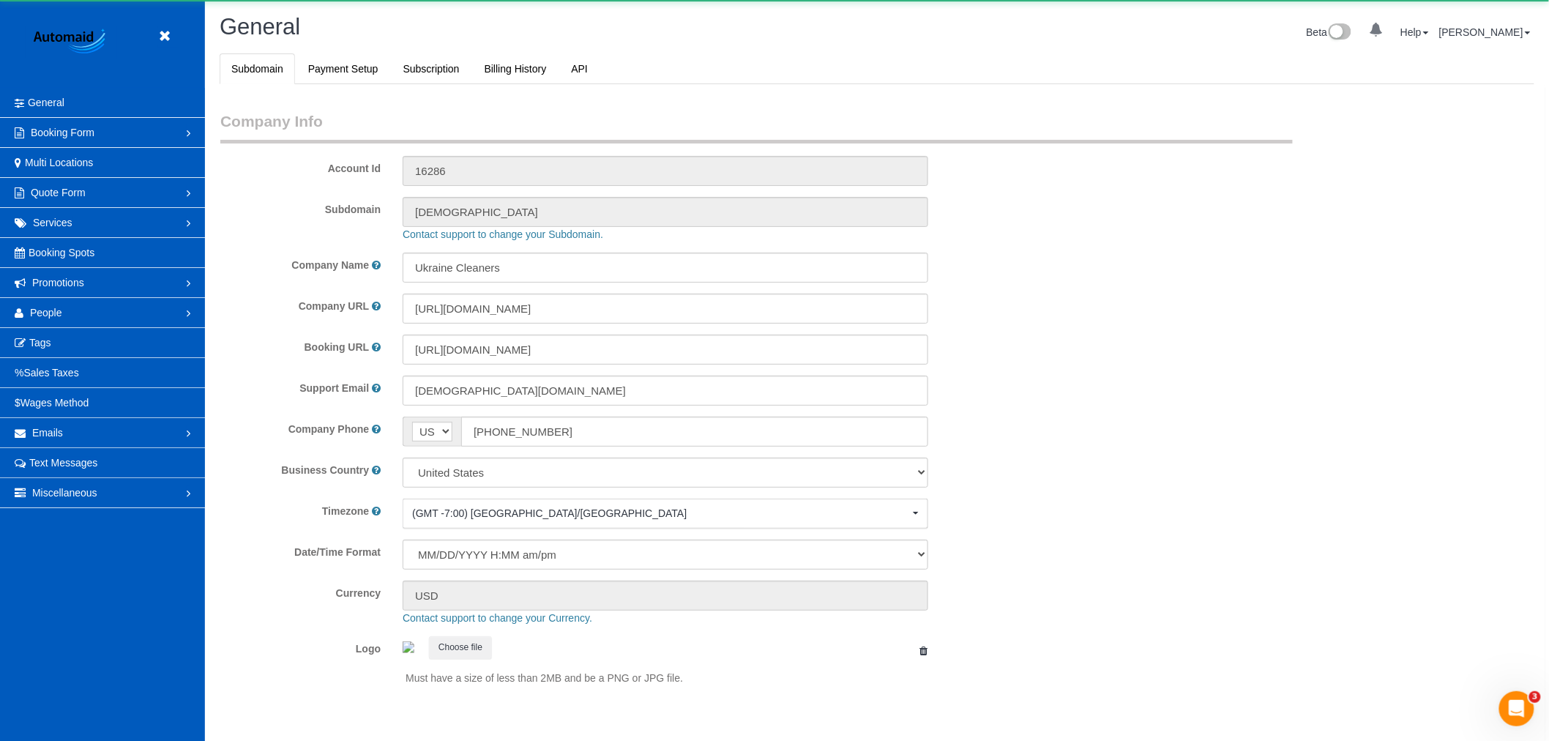
select select "1"
click at [72, 319] on link "People" at bounding box center [102, 312] width 205 height 29
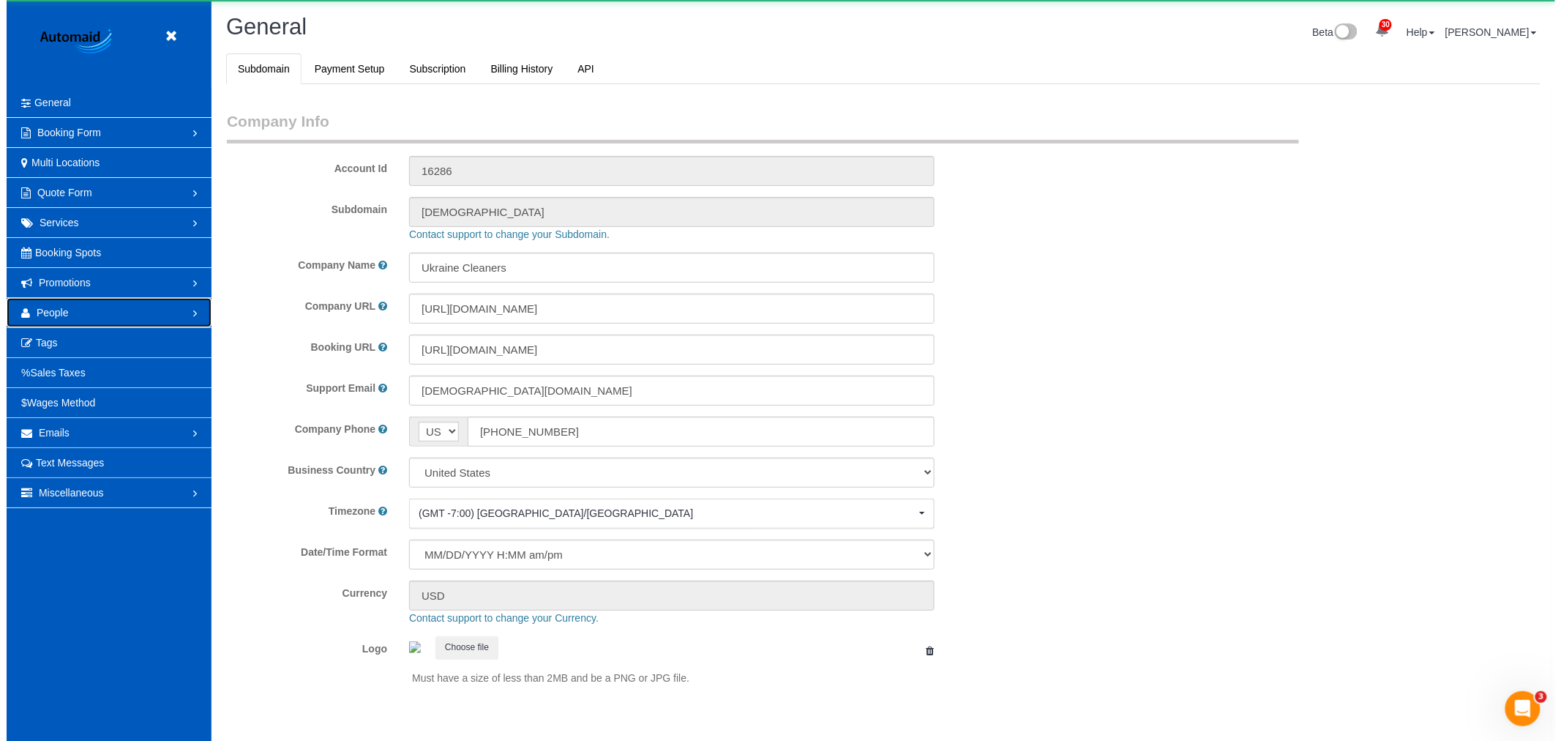
scroll to position [0, 0]
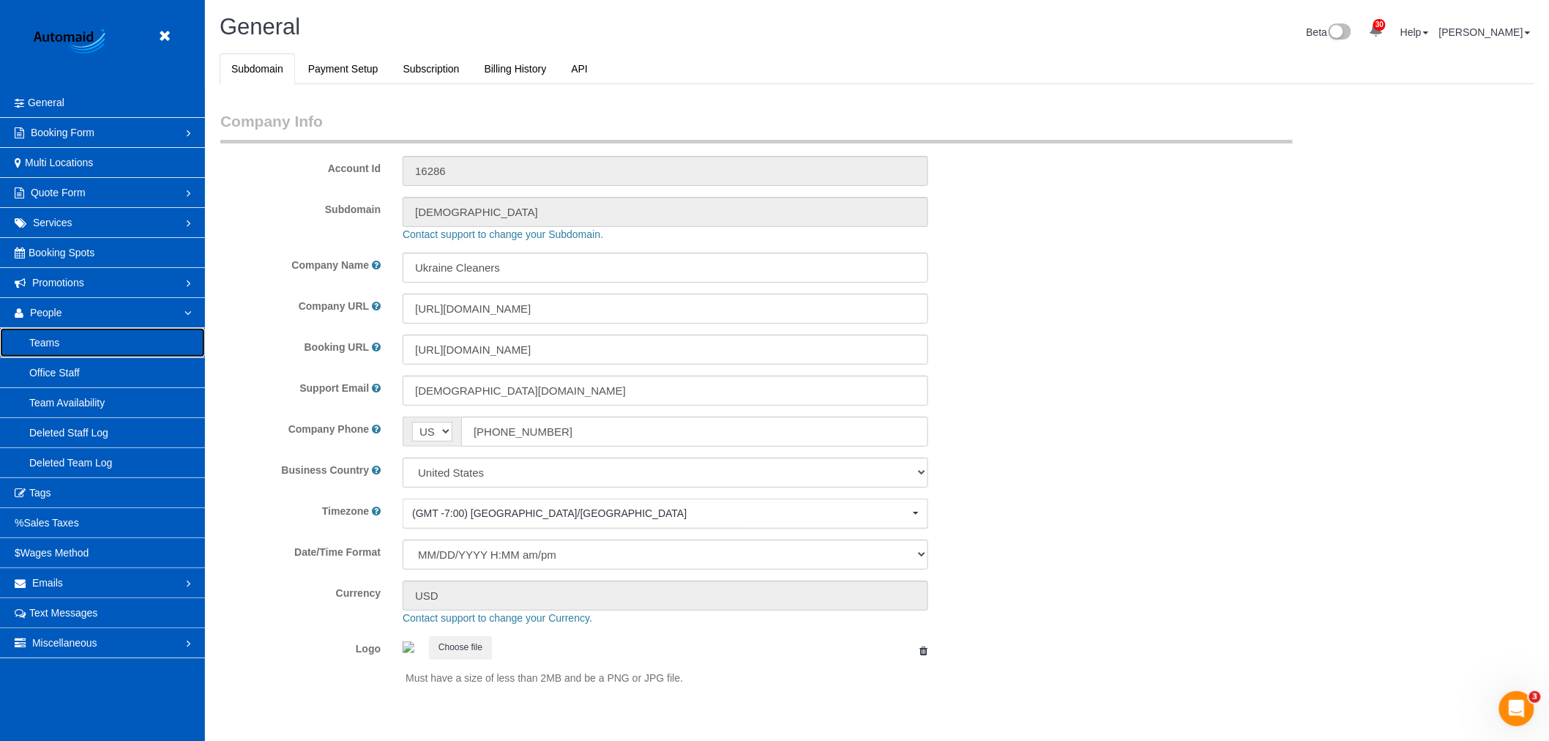
click at [60, 340] on link "Teams" at bounding box center [102, 342] width 205 height 29
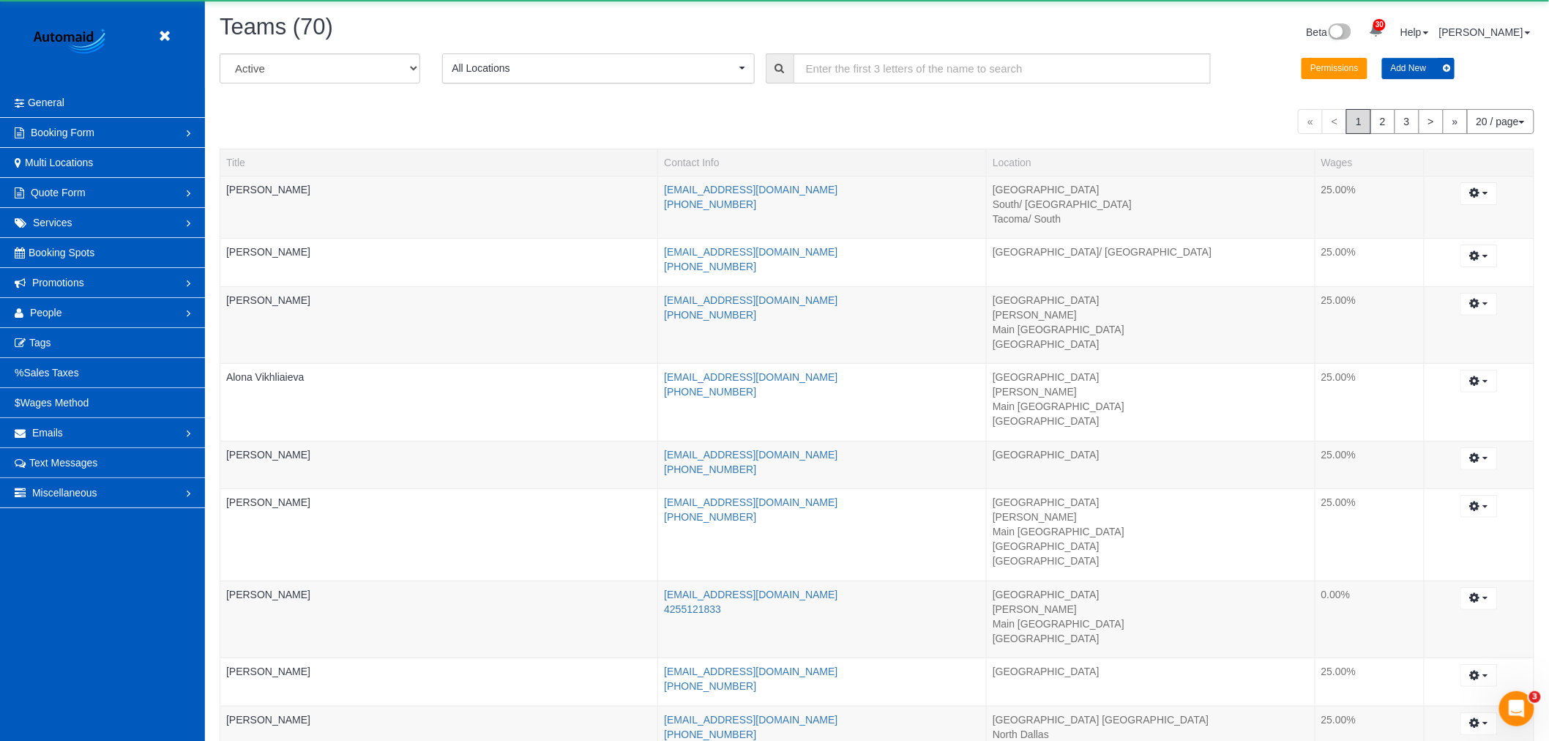
click at [521, 74] on span "All Locations" at bounding box center [594, 68] width 284 height 15
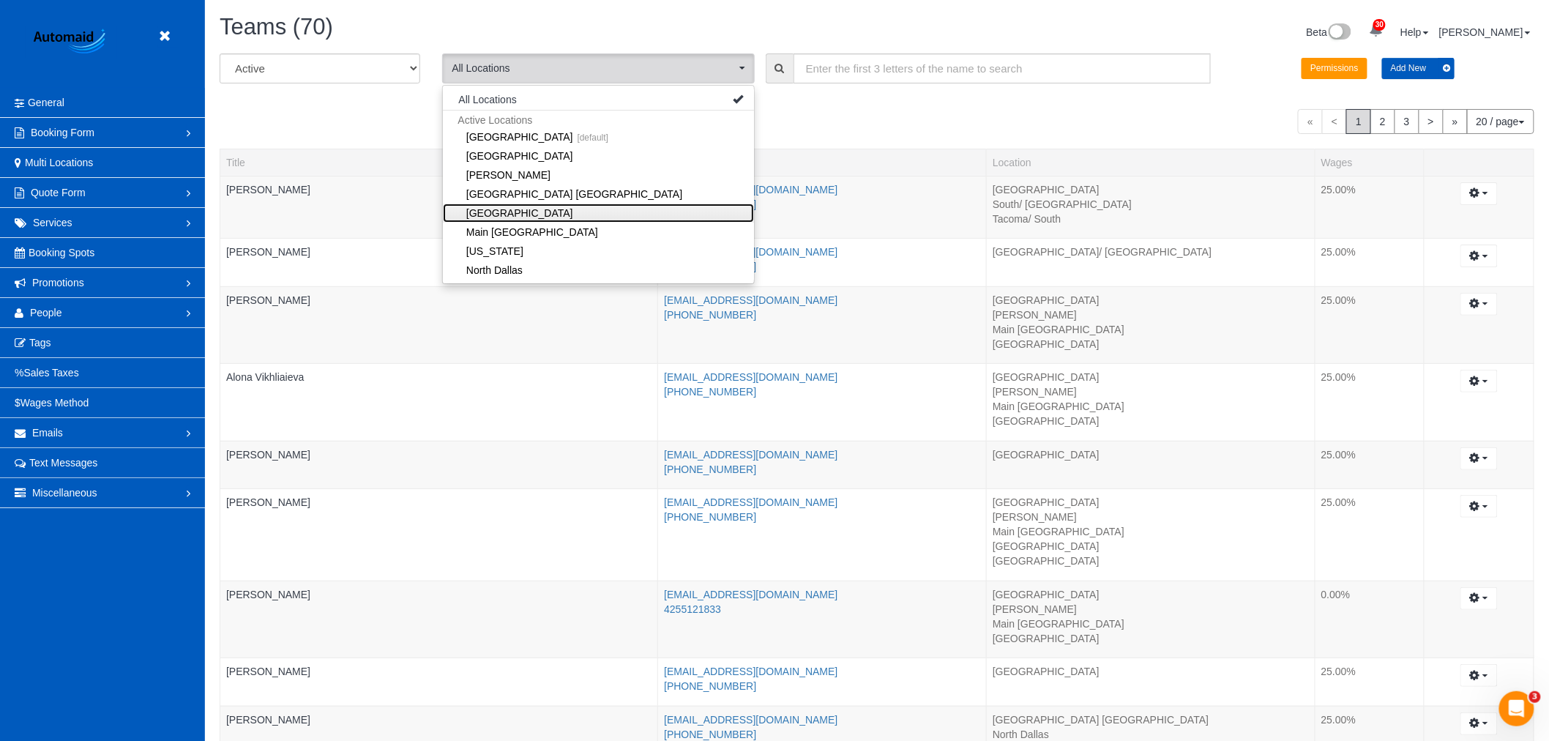
click at [545, 213] on link "[GEOGRAPHIC_DATA]" at bounding box center [598, 212] width 311 height 19
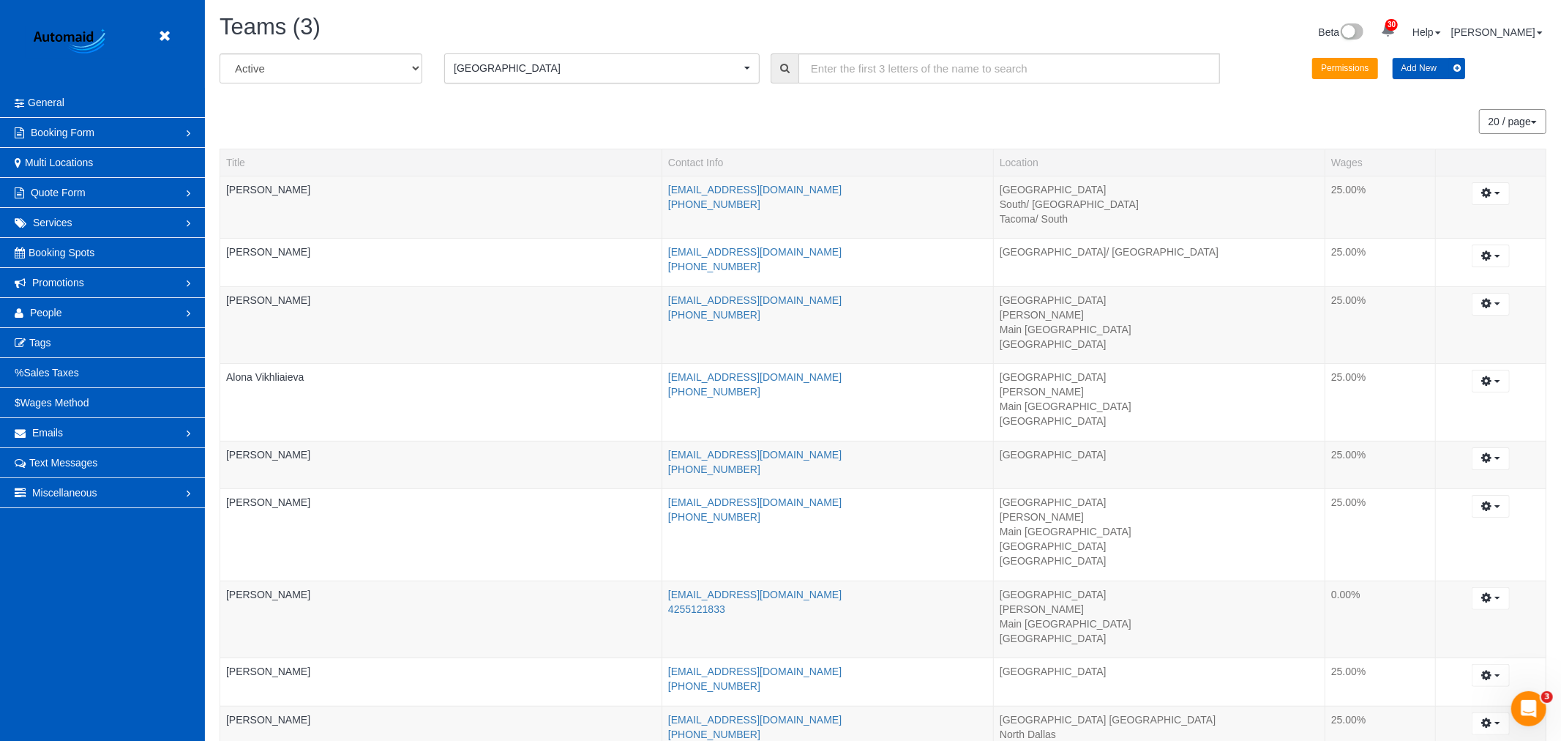
scroll to position [72773, 71638]
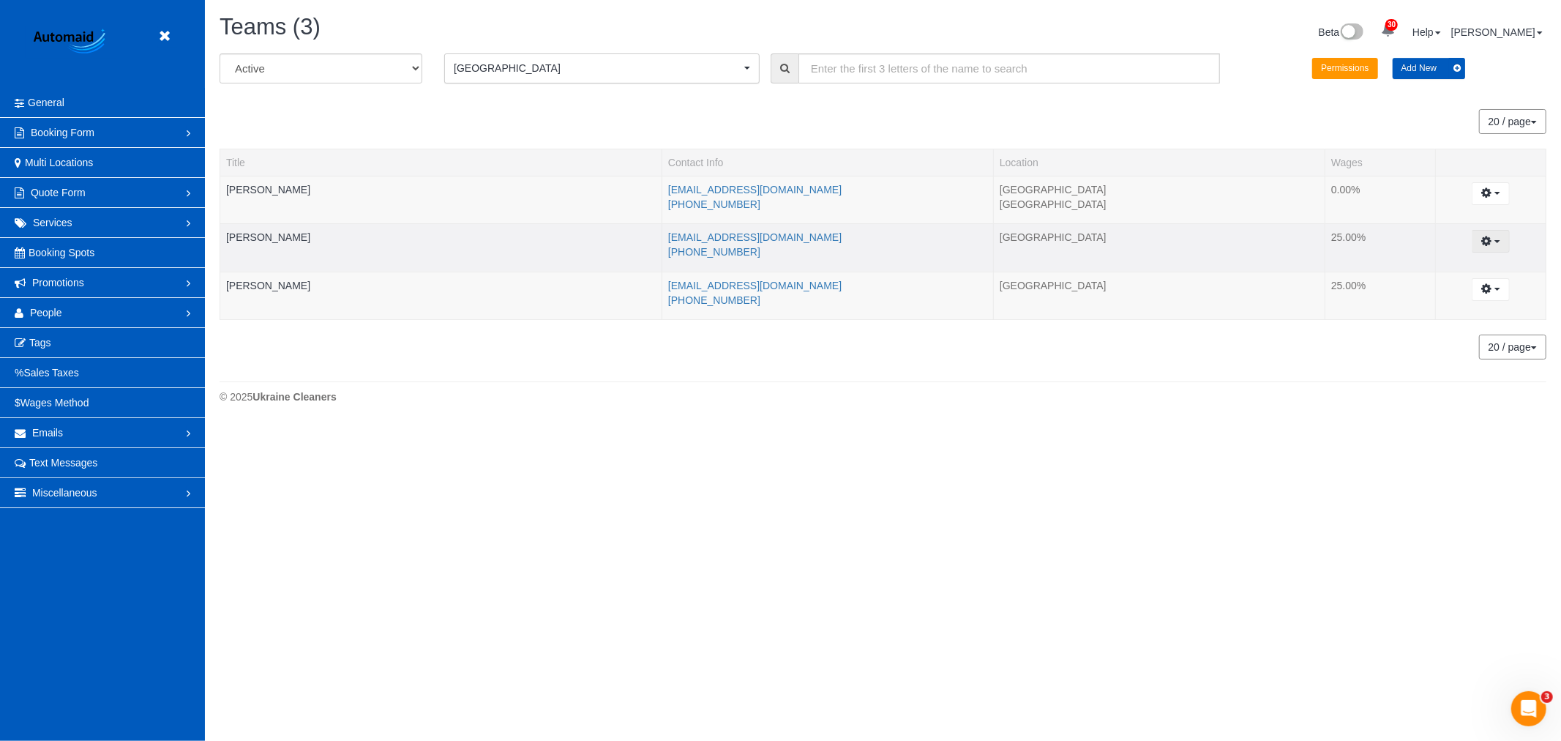
click at [1497, 245] on button "button" at bounding box center [1490, 241] width 37 height 23
click at [1474, 318] on link "Archive..." at bounding box center [1452, 319] width 116 height 19
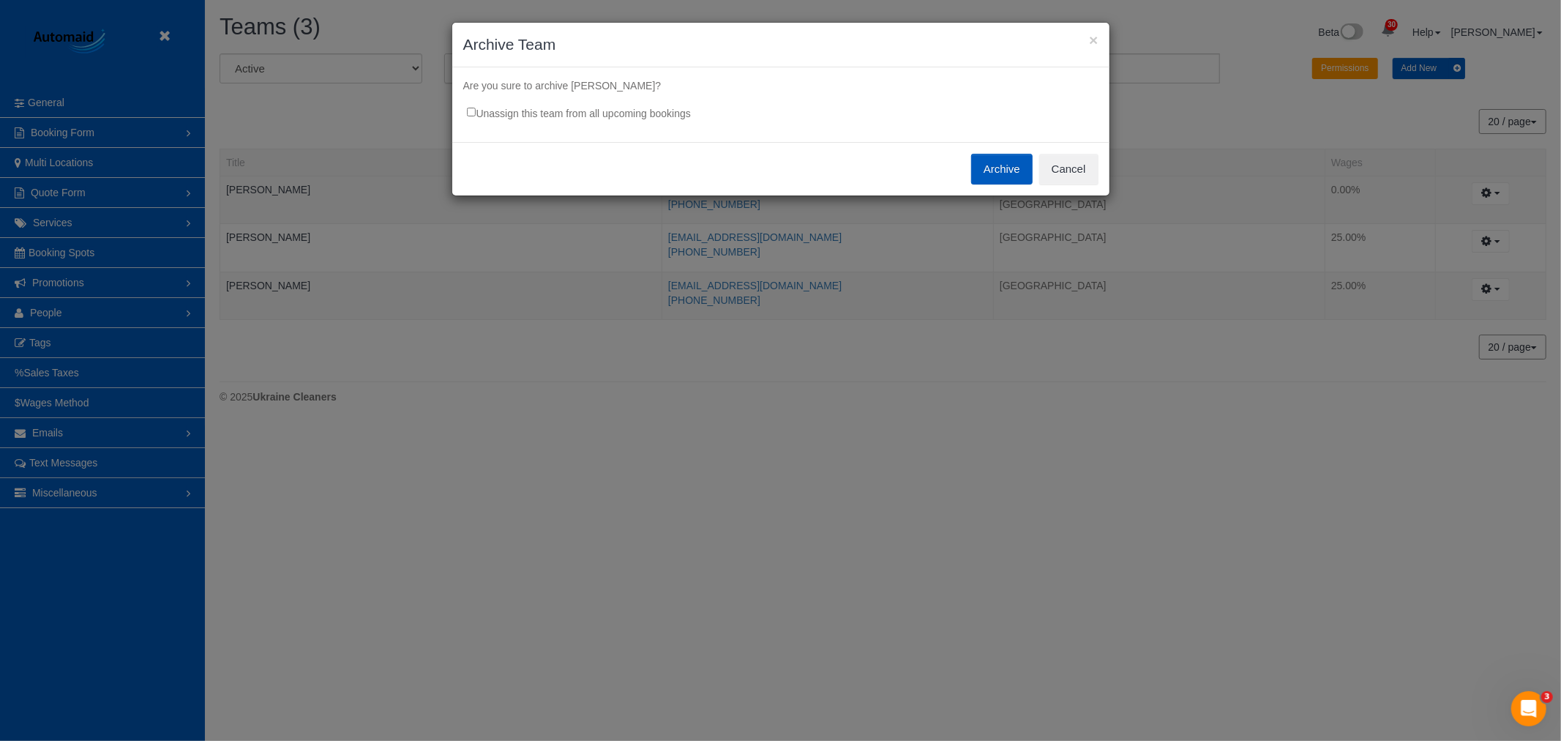
click at [495, 116] on label "Unassign this team from all upcoming bookings" at bounding box center [571, 110] width 239 height 21
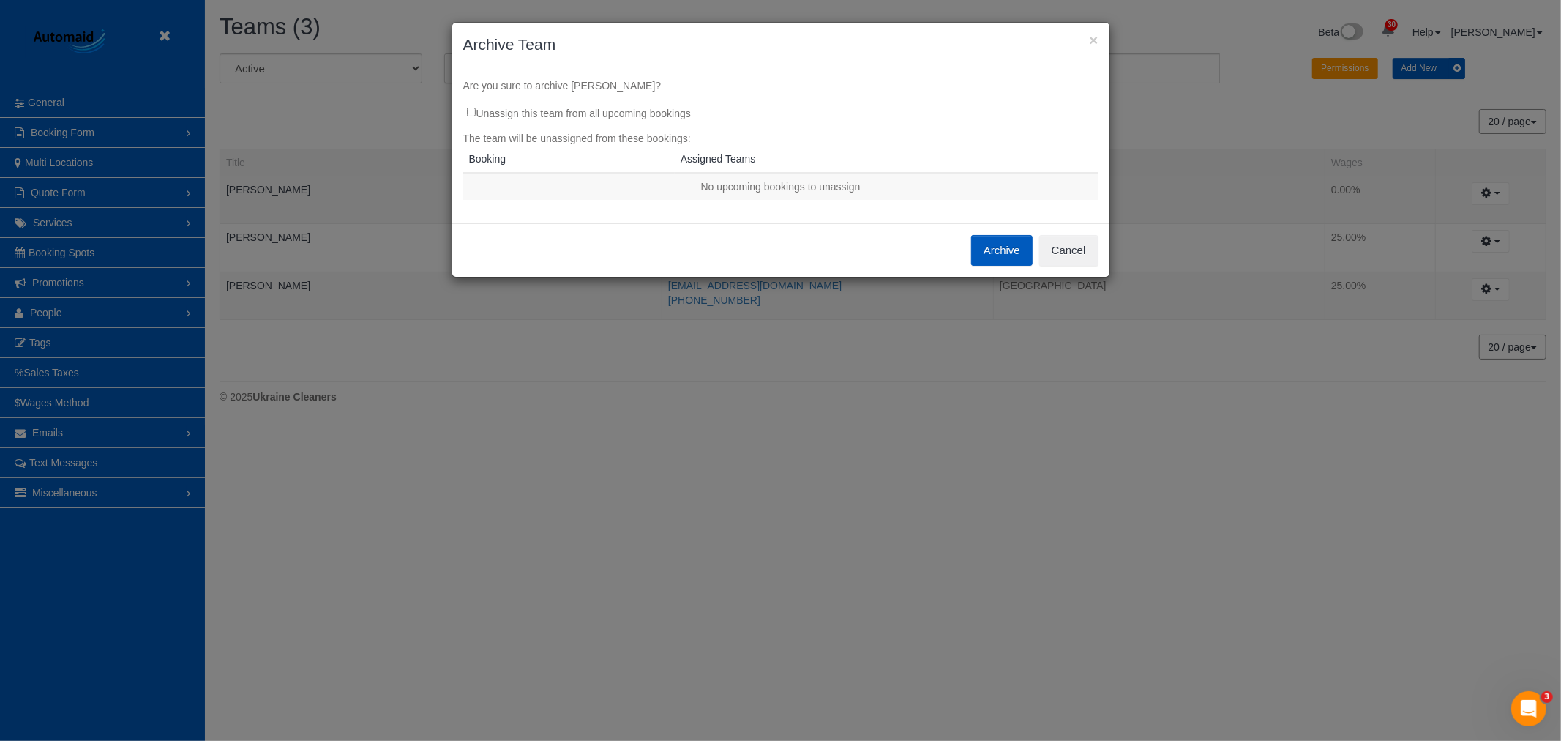
click at [1007, 252] on button "Archive" at bounding box center [1001, 250] width 61 height 31
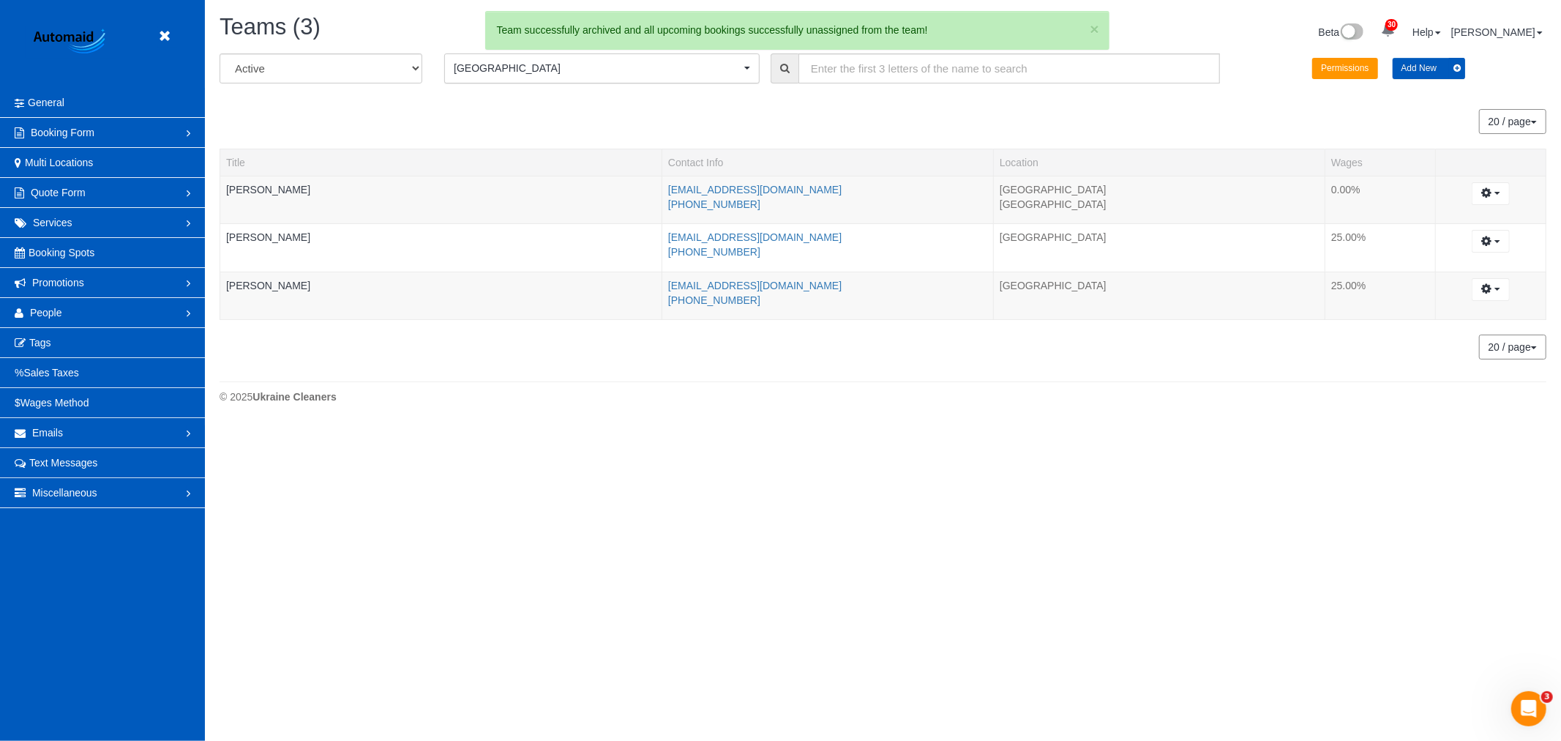
scroll to position [72821, 71638]
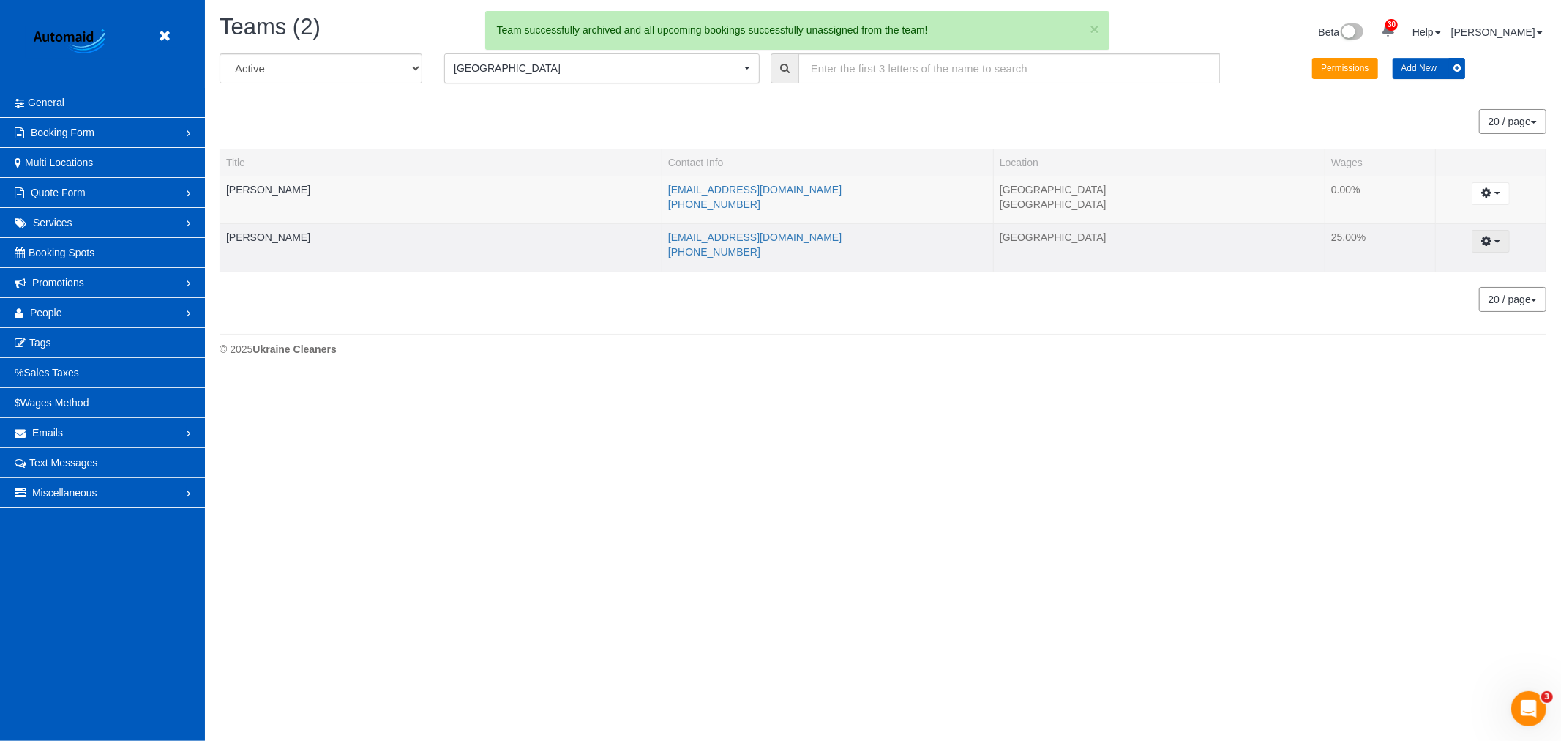
click at [1495, 238] on button "button" at bounding box center [1490, 241] width 37 height 23
click at [1448, 313] on link "Archive..." at bounding box center [1452, 319] width 116 height 19
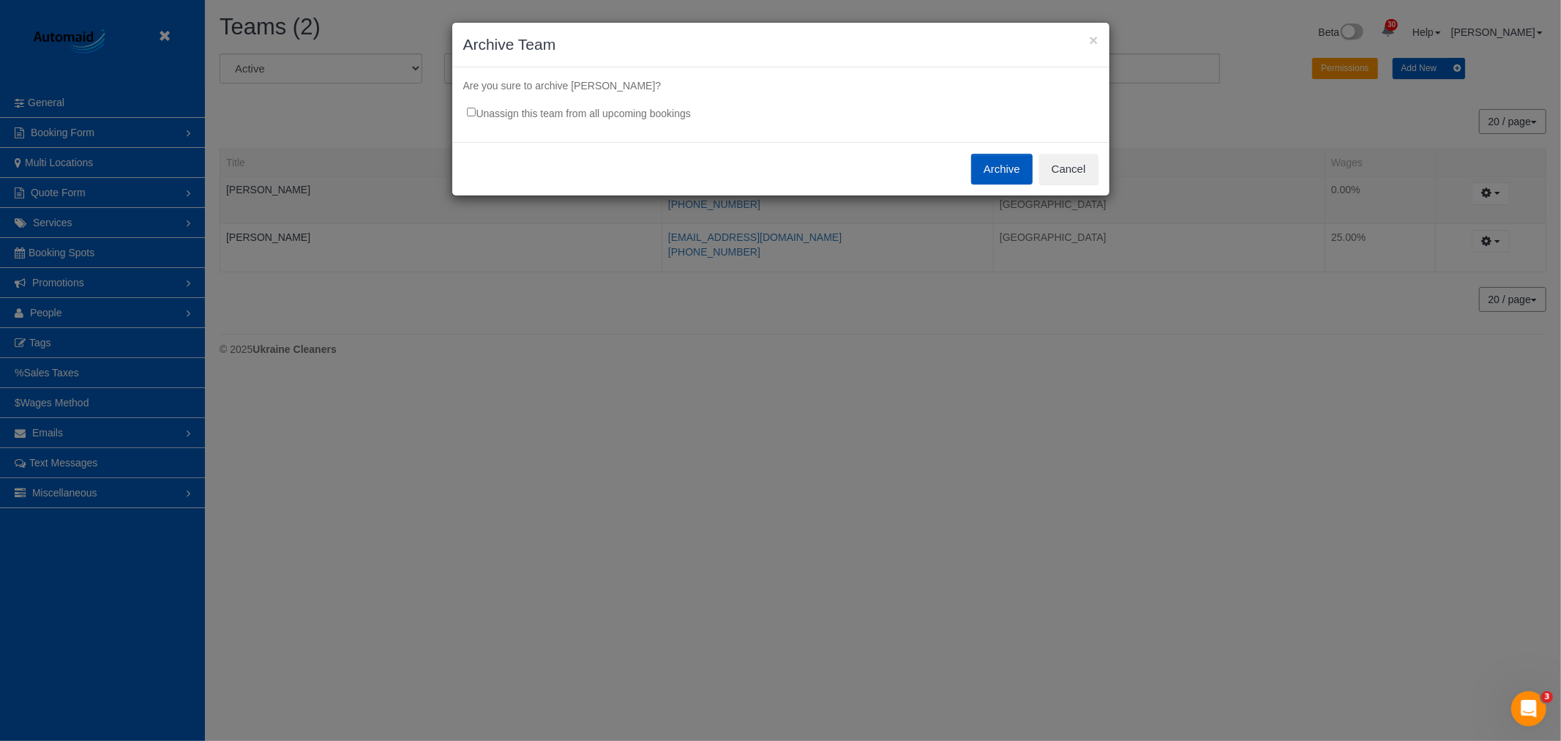
click at [615, 111] on label "Unassign this team from all upcoming bookings" at bounding box center [571, 110] width 239 height 21
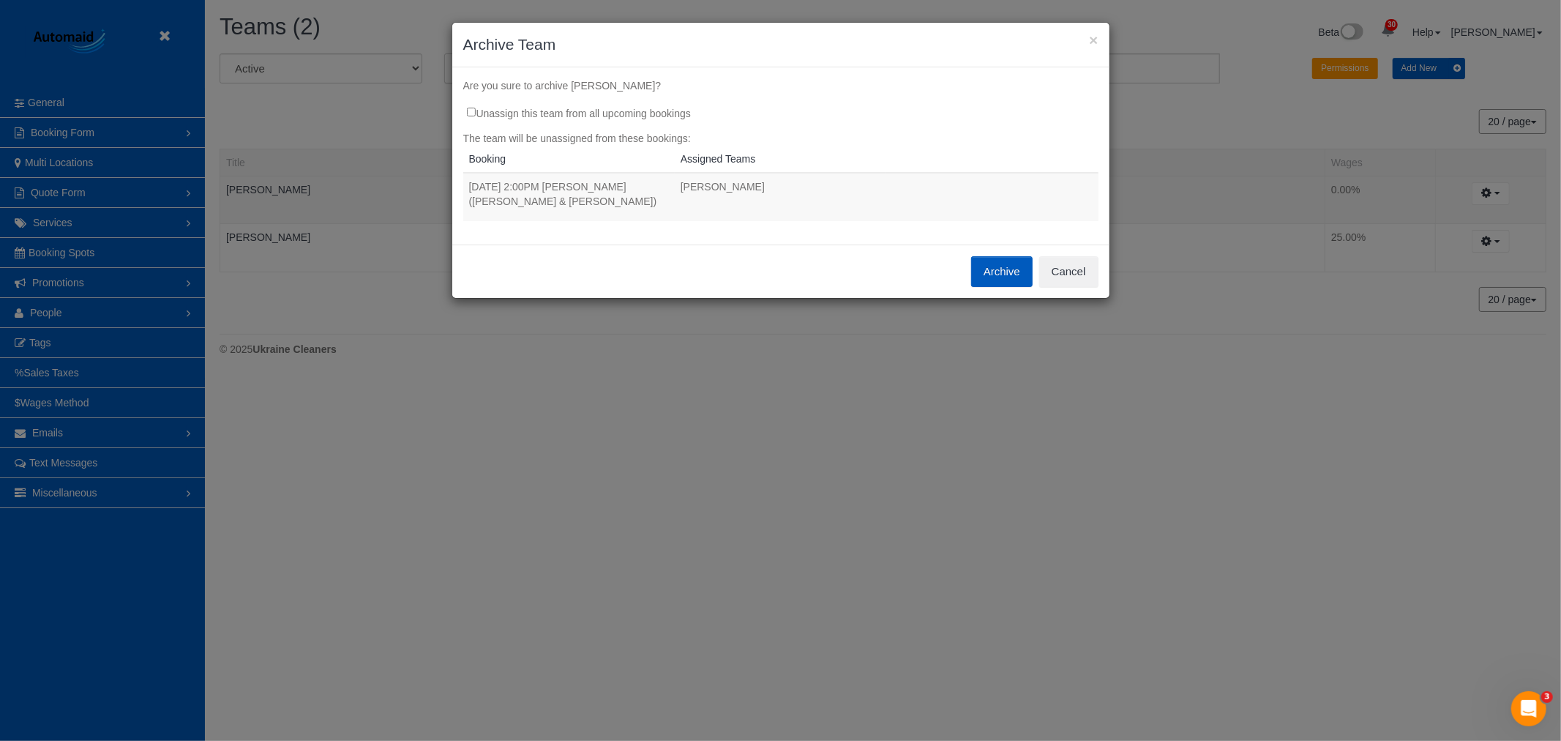
click at [999, 280] on button "Archive" at bounding box center [1001, 271] width 61 height 31
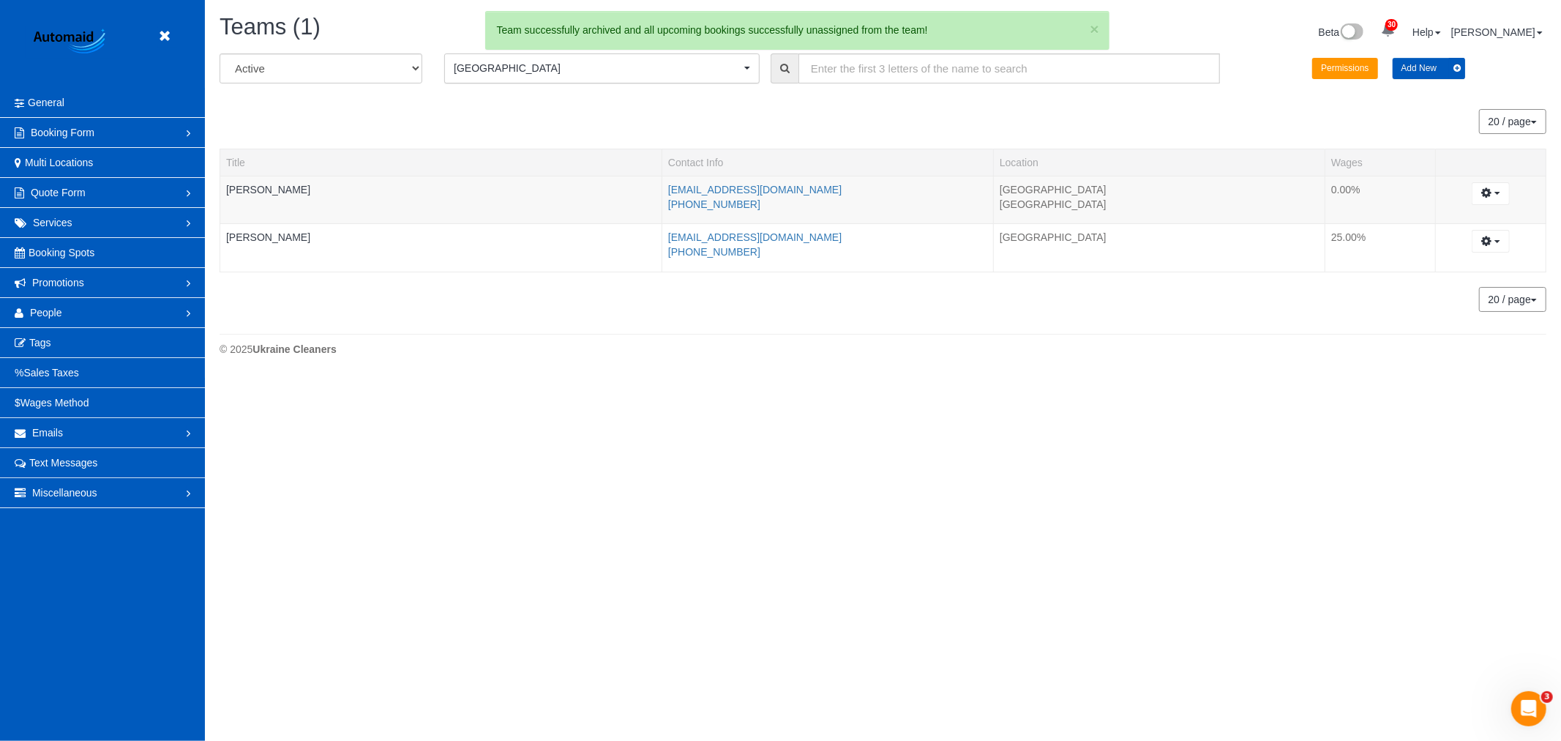
scroll to position [72868, 71638]
click at [165, 37] on icon at bounding box center [164, 36] width 18 height 18
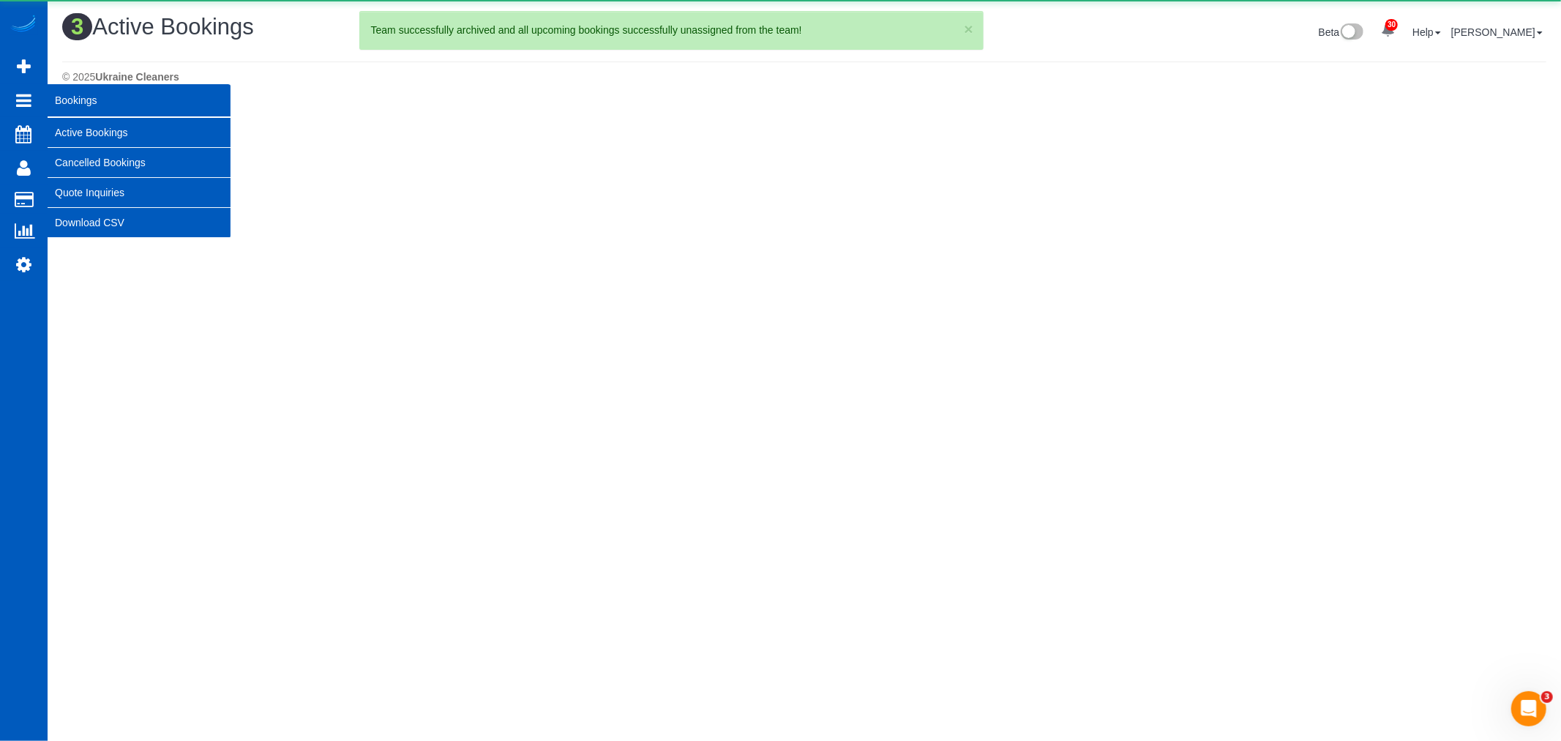
scroll to position [455, 1561]
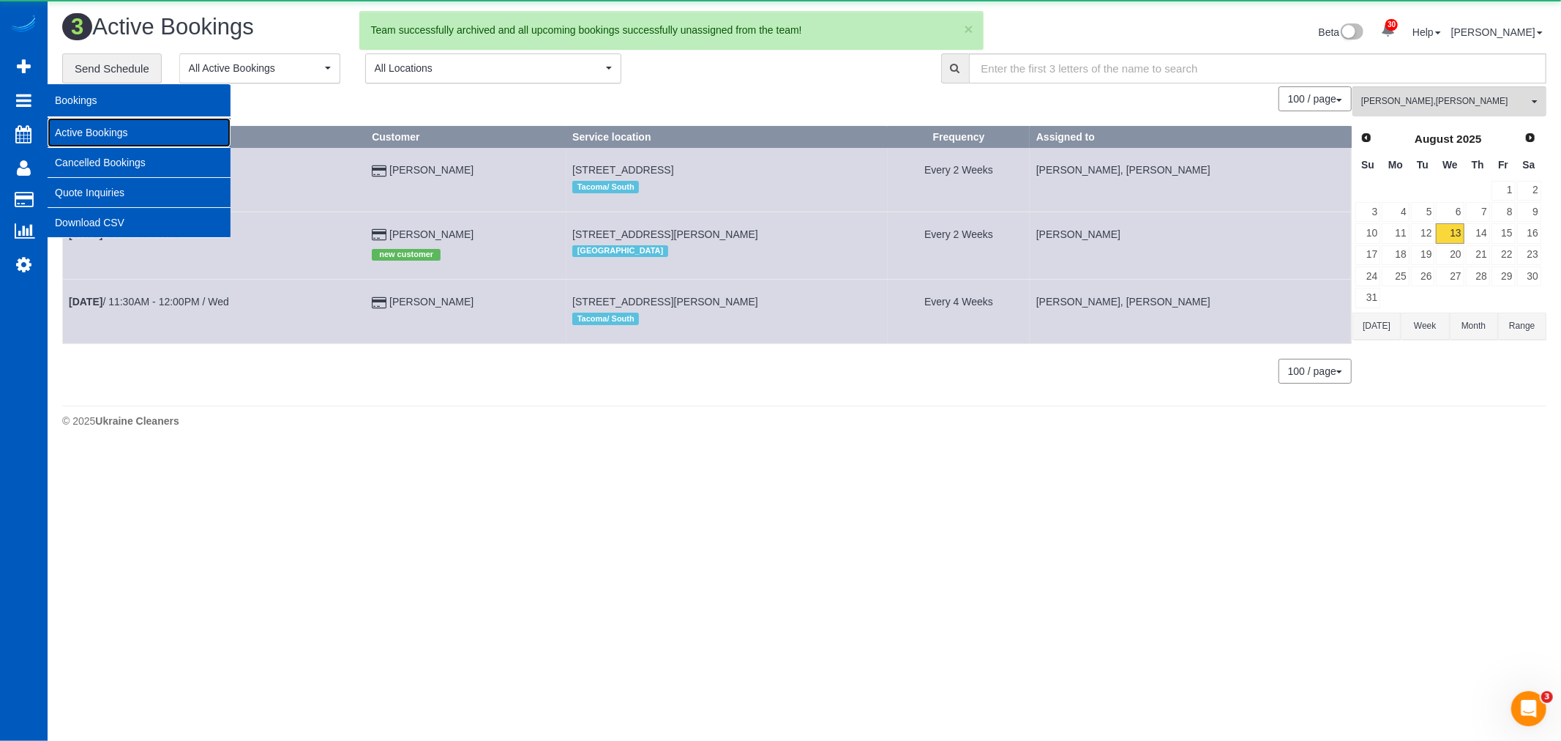
click at [128, 125] on link "Active Bookings" at bounding box center [139, 132] width 183 height 29
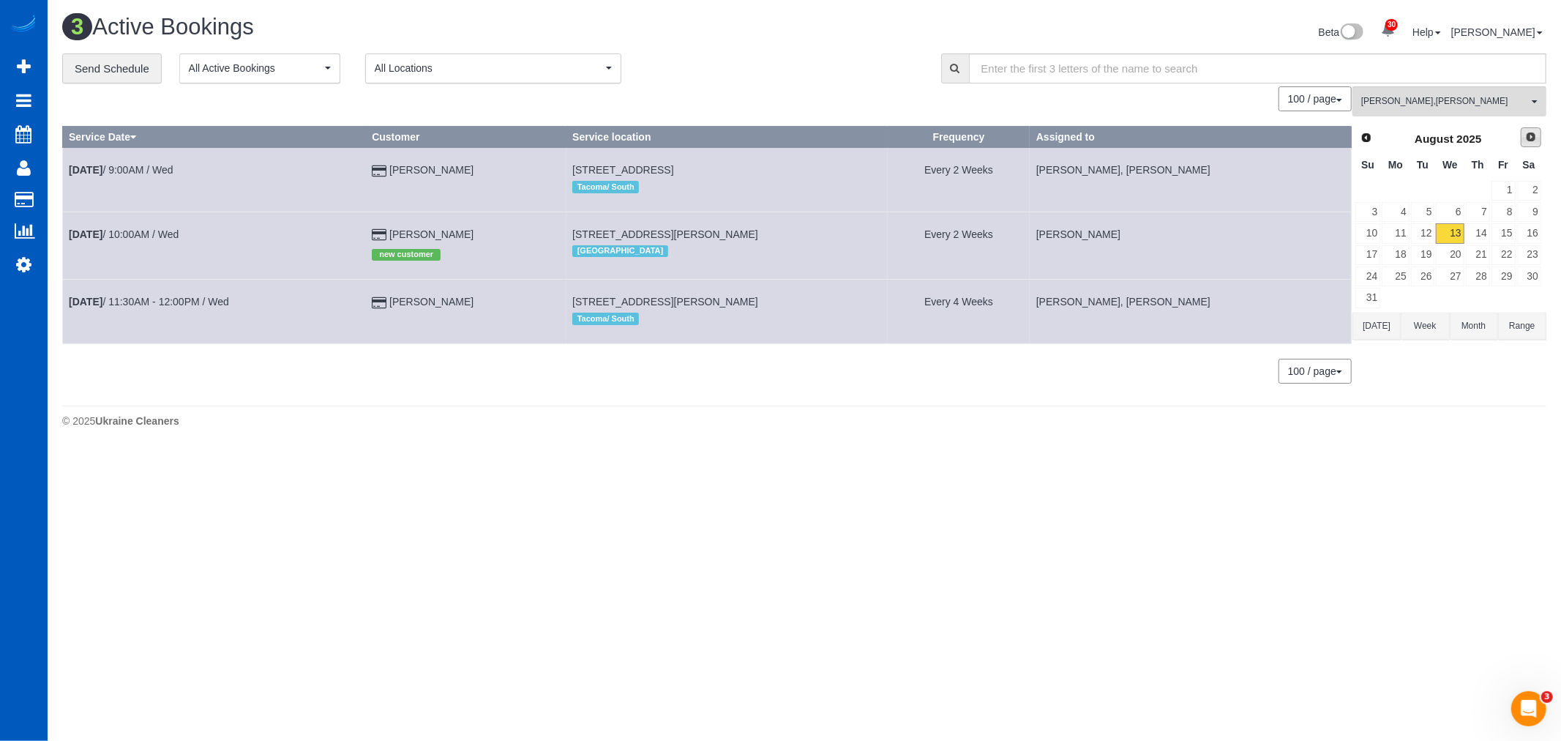
click at [1536, 140] on span "Next" at bounding box center [1531, 137] width 12 height 12
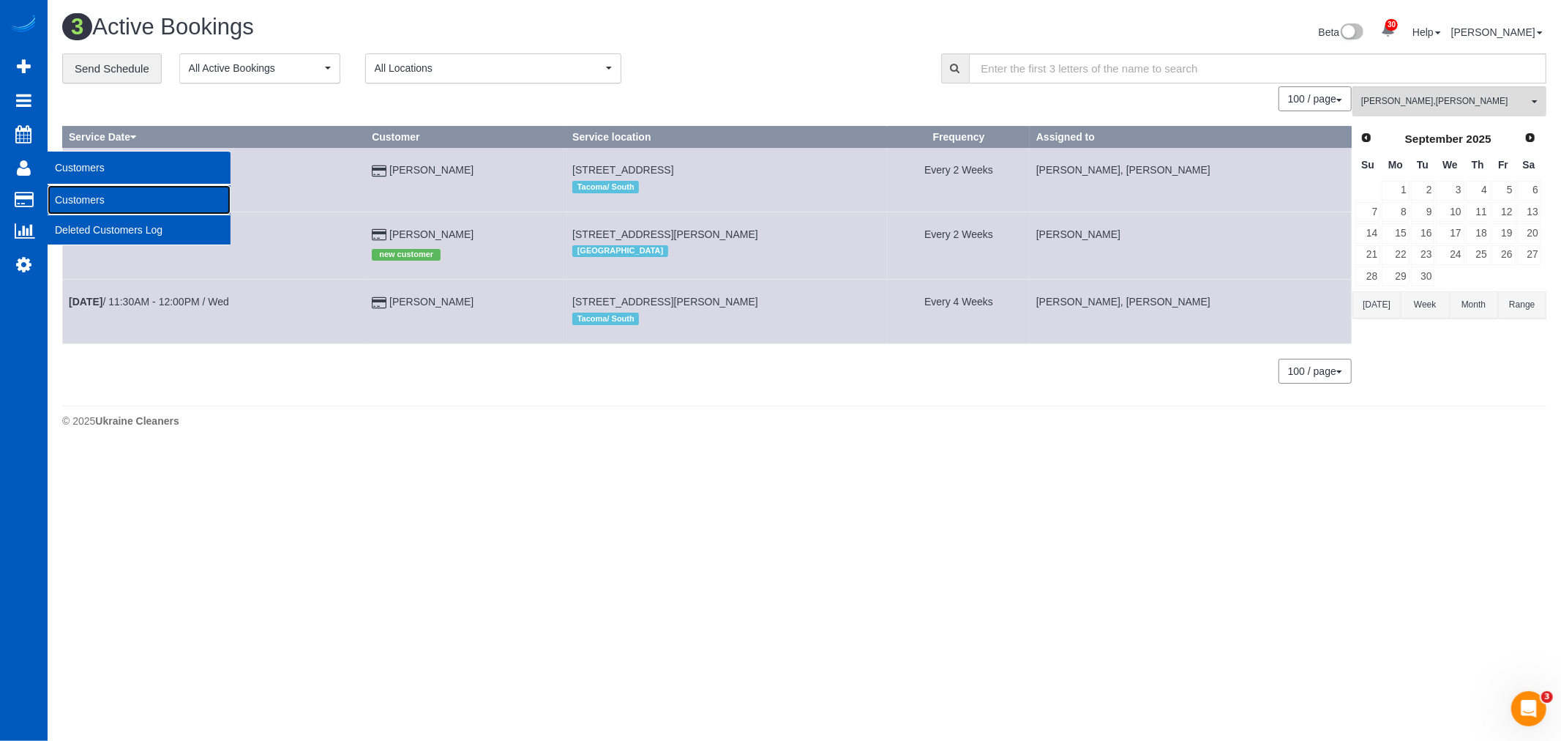
click at [122, 193] on link "Customers" at bounding box center [139, 199] width 183 height 29
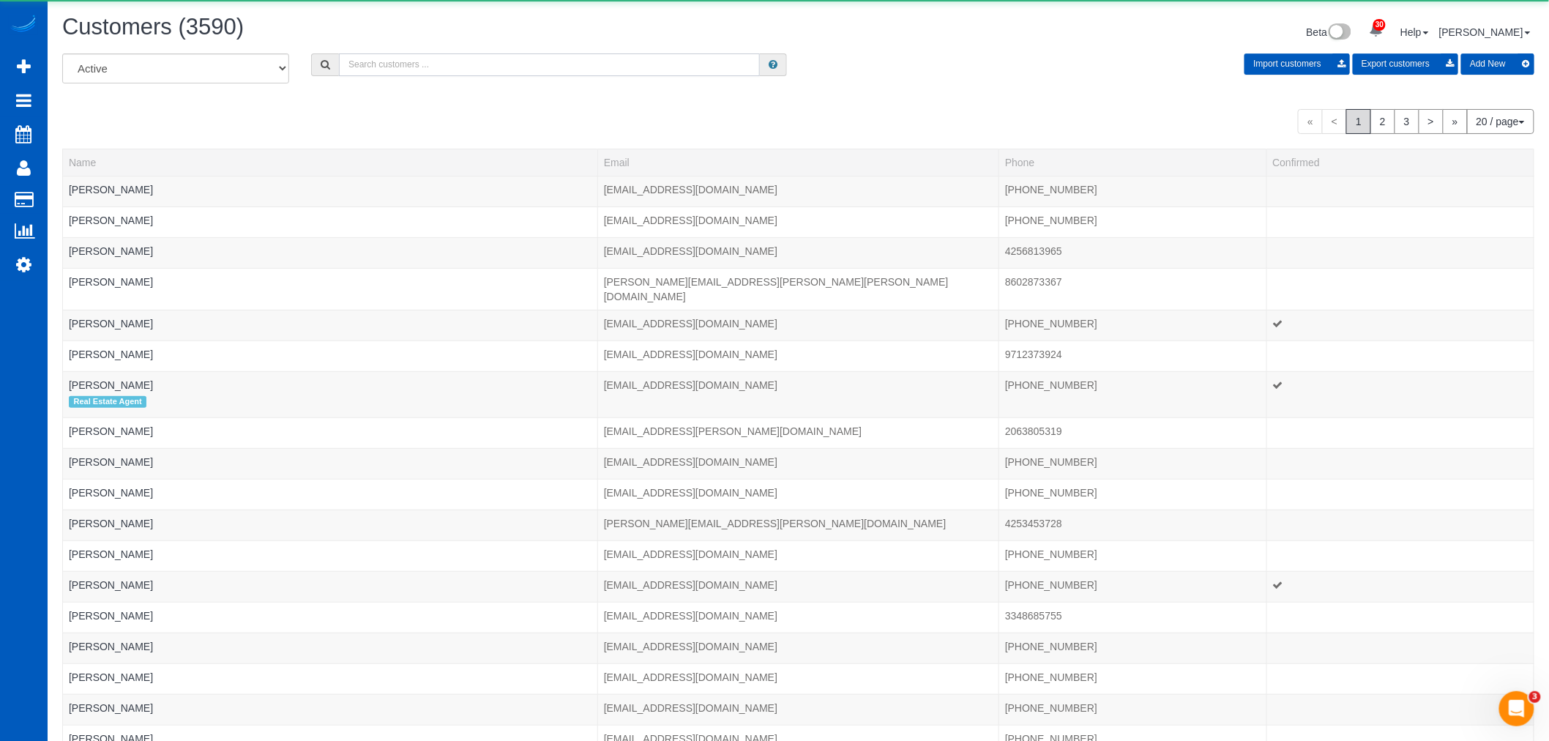
click at [449, 67] on input "text" at bounding box center [549, 64] width 421 height 23
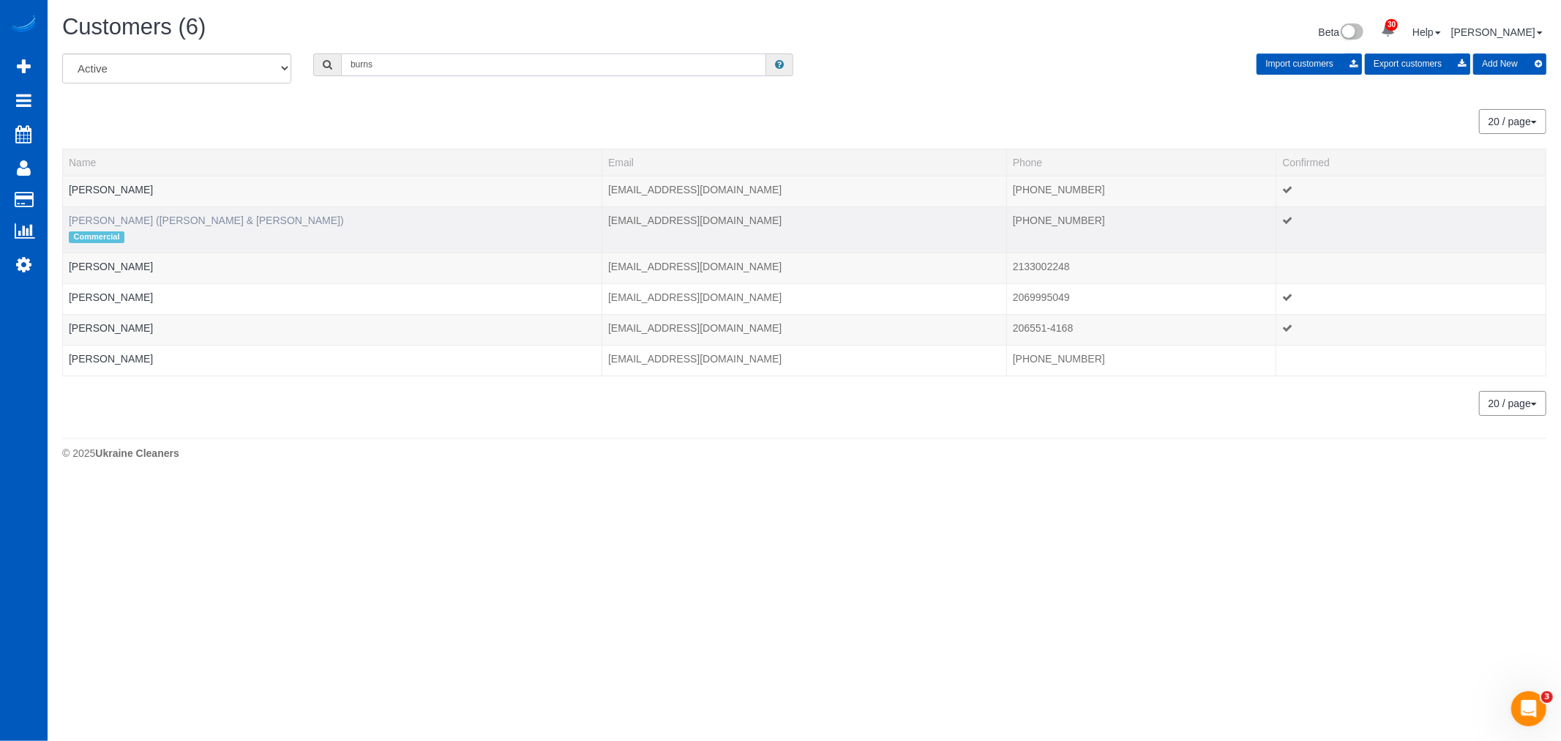
type input "burns"
click at [191, 225] on link "Greg Burns (Taylor & Martin)" at bounding box center [206, 220] width 275 height 12
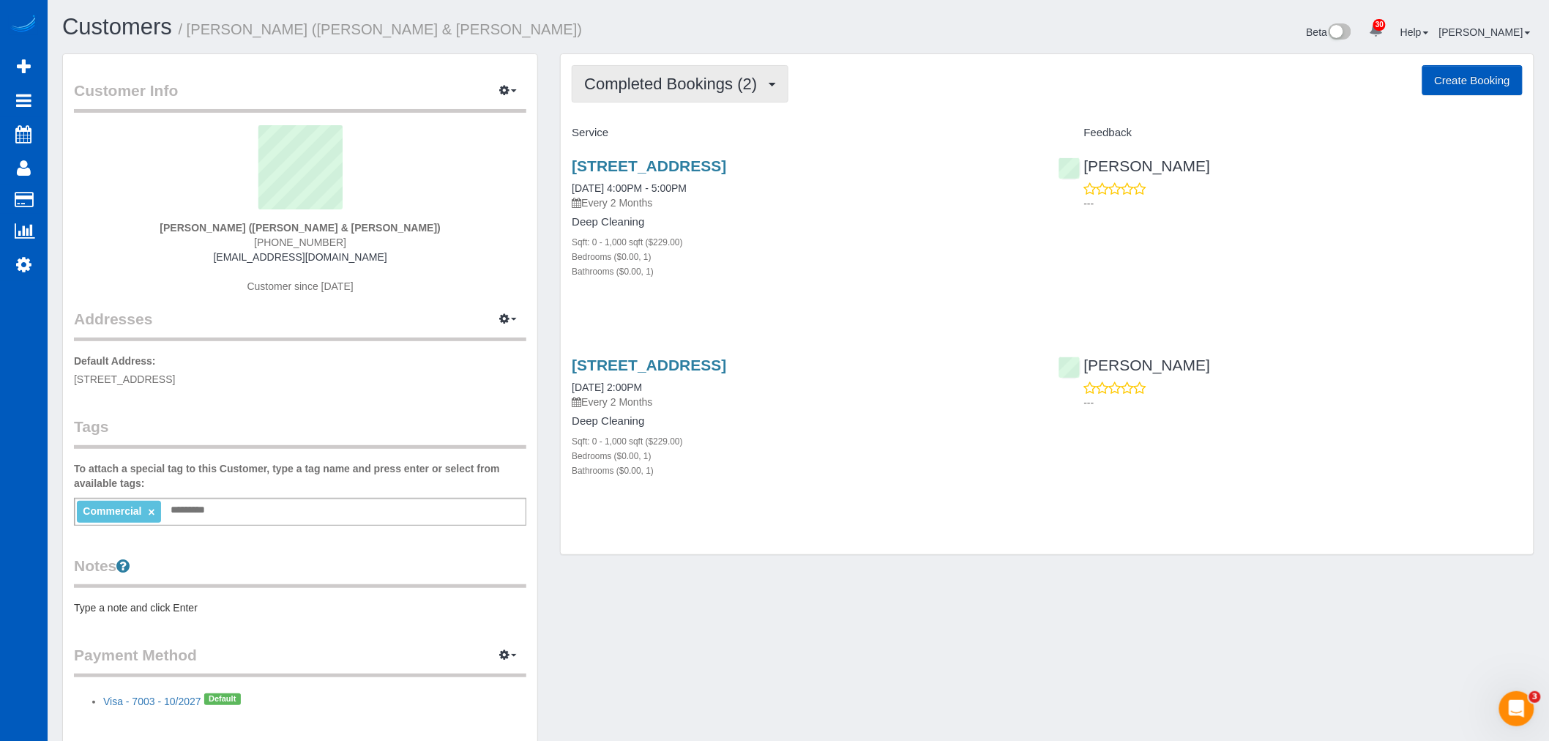
click at [660, 98] on button "Completed Bookings (2)" at bounding box center [680, 83] width 217 height 37
click at [651, 130] on link "Upcoming Bookings (11)" at bounding box center [649, 136] width 154 height 19
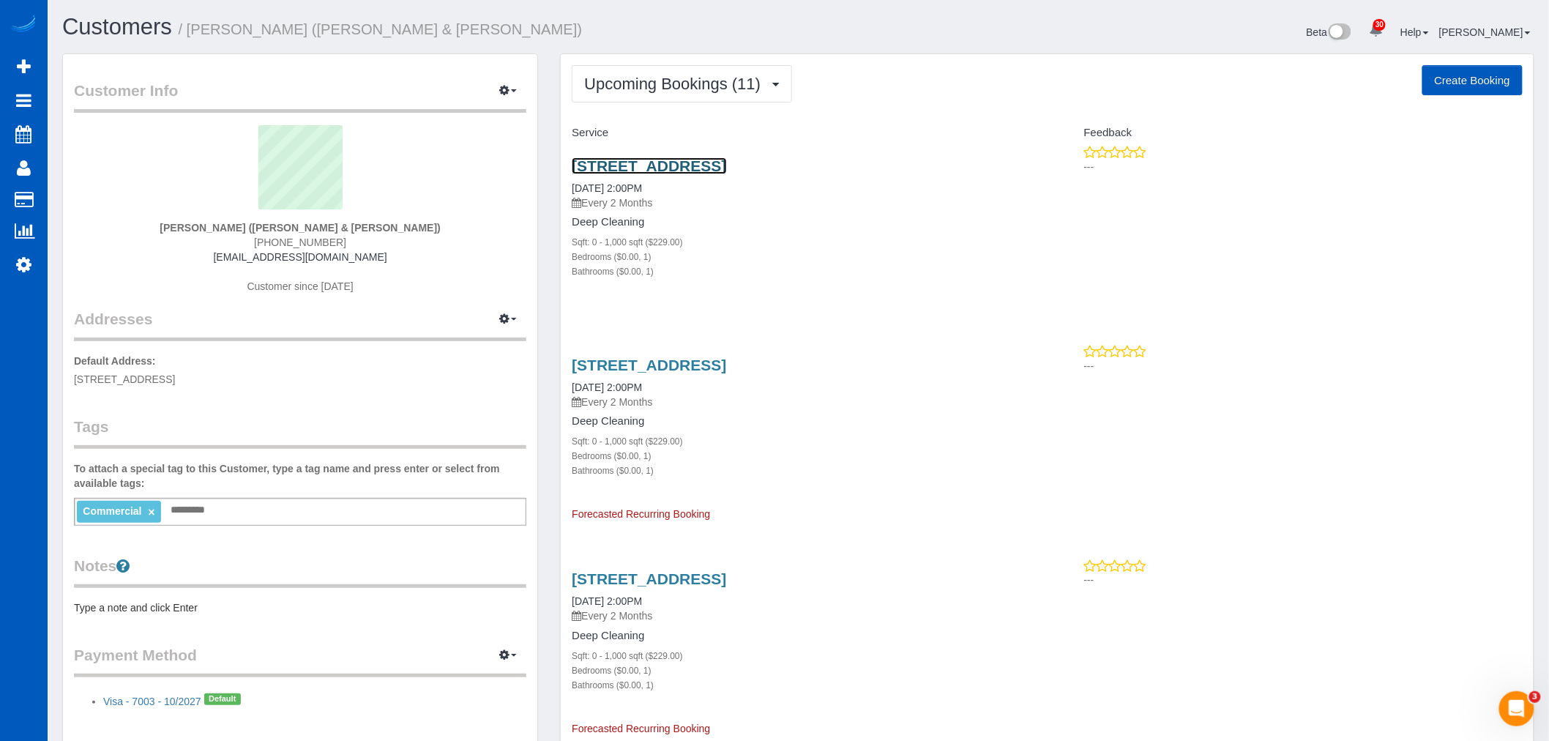
click at [679, 168] on link "7000 N Las Vegas Blvd Gate #9, Las Vegas, NV 89115" at bounding box center [649, 165] width 154 height 17
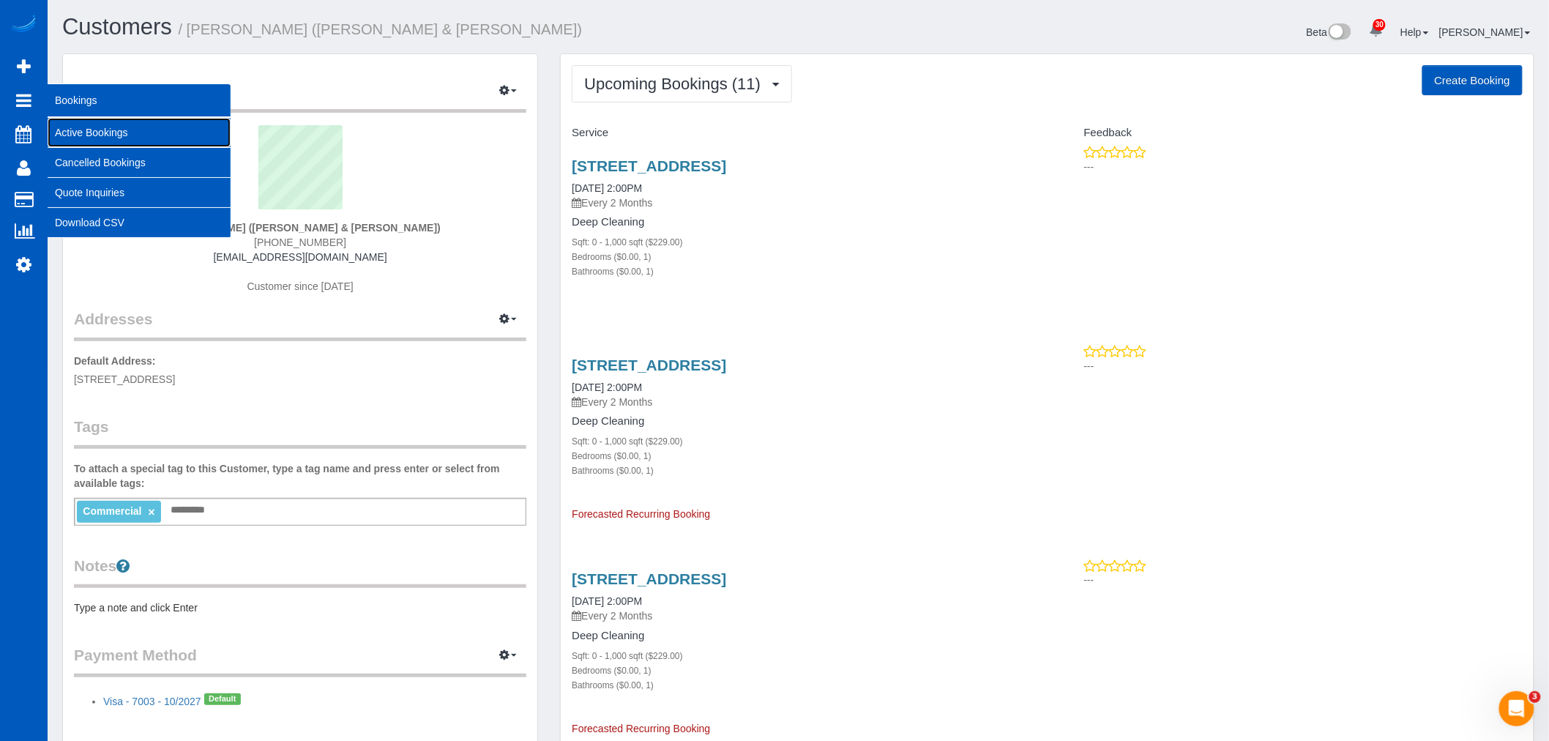
click at [108, 135] on link "Active Bookings" at bounding box center [139, 132] width 183 height 29
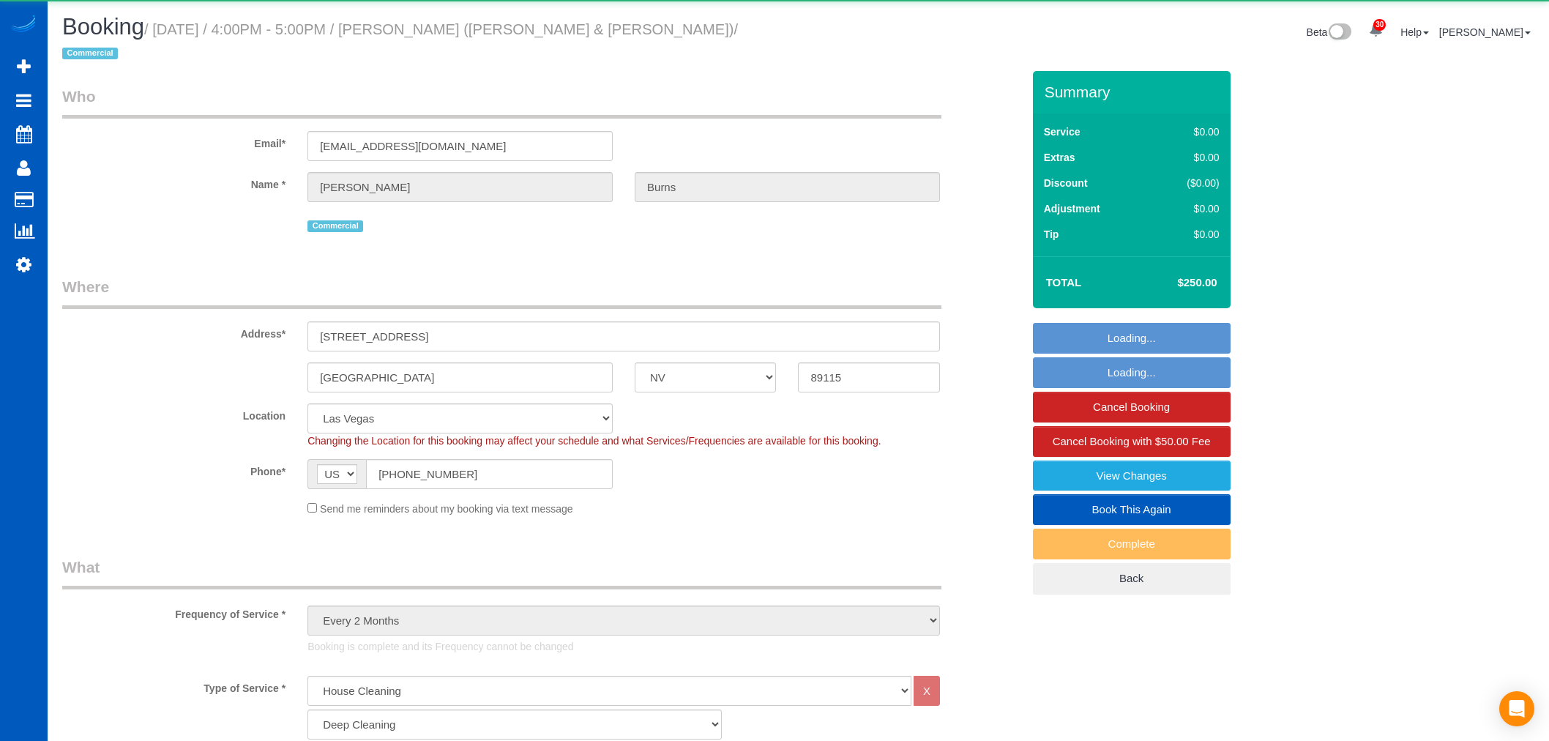
select select "NV"
select select "199"
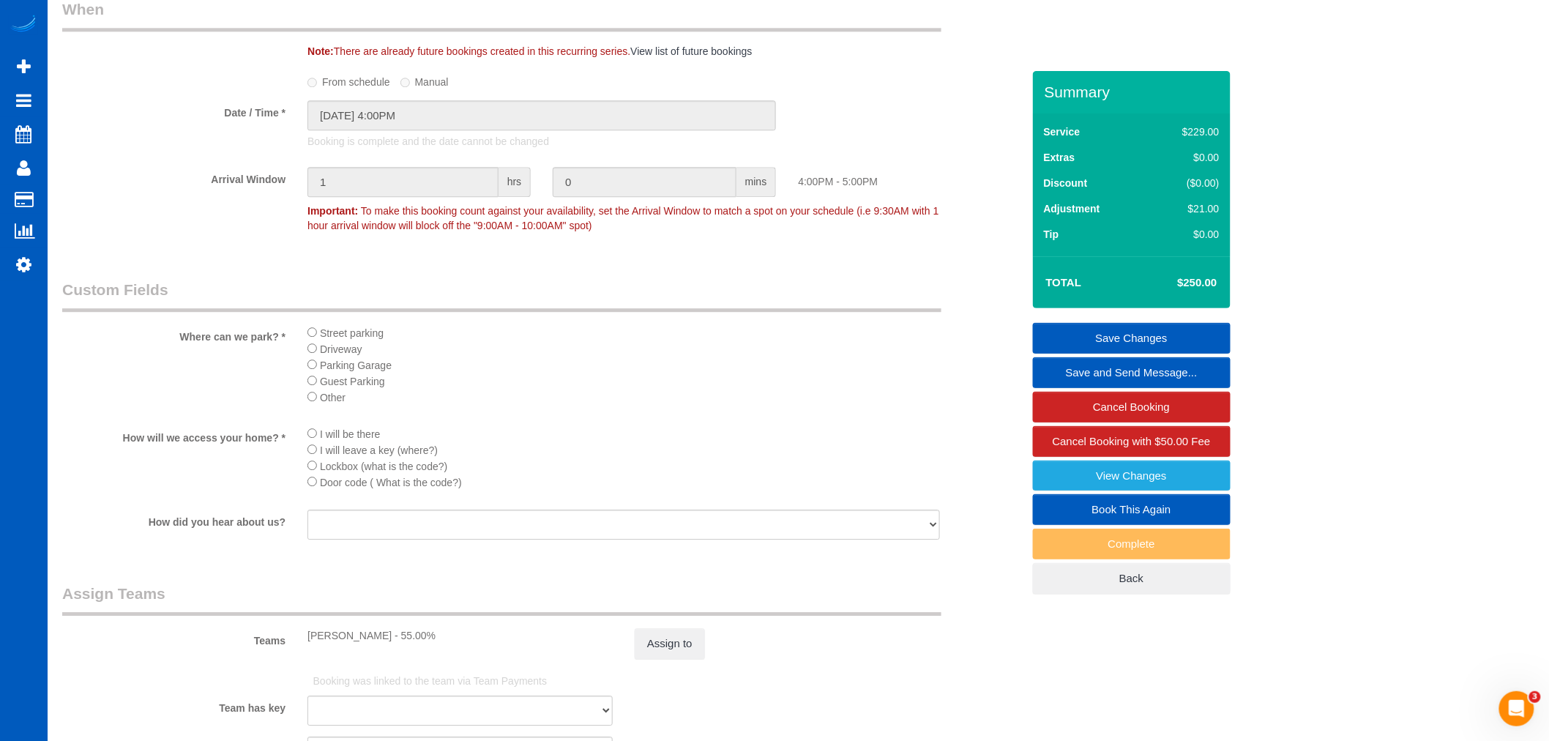
scroll to position [1789, 0]
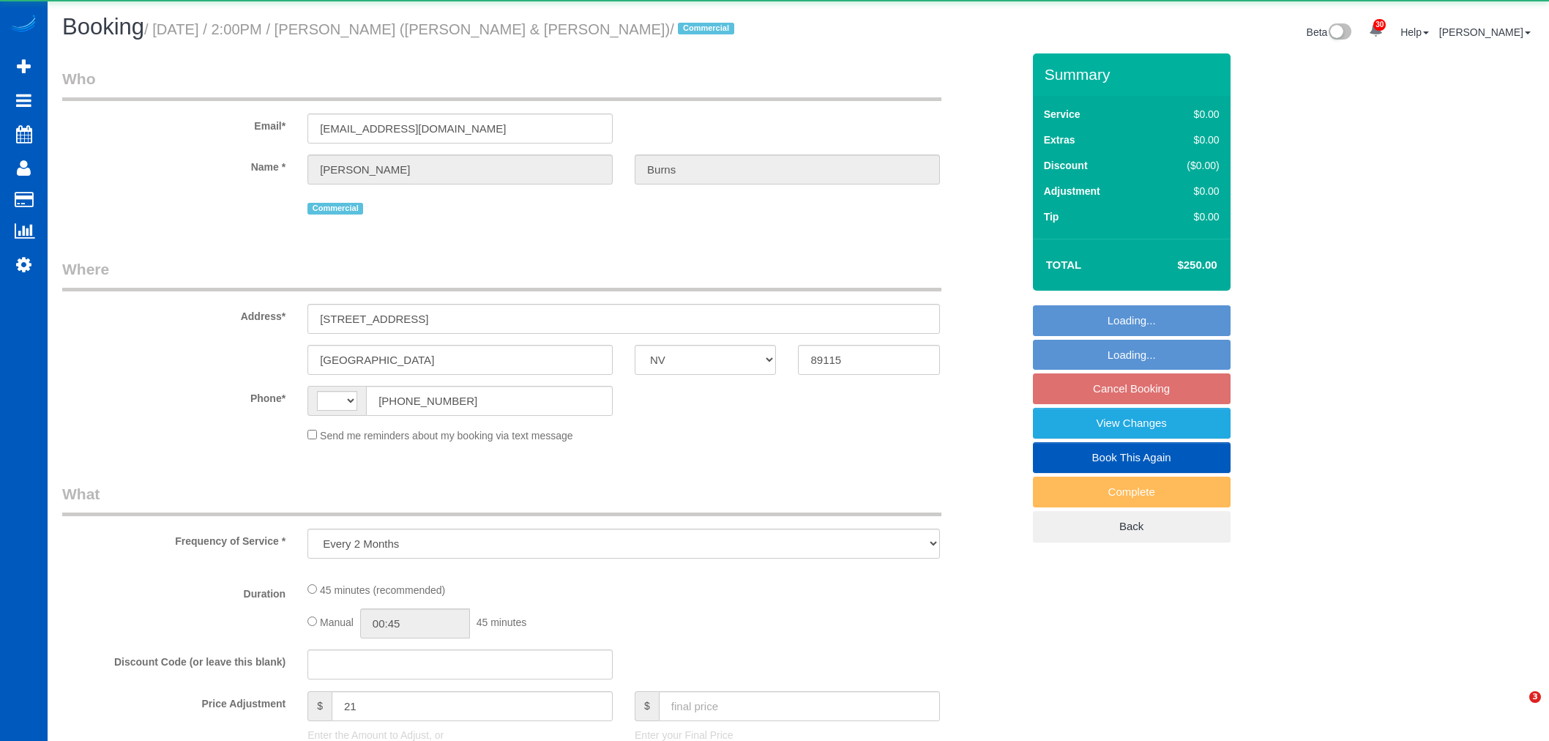
select select "NV"
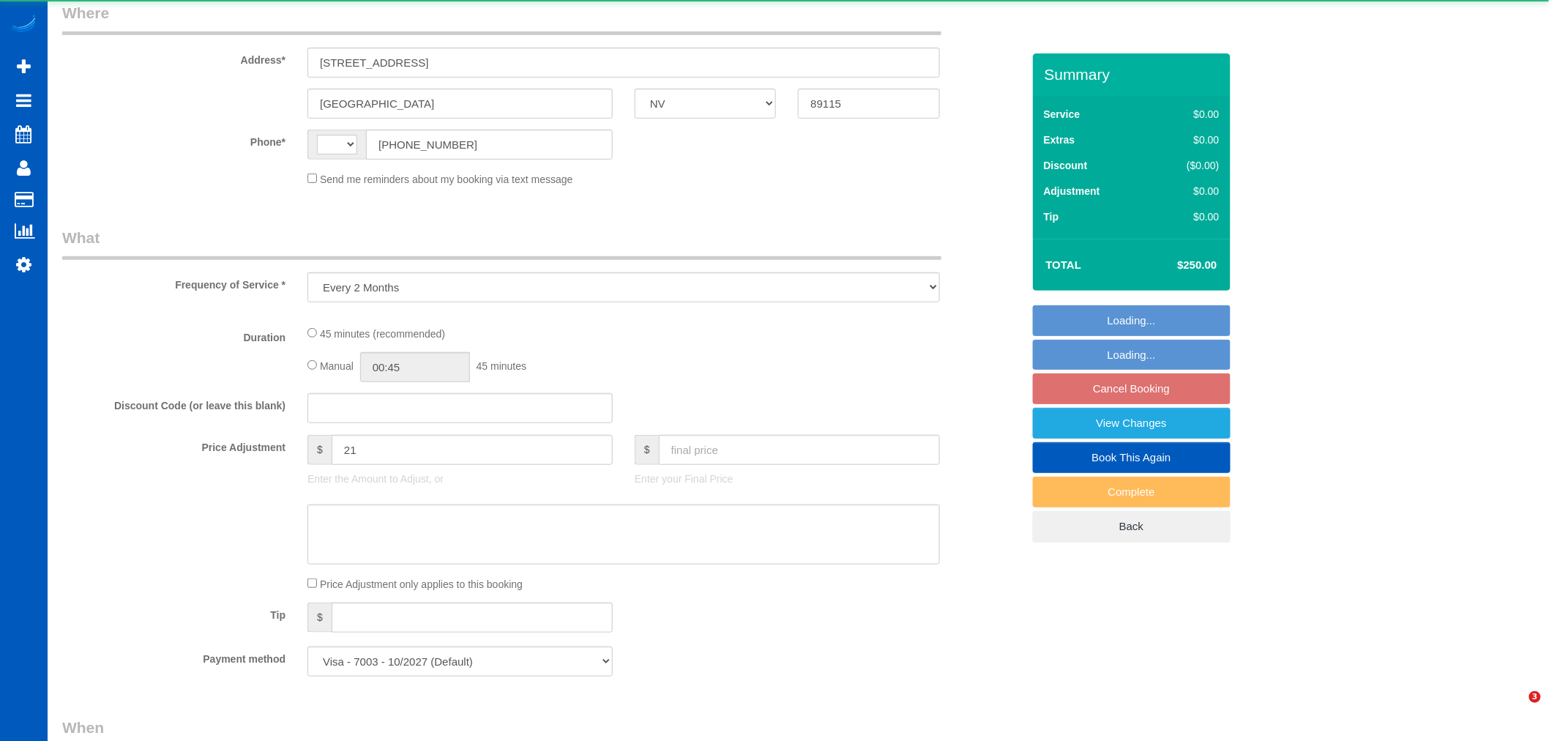
select select "object:1072"
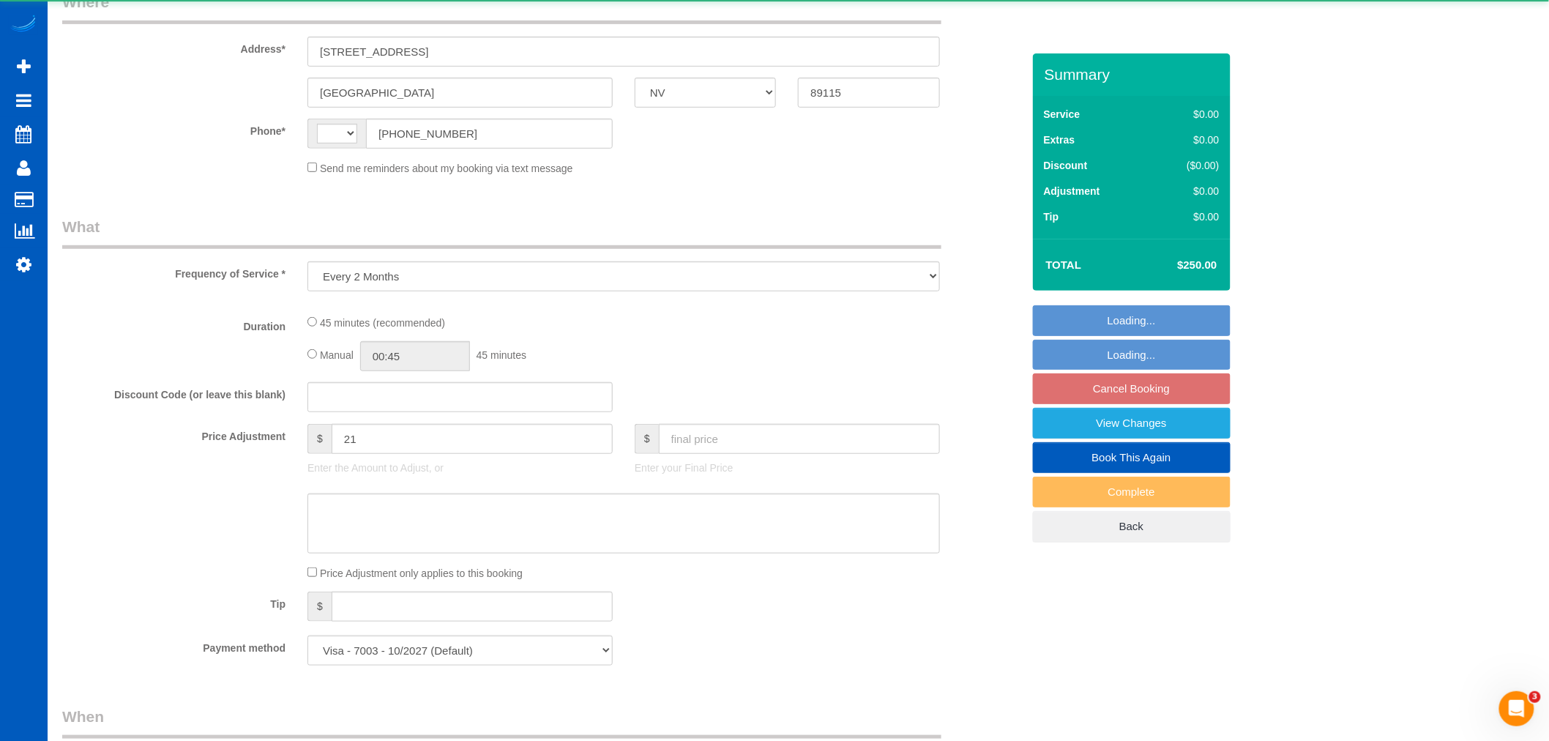
scroll to position [0, 0]
select select "string:[GEOGRAPHIC_DATA]"
select select "199"
select select "spot1"
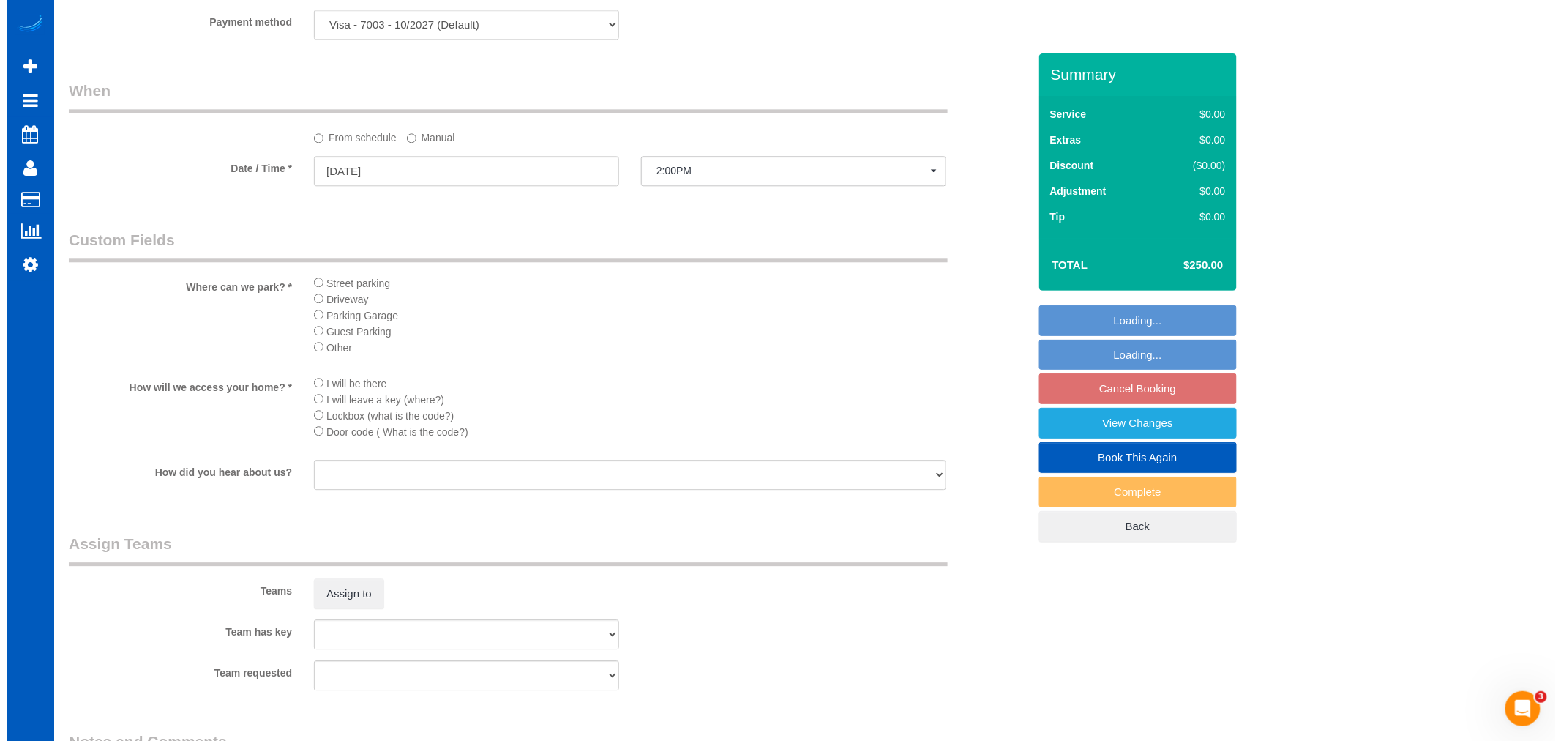
scroll to position [1708, 0]
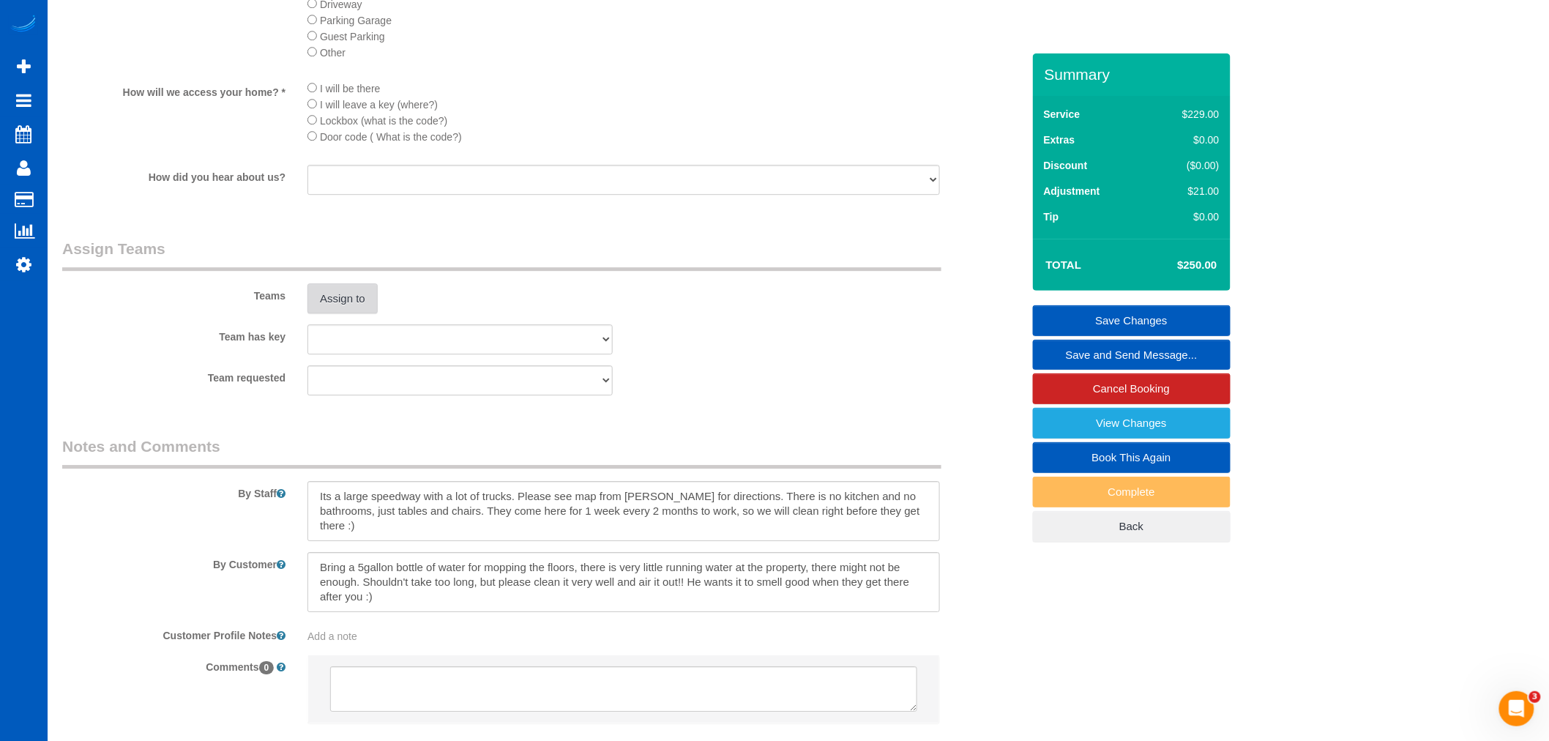
click at [360, 314] on button "Assign to" at bounding box center [342, 298] width 70 height 31
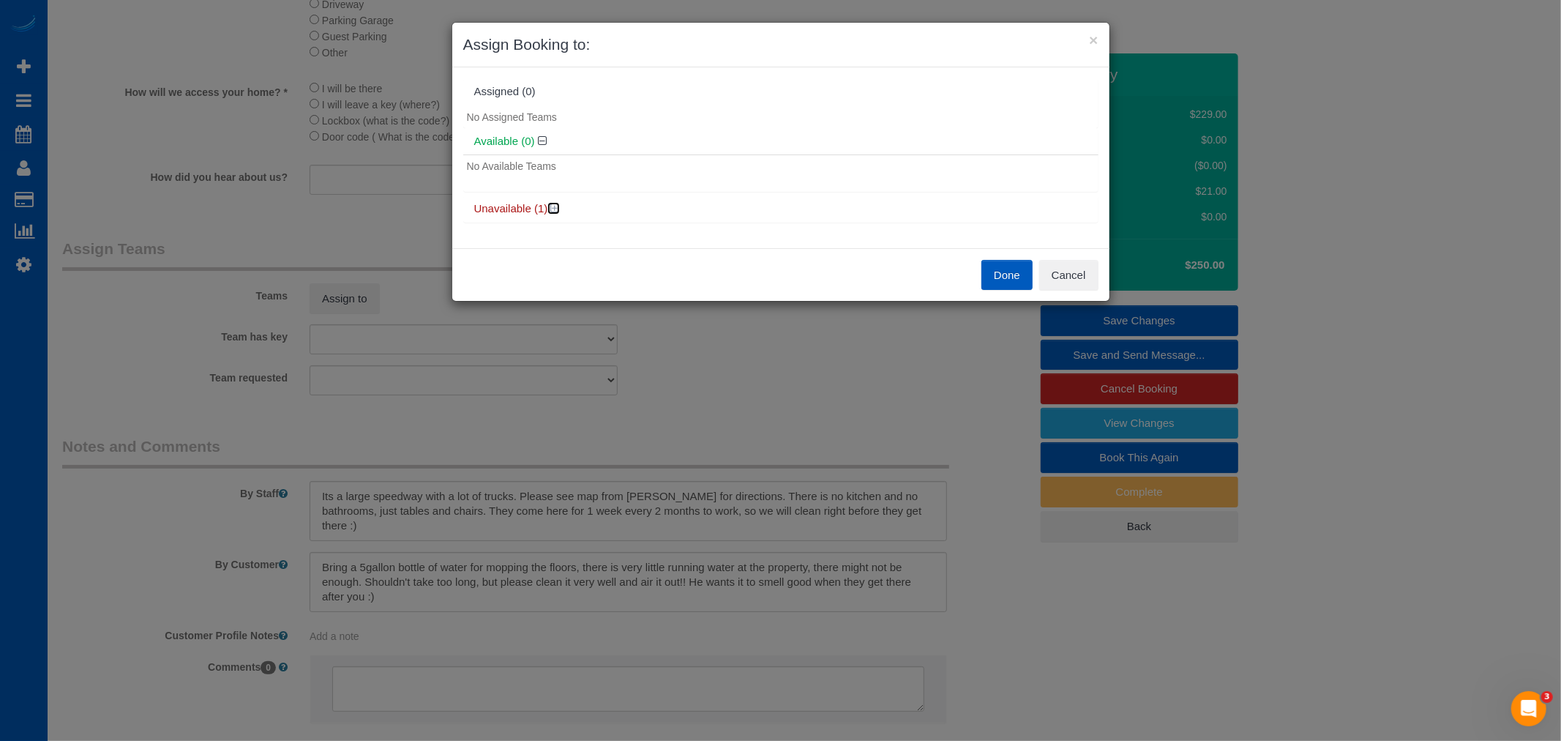
click at [558, 203] on icon at bounding box center [555, 208] width 9 height 11
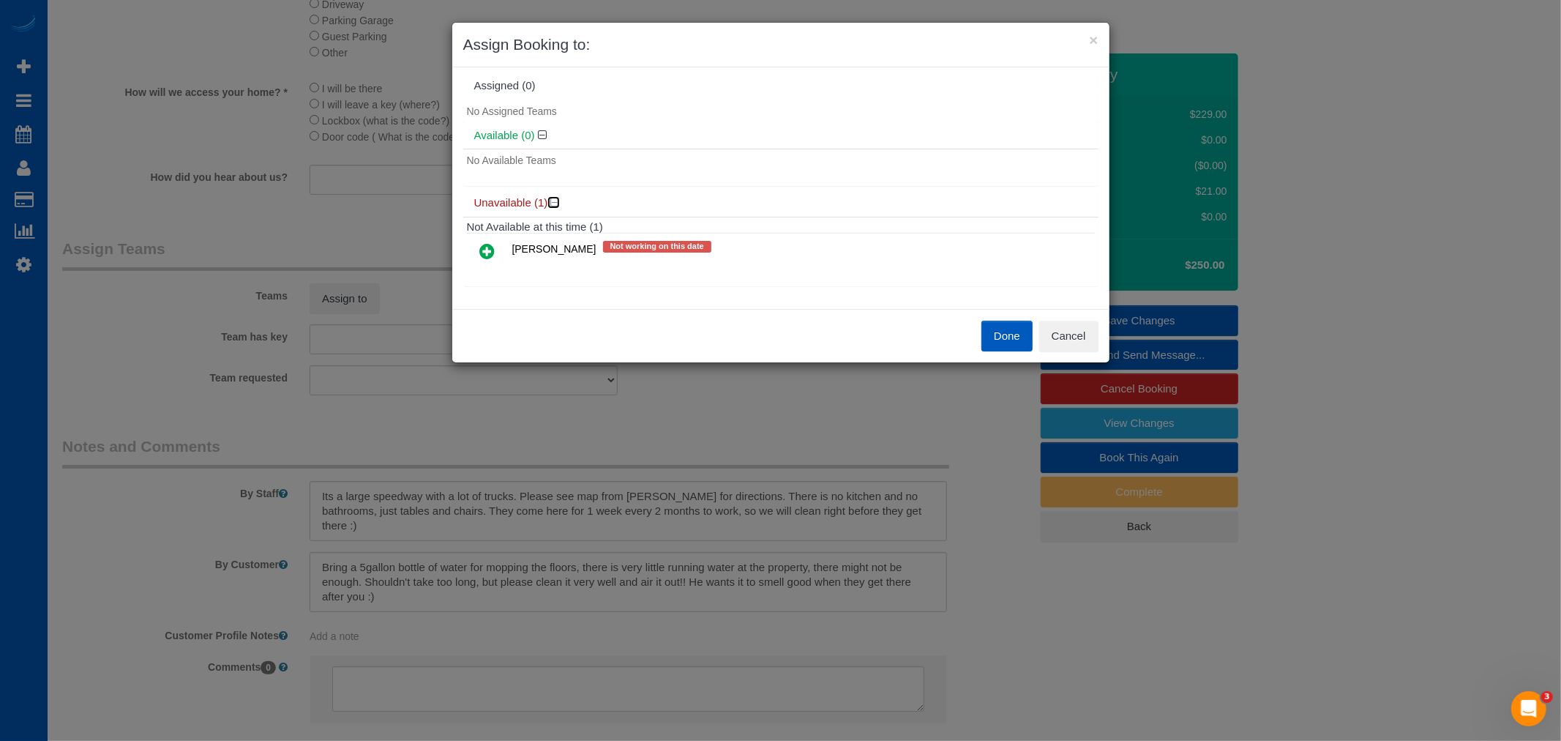
scroll to position [8, 0]
click at [478, 239] on link at bounding box center [488, 249] width 34 height 29
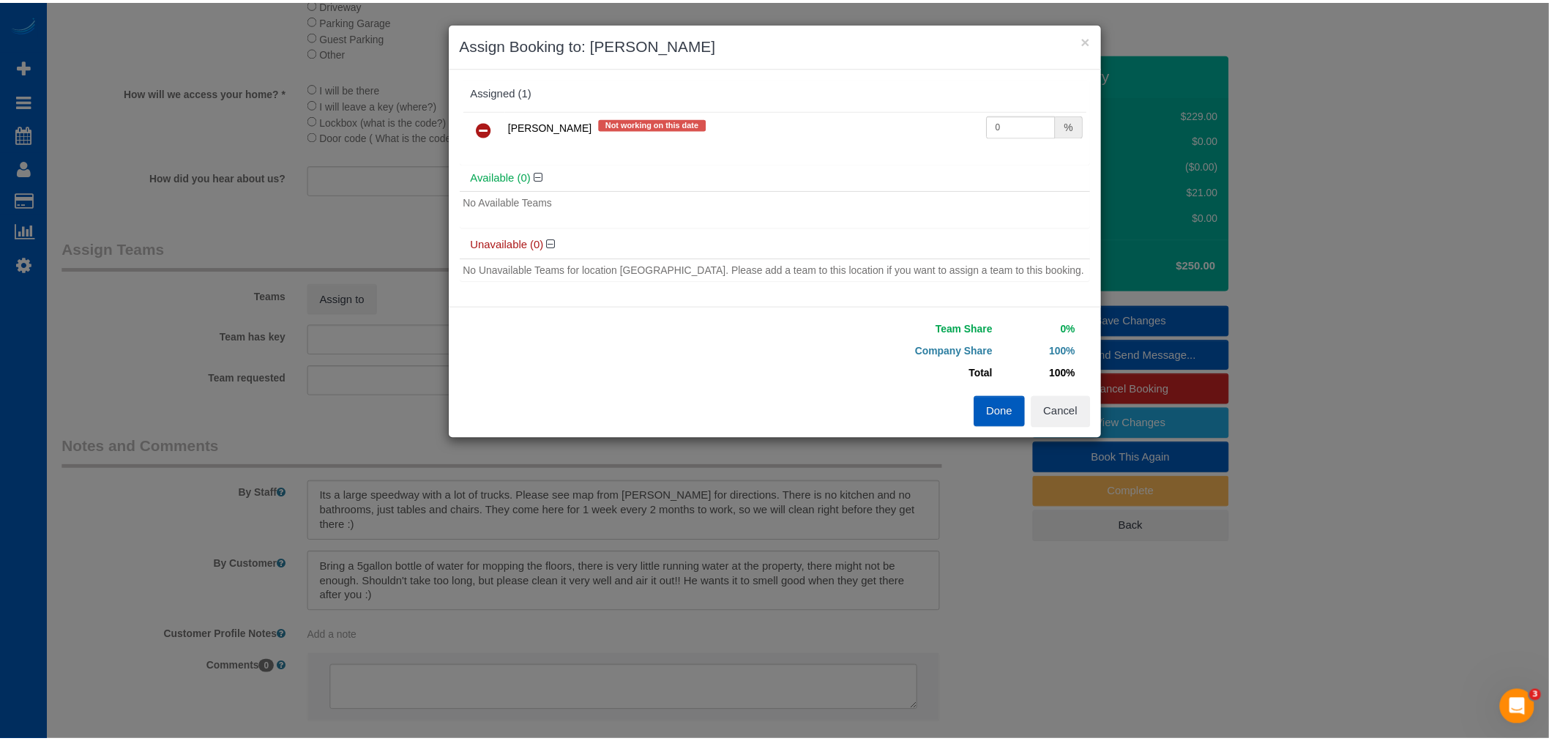
scroll to position [0, 0]
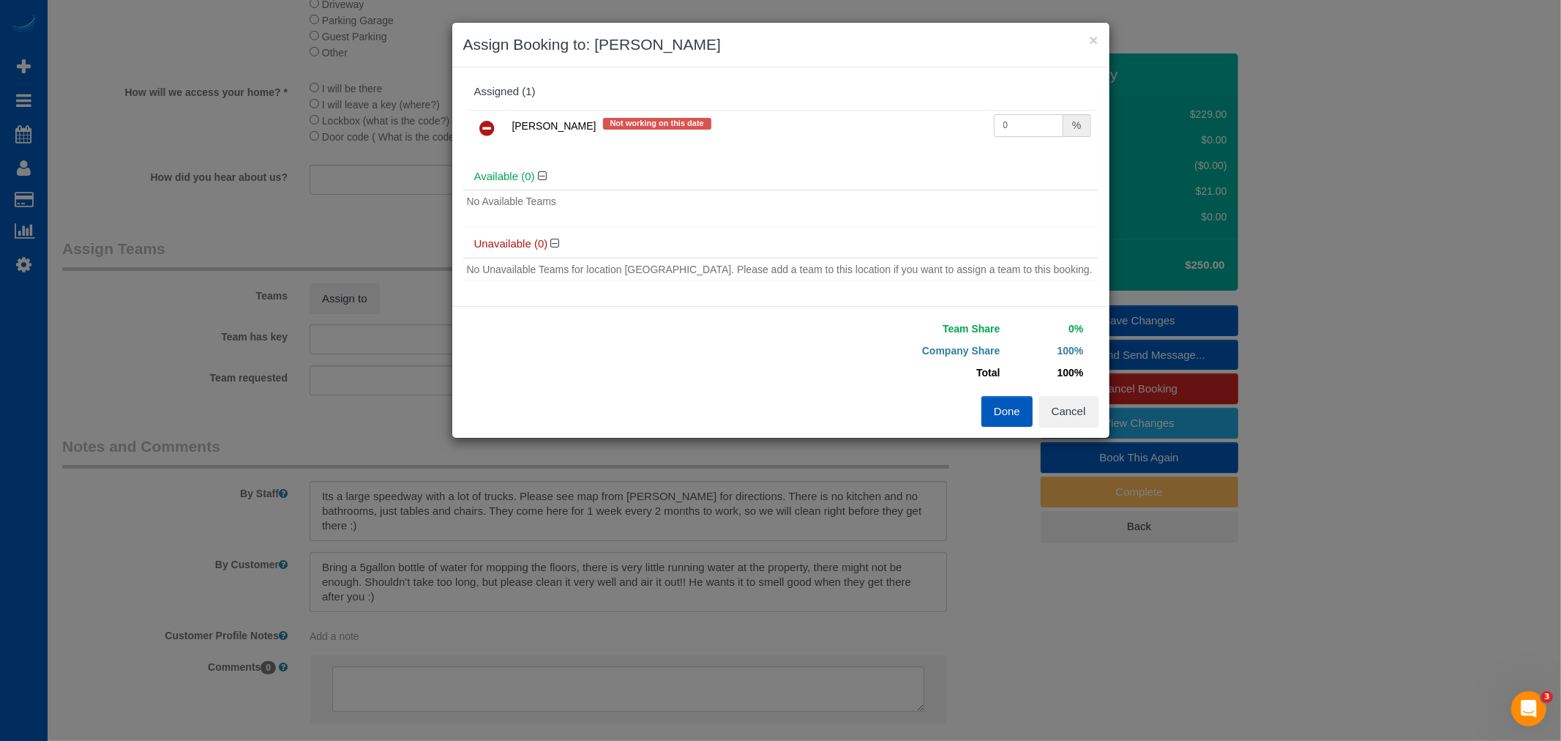
drag, startPoint x: 1039, startPoint y: 127, endPoint x: 821, endPoint y: 113, distance: 218.6
click at [821, 113] on tr "[PERSON_NAME] Not working on this date 0 %" at bounding box center [781, 128] width 628 height 37
type input "55"
click at [994, 422] on button "Done" at bounding box center [1007, 411] width 51 height 31
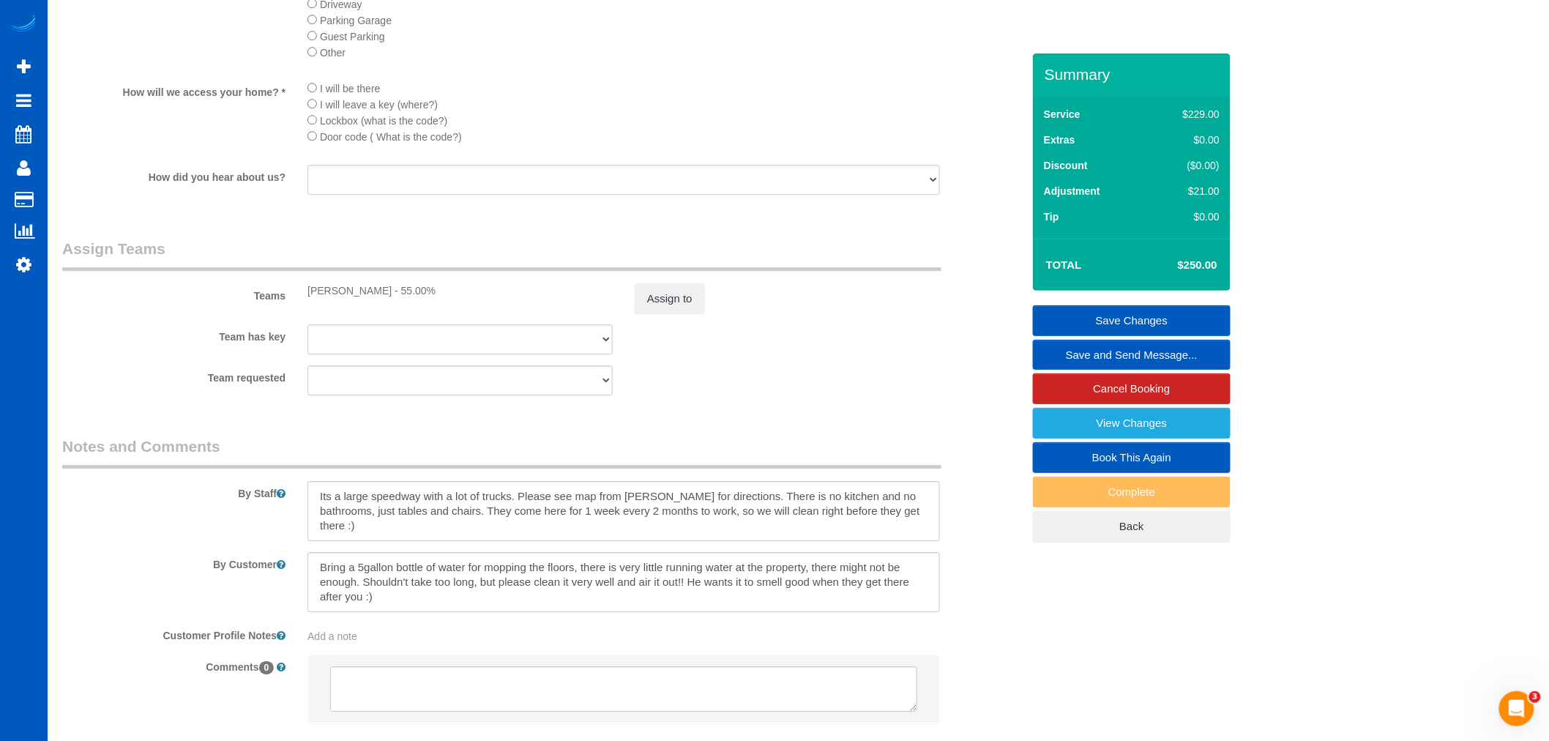
click at [1107, 316] on link "Save Changes" at bounding box center [1132, 320] width 198 height 31
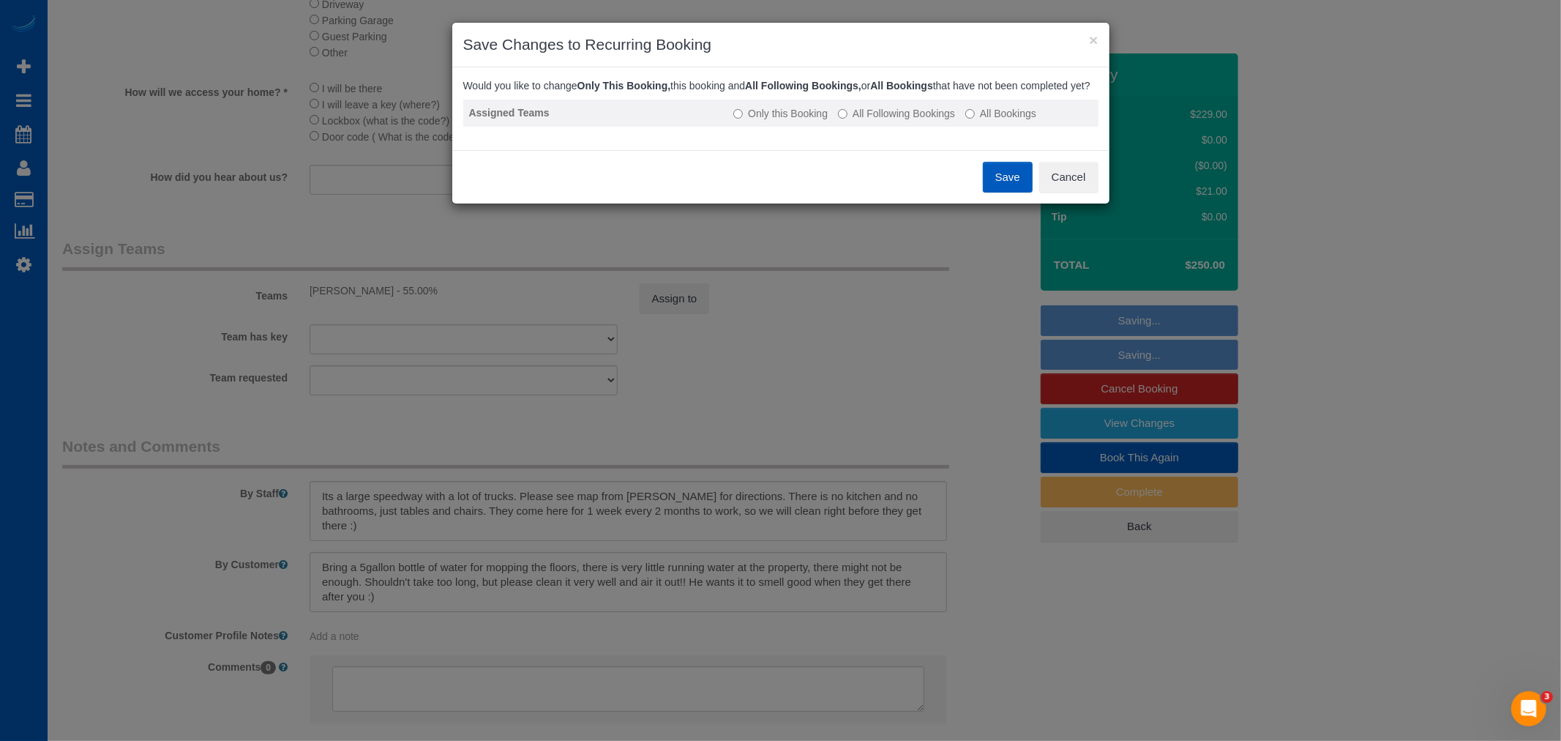
click at [919, 121] on label "All Following Bookings" at bounding box center [896, 113] width 117 height 15
click at [982, 178] on div "Save Cancel" at bounding box center [780, 176] width 657 height 53
click at [991, 186] on button "Save" at bounding box center [1008, 177] width 50 height 31
